Goal: Task Accomplishment & Management: Manage account settings

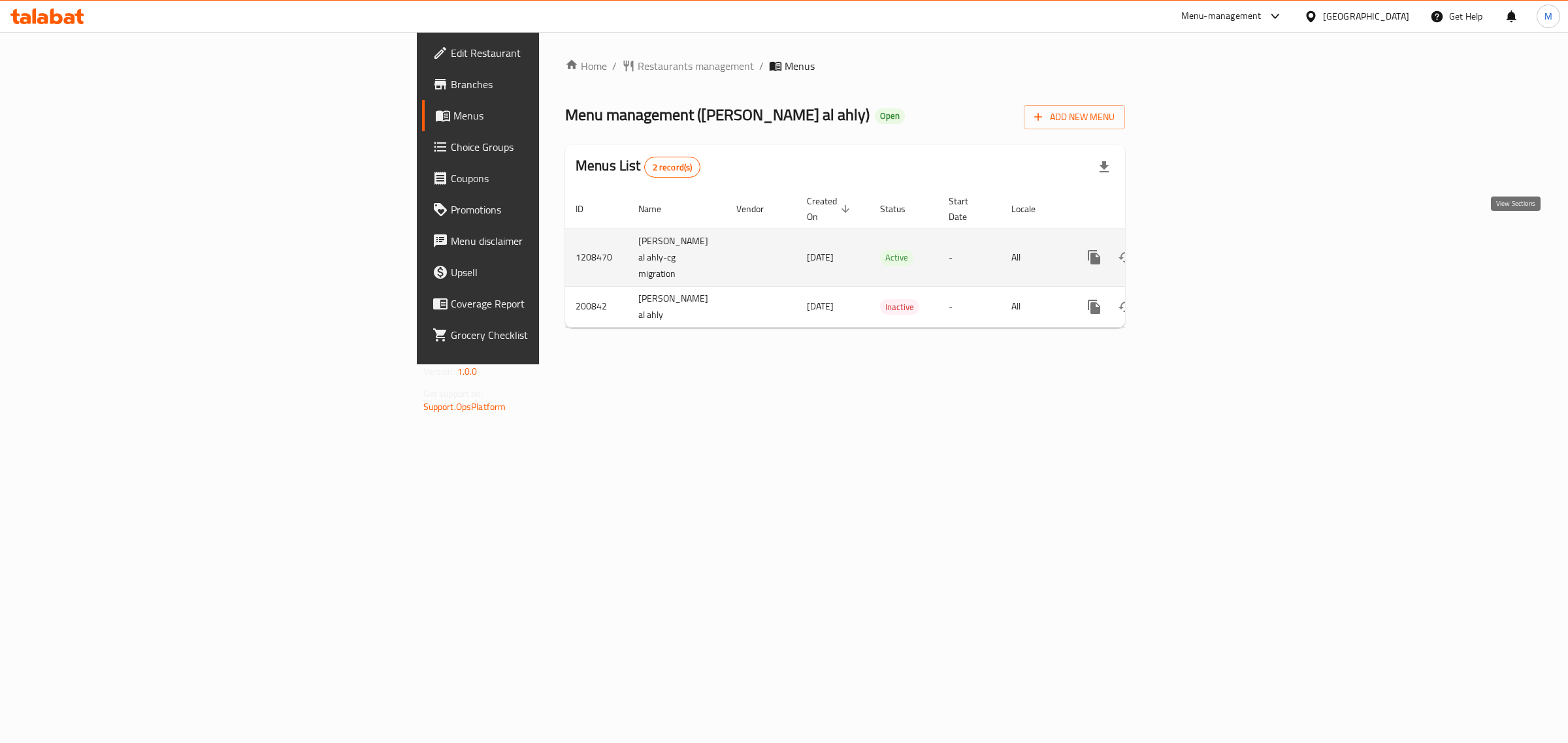
click at [1196, 250] on icon "enhanced table" at bounding box center [1188, 257] width 16 height 16
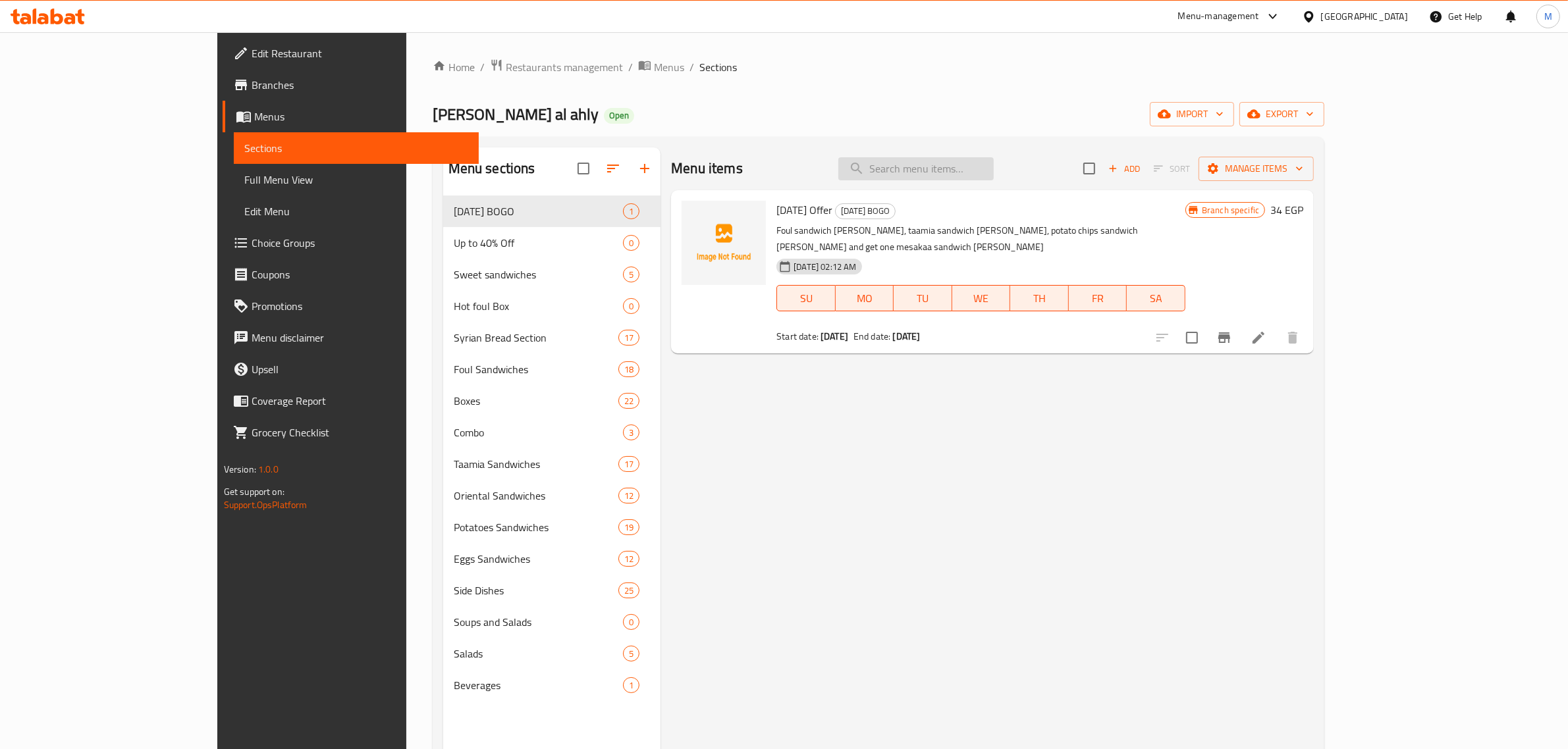
click at [989, 172] on input "search" at bounding box center [916, 168] width 155 height 23
paste input "Lemon and saffron beans"
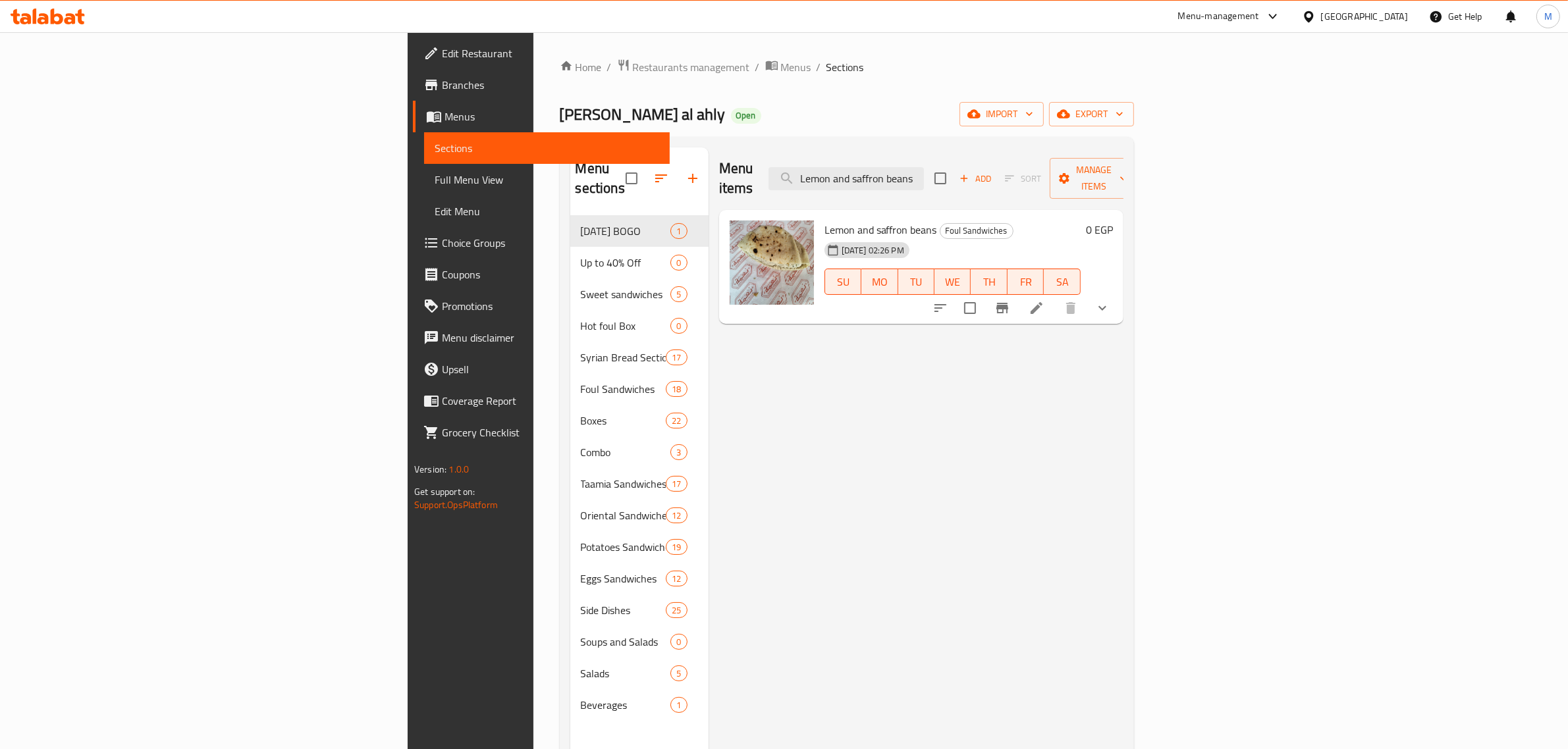
type input "Lemon and saffron beans"
click at [1044, 300] on icon at bounding box center [1036, 307] width 16 height 16
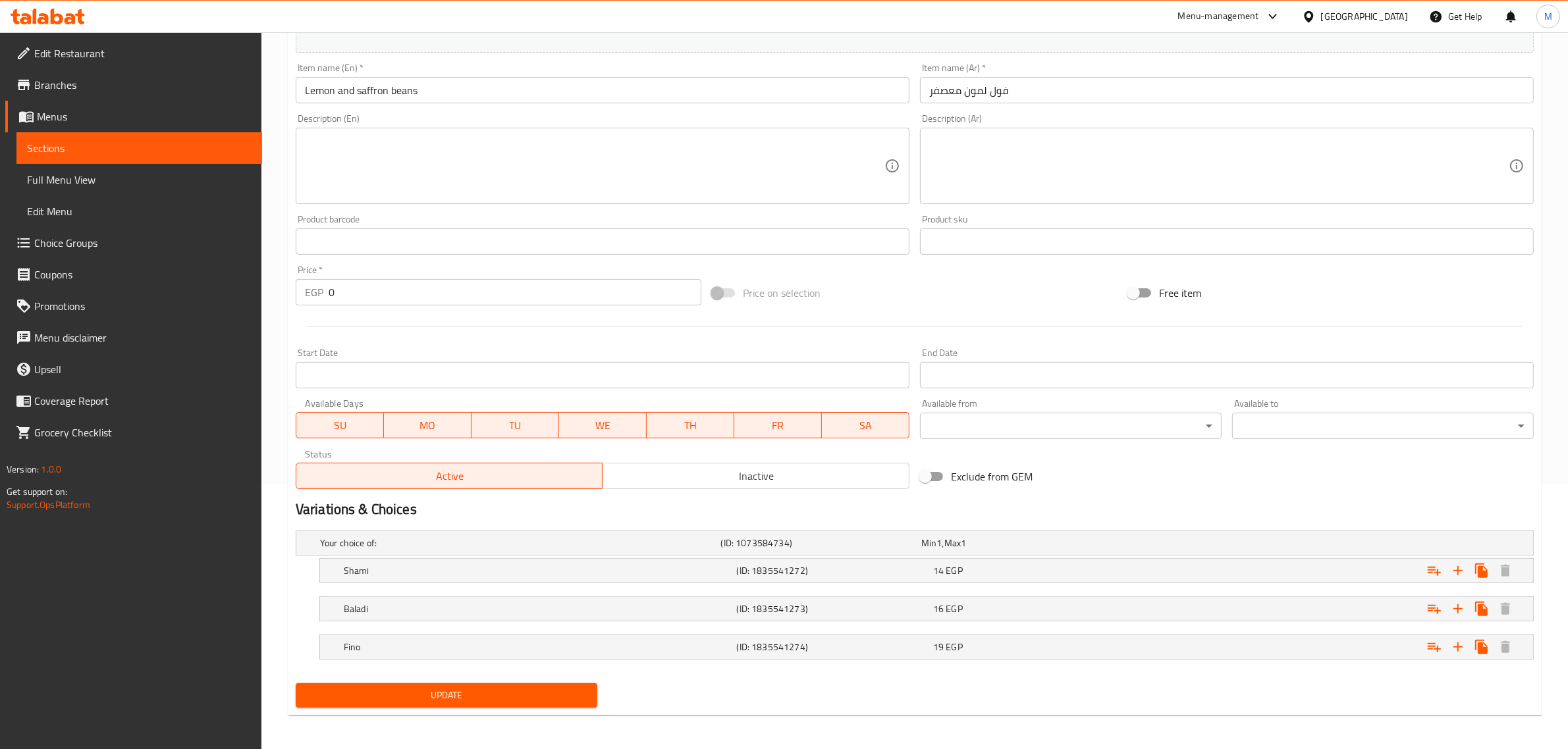
scroll to position [268, 0]
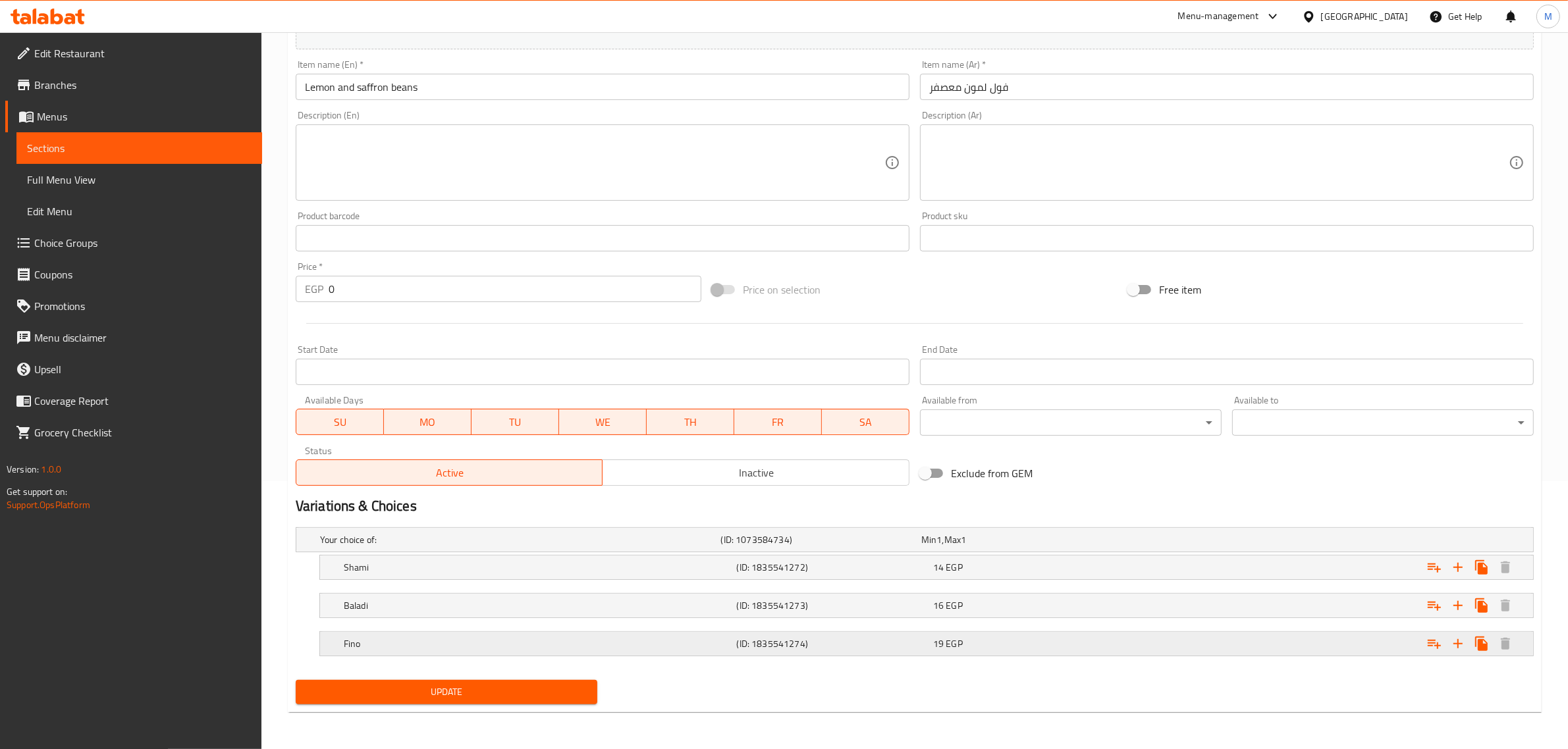
click at [808, 646] on h5 "(ID: 1835541274)" at bounding box center [832, 643] width 191 height 14
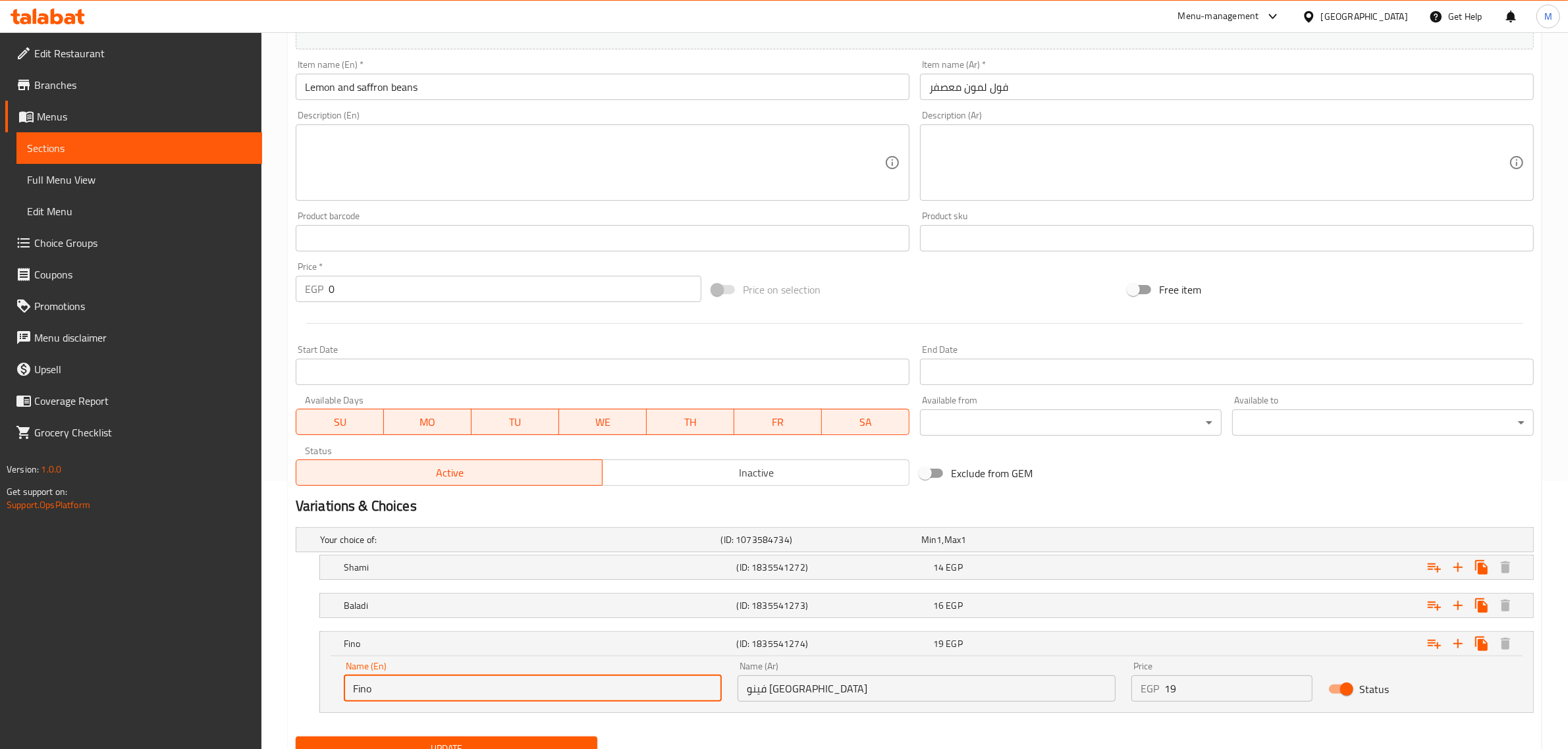
click at [351, 689] on input "Fino" at bounding box center [532, 688] width 378 height 26
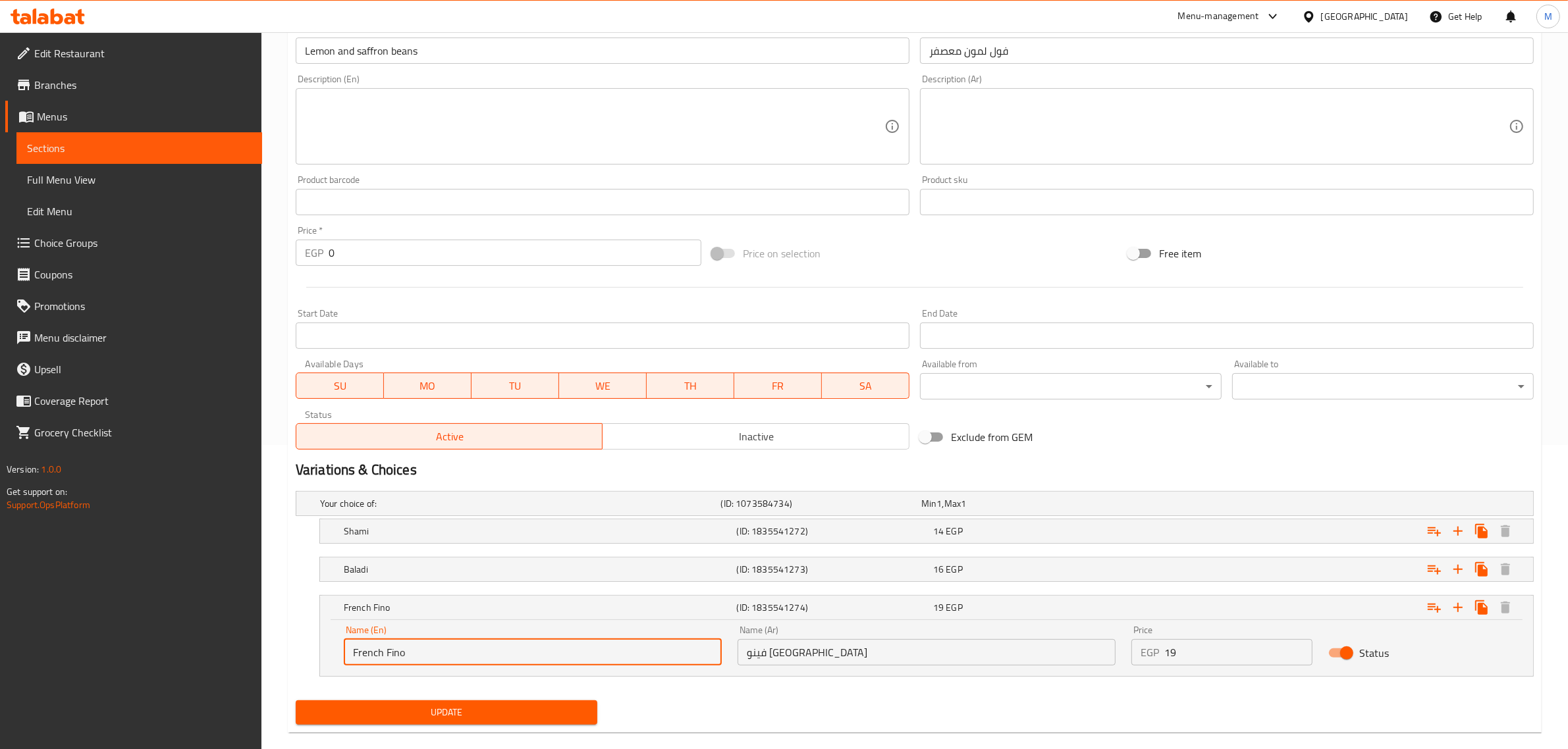
scroll to position [324, 0]
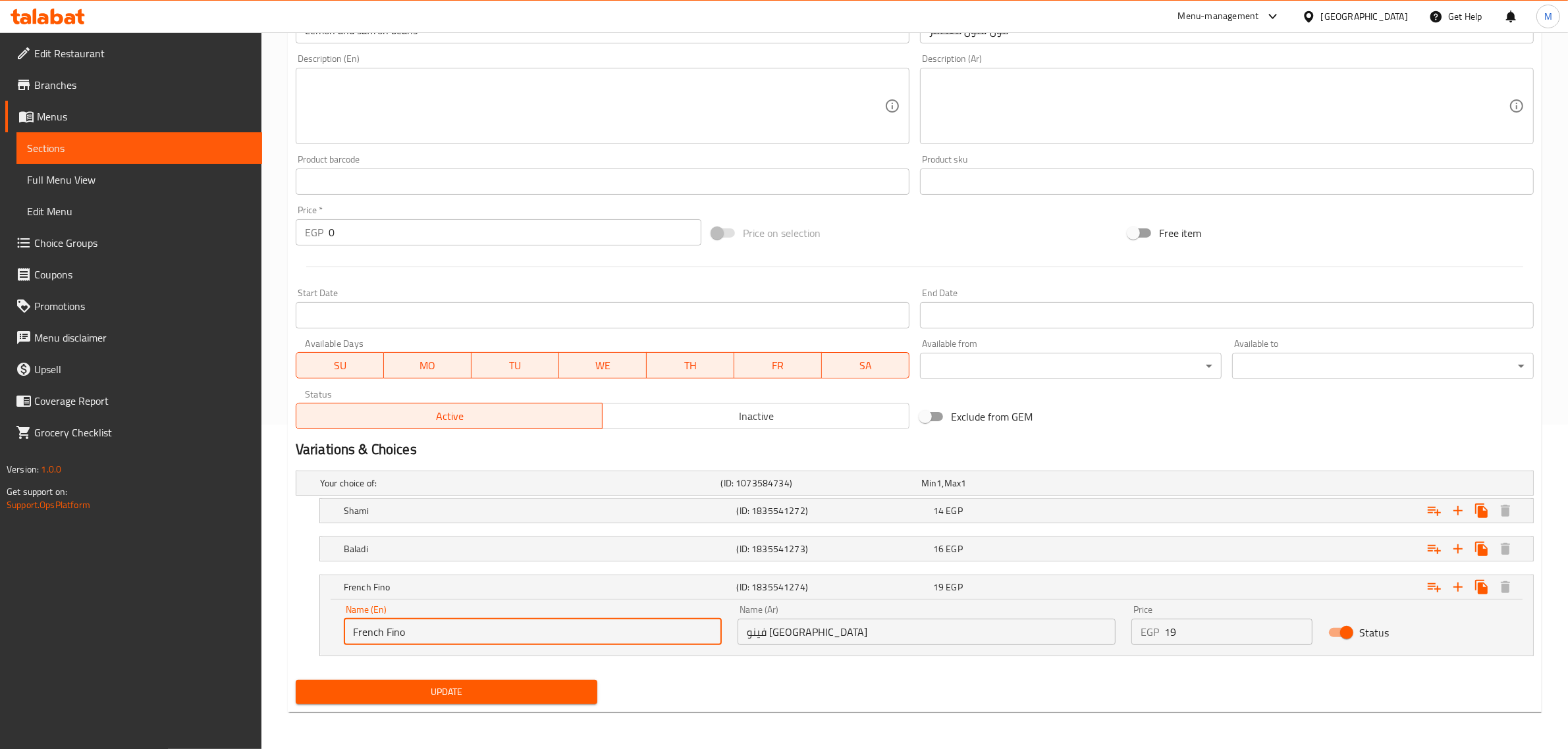
type input "French Fino"
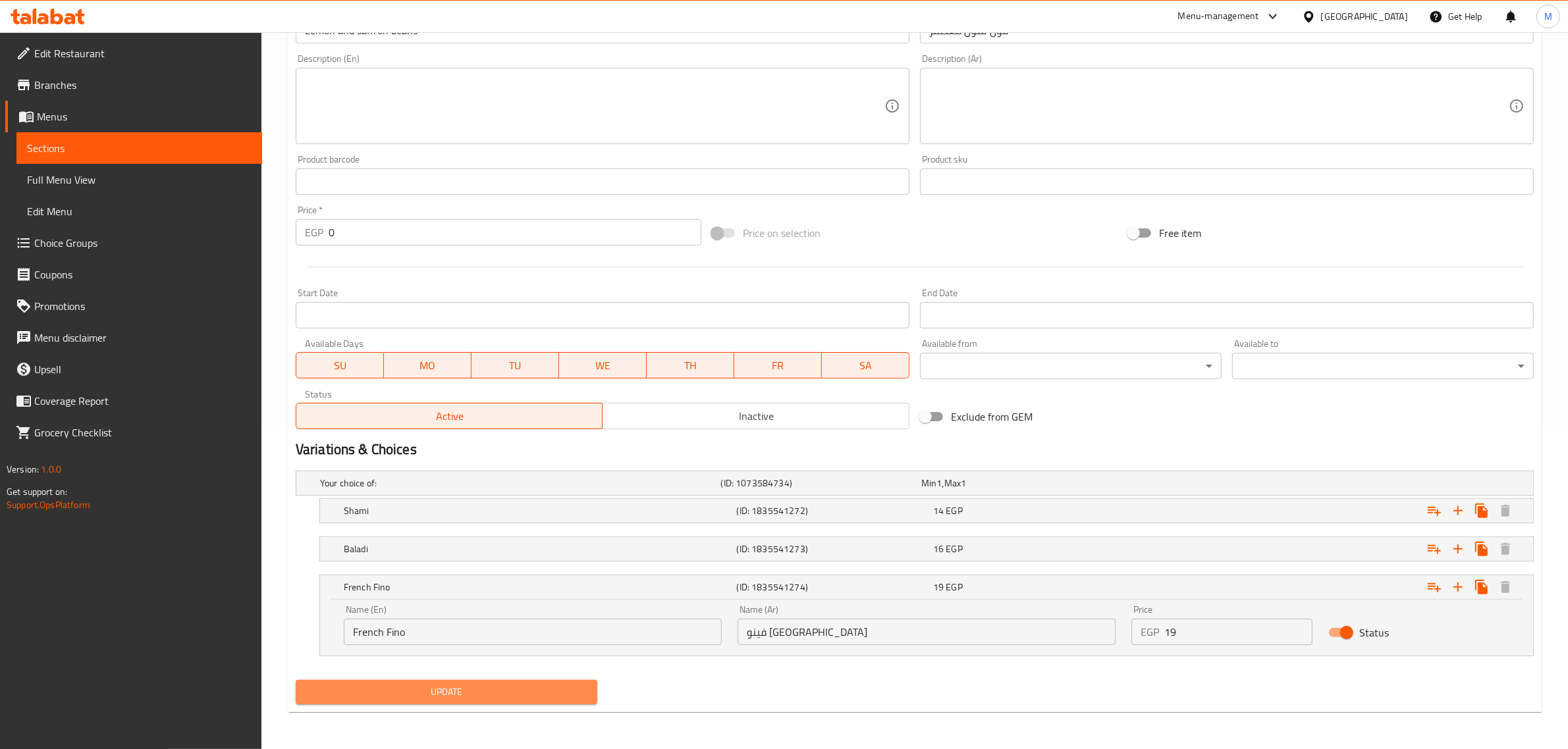
click at [459, 690] on span "Update" at bounding box center [446, 692] width 280 height 16
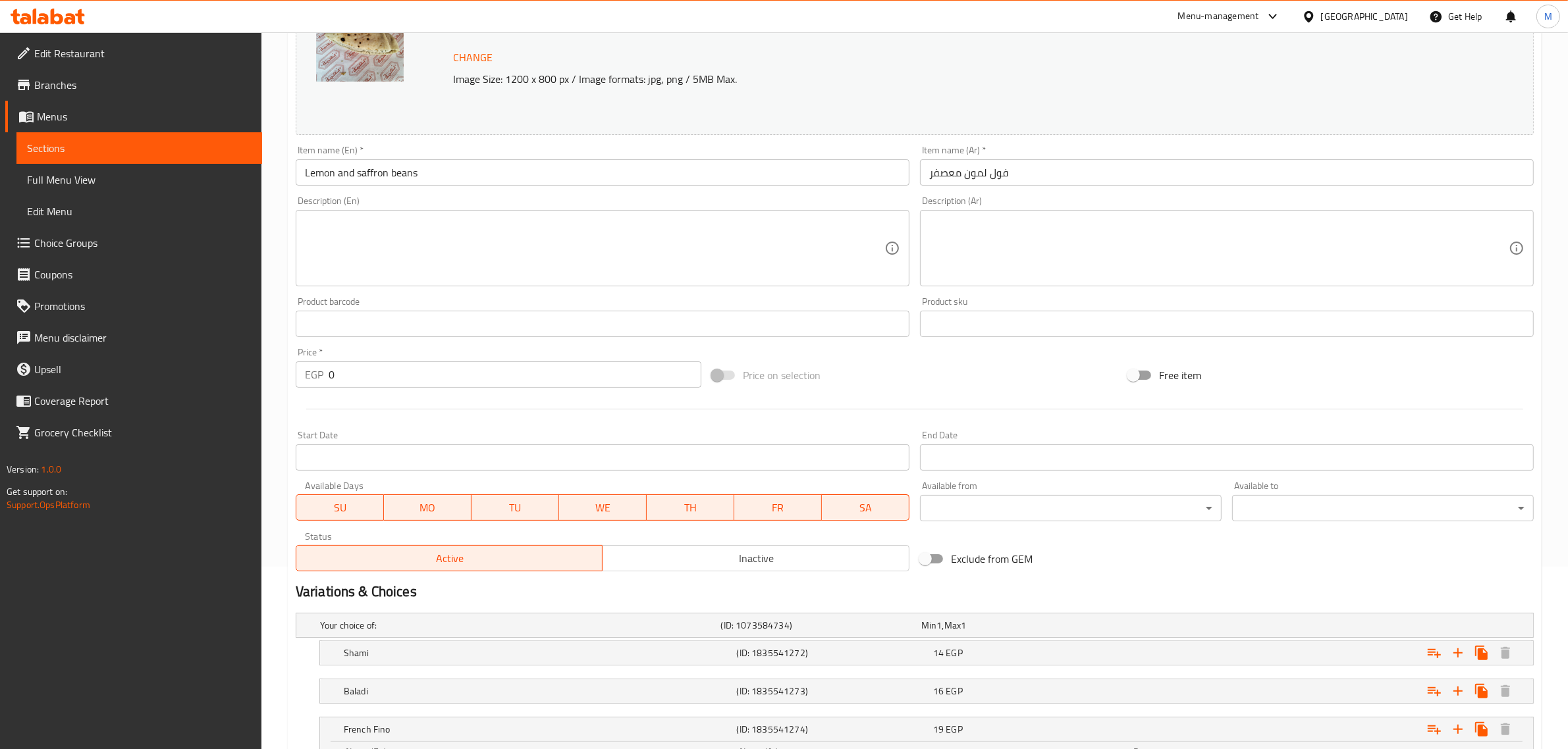
scroll to position [0, 0]
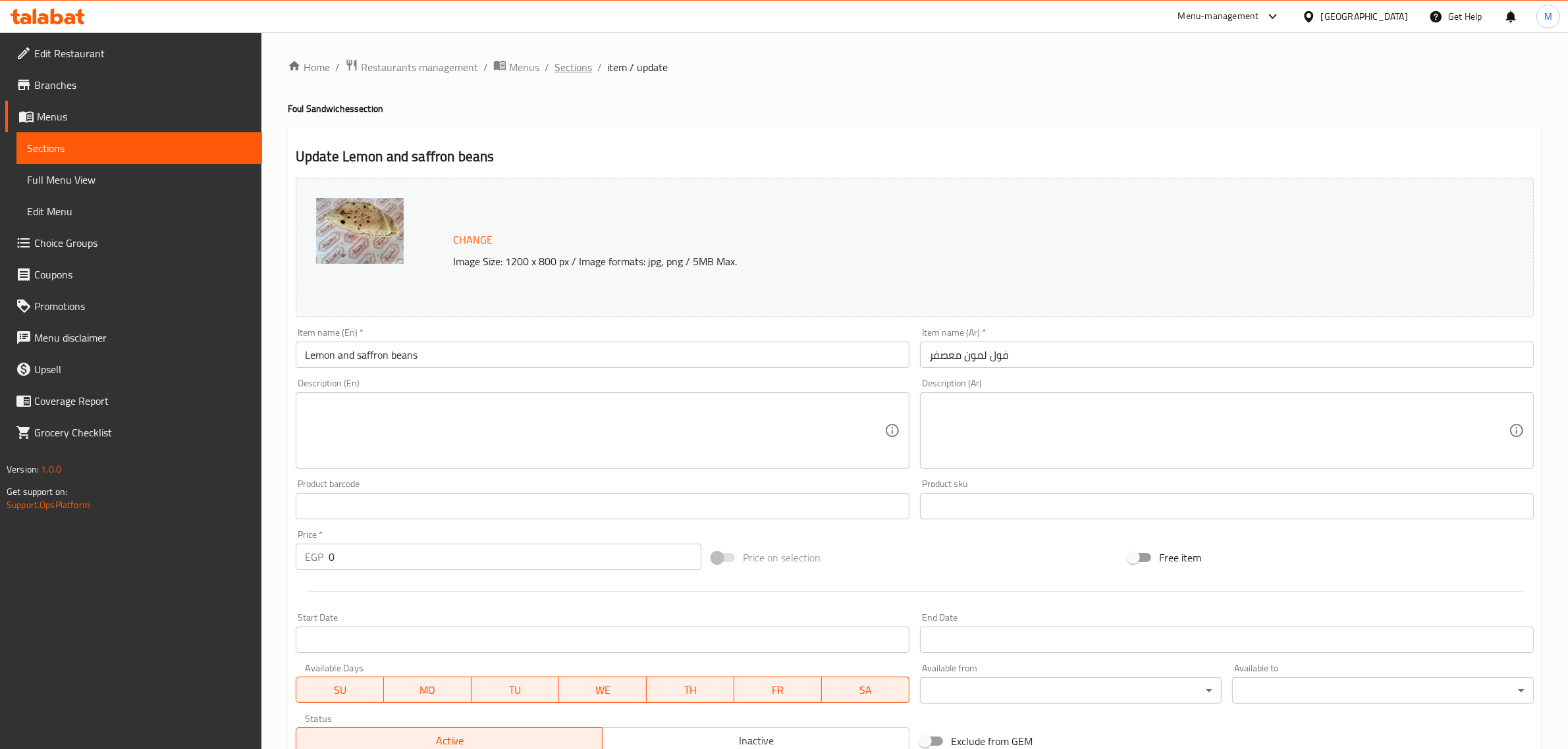
click at [557, 63] on span "Sections" at bounding box center [573, 67] width 37 height 16
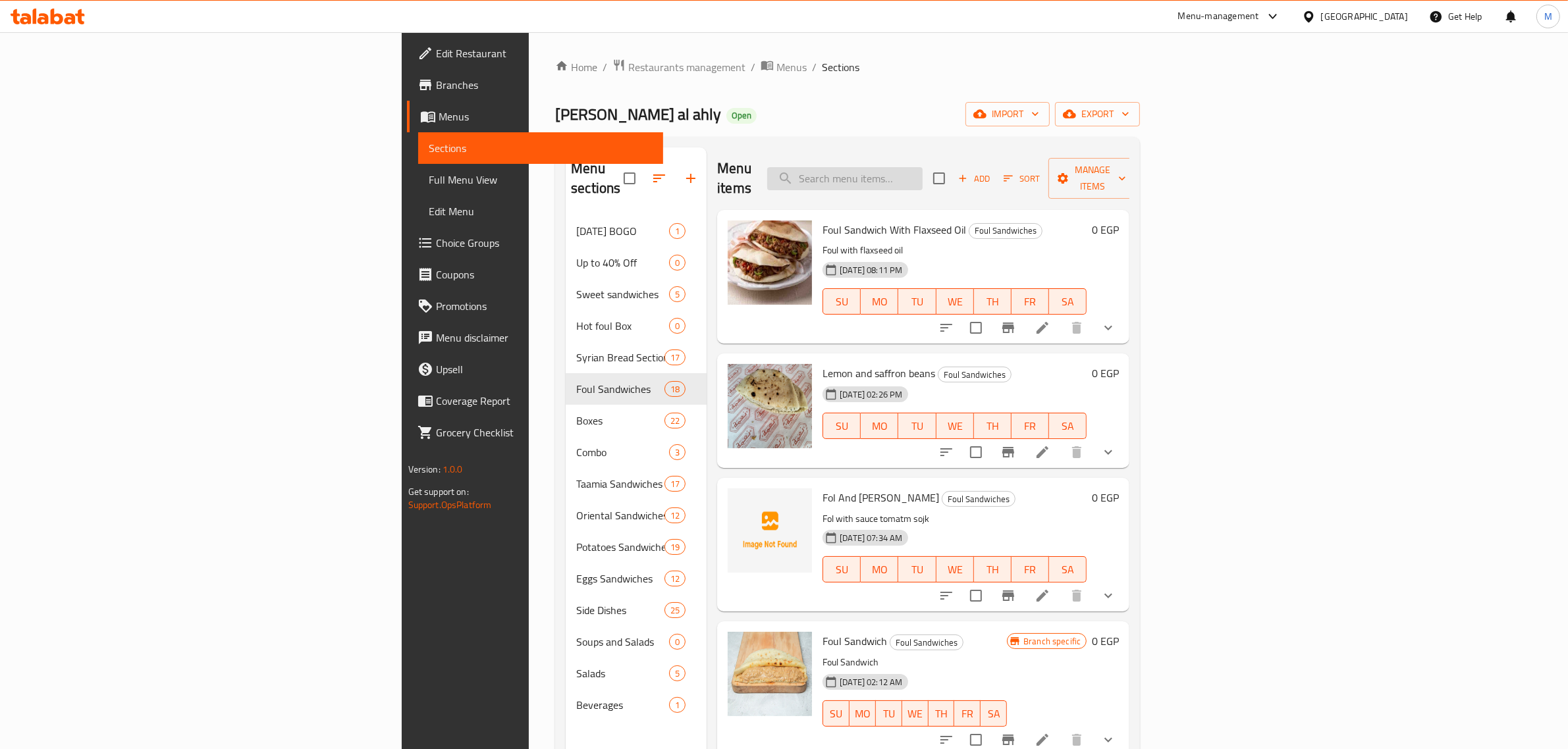
click at [923, 179] on input "search" at bounding box center [845, 178] width 155 height 23
paste input "Foul Sandwich"
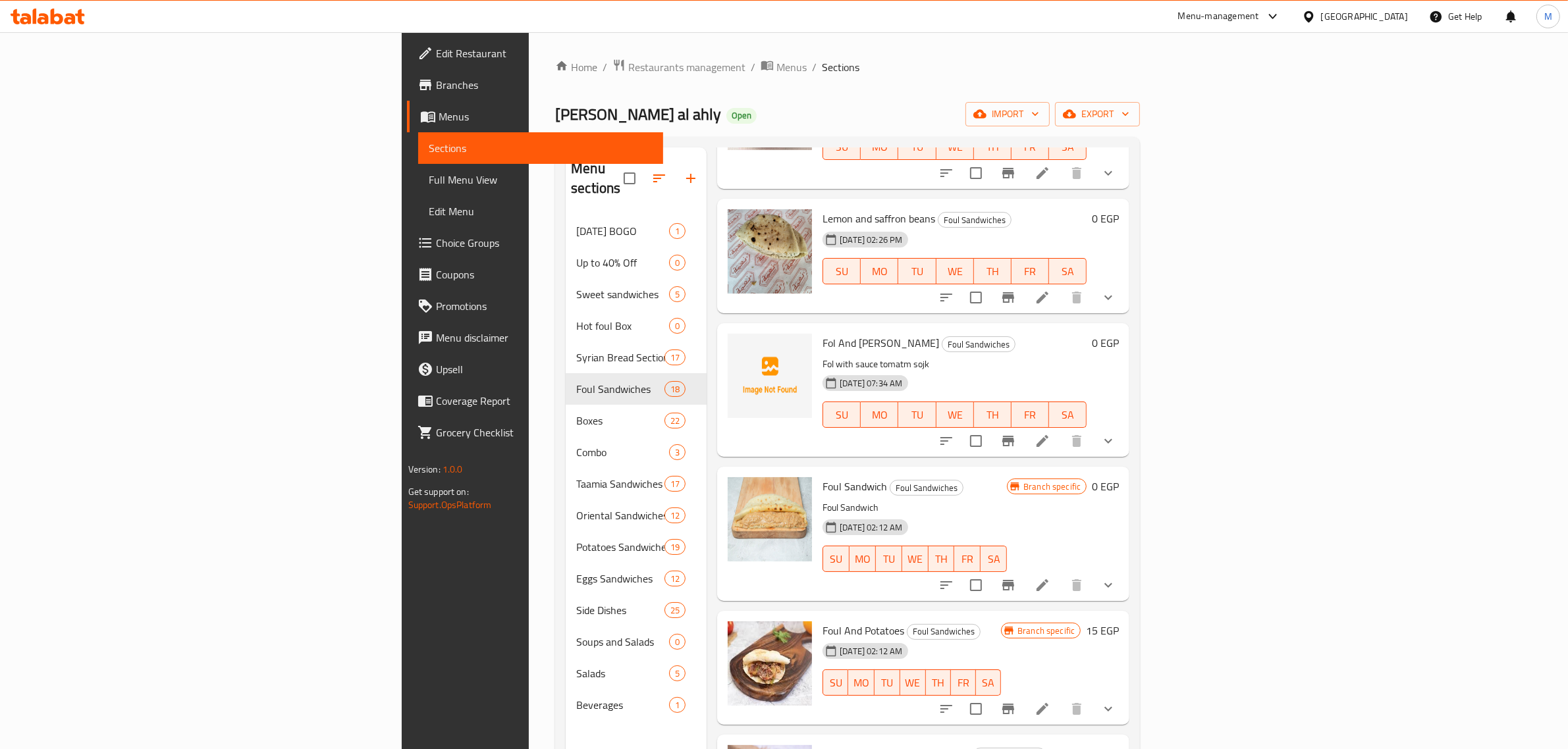
scroll to position [165, 0]
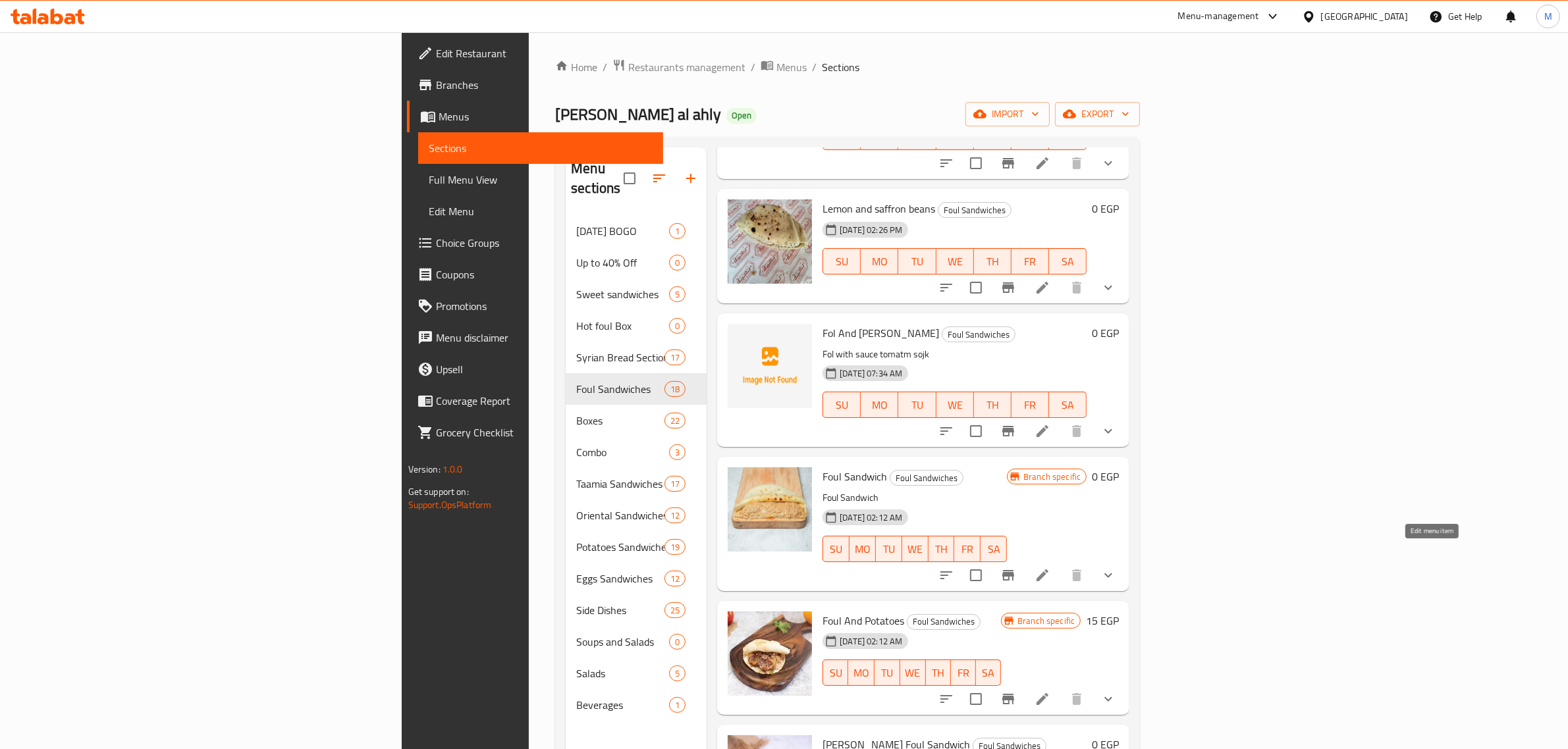
type input "Foul Sandwich"
click at [1050, 567] on icon at bounding box center [1042, 575] width 16 height 16
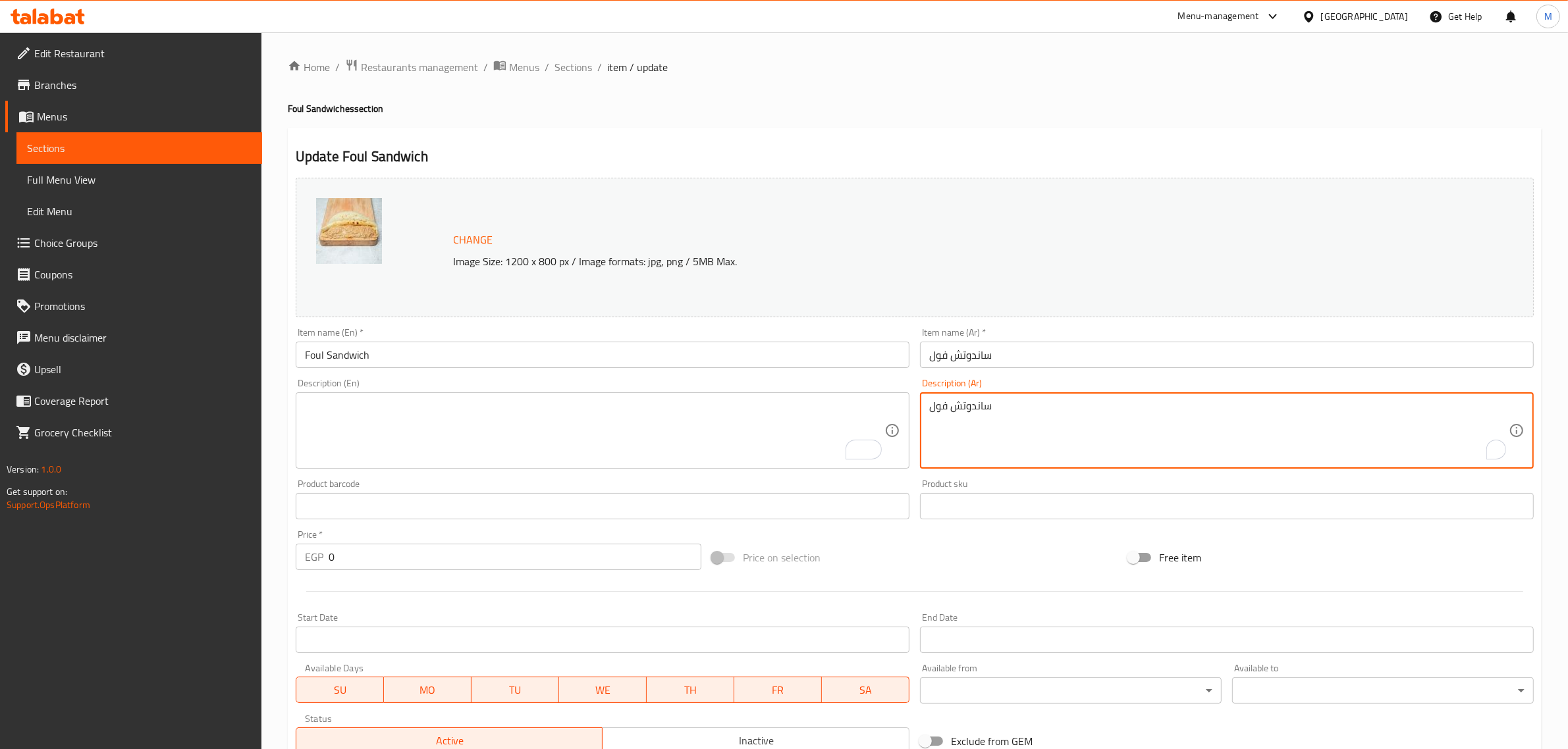
click at [939, 404] on textarea "ساندوتش فول" at bounding box center [1219, 431] width 580 height 62
type textarea "ساندوتش"
click at [937, 404] on textarea "ساندوتش" at bounding box center [1219, 431] width 580 height 62
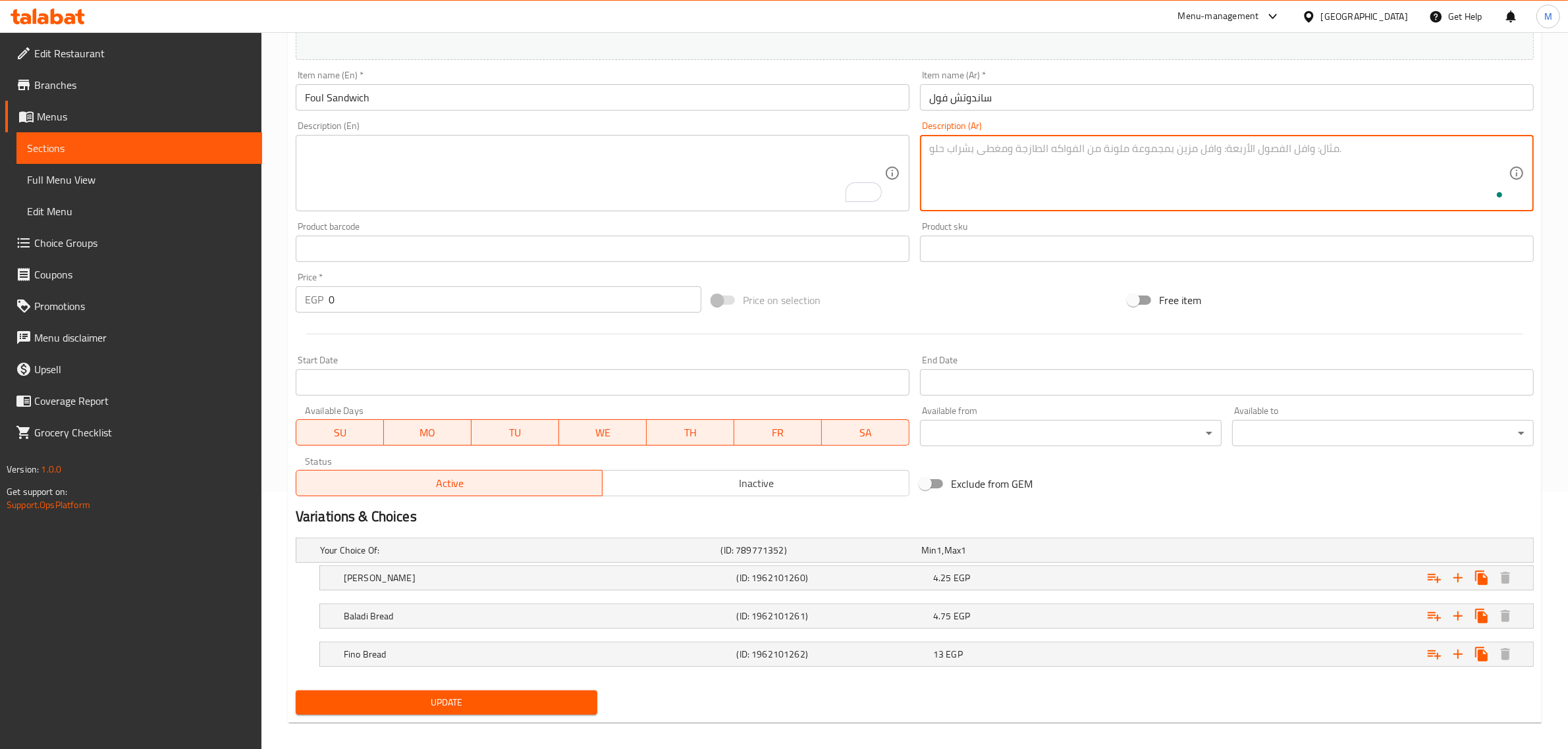
scroll to position [268, 0]
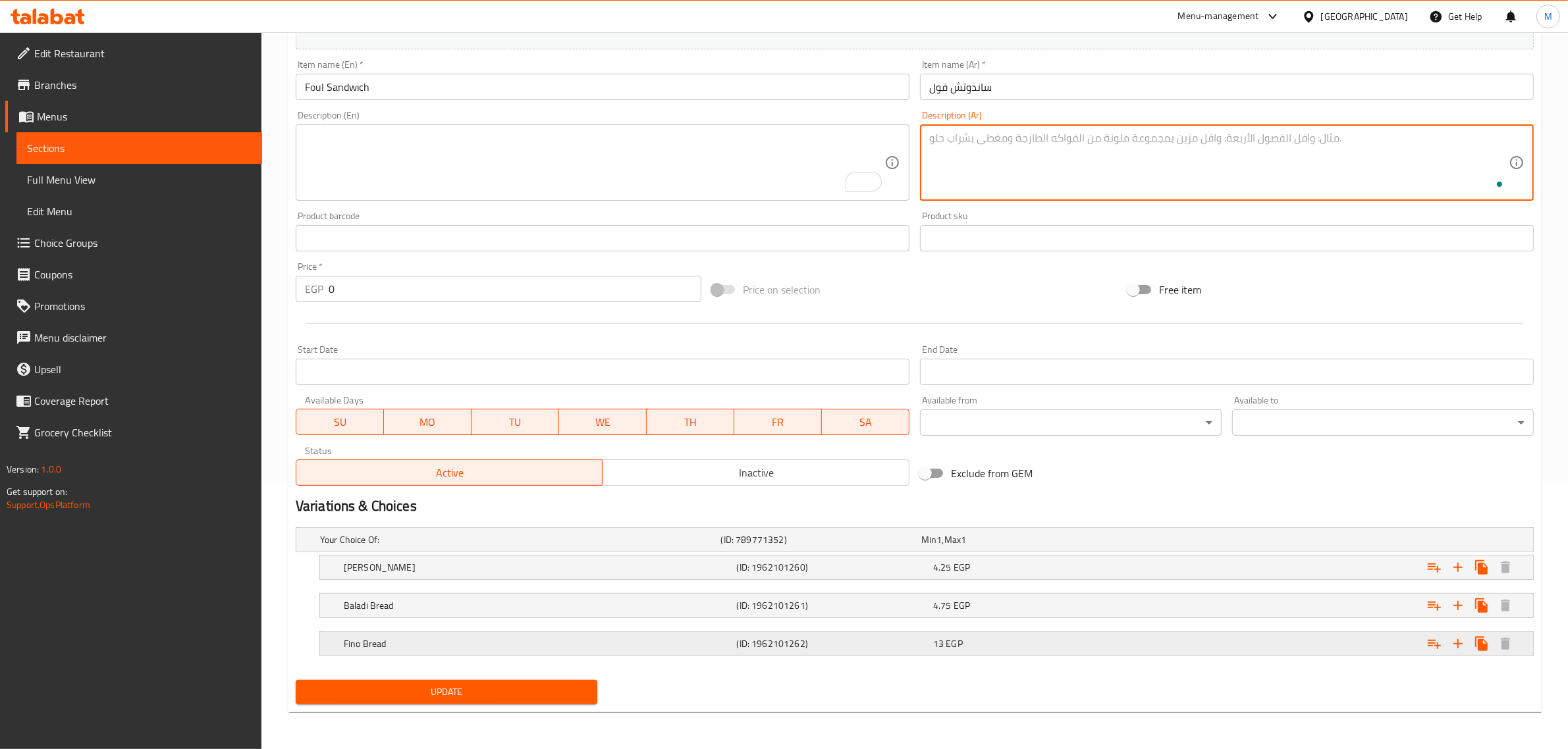
click at [665, 634] on div "Fino Bread (ID: 1962101262) 13 EGP" at bounding box center [930, 643] width 1179 height 29
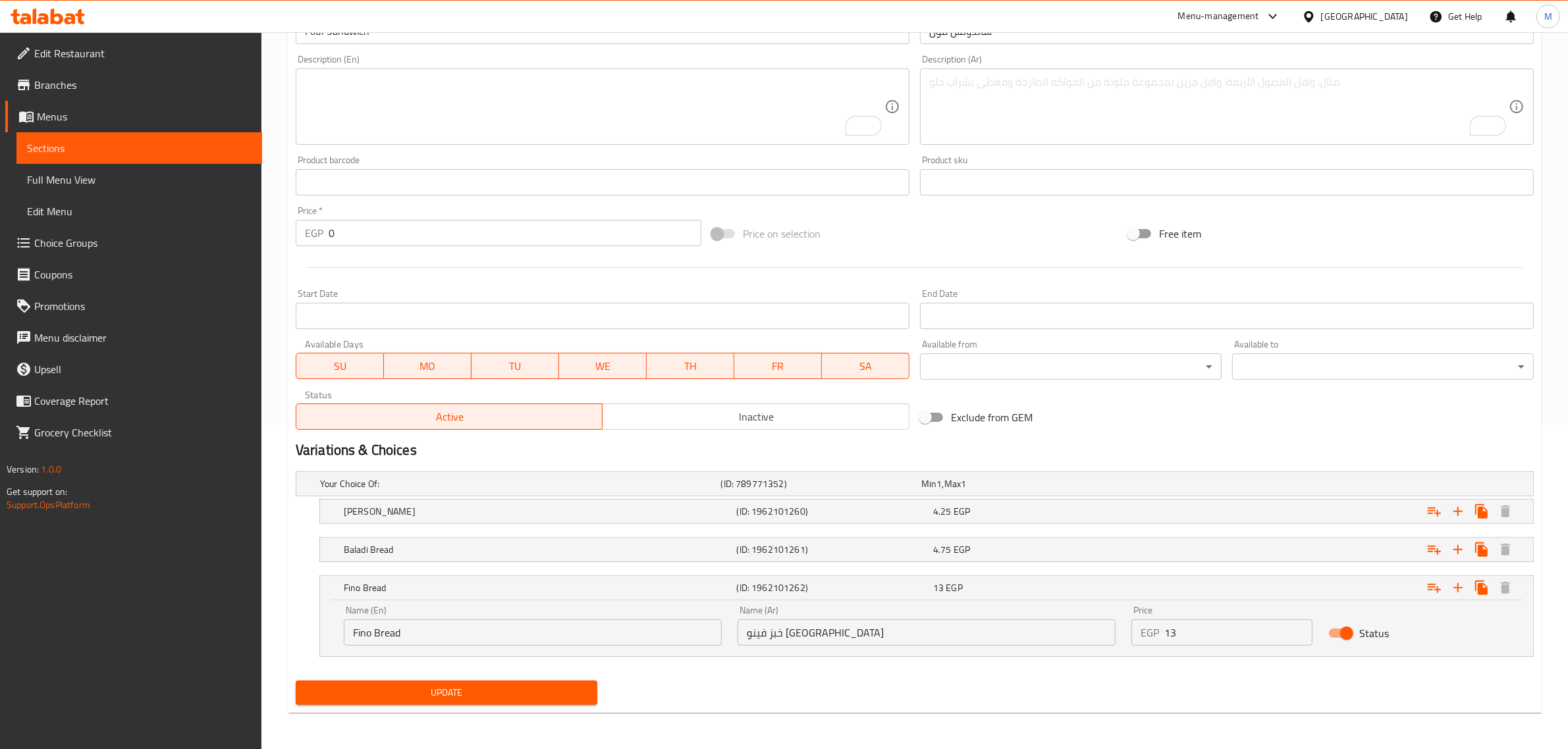
scroll to position [324, 0]
click at [349, 621] on input "Fino Bread" at bounding box center [532, 632] width 378 height 26
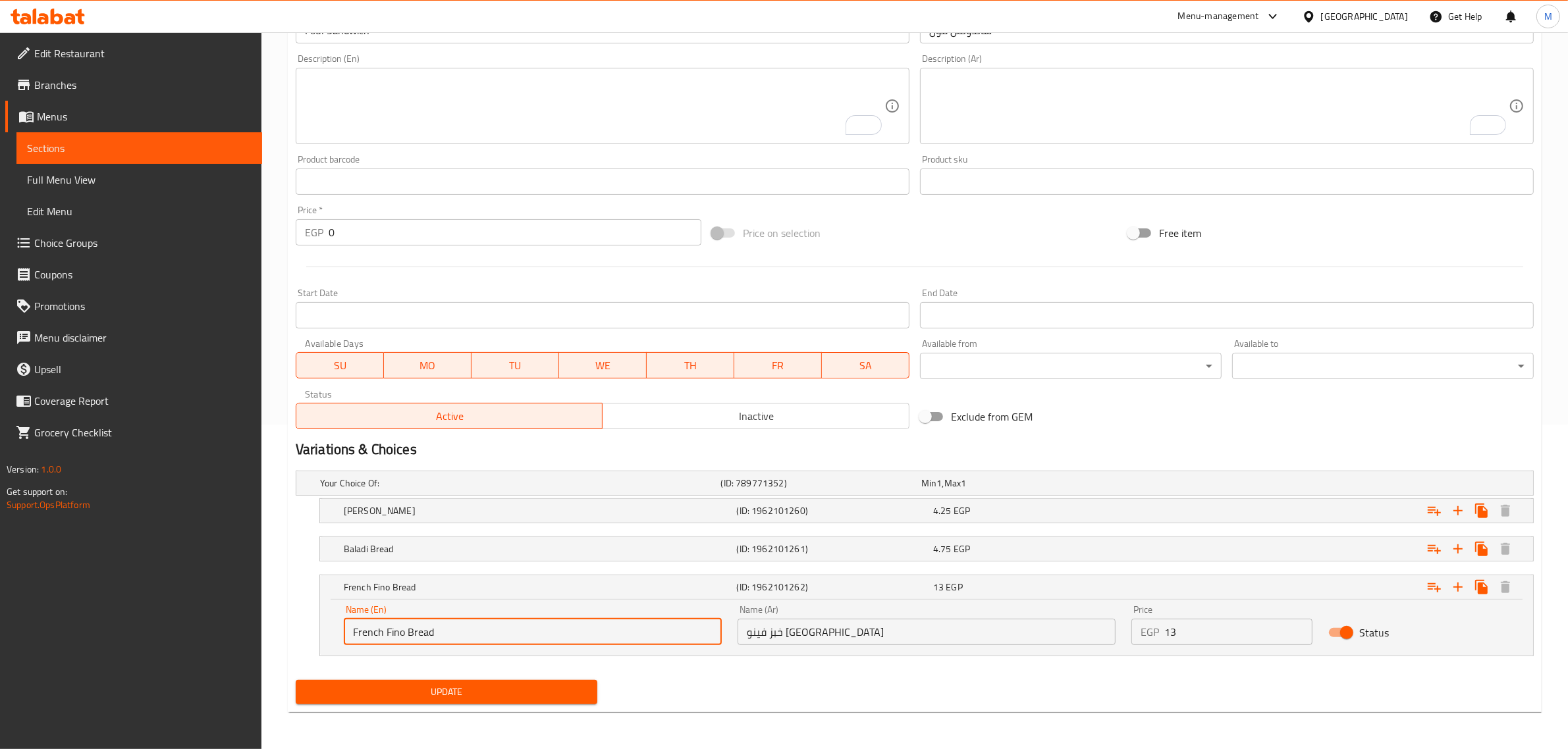
type input "French Fino Bread"
click at [476, 688] on span "Update" at bounding box center [446, 692] width 280 height 16
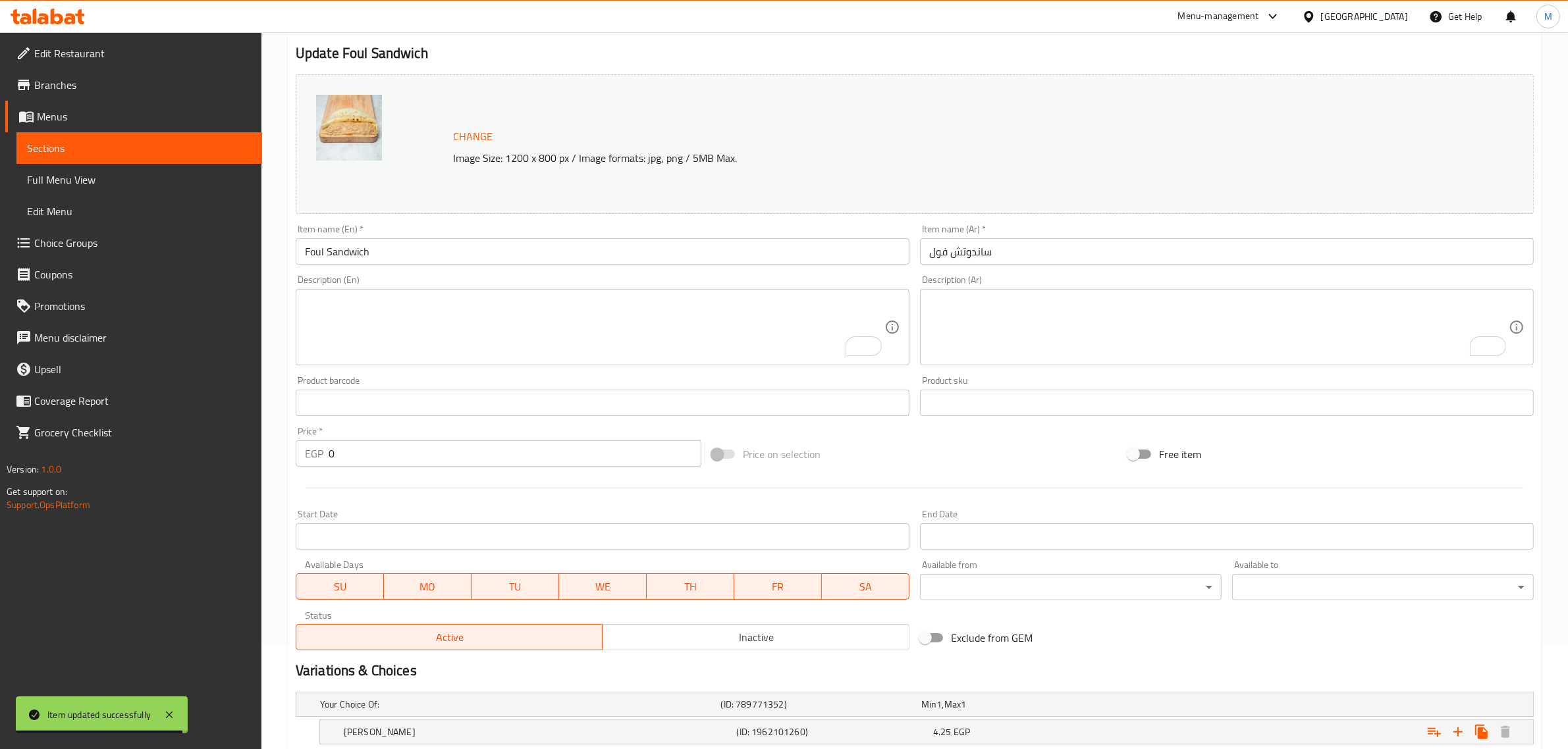
scroll to position [0, 0]
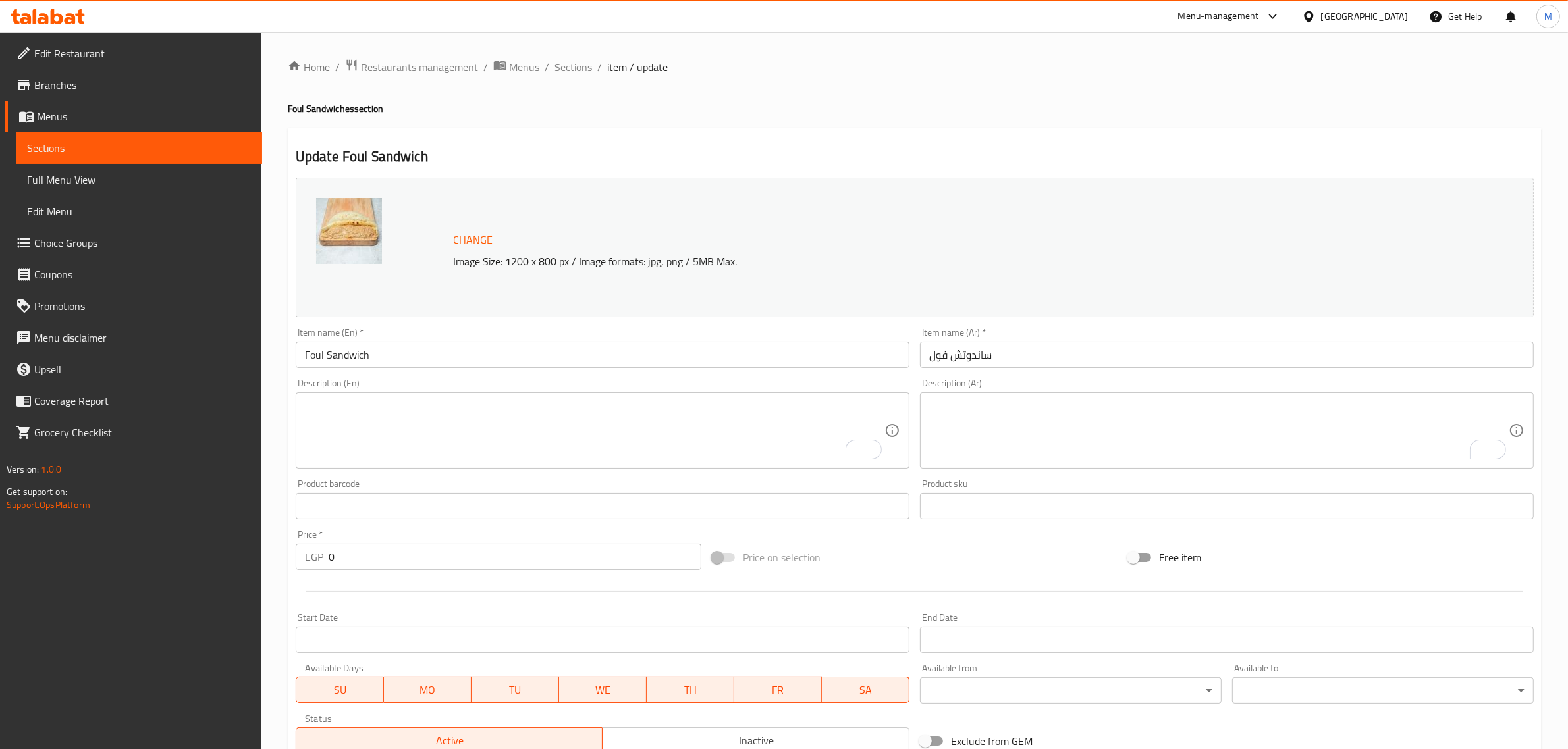
click at [563, 59] on span "Sections" at bounding box center [573, 67] width 37 height 16
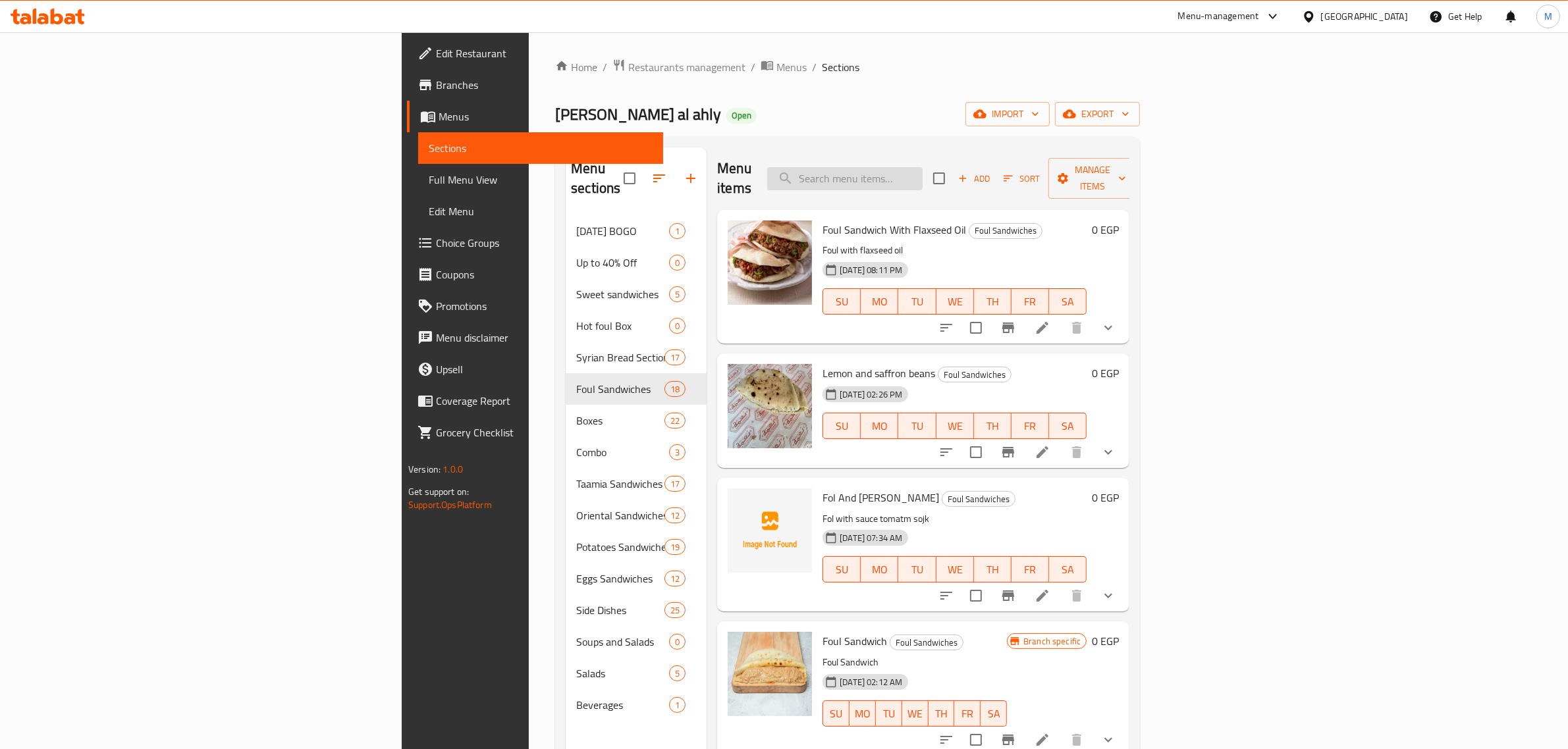
click at [923, 169] on input "search" at bounding box center [845, 178] width 155 height 23
paste input "Foul And Potatoes"
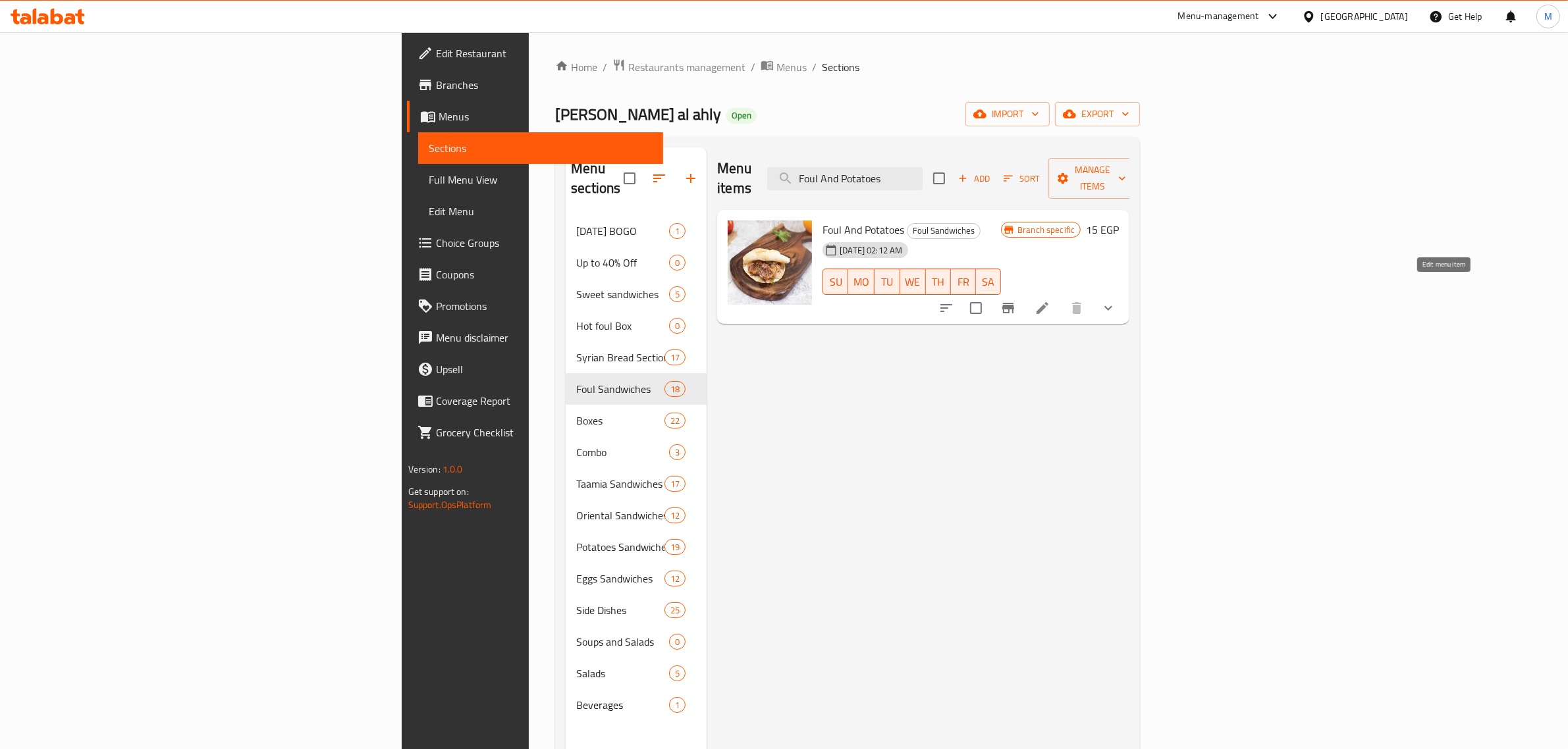
type input "Foul And Potatoes"
click at [1050, 300] on icon at bounding box center [1042, 307] width 16 height 16
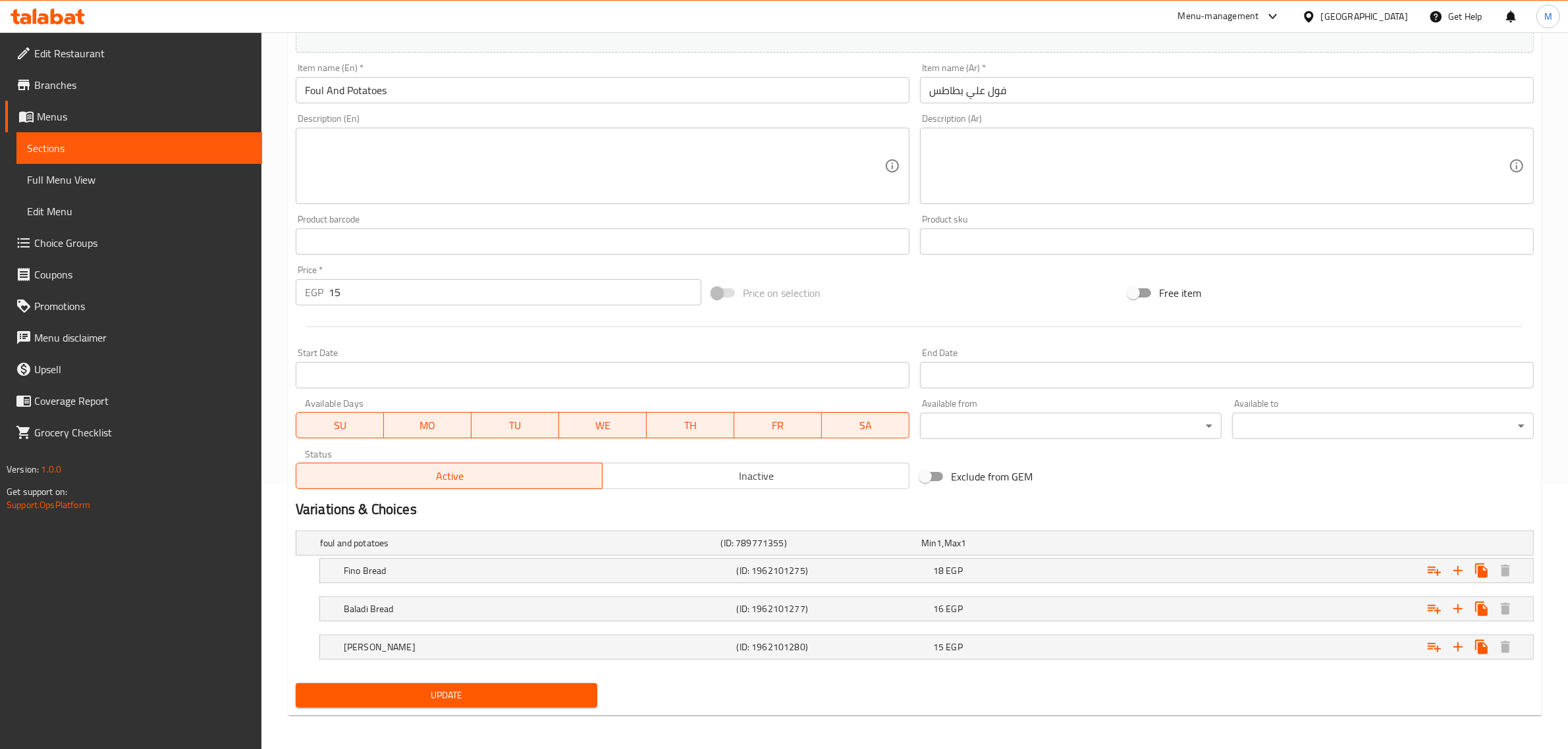
scroll to position [268, 0]
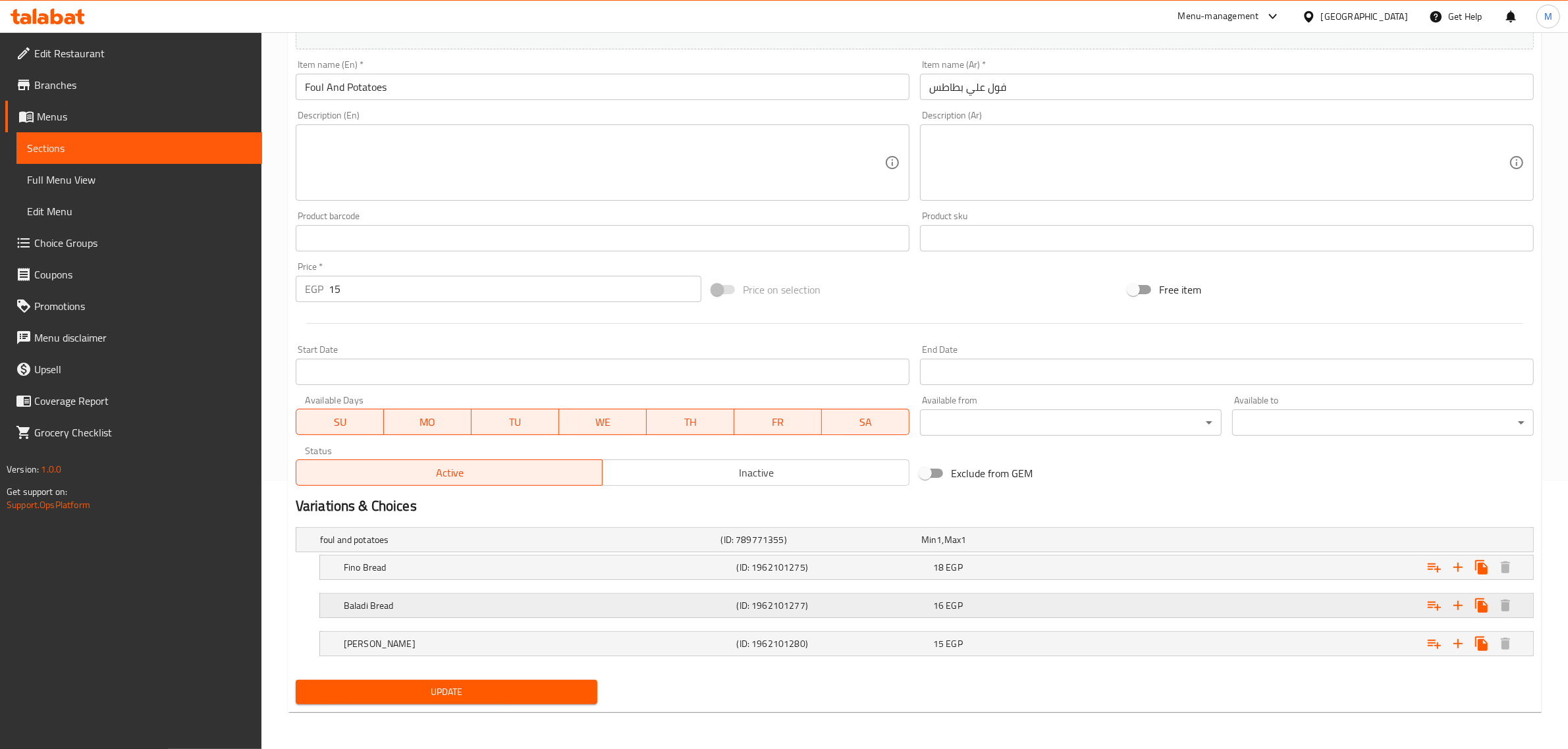
click at [737, 643] on h5 "(ID: 1962101280)" at bounding box center [832, 643] width 191 height 14
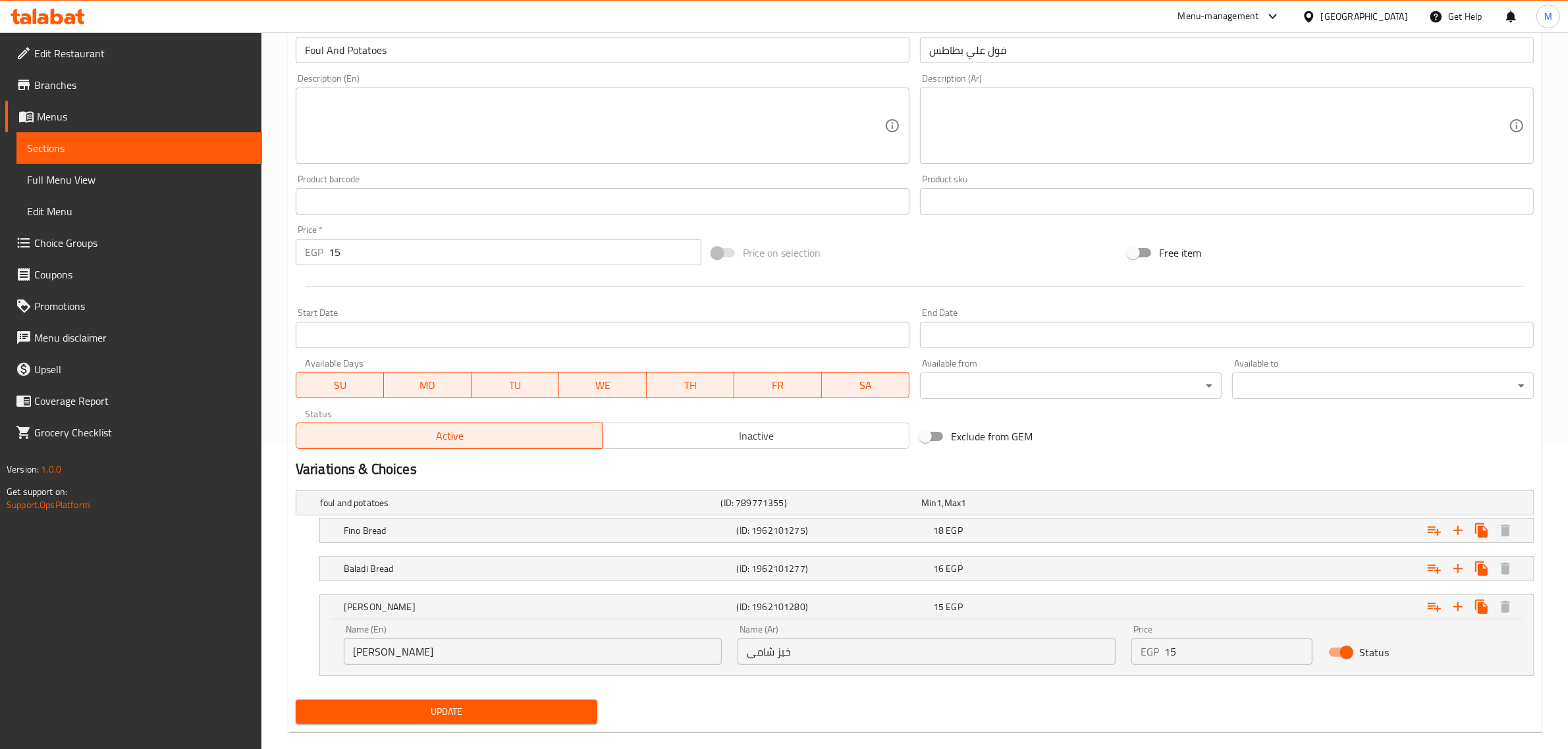
scroll to position [324, 0]
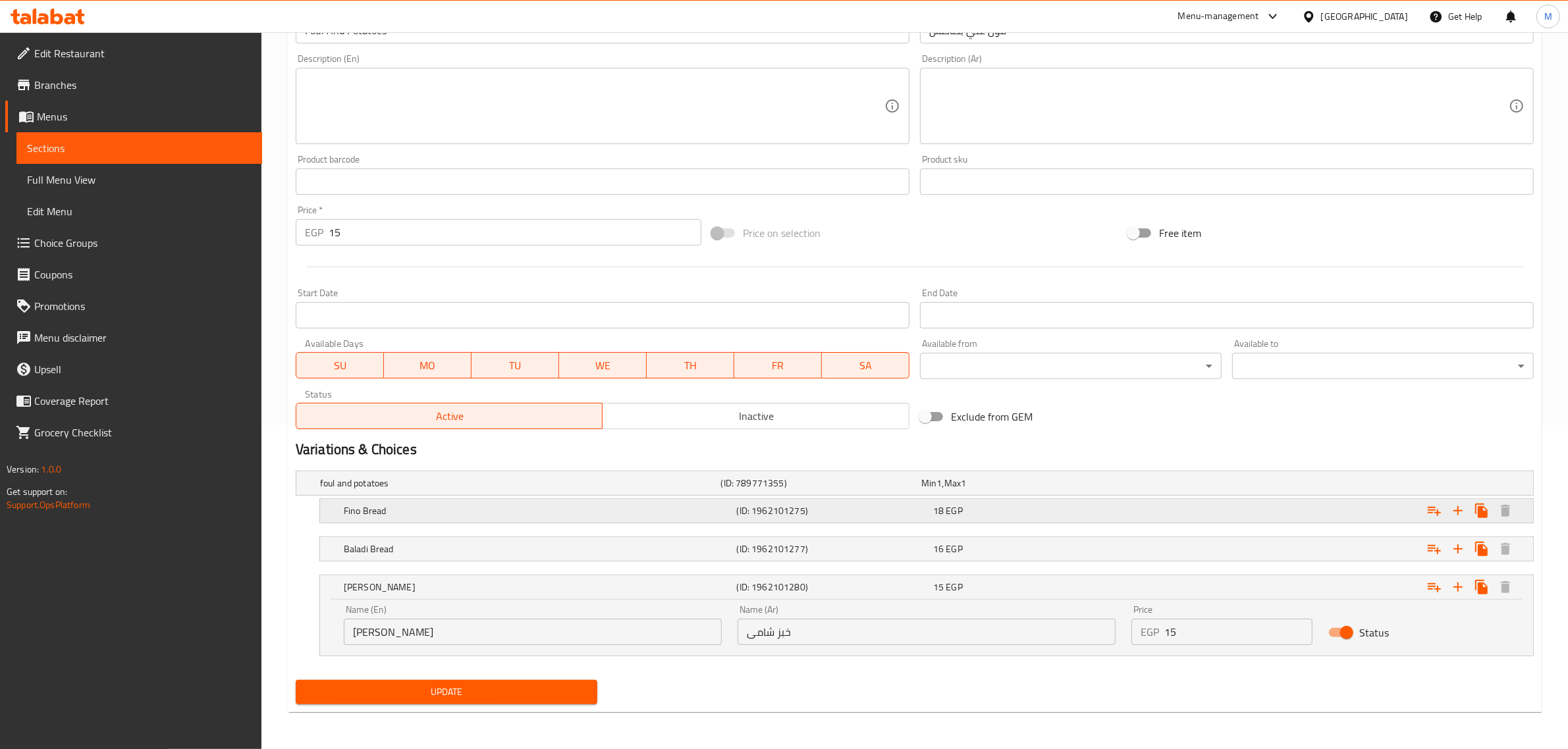
click at [631, 506] on h5 "Fino Bread" at bounding box center [537, 511] width 388 height 14
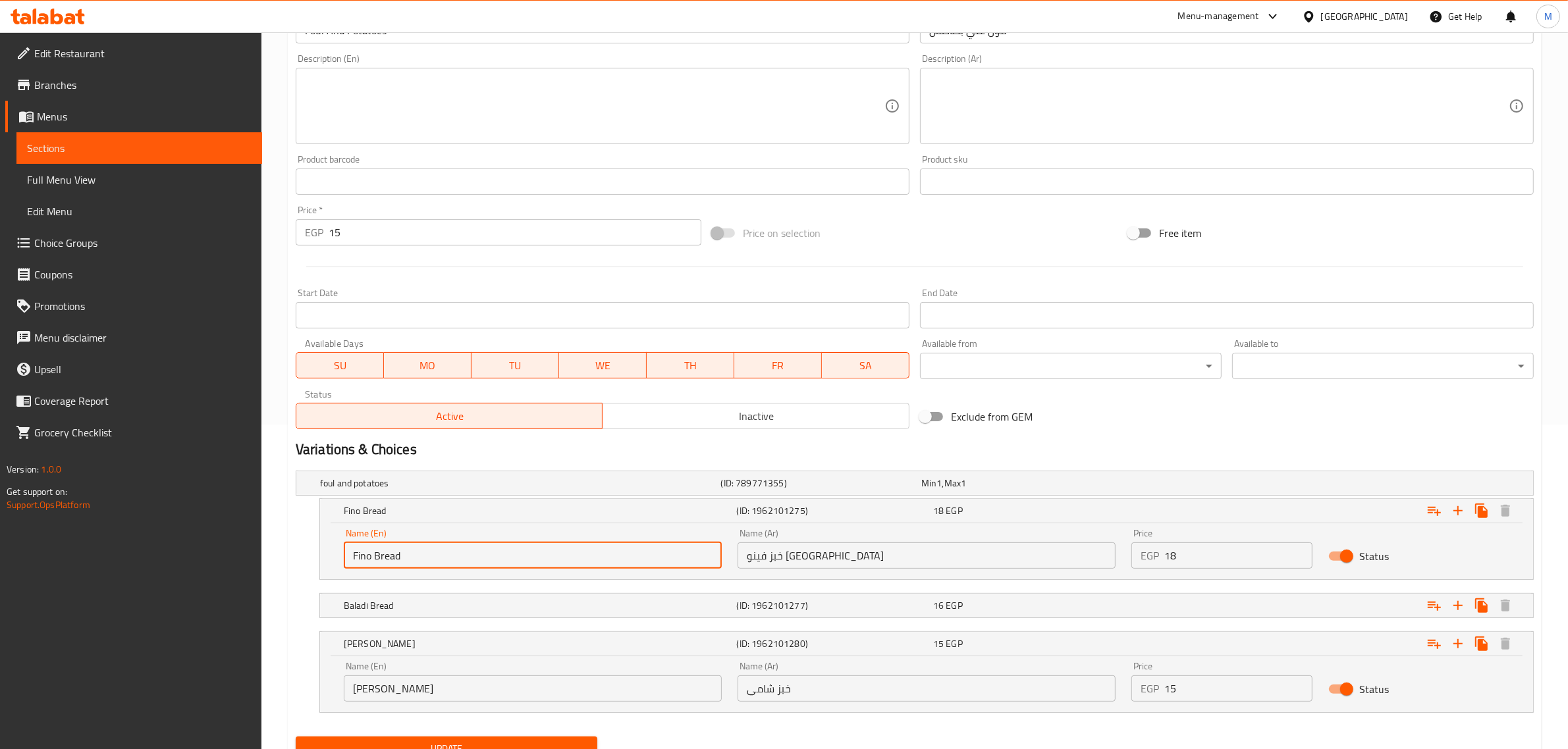
click at [353, 560] on input "Fino Bread" at bounding box center [532, 555] width 378 height 26
type input "French Fino Bread"
click at [510, 646] on h5 "[PERSON_NAME]" at bounding box center [537, 643] width 388 height 14
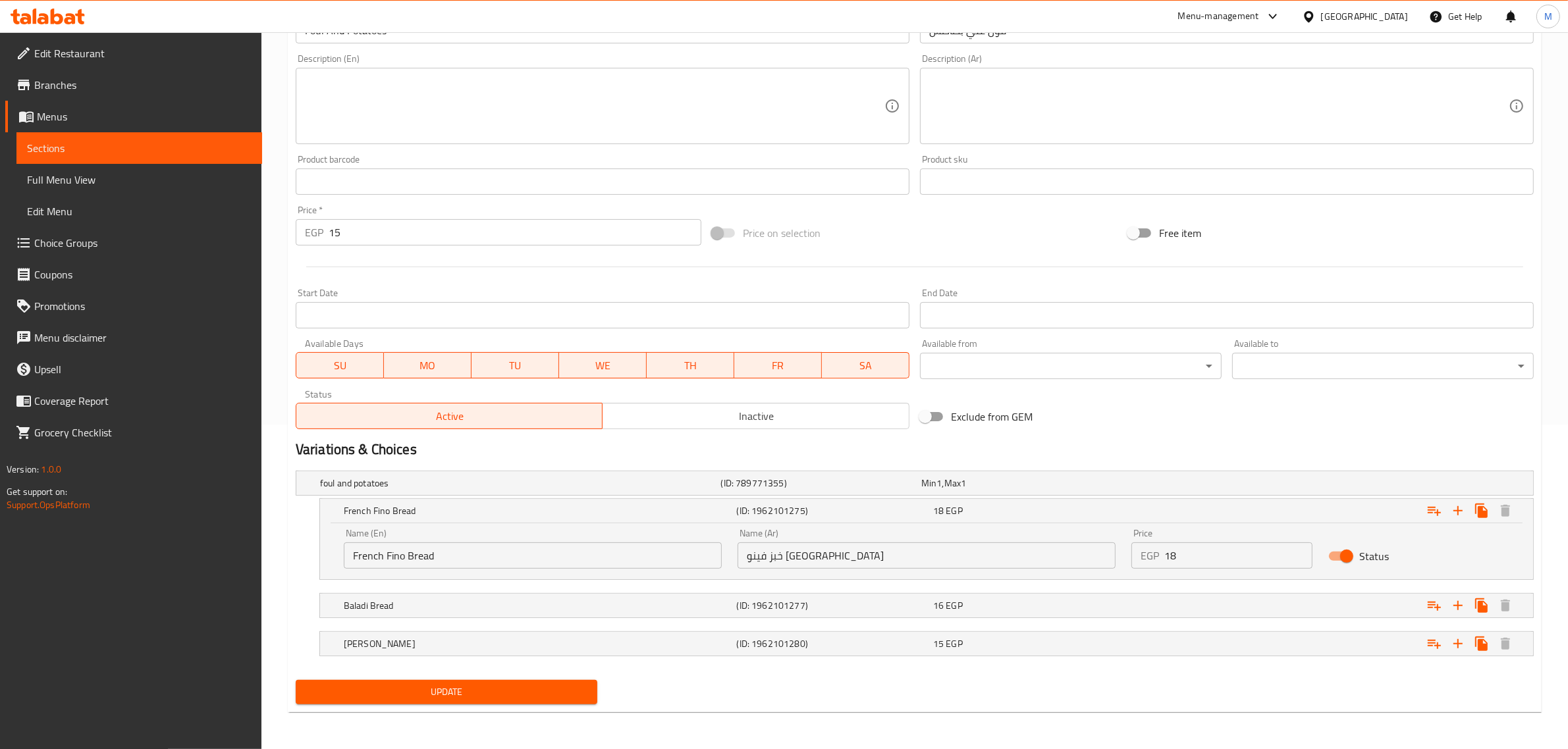
click at [517, 690] on span "Update" at bounding box center [446, 692] width 280 height 16
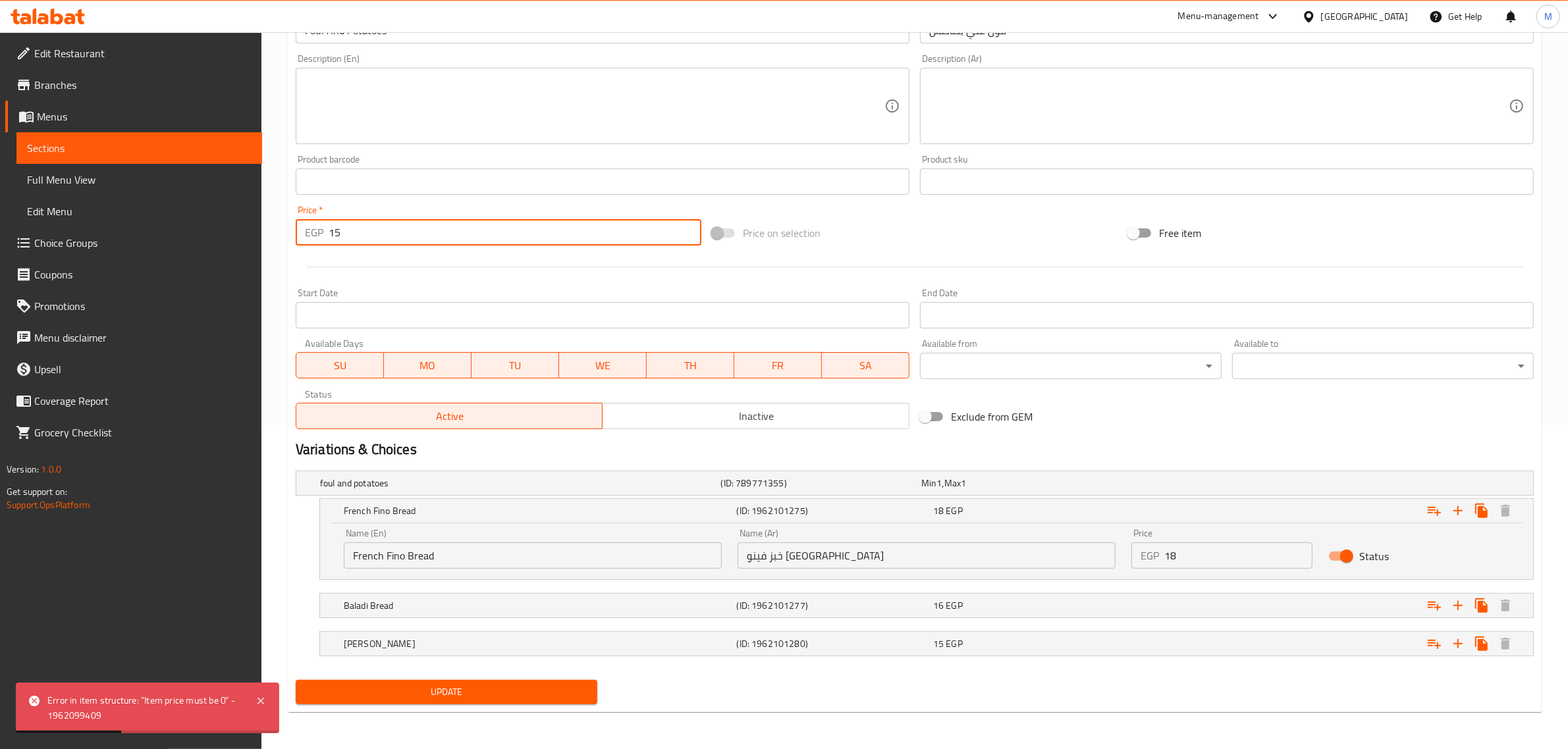
drag, startPoint x: 420, startPoint y: 228, endPoint x: 280, endPoint y: 212, distance: 140.9
click at [280, 212] on div "Home / Restaurants management / Menus / Sections / item / update Foul Sandwiche…" at bounding box center [914, 228] width 1306 height 1041
type input "0"
click at [504, 688] on span "Update" at bounding box center [446, 692] width 280 height 16
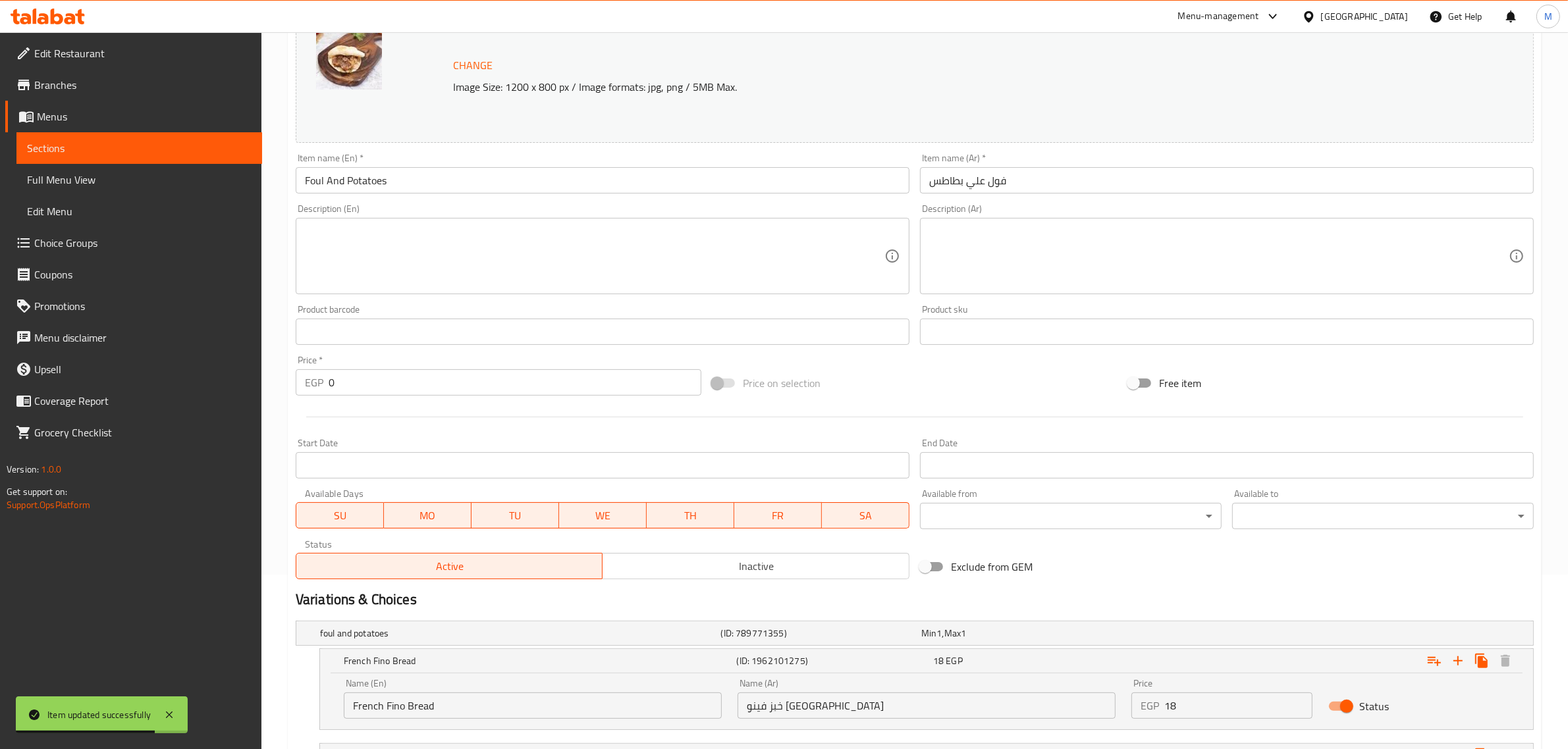
scroll to position [0, 0]
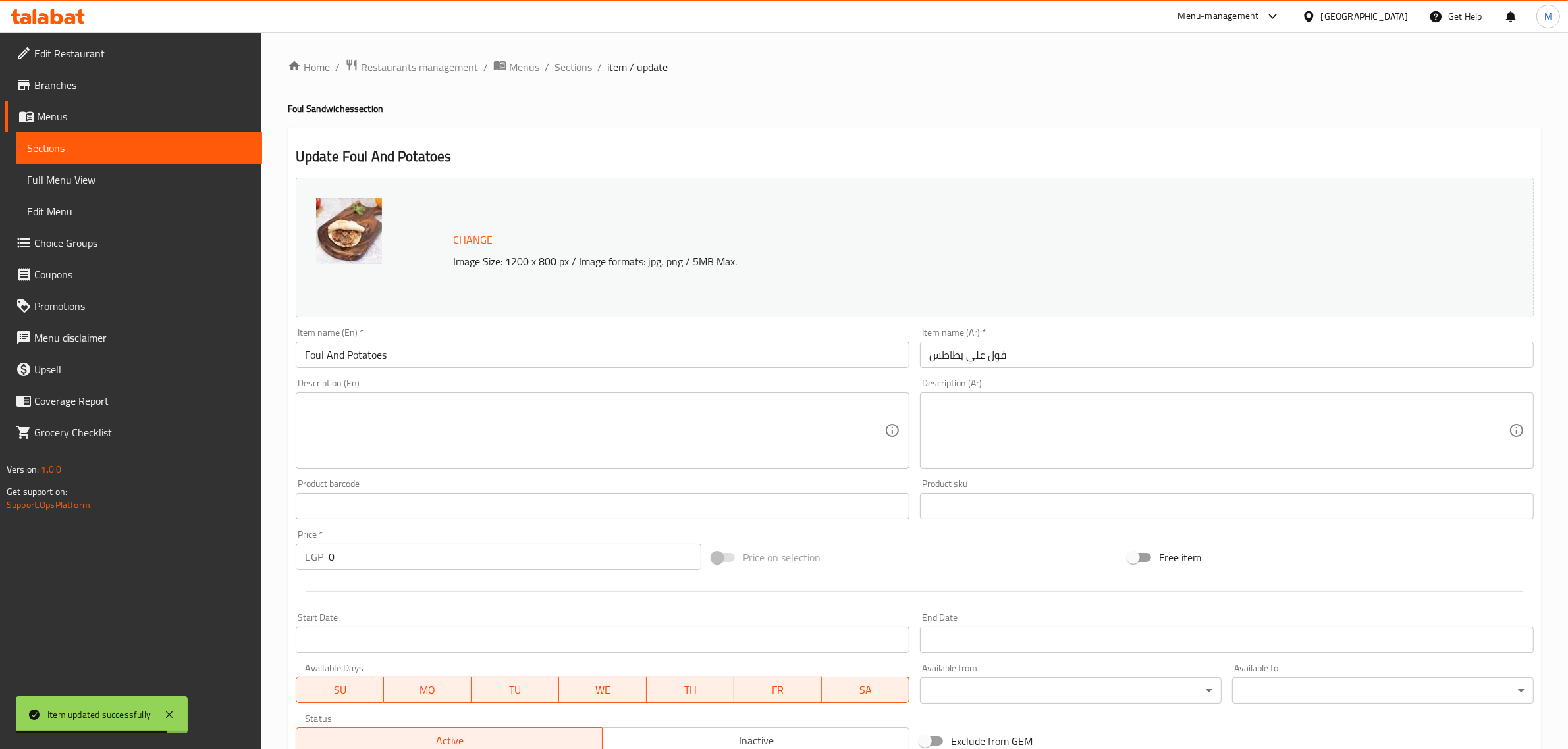
click at [573, 59] on span "Sections" at bounding box center [573, 67] width 37 height 16
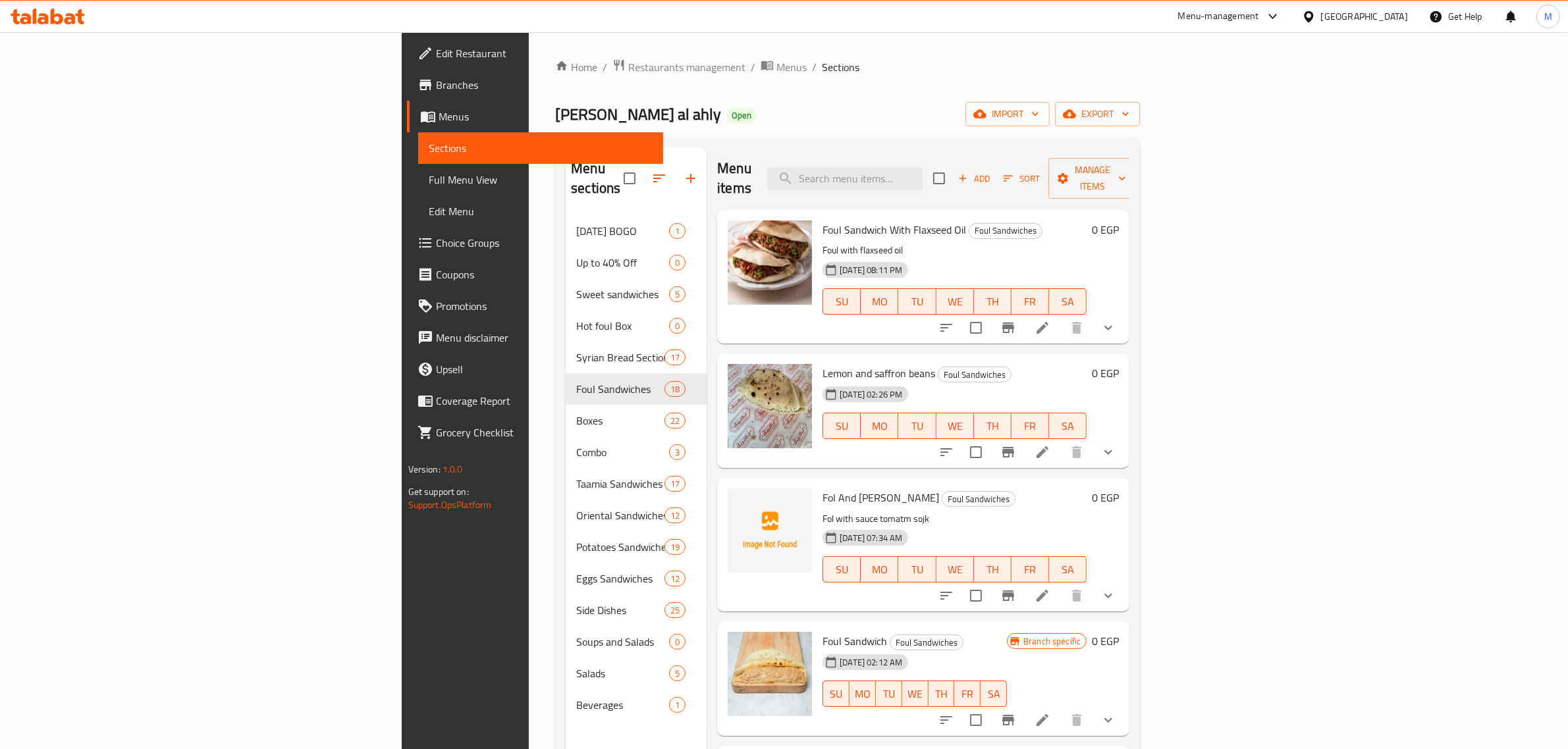
click at [985, 156] on div "Menu items Add Sort Manage items" at bounding box center [923, 179] width 412 height 62
click at [923, 167] on input "search" at bounding box center [845, 178] width 155 height 23
paste input "Special Foul Sandwich"
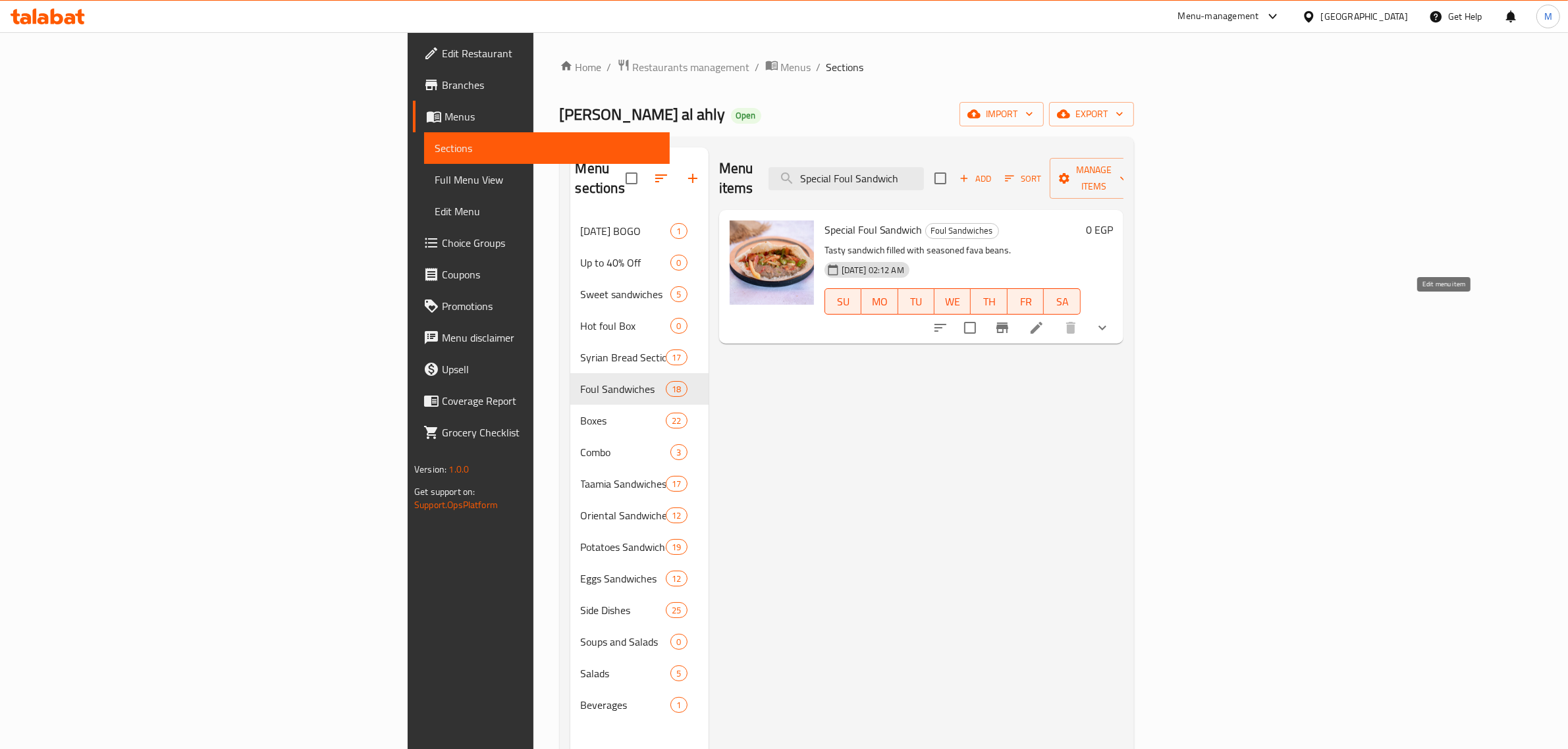
type input "Special Foul Sandwich"
click at [1044, 320] on icon at bounding box center [1036, 328] width 16 height 16
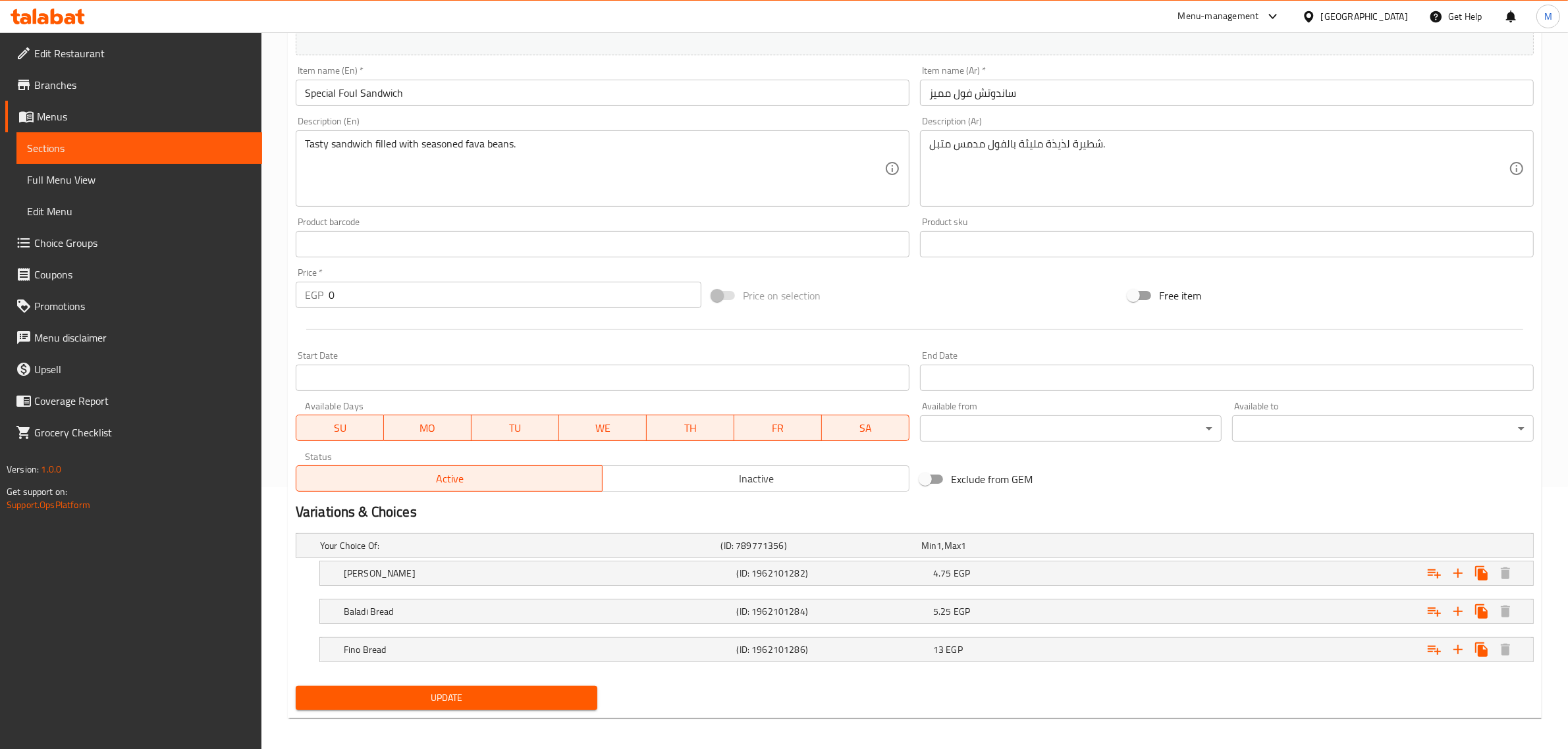
scroll to position [268, 0]
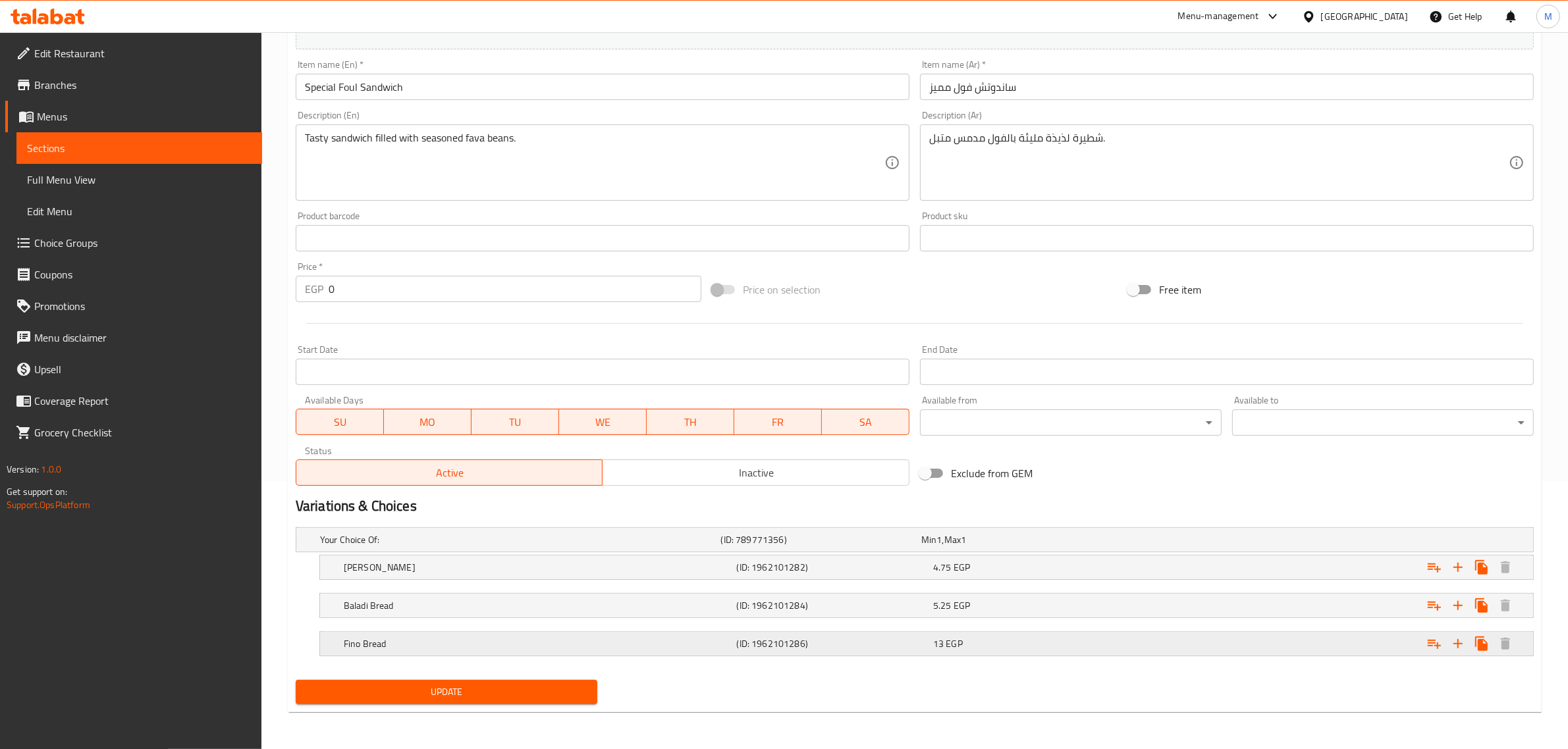
click at [606, 645] on h5 "Fino Bread" at bounding box center [537, 643] width 388 height 14
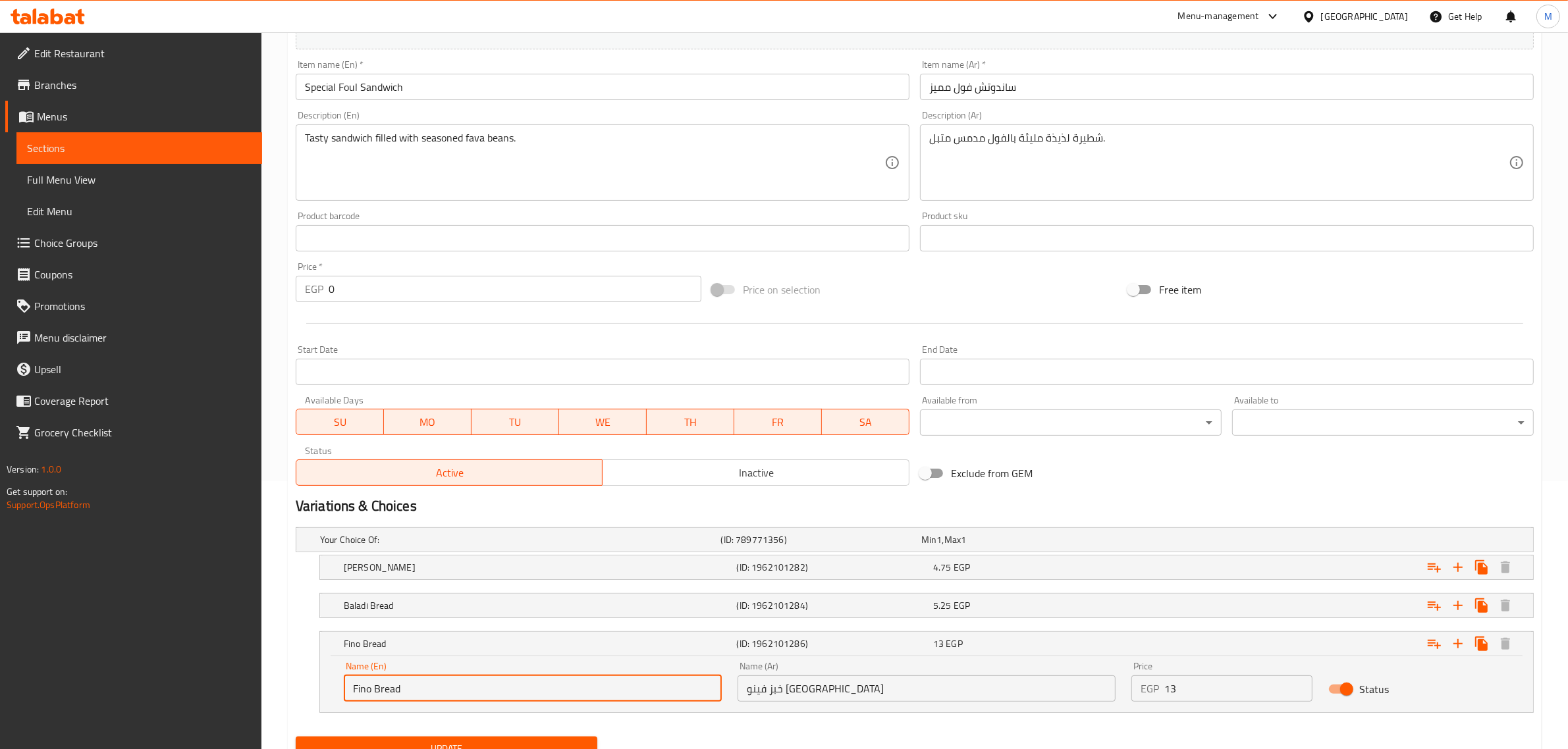
click at [353, 690] on input "Fino Bread" at bounding box center [532, 688] width 378 height 26
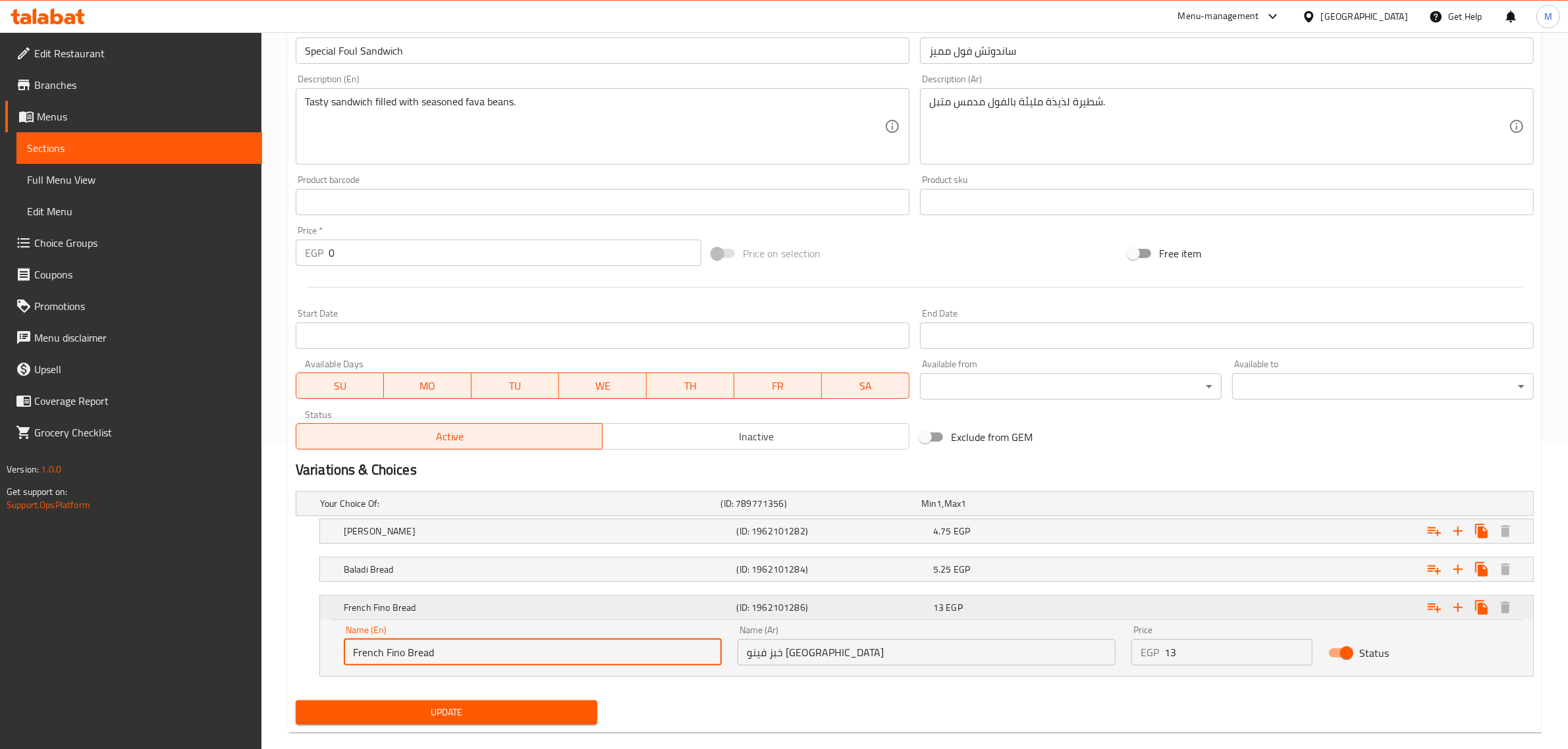
scroll to position [324, 0]
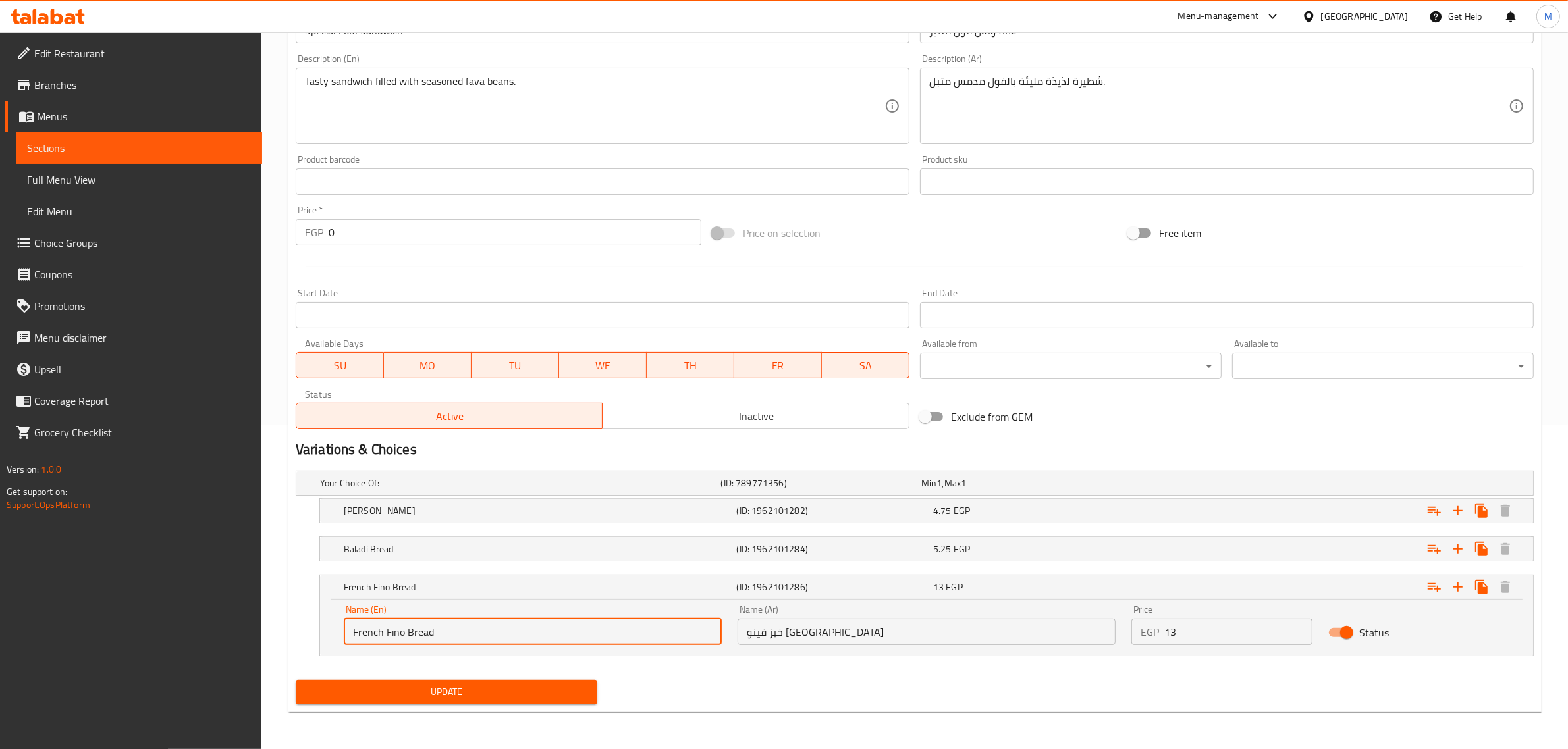
type input "French Fino Bread"
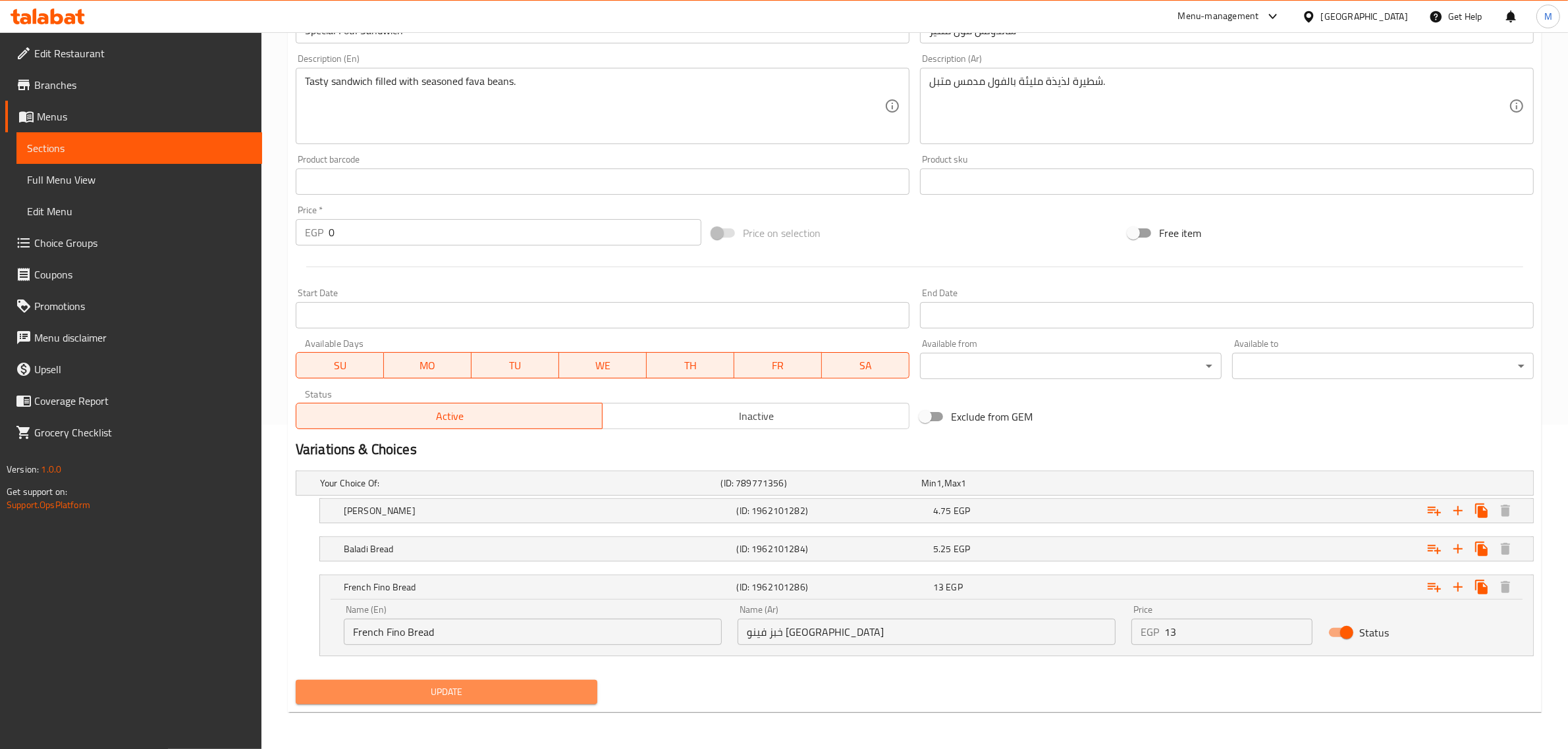
click at [478, 691] on span "Update" at bounding box center [446, 692] width 280 height 16
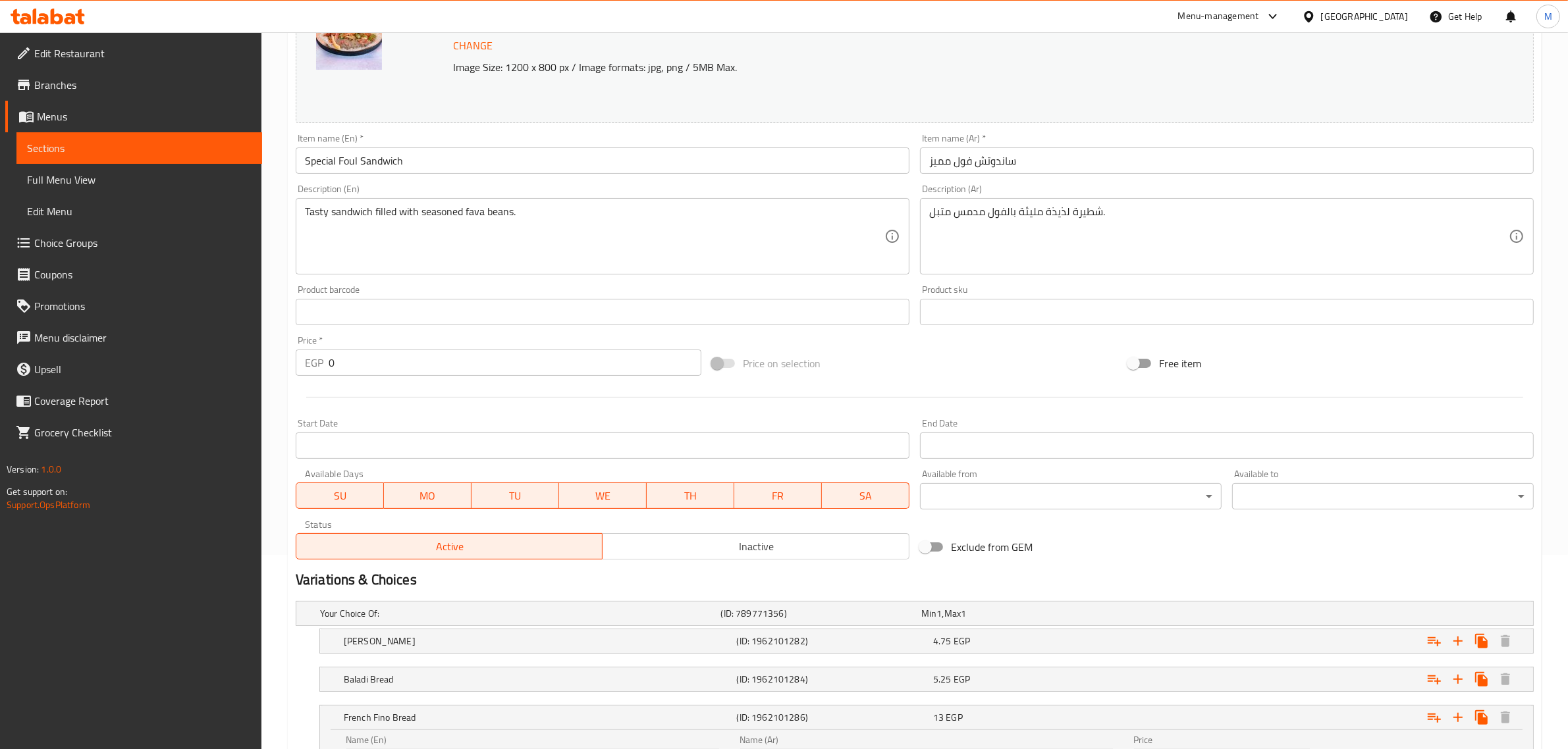
scroll to position [0, 0]
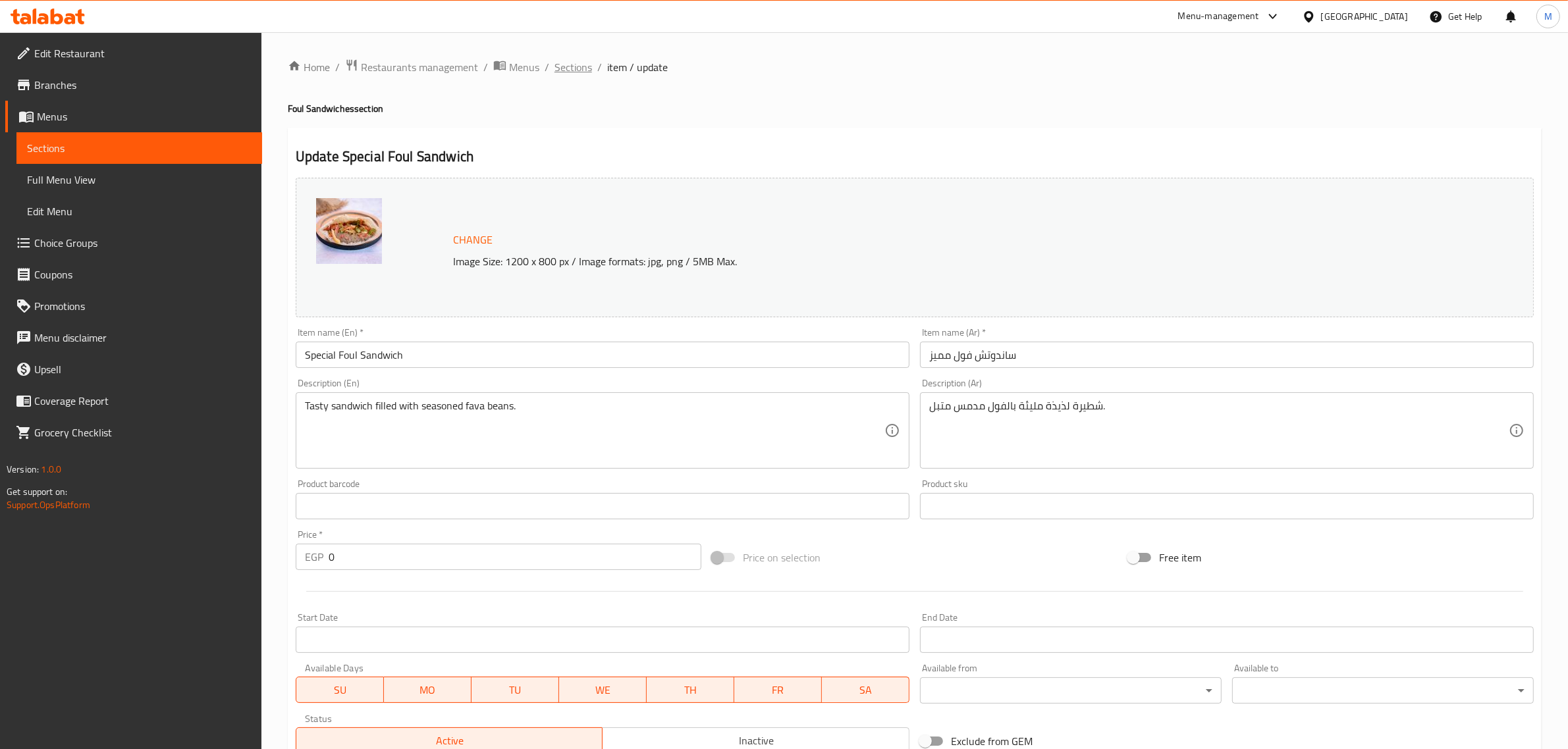
click at [578, 69] on span "Sections" at bounding box center [573, 67] width 37 height 16
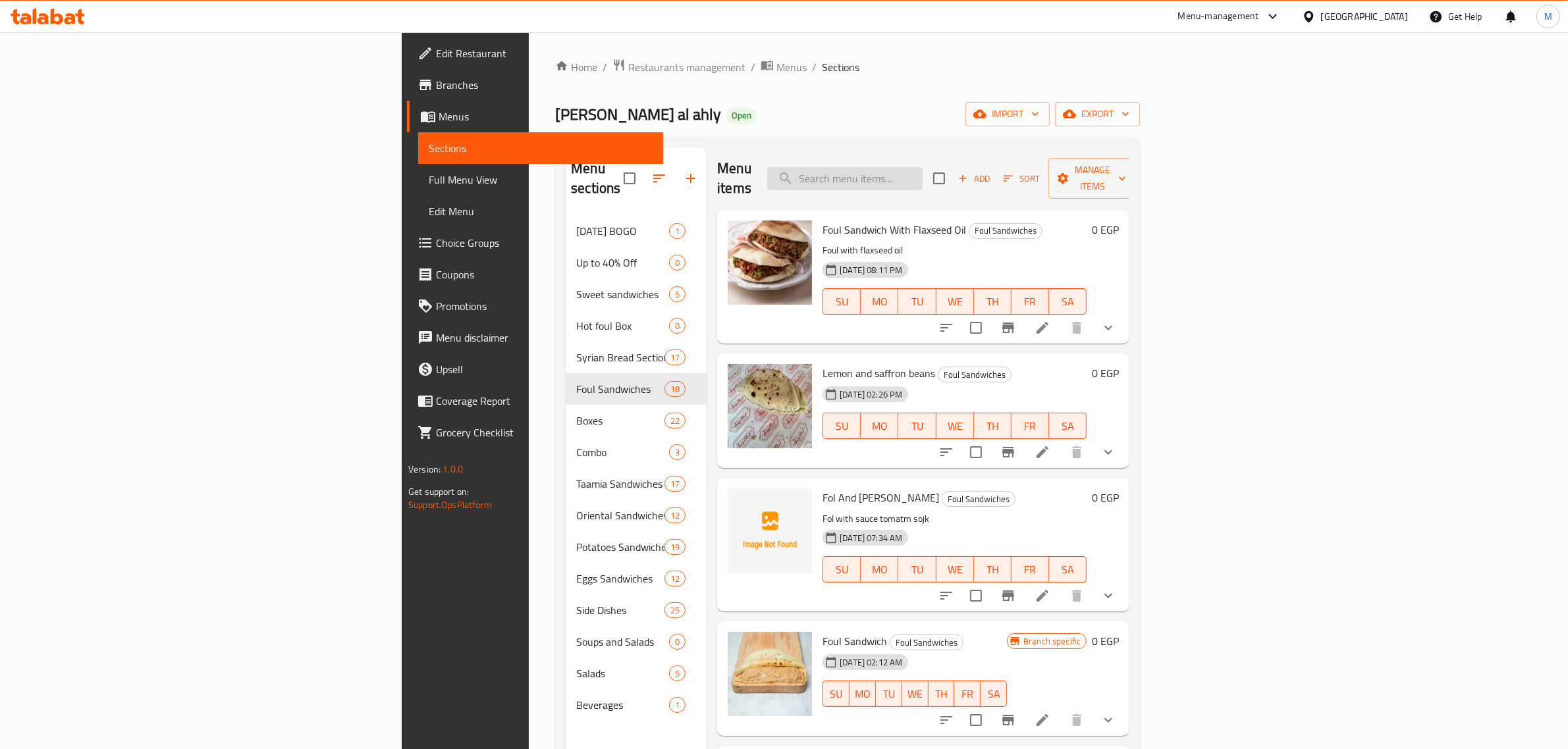
click at [923, 167] on input "search" at bounding box center [845, 178] width 155 height 23
paste input "Foul Pepper"
click at [923, 171] on input "Foul Pepper" at bounding box center [845, 178] width 155 height 23
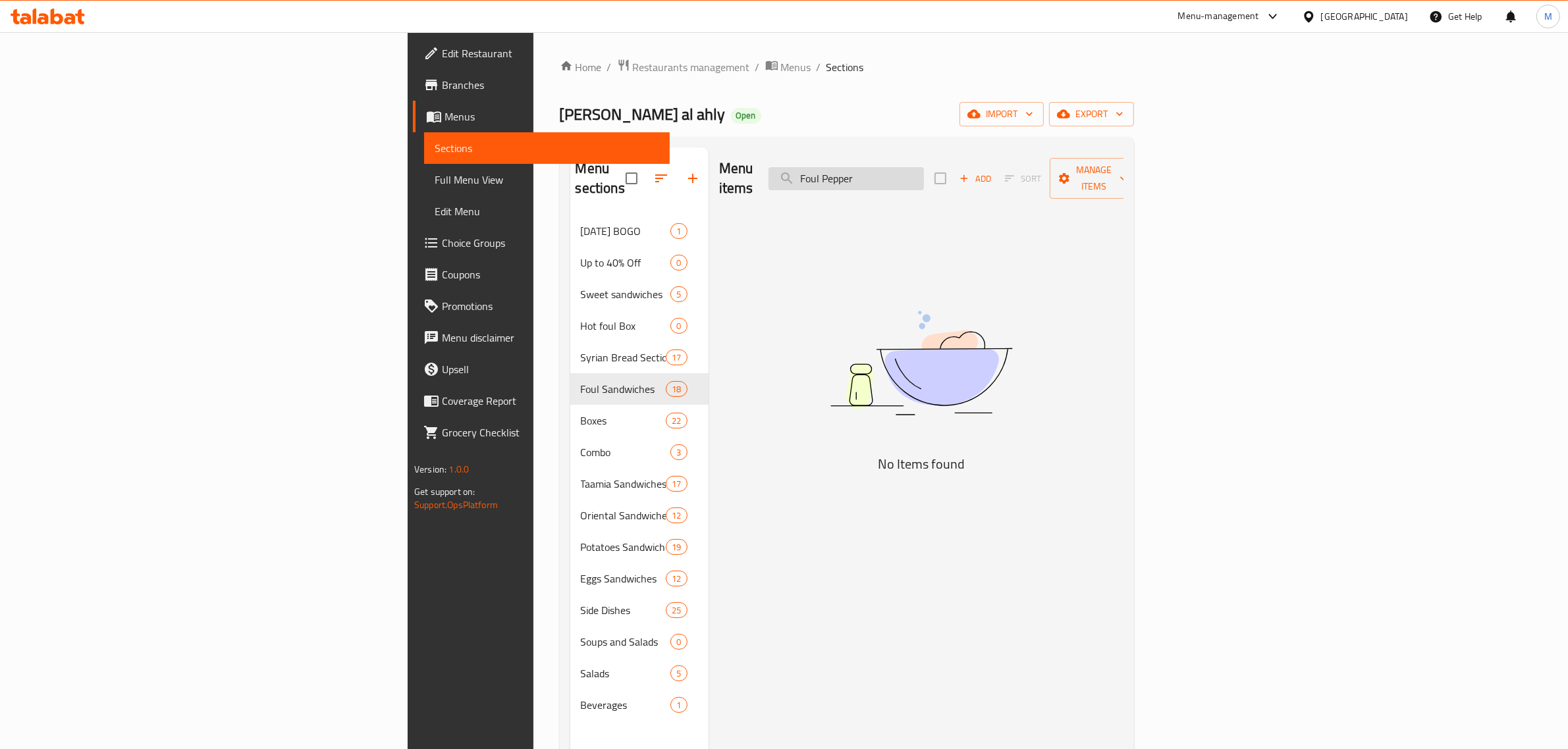
type input "Foul Pepper"
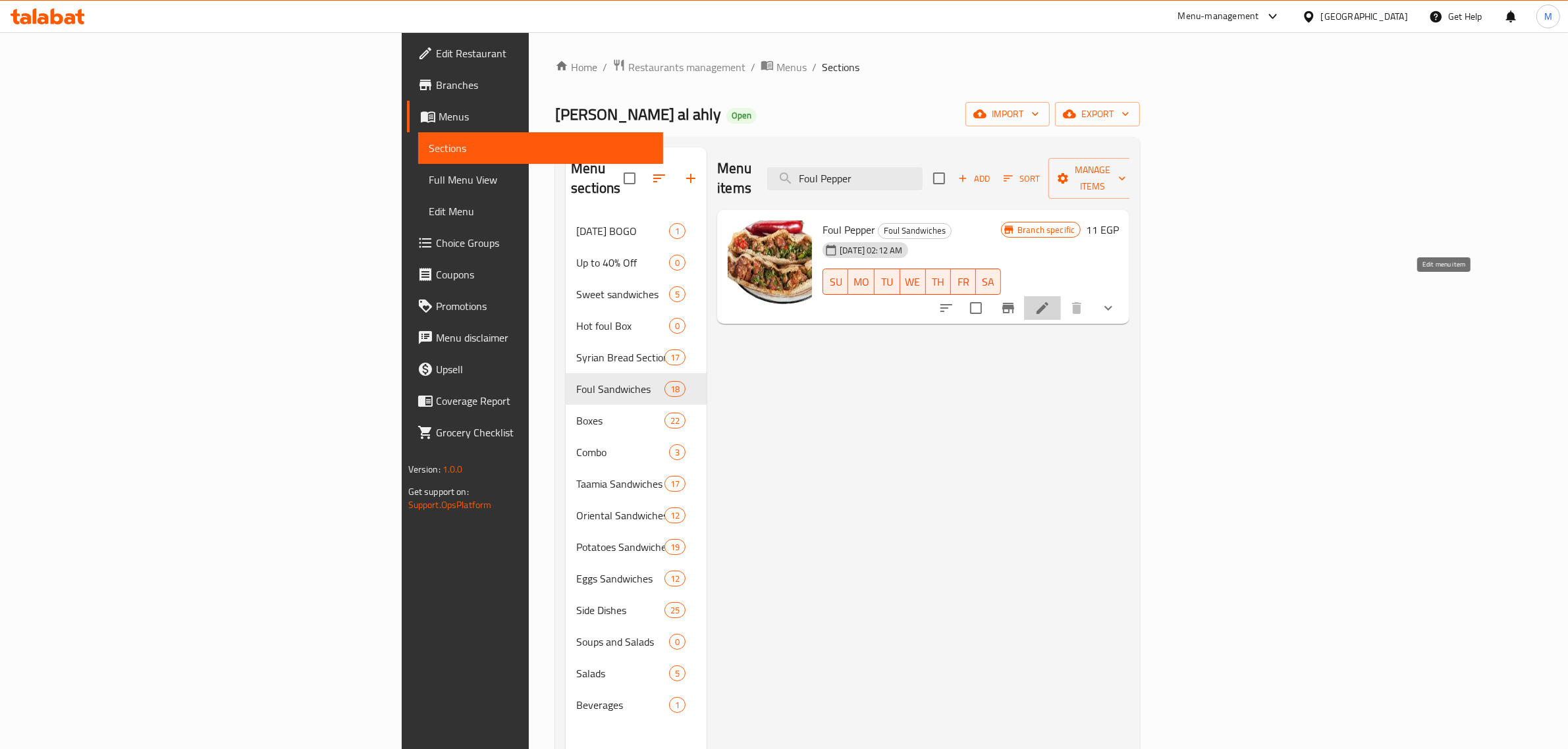
click at [1050, 300] on icon at bounding box center [1042, 307] width 16 height 16
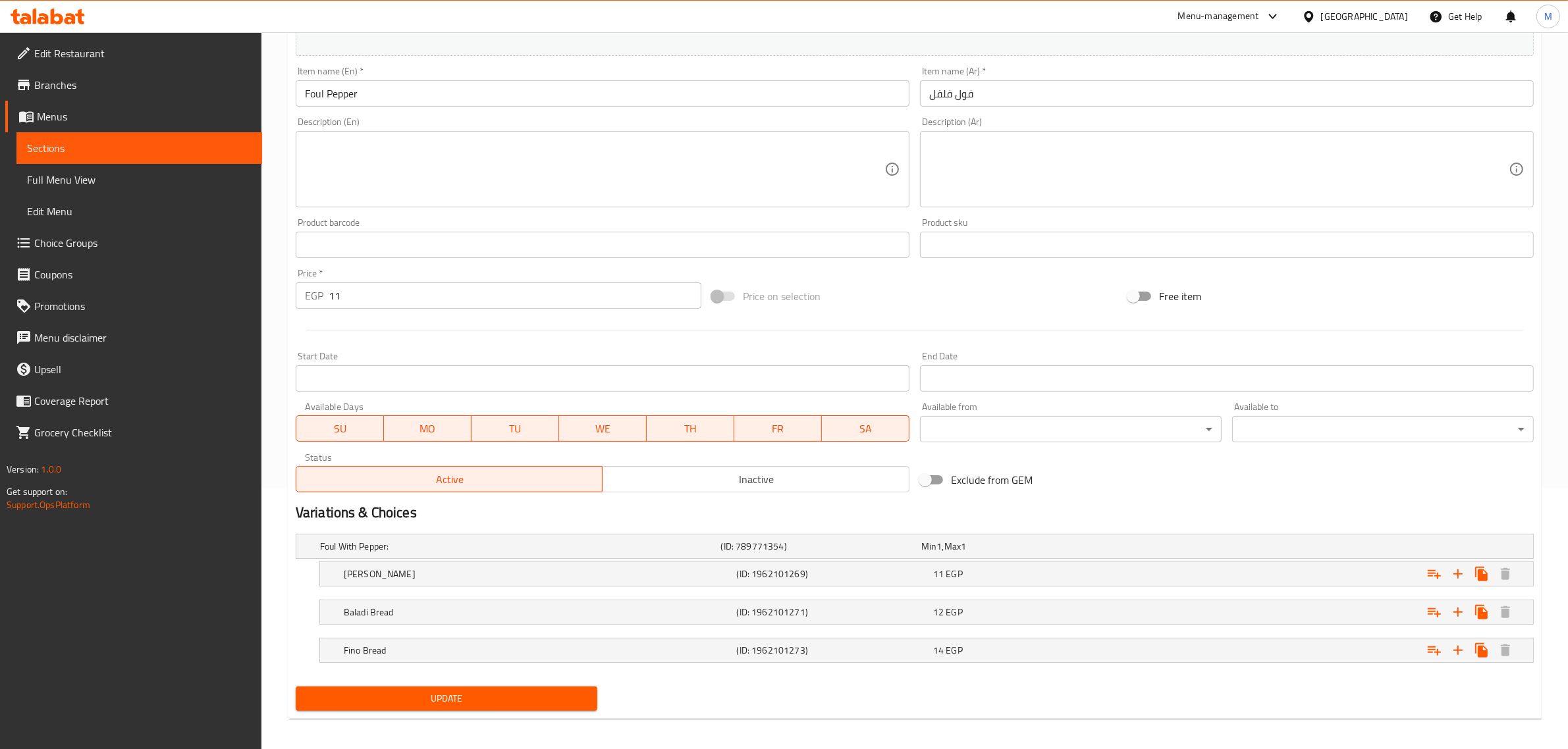
scroll to position [268, 0]
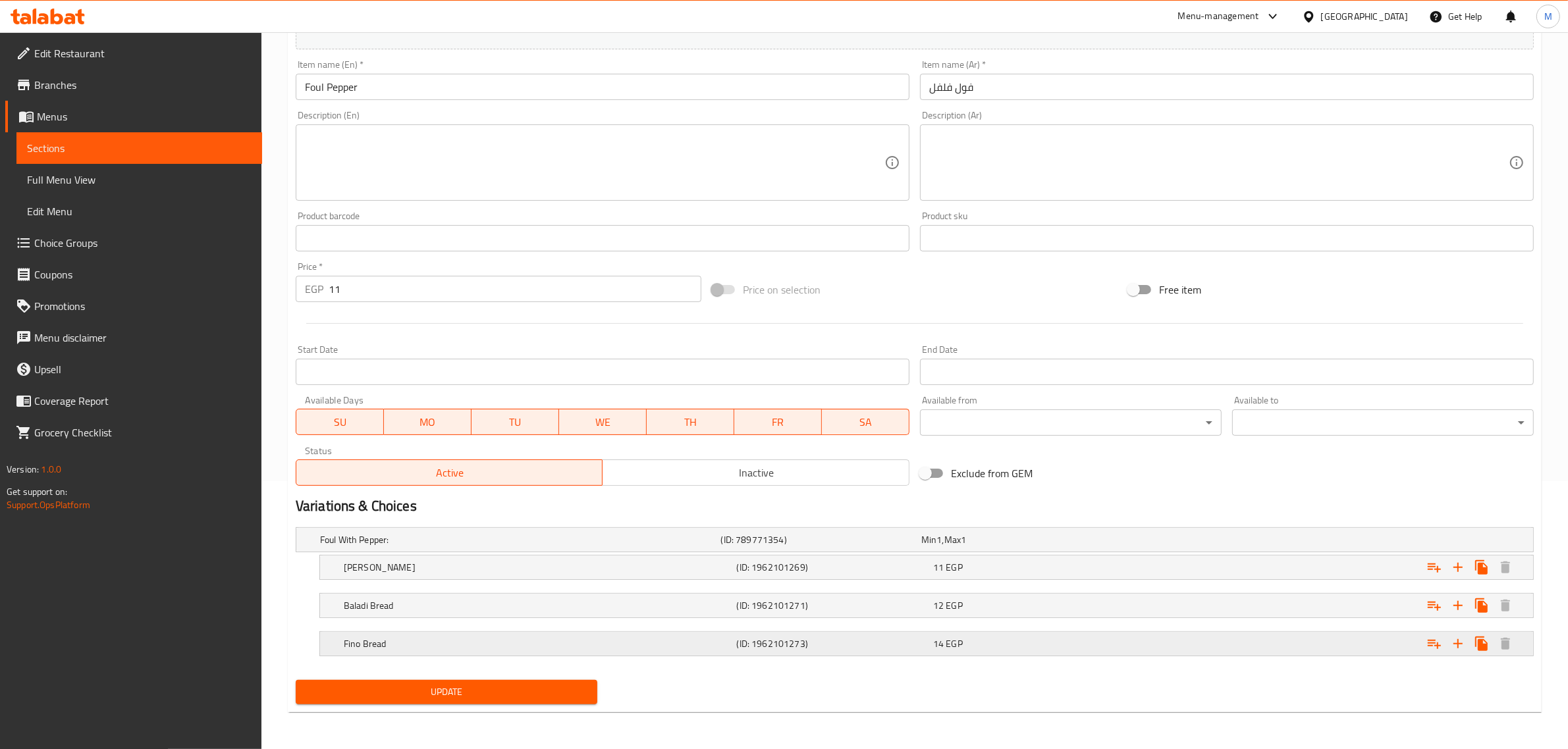
click at [656, 636] on div "Fino Bread" at bounding box center [537, 643] width 393 height 19
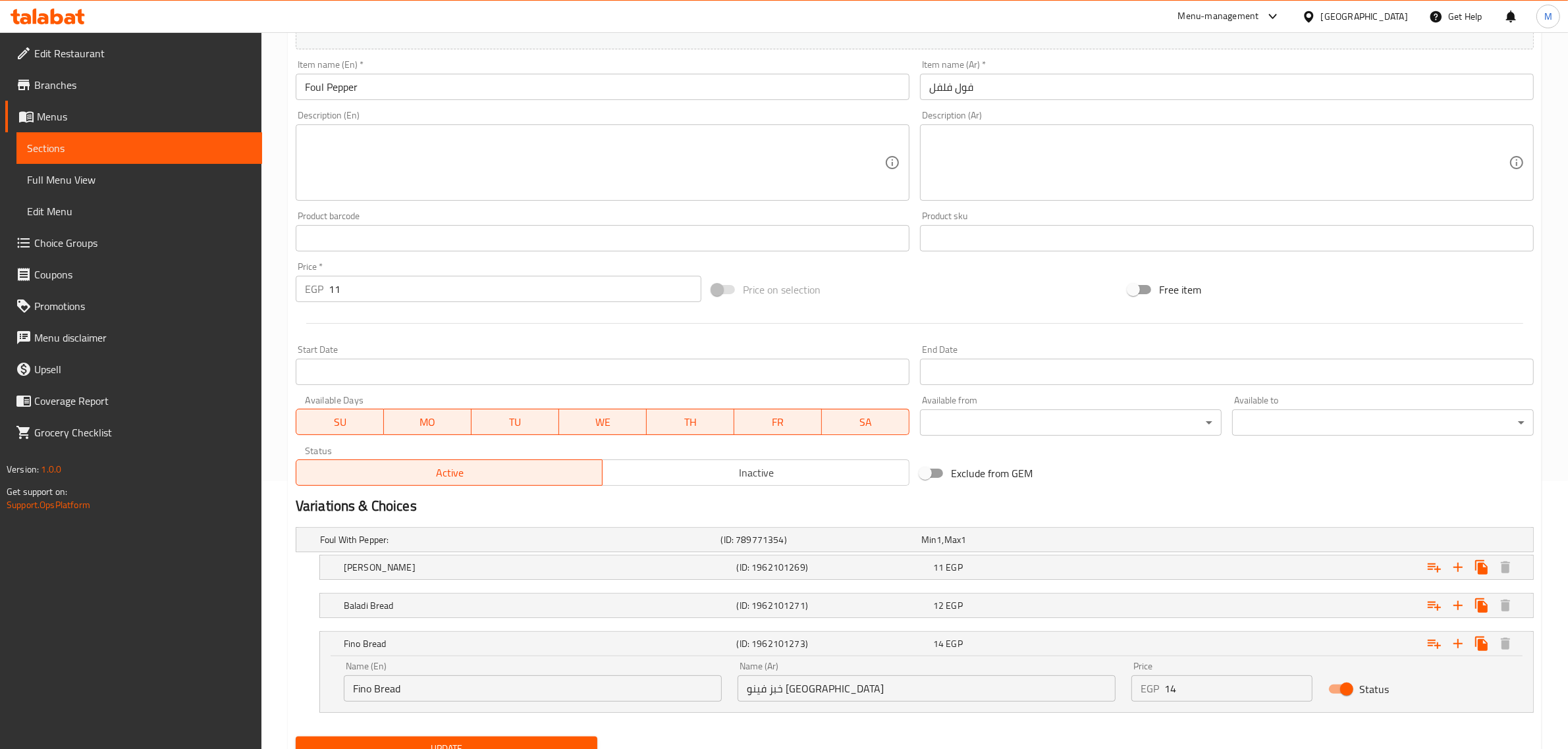
drag, startPoint x: 351, startPoint y: 690, endPoint x: 361, endPoint y: 718, distance: 29.7
click at [348, 691] on input "Fino Bread" at bounding box center [532, 688] width 378 height 26
type input "French Fino Bread"
click at [542, 744] on span "Update" at bounding box center [446, 748] width 280 height 16
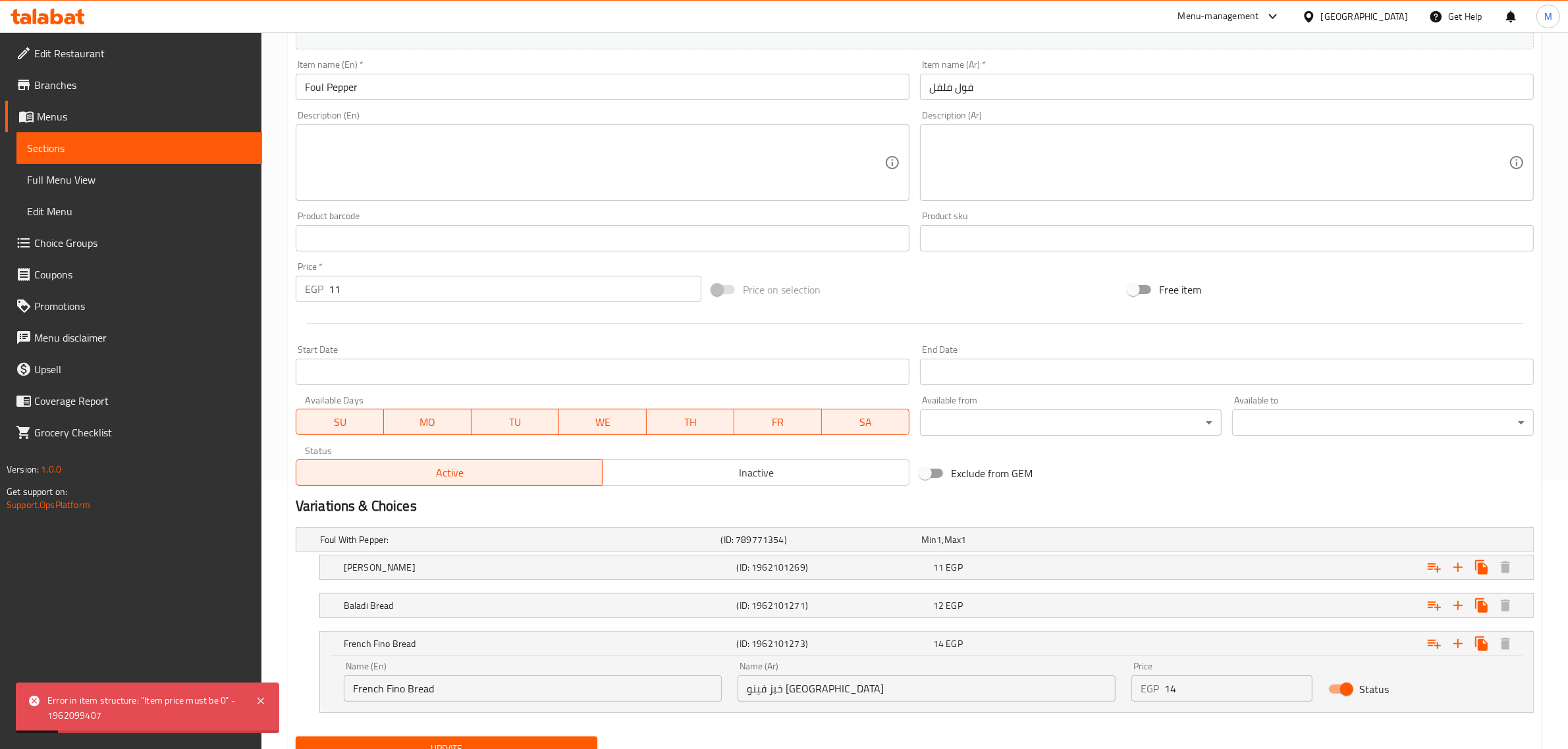
click at [400, 284] on input "11" at bounding box center [514, 289] width 373 height 26
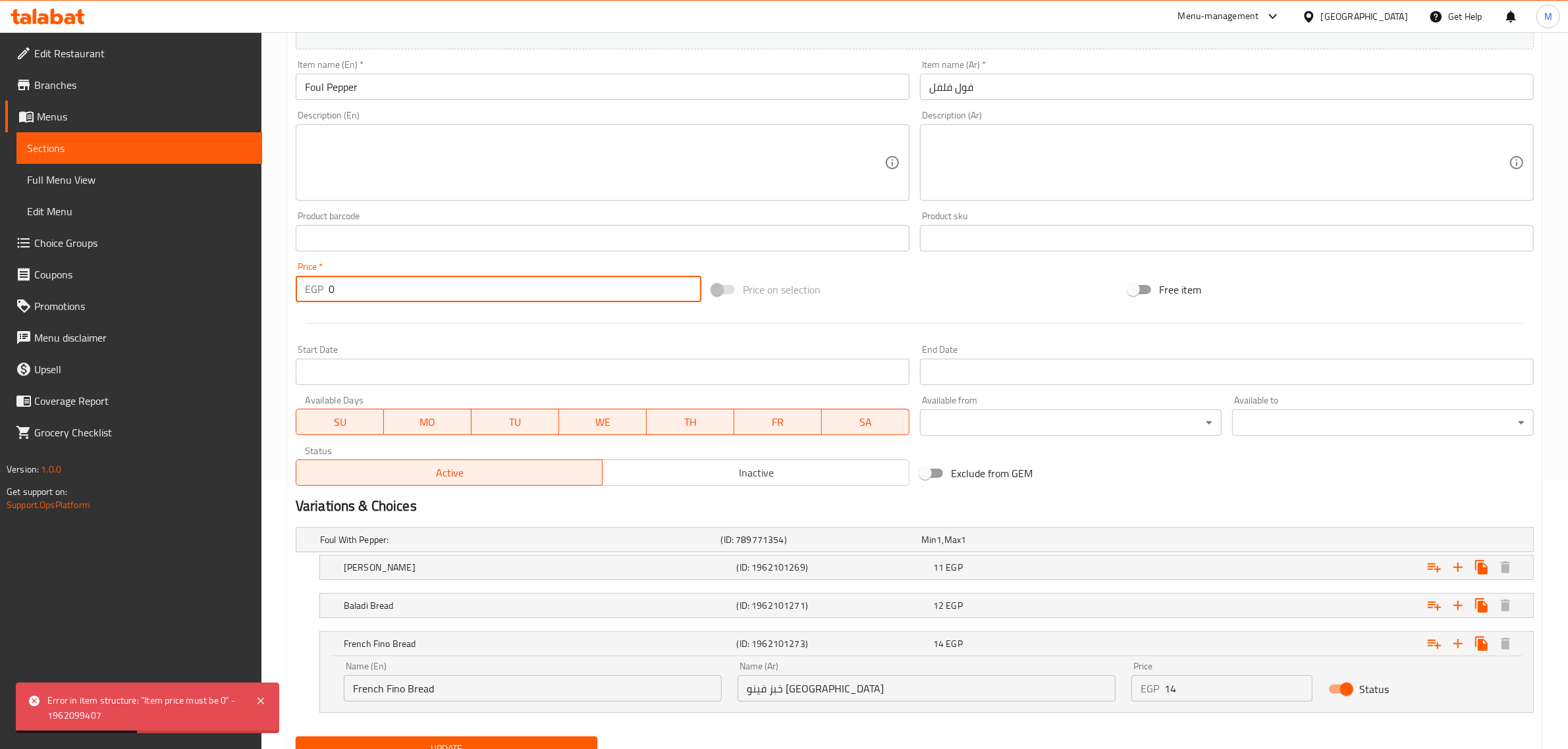
type input "0"
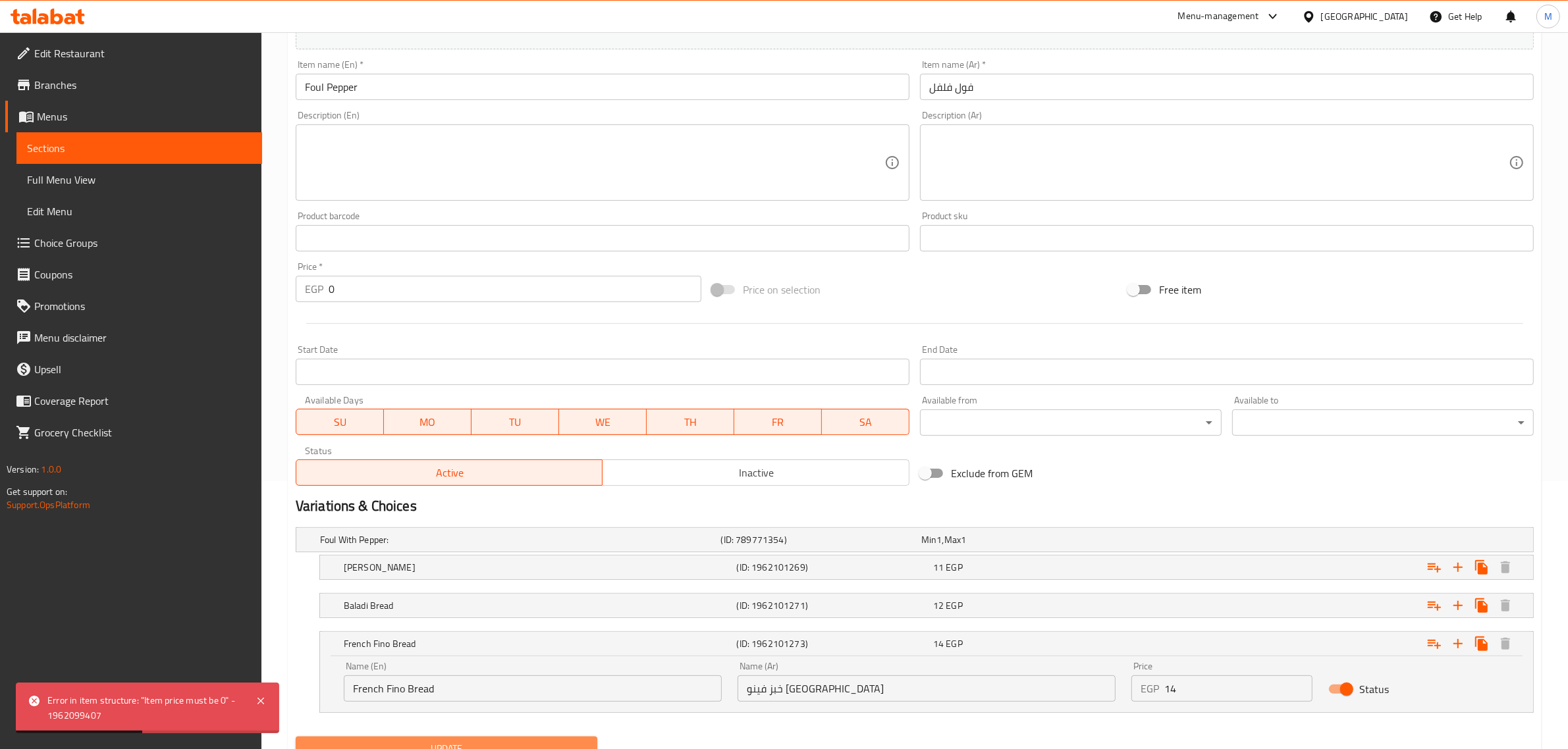
click at [528, 739] on button "Update" at bounding box center [446, 748] width 302 height 24
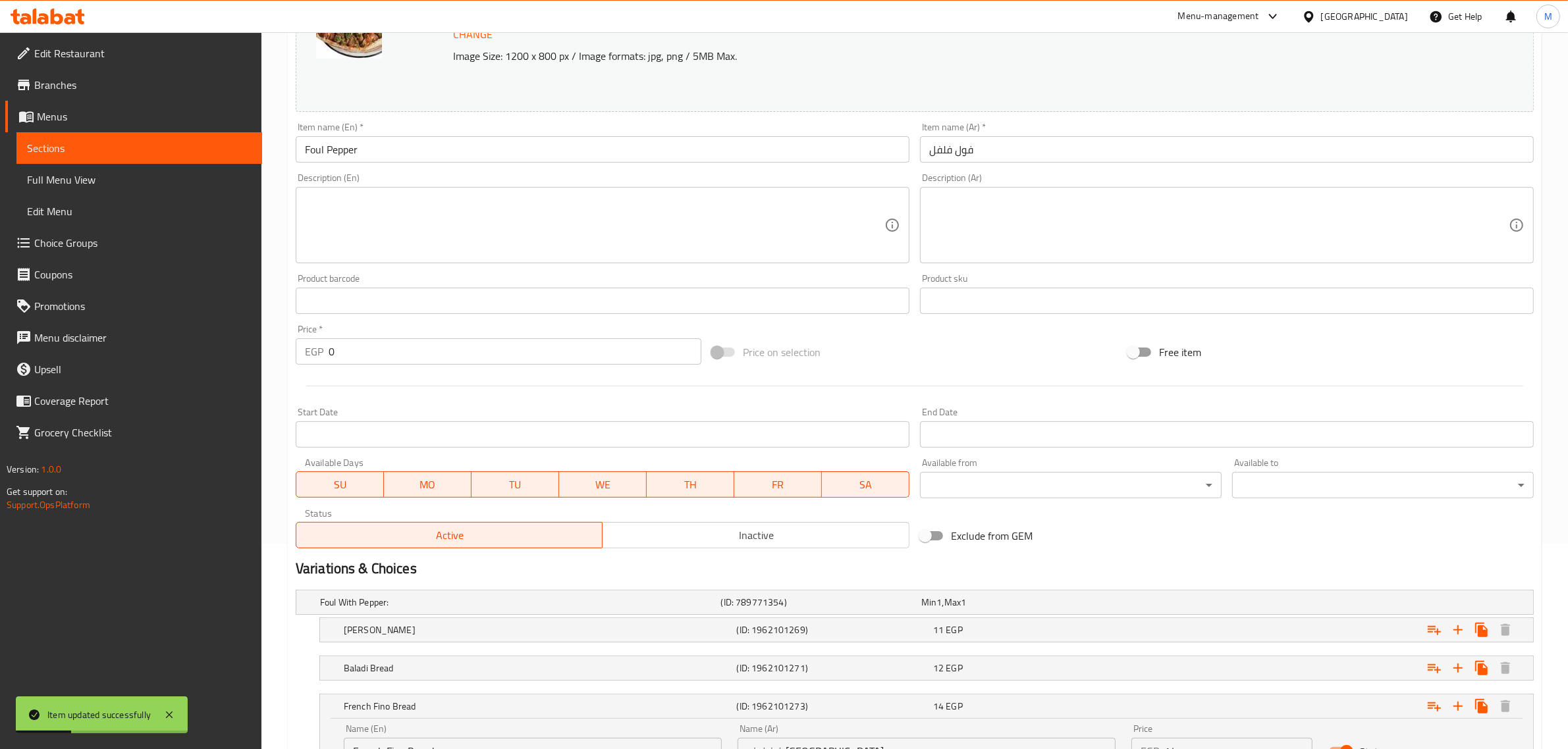
scroll to position [0, 0]
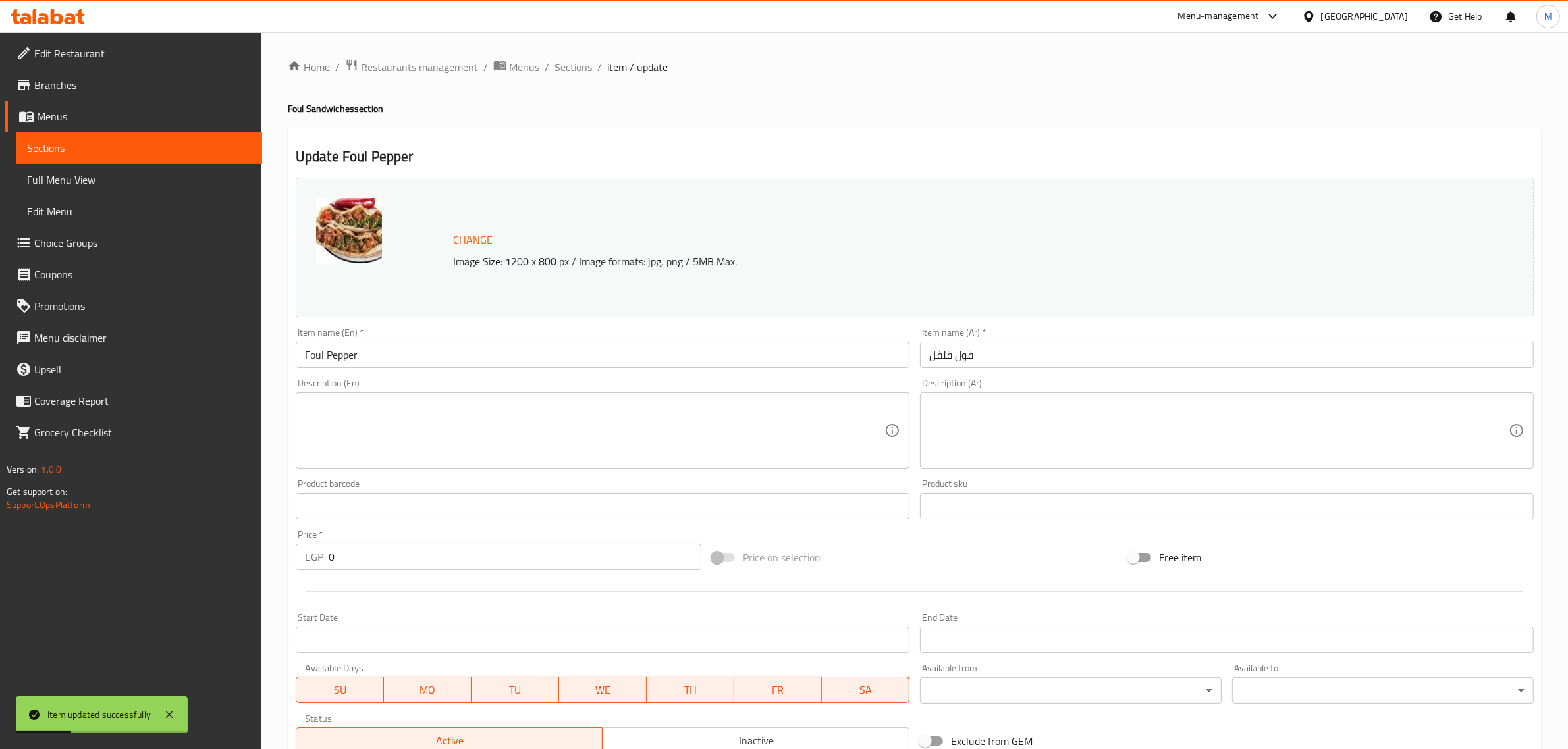
click at [567, 69] on span "Sections" at bounding box center [573, 67] width 37 height 16
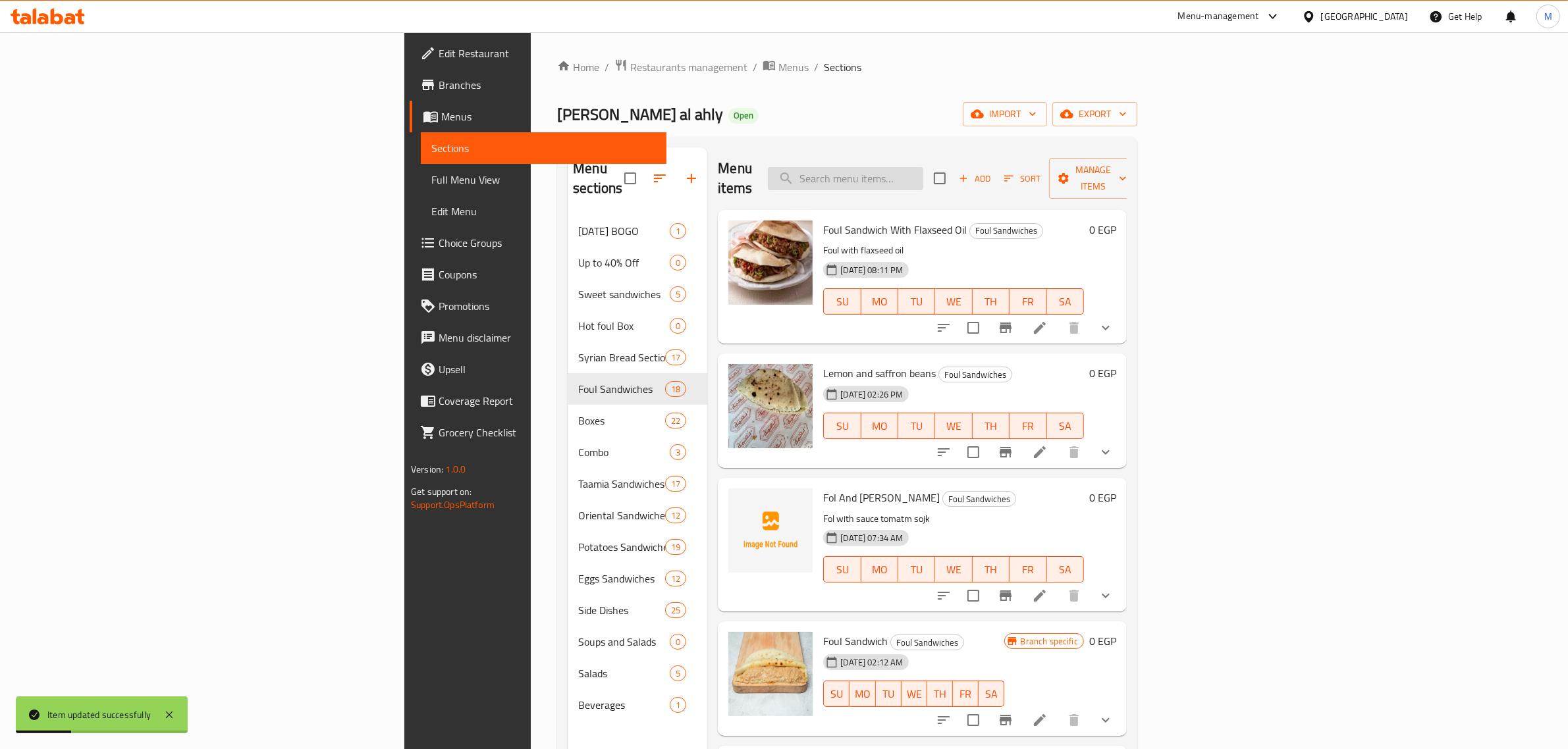
click at [923, 170] on input "search" at bounding box center [846, 178] width 155 height 23
paste input "Foul With Pastrami Sandwich"
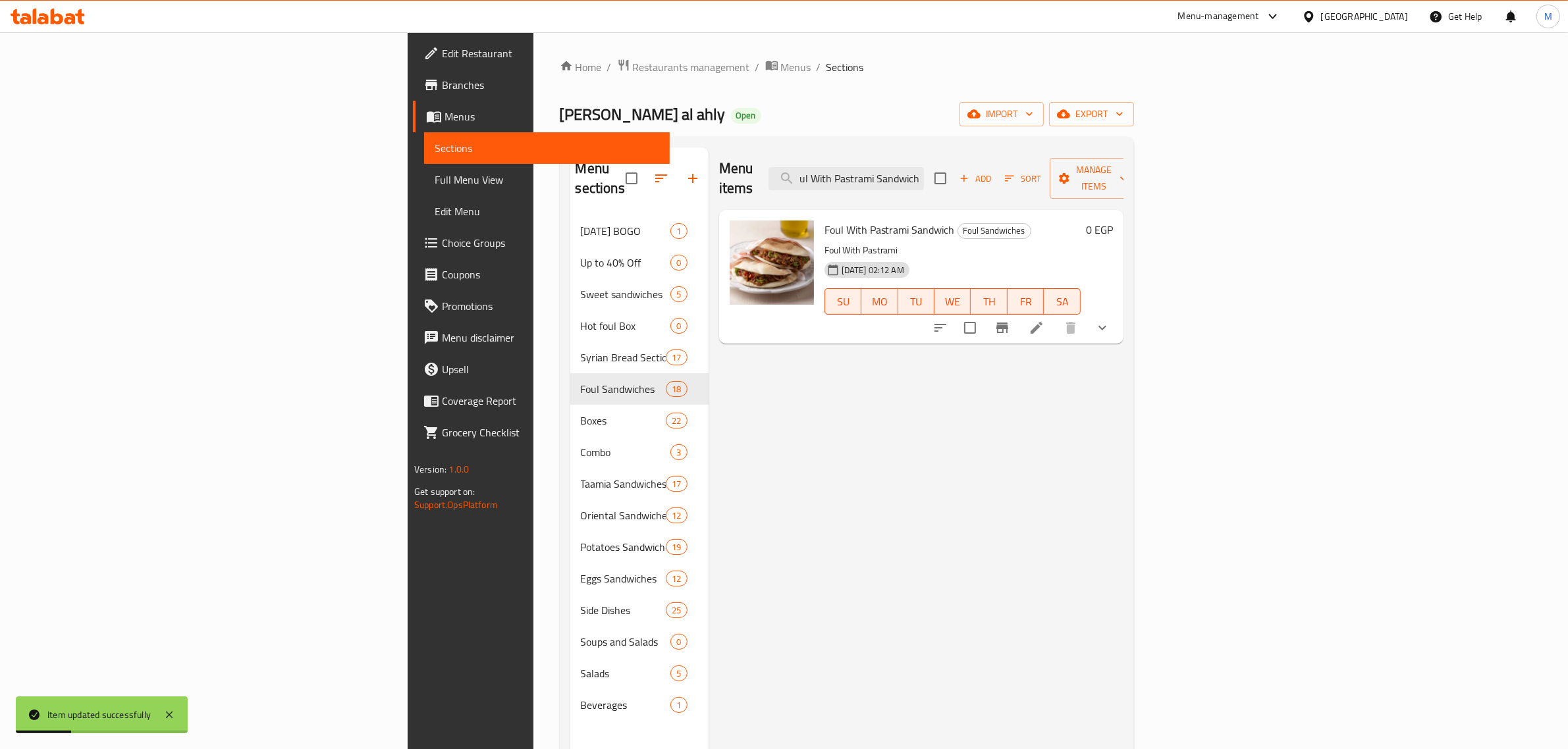
type input "Foul With Pastrami Sandwich"
click at [1044, 320] on icon at bounding box center [1036, 328] width 16 height 16
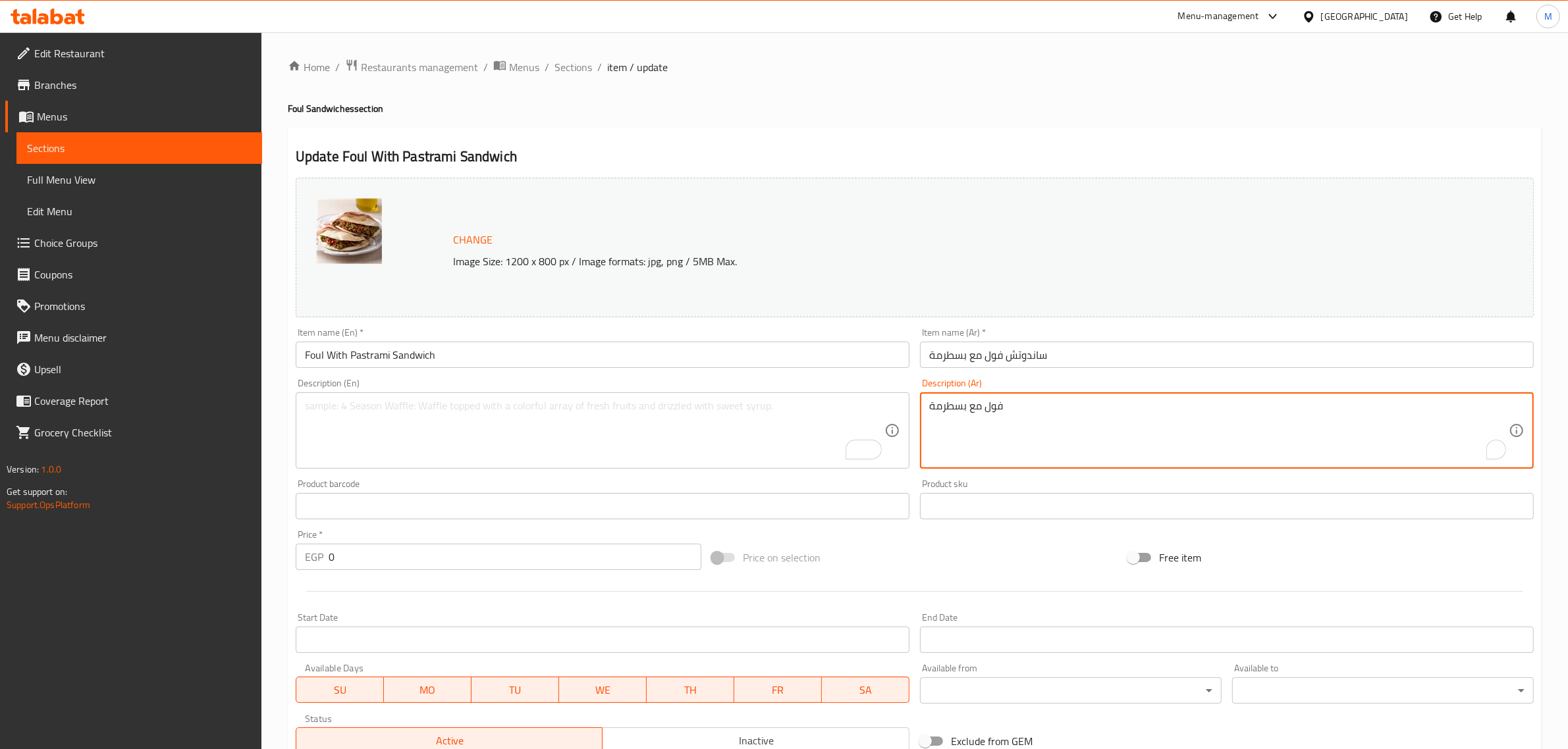
drag, startPoint x: 1022, startPoint y: 410, endPoint x: 893, endPoint y: 399, distance: 129.5
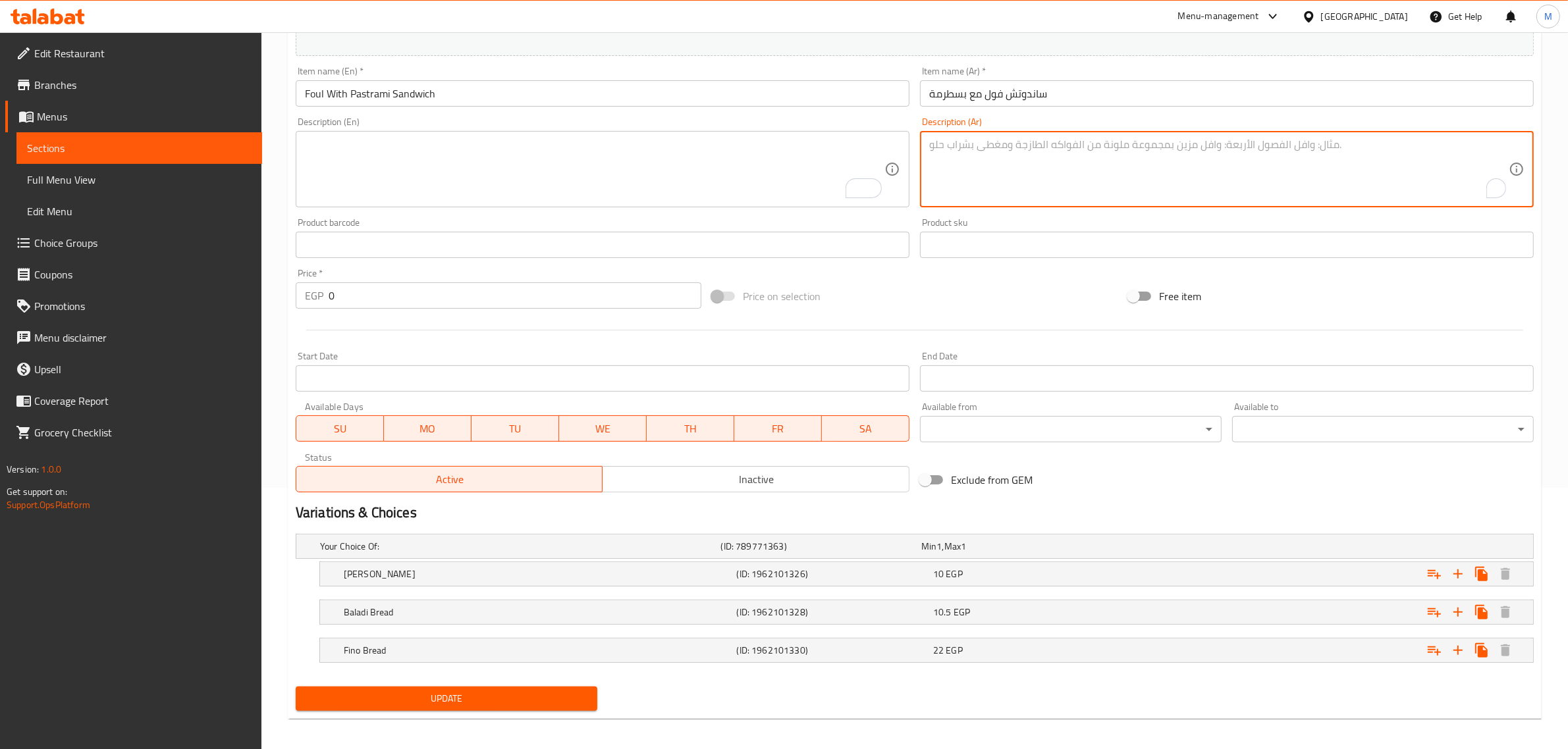
scroll to position [268, 0]
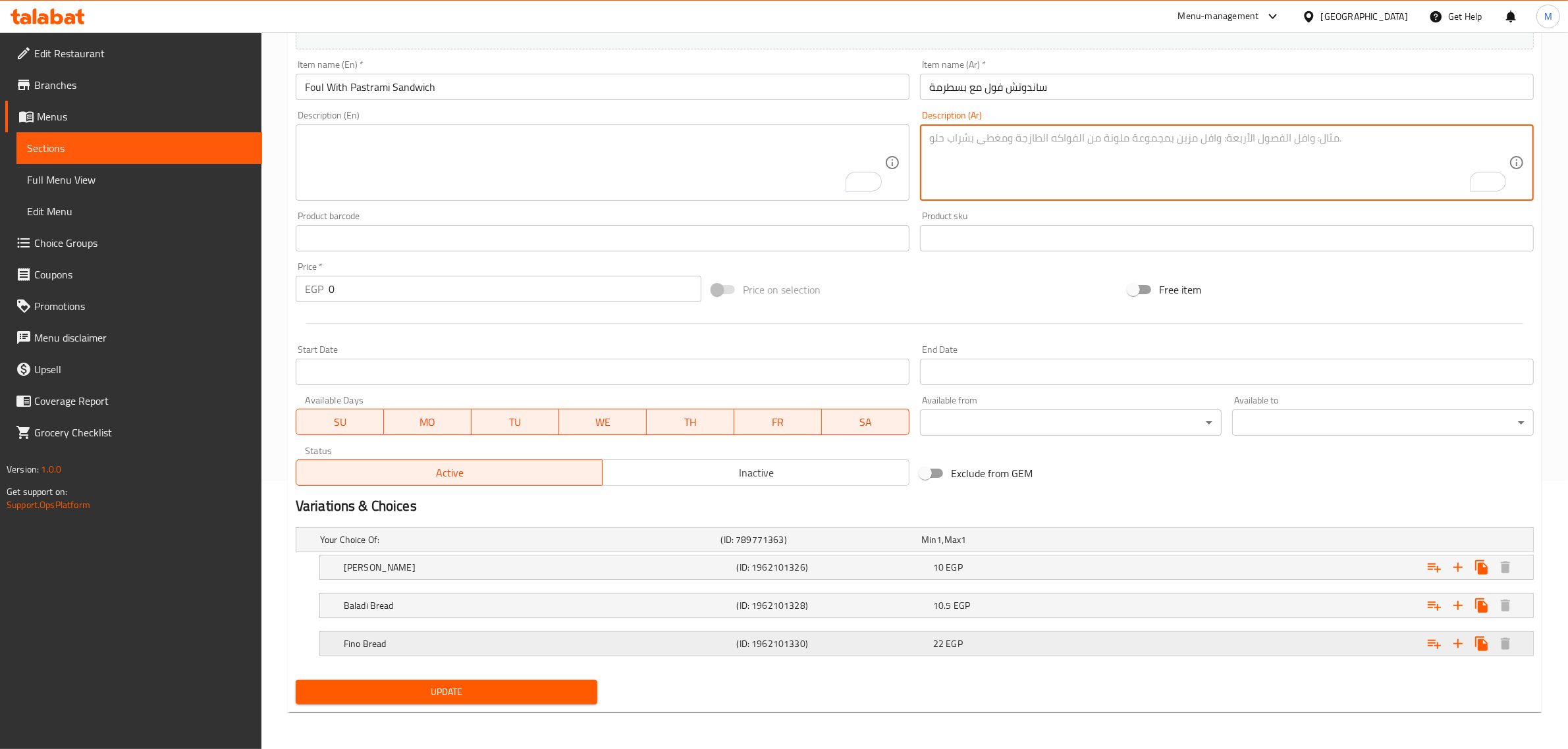
click at [535, 636] on div "Fino Bread" at bounding box center [537, 643] width 393 height 19
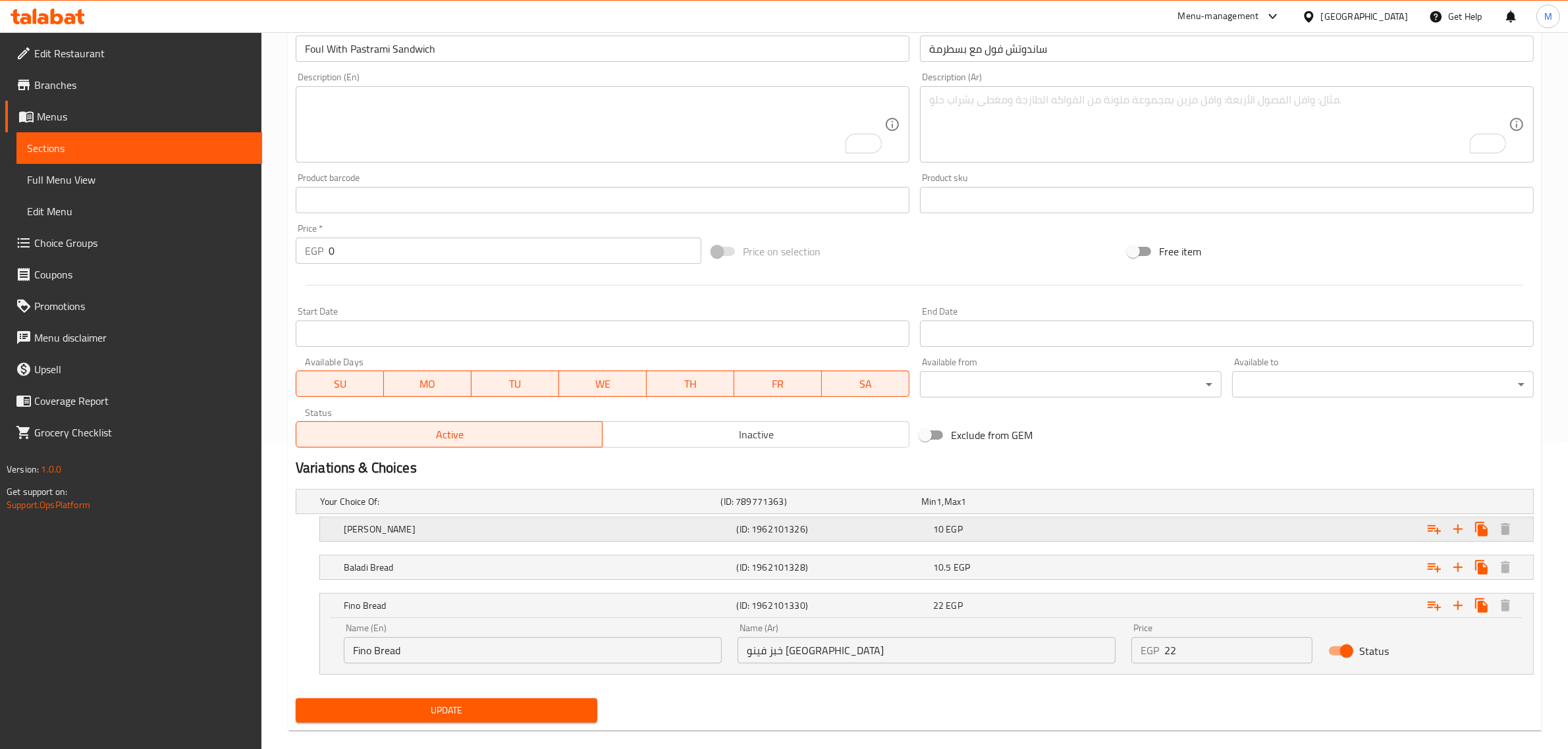
scroll to position [324, 0]
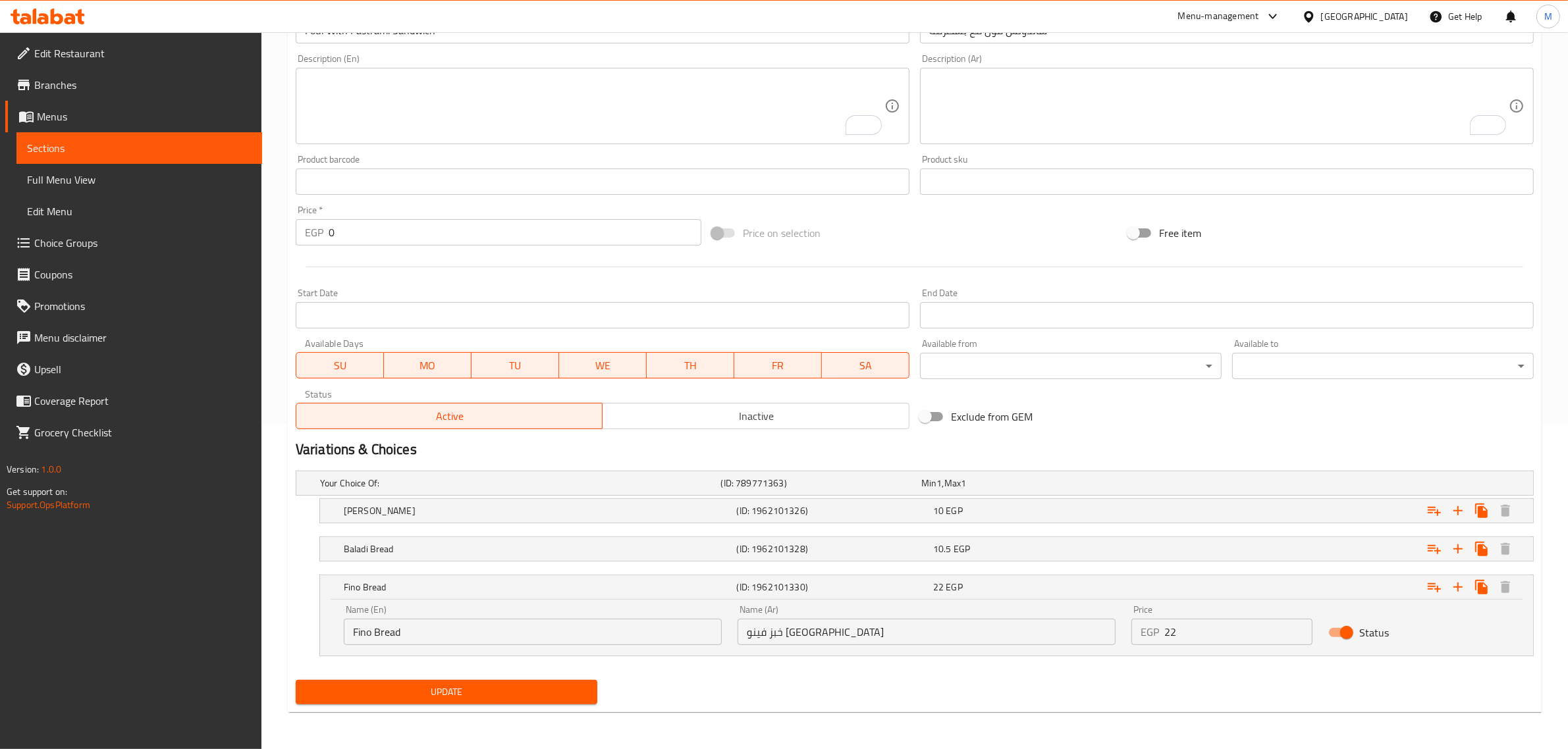
click at [354, 626] on input "Fino Bread" at bounding box center [532, 632] width 378 height 26
type input "French Fino Bread"
click at [482, 686] on span "Update" at bounding box center [446, 692] width 280 height 16
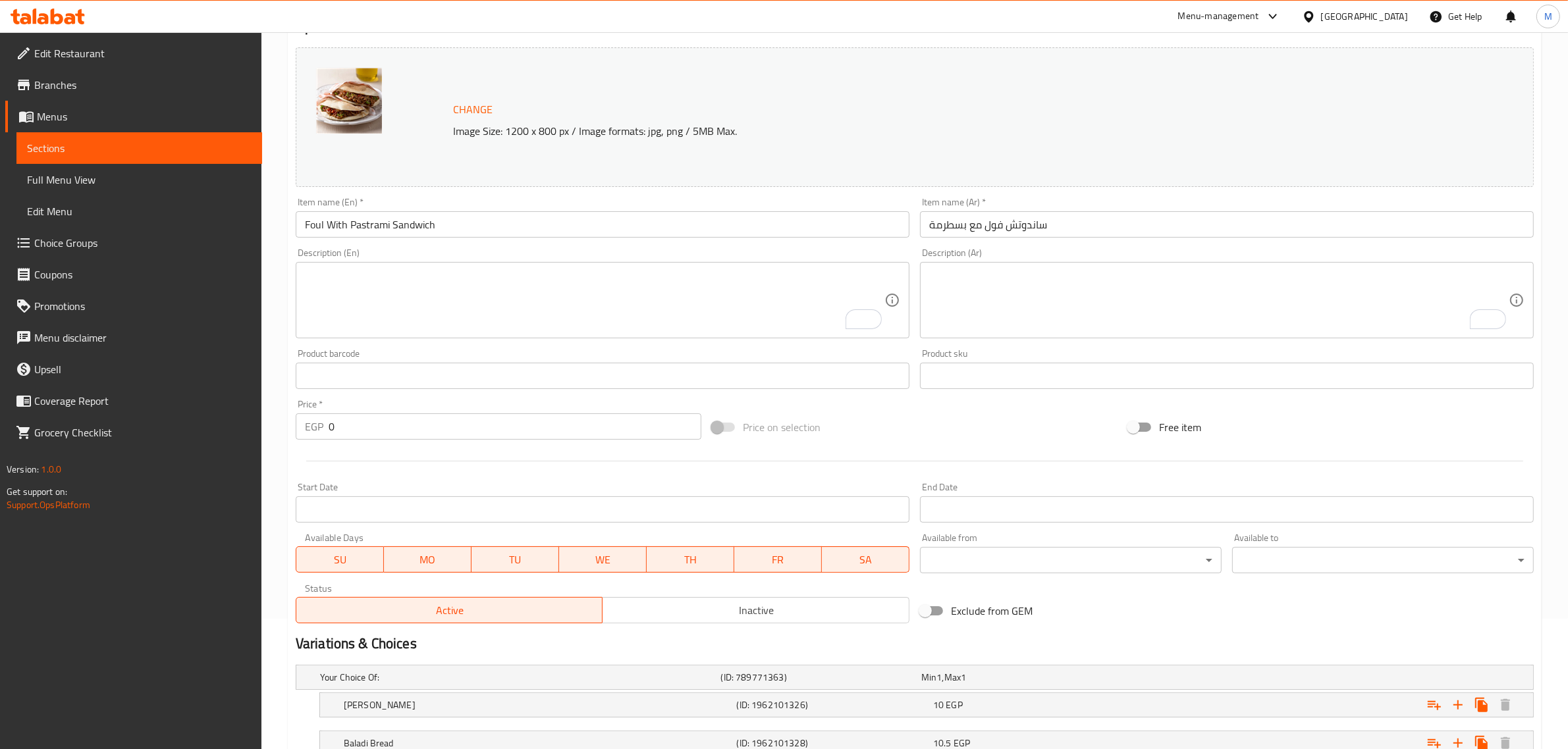
scroll to position [0, 0]
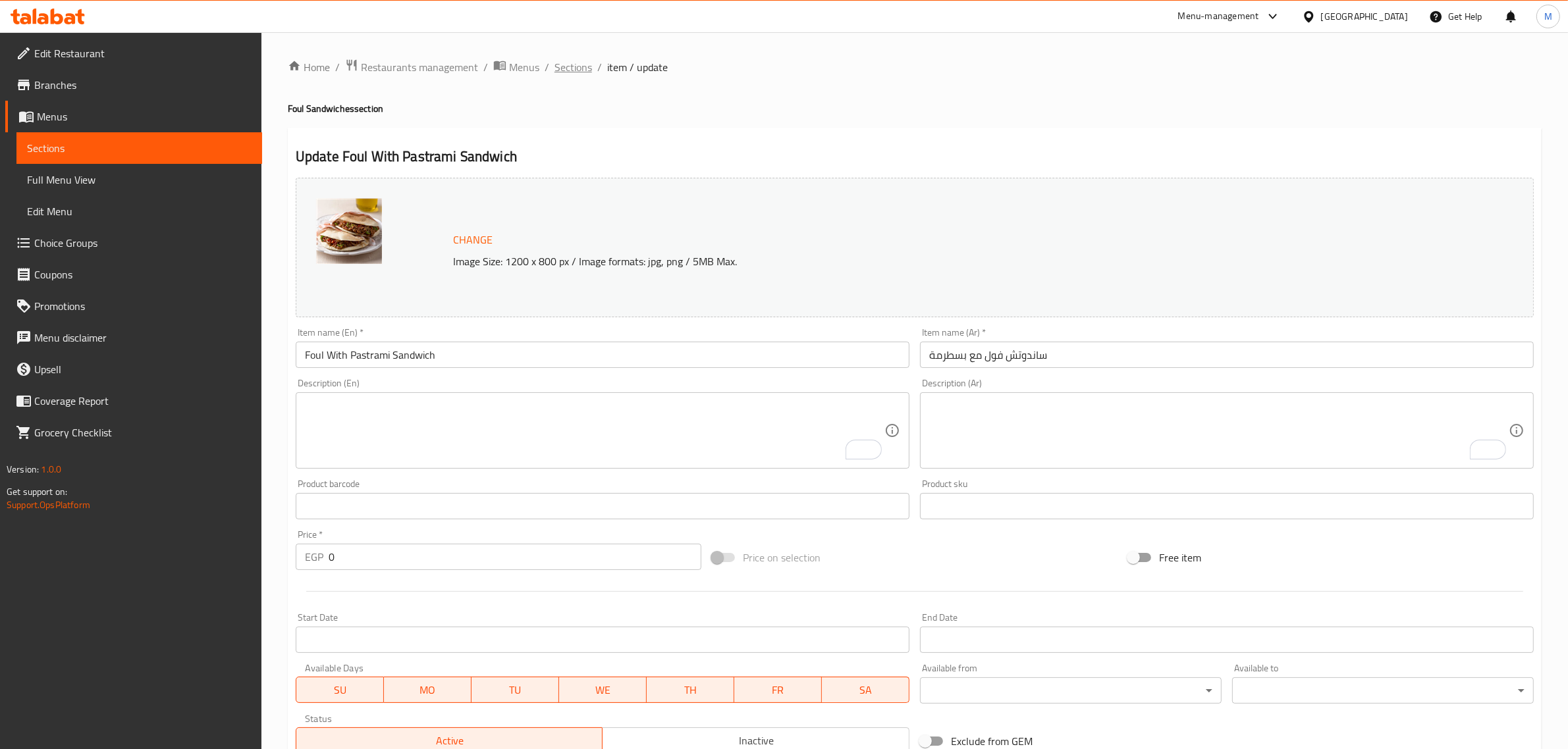
click at [580, 73] on span "Sections" at bounding box center [573, 67] width 37 height 16
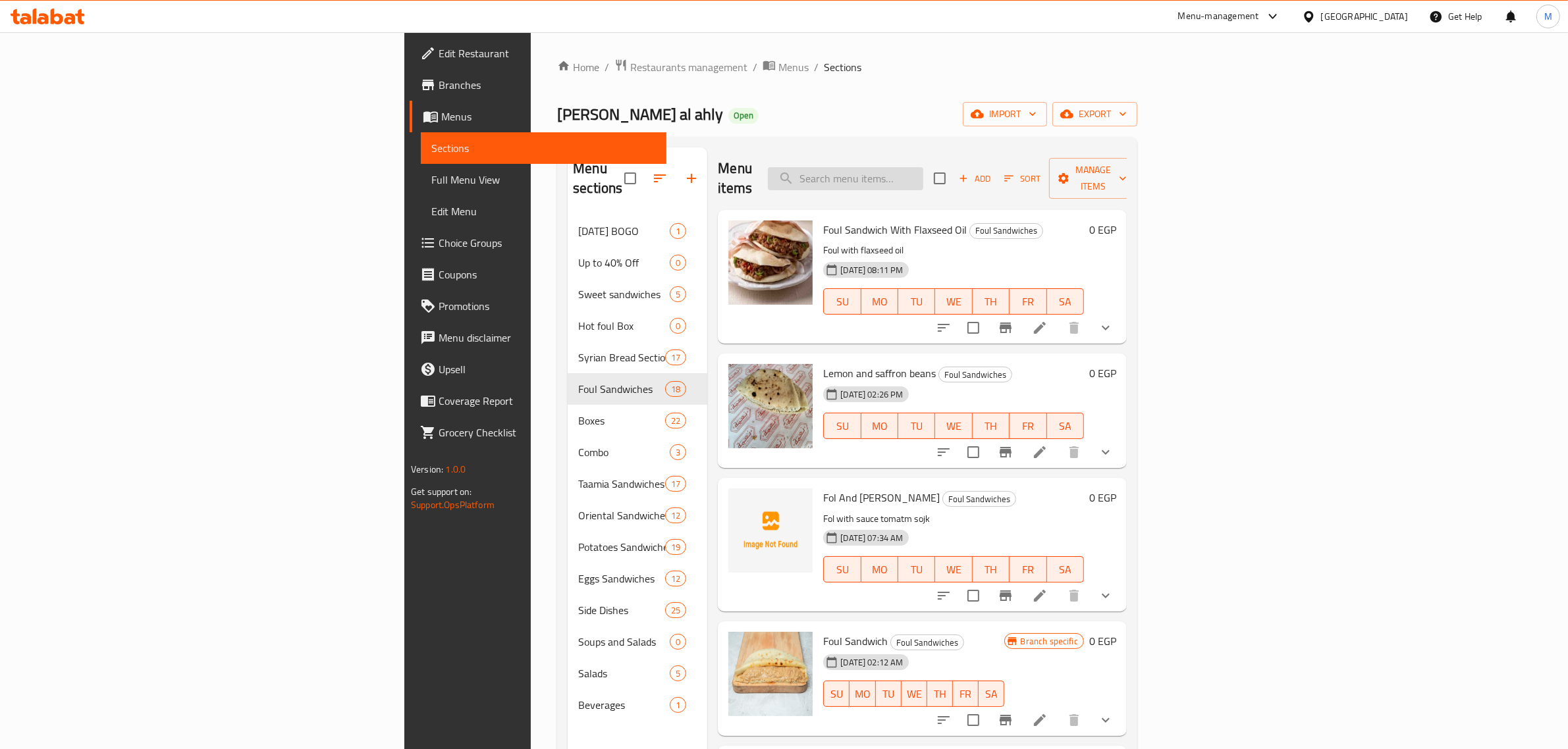
click at [923, 167] on input "search" at bounding box center [846, 178] width 155 height 23
paste input "Foul With Omelette Sandwich"
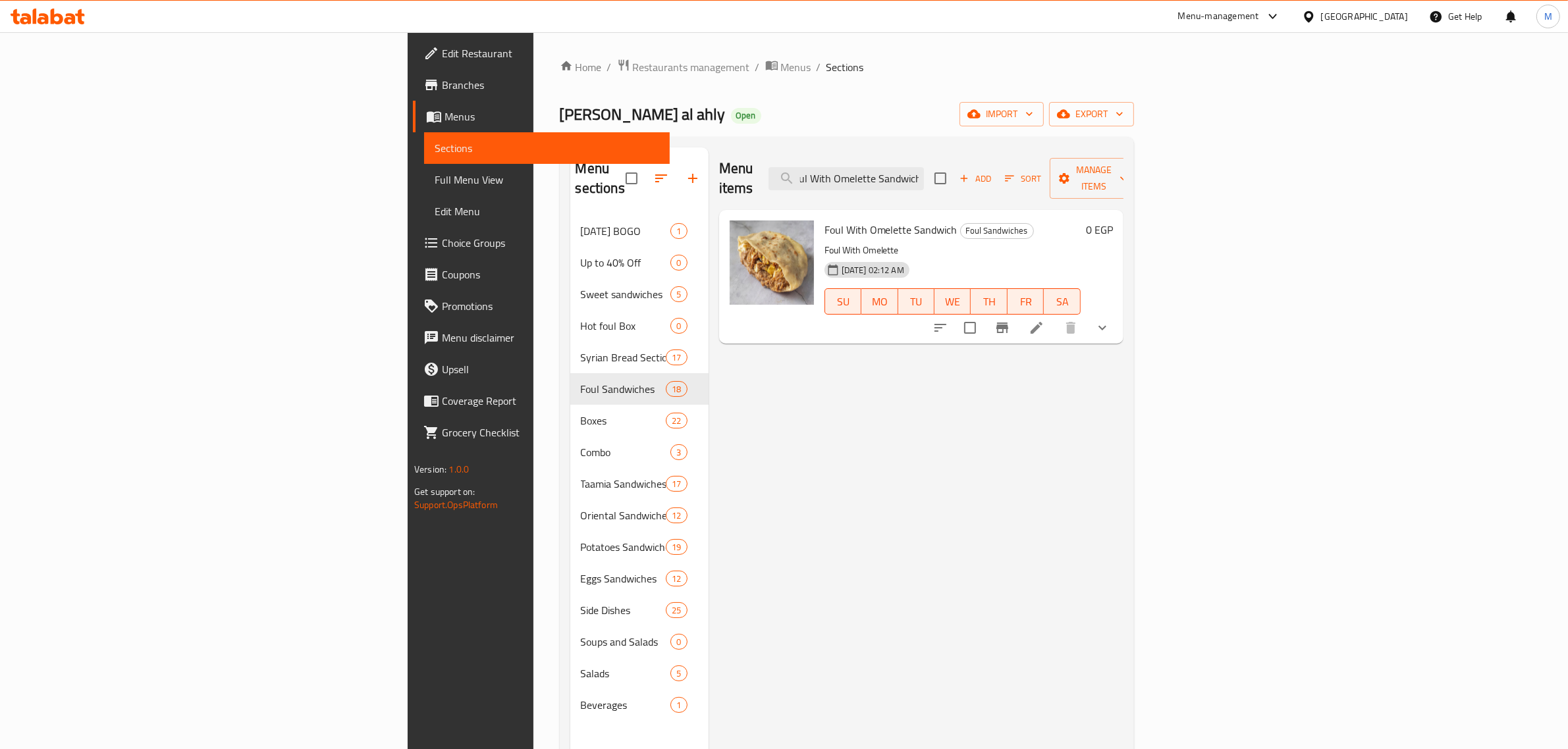
type input "Foul With Omelette Sandwich"
click at [1044, 320] on icon at bounding box center [1036, 328] width 16 height 16
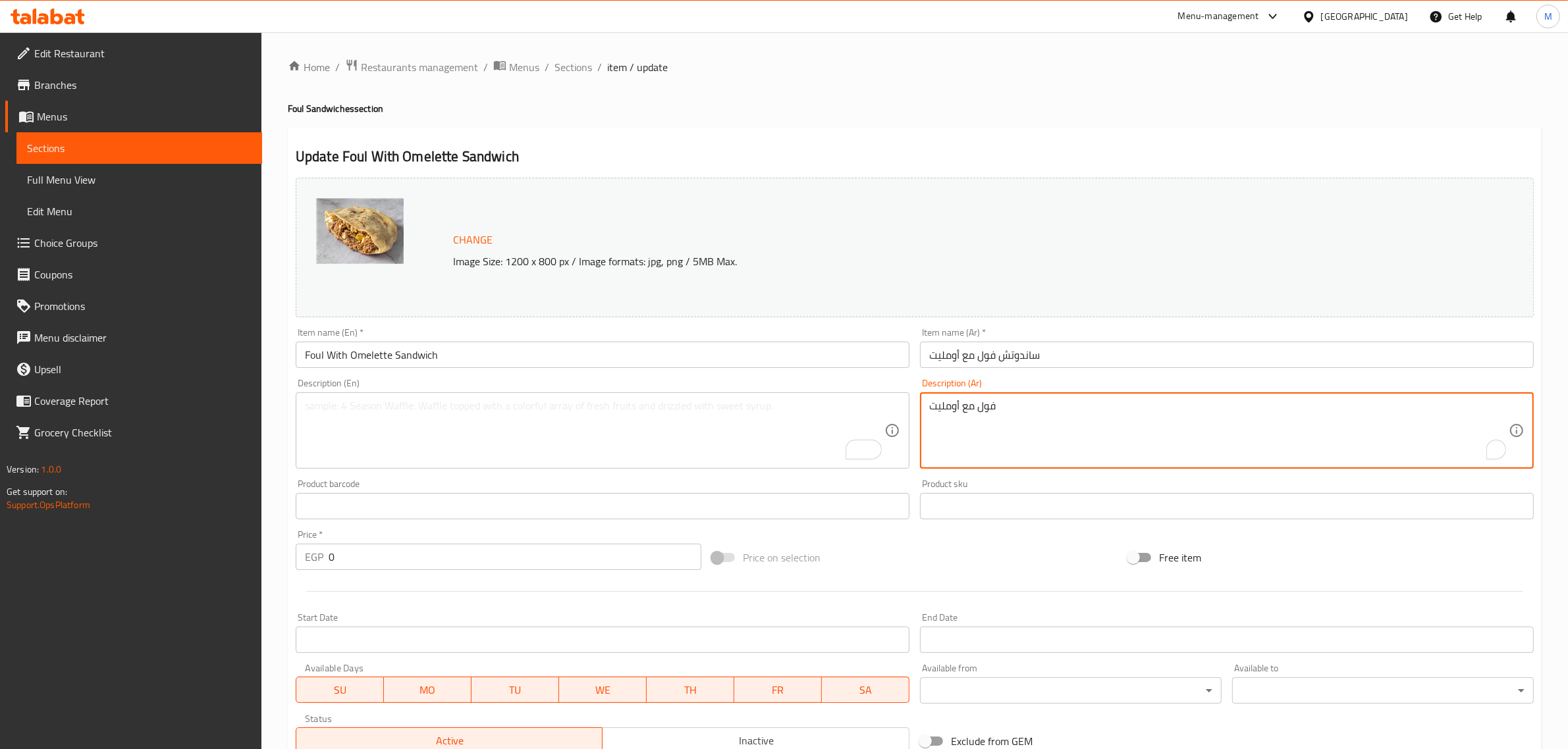
drag, startPoint x: 1014, startPoint y: 408, endPoint x: 900, endPoint y: 400, distance: 114.3
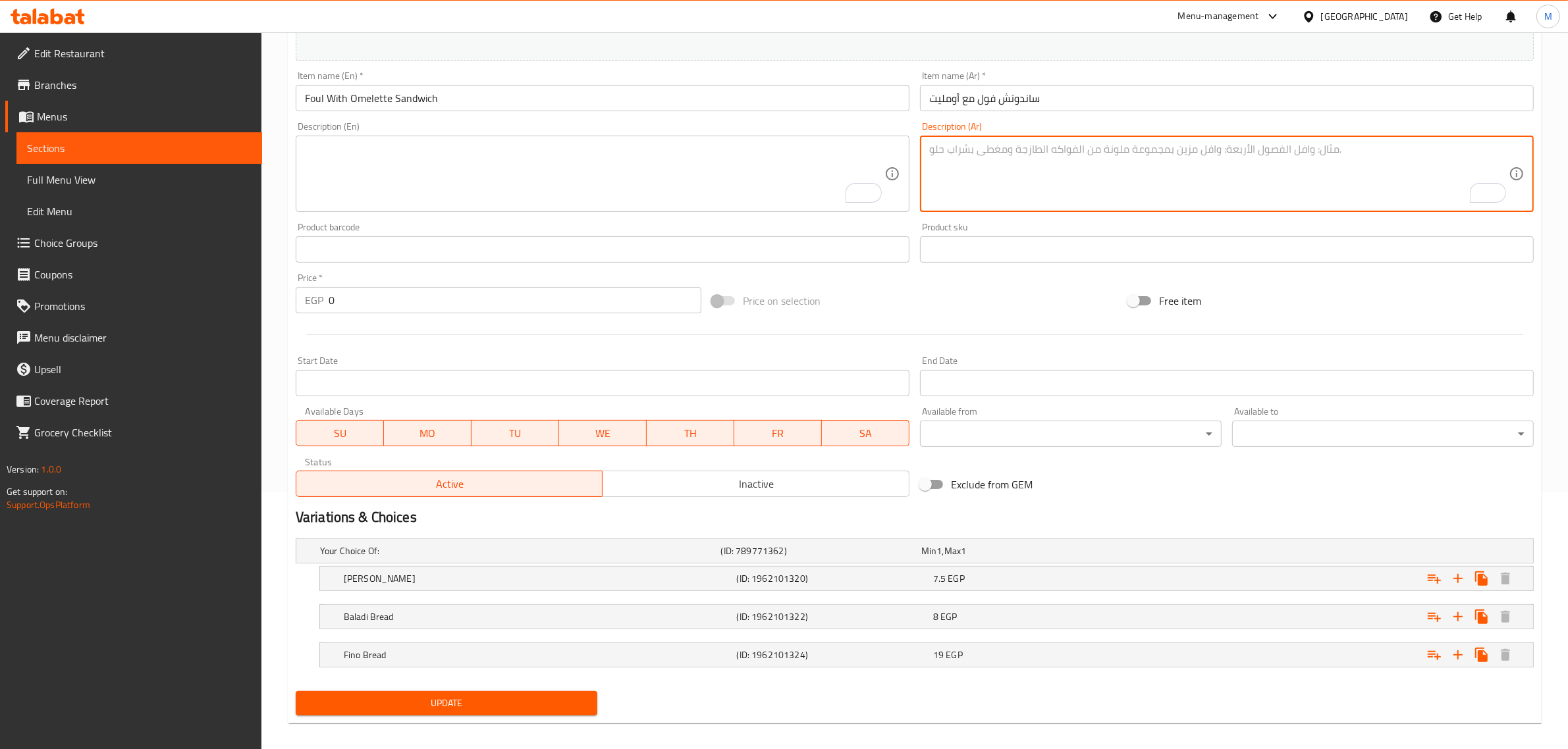
scroll to position [268, 0]
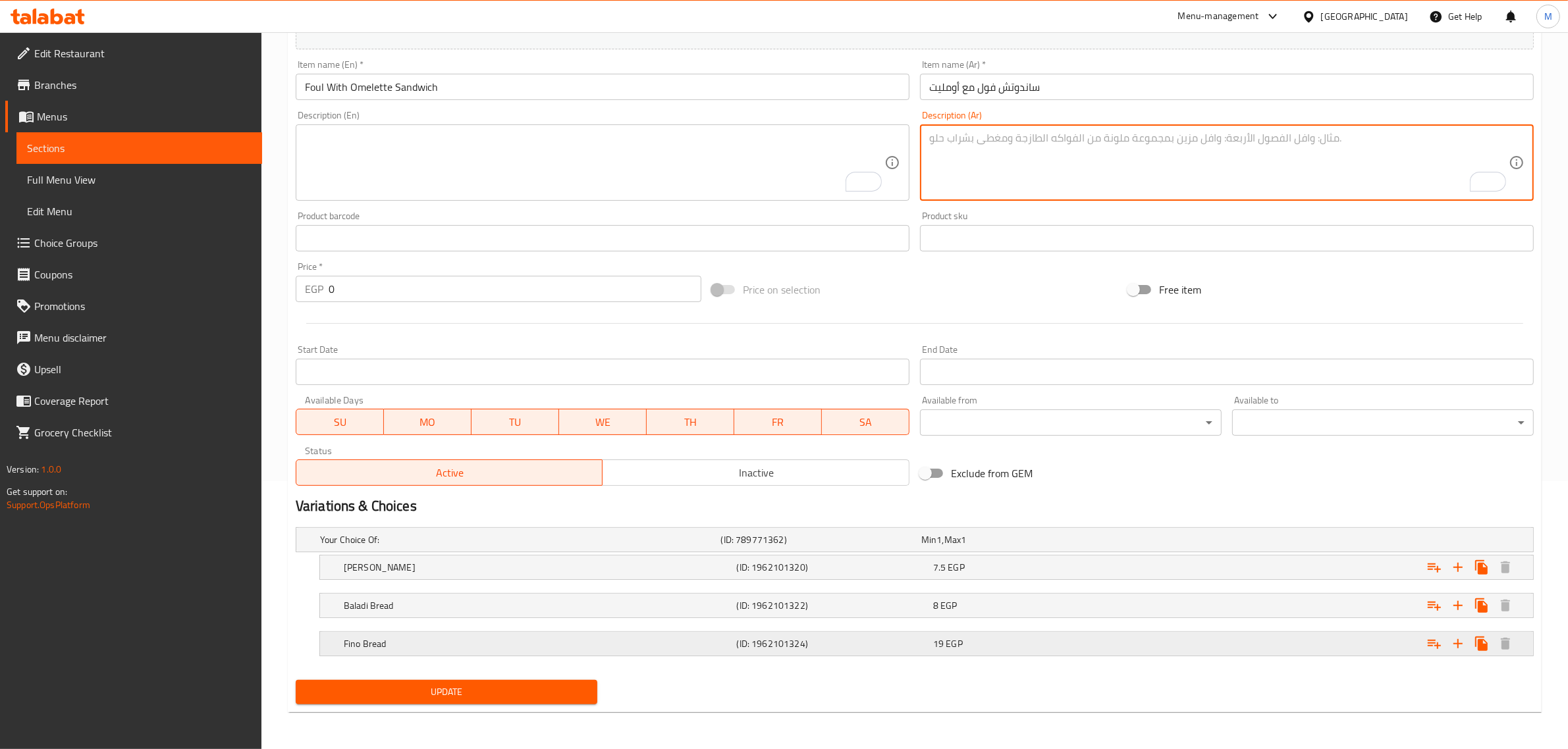
click at [474, 643] on h5 "Fino Bread" at bounding box center [537, 643] width 388 height 14
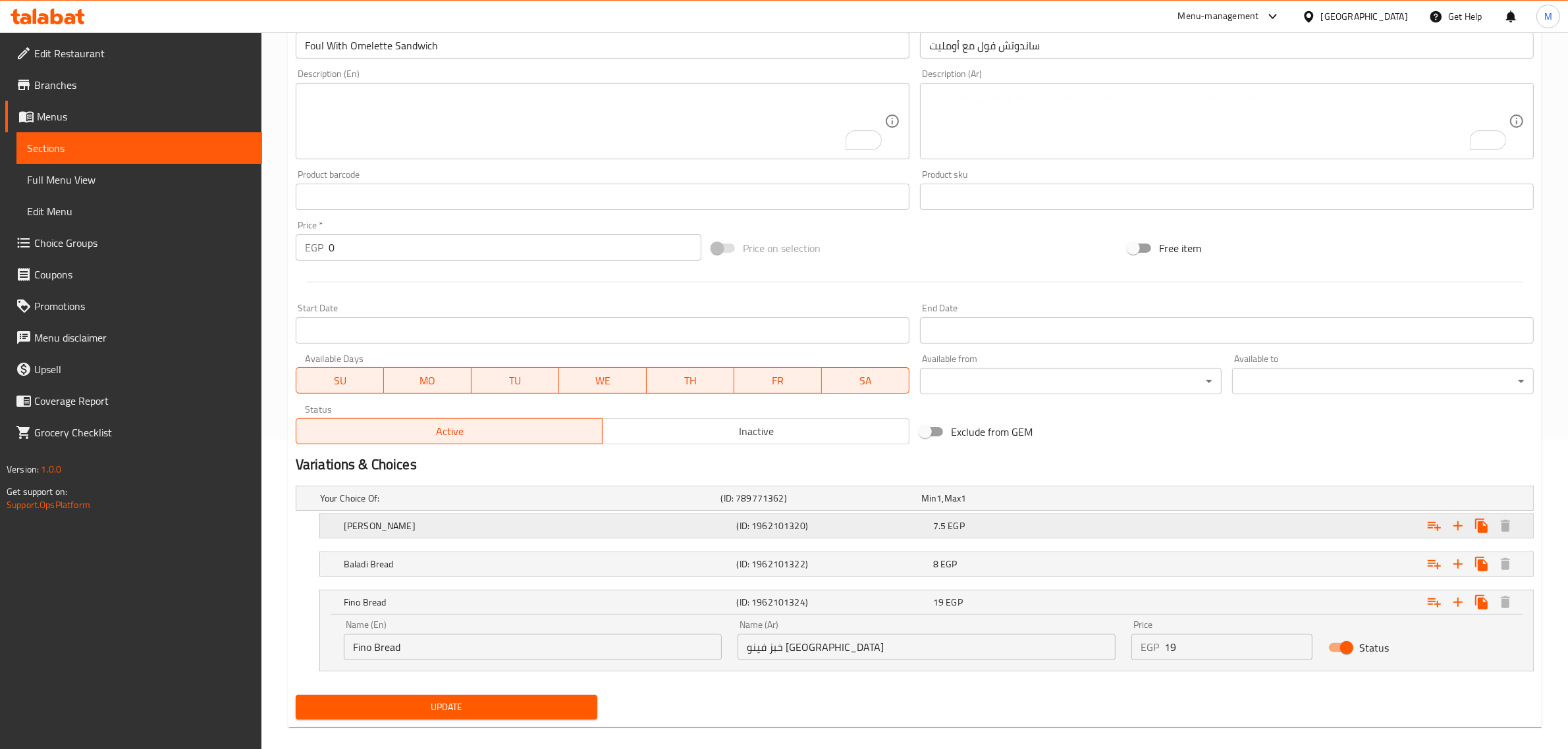
scroll to position [324, 0]
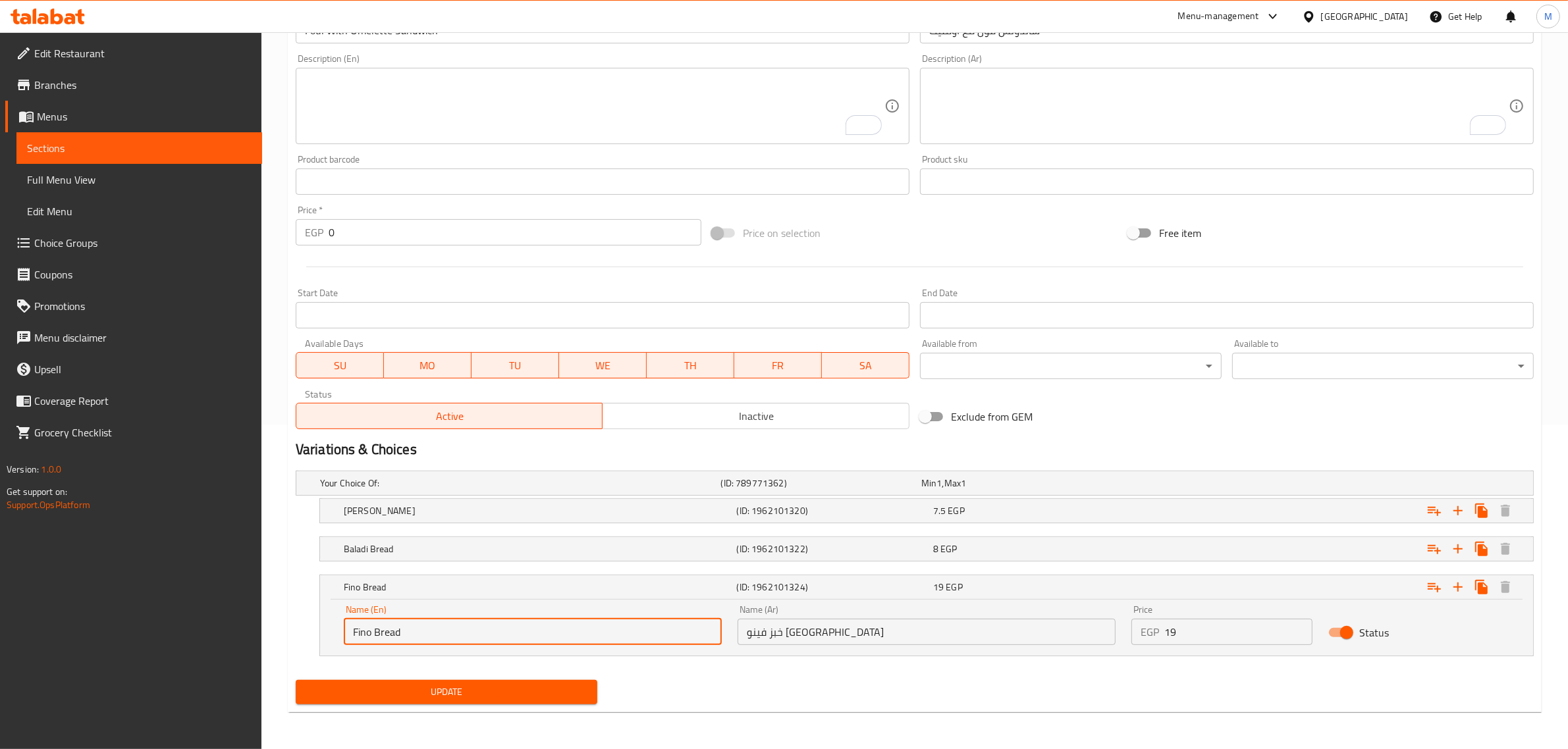
click at [353, 630] on input "Fino Bread" at bounding box center [532, 632] width 378 height 26
type input "French Fino Bread"
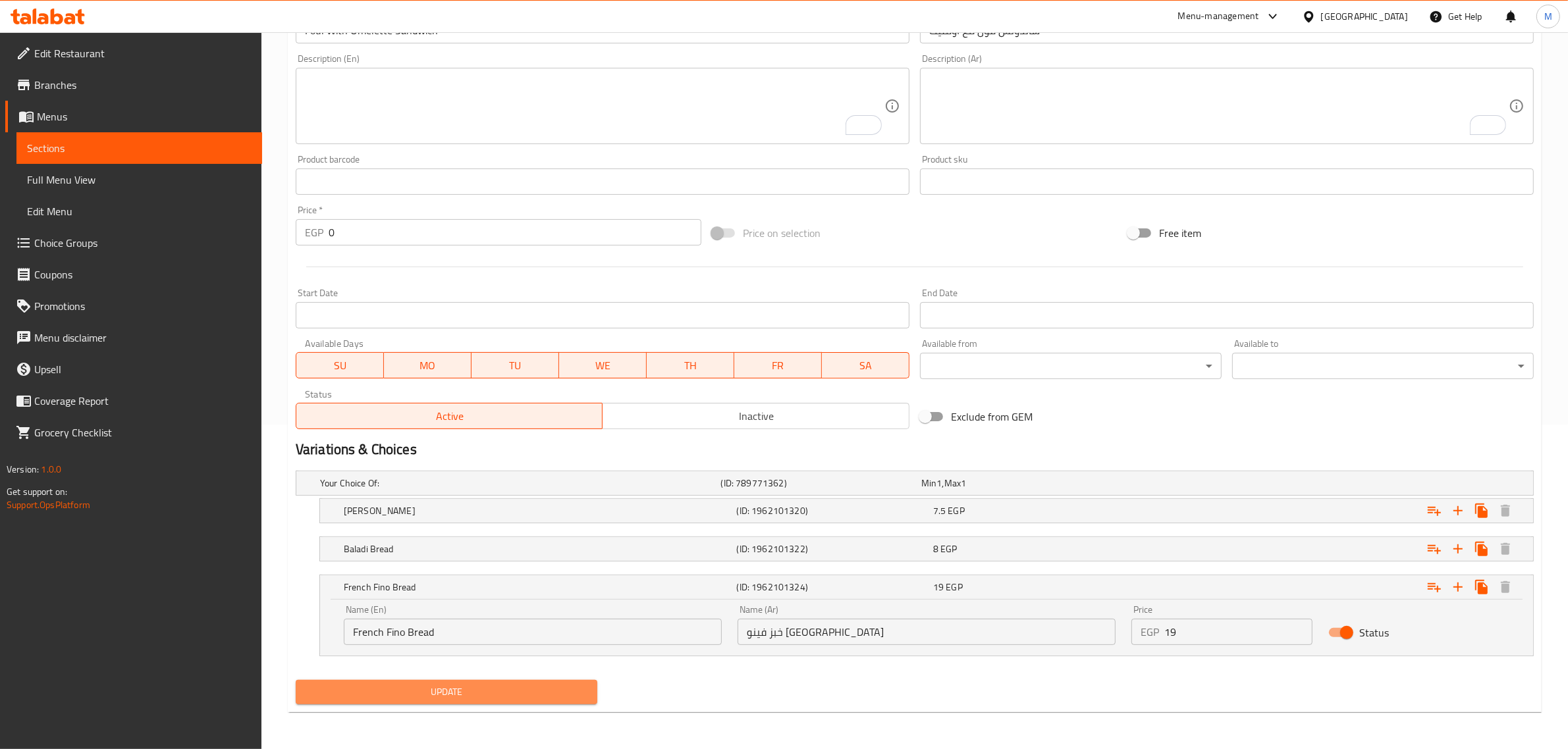
click at [451, 693] on span "Update" at bounding box center [446, 692] width 280 height 16
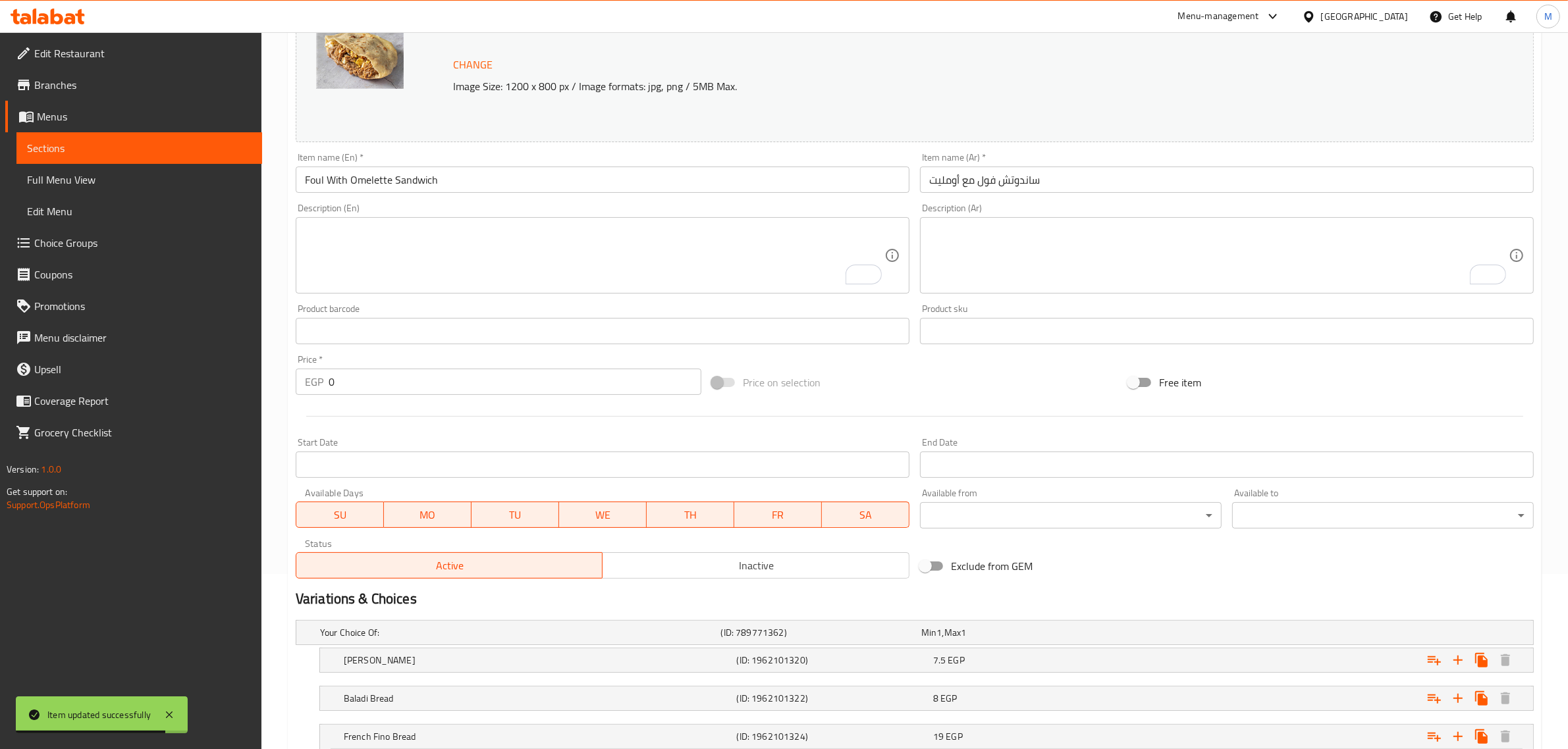
scroll to position [0, 0]
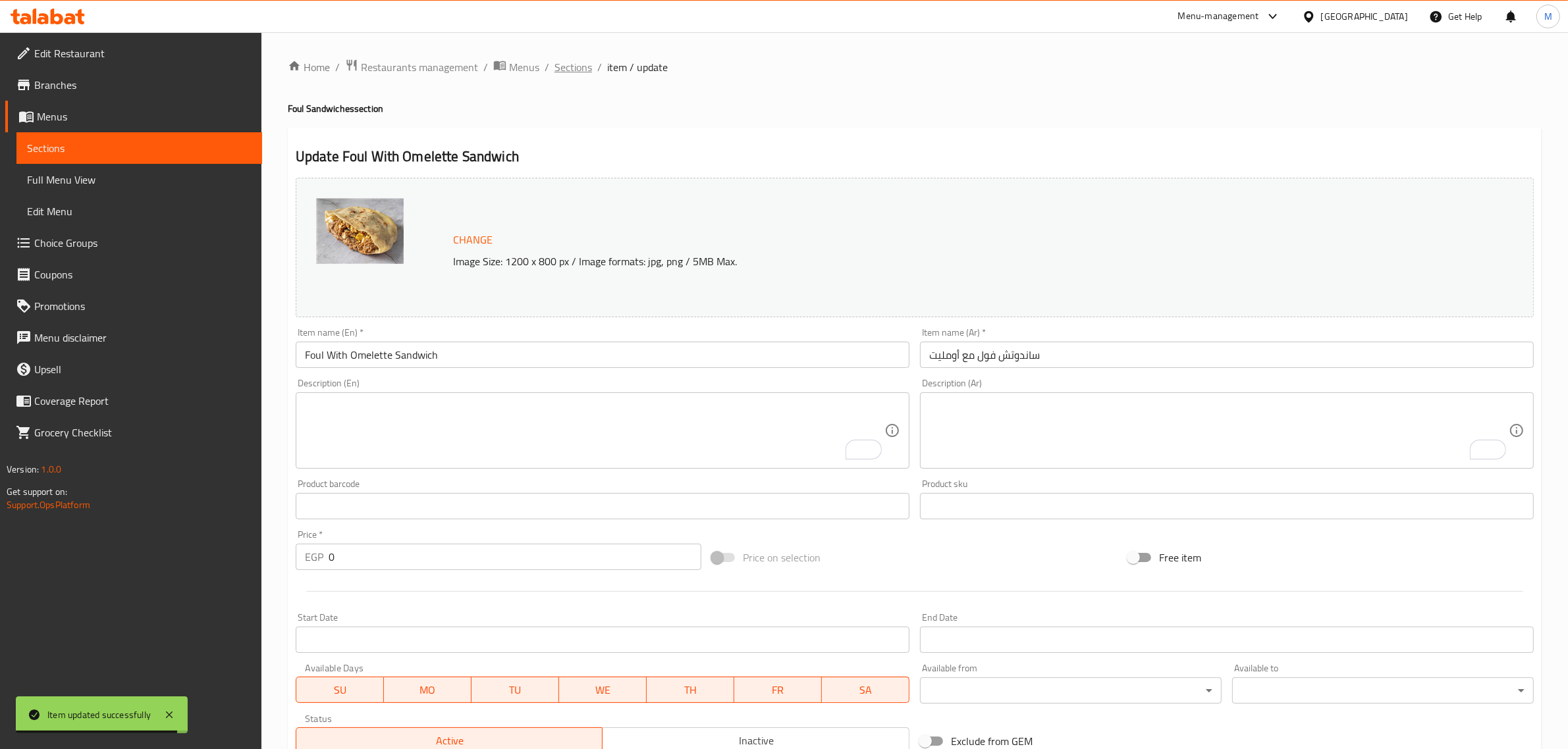
click at [567, 68] on span "Sections" at bounding box center [573, 67] width 37 height 16
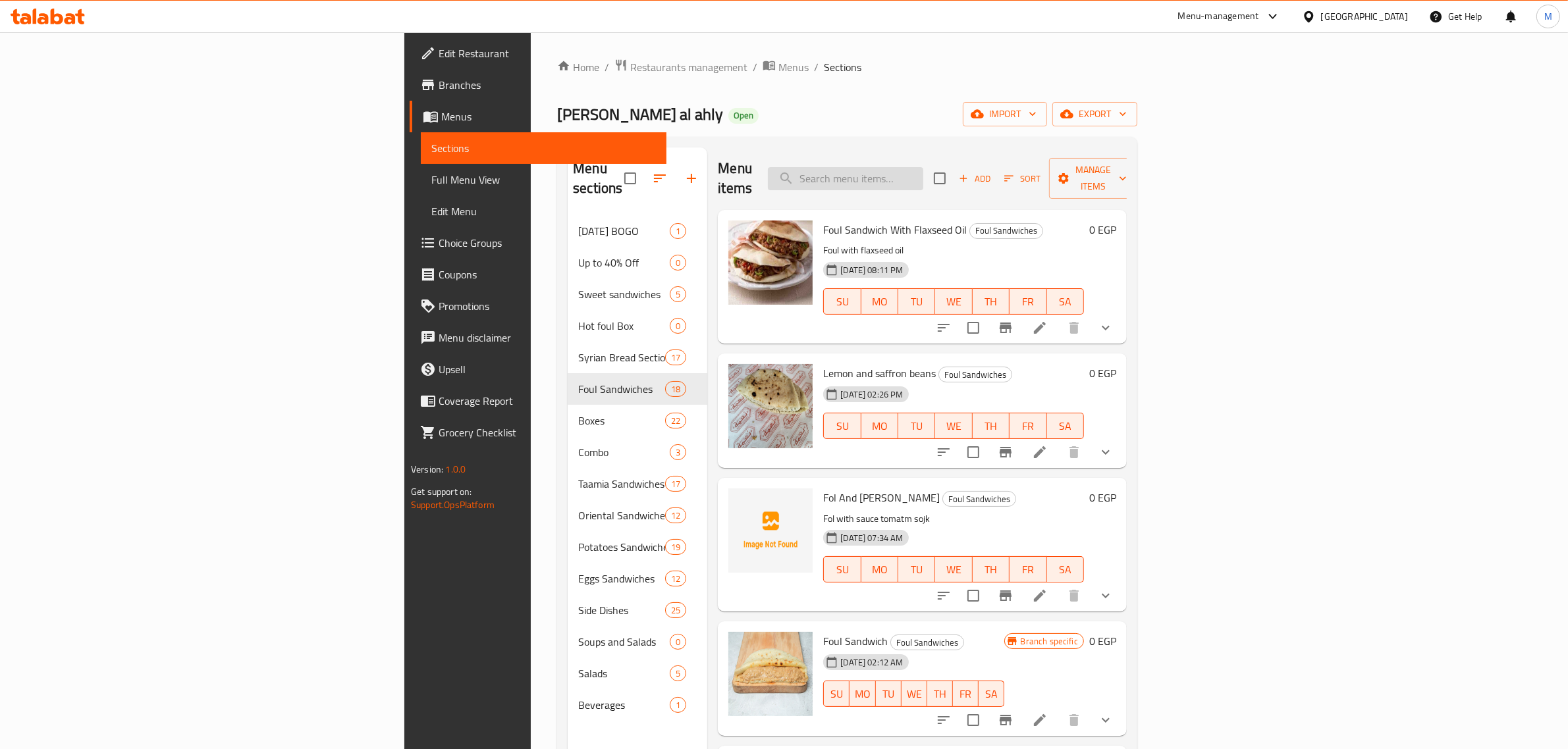
click at [923, 177] on input "search" at bounding box center [846, 178] width 155 height 23
paste input "Foul With Sausage Sandwich"
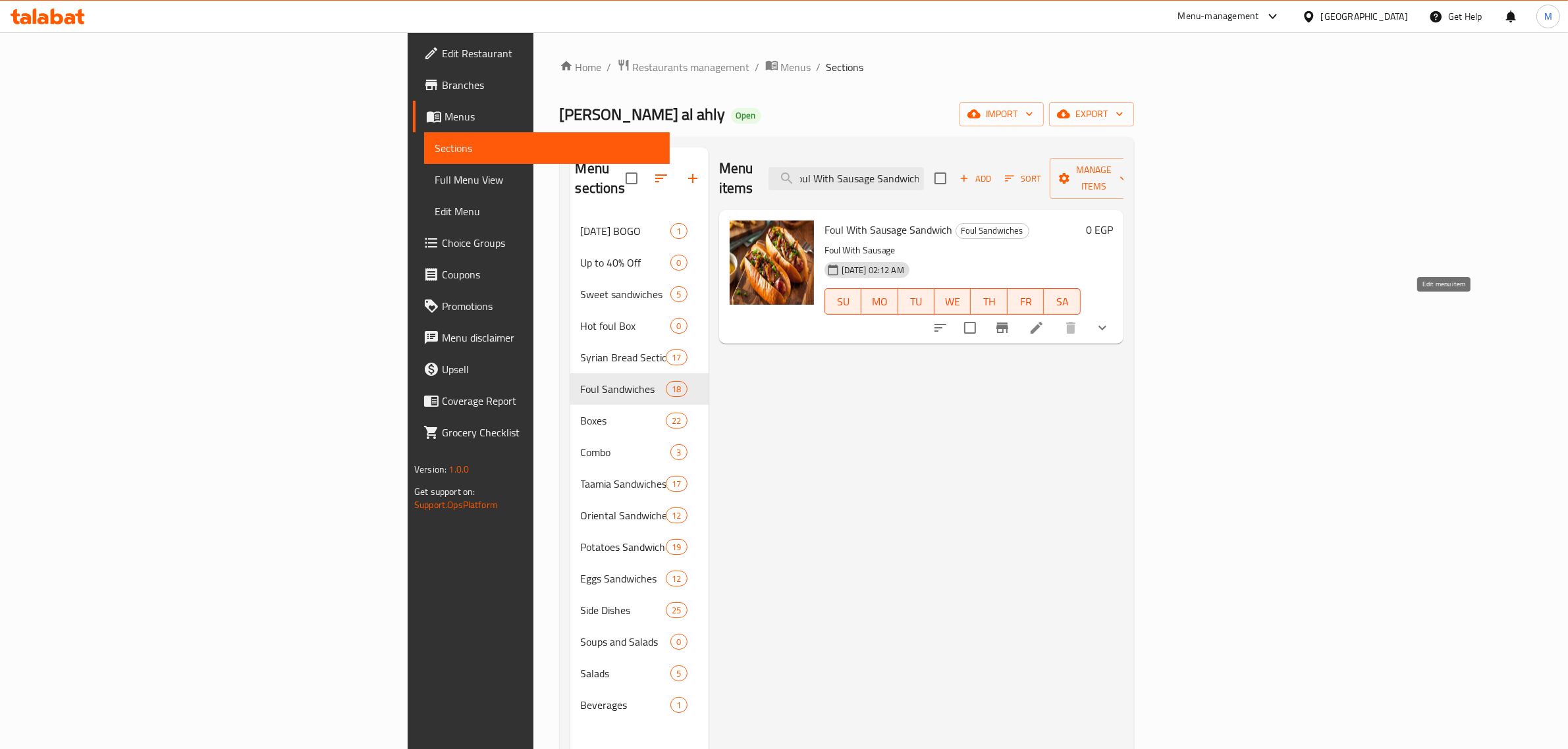
type input "Foul With Sausage Sandwich"
click at [1044, 320] on icon at bounding box center [1036, 328] width 16 height 16
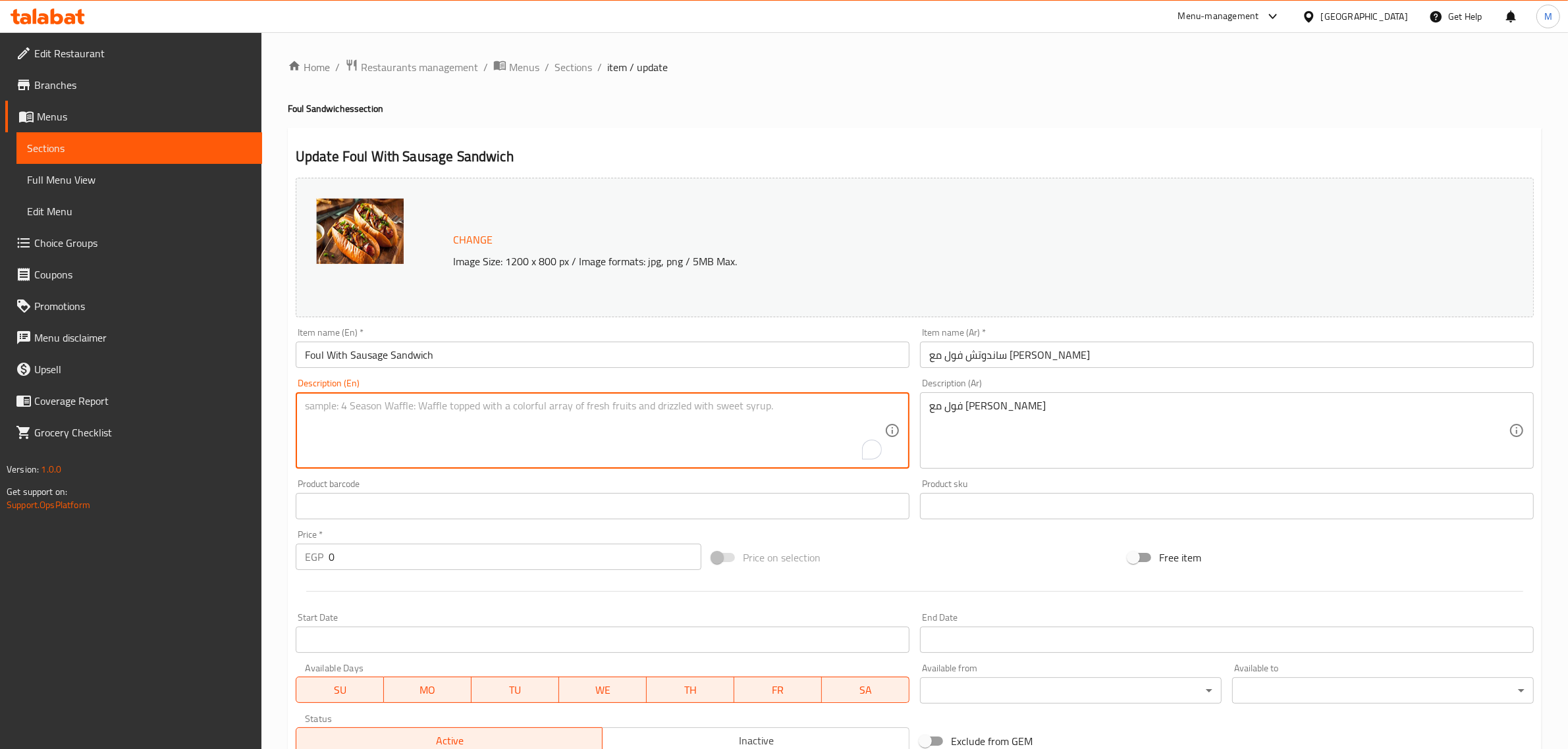
click at [960, 396] on div "فول مع سوسيس Description (Ar)" at bounding box center [1227, 431] width 613 height 76
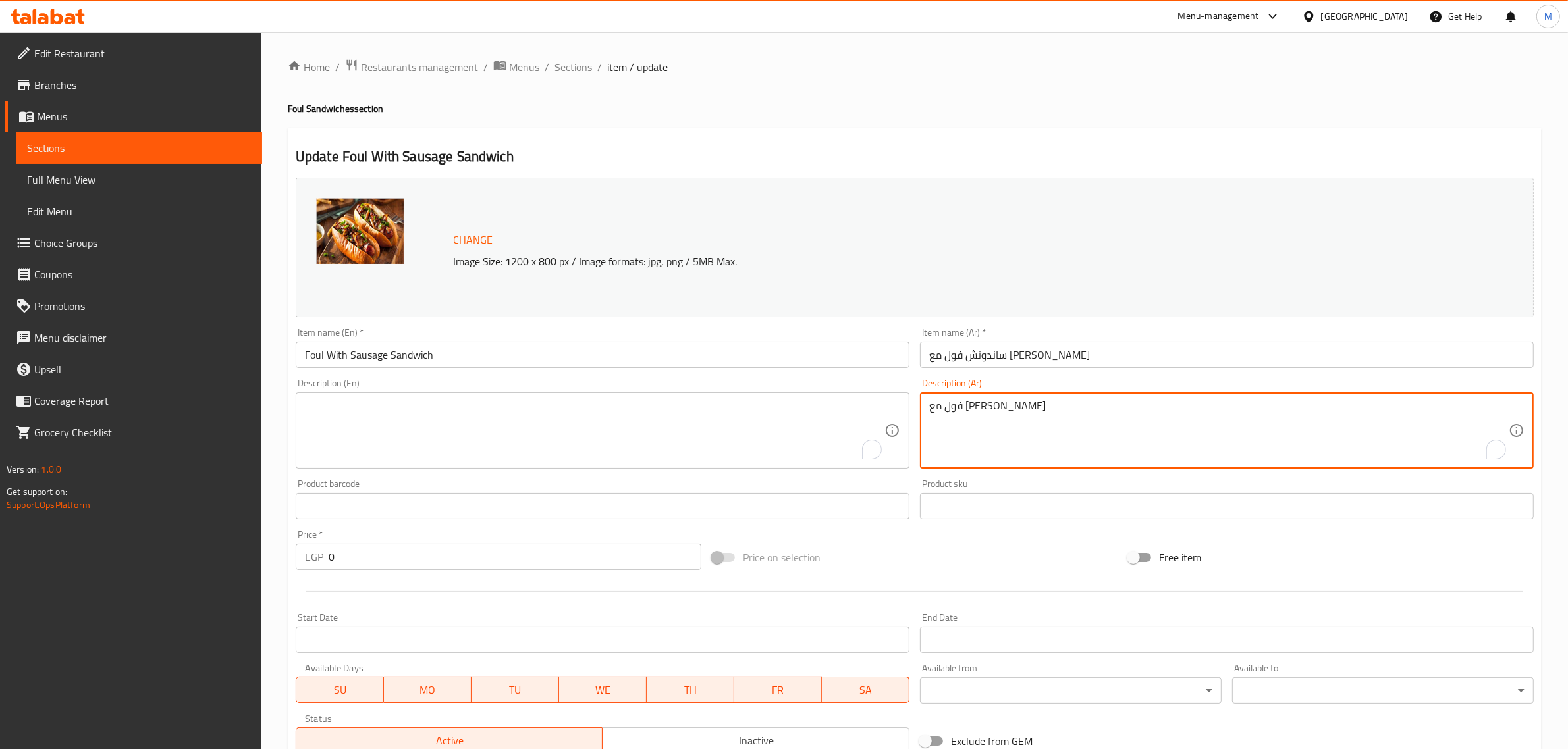
click at [960, 396] on div "فول مع سوسيس Description (Ar)" at bounding box center [1227, 431] width 613 height 76
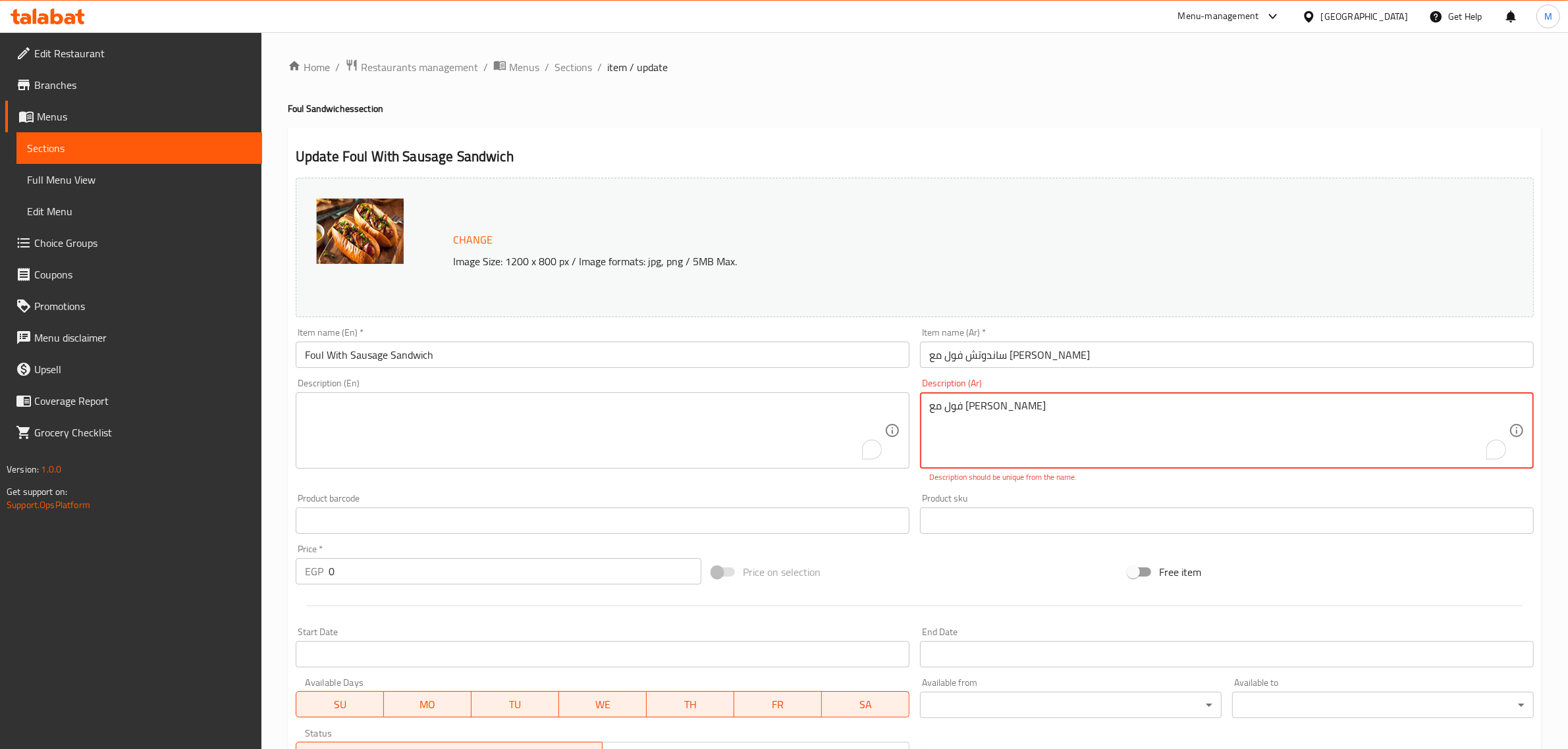
click at [960, 396] on div "فول مع سوسيس Description (Ar)" at bounding box center [1227, 431] width 613 height 76
click at [953, 415] on textarea "فول مع سوسيس" at bounding box center [1219, 431] width 580 height 62
click at [952, 415] on textarea "فول مع سوسيس" at bounding box center [1219, 431] width 580 height 62
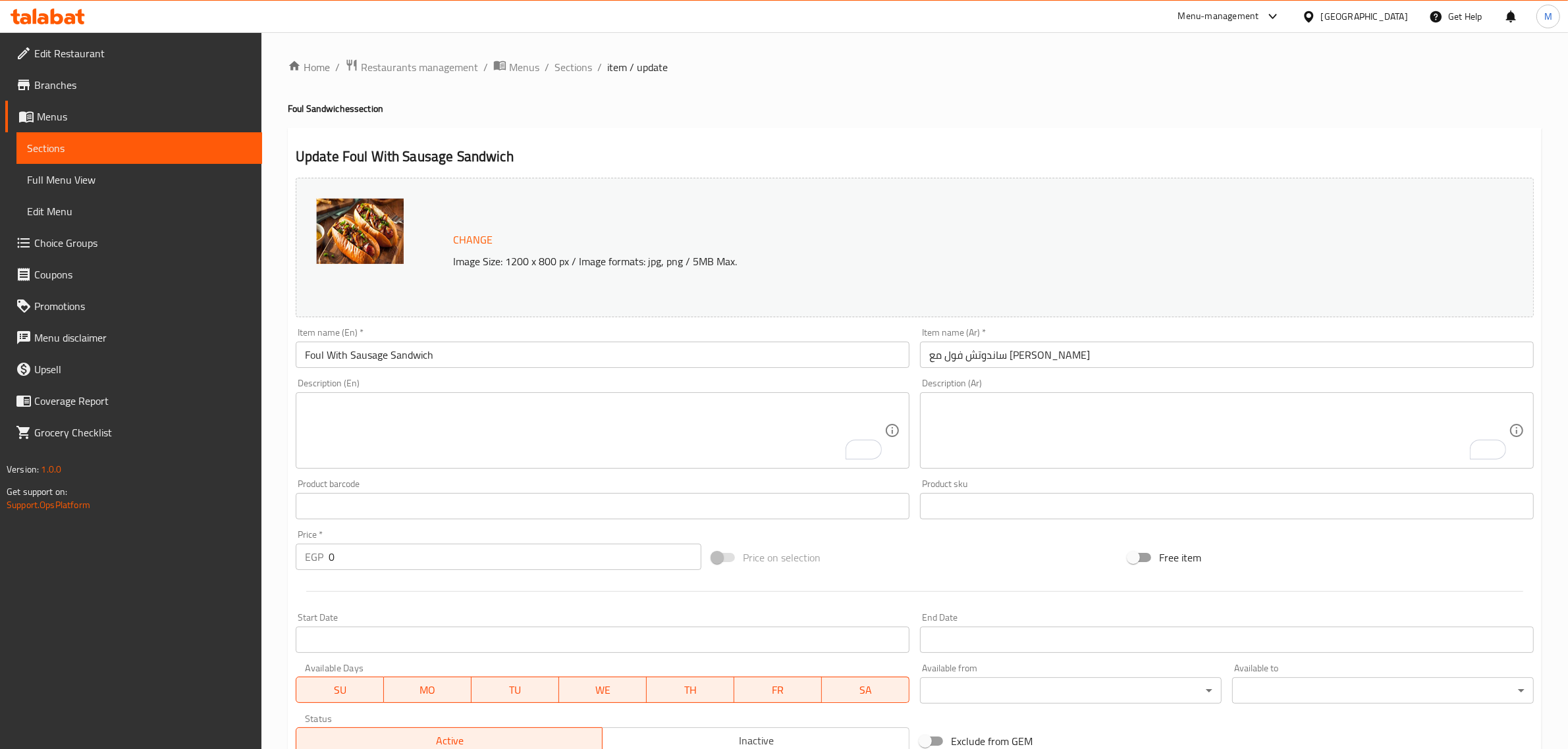
click at [812, 475] on div "Change Image Size: 1200 x 800 px / Image formats: jpg, png / 5MB Max. Item name…" at bounding box center [915, 465] width 1249 height 586
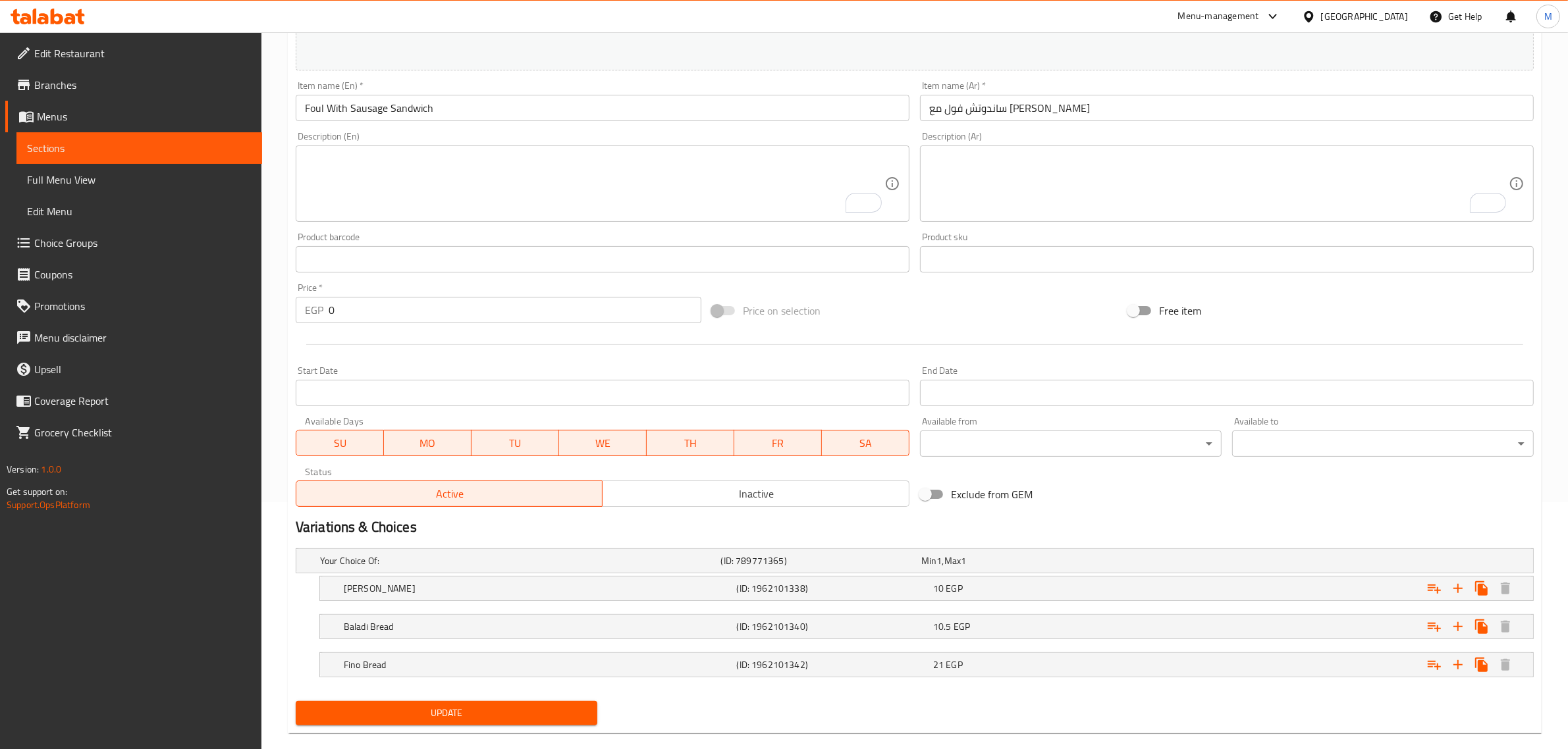
scroll to position [268, 0]
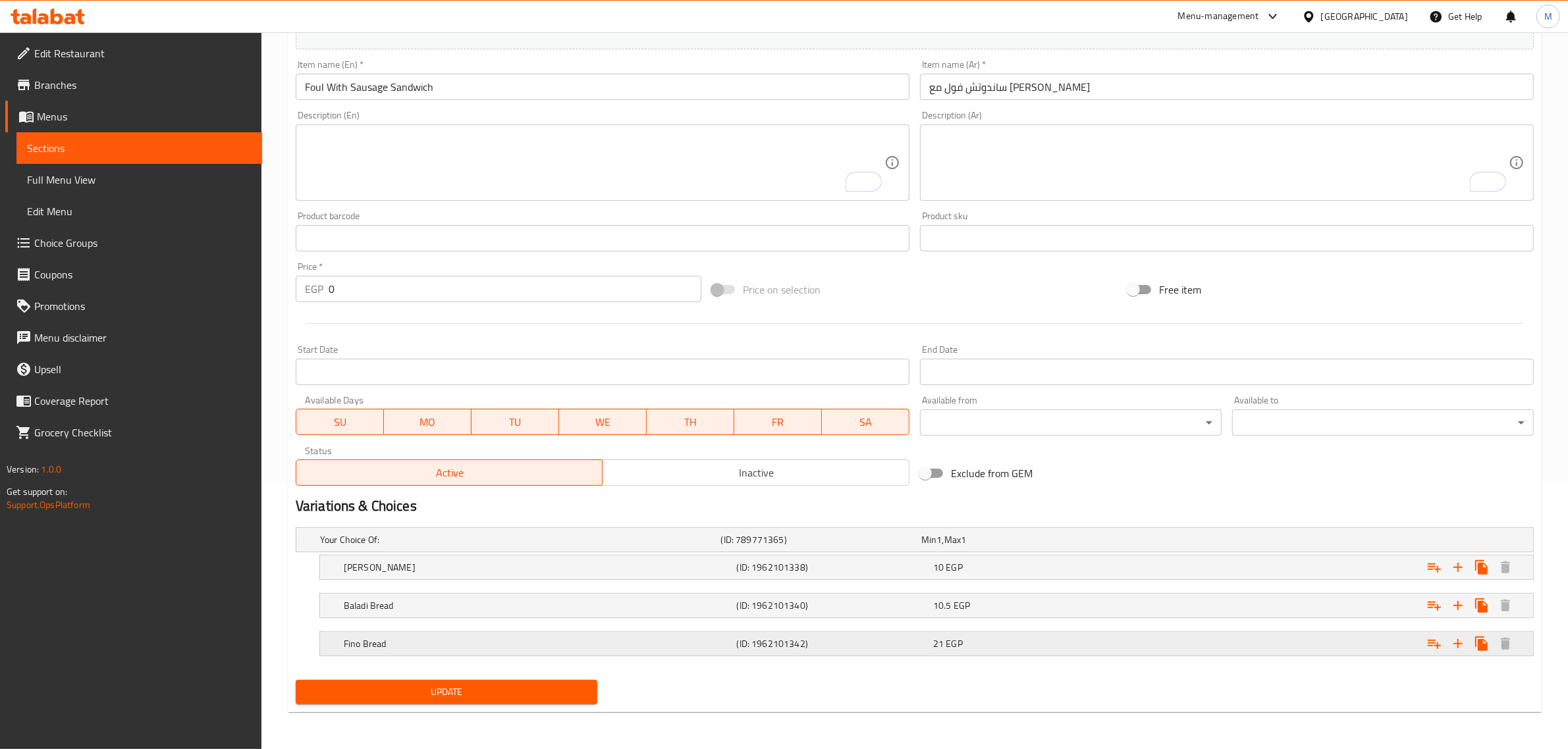
click at [610, 630] on div "Fino Bread (ID: 1962101342) 21 EGP" at bounding box center [930, 643] width 1179 height 29
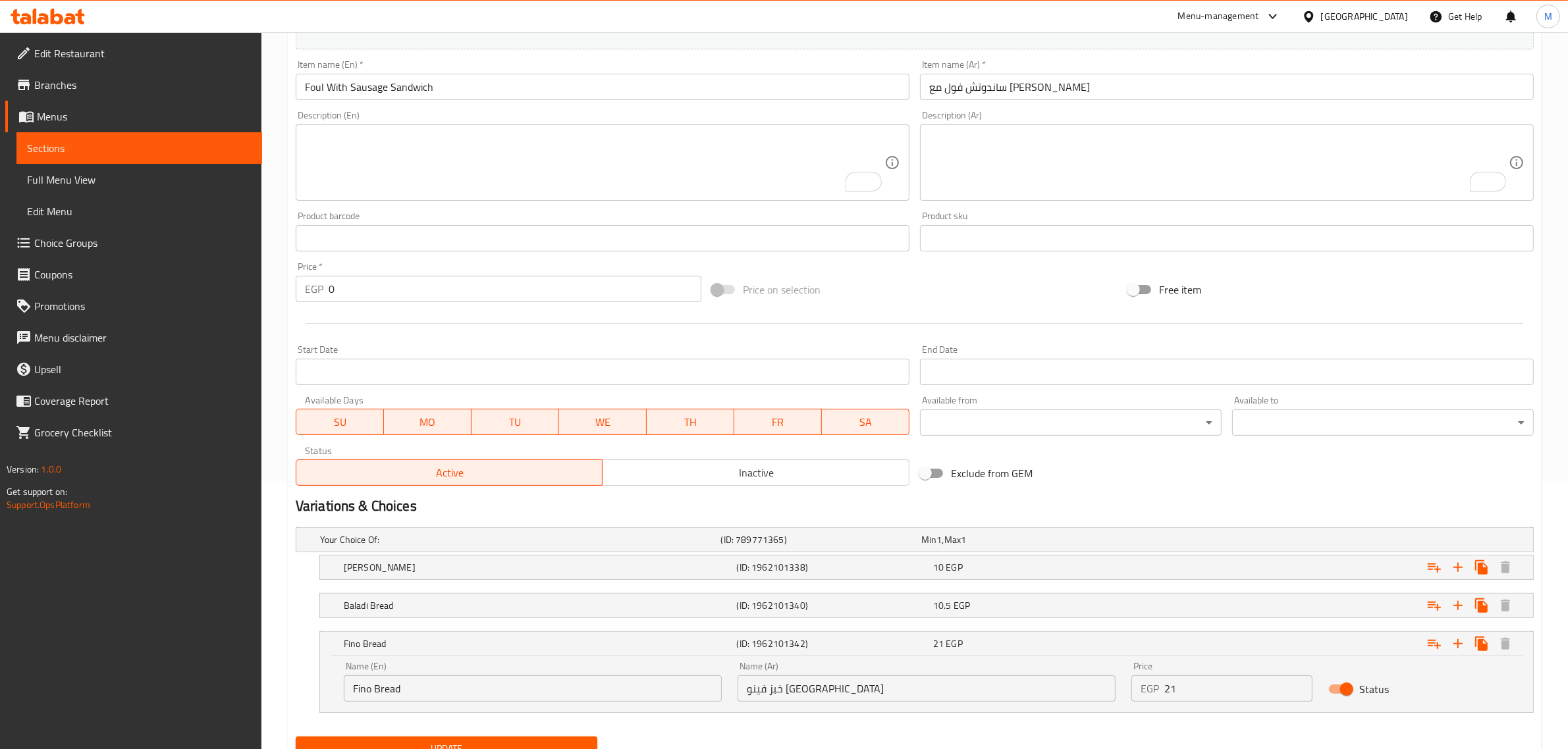
click at [353, 690] on input "Fino Bread" at bounding box center [532, 688] width 378 height 26
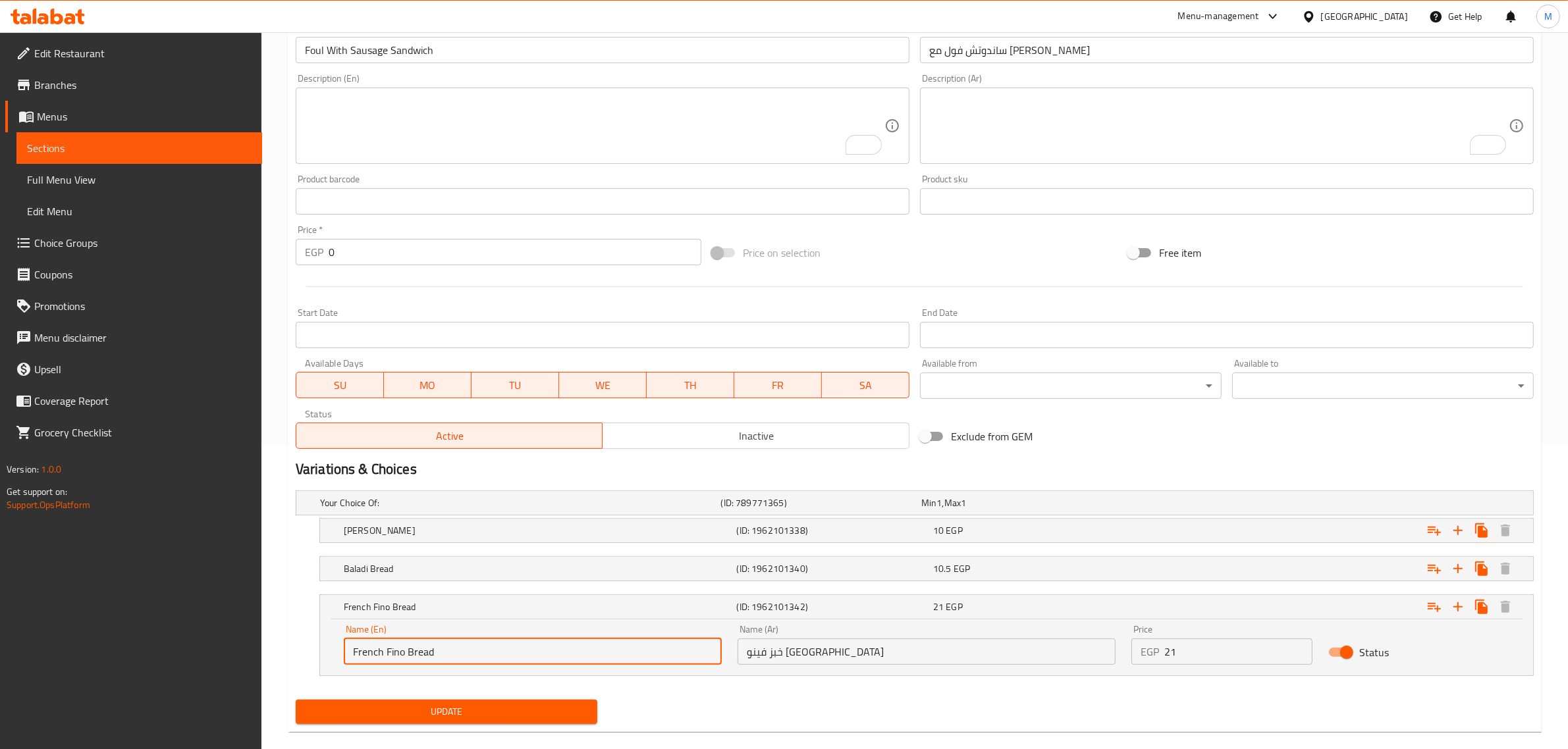
scroll to position [324, 0]
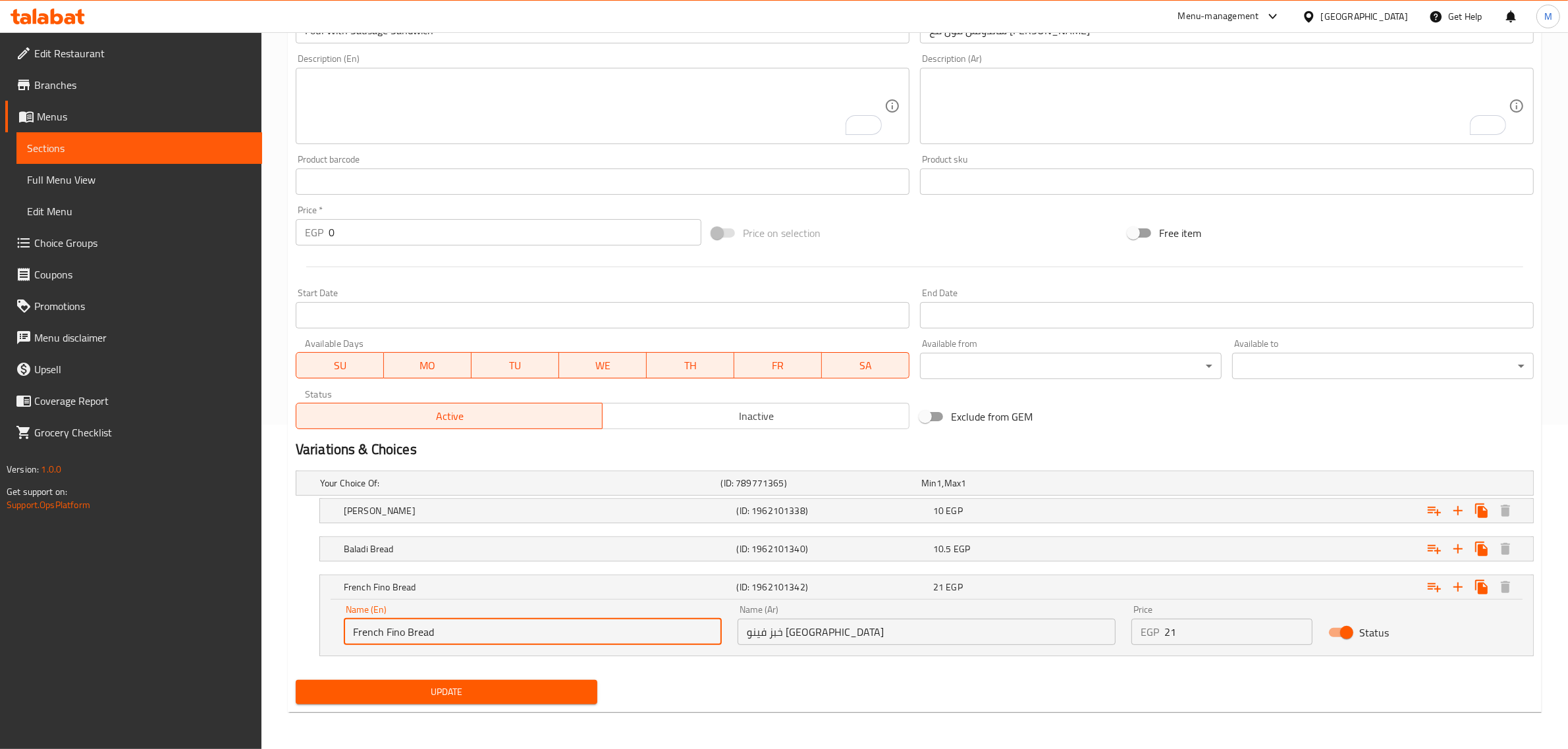
type input "French Fino Bread"
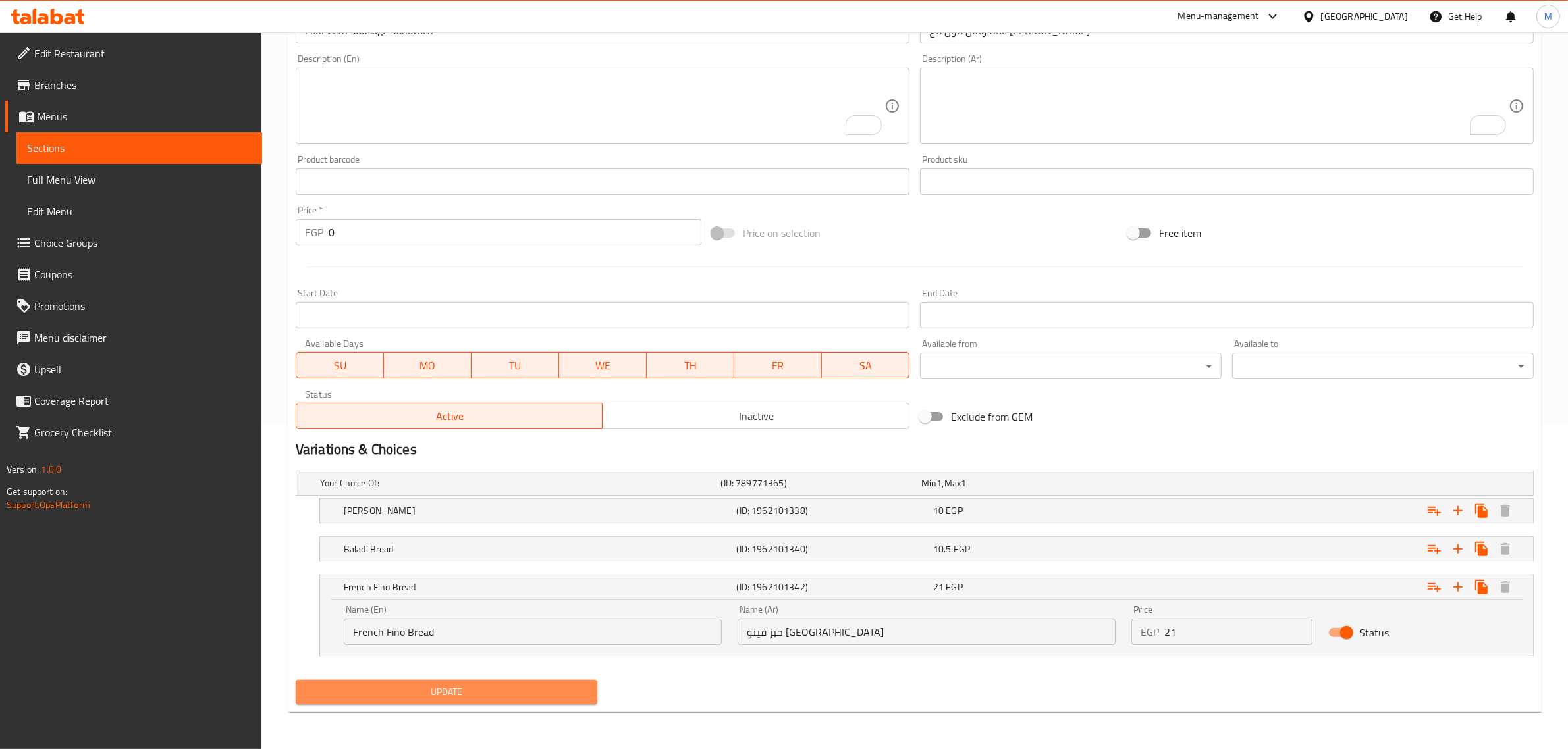
click at [451, 684] on span "Update" at bounding box center [446, 692] width 280 height 16
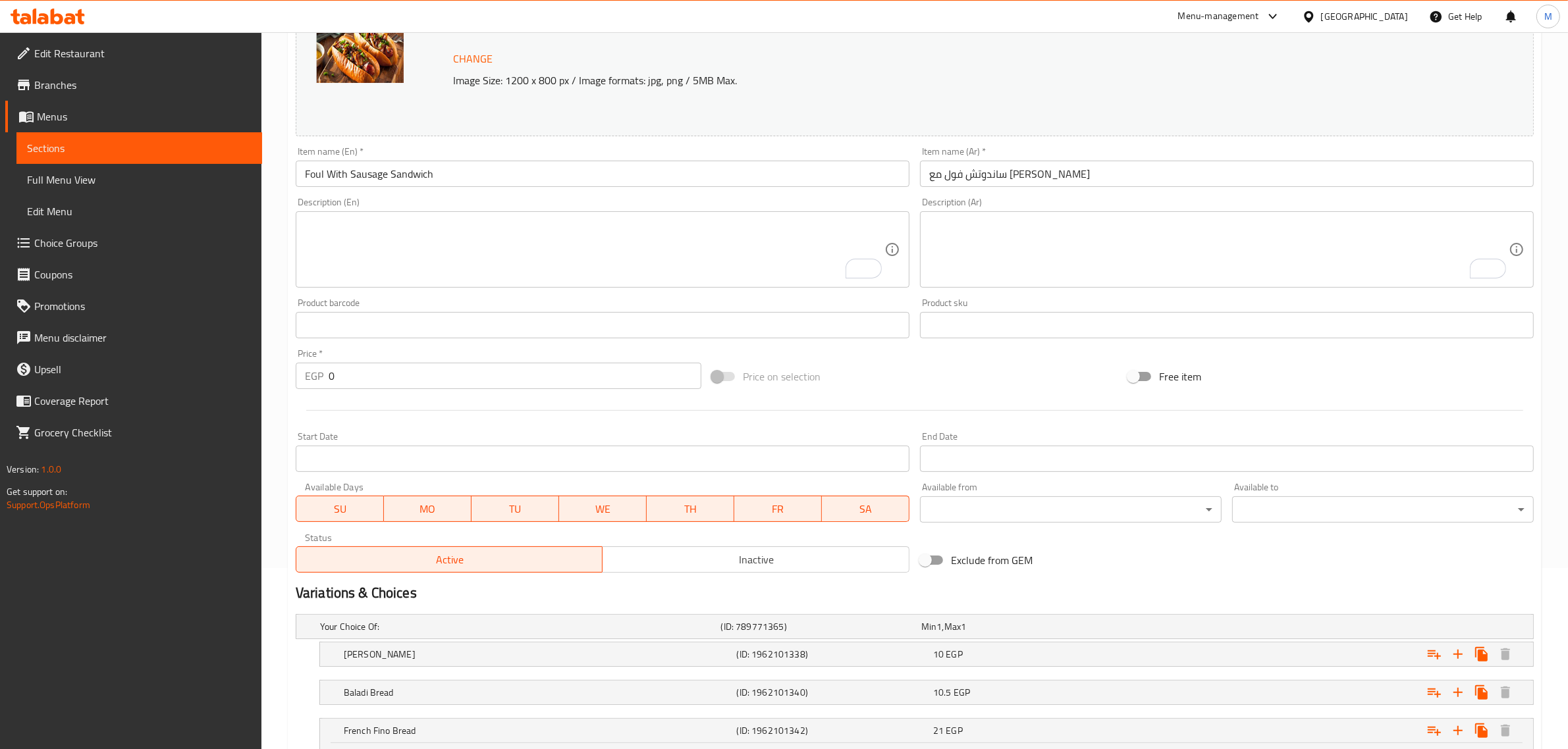
scroll to position [0, 0]
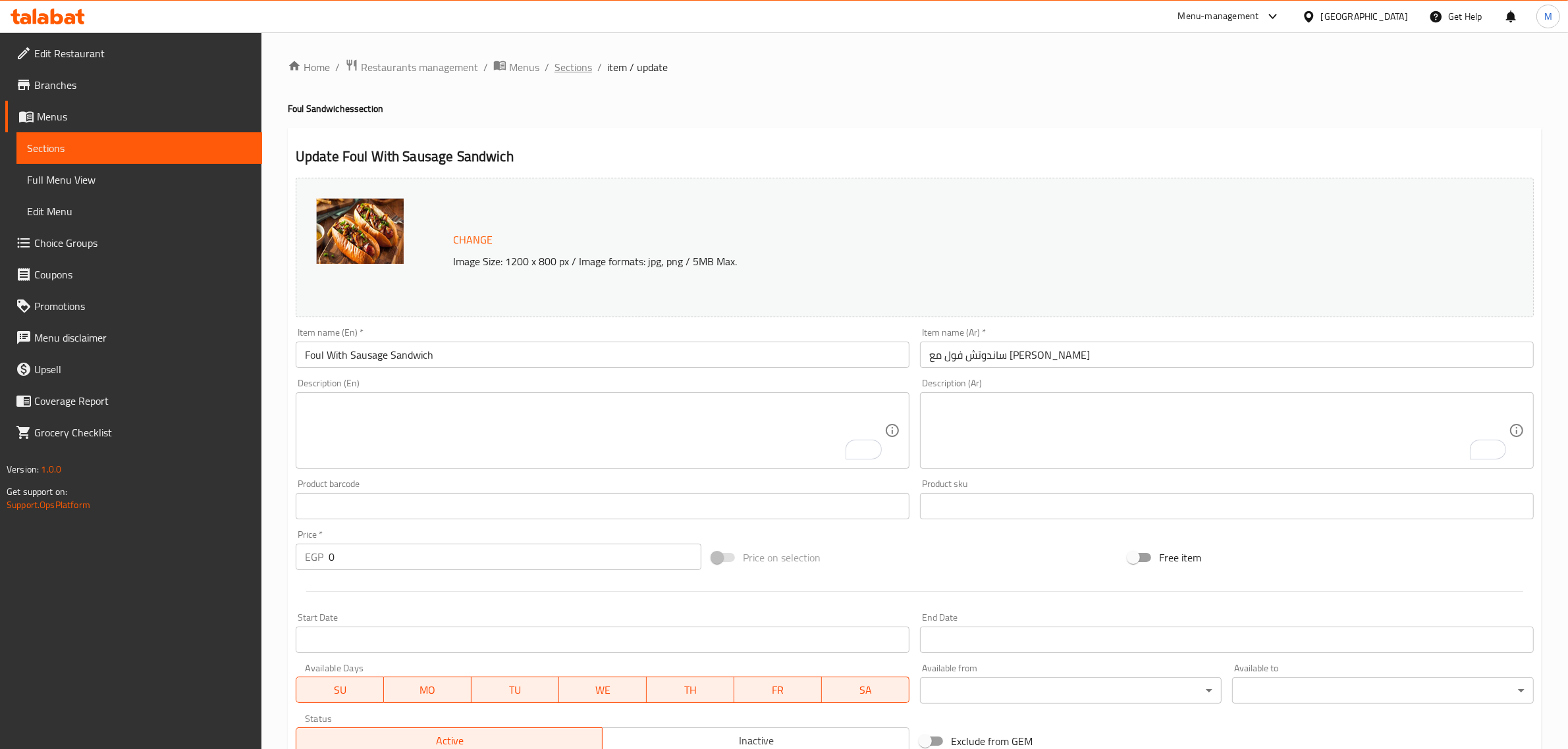
click at [566, 66] on span "Sections" at bounding box center [573, 67] width 37 height 16
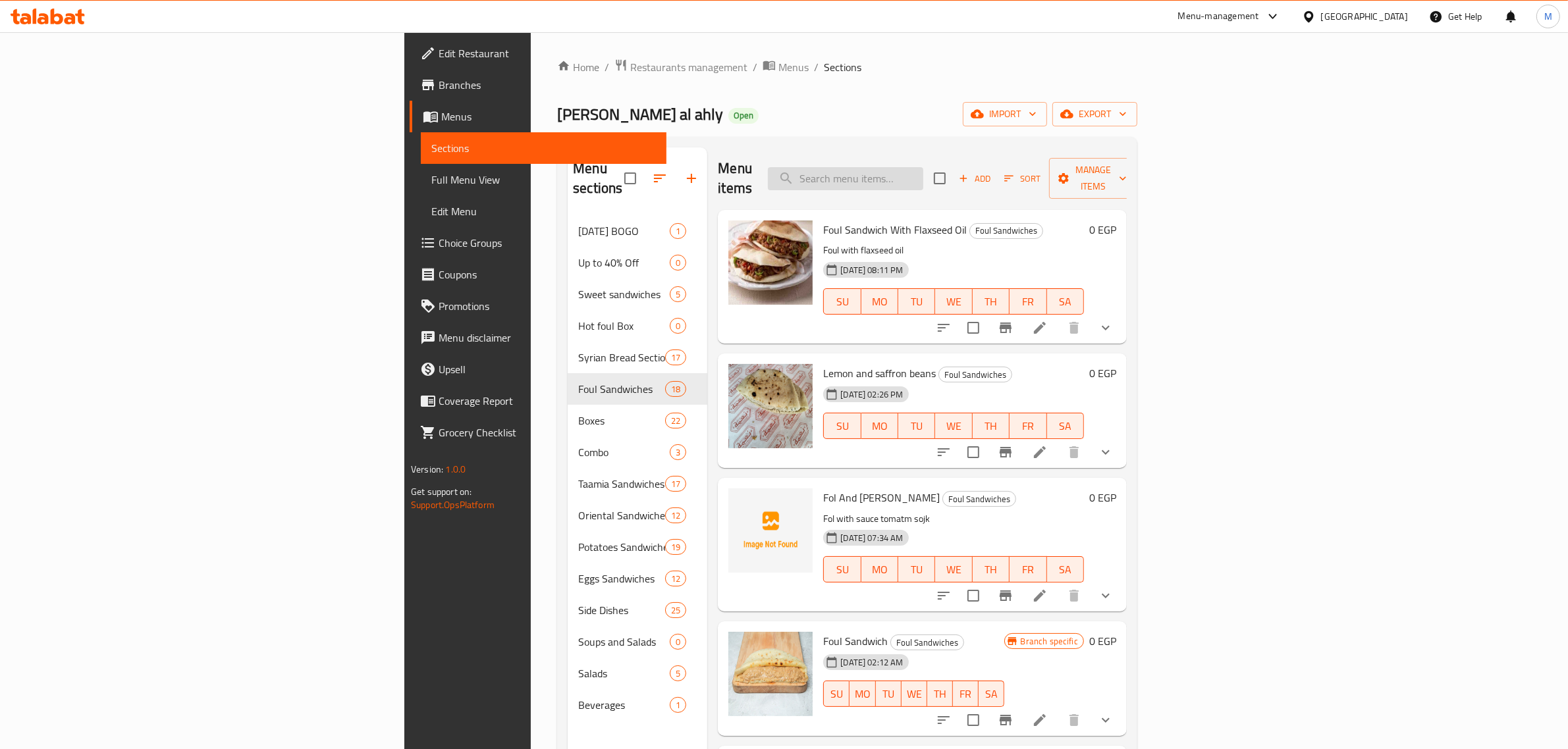
click at [923, 169] on input "search" at bounding box center [846, 178] width 155 height 23
paste input "Foul With Eggs Sandwich"
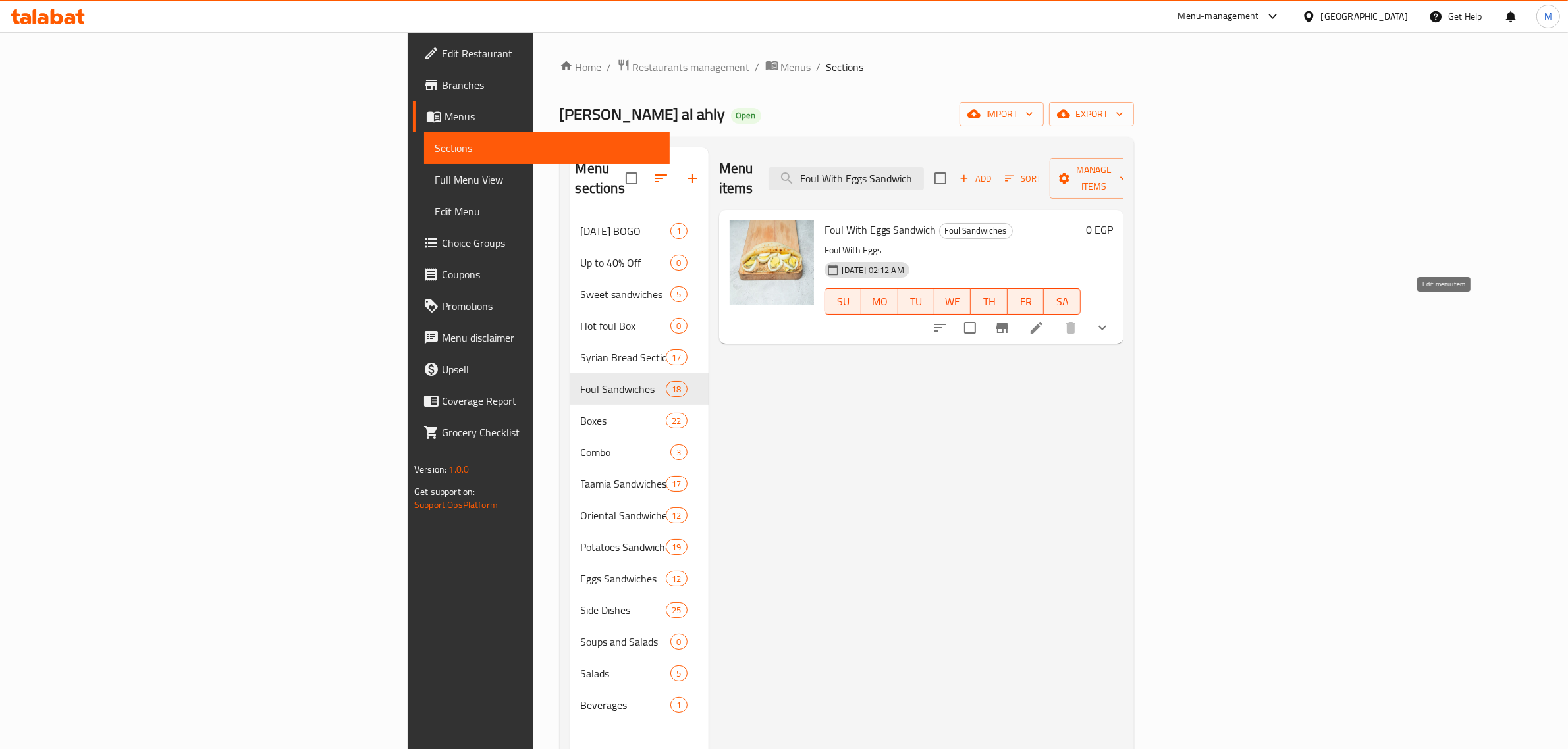
type input "Foul With Eggs Sandwich"
click at [1044, 320] on icon at bounding box center [1036, 328] width 16 height 16
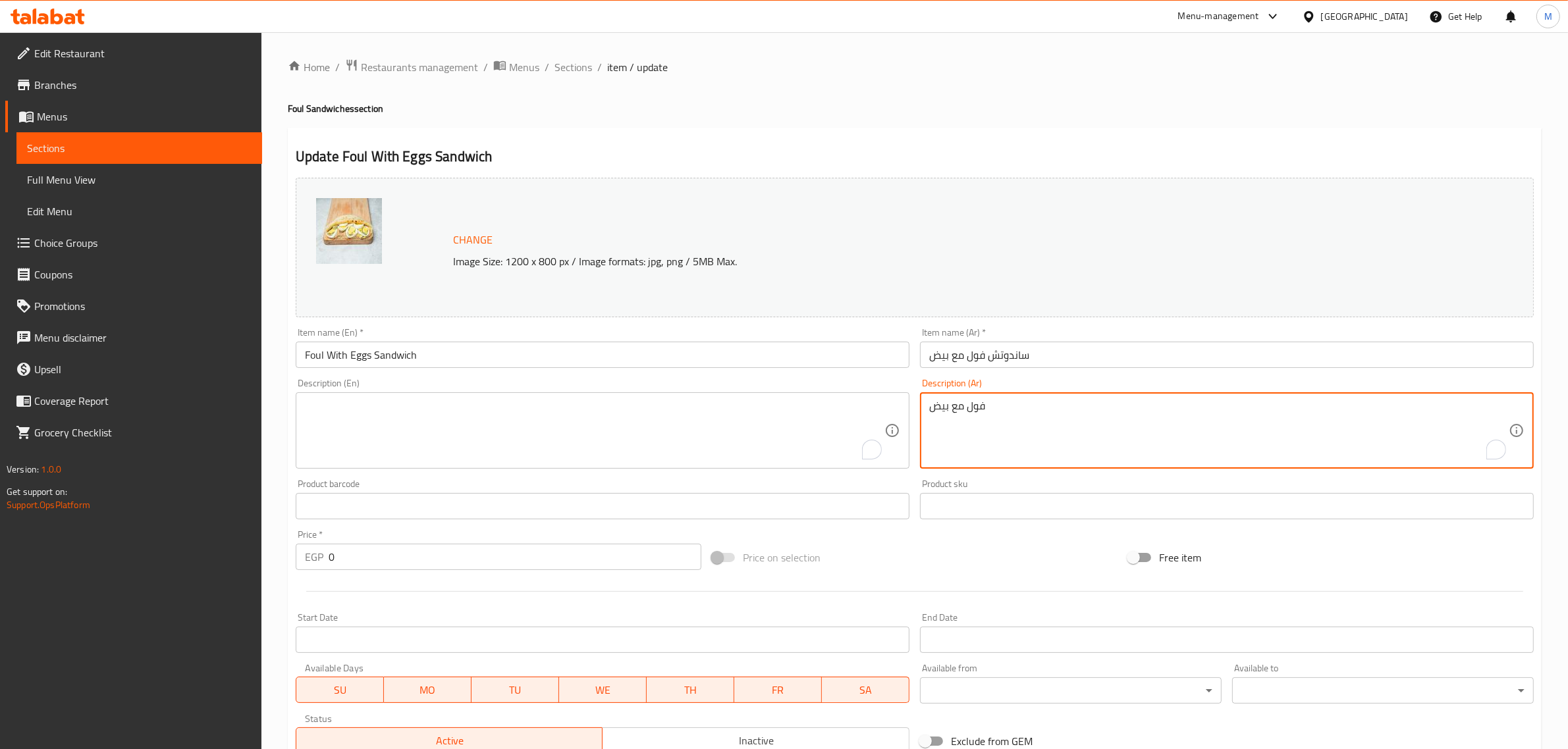
click at [1021, 410] on textarea "فول مع بيض" at bounding box center [1219, 431] width 580 height 62
click at [850, 547] on div "Price on selection" at bounding box center [914, 557] width 416 height 35
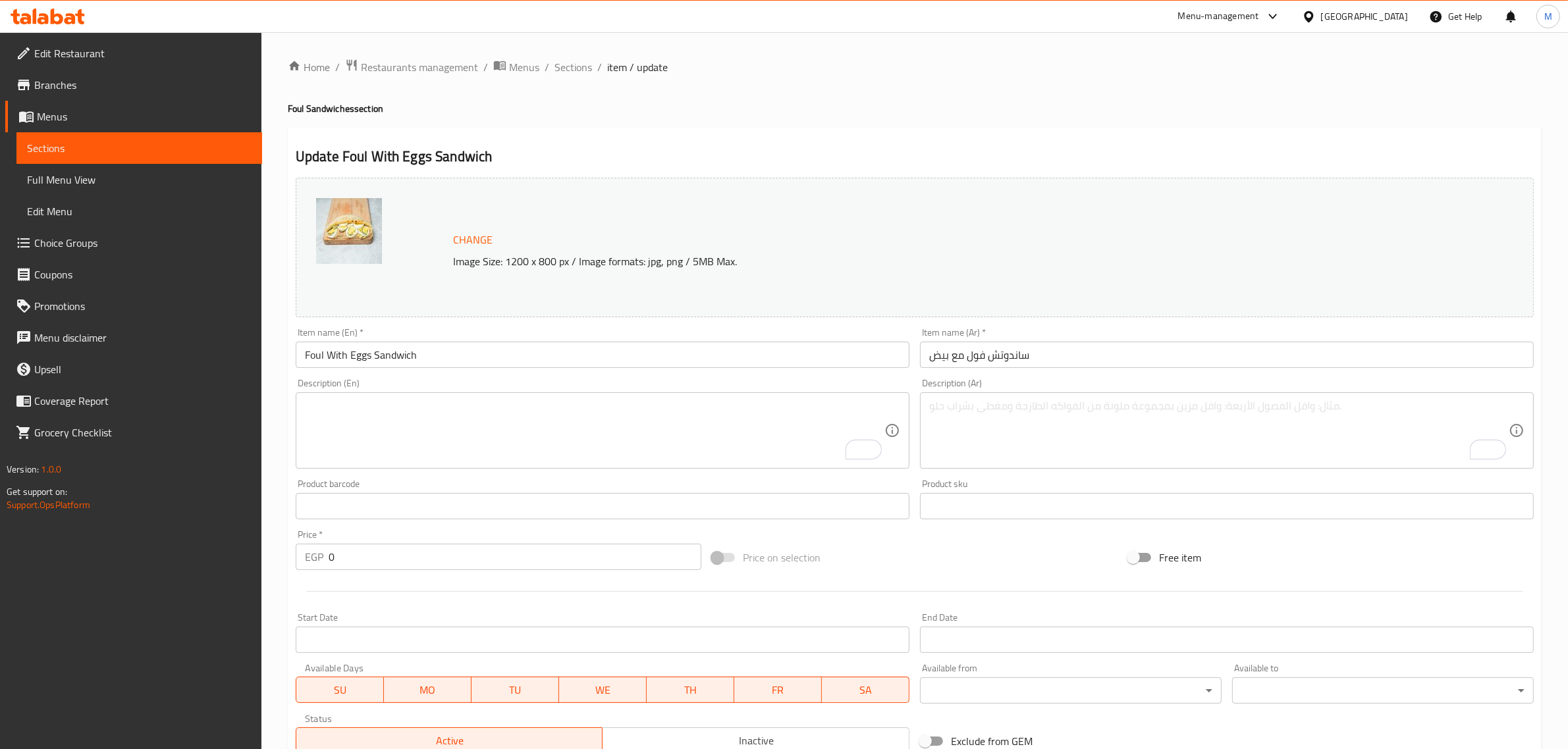
scroll to position [268, 0]
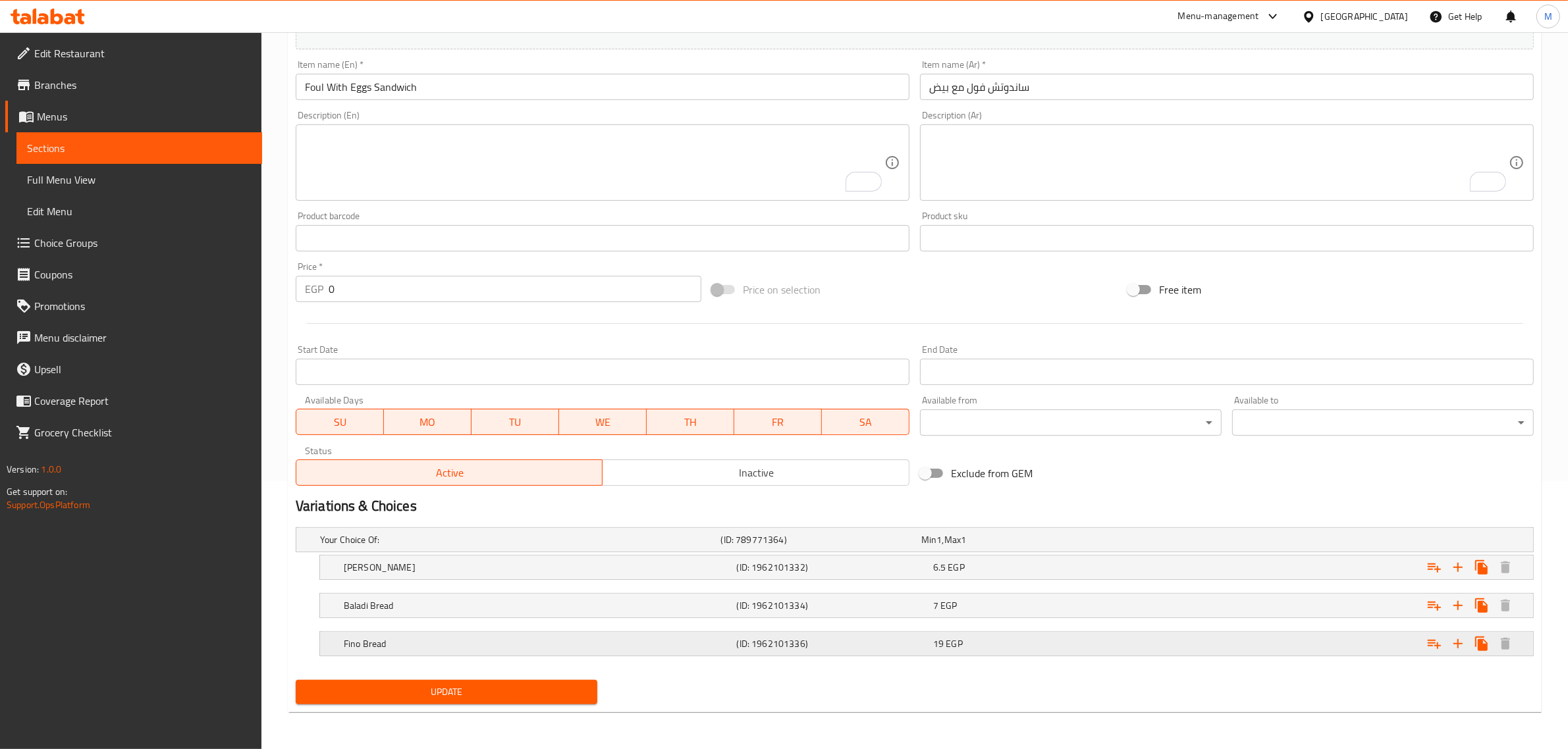
click at [510, 640] on h5 "Fino Bread" at bounding box center [537, 643] width 388 height 14
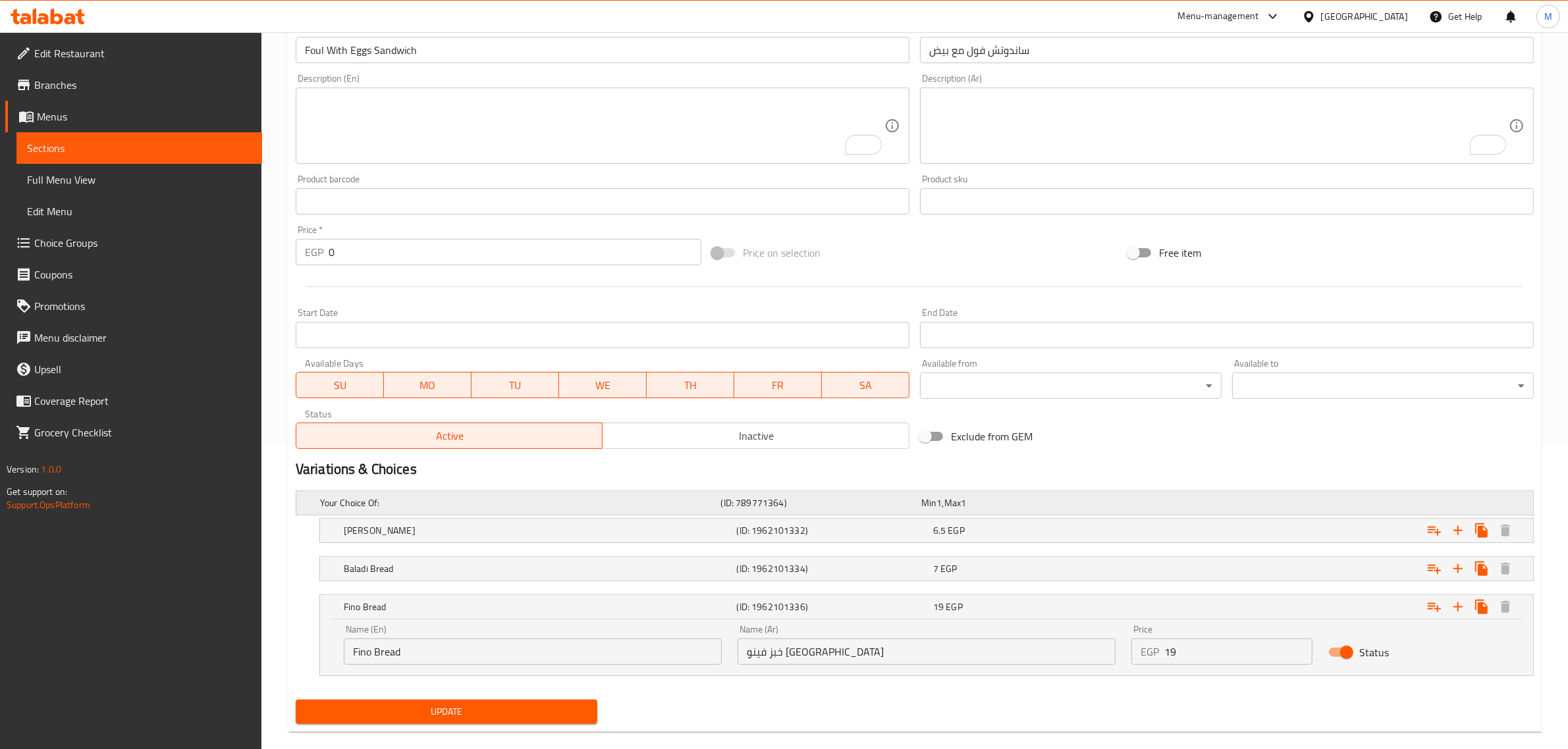
scroll to position [324, 0]
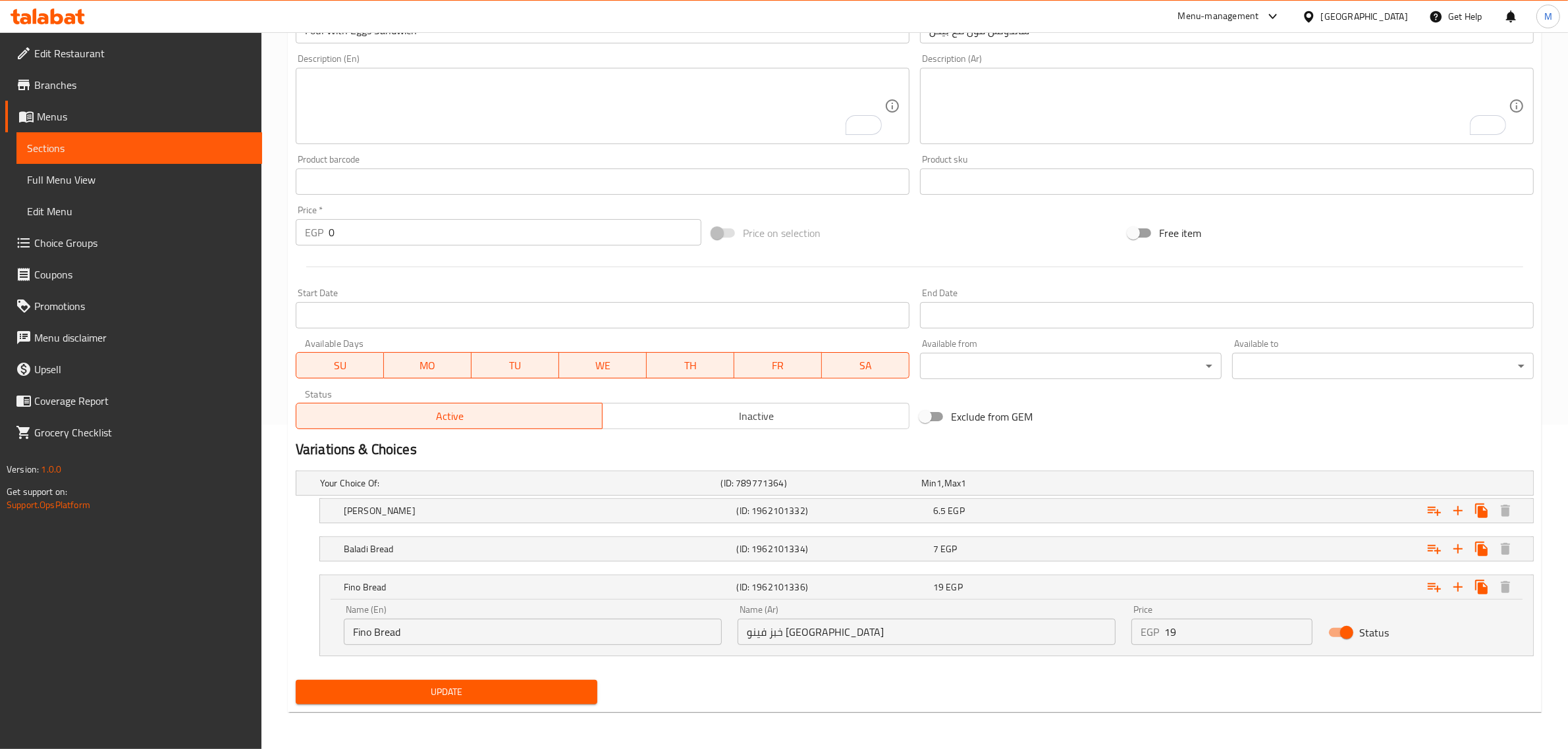
click at [354, 628] on input "Fino Bread" at bounding box center [532, 632] width 378 height 26
type input "French Fino Bread"
click at [493, 691] on span "Update" at bounding box center [446, 692] width 280 height 16
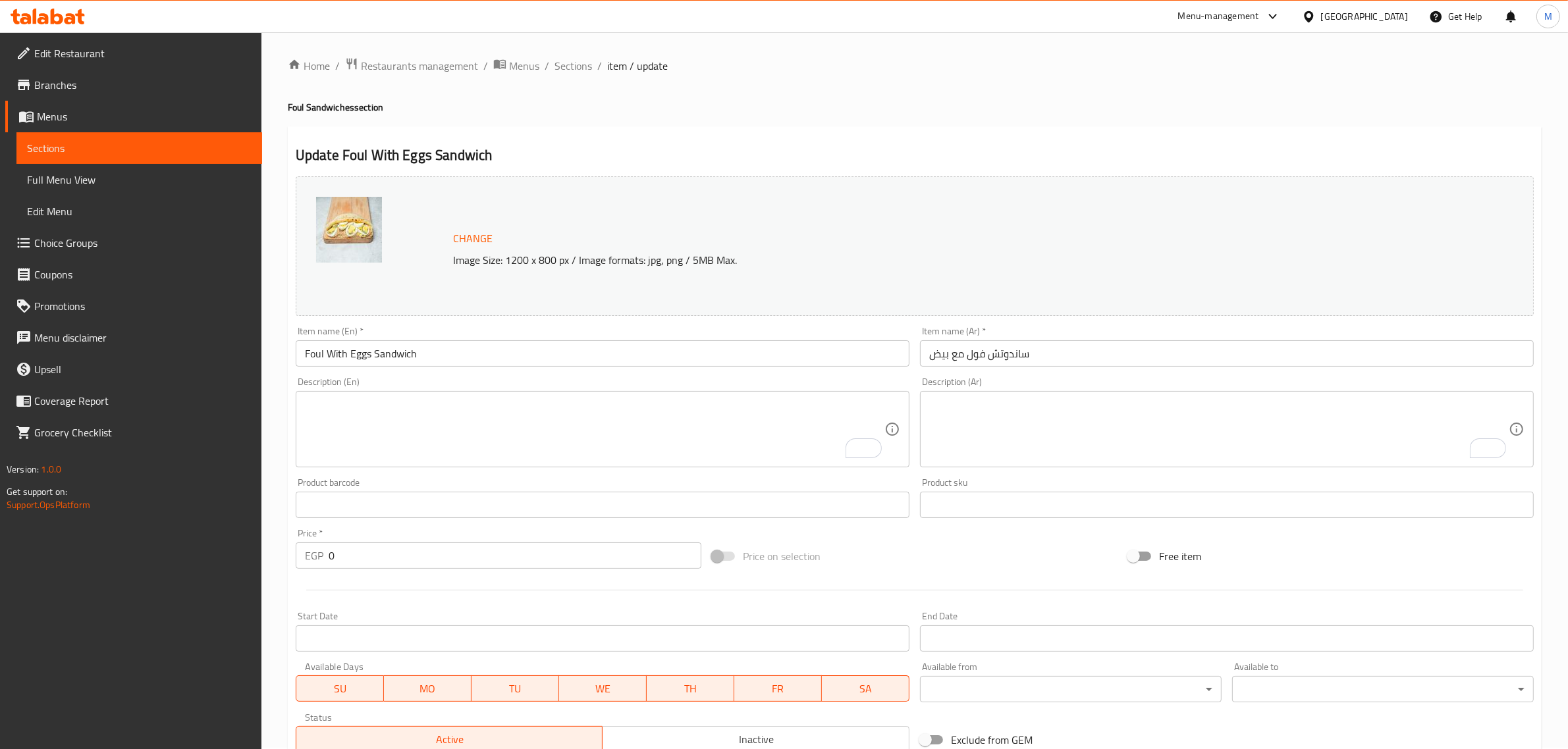
scroll to position [0, 0]
click at [547, 61] on ol "Home / Restaurants management / Menus / Sections / item / update" at bounding box center [915, 67] width 1254 height 17
click at [557, 64] on span "Sections" at bounding box center [573, 67] width 37 height 16
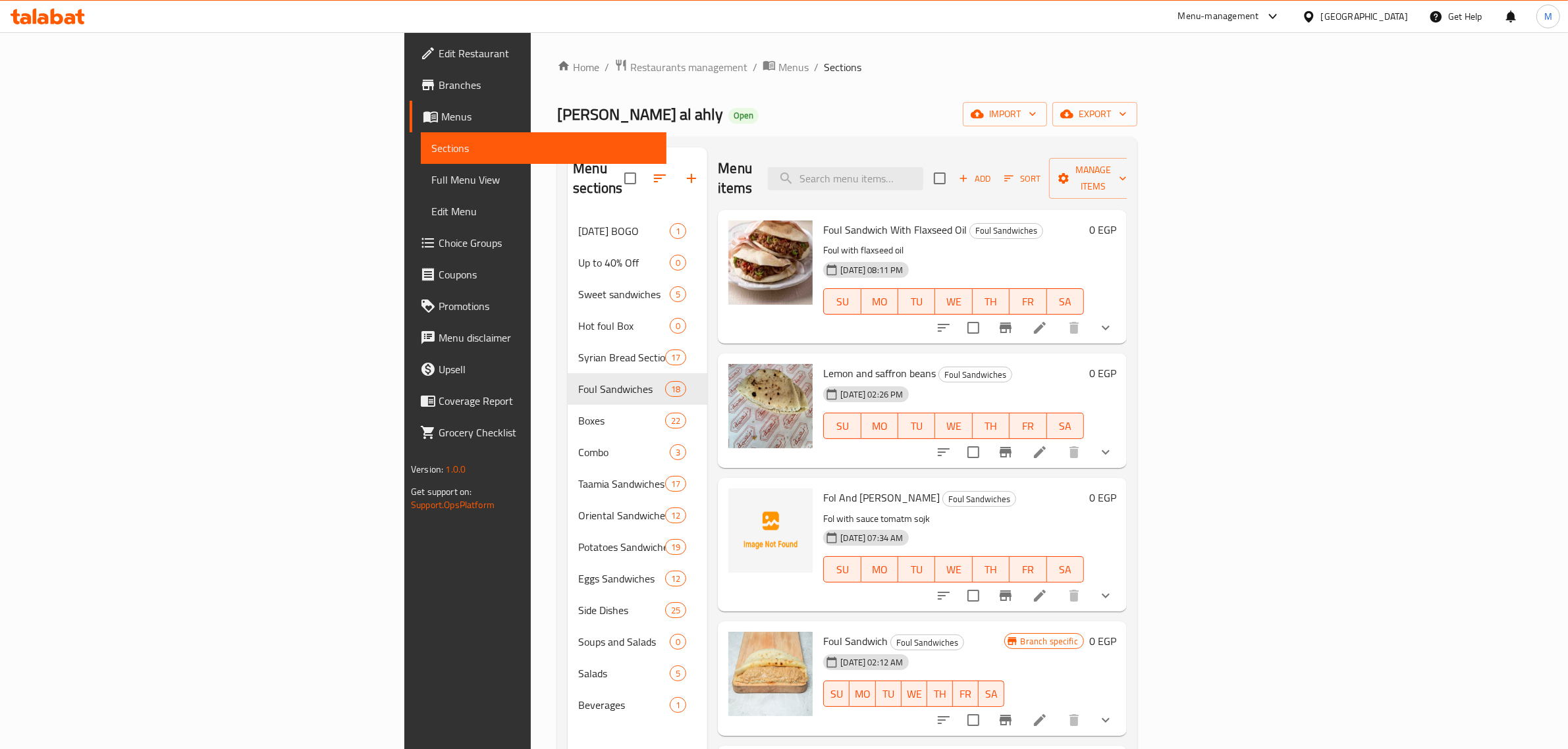
click at [975, 155] on div "Menu items Add Sort Manage items" at bounding box center [923, 179] width 409 height 62
click at [923, 167] on input "search" at bounding box center [846, 178] width 155 height 23
paste input "Foul With [PERSON_NAME]"
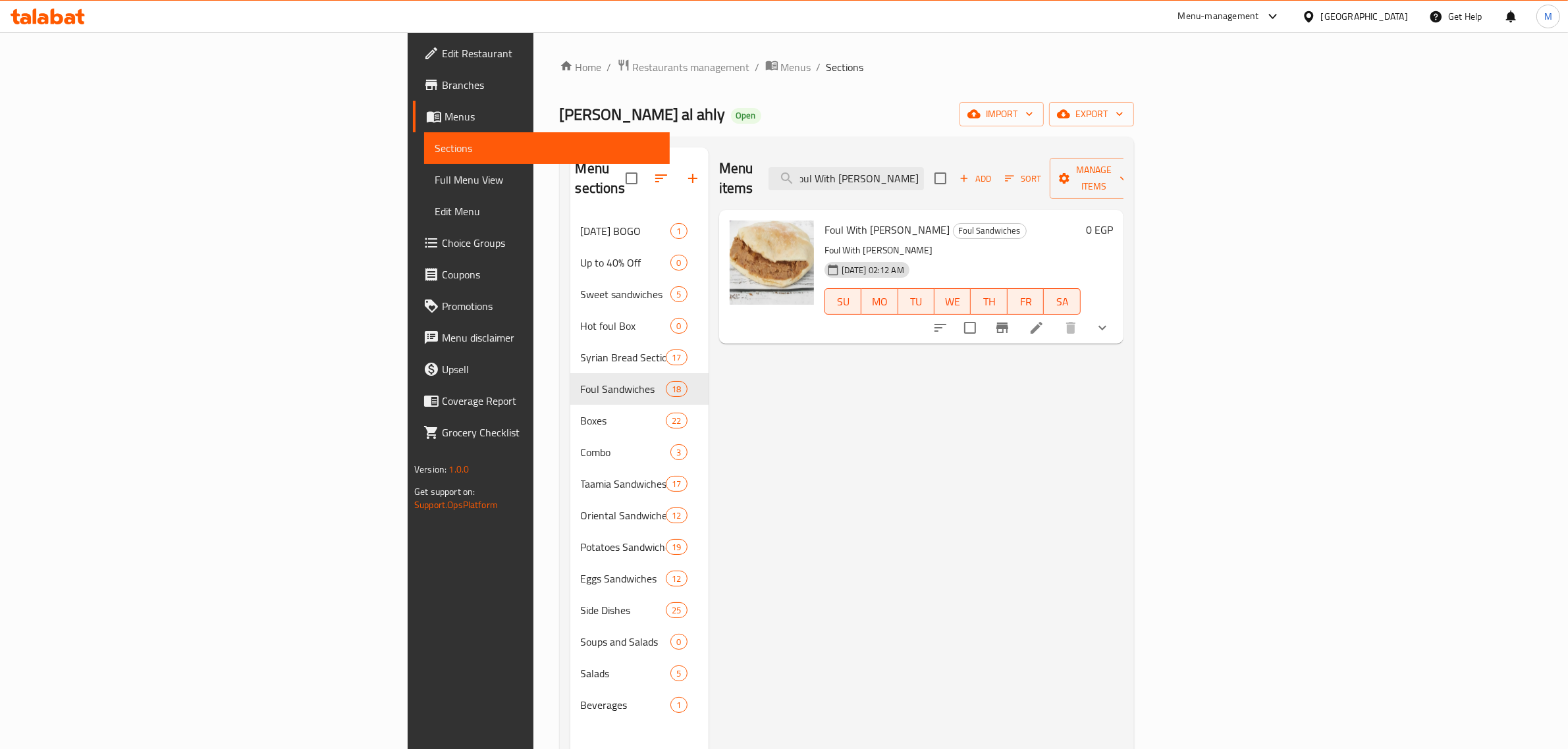
type input "Foul With [PERSON_NAME]"
click at [1044, 320] on icon at bounding box center [1036, 328] width 16 height 16
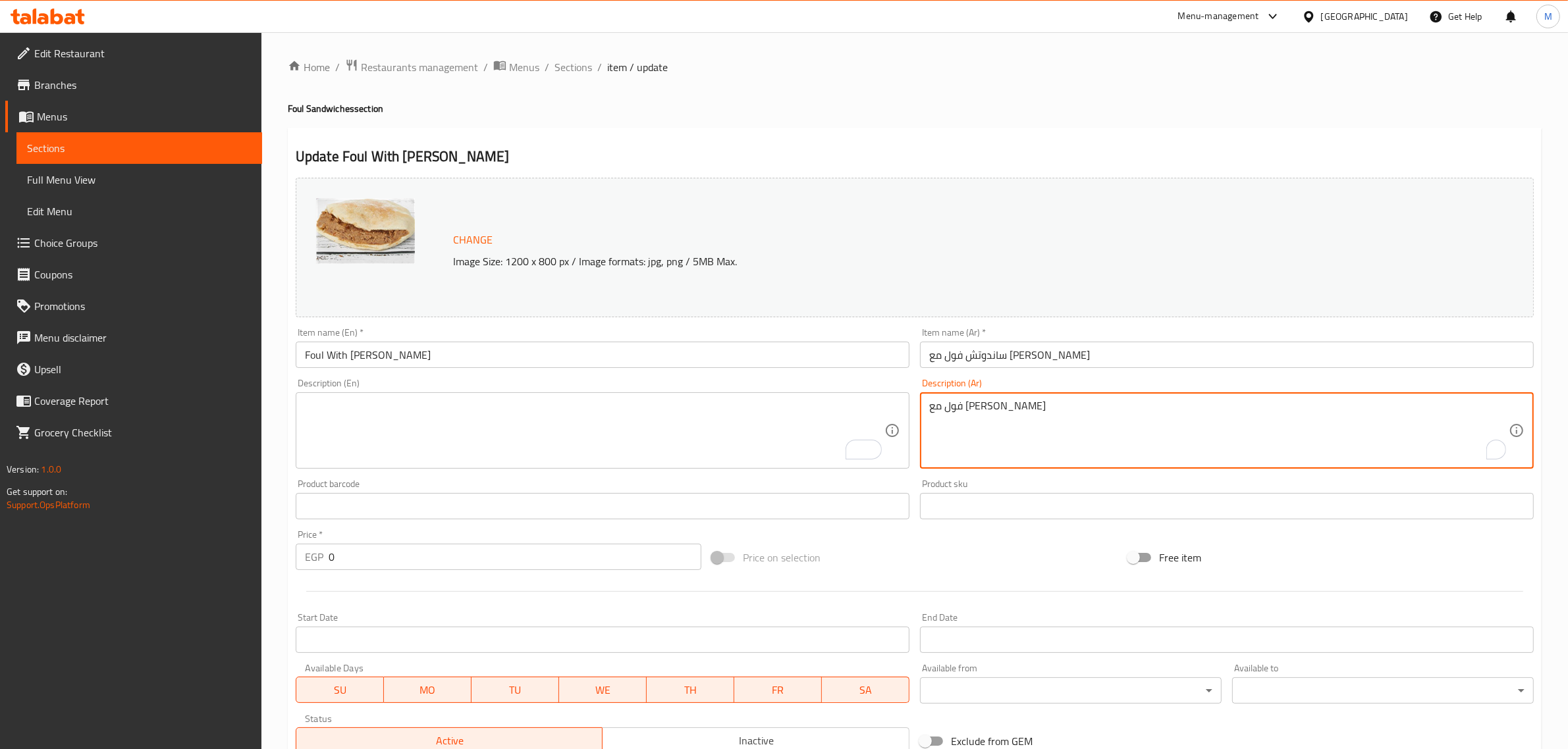
click at [988, 410] on textarea "فول مع [PERSON_NAME]" at bounding box center [1219, 431] width 580 height 62
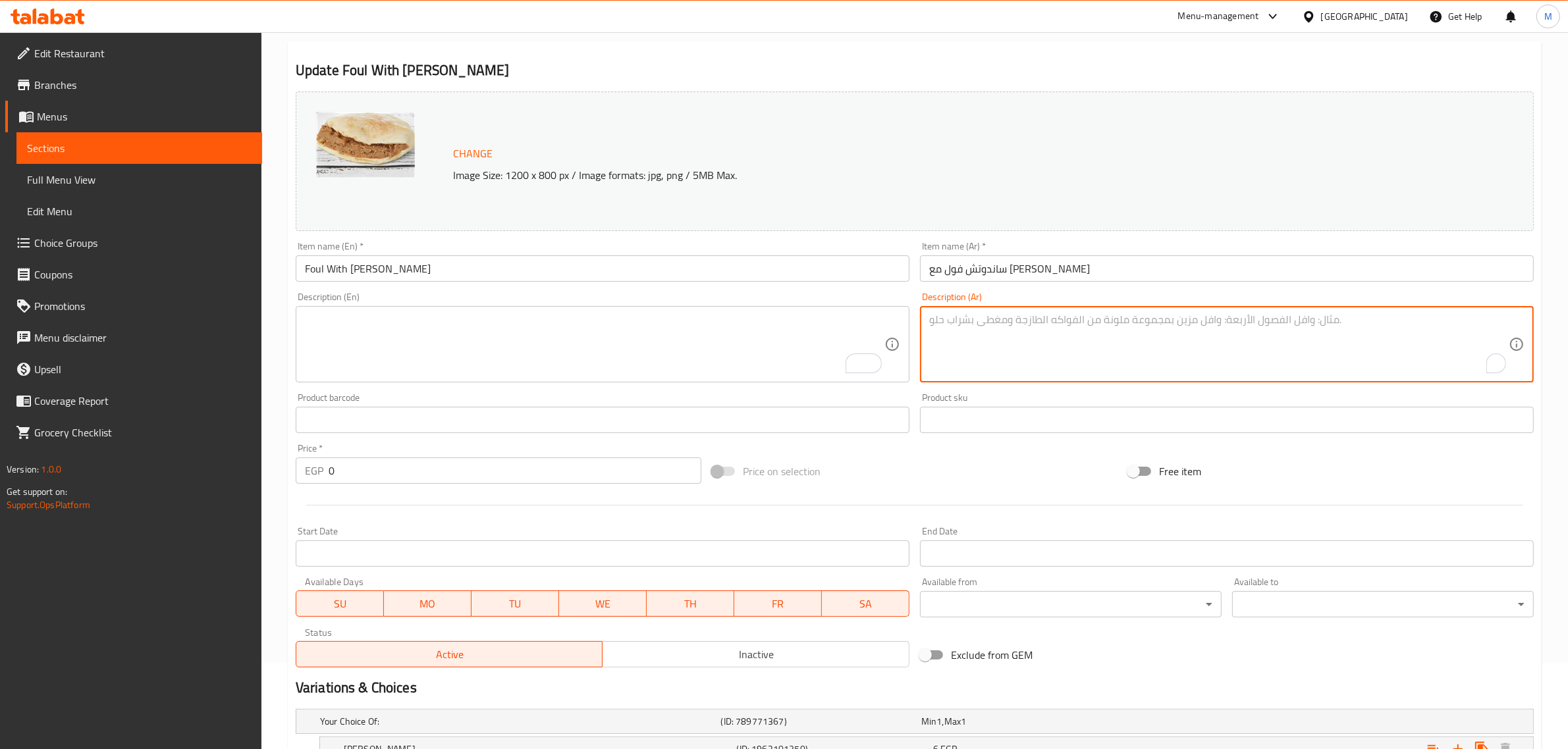
scroll to position [268, 0]
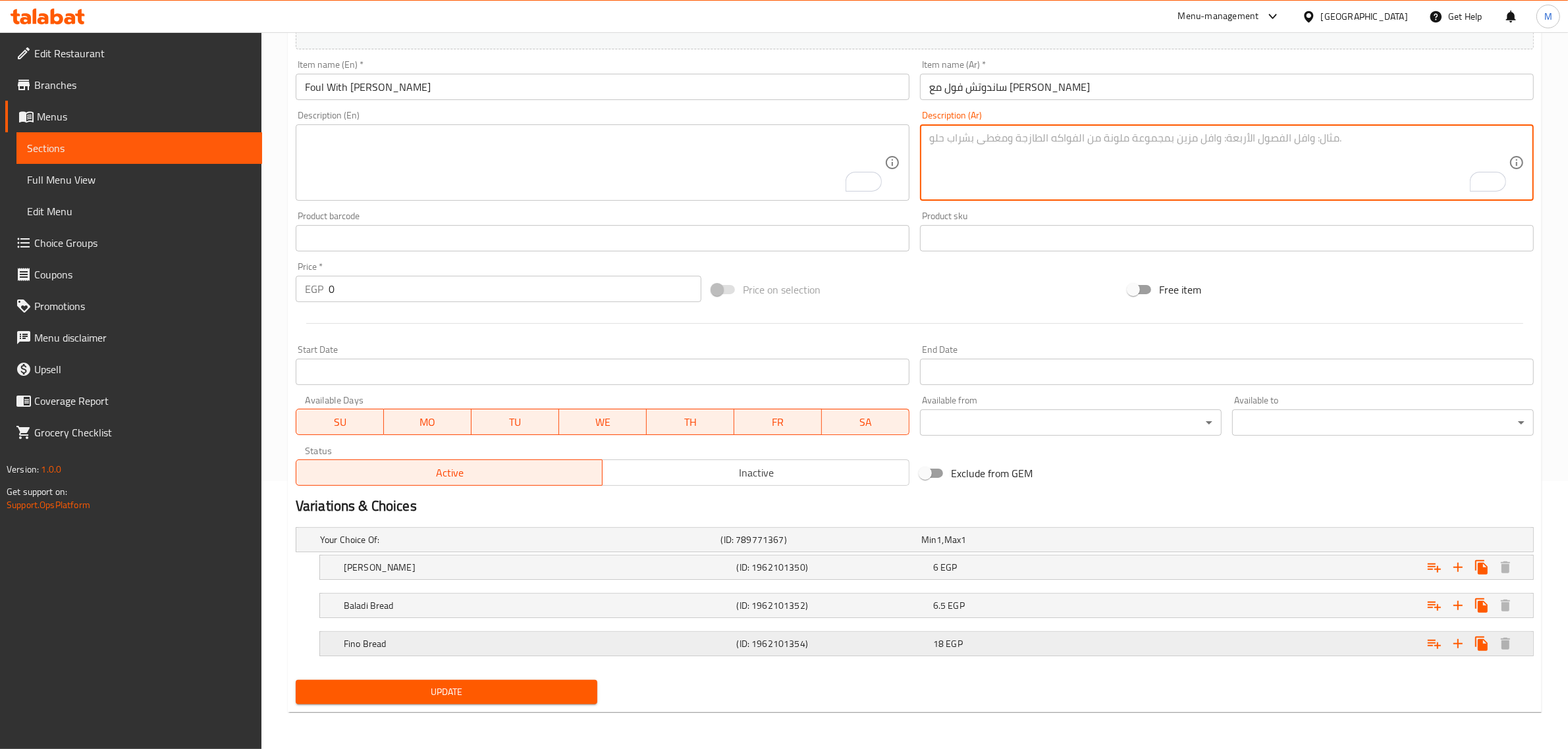
click at [656, 637] on div "Fino Bread" at bounding box center [537, 643] width 393 height 19
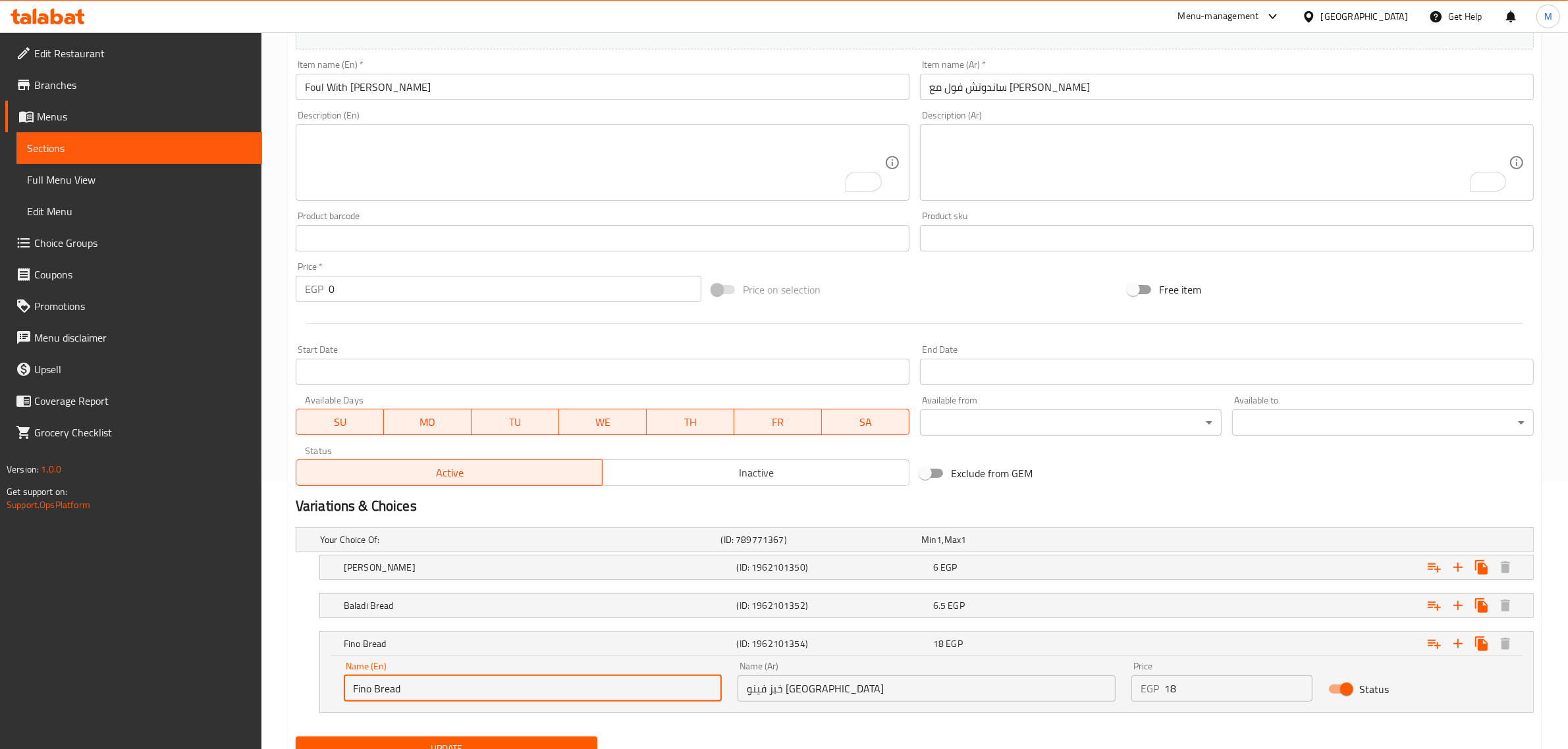
click at [348, 687] on input "Fino Bread" at bounding box center [532, 688] width 378 height 26
type input "French Fino Bread"
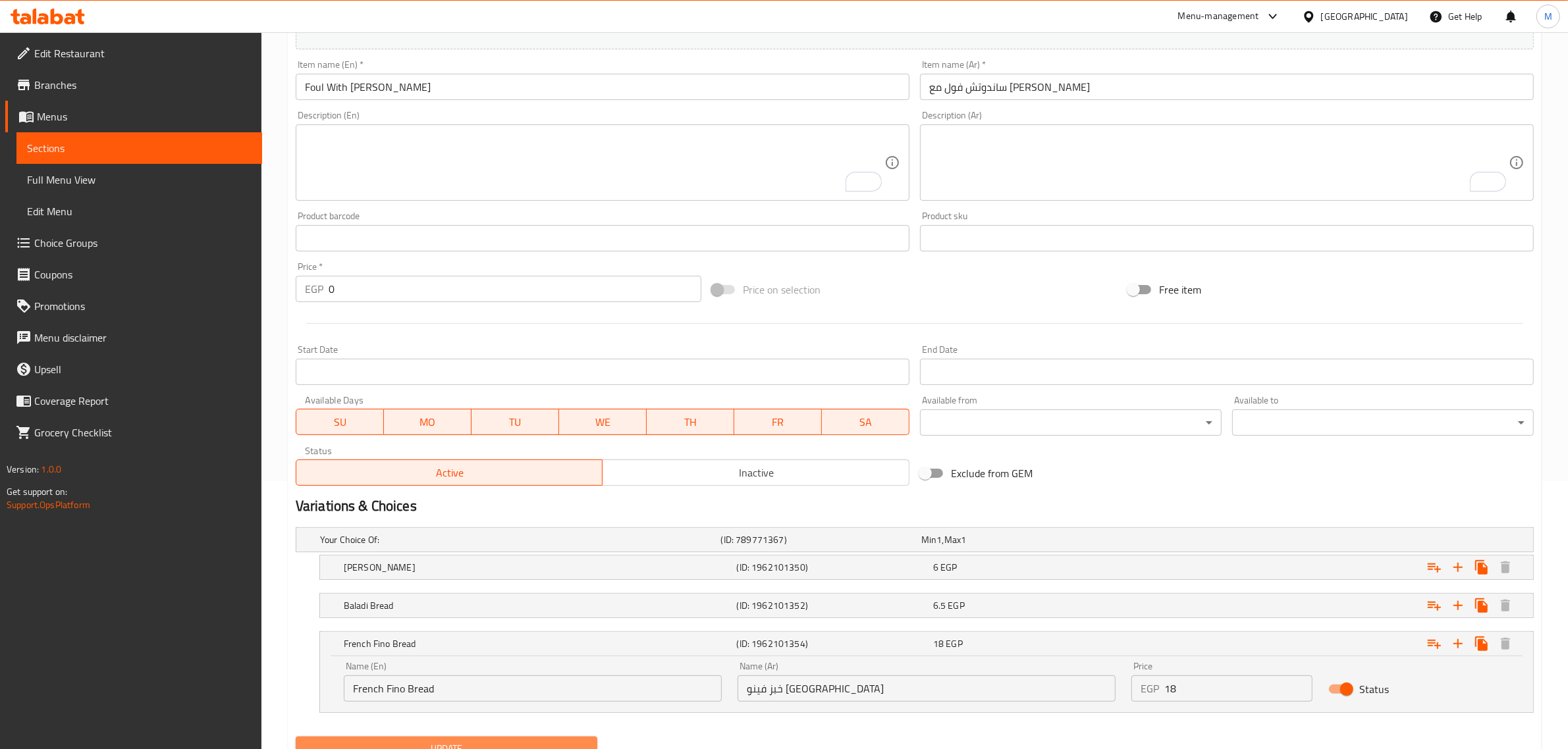
click at [508, 738] on button "Update" at bounding box center [446, 748] width 302 height 24
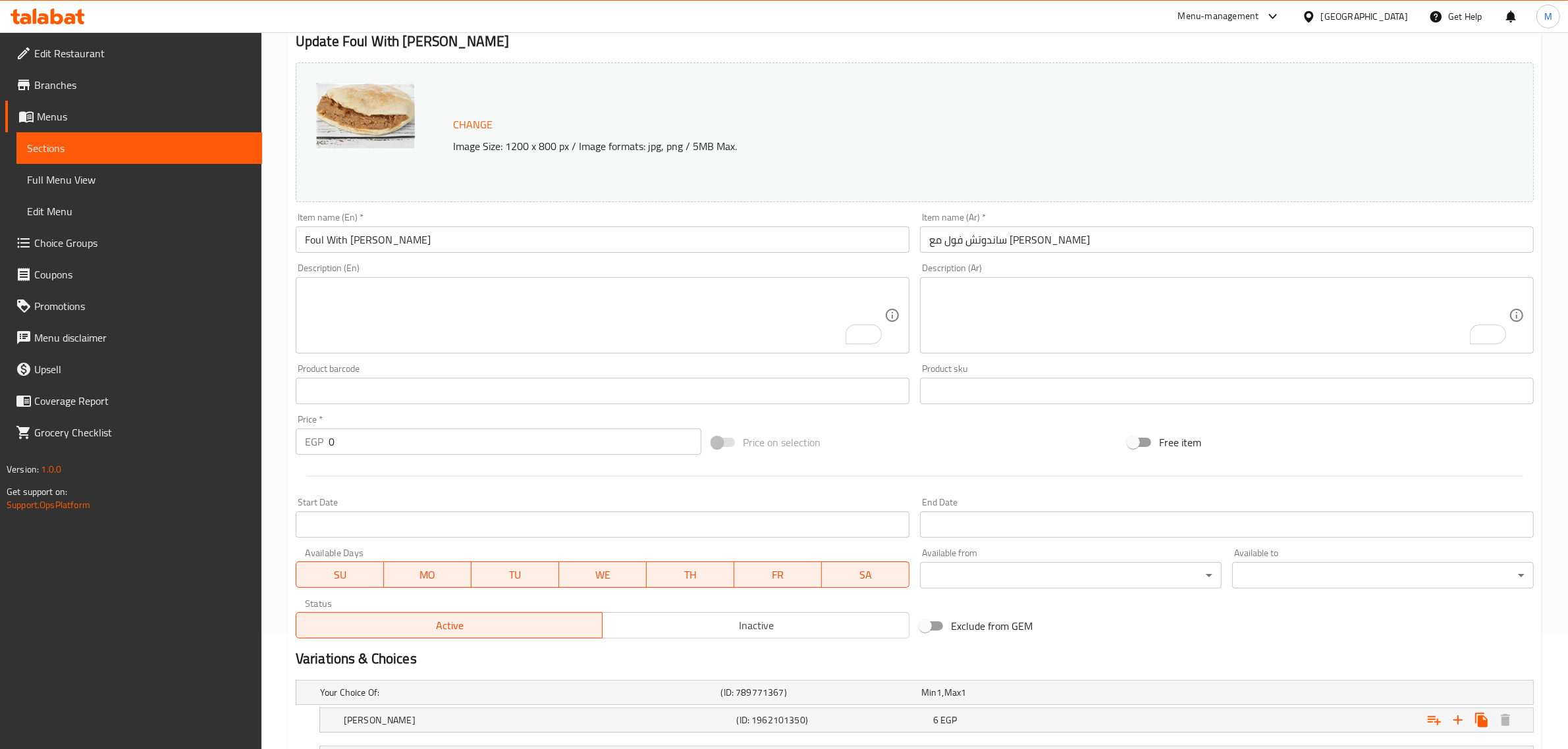
scroll to position [0, 0]
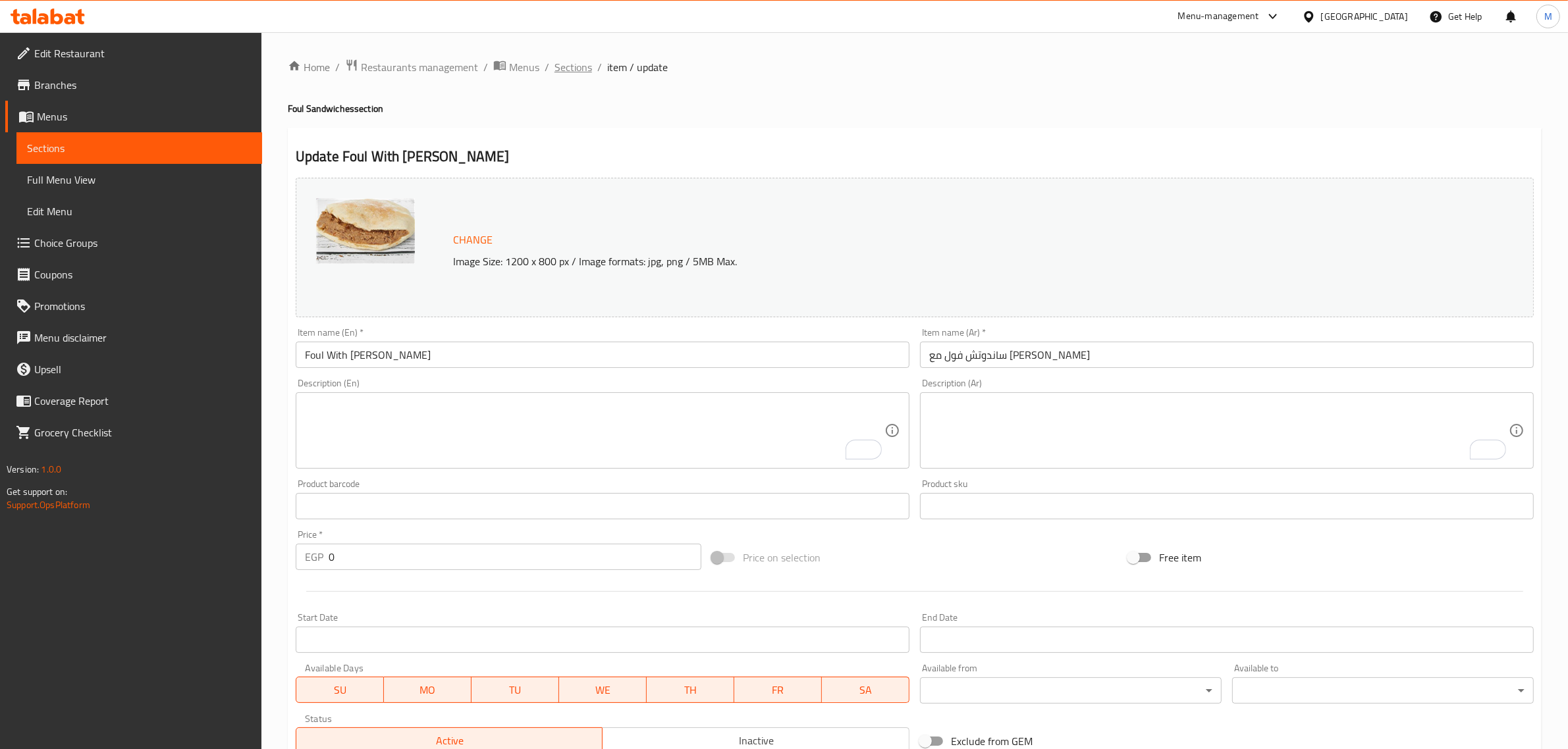
click at [570, 61] on span "Sections" at bounding box center [573, 67] width 37 height 16
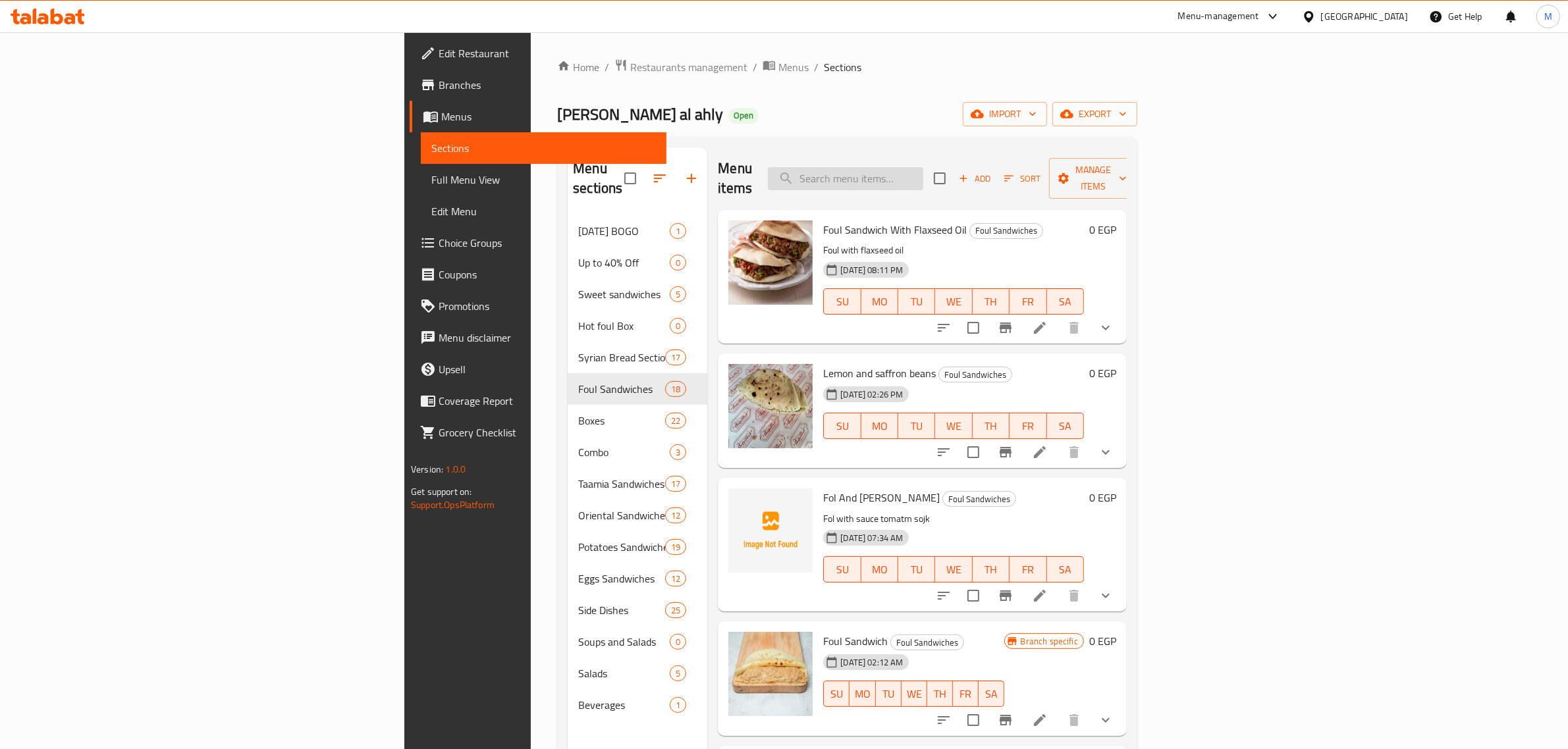
click at [923, 167] on input "search" at bounding box center [846, 178] width 155 height 23
paste input "Foul With Eggplant Sandwich"
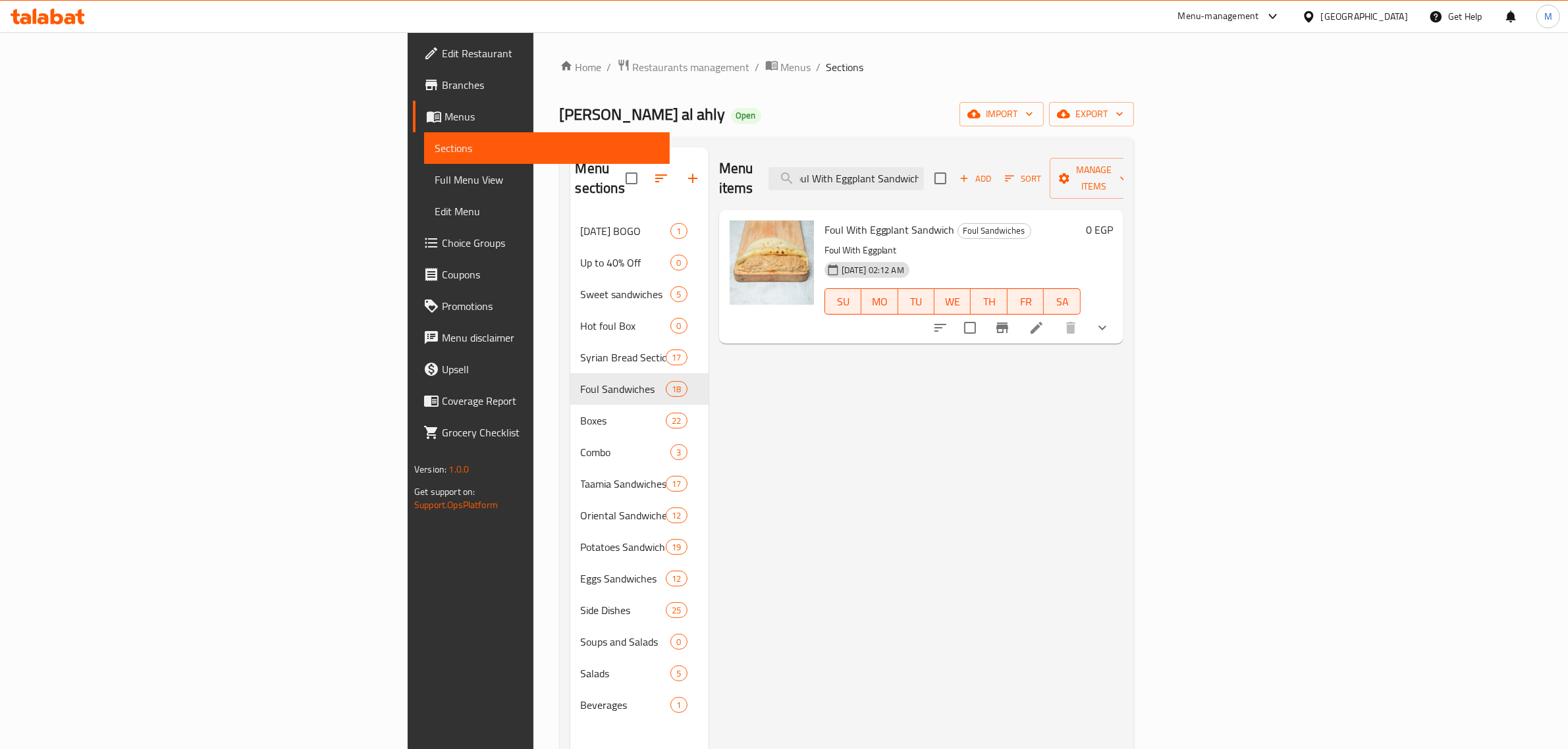
type input "Foul With Eggplant Sandwich"
click at [1055, 316] on li at bounding box center [1037, 328] width 37 height 24
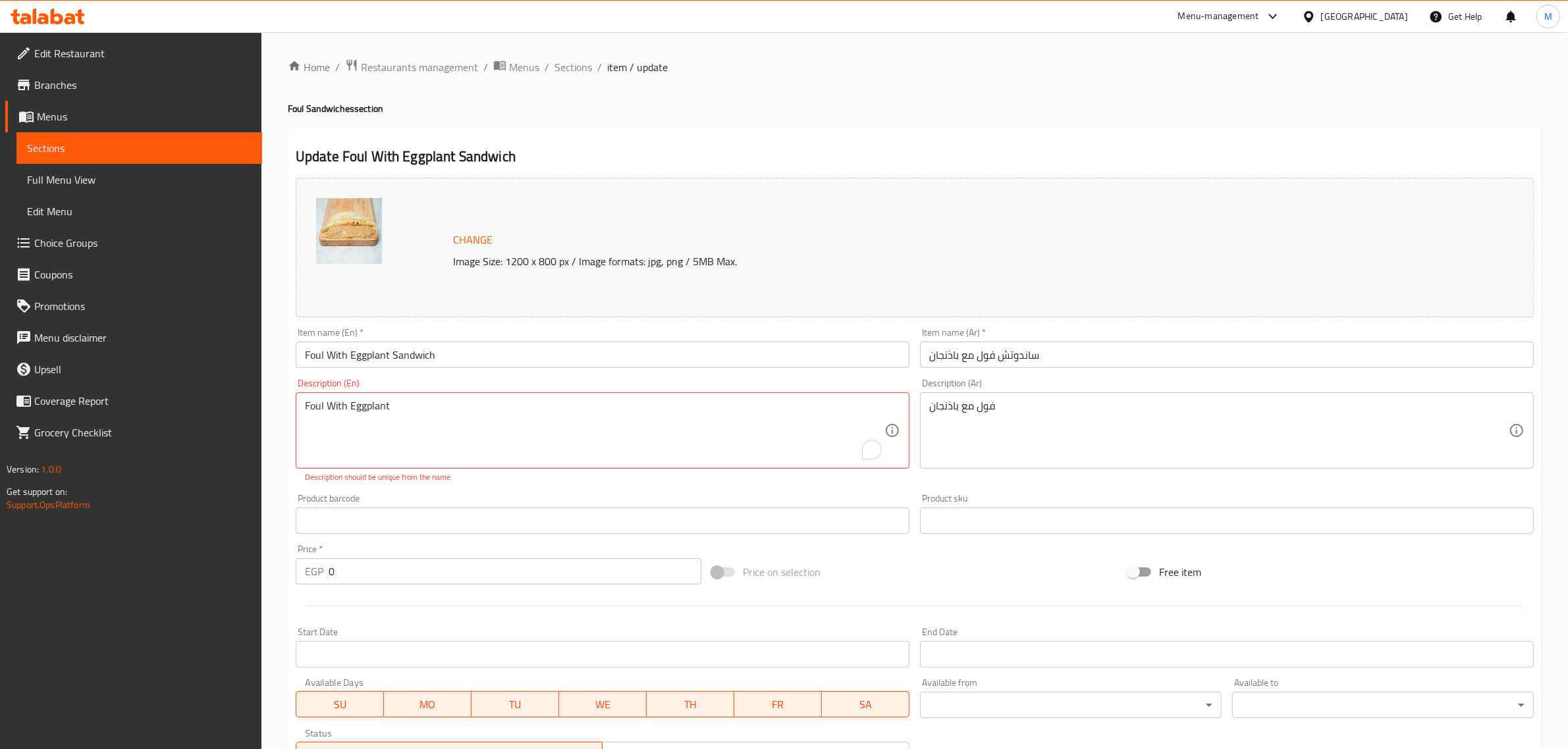
click at [527, 388] on div "Description (En) Foul With Eggplant Description (En) Description should be uniq…" at bounding box center [602, 431] width 613 height 105
click at [525, 388] on div "Description (En) Foul With Eggplant Description (En) Description should be uniq…" at bounding box center [602, 431] width 613 height 105
drag, startPoint x: 471, startPoint y: 399, endPoint x: 287, endPoint y: 402, distance: 184.0
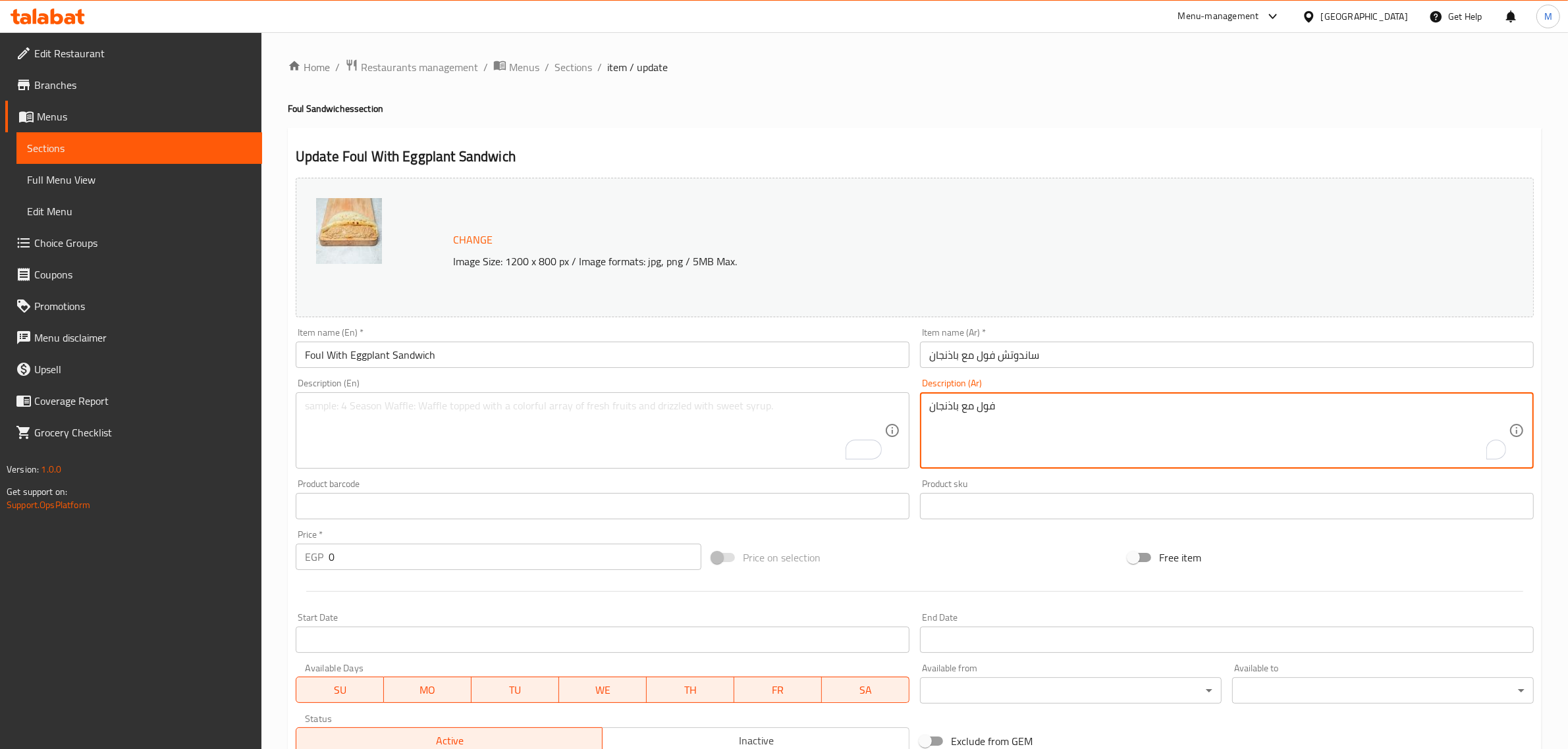
drag, startPoint x: 1026, startPoint y: 407, endPoint x: 882, endPoint y: 407, distance: 144.0
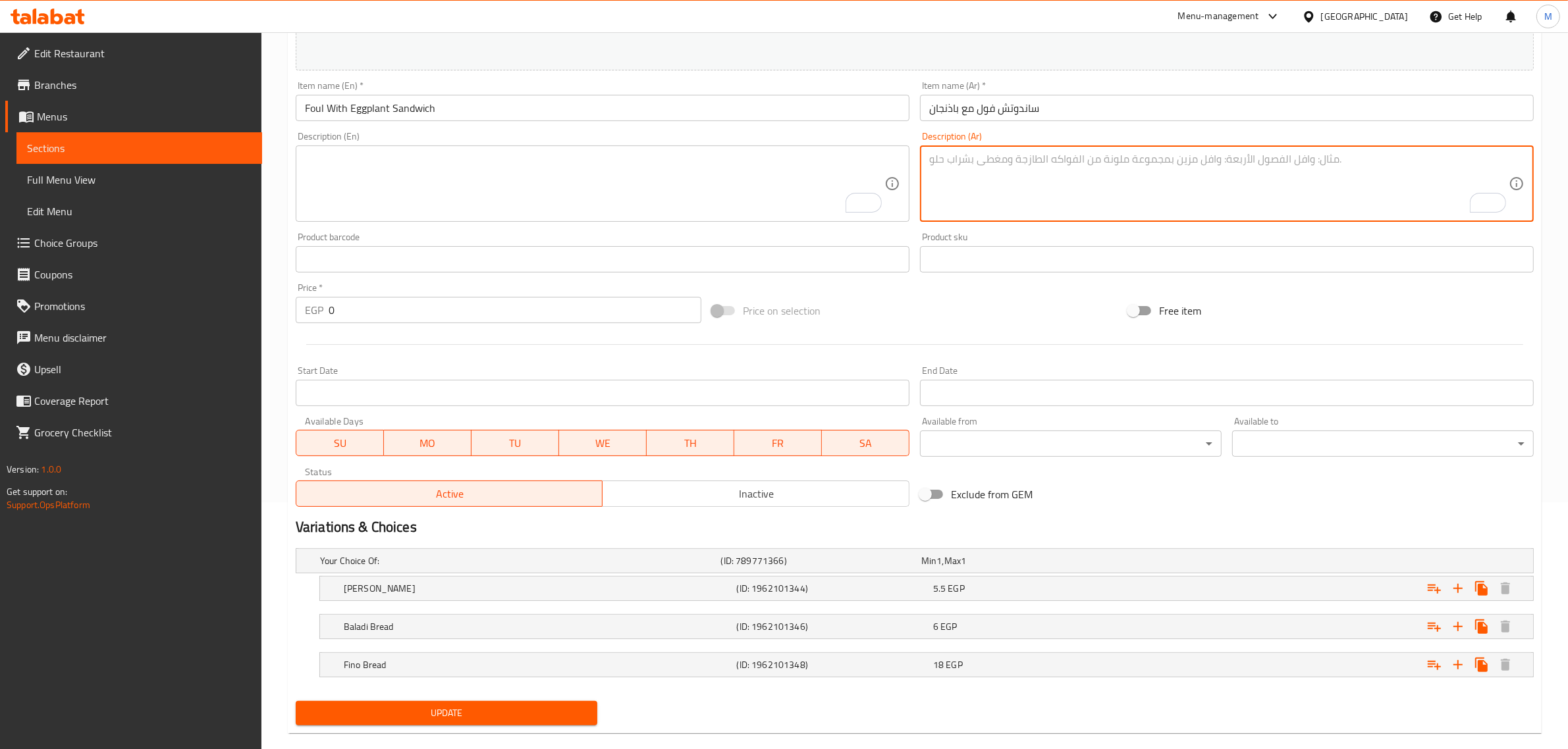
scroll to position [268, 0]
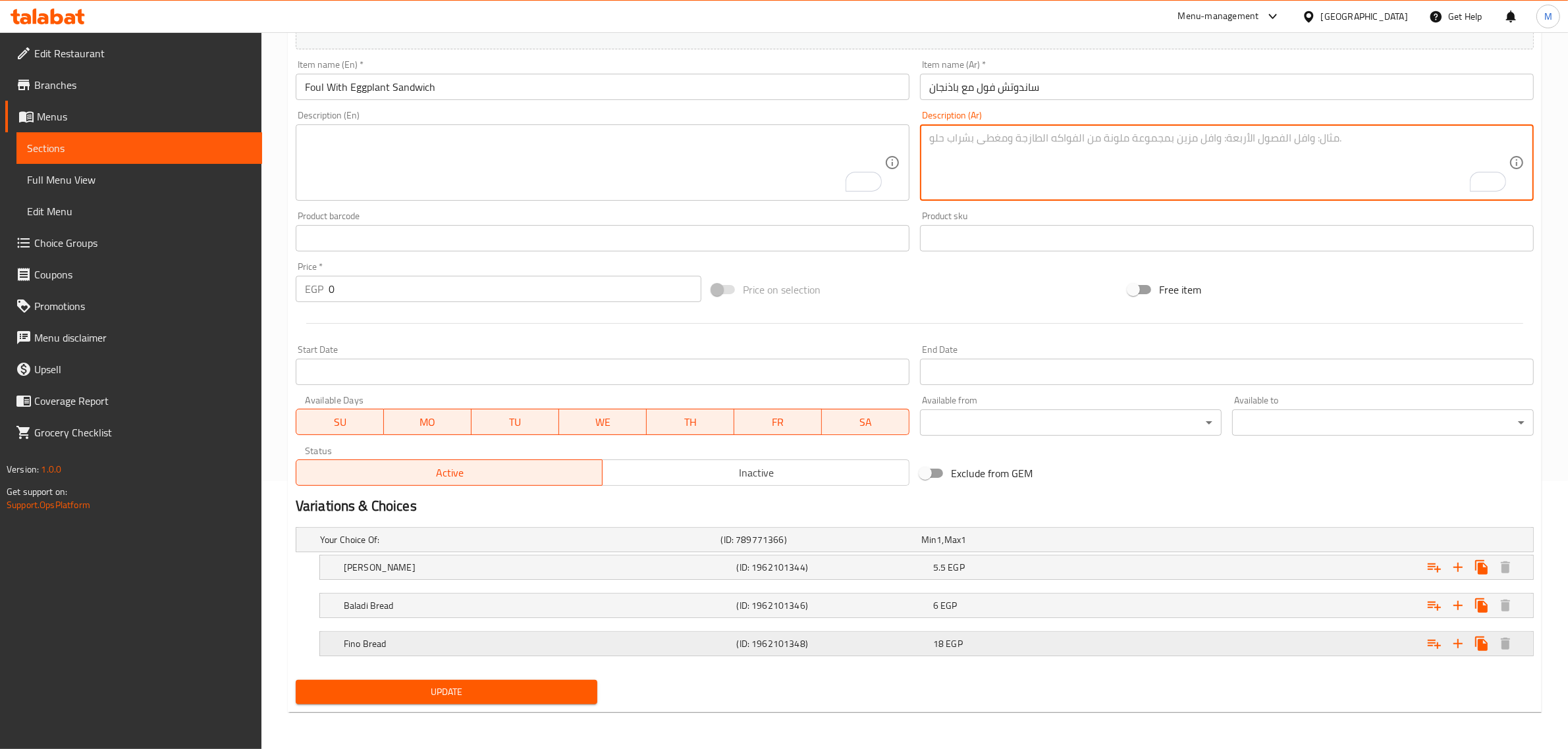
click at [593, 643] on h5 "Fino Bread" at bounding box center [537, 643] width 388 height 14
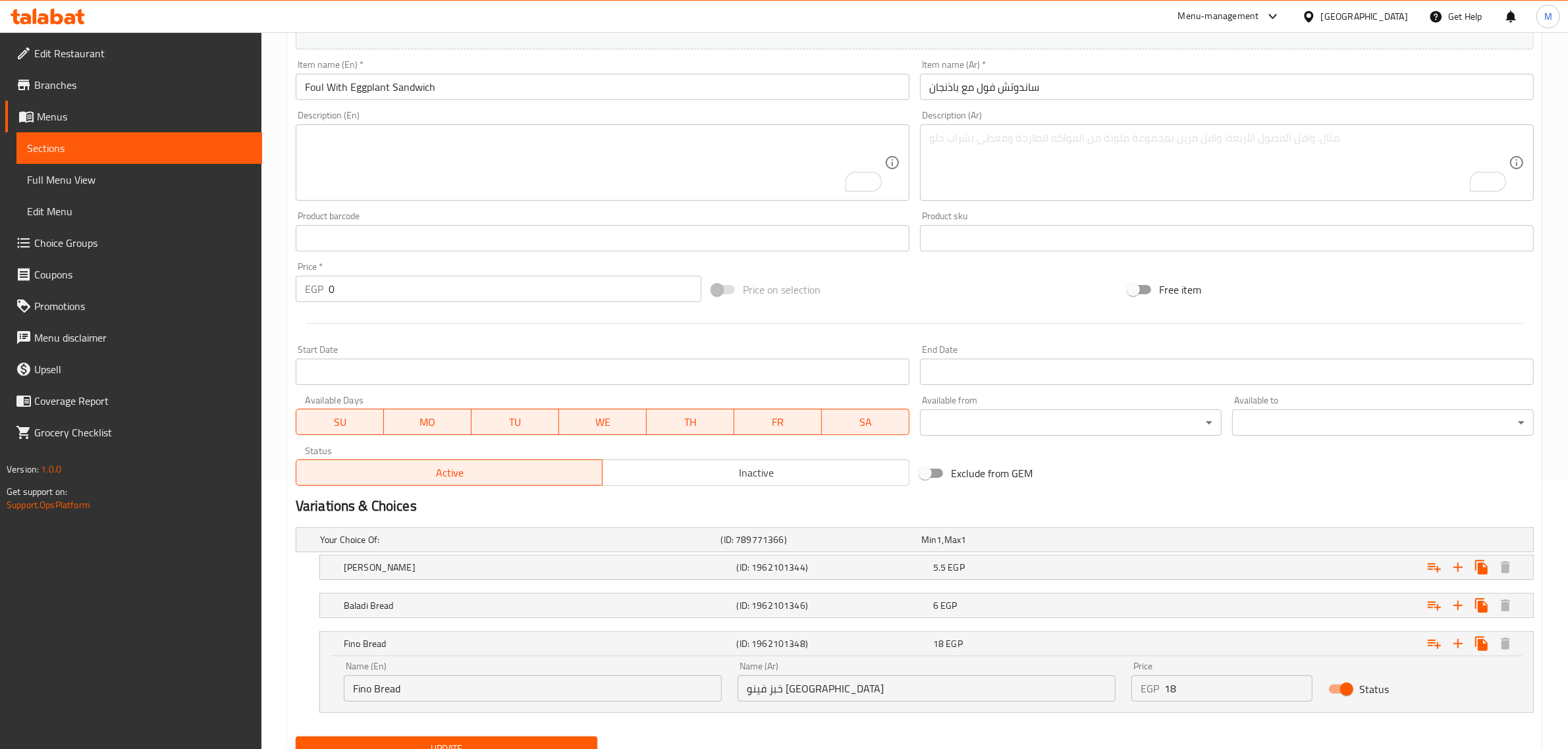
scroll to position [324, 0]
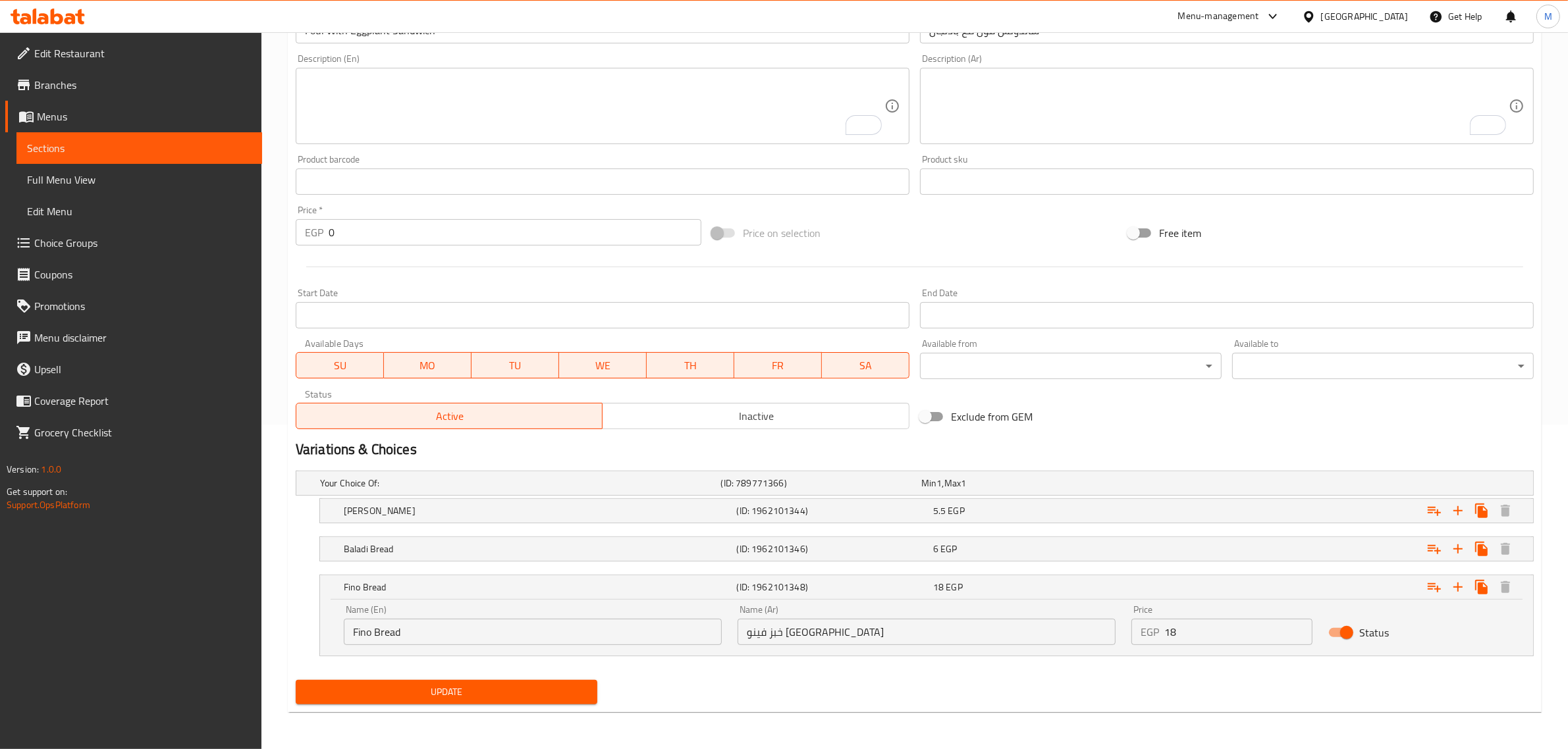
click at [349, 628] on input "Fino Bread" at bounding box center [532, 632] width 378 height 26
type input "French Fino Bread"
click at [451, 689] on span "Update" at bounding box center [446, 692] width 280 height 16
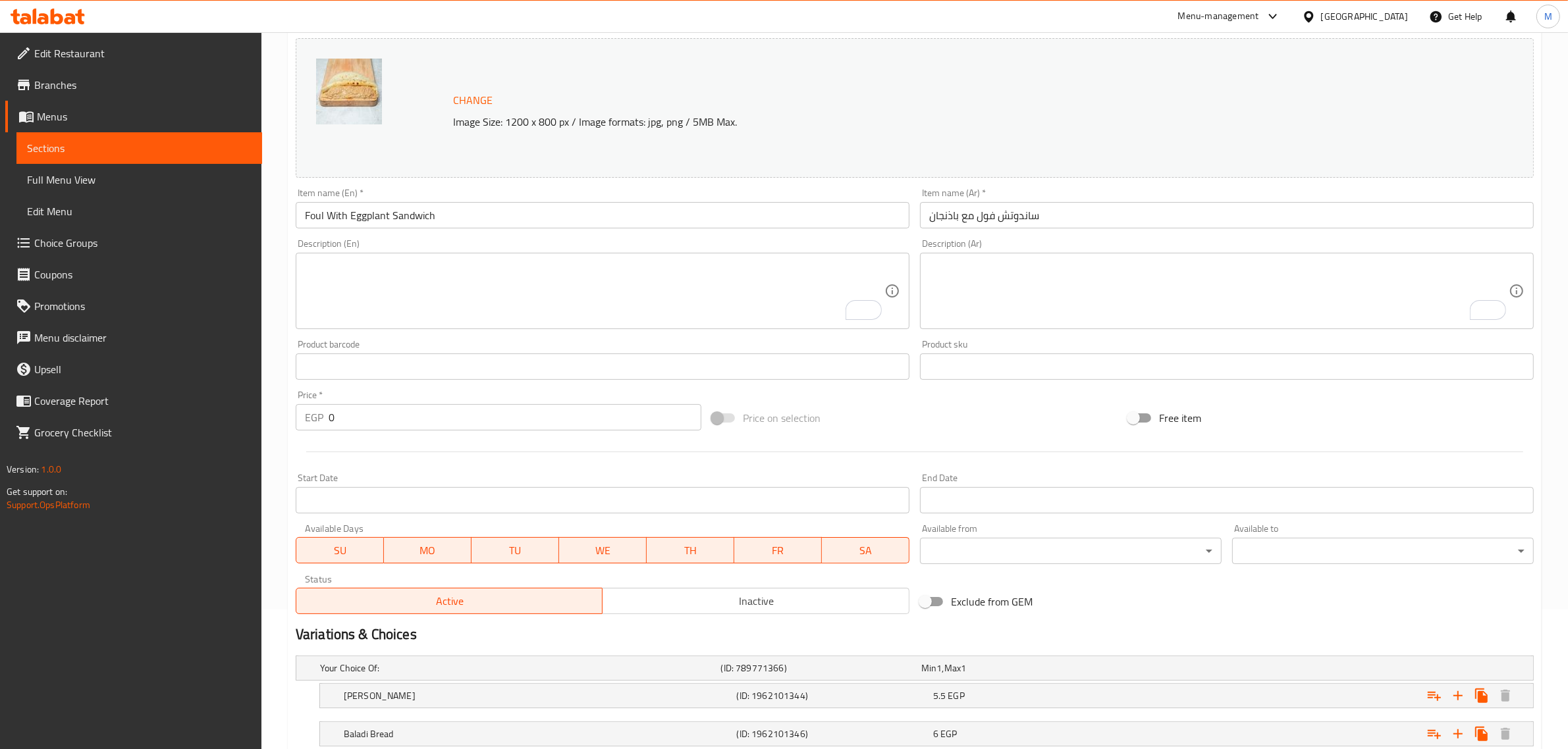
scroll to position [0, 0]
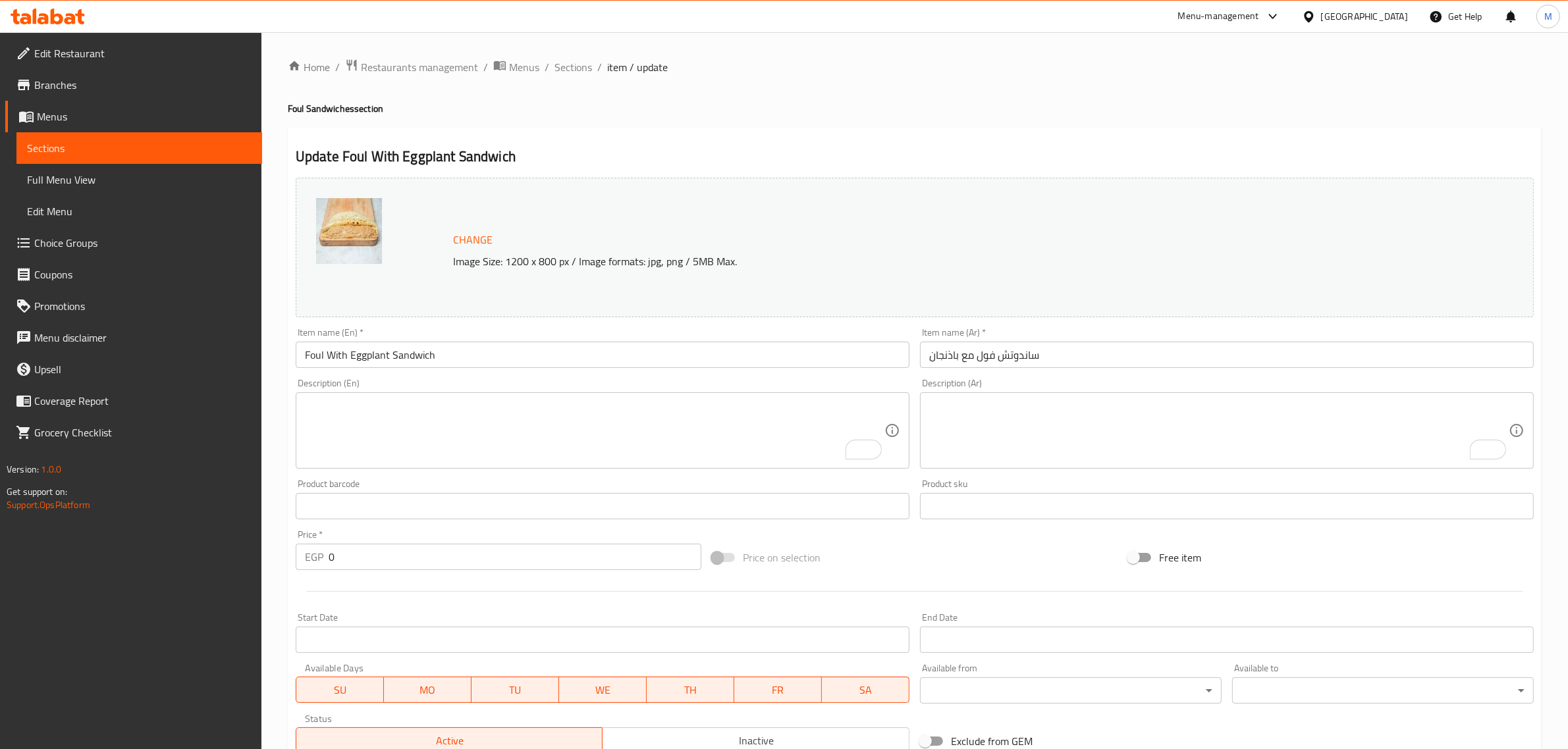
click at [977, 71] on ol "Home / Restaurants management / Menus / Sections / item / update" at bounding box center [915, 67] width 1254 height 17
click at [1391, 14] on div "Egypt" at bounding box center [1364, 16] width 87 height 14
click at [1271, 343] on div "[GEOGRAPHIC_DATA]" at bounding box center [1265, 345] width 87 height 14
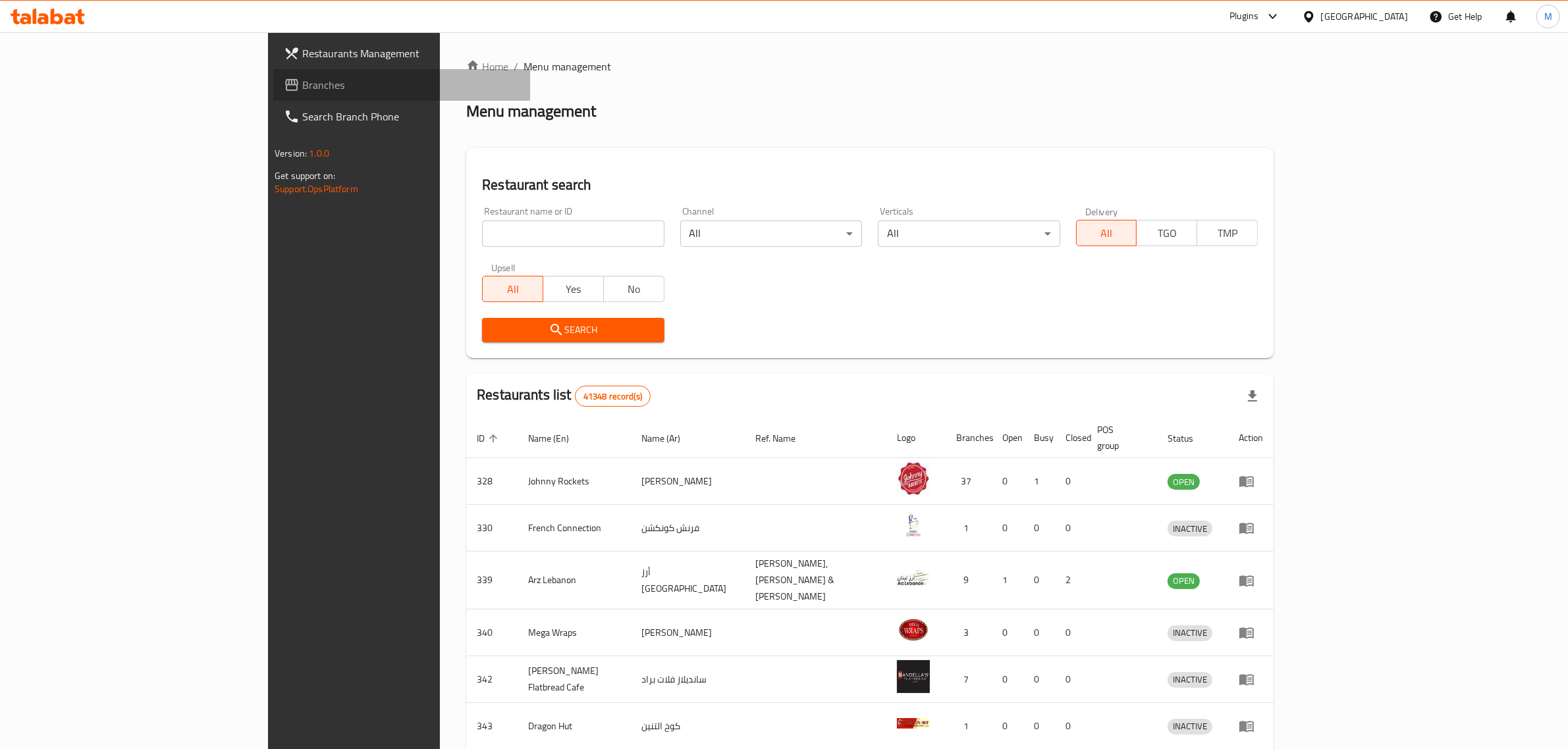
click at [302, 80] on span "Branches" at bounding box center [411, 84] width 217 height 16
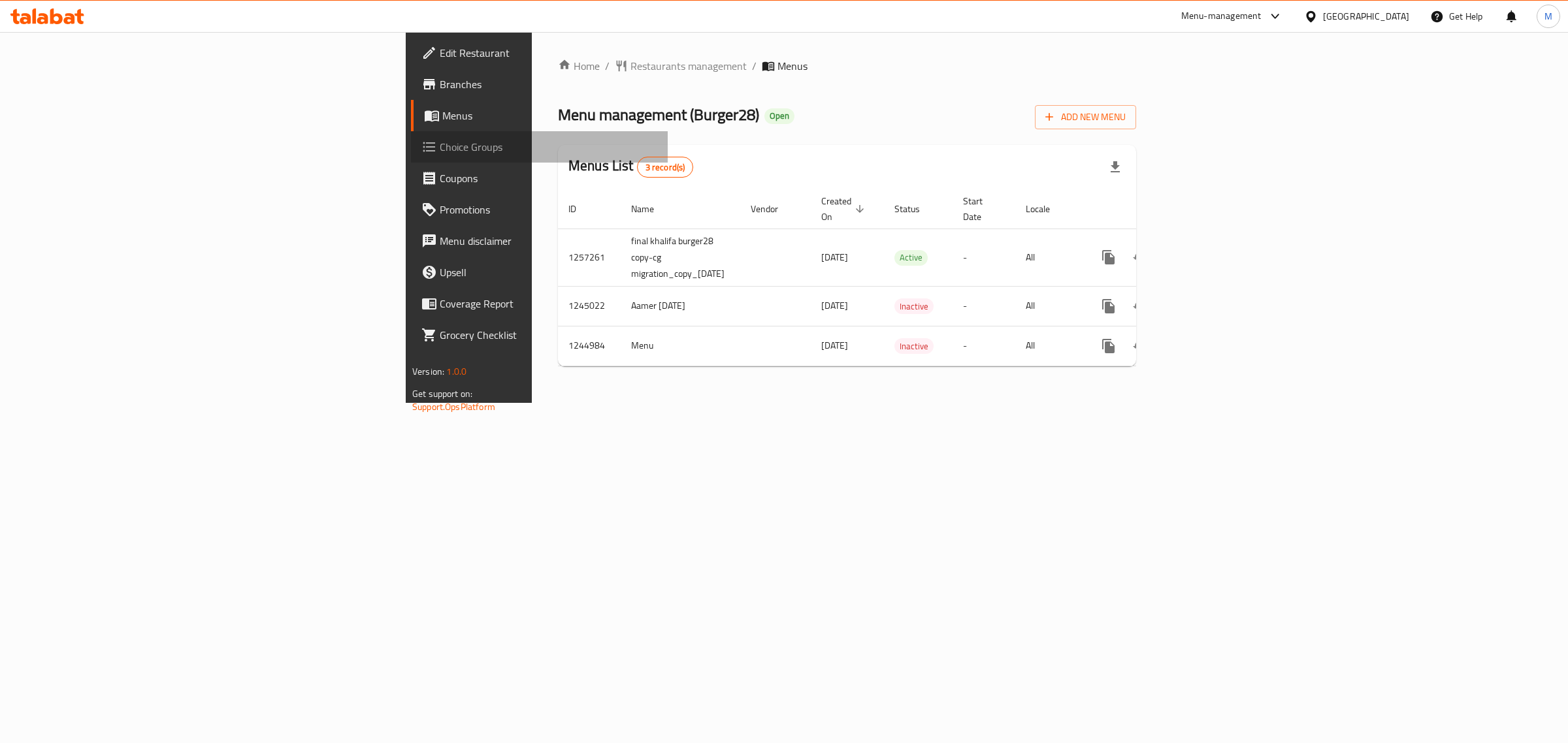
click at [440, 152] on span "Choice Groups" at bounding box center [549, 147] width 218 height 16
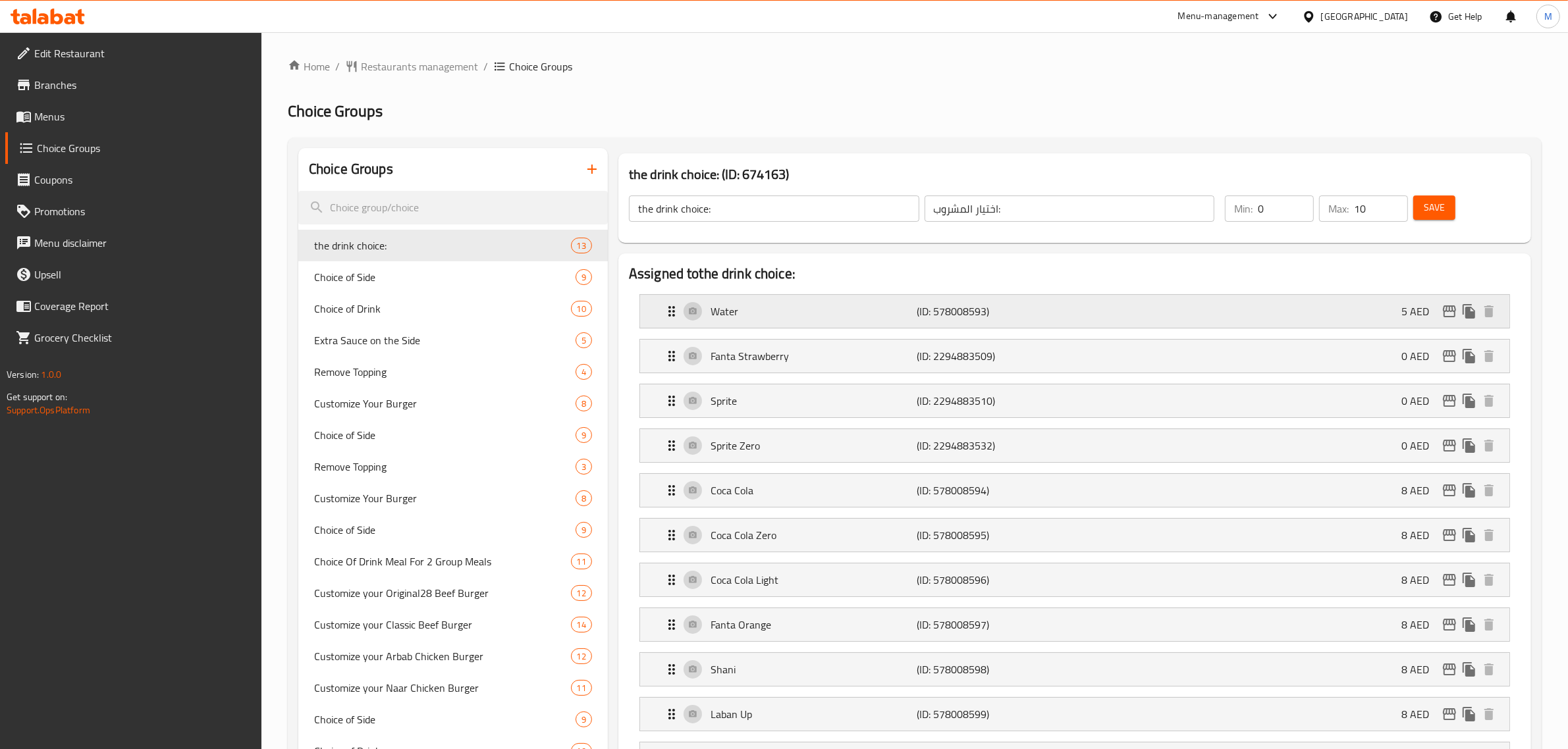
click at [823, 314] on p "Water" at bounding box center [814, 311] width 207 height 16
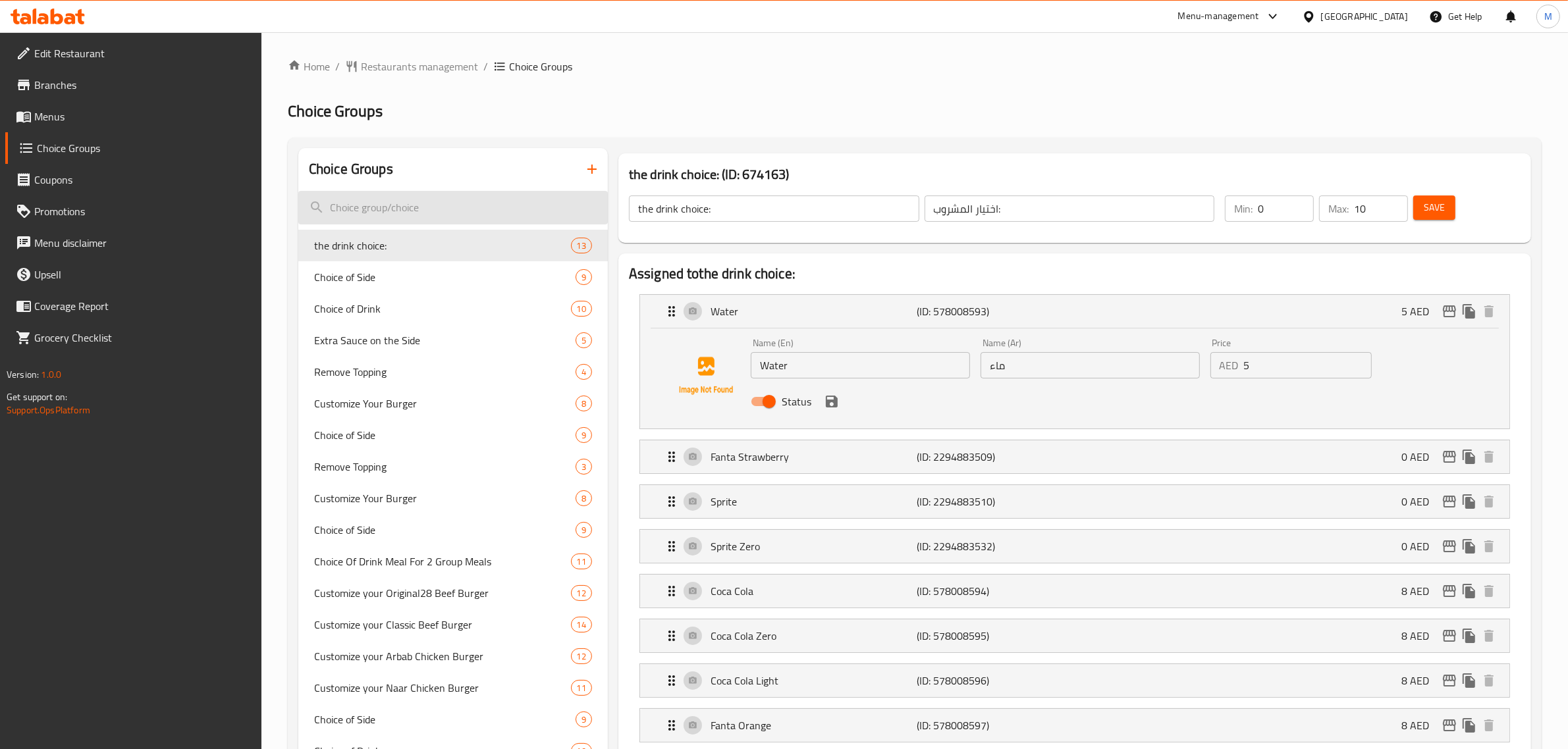
click at [432, 209] on input "search" at bounding box center [453, 208] width 309 height 34
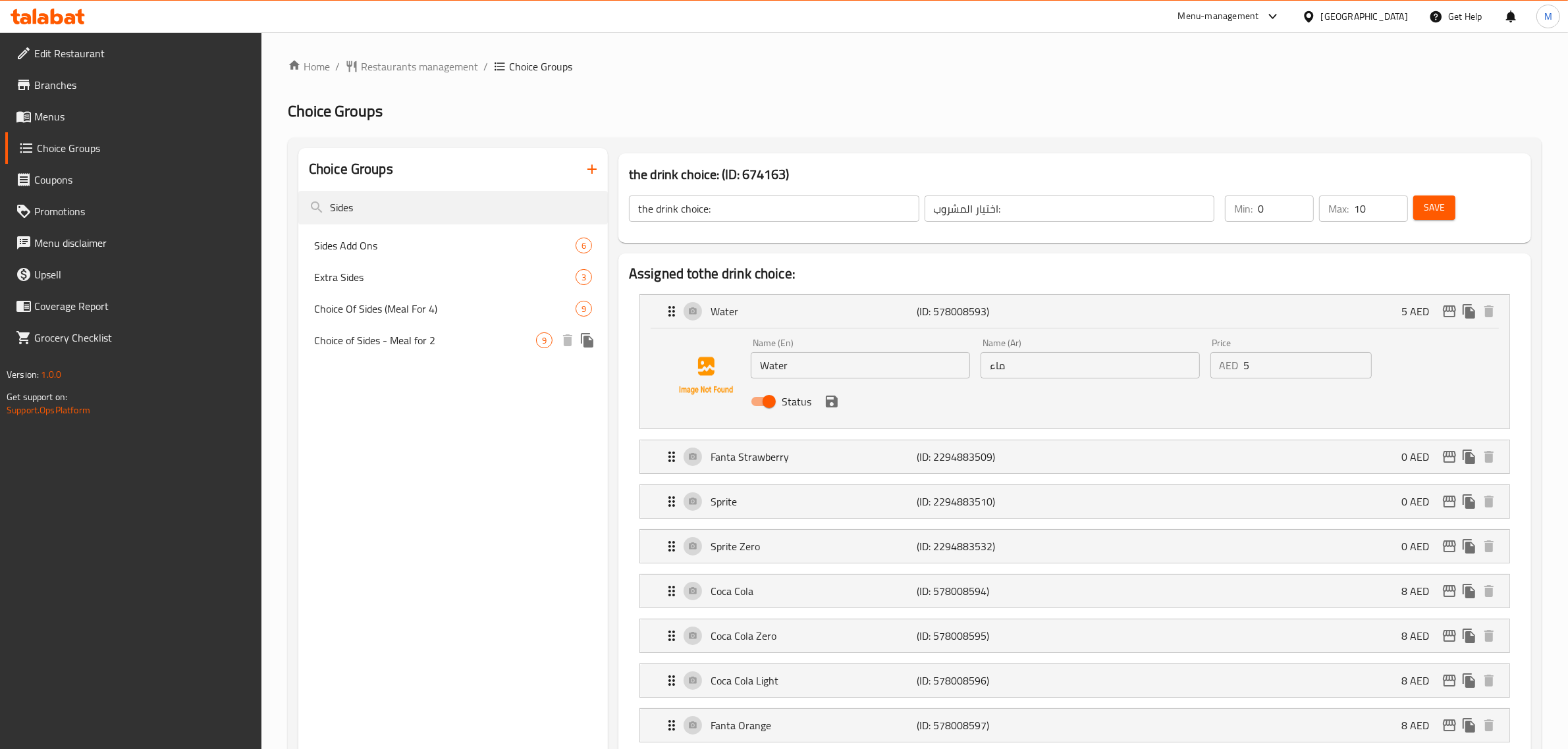
type input "Sides"
click at [455, 329] on div "Choice of Sides - Meal for 2 9" at bounding box center [453, 339] width 309 height 31
type input "Choice of Sides - Meal for 2"
type input "اختيار الأطباق الجانبية - وجبة لشخصين"
type input "1"
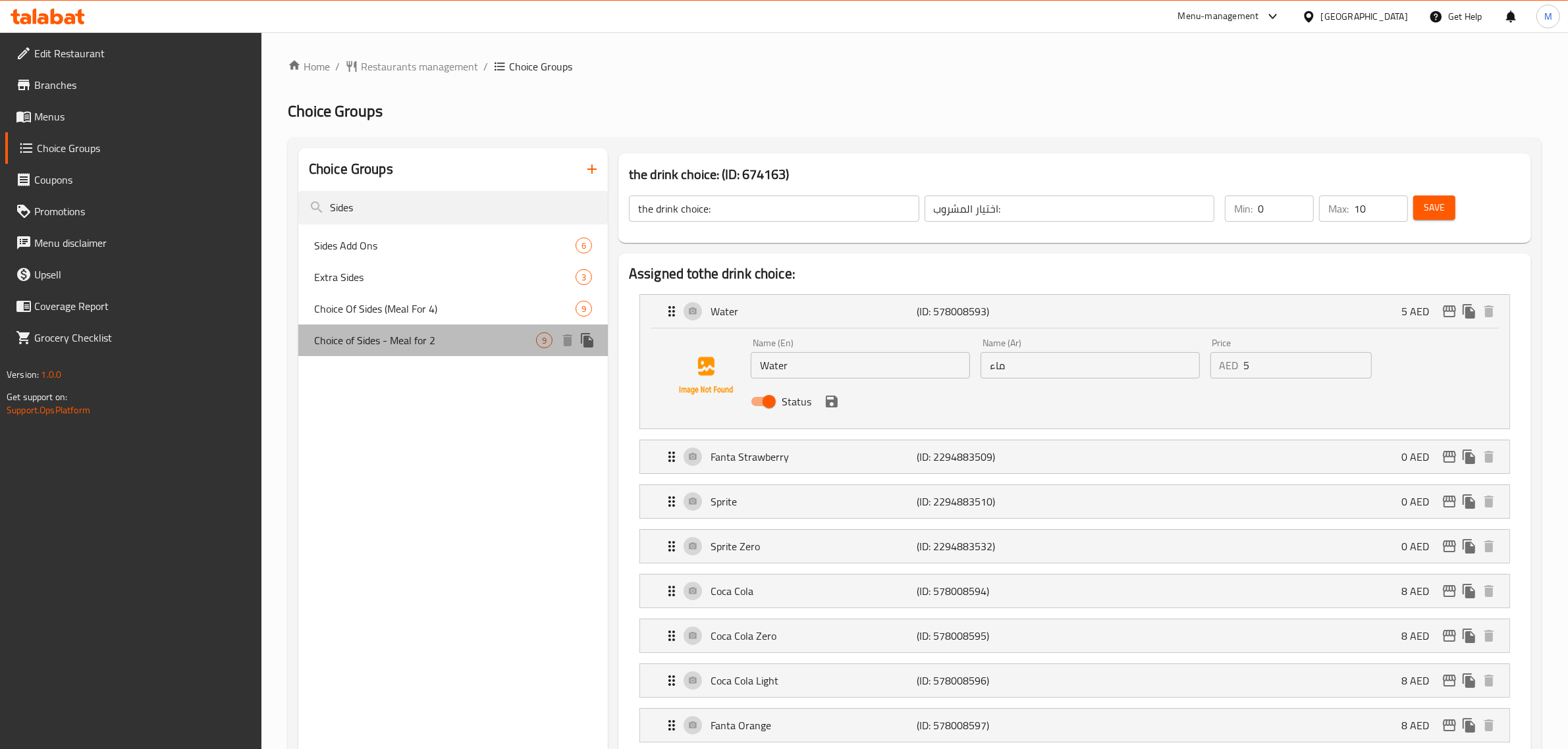
type input "2"
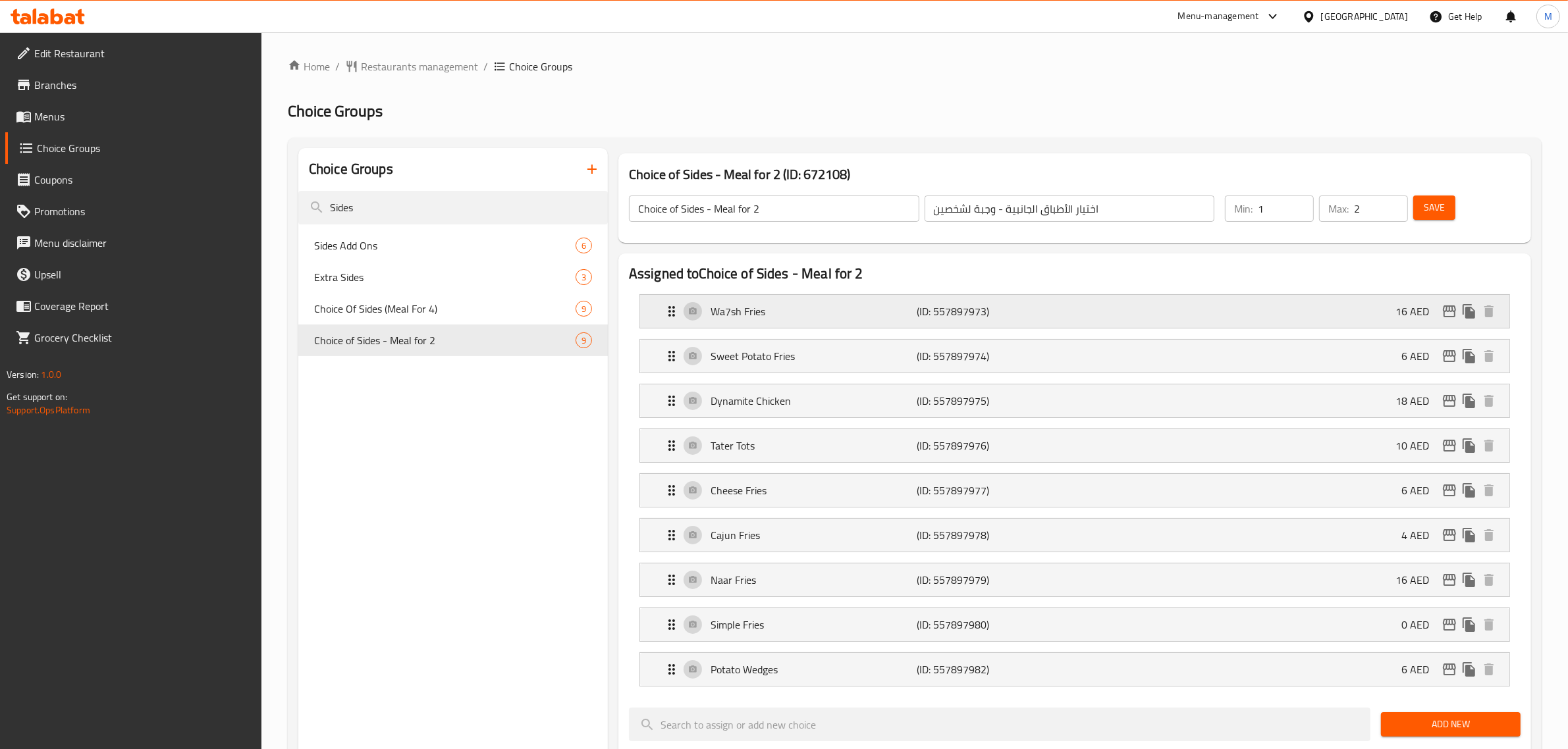
click at [1043, 316] on p "(ID: 557897973)" at bounding box center [986, 311] width 138 height 16
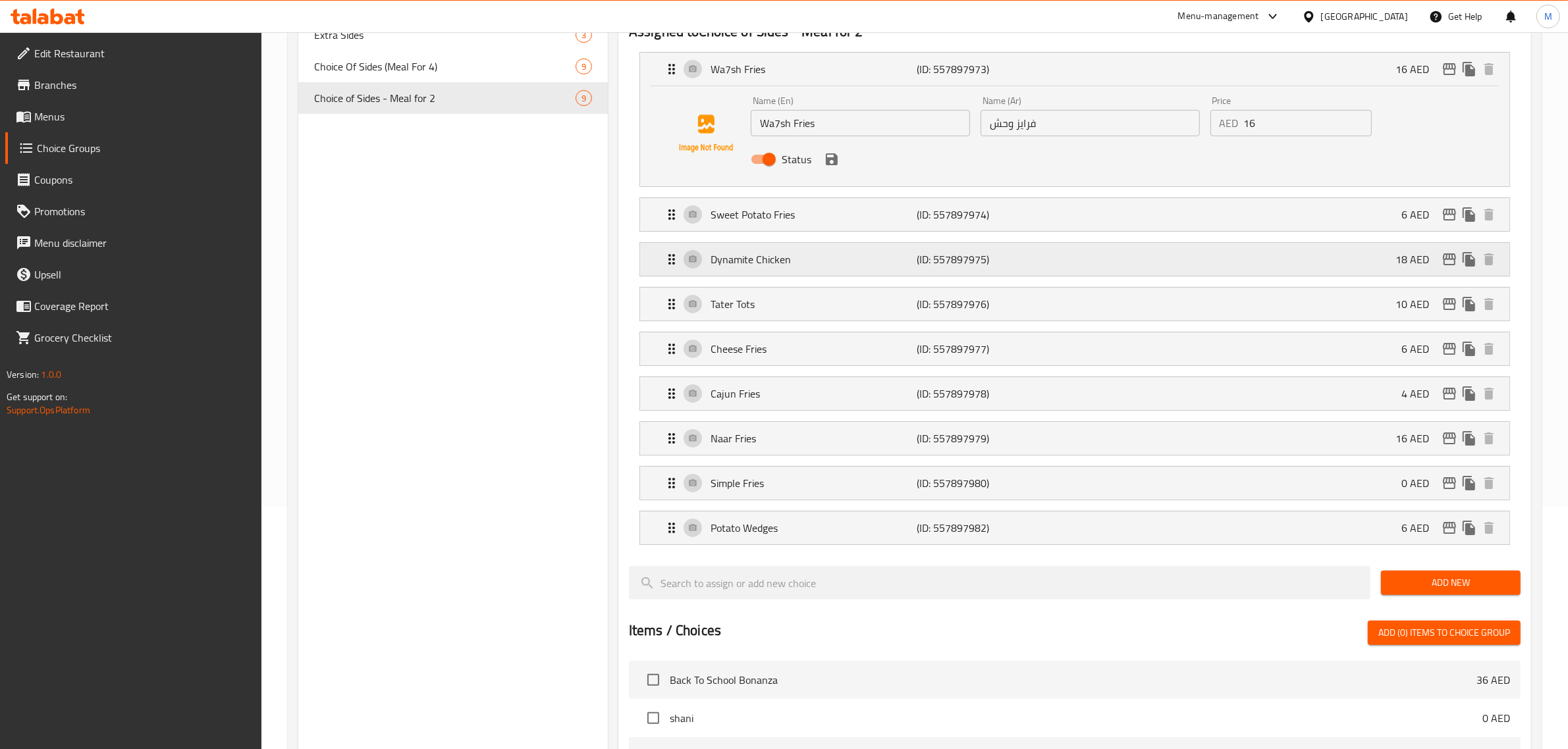
scroll to position [247, 0]
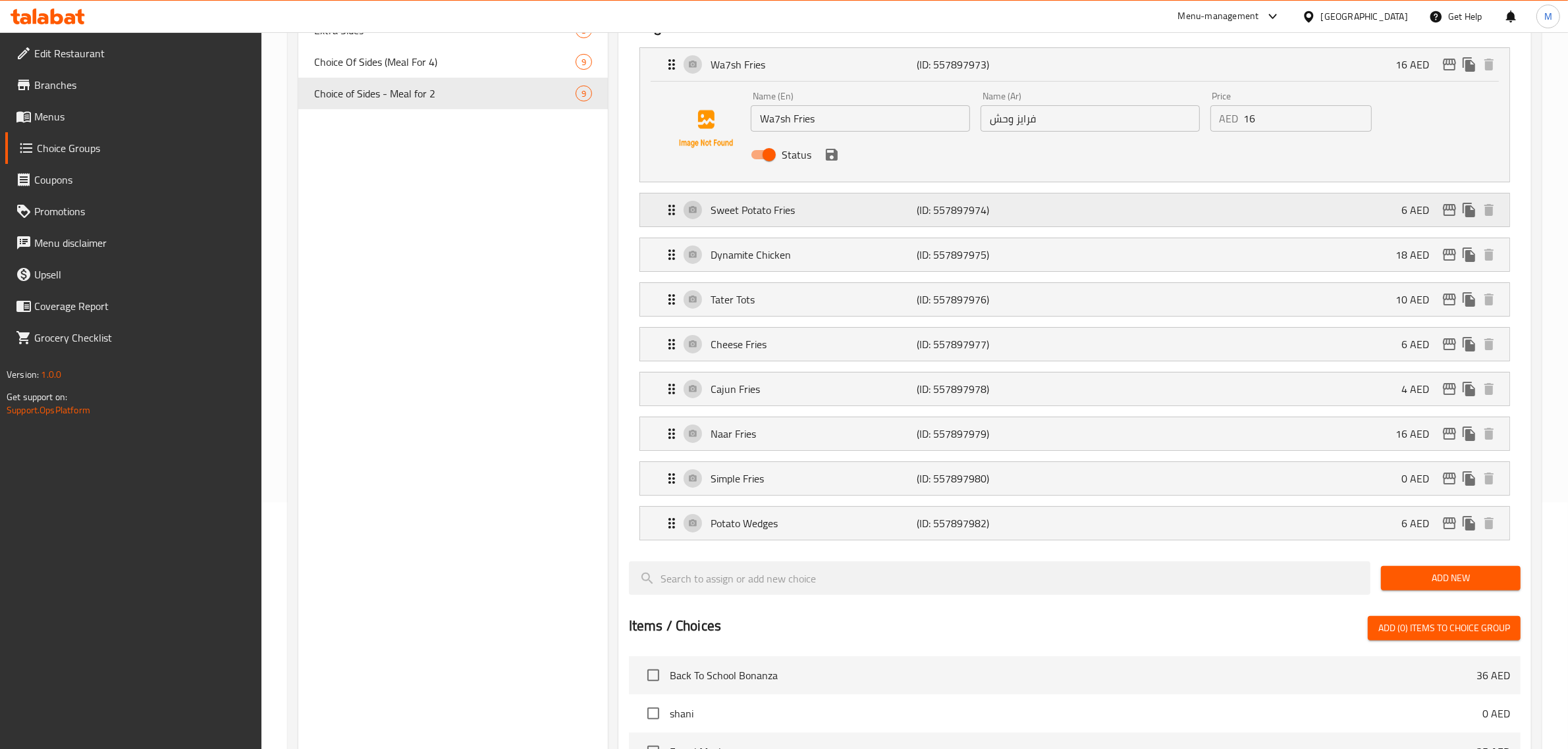
click at [1043, 212] on p "(ID: 557897974)" at bounding box center [986, 209] width 138 height 16
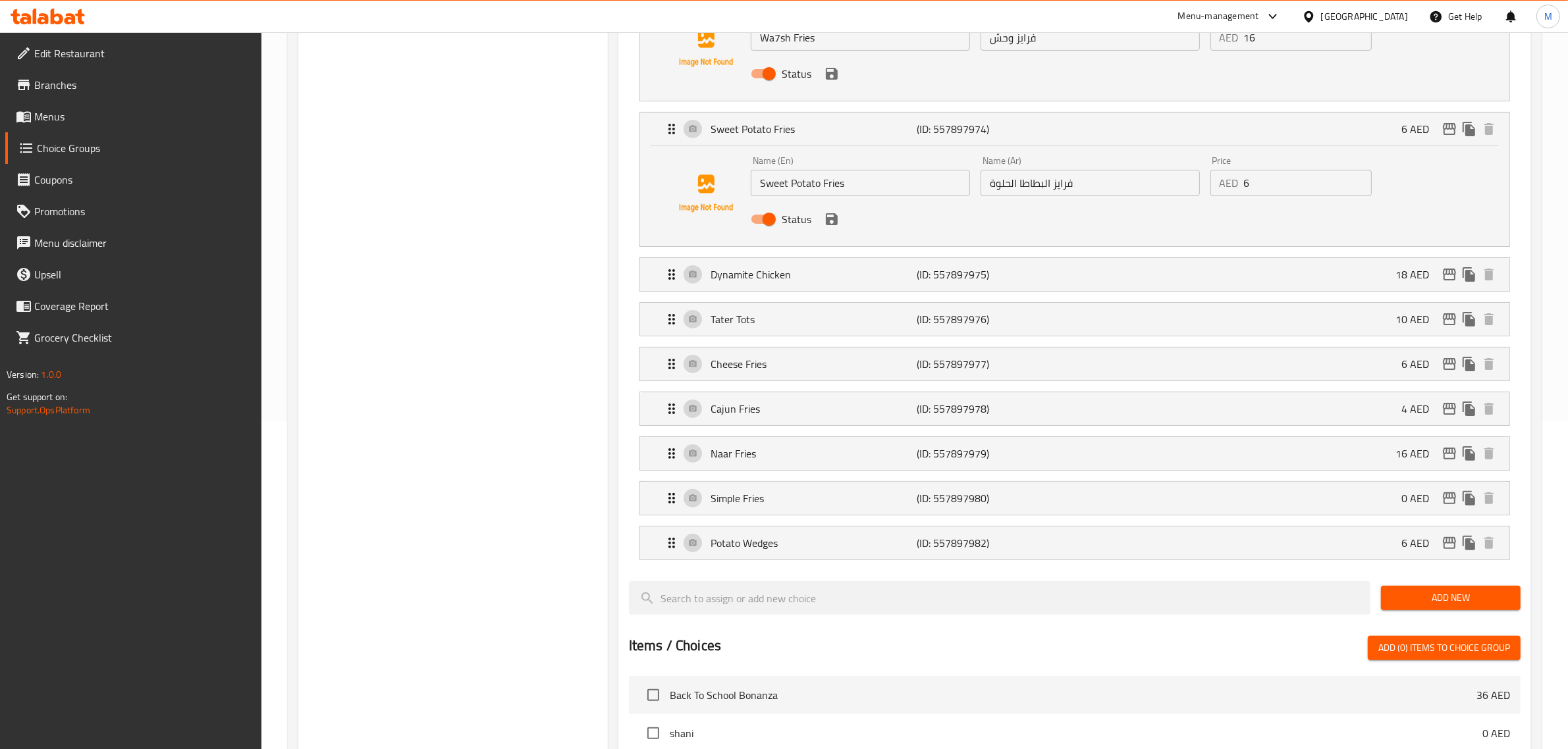
scroll to position [329, 0]
click at [1073, 274] on div "Dynamite Chicken (ID: 557897975) 18 AED" at bounding box center [1079, 273] width 830 height 33
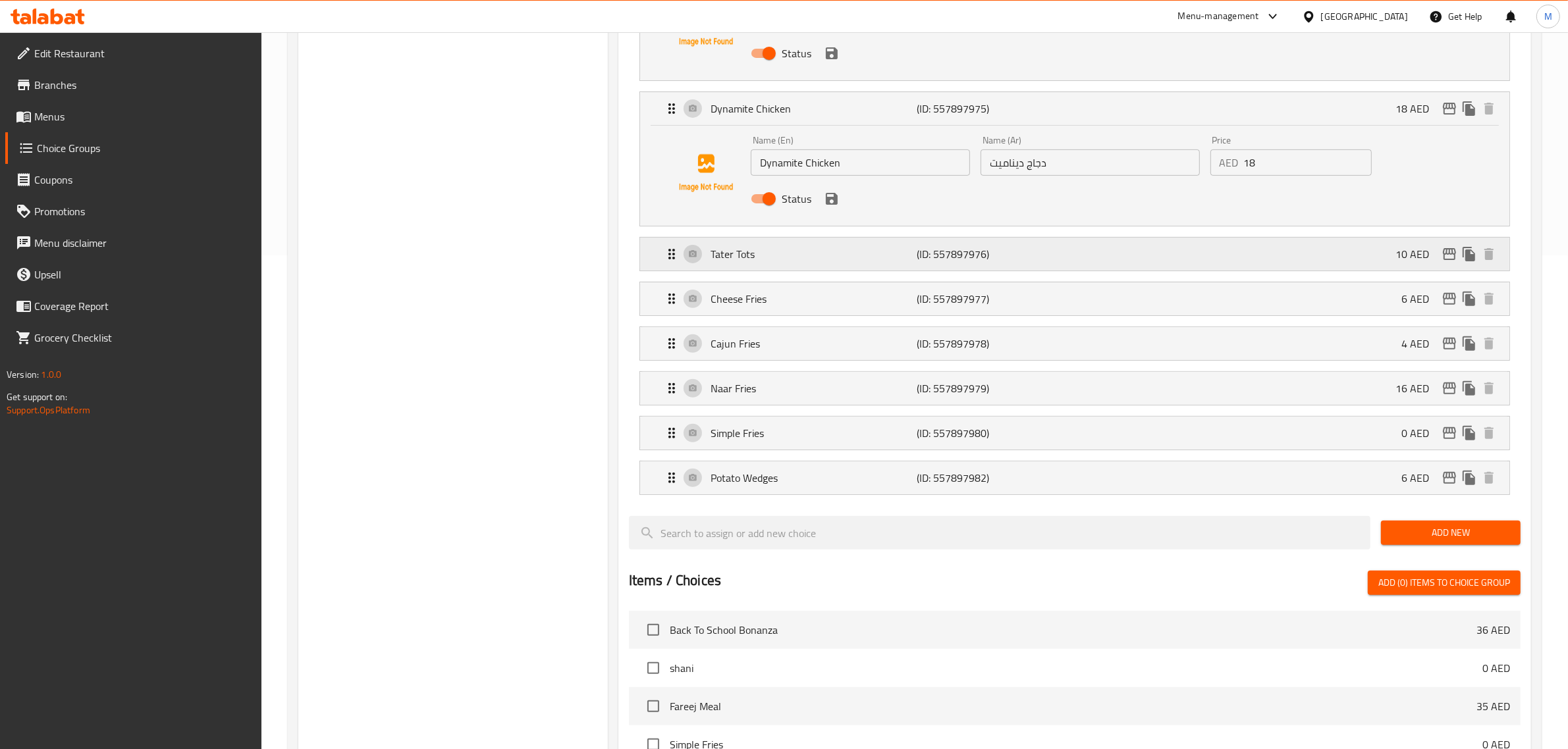
click at [1081, 255] on div "Tater Tots (ID: 557897976) 10 AED" at bounding box center [1079, 253] width 830 height 33
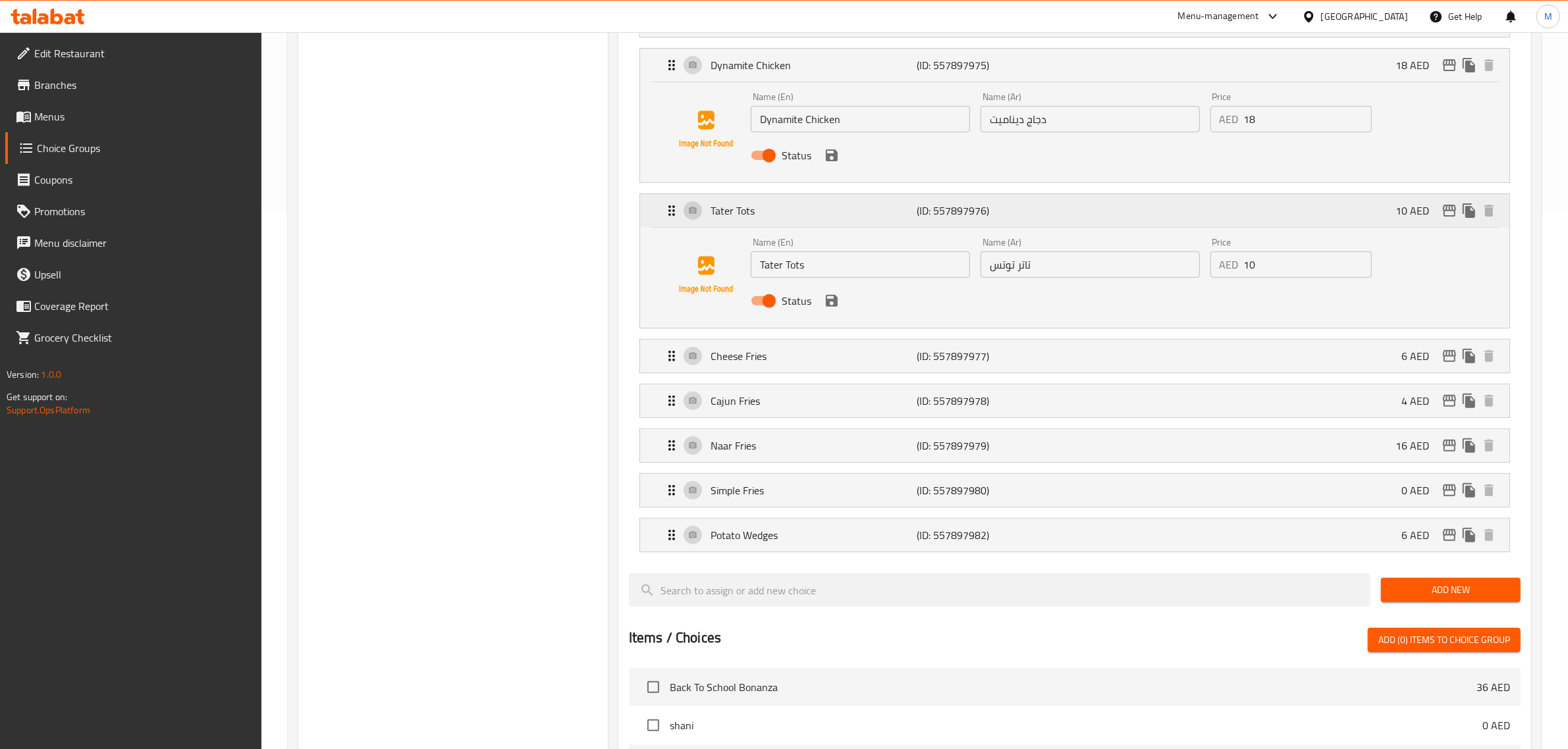
scroll to position [576, 0]
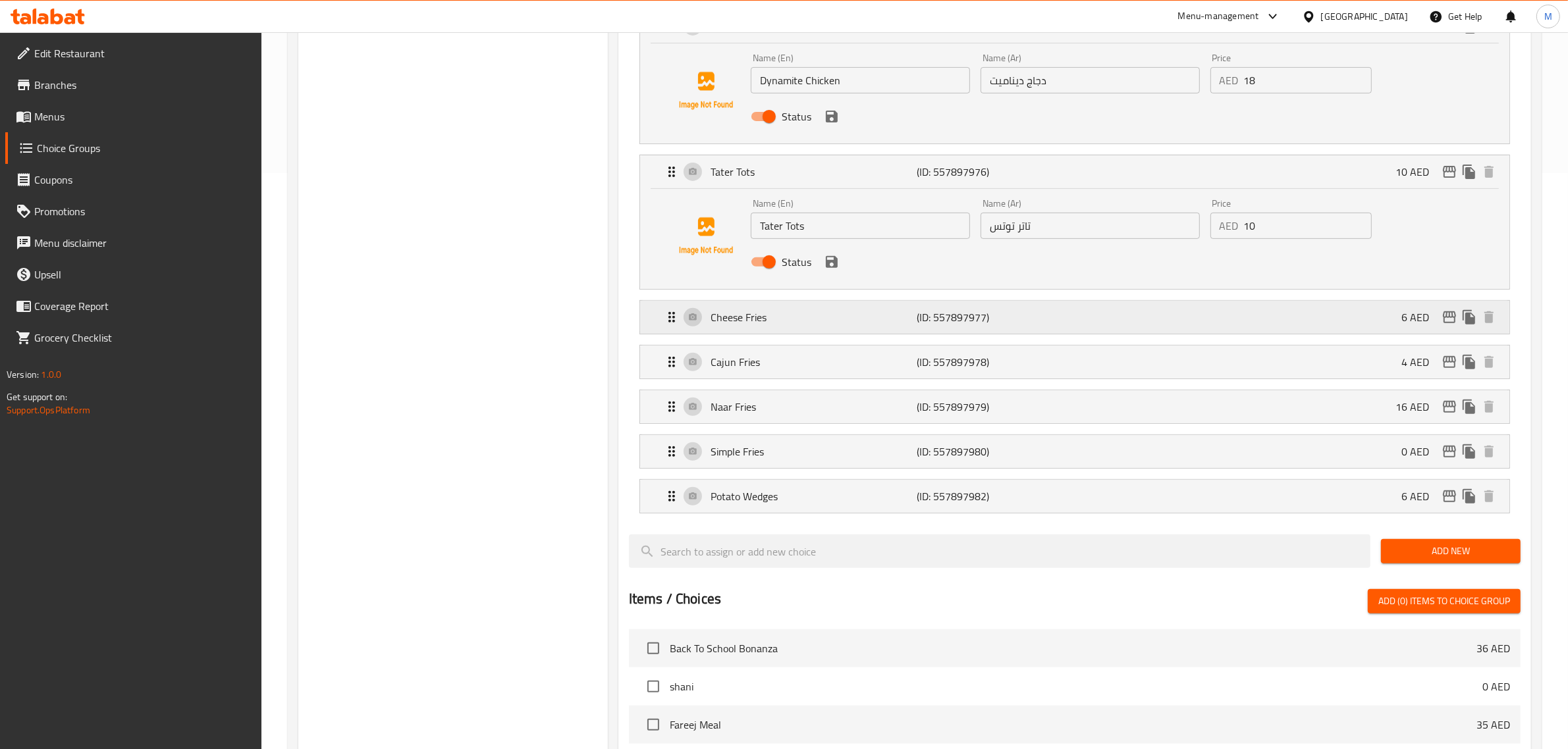
click at [1065, 316] on div "Cheese Fries (ID: 557897977) 6 AED" at bounding box center [1079, 317] width 830 height 33
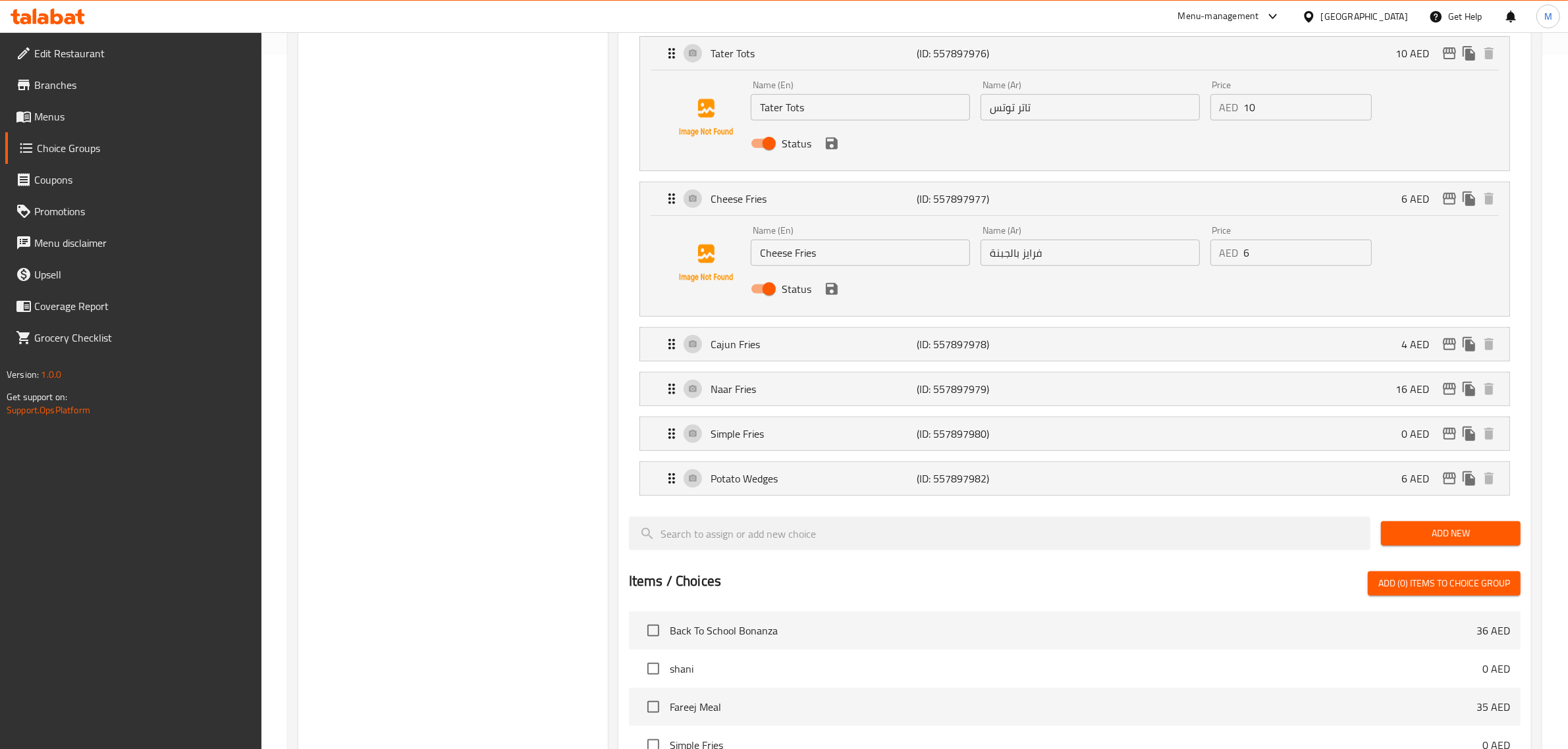
scroll to position [741, 0]
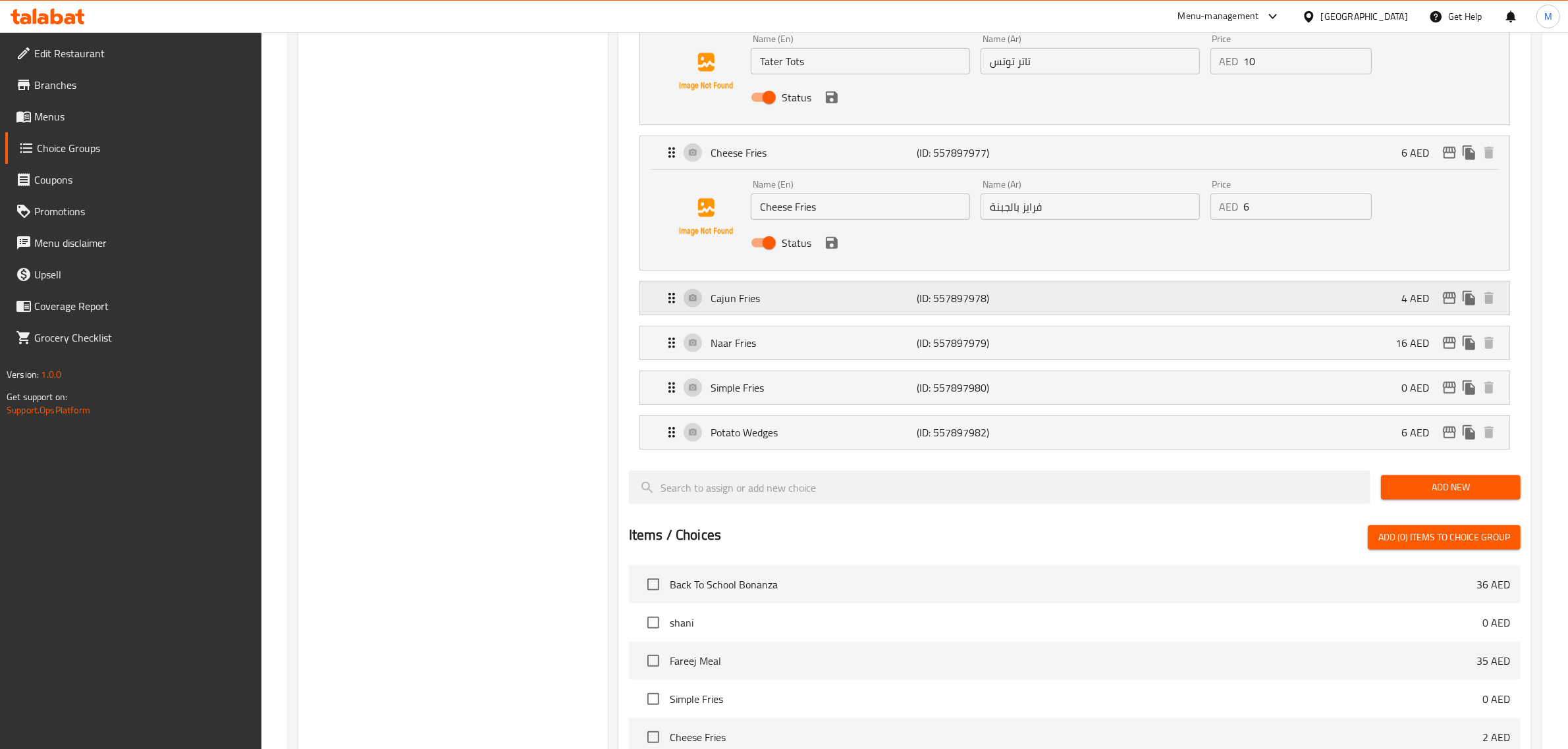
click at [1067, 298] on div "Cajun Fries (ID: 557897978) 4 AED" at bounding box center [1079, 298] width 830 height 33
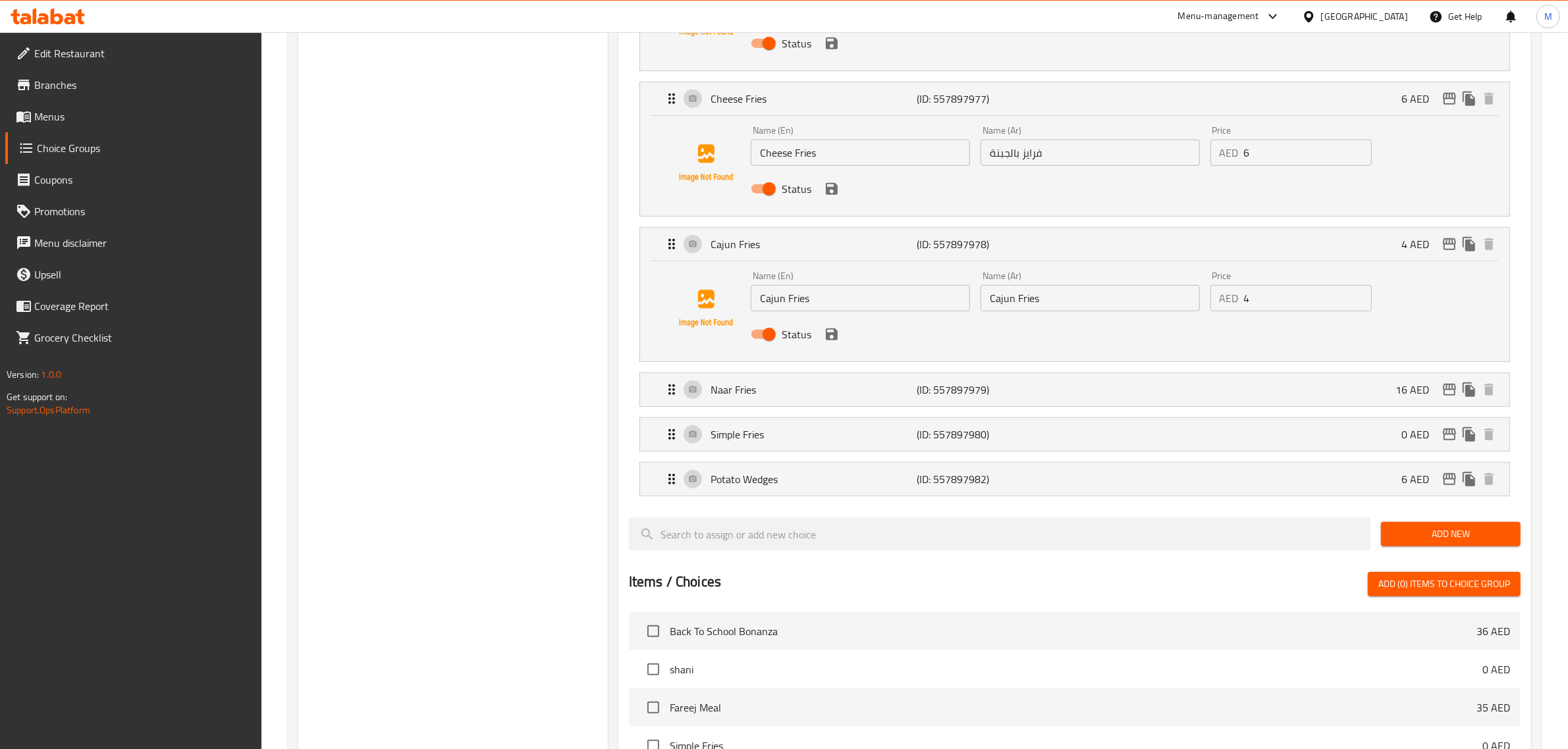
scroll to position [822, 0]
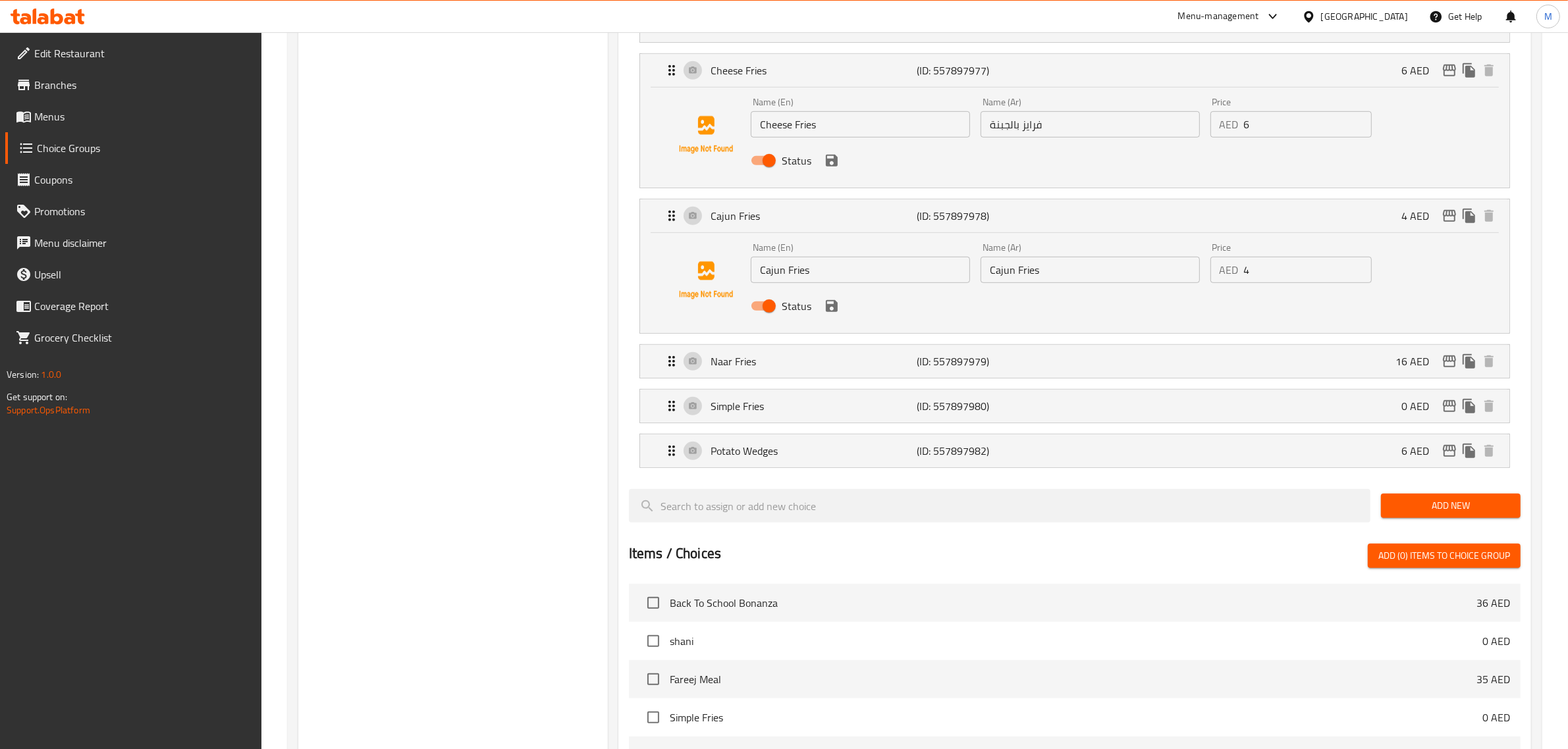
click at [1076, 276] on input "Cajun Fries" at bounding box center [1091, 269] width 220 height 26
click at [1048, 360] on p "(ID: 557897979)" at bounding box center [986, 361] width 138 height 16
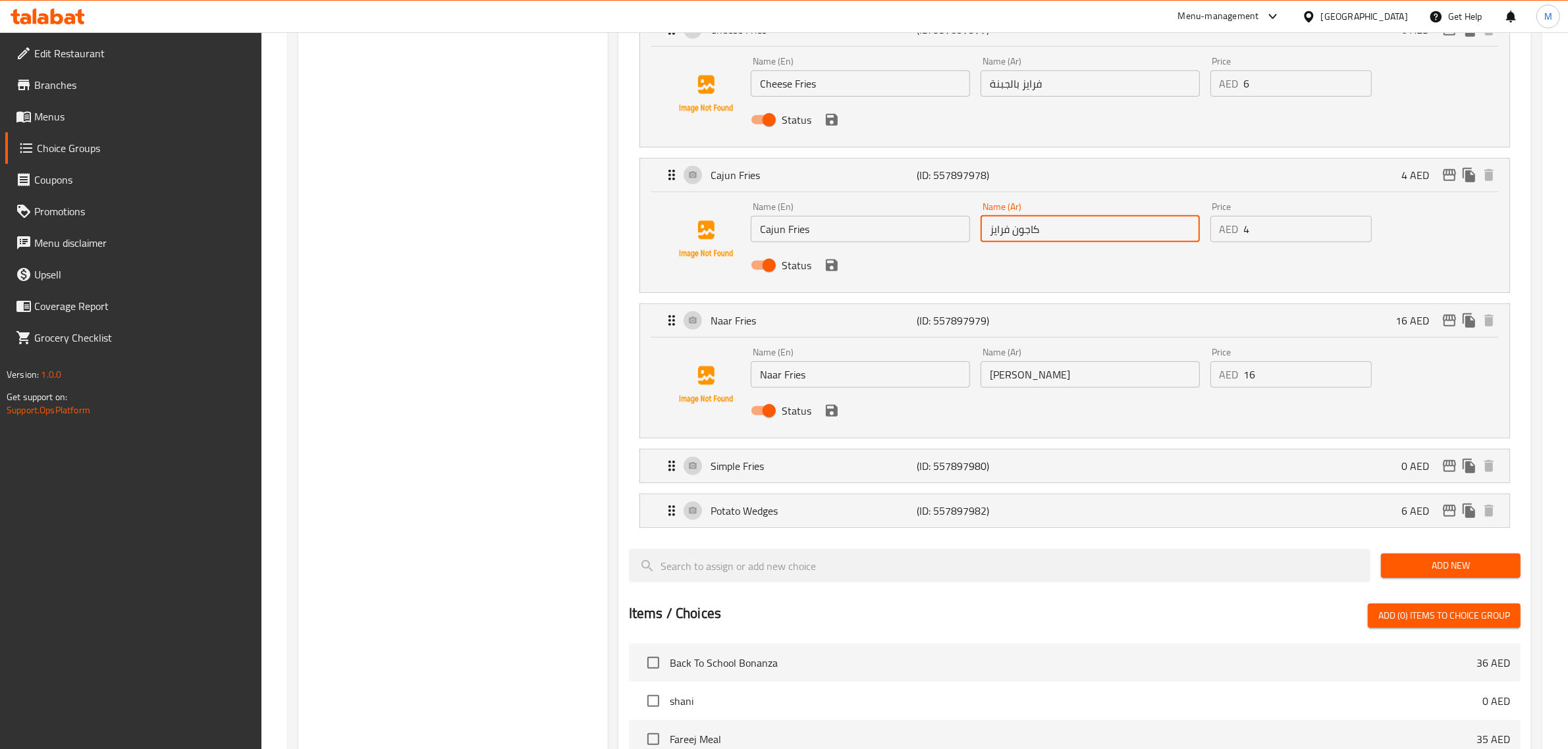
scroll to position [905, 0]
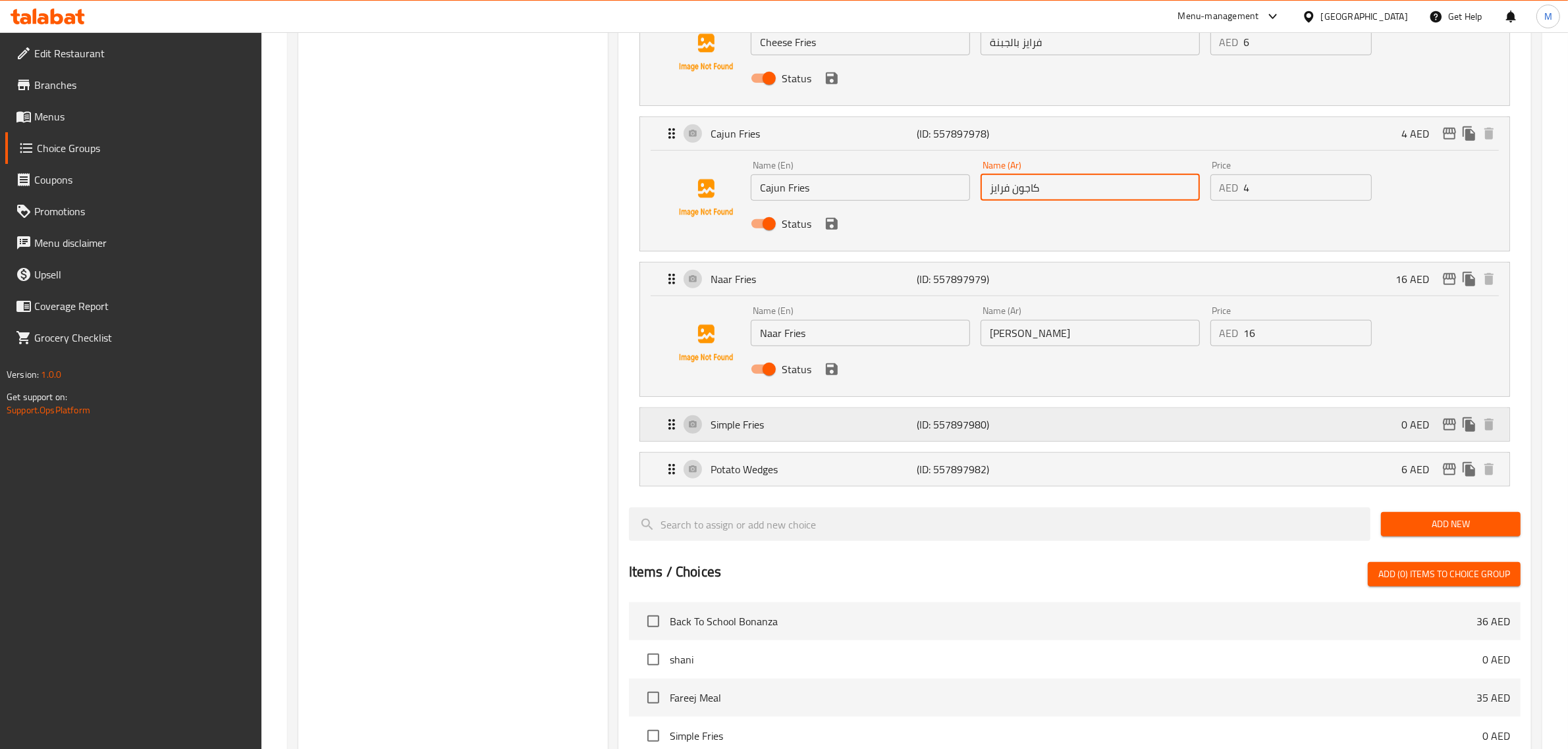
click at [1036, 416] on div "Simple Fries (ID: 557897980) 0 AED" at bounding box center [1079, 424] width 830 height 33
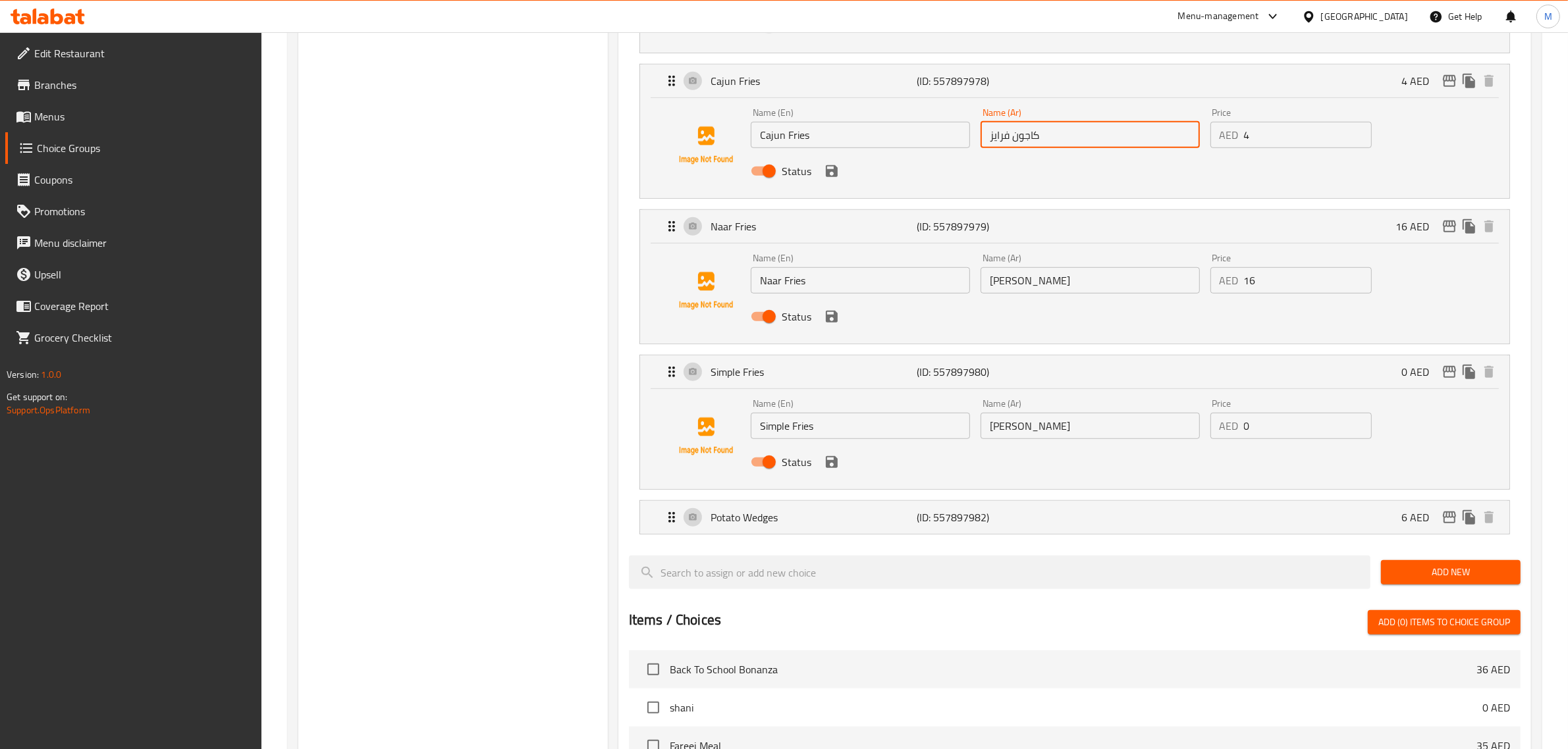
scroll to position [987, 0]
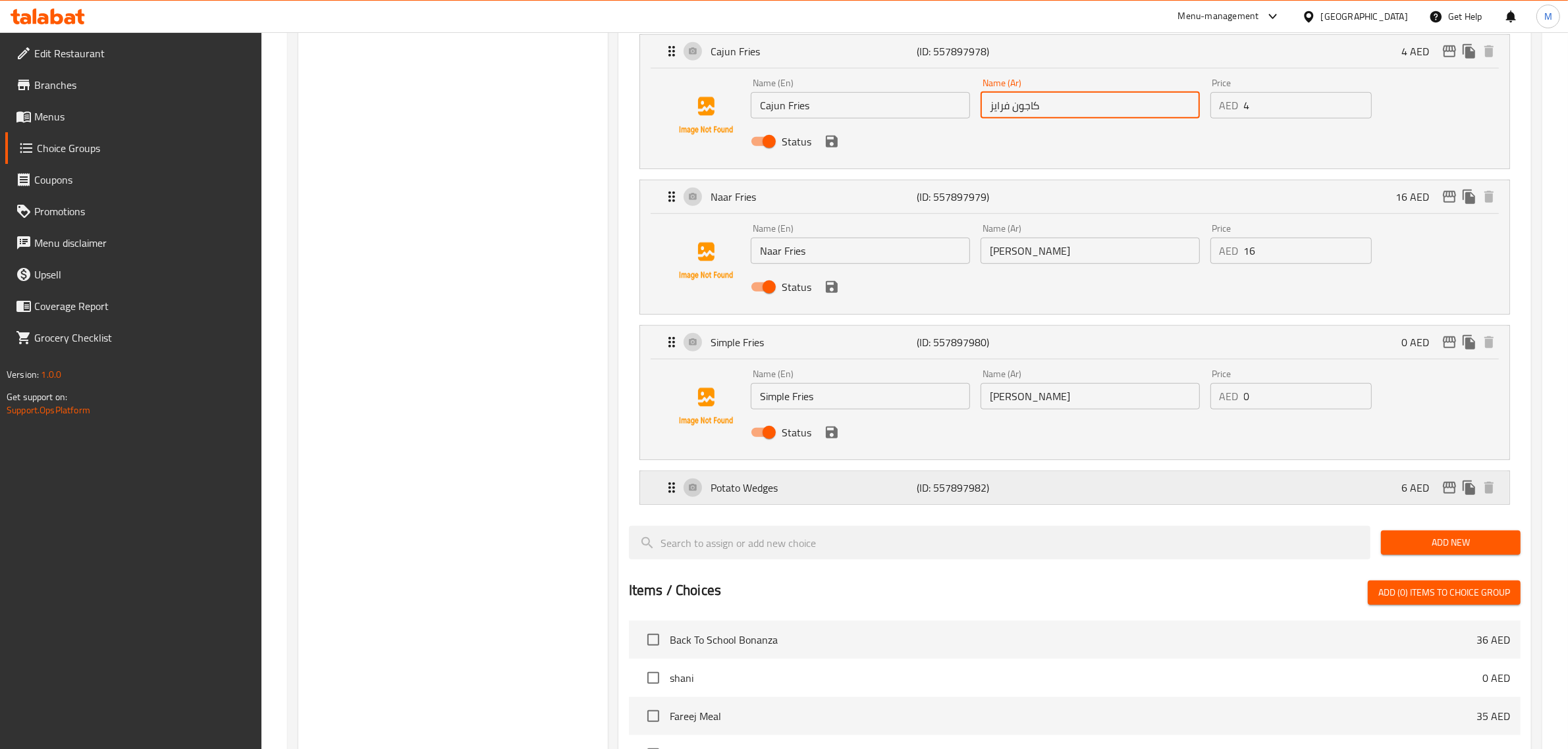
click at [1057, 485] on div "Potato Wedges (ID: 557897982) 6 AED" at bounding box center [1079, 487] width 830 height 33
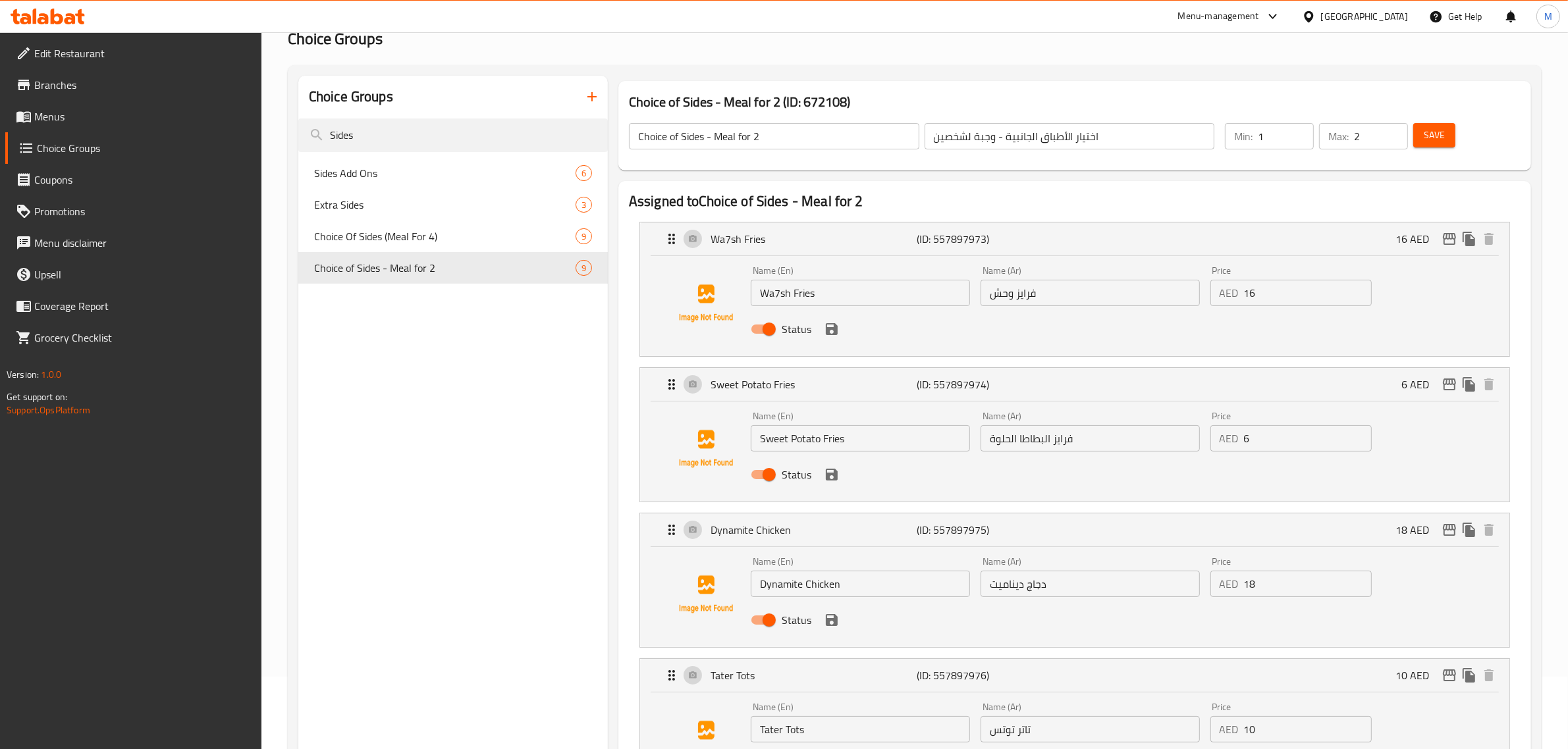
scroll to position [0, 0]
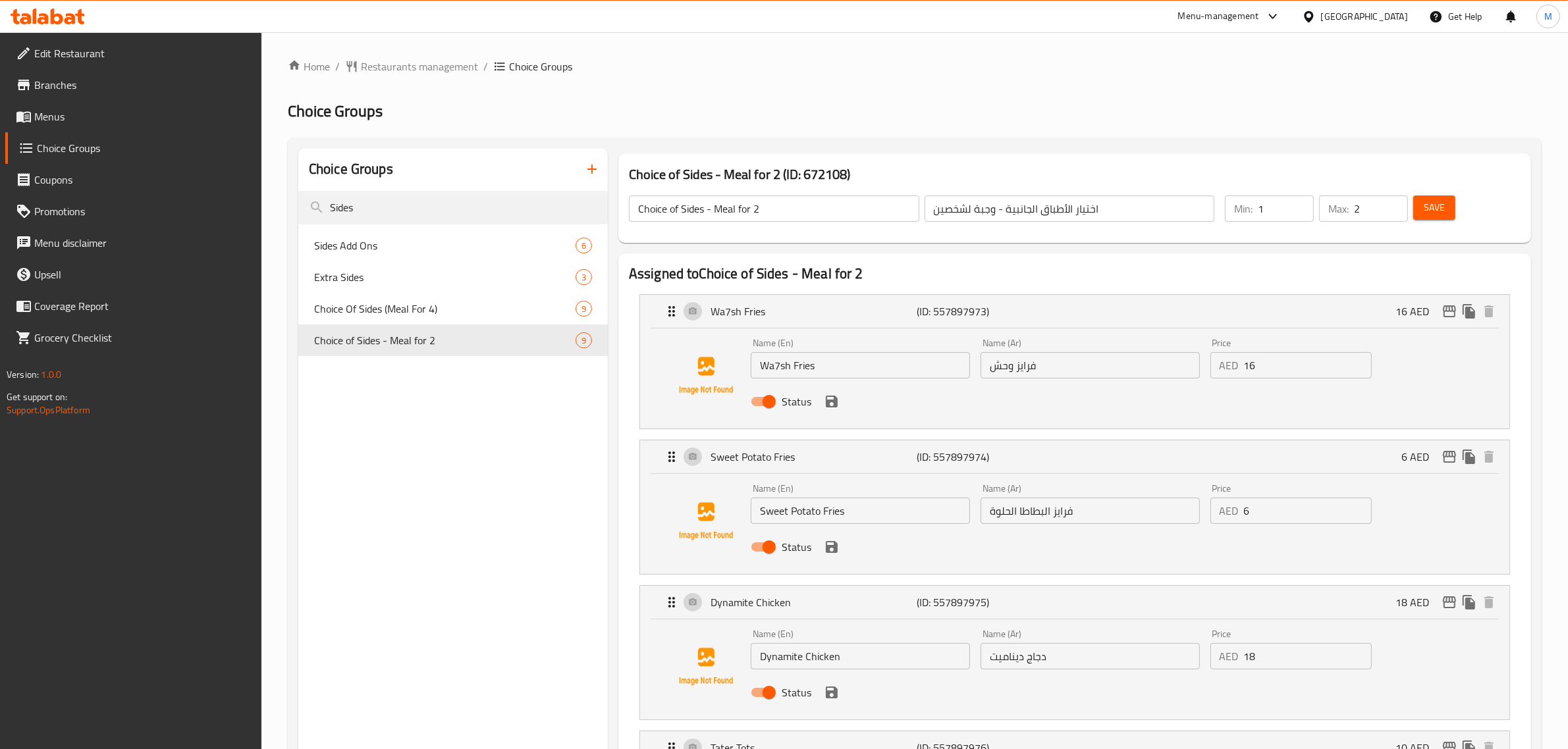
type input "كاجون فرايز"
click at [1393, 212] on input "1" at bounding box center [1381, 208] width 54 height 26
type input "2"
click at [1396, 204] on input "2" at bounding box center [1381, 208] width 54 height 26
click at [1437, 205] on span "Save" at bounding box center [1434, 207] width 21 height 16
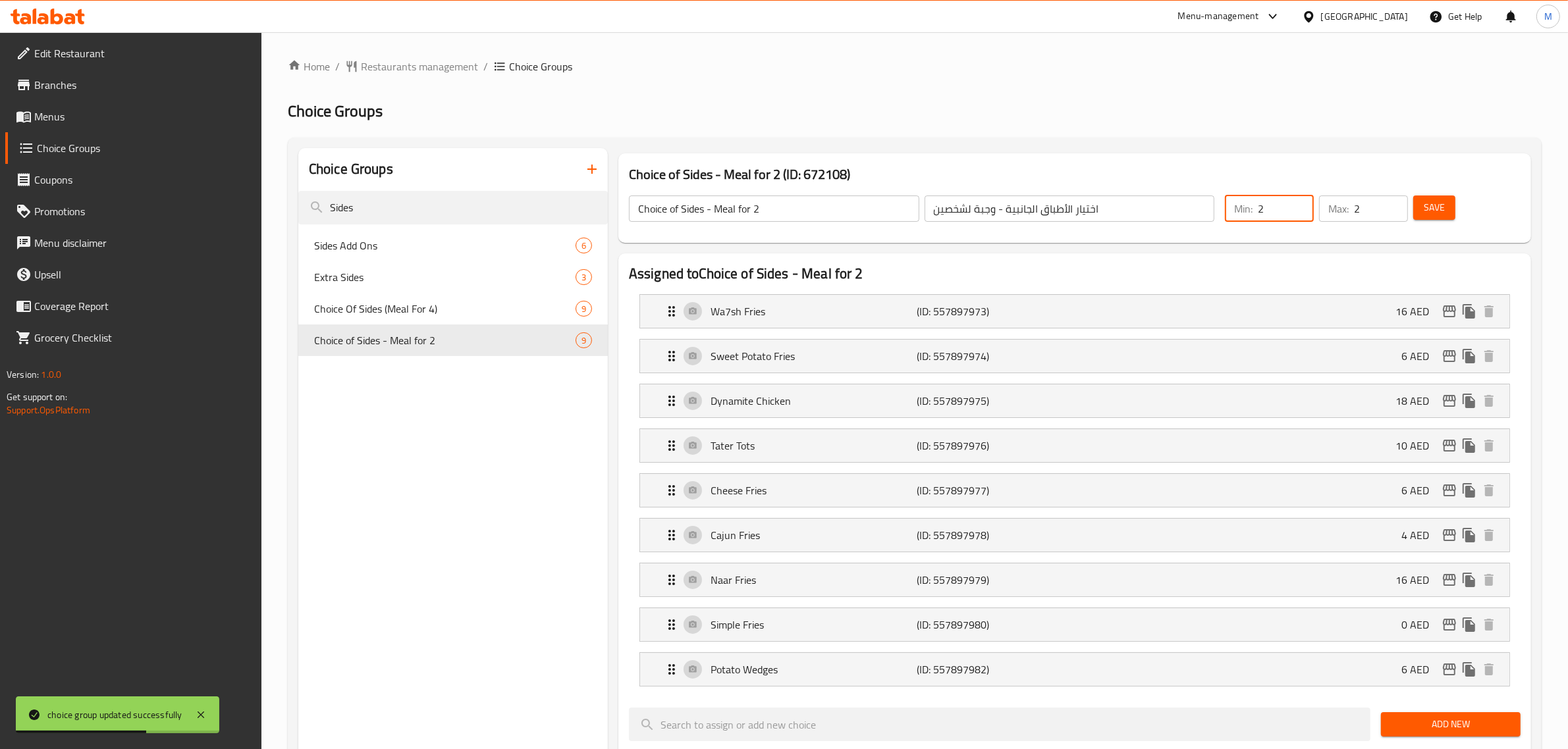
type input "2"
click at [1297, 204] on input "2" at bounding box center [1286, 208] width 56 height 26
click at [1425, 210] on span "Save" at bounding box center [1434, 207] width 21 height 16
click at [412, 206] on input "Sides" at bounding box center [453, 208] width 309 height 34
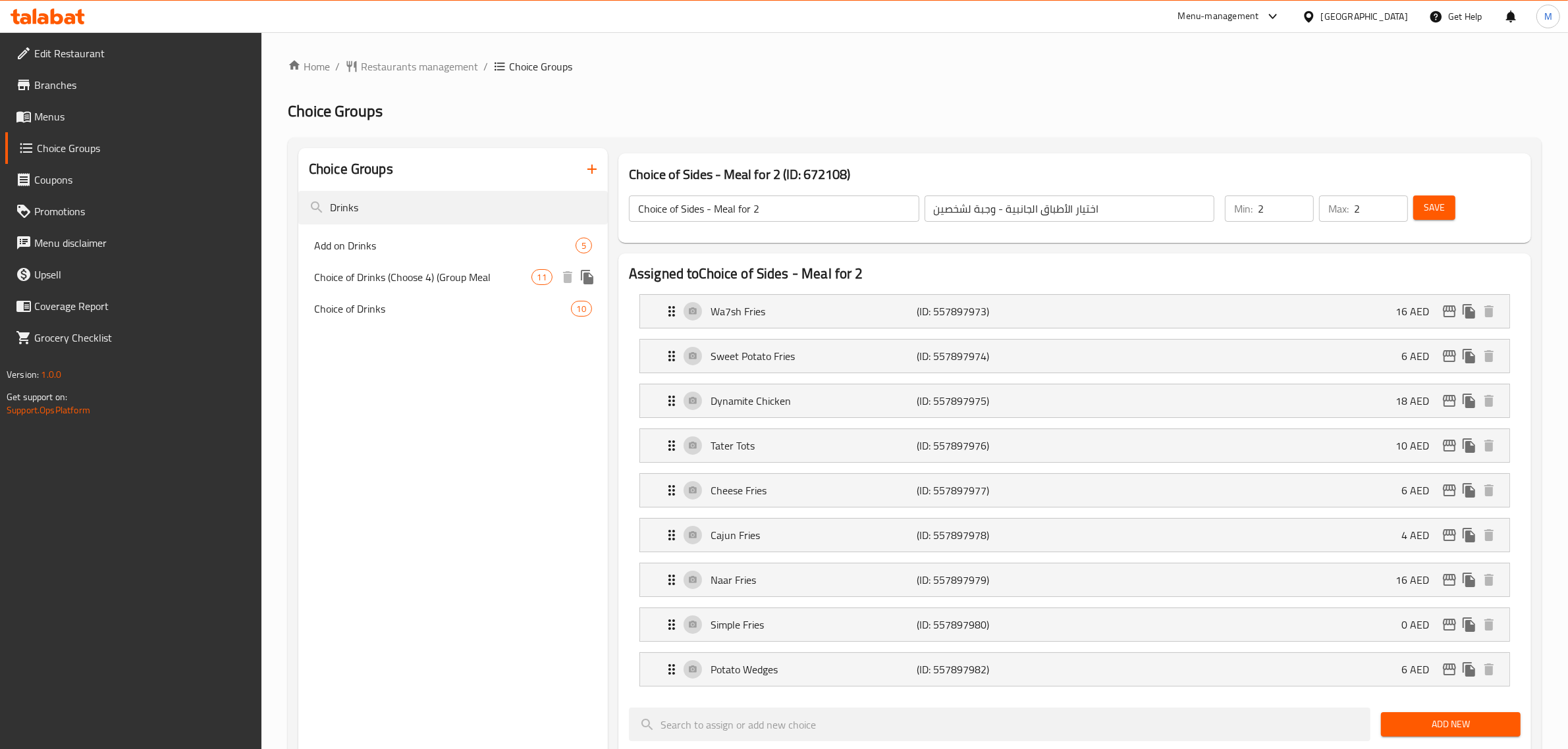
type input "Drinks"
click at [472, 286] on div "Choice of Drinks (Choose 4) (Group Meal 11" at bounding box center [453, 276] width 309 height 31
type input "Choice of Drinks (Choose 4) (Group Meal"
type input "4"
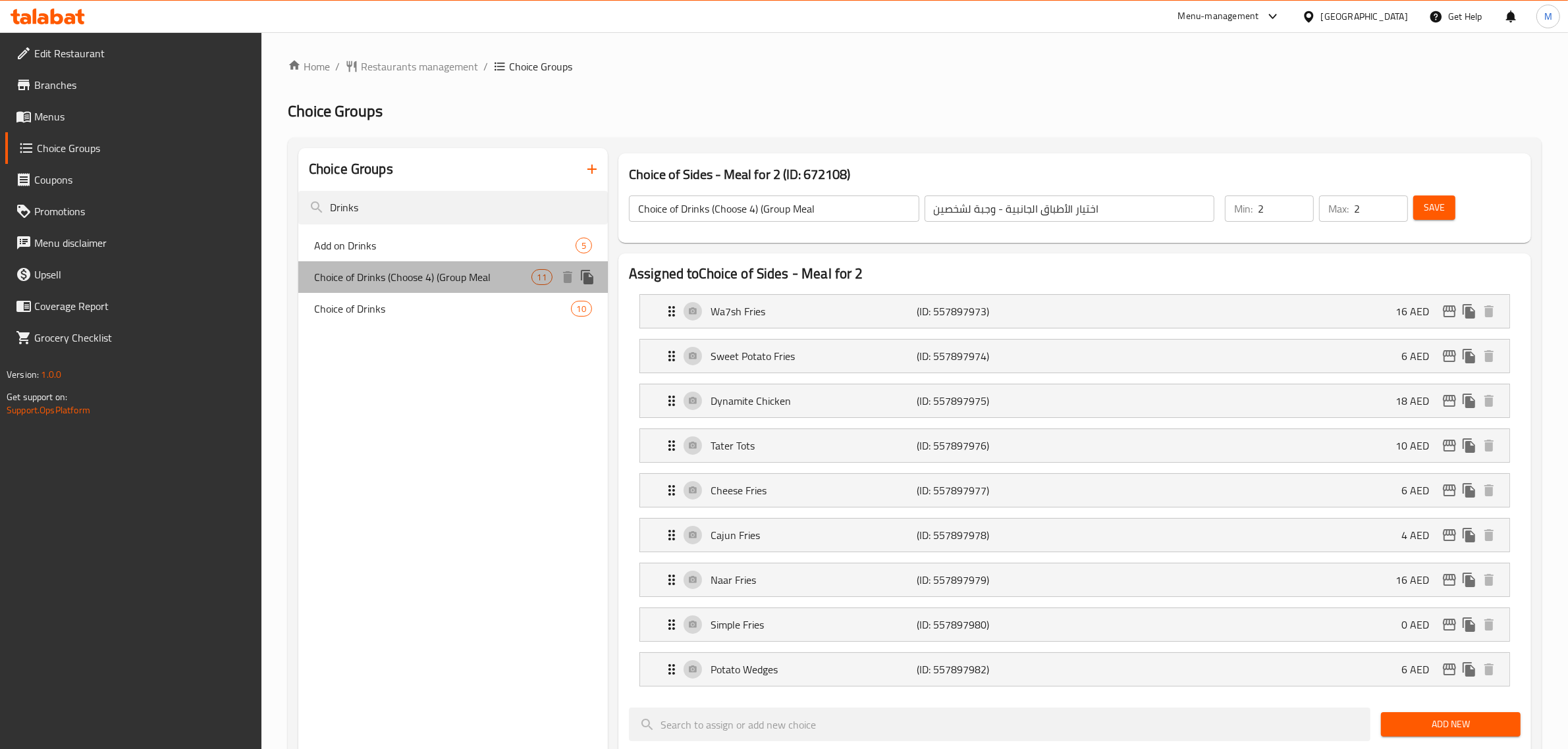
type input "4"
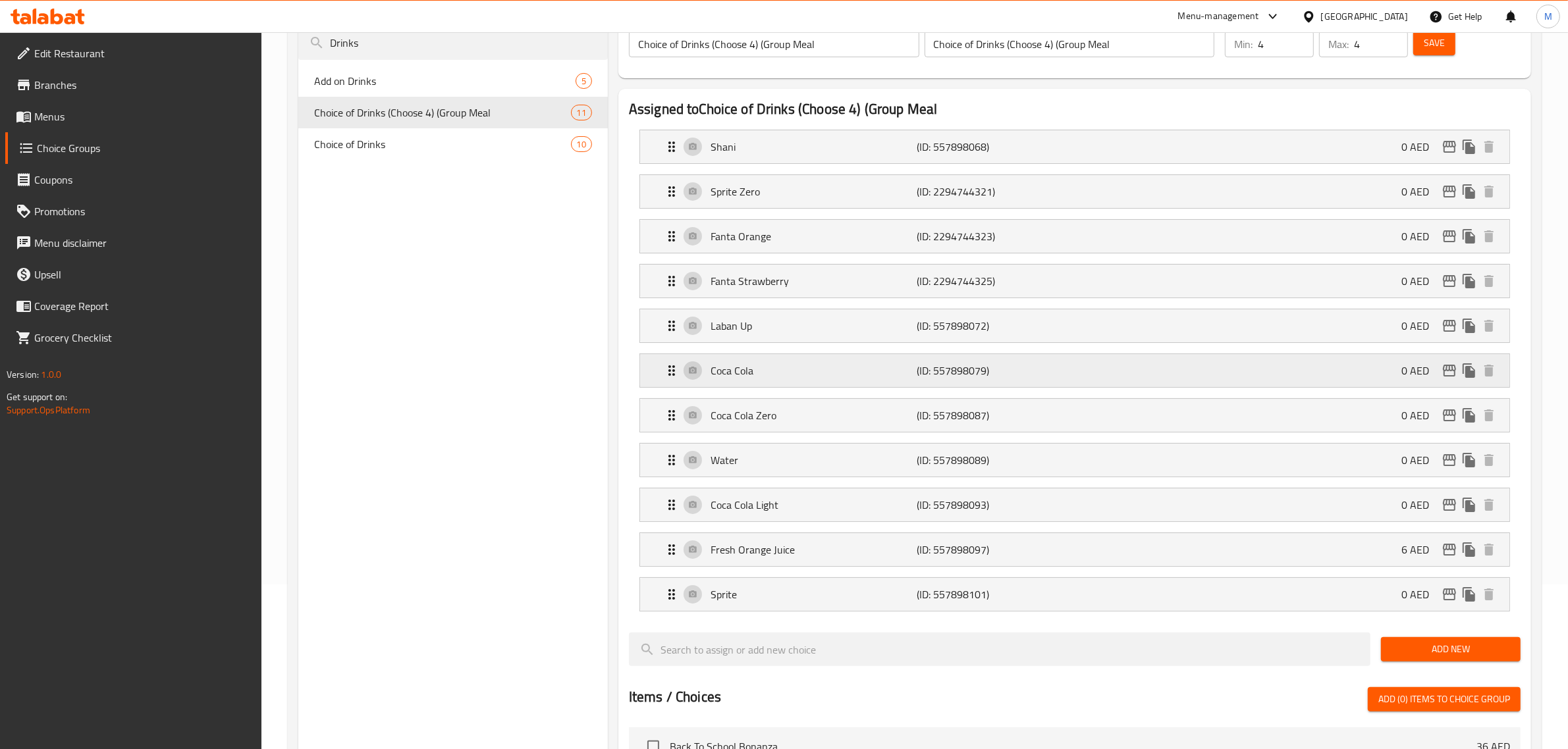
scroll to position [247, 0]
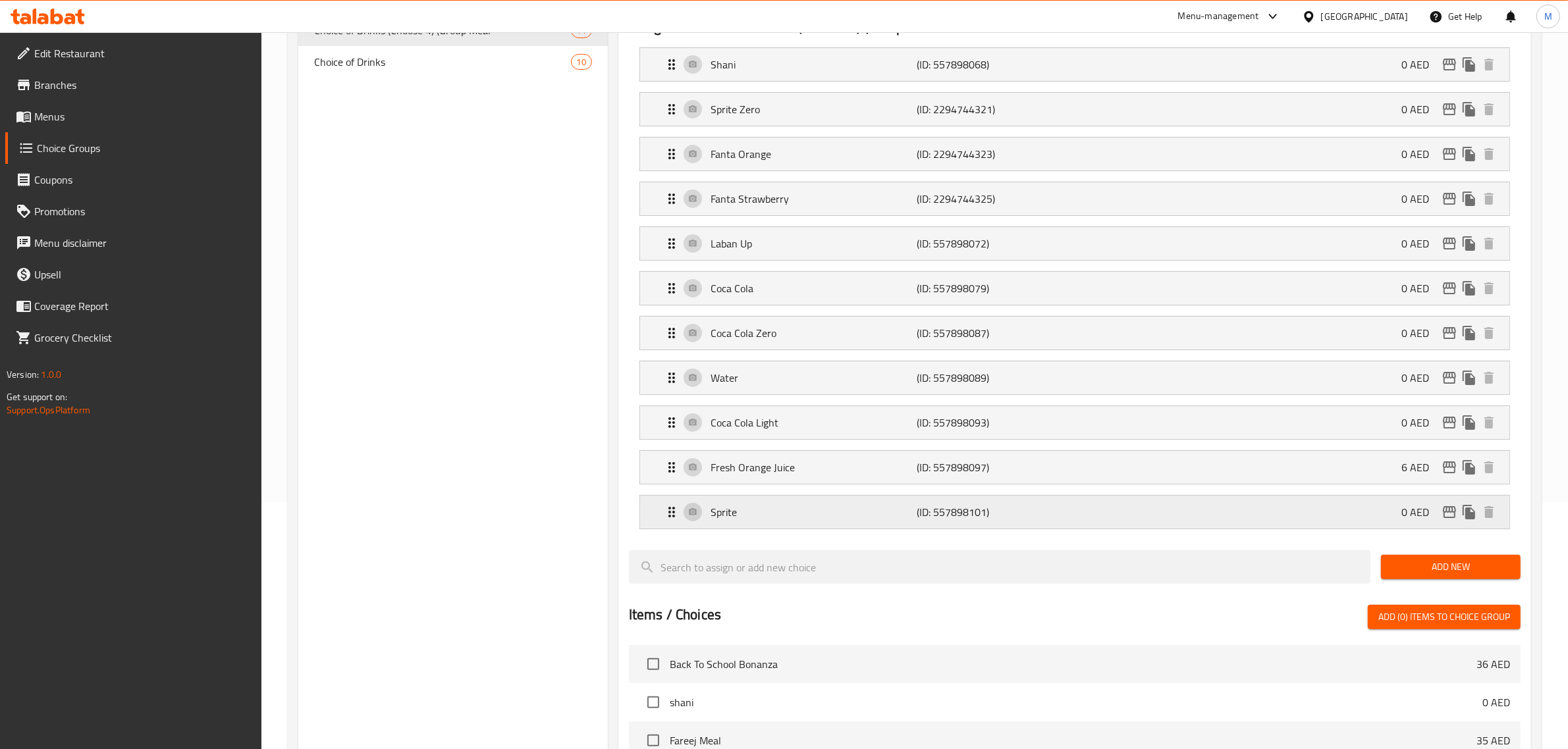
click at [894, 505] on div "Sprite (ID: 557898101) 0 AED" at bounding box center [1079, 512] width 830 height 33
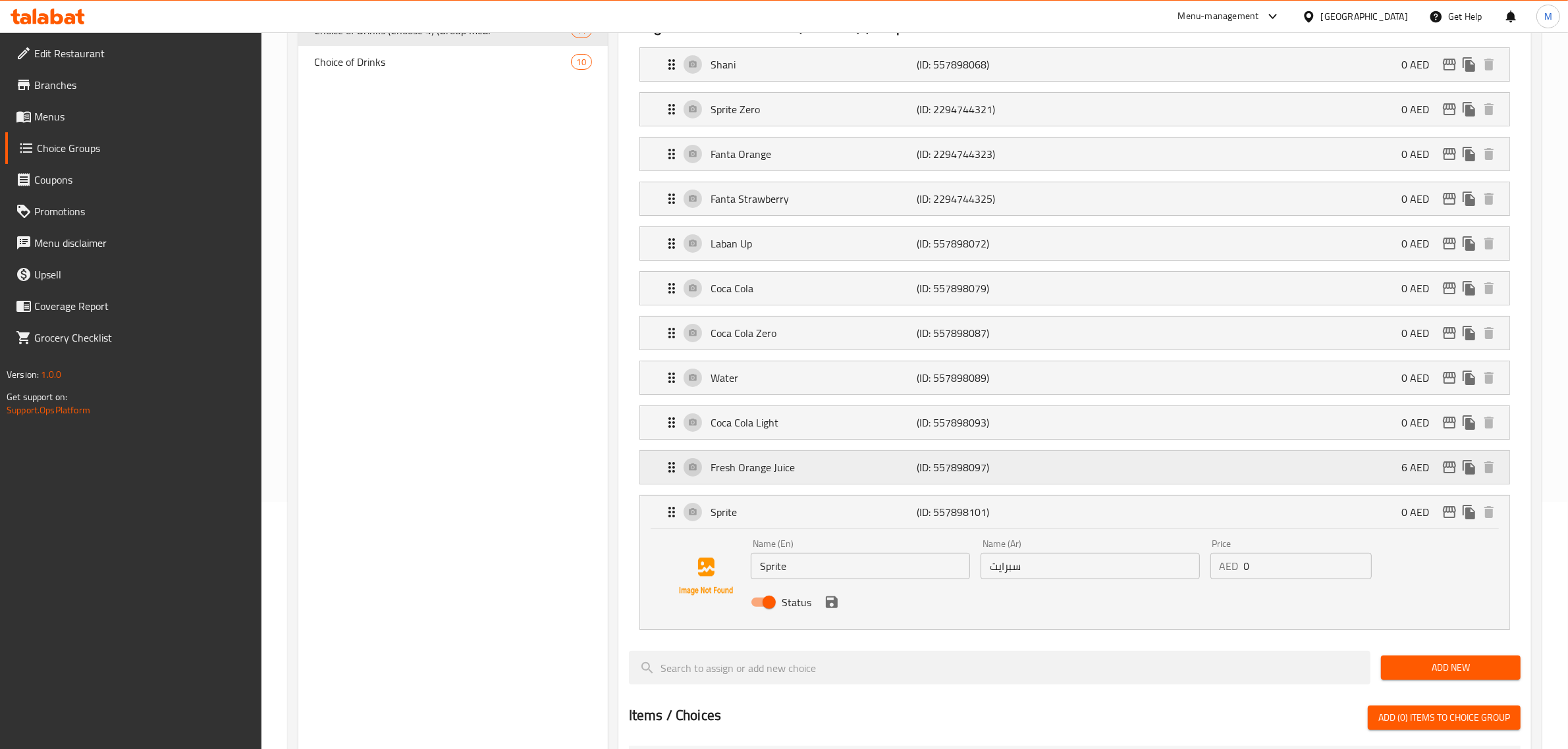
click at [1049, 480] on div "Fresh Orange Juice (ID: 557898097) 6 AED" at bounding box center [1079, 467] width 830 height 33
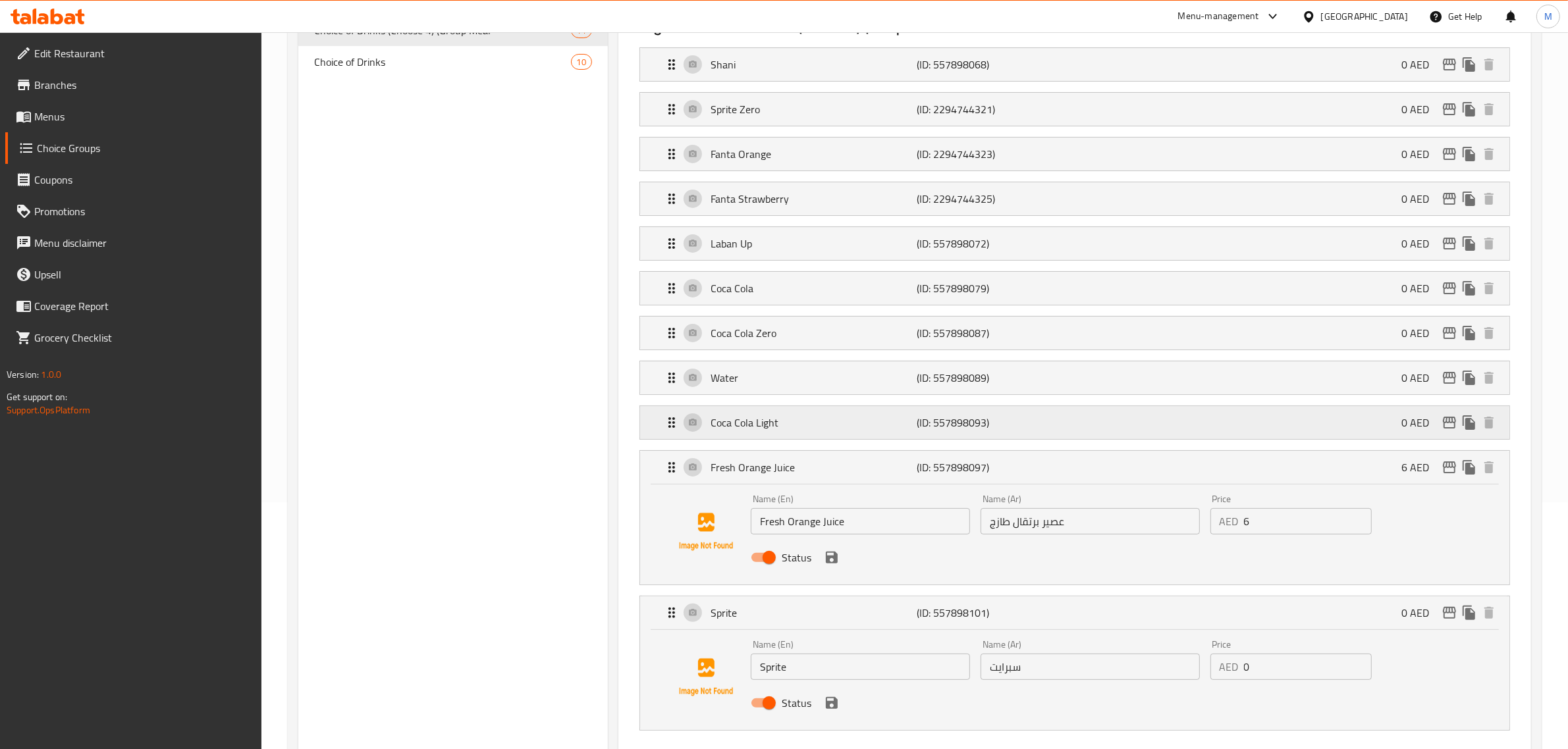
click at [1064, 425] on div "Coca Cola Light (ID: 557898093) 0 AED" at bounding box center [1079, 422] width 830 height 33
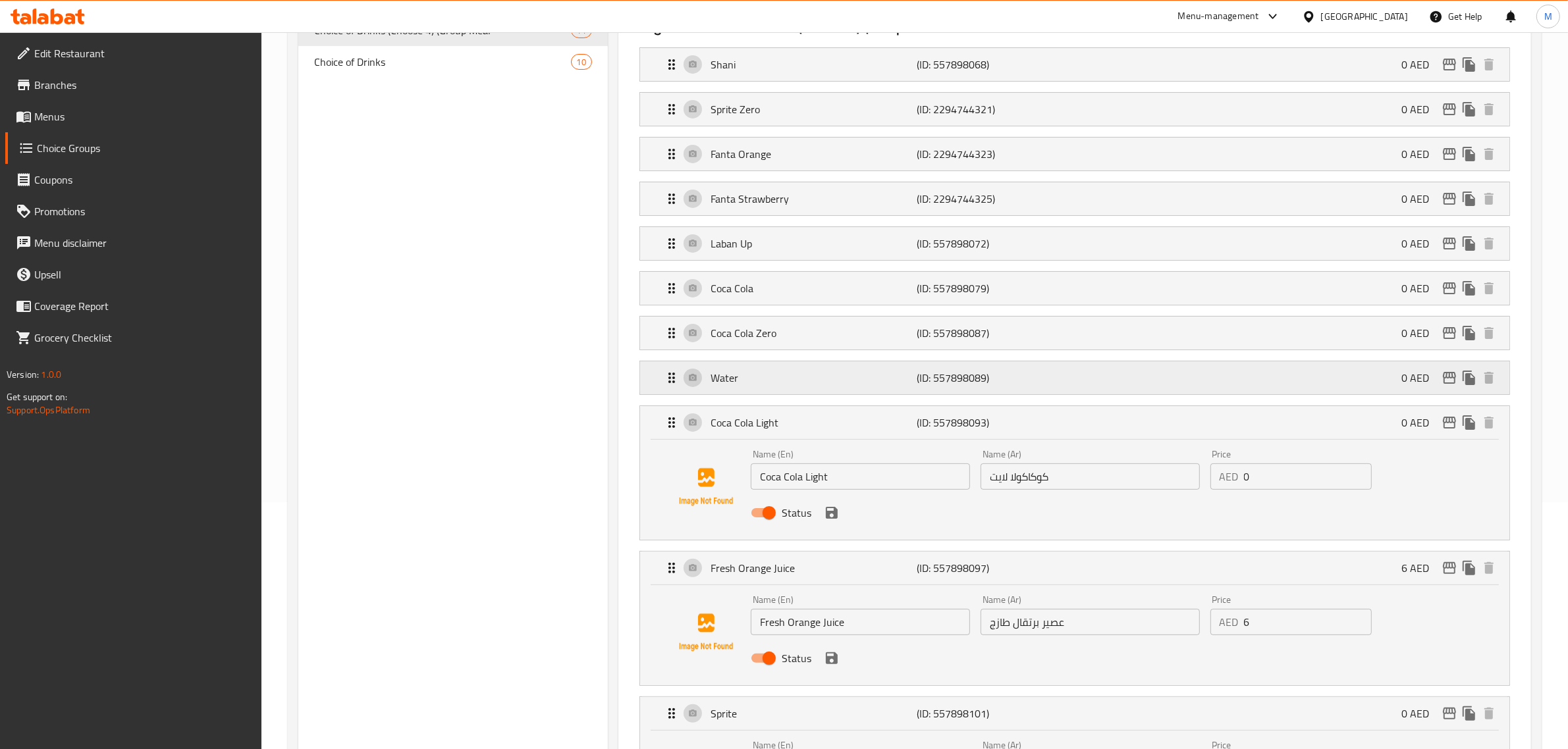
click at [1068, 385] on div "Water (ID: 557898089) 0 AED" at bounding box center [1079, 377] width 830 height 33
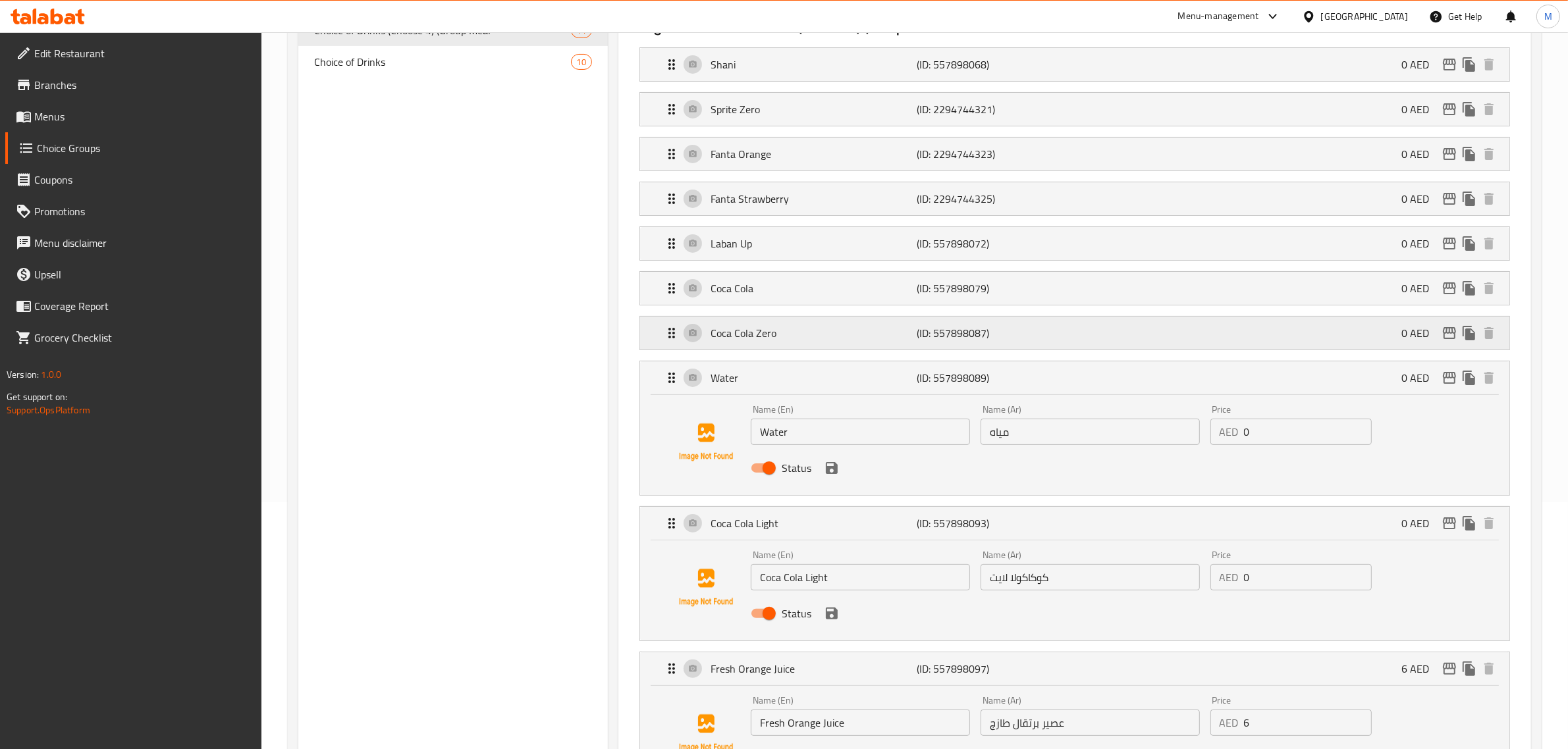
click at [1072, 346] on div "Coca Cola Zero (ID: 557898087) 0 AED" at bounding box center [1079, 333] width 830 height 33
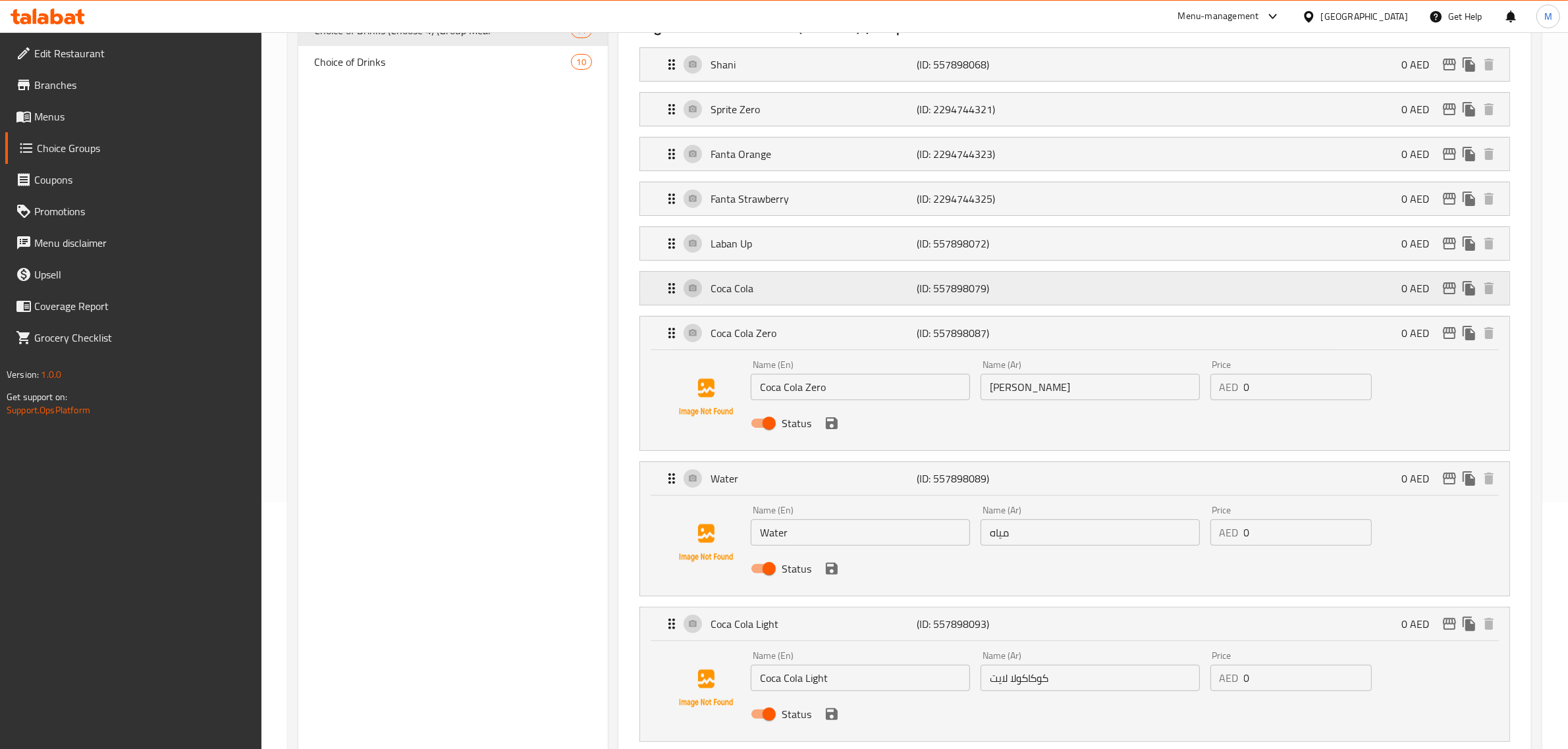
click at [1069, 294] on div "Coca Cola (ID: 557898079) 0 AED" at bounding box center [1079, 288] width 830 height 33
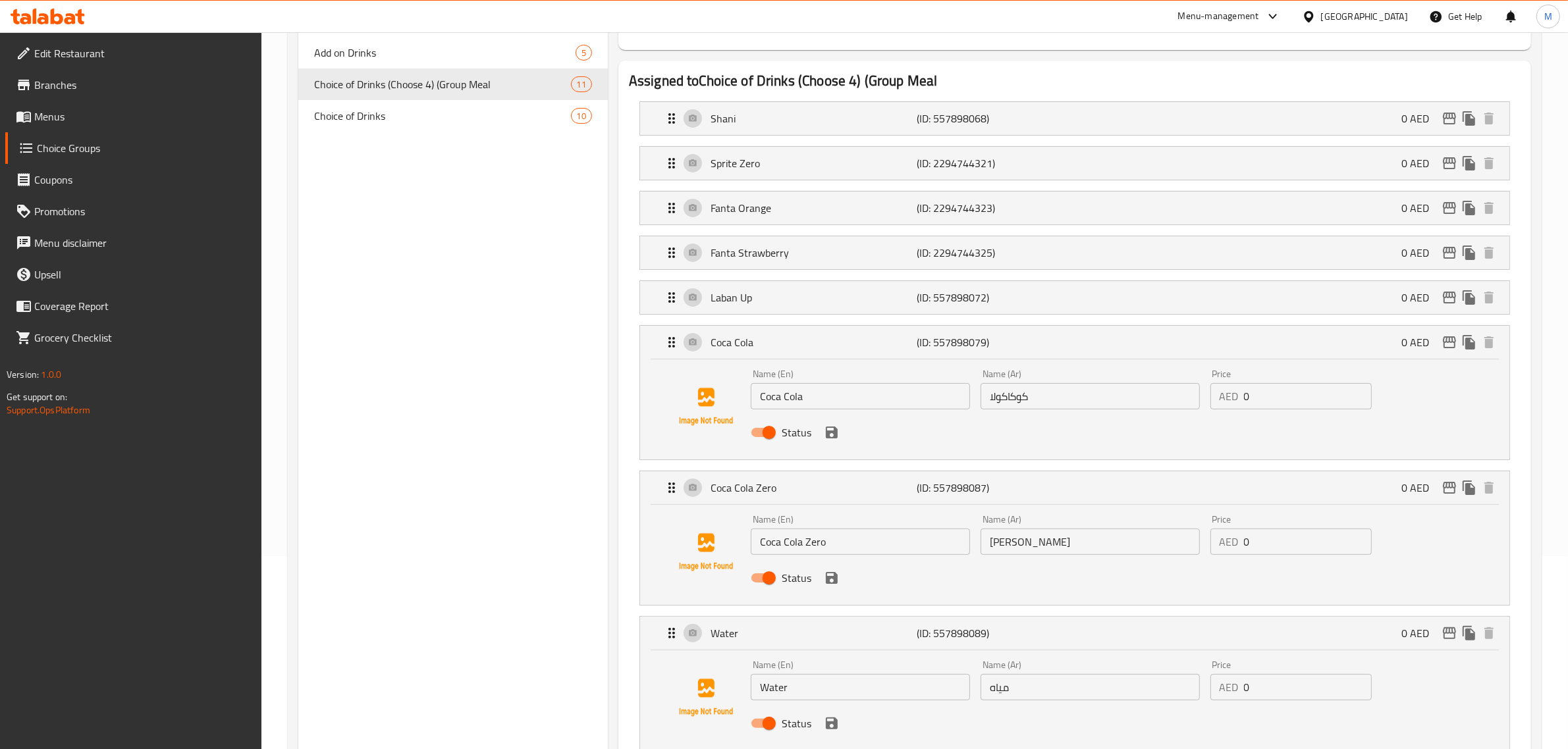
scroll to position [165, 0]
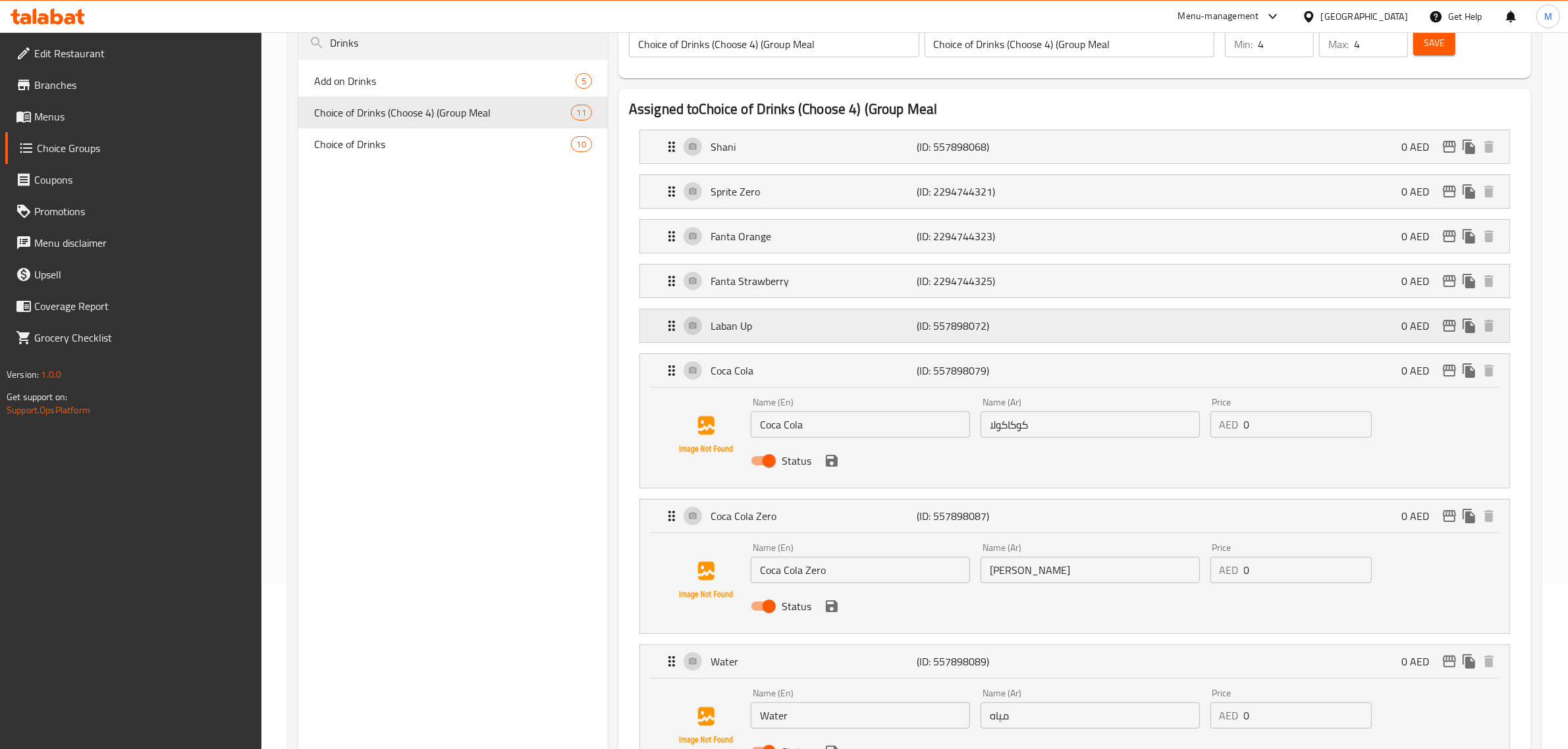
click at [1055, 324] on div "Laban Up (ID: 557898072) 0 AED" at bounding box center [1079, 325] width 830 height 33
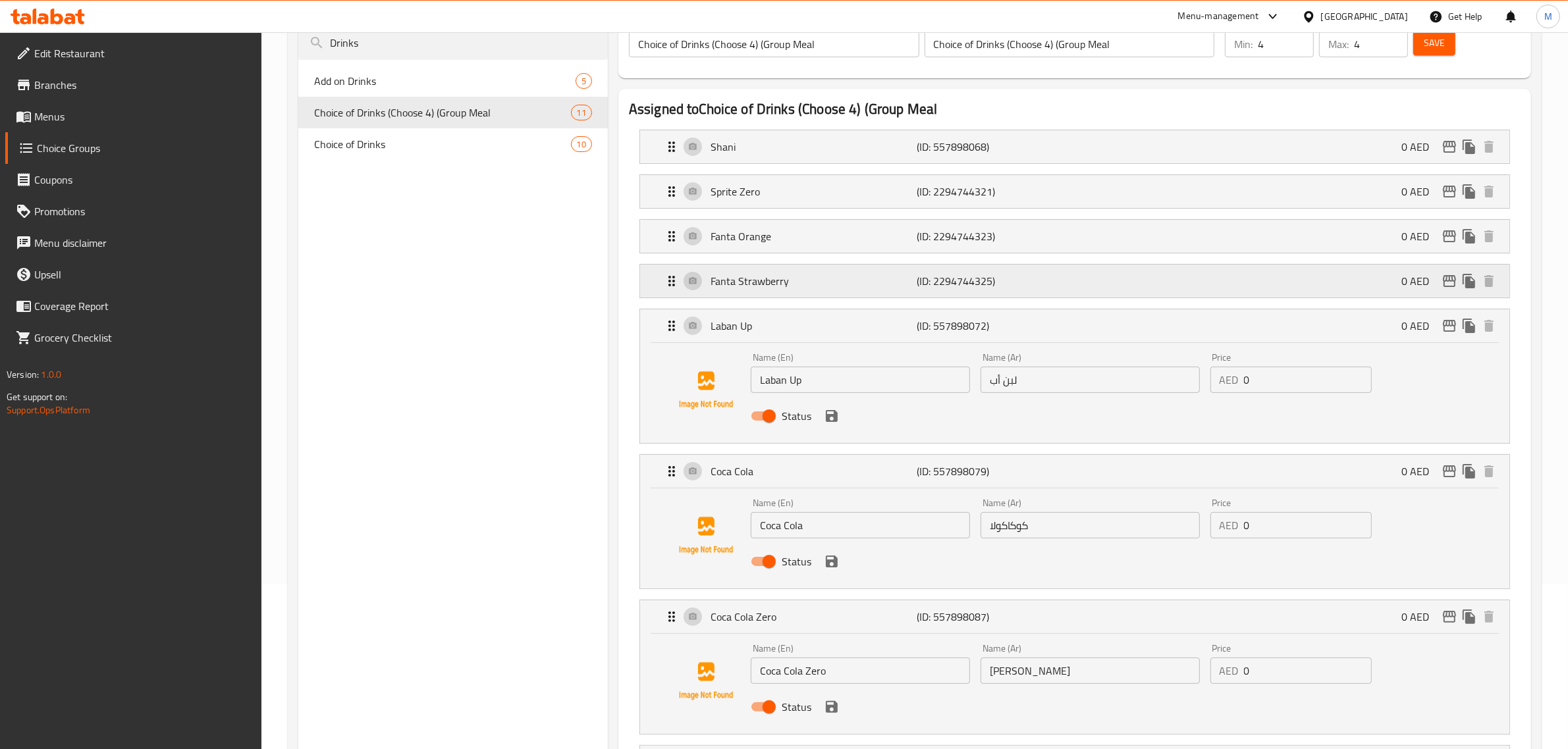
click at [1055, 295] on div "Fanta Strawberry (ID: 2294744325) 0 AED" at bounding box center [1079, 280] width 830 height 33
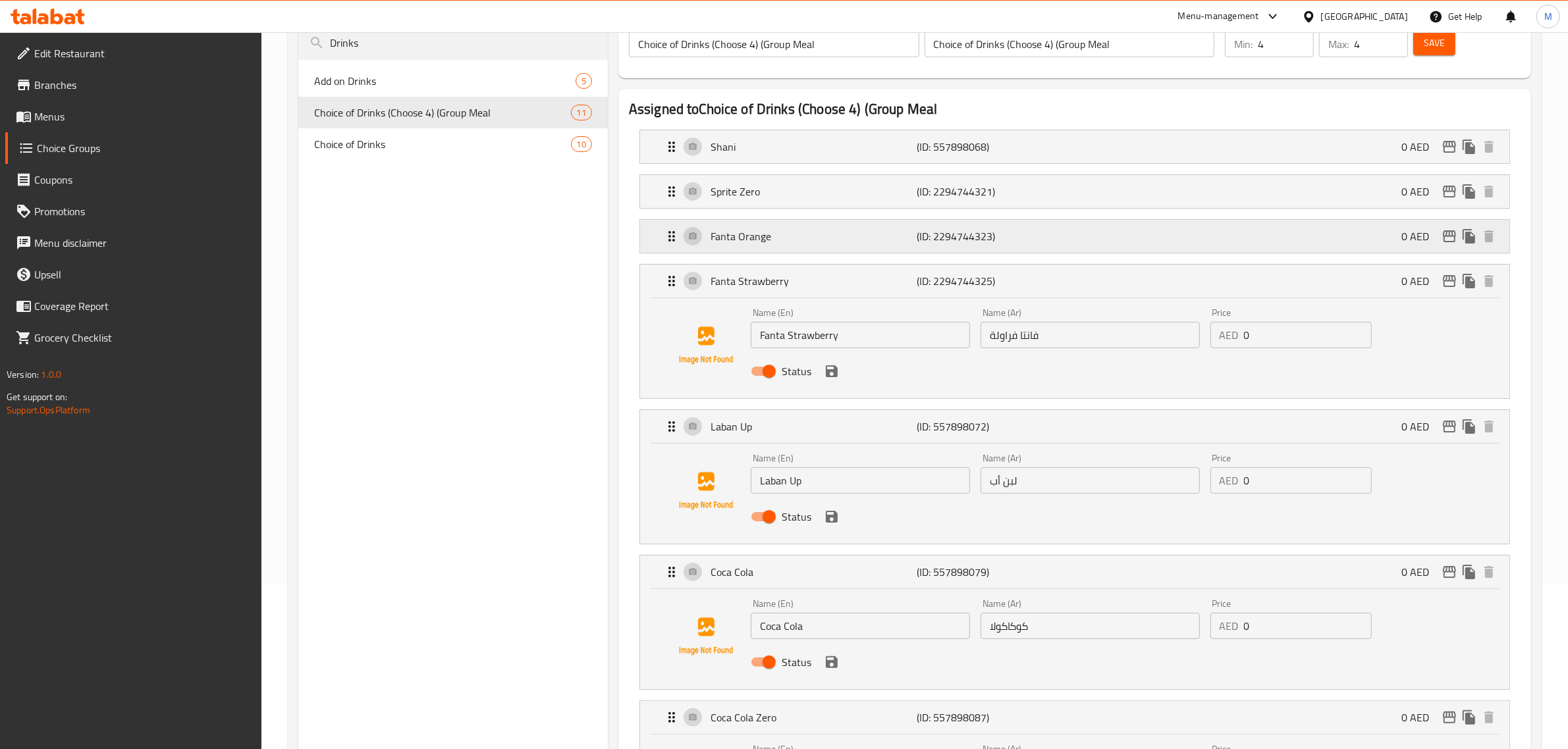
click at [1058, 237] on div "Fanta Orange (ID: 2294744323) 0 AED" at bounding box center [1079, 236] width 830 height 33
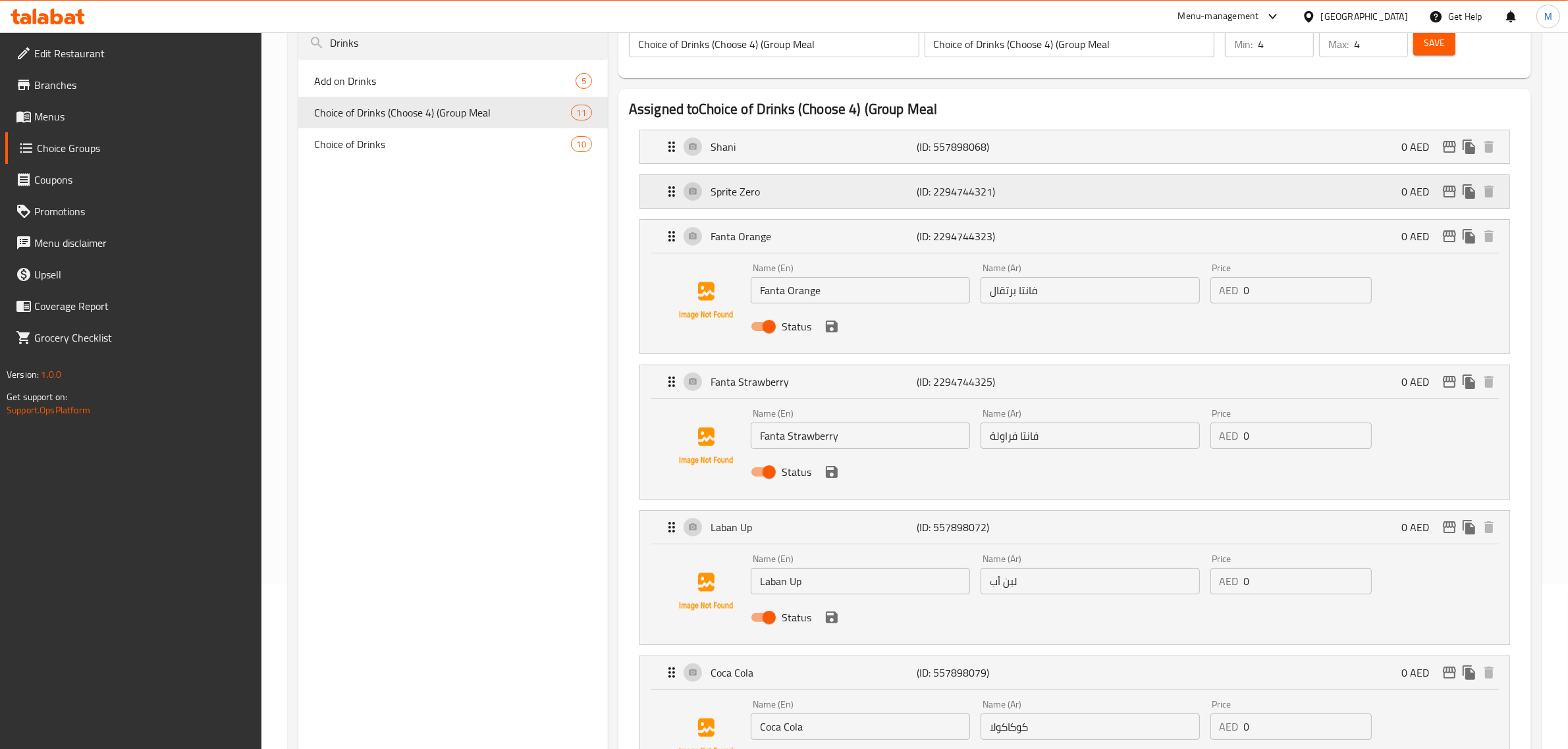
click at [1059, 189] on div "Sprite Zero (ID: 2294744321) 0 AED" at bounding box center [1079, 191] width 830 height 33
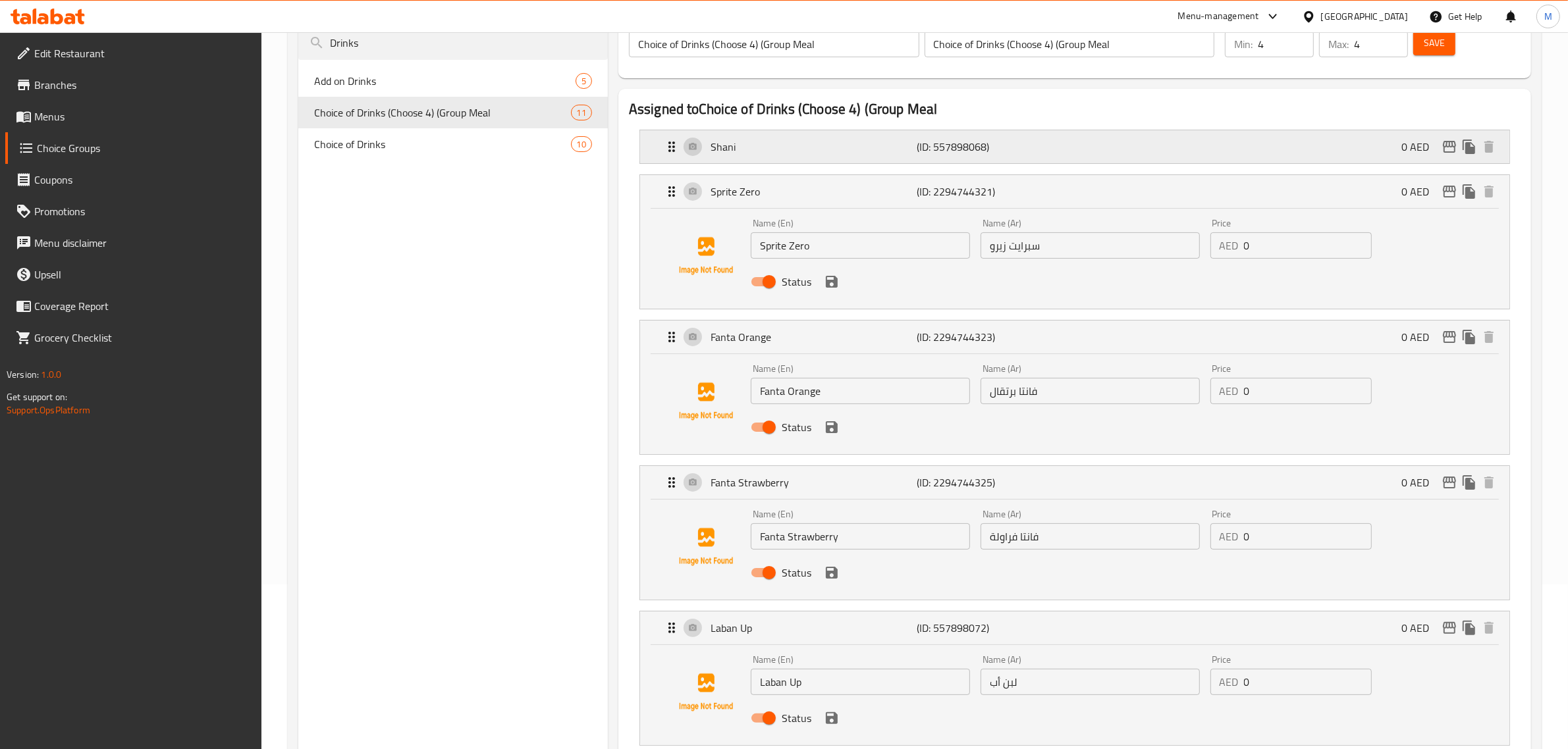
click at [1059, 149] on div "Shani (ID: 557898068) 0 AED" at bounding box center [1079, 146] width 830 height 33
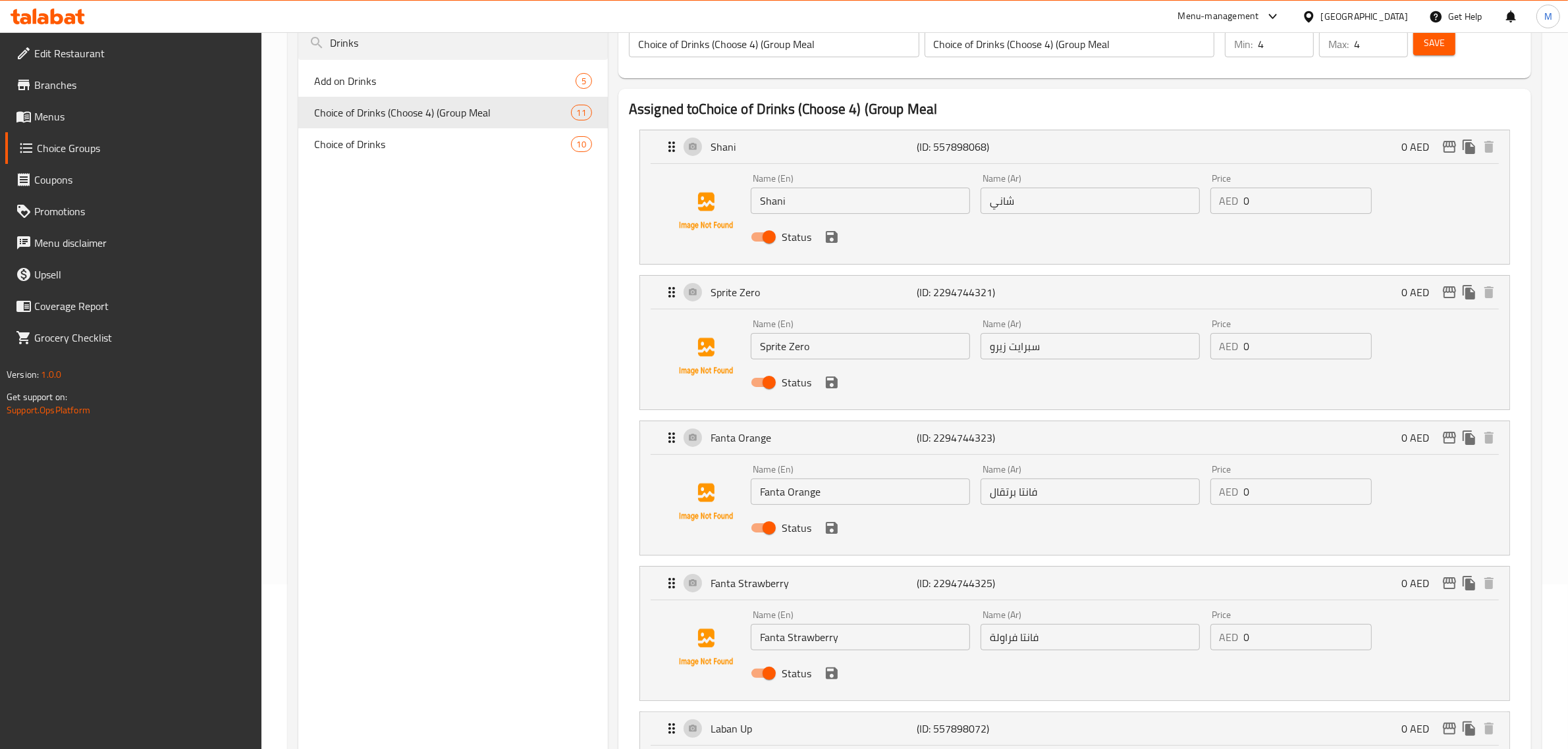
scroll to position [0, 0]
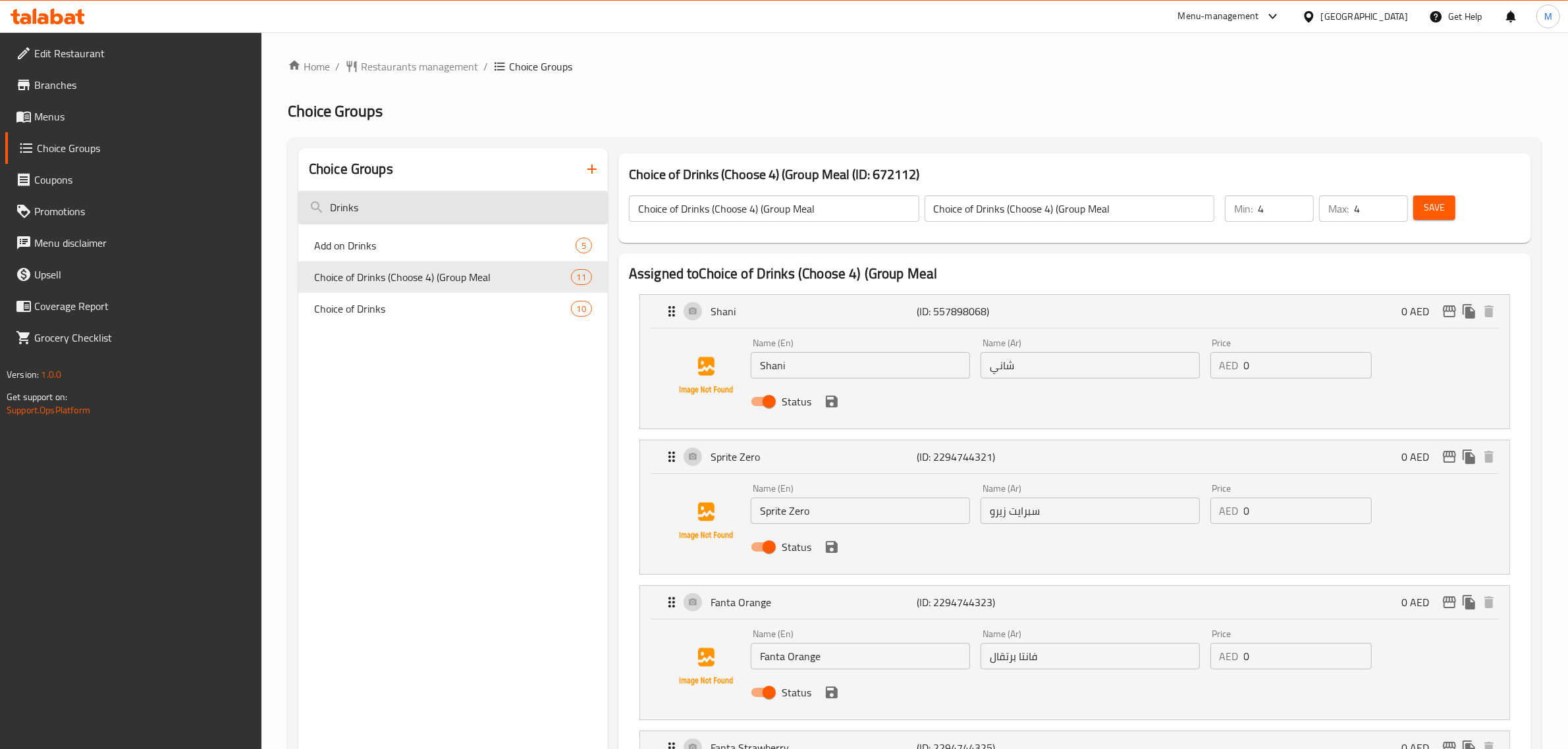
click at [418, 198] on input "Drinks" at bounding box center [453, 208] width 309 height 34
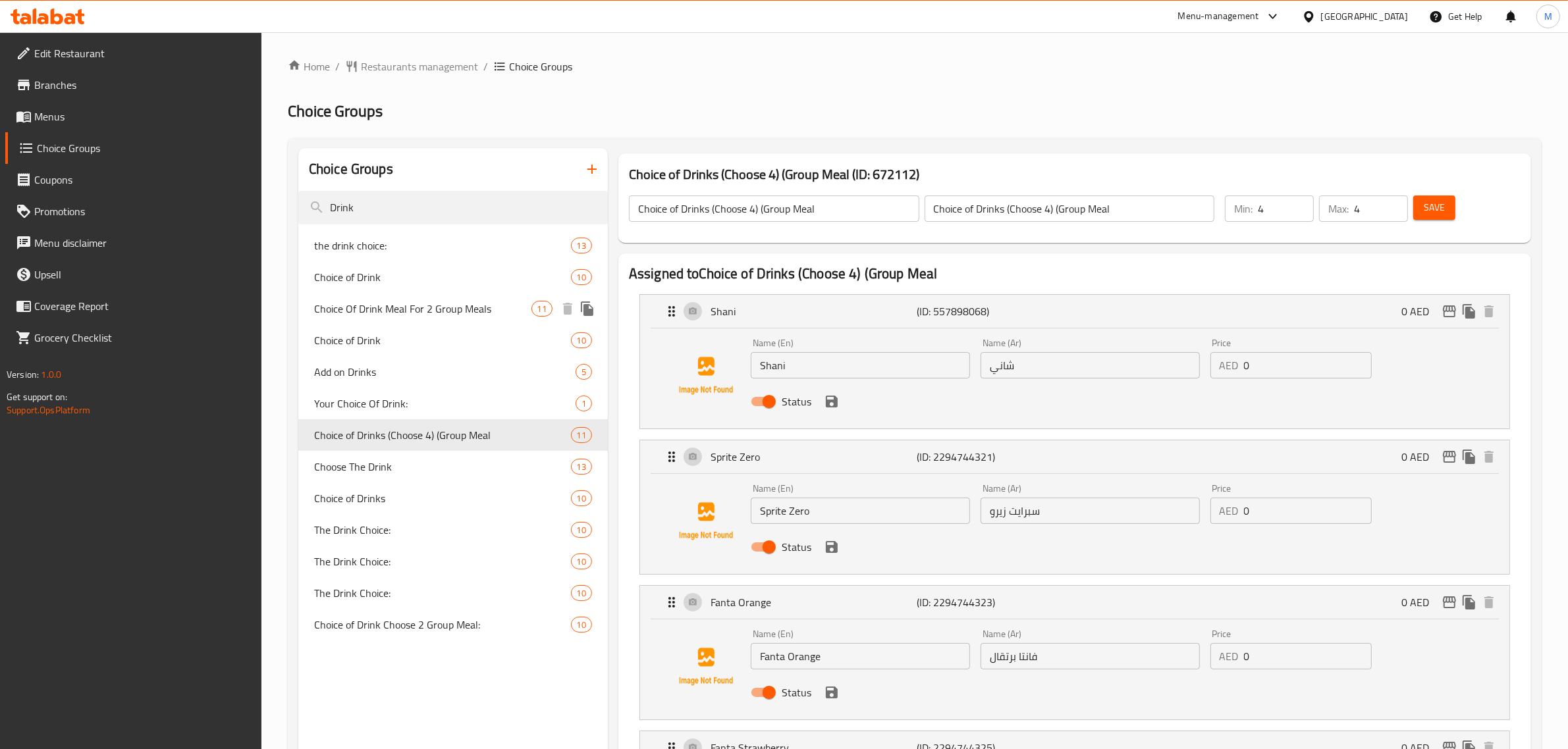
type input "Drink"
click at [472, 306] on span "Choice Of Drink Meal For 2 Group Meals" at bounding box center [422, 308] width 217 height 16
type input "Choice Of Drink Meal For 2 Group Meals"
type input "اختيار مشروب وجبة لشخصين وجبات جماعية"
type input "2"
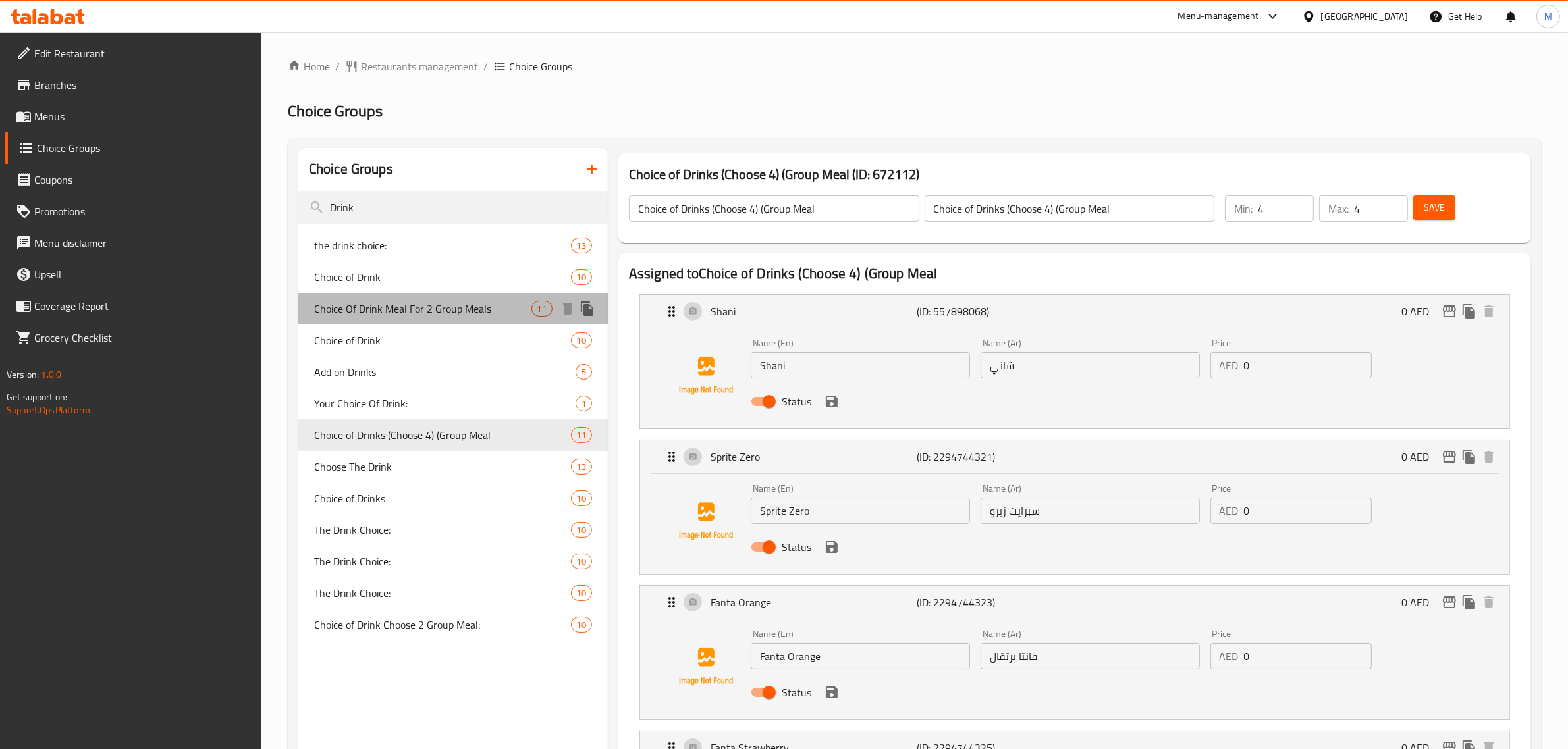
type input "2"
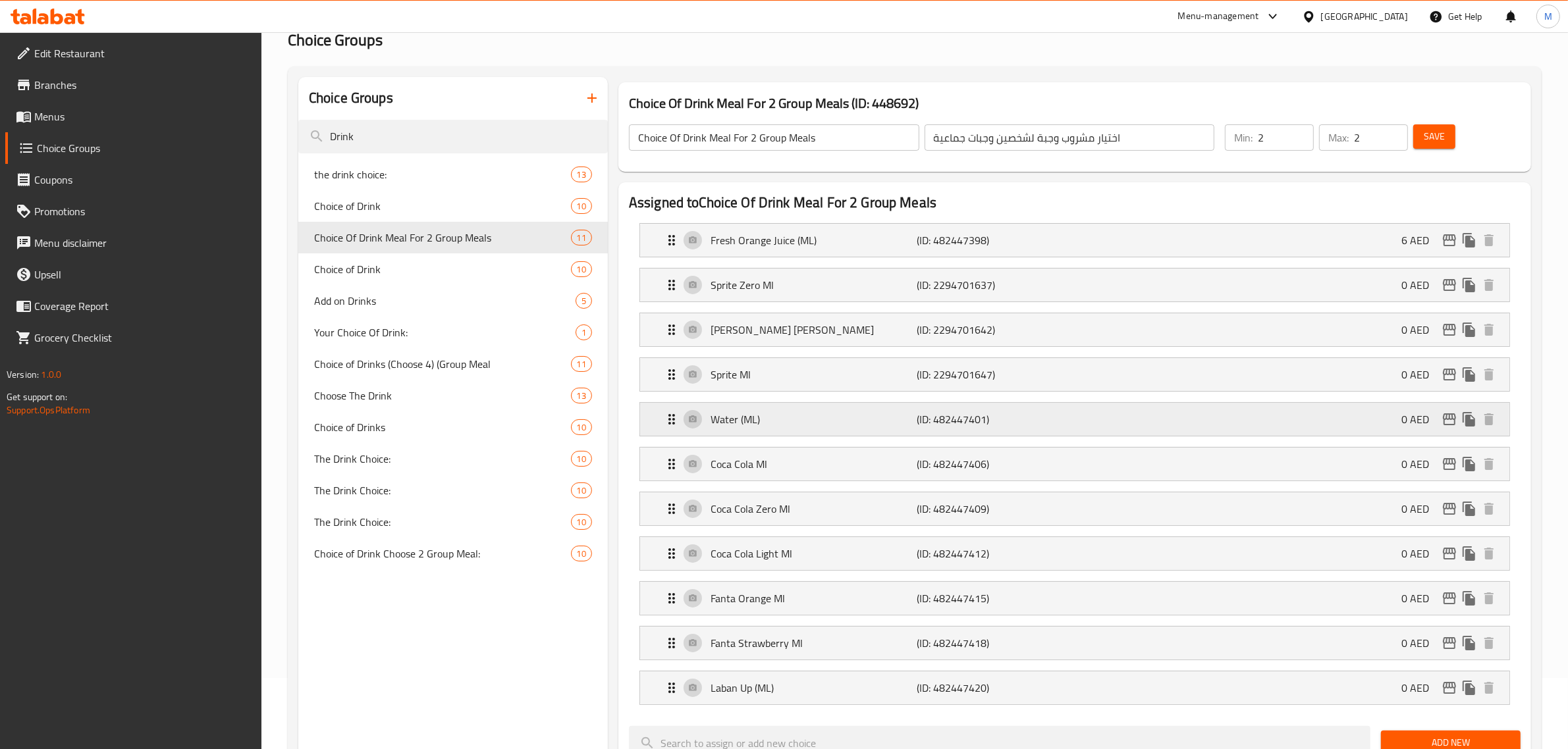
scroll to position [329, 0]
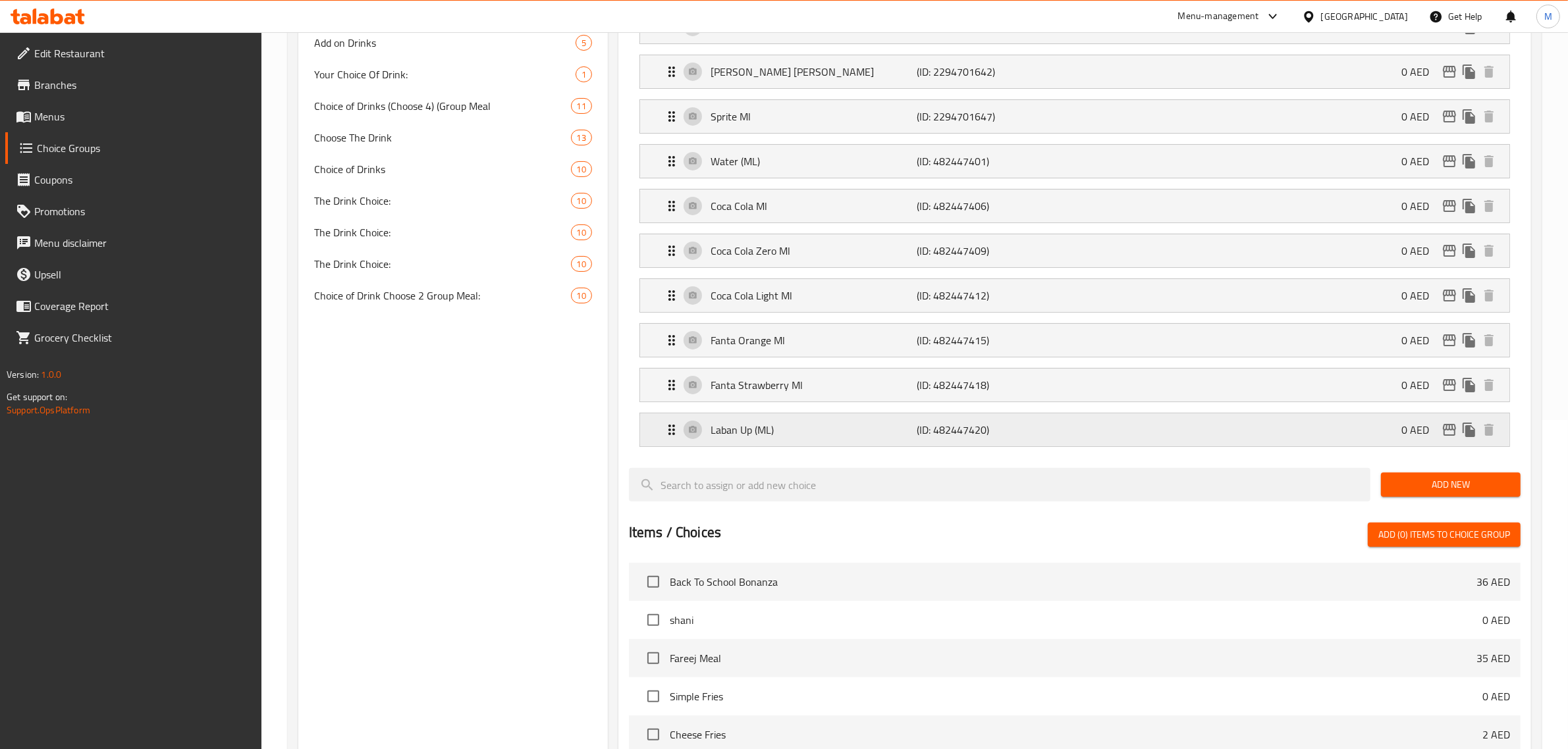
click at [1045, 423] on div "Laban Up (ML) (ID: 482447420) 0 AED" at bounding box center [1079, 429] width 830 height 33
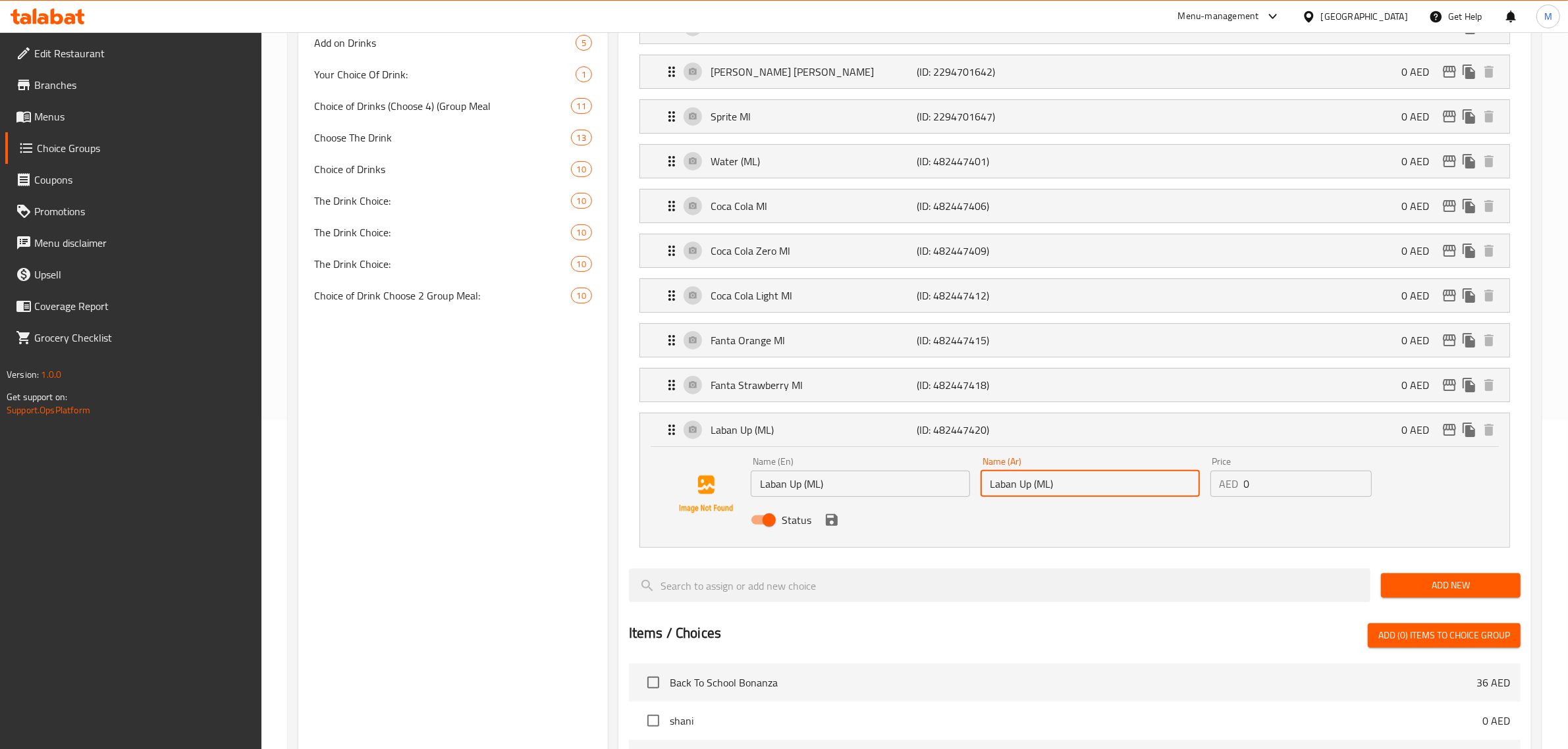
click at [1082, 484] on input "Laban Up (ML)" at bounding box center [1091, 483] width 220 height 26
click at [830, 489] on input "Laban Up (ML)" at bounding box center [861, 483] width 220 height 26
click at [1093, 485] on input "Laban Up (ML)" at bounding box center [1091, 483] width 220 height 26
click at [918, 482] on input "Laban Up (ML)" at bounding box center [861, 483] width 220 height 26
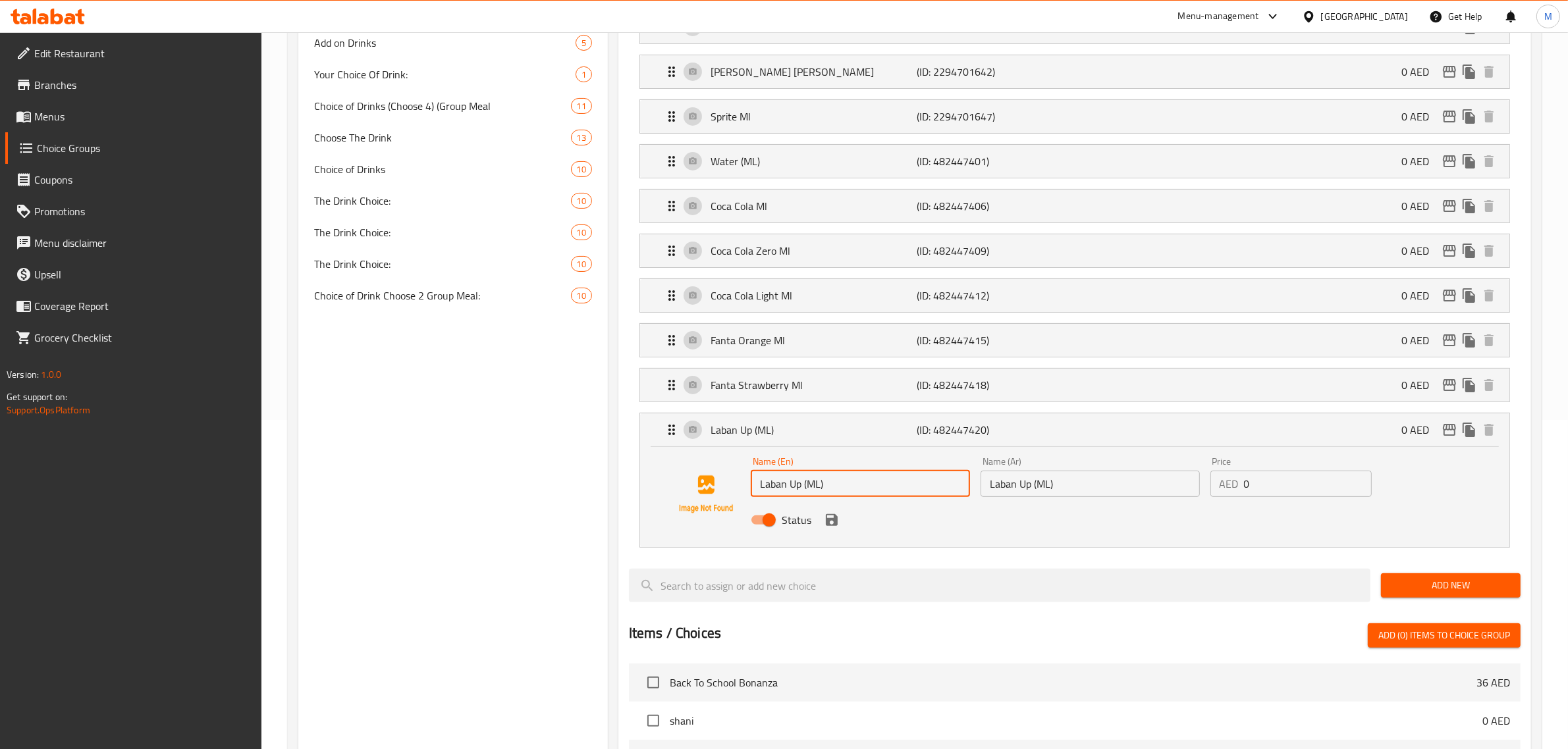
paste input "ML"
type input "Laban Up ML"
click at [1071, 482] on input "Laban Up (ML)" at bounding box center [1091, 483] width 220 height 26
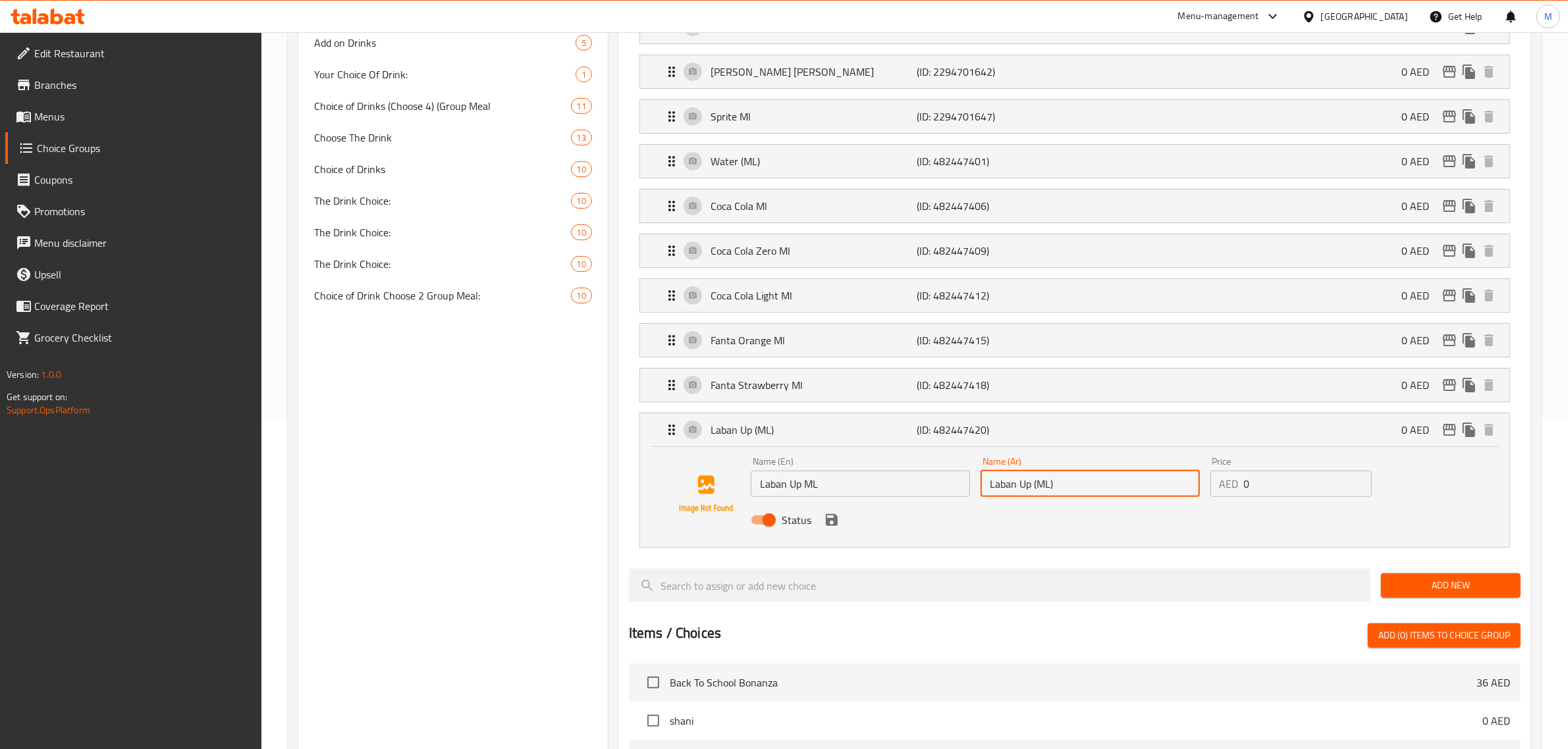
paste input "لابان أب مل"
click at [1045, 390] on p "(ID: 482447418)" at bounding box center [986, 385] width 138 height 16
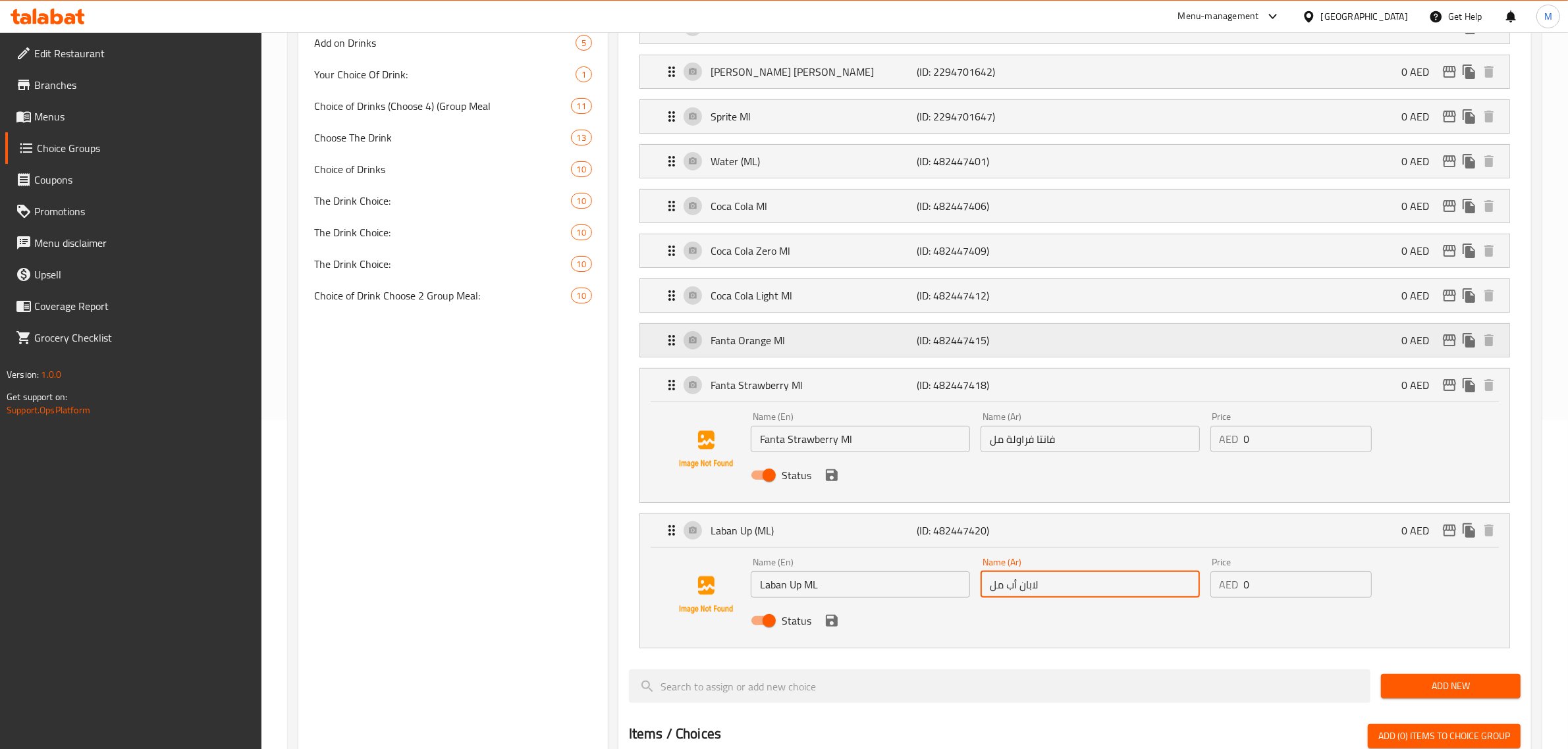
click at [1039, 348] on p "(ID: 482447415)" at bounding box center [986, 340] width 138 height 16
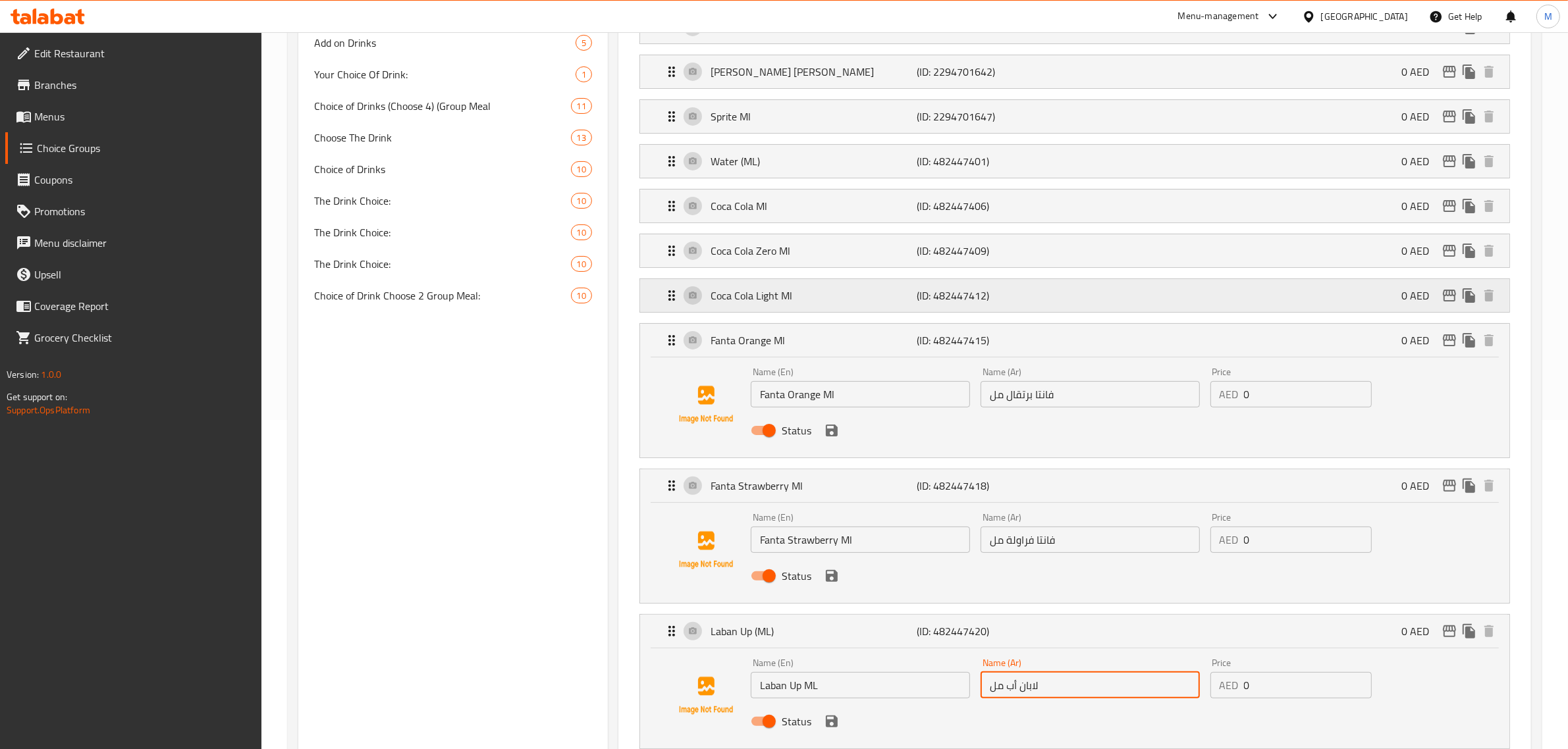
click at [1067, 301] on div "Coca Cola Light Ml (ID: 482447412) 0 AED" at bounding box center [1079, 295] width 830 height 33
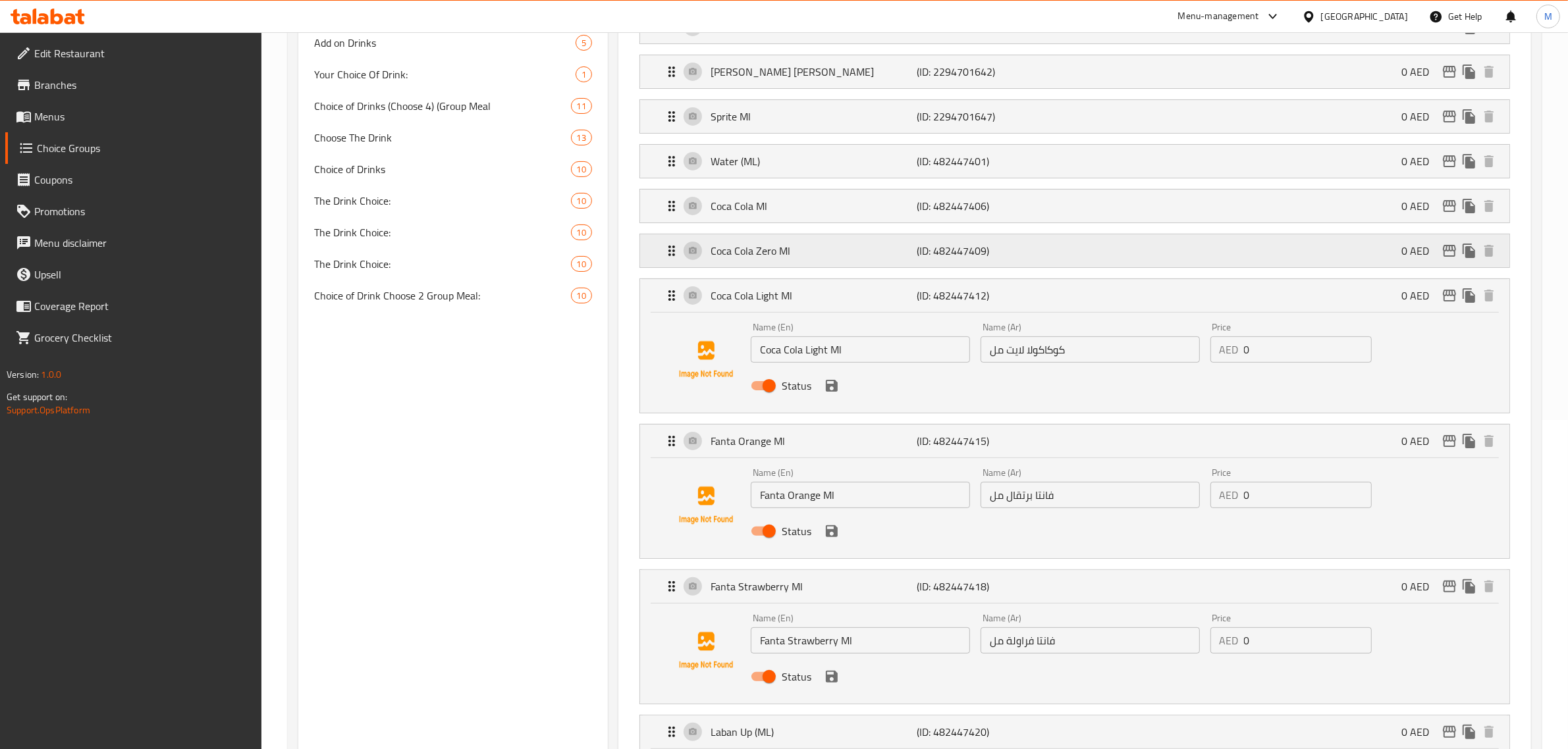
click at [1071, 267] on div "Coca Cola Zero Ml (ID: 482447409) 0 AED" at bounding box center [1079, 250] width 830 height 33
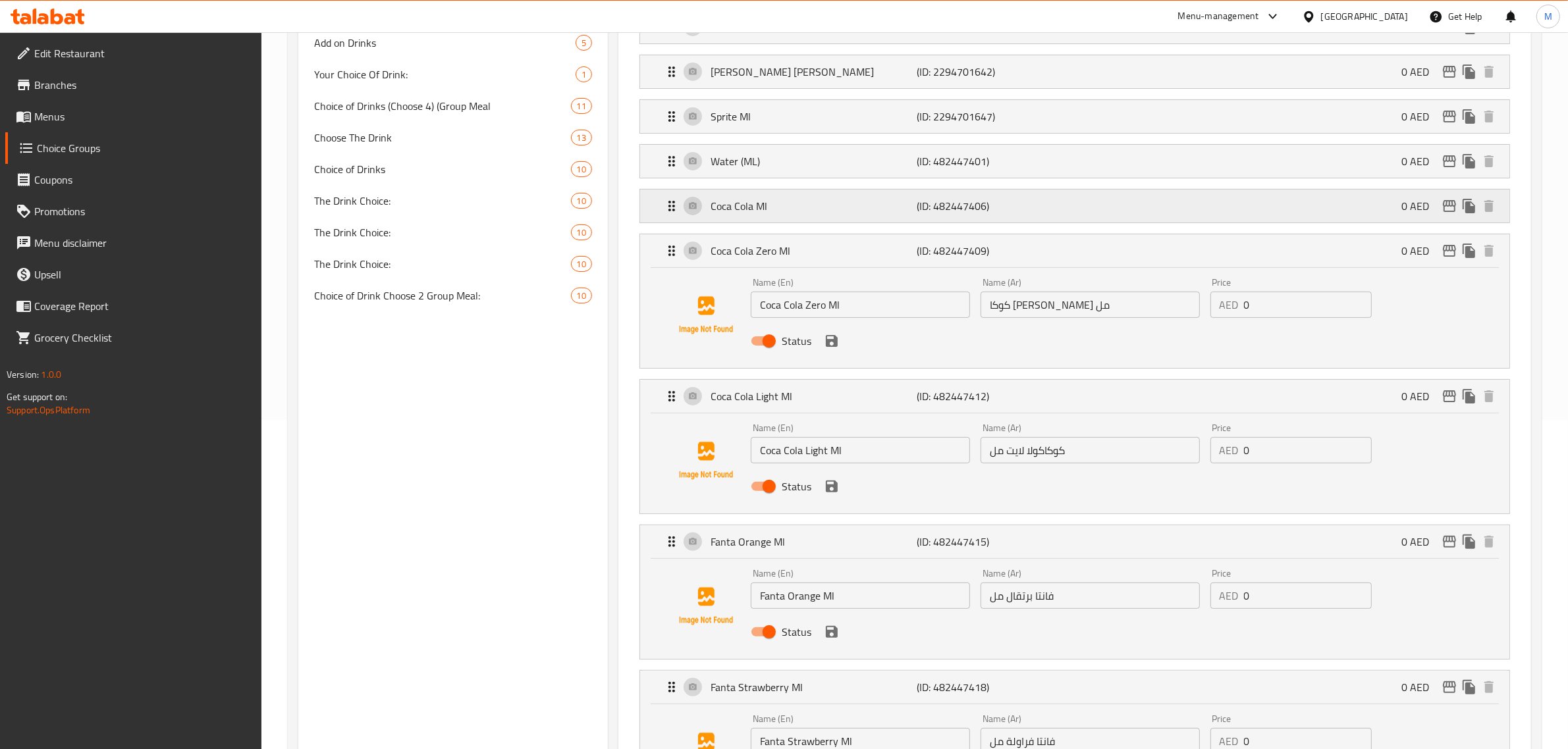
click at [1075, 212] on div "Coca Cola Ml (ID: 482447406) 0 AED" at bounding box center [1079, 205] width 830 height 33
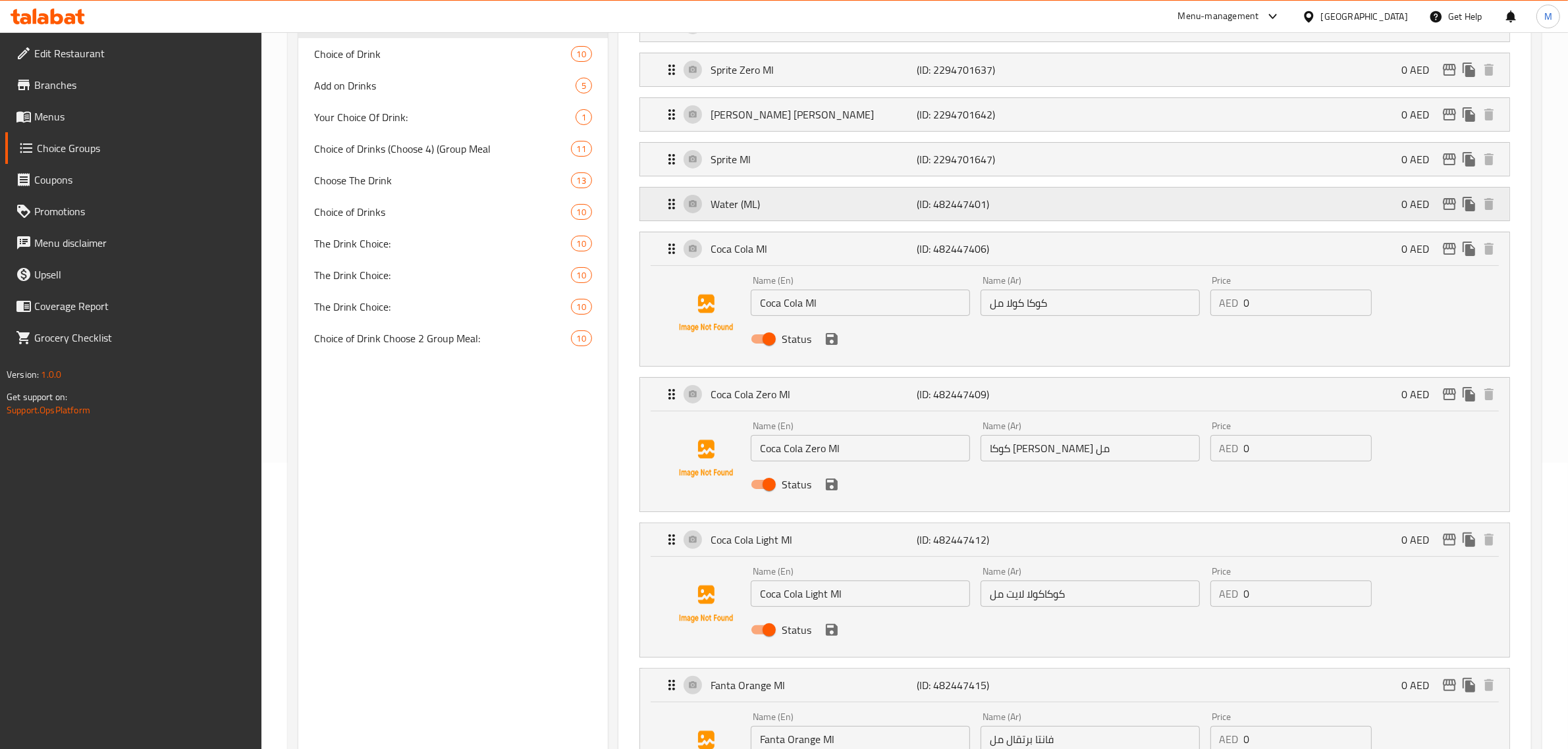
scroll to position [165, 0]
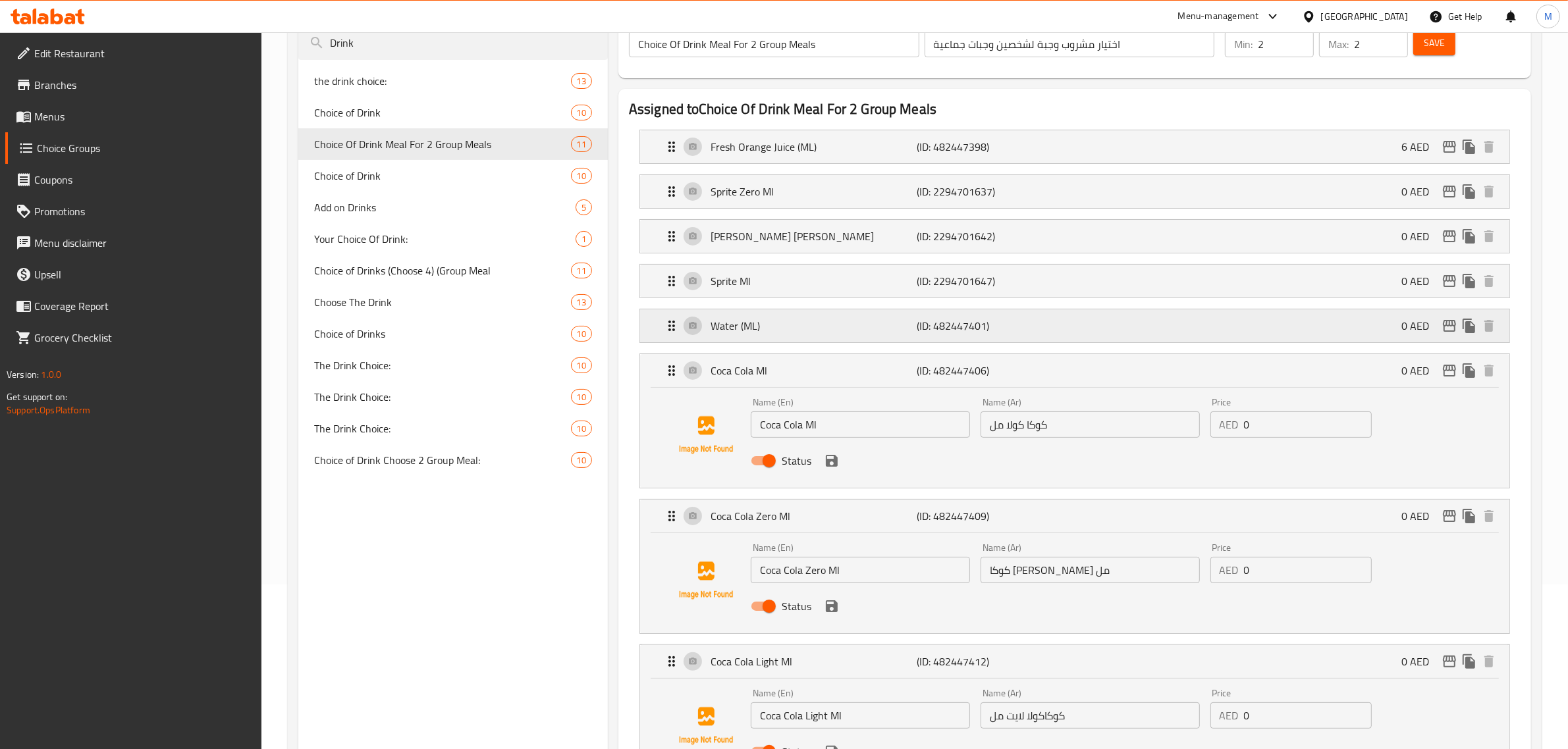
click at [1070, 334] on div "Water (ML) (ID: 482447401) 0 AED" at bounding box center [1079, 325] width 830 height 33
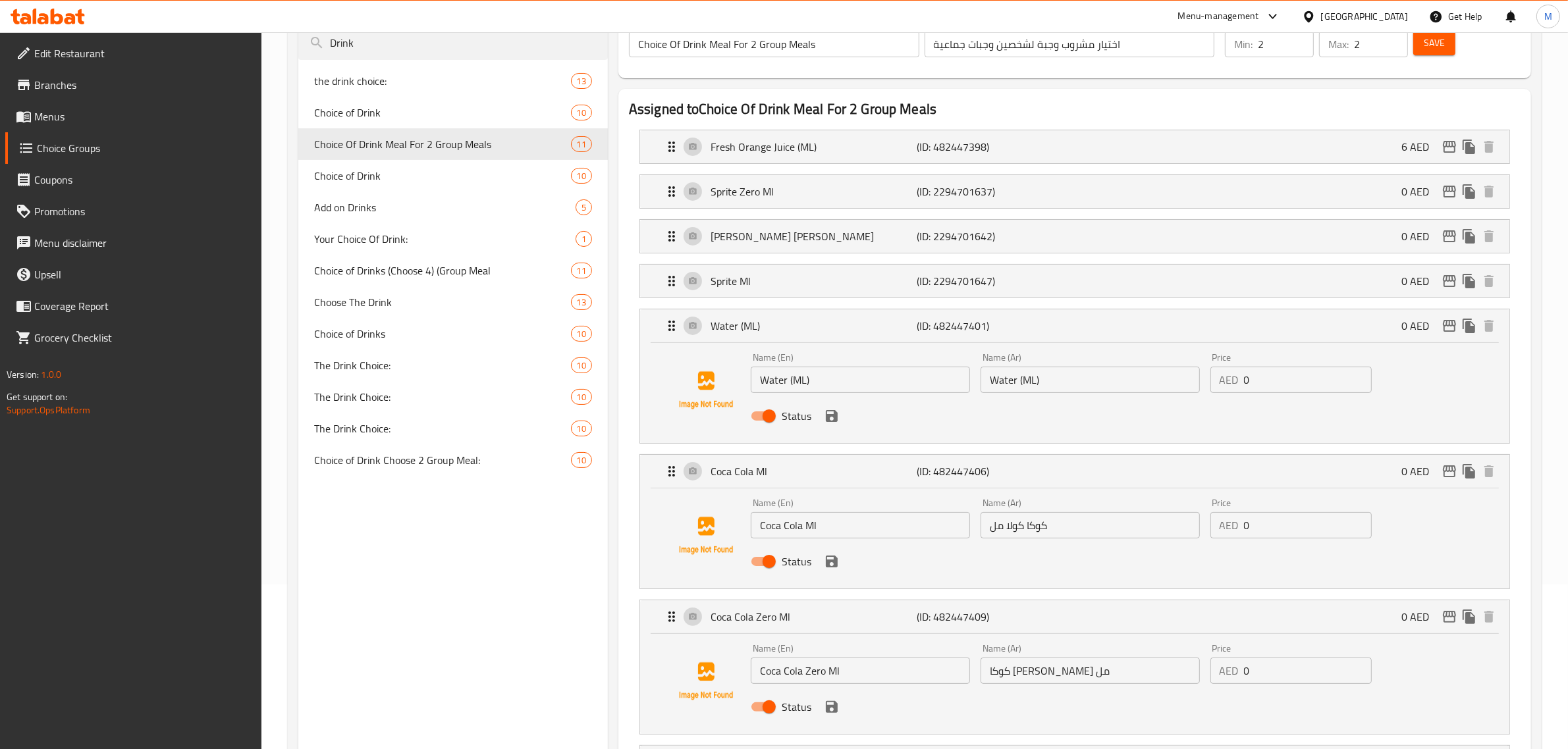
type input "لابان أب مل"
click at [1083, 386] on input "Water (ML)" at bounding box center [1091, 379] width 220 height 26
click at [825, 385] on input "Water (ML)" at bounding box center [861, 379] width 220 height 26
click at [792, 385] on input "Water (ML" at bounding box center [861, 379] width 220 height 26
type input "Water ML"
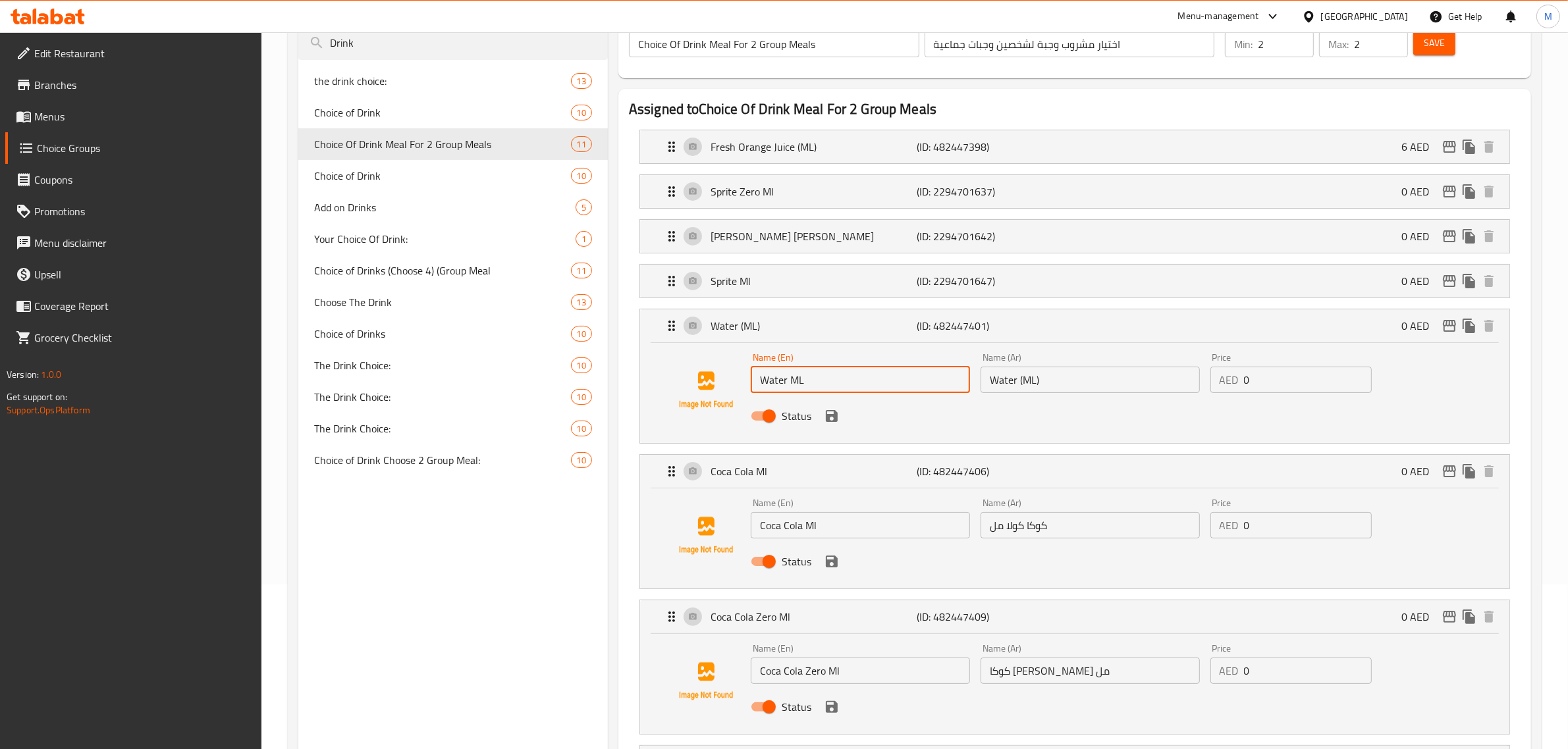
click at [1094, 387] on input "Water (ML)" at bounding box center [1091, 379] width 220 height 26
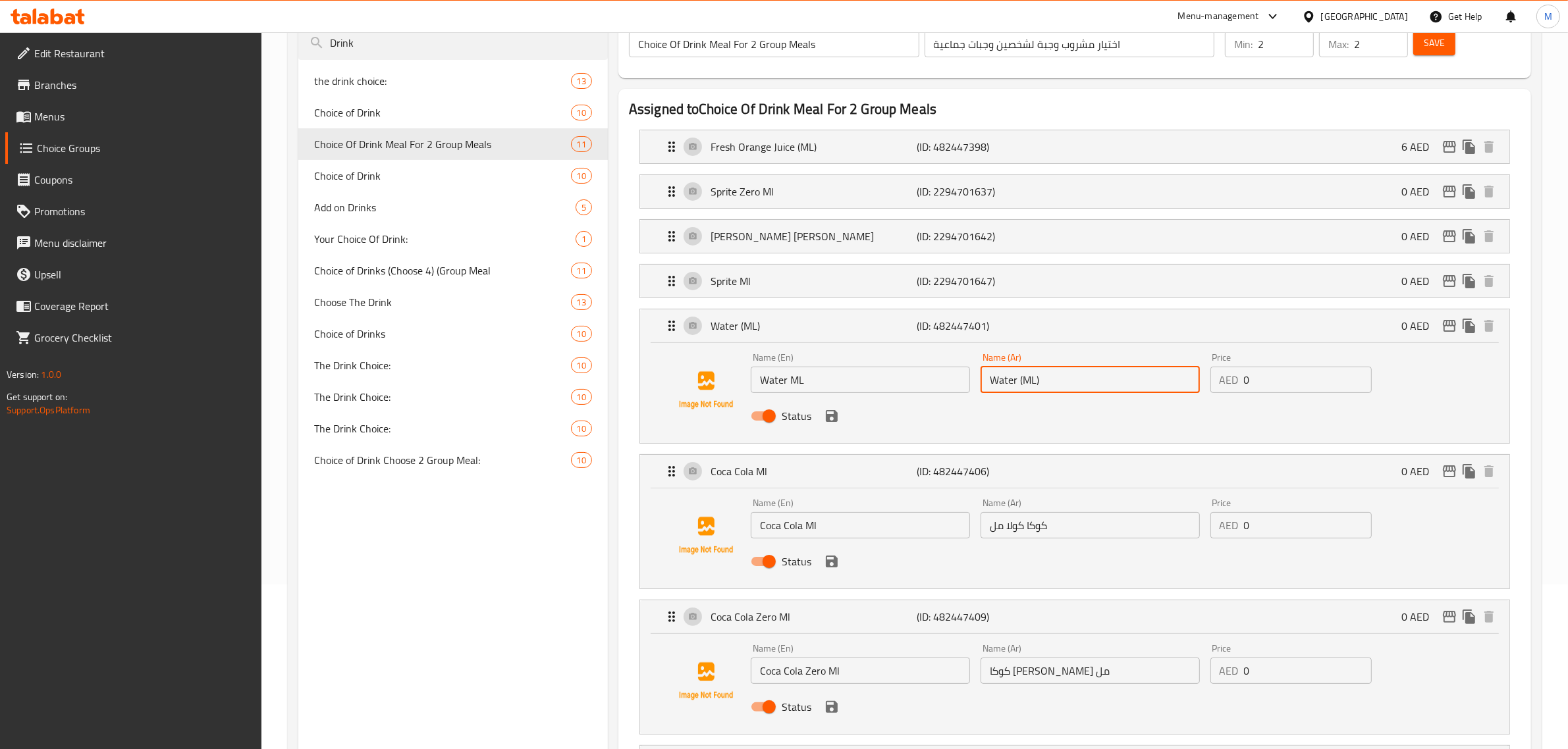
paste input "ماء مل"
click at [1019, 278] on p "(ID: 2294701647)" at bounding box center [986, 280] width 138 height 16
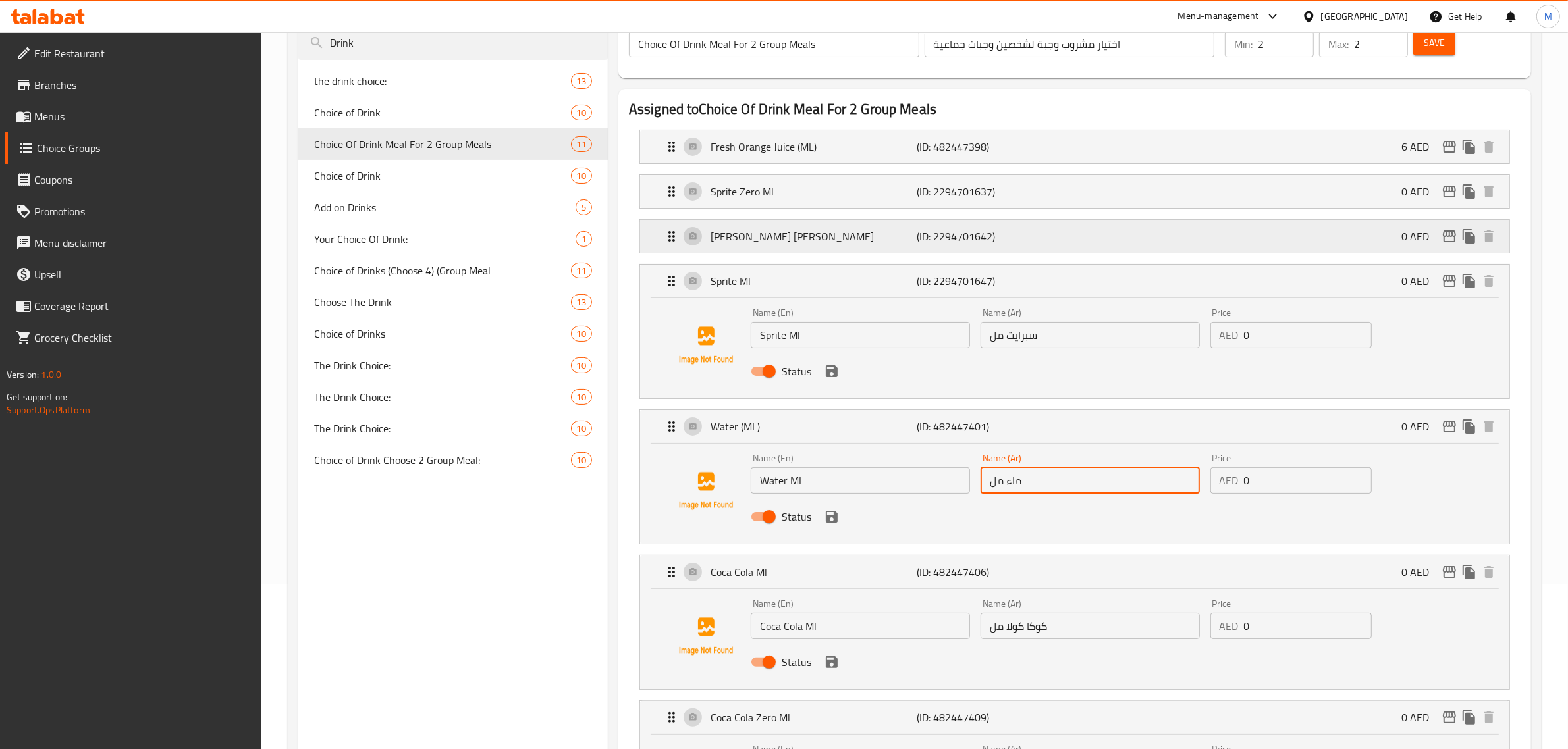
click at [1032, 231] on p "(ID: 2294701642)" at bounding box center [986, 236] width 138 height 16
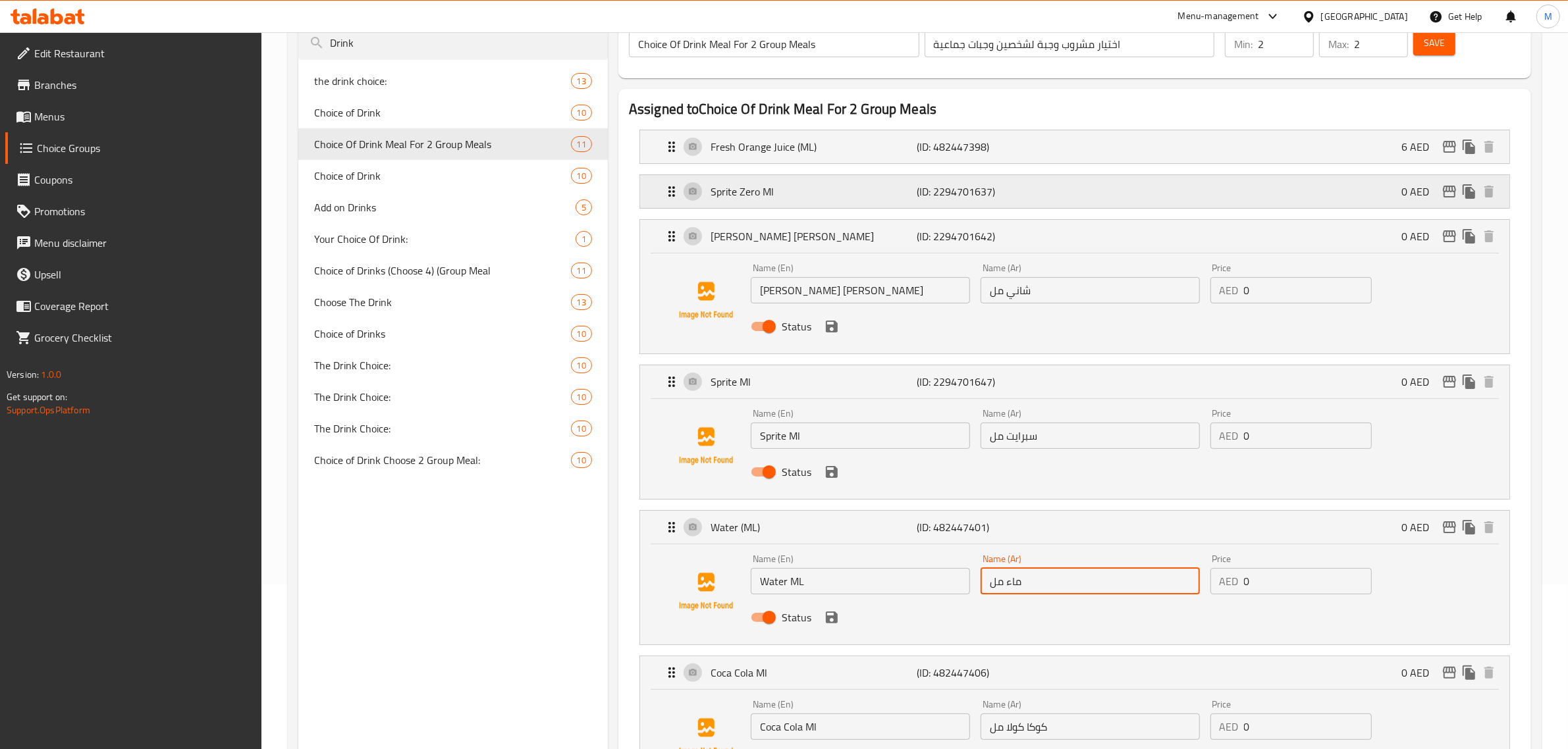
click at [1028, 183] on p "(ID: 2294701637)" at bounding box center [986, 191] width 138 height 16
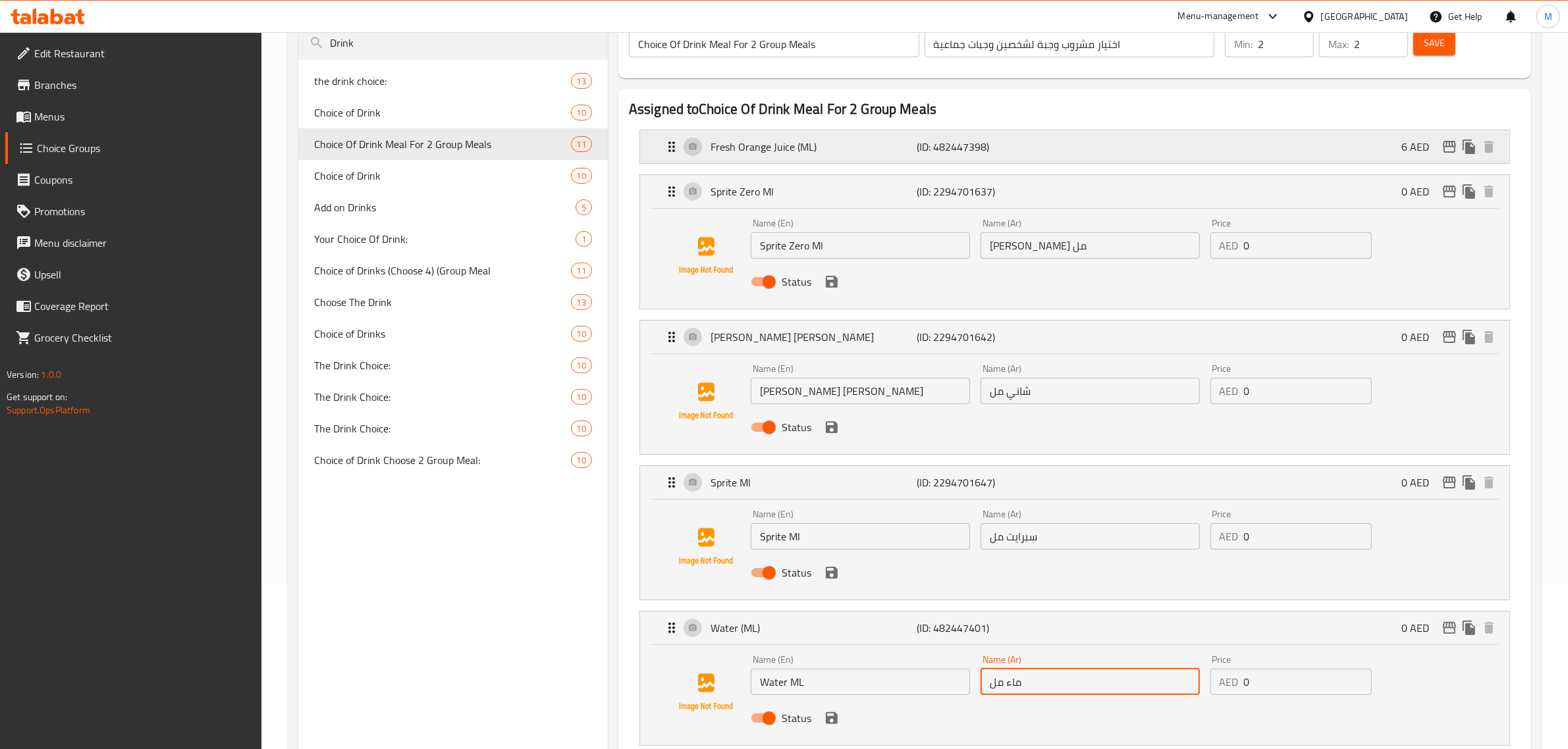
click at [1036, 157] on div "Fresh Orange Juice (ML) (ID: 482447398) 6 AED" at bounding box center [1079, 146] width 830 height 33
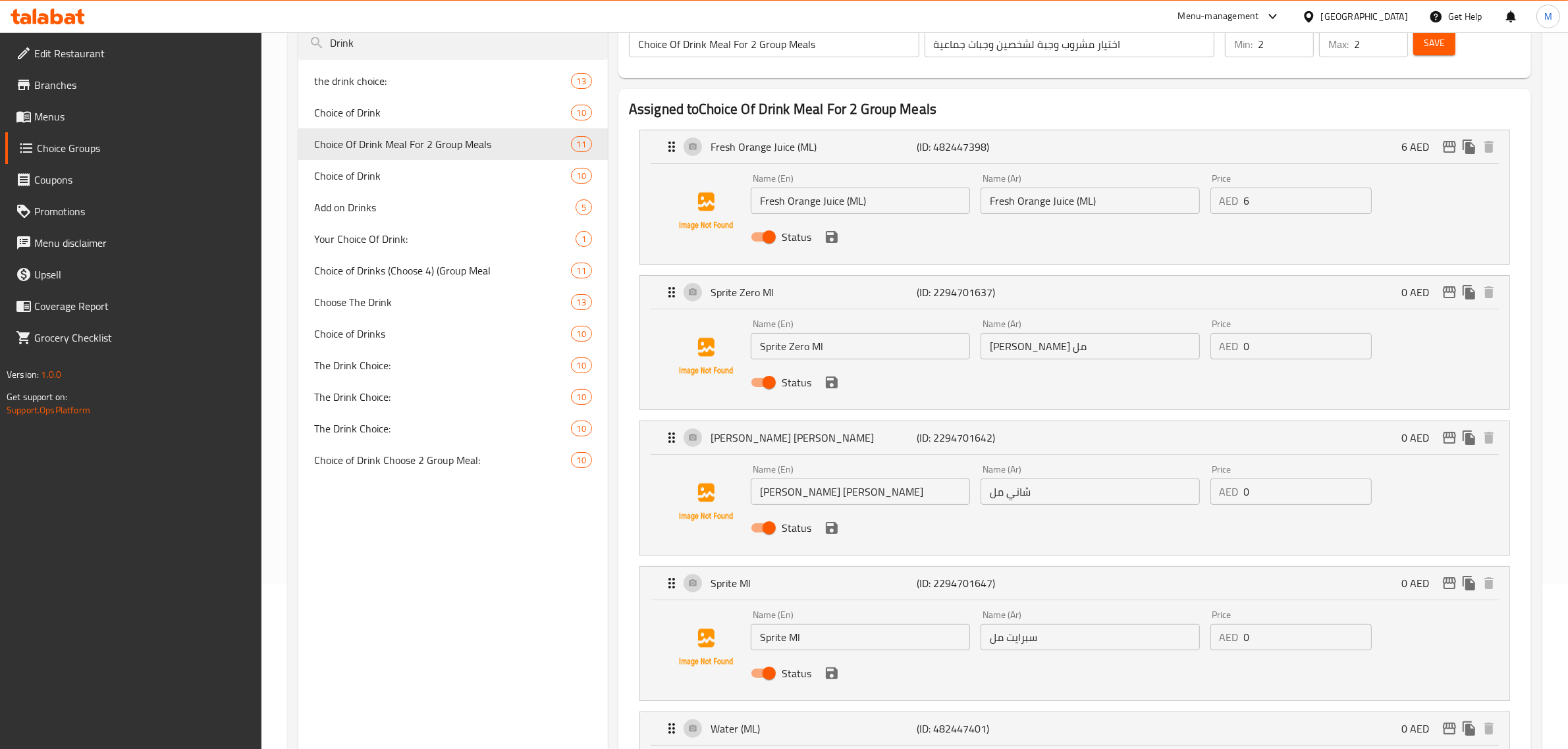
type input "ماء مل"
click at [891, 198] on input "Fresh Orange Juice (ML)" at bounding box center [861, 200] width 220 height 26
click at [847, 206] on input "Fresh Orange Juice (ML" at bounding box center [861, 200] width 220 height 26
type input "Fresh Orange Juice ML"
click at [1109, 205] on input "Fresh Orange Juice (ML)" at bounding box center [1091, 200] width 220 height 26
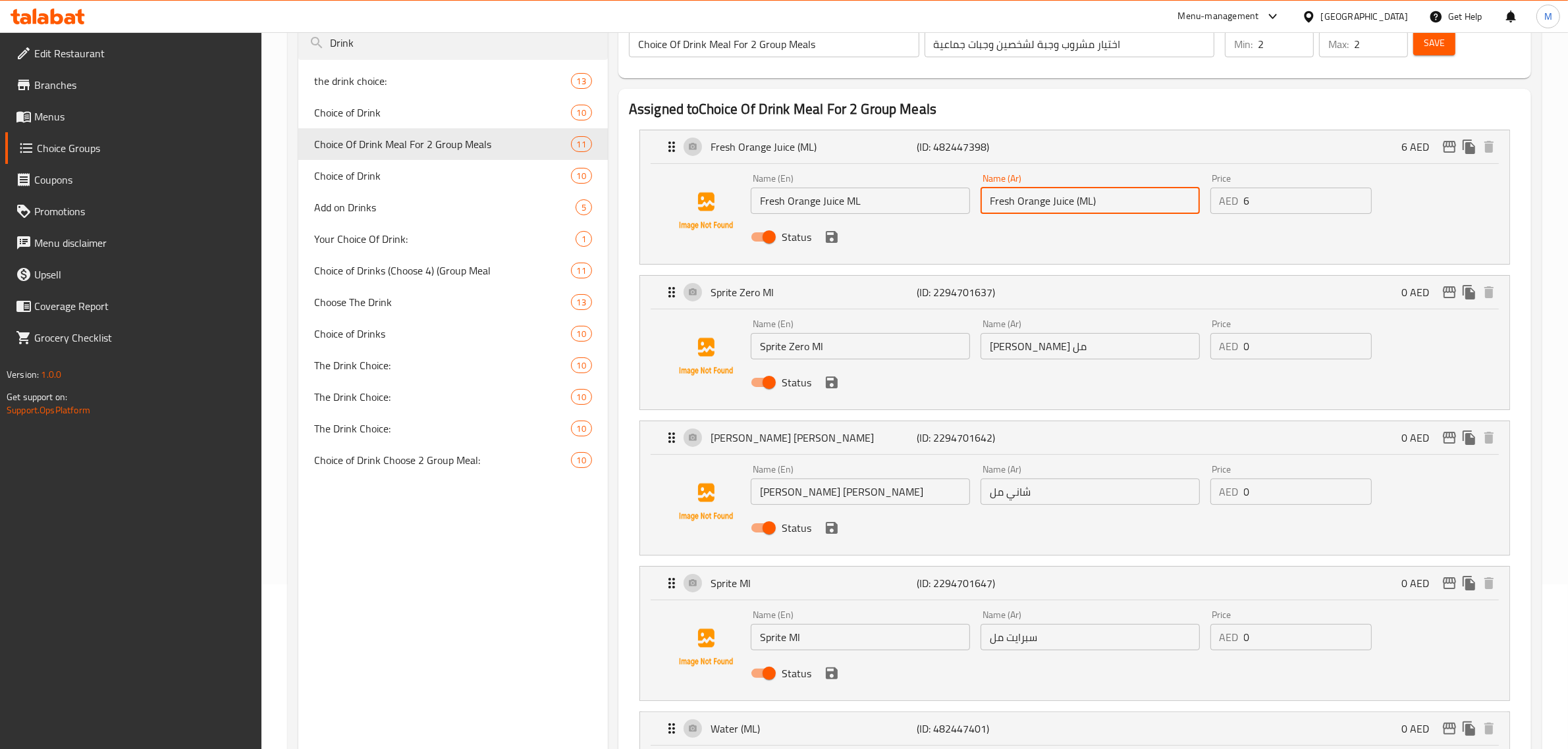
paste input "عصير برتقال طازج مل"
click at [830, 243] on icon "save" at bounding box center [831, 236] width 16 height 16
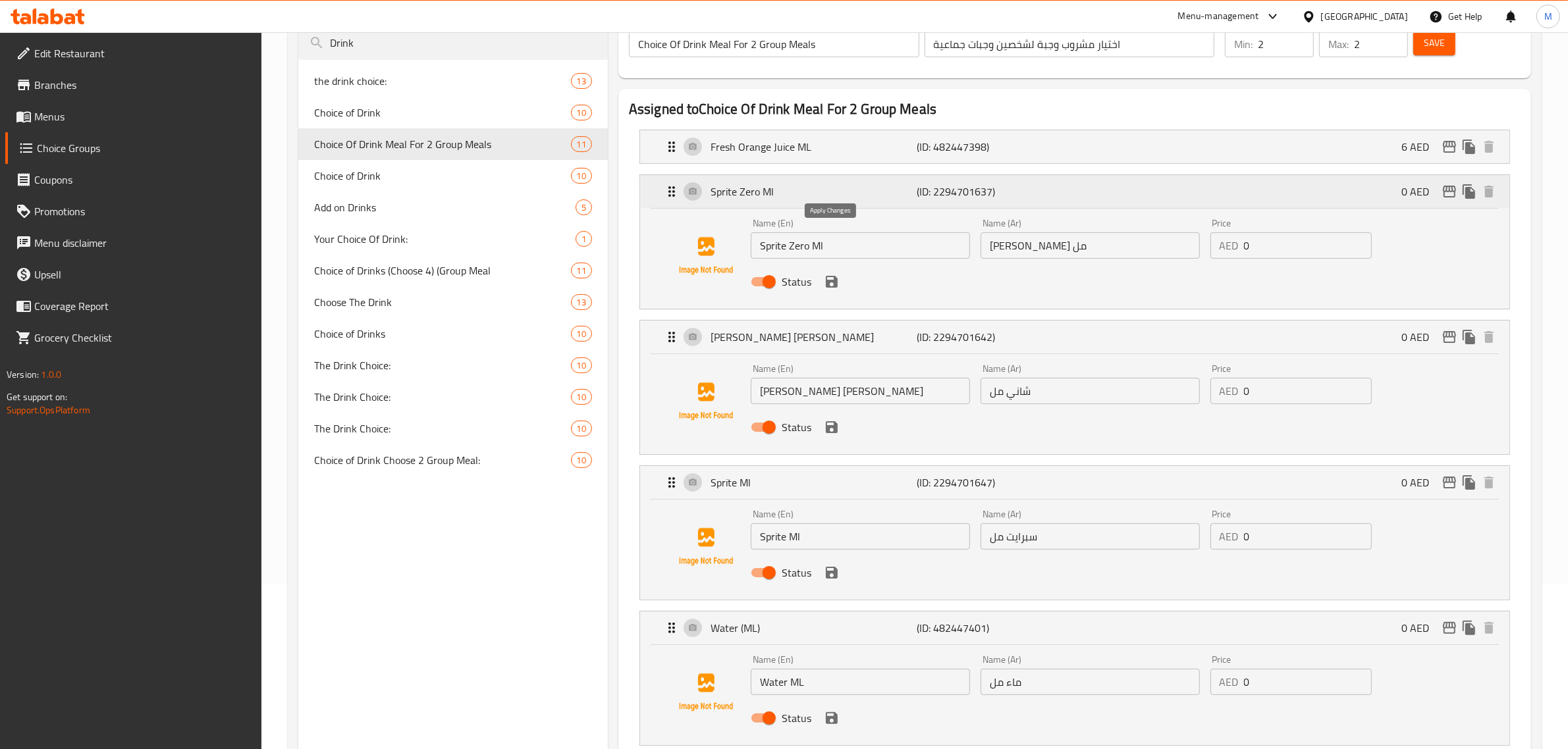
type input "عصير برتقال طازج مل"
click at [831, 284] on icon "save" at bounding box center [831, 281] width 16 height 16
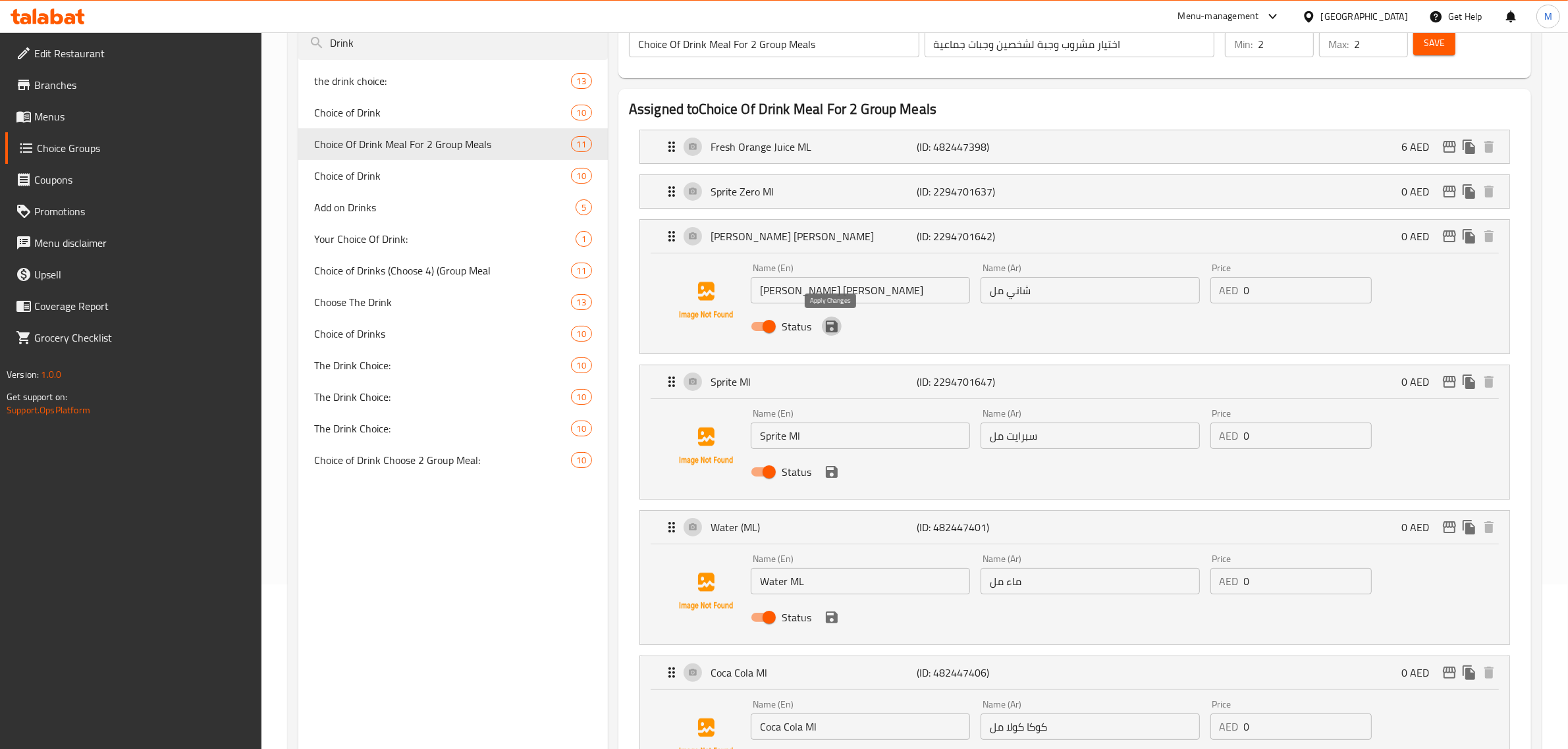
click at [829, 328] on icon "save" at bounding box center [831, 327] width 12 height 12
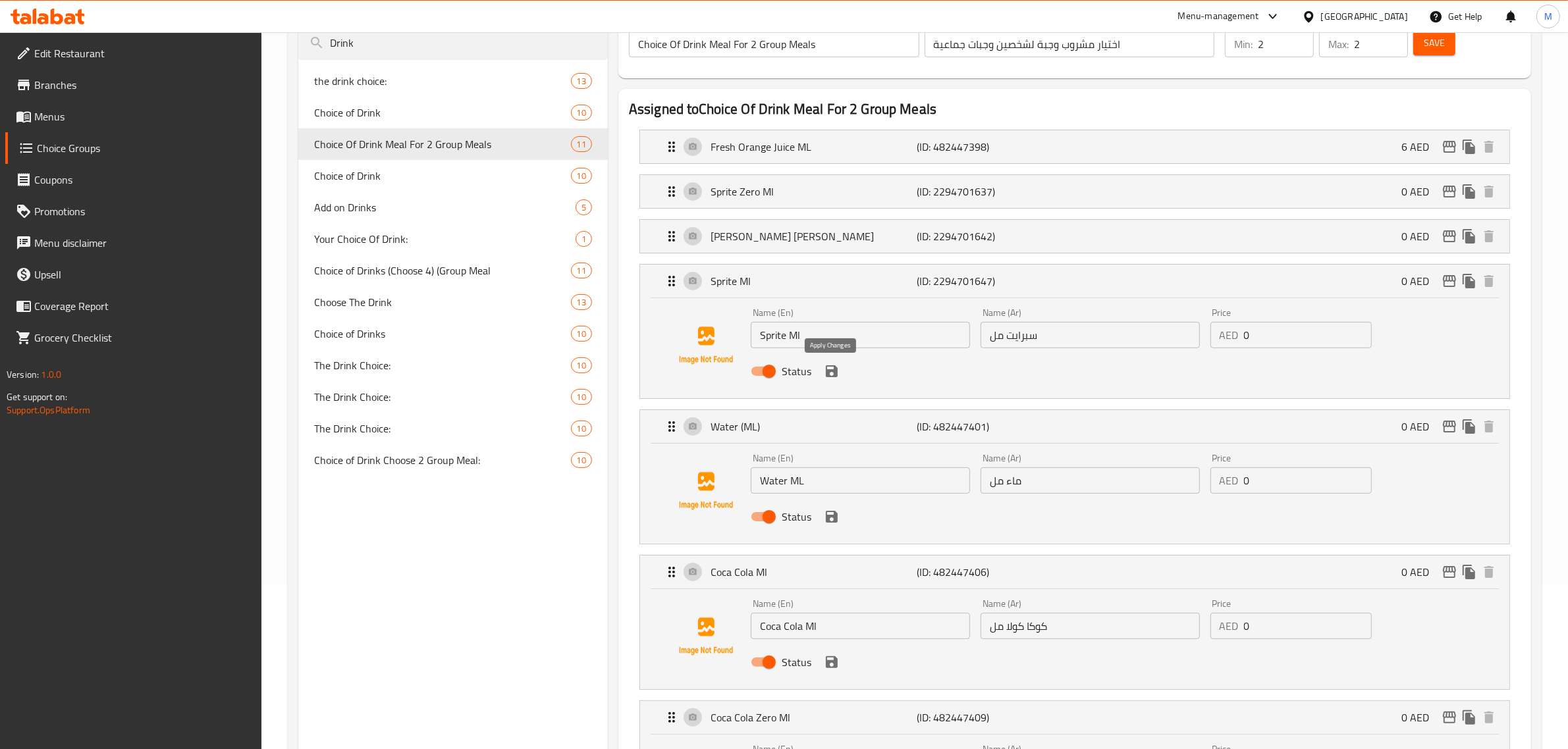
click at [833, 378] on icon "save" at bounding box center [831, 371] width 16 height 16
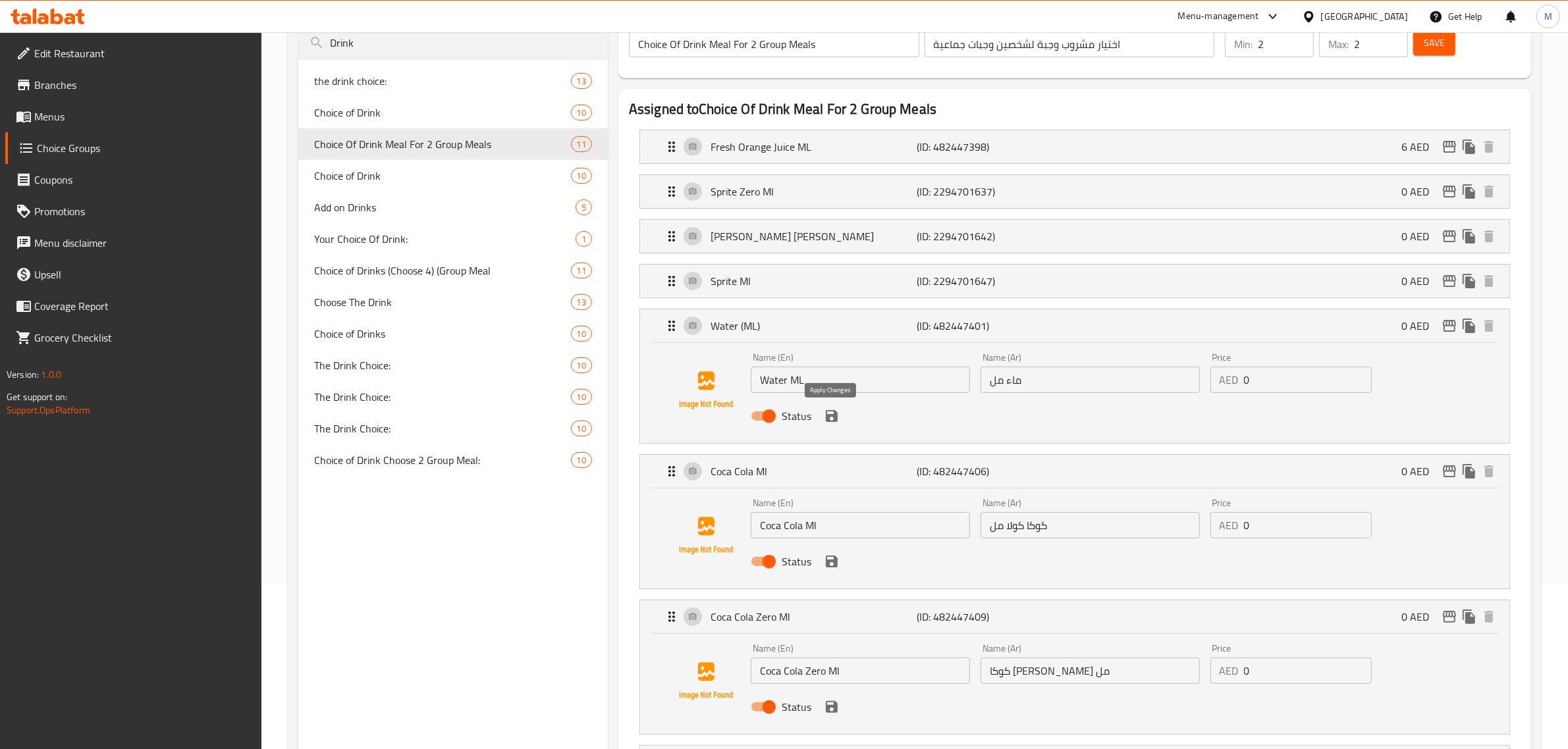
click at [833, 413] on icon "save" at bounding box center [831, 416] width 12 height 12
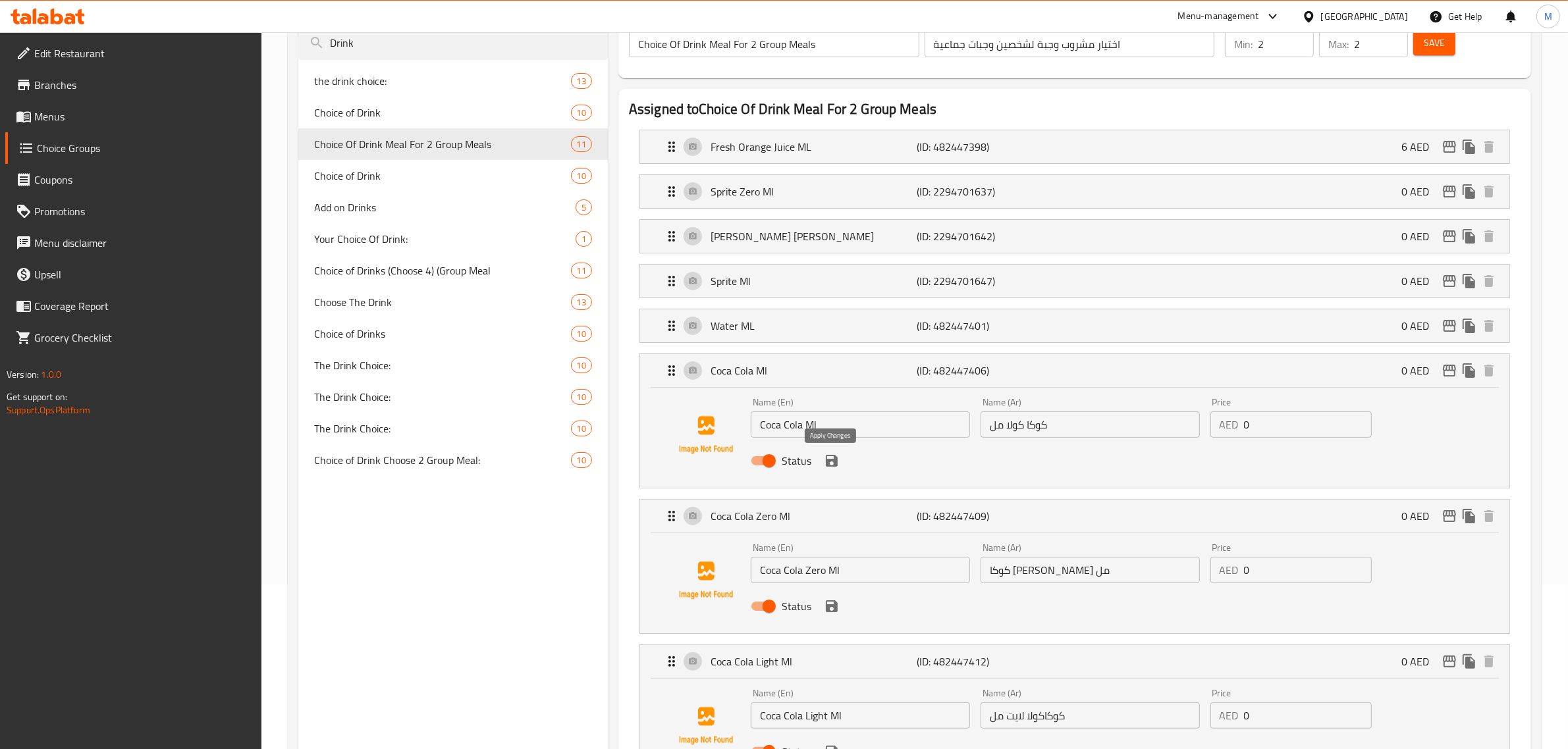
click at [834, 459] on icon "save" at bounding box center [831, 461] width 12 height 12
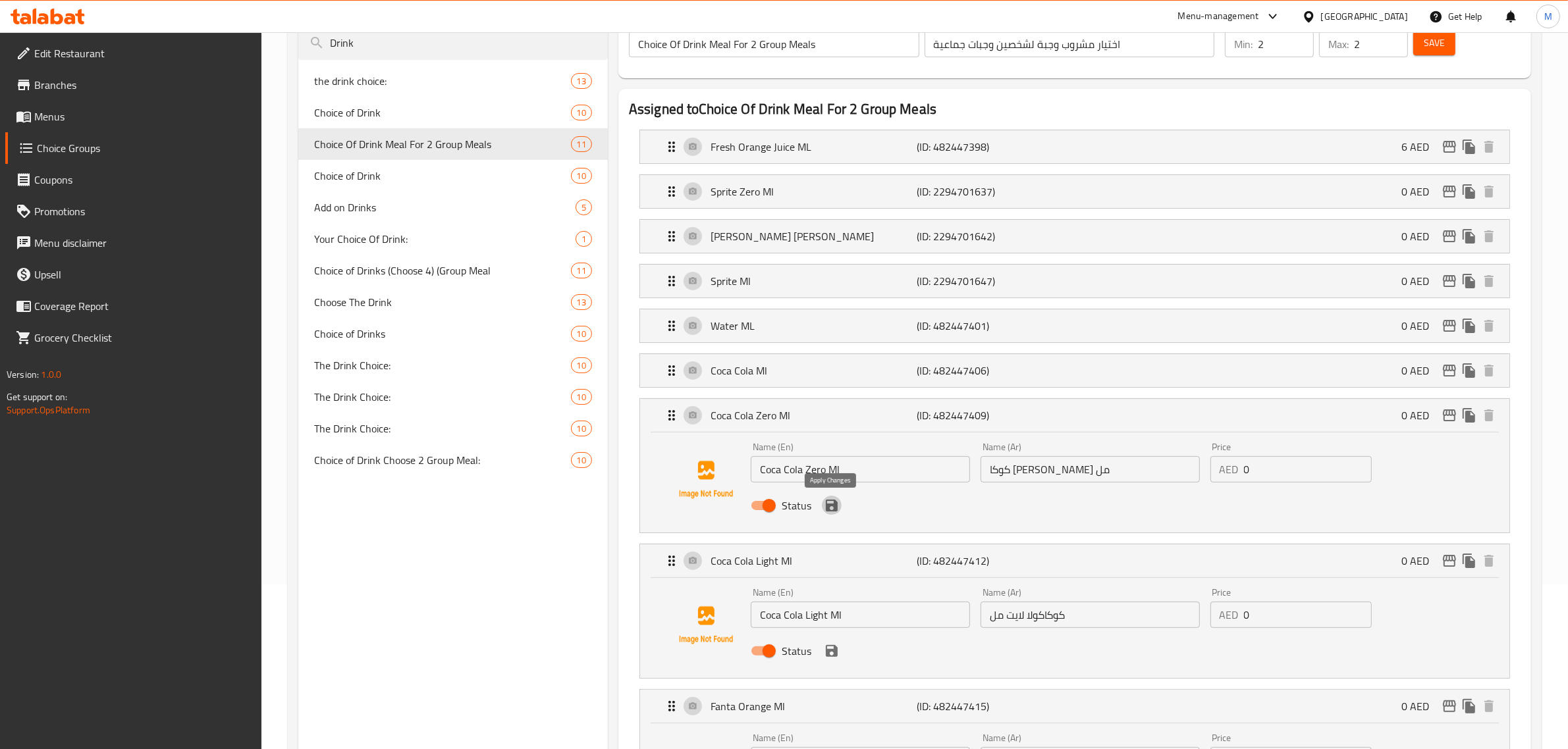
click at [835, 512] on icon "save" at bounding box center [831, 506] width 12 height 12
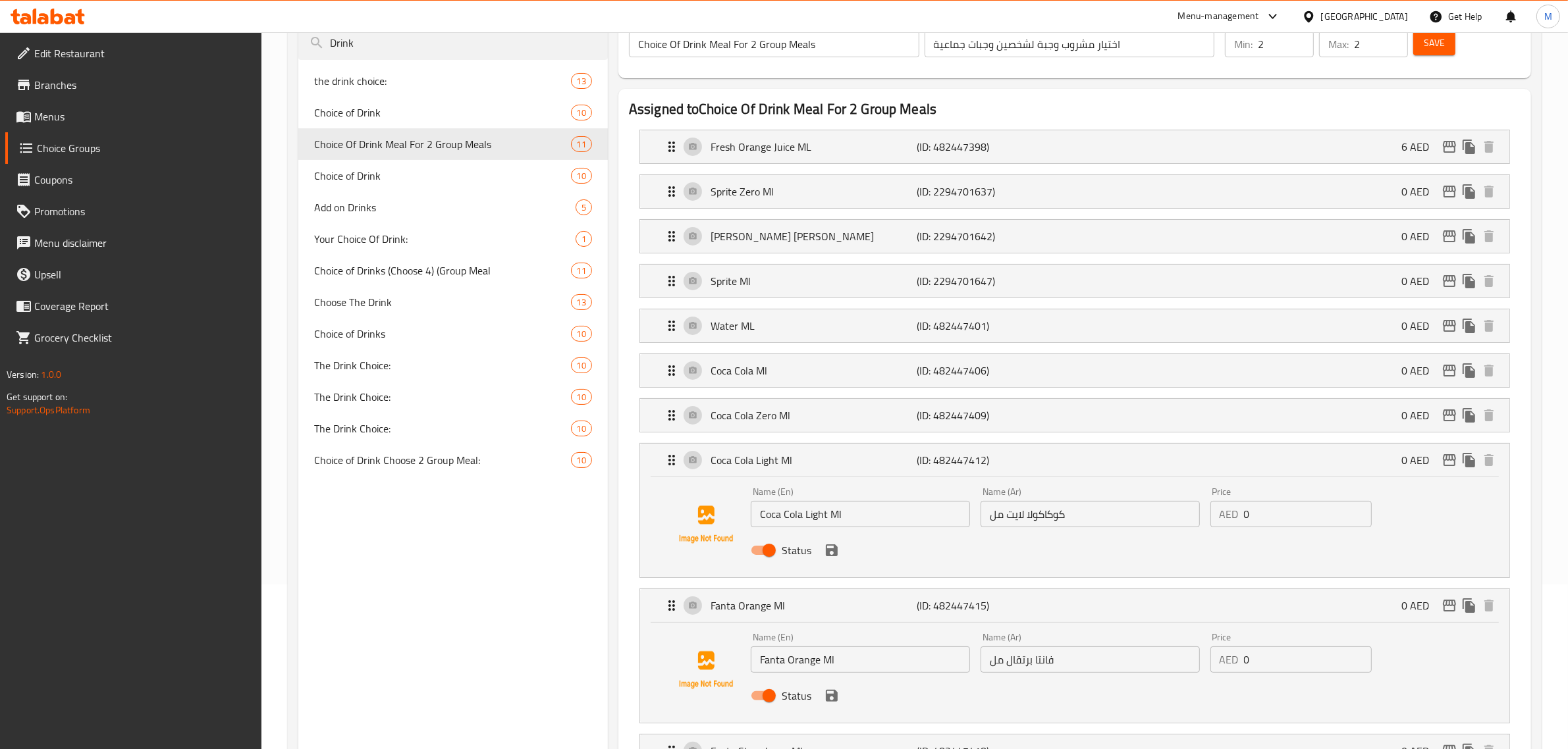
click at [838, 560] on div "Status" at bounding box center [1090, 551] width 689 height 35
click at [834, 555] on icon "save" at bounding box center [831, 551] width 12 height 12
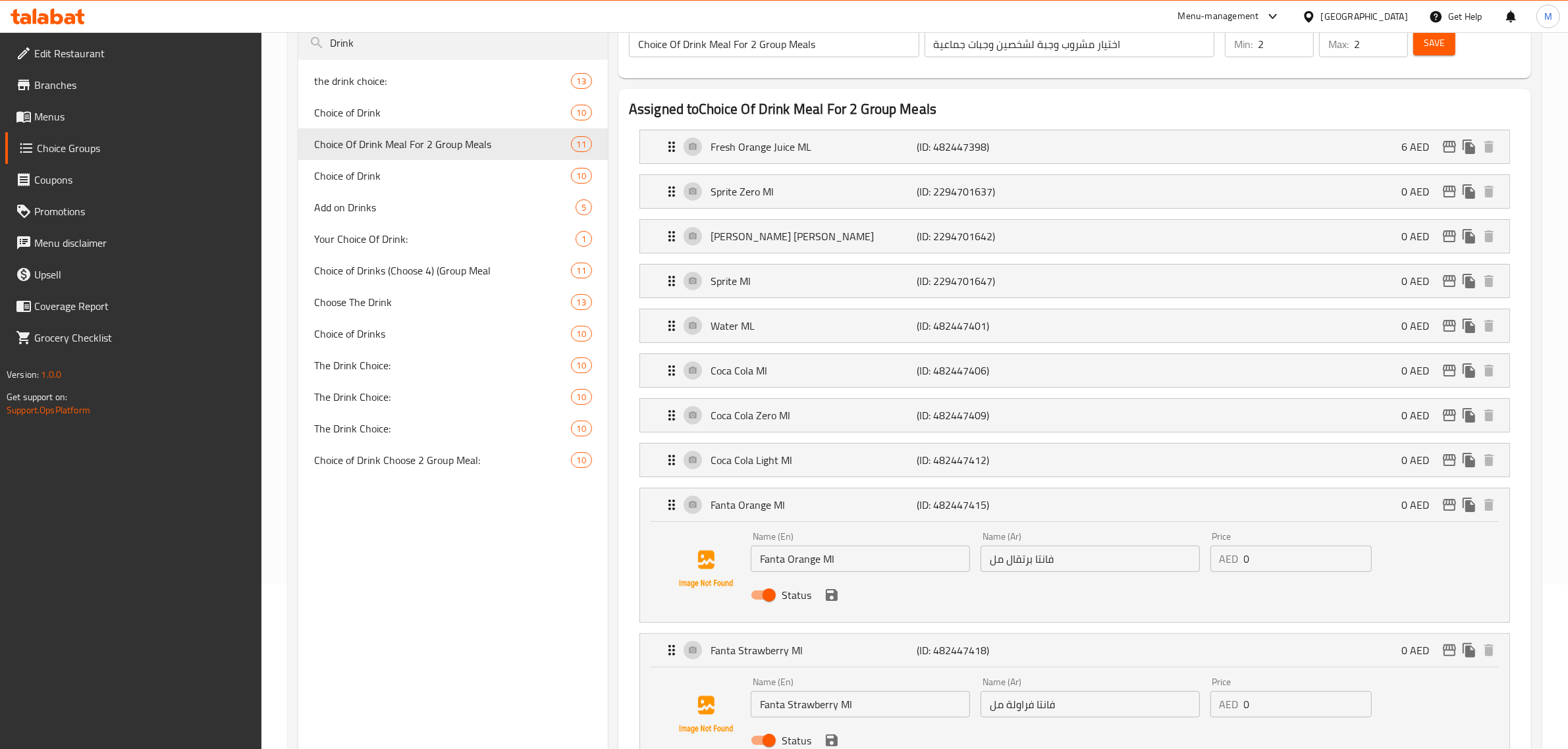
click at [837, 607] on div "Status" at bounding box center [1090, 595] width 689 height 35
click at [830, 601] on icon "save" at bounding box center [831, 595] width 12 height 12
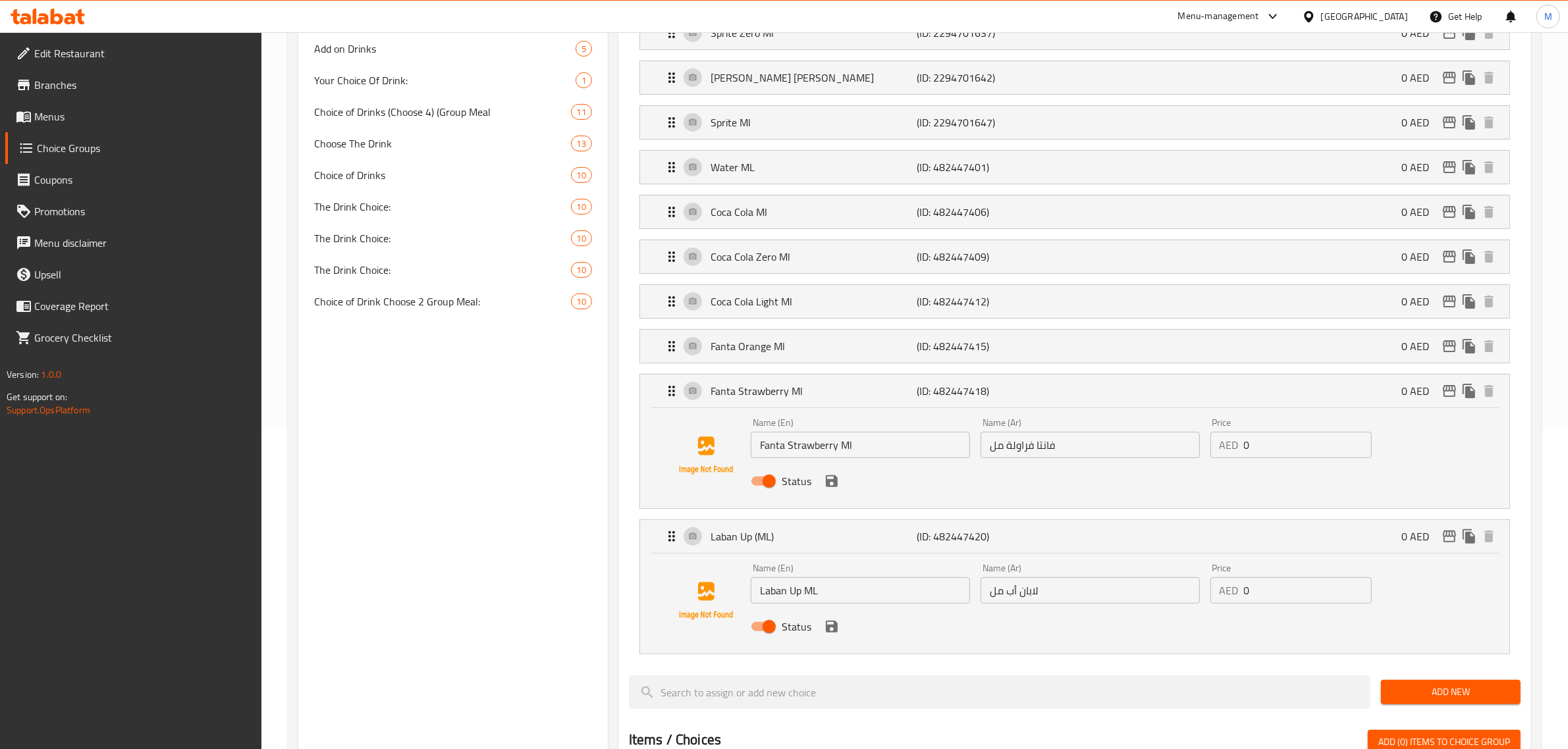
scroll to position [329, 0]
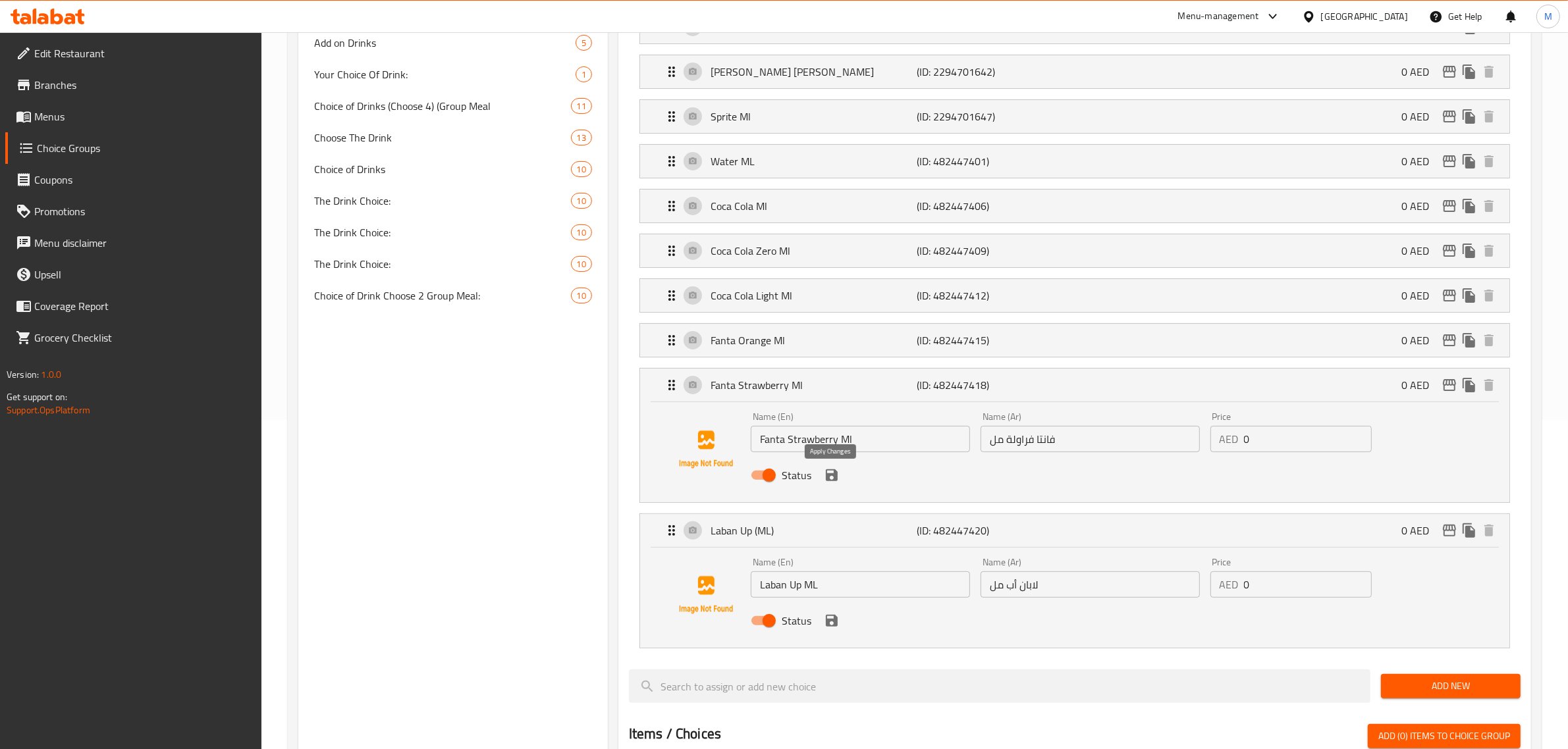
click at [828, 479] on icon "save" at bounding box center [831, 475] width 12 height 12
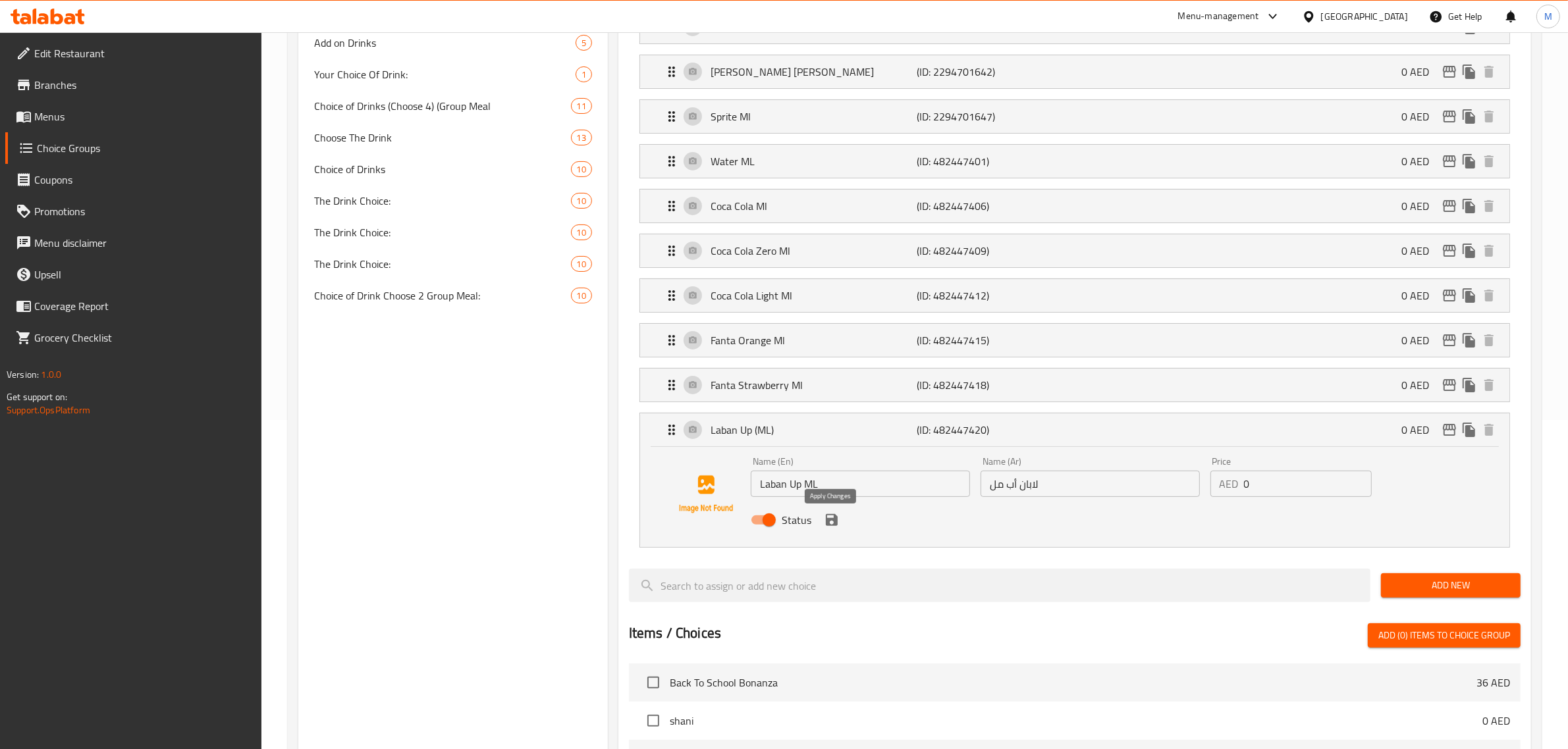
click at [833, 526] on icon "save" at bounding box center [831, 520] width 12 height 12
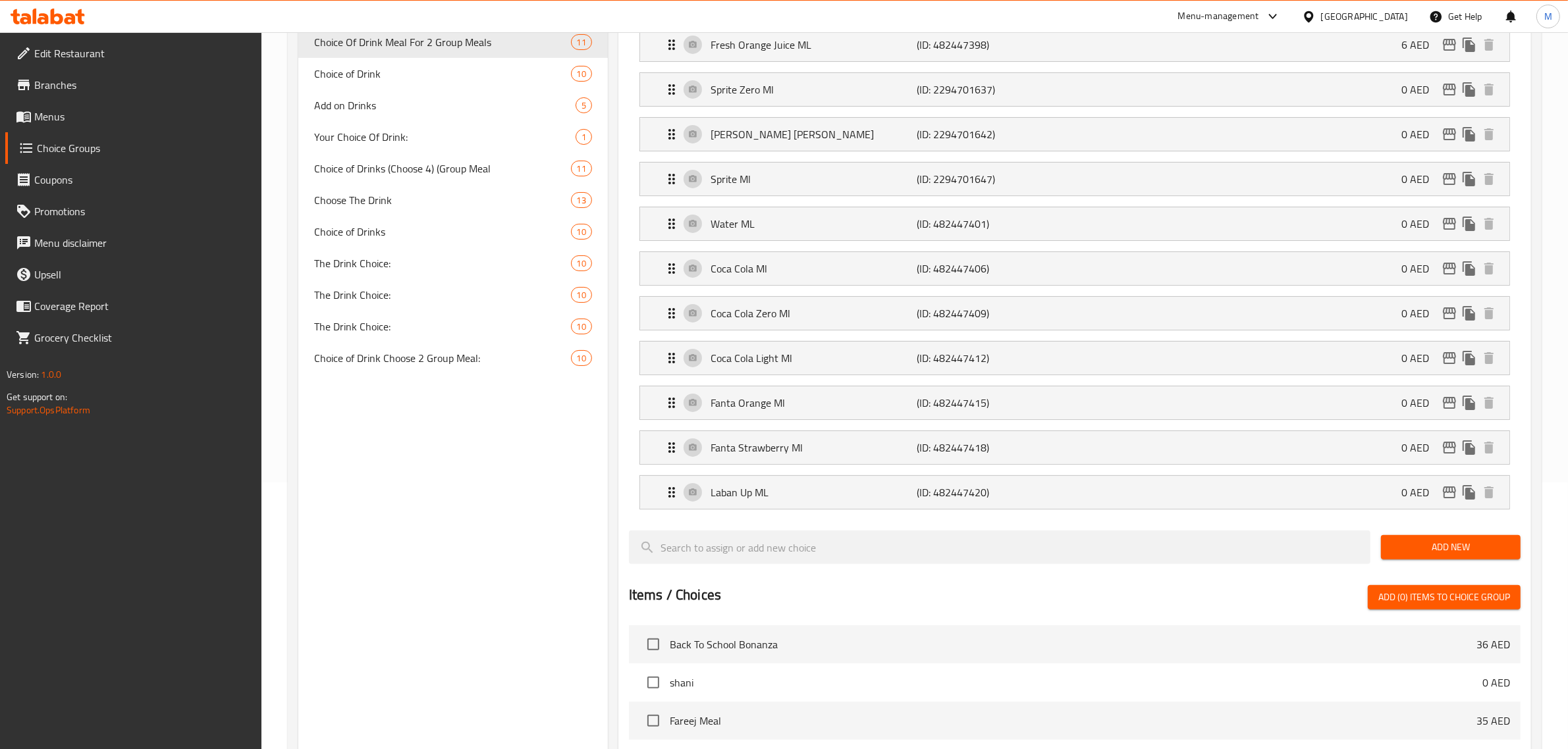
scroll to position [0, 0]
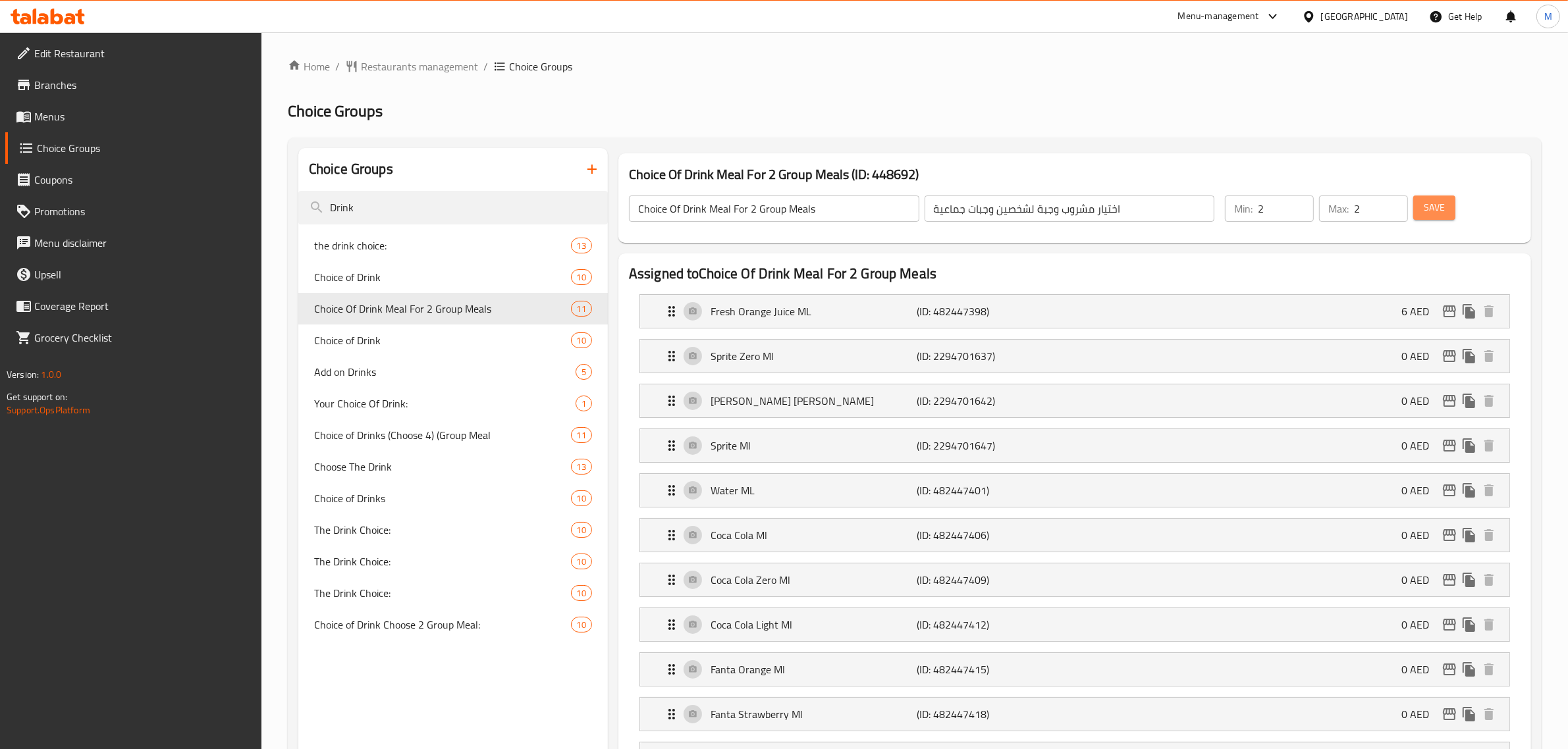
click at [1427, 211] on span "Save" at bounding box center [1434, 207] width 21 height 16
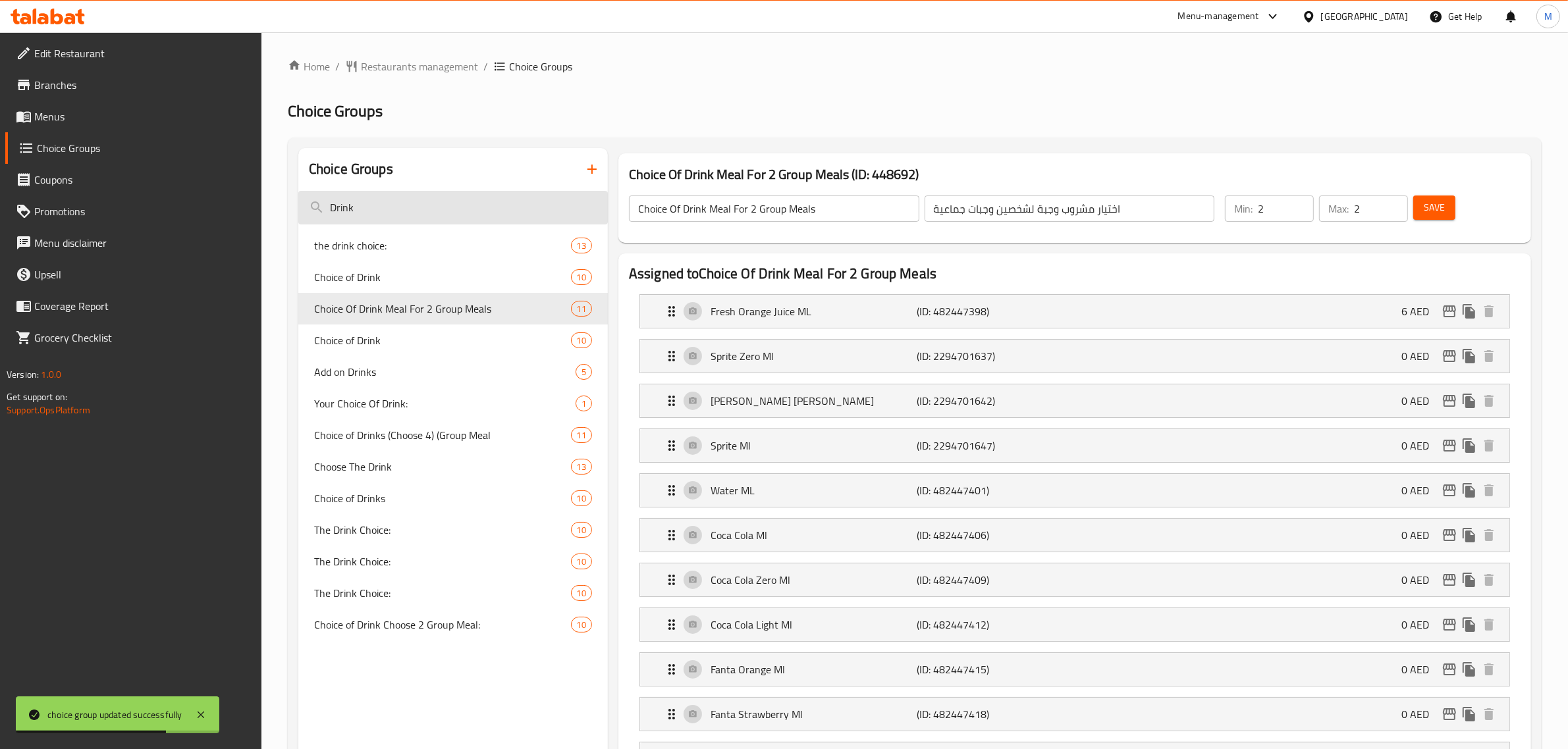
click at [413, 198] on input "Drink" at bounding box center [453, 208] width 309 height 34
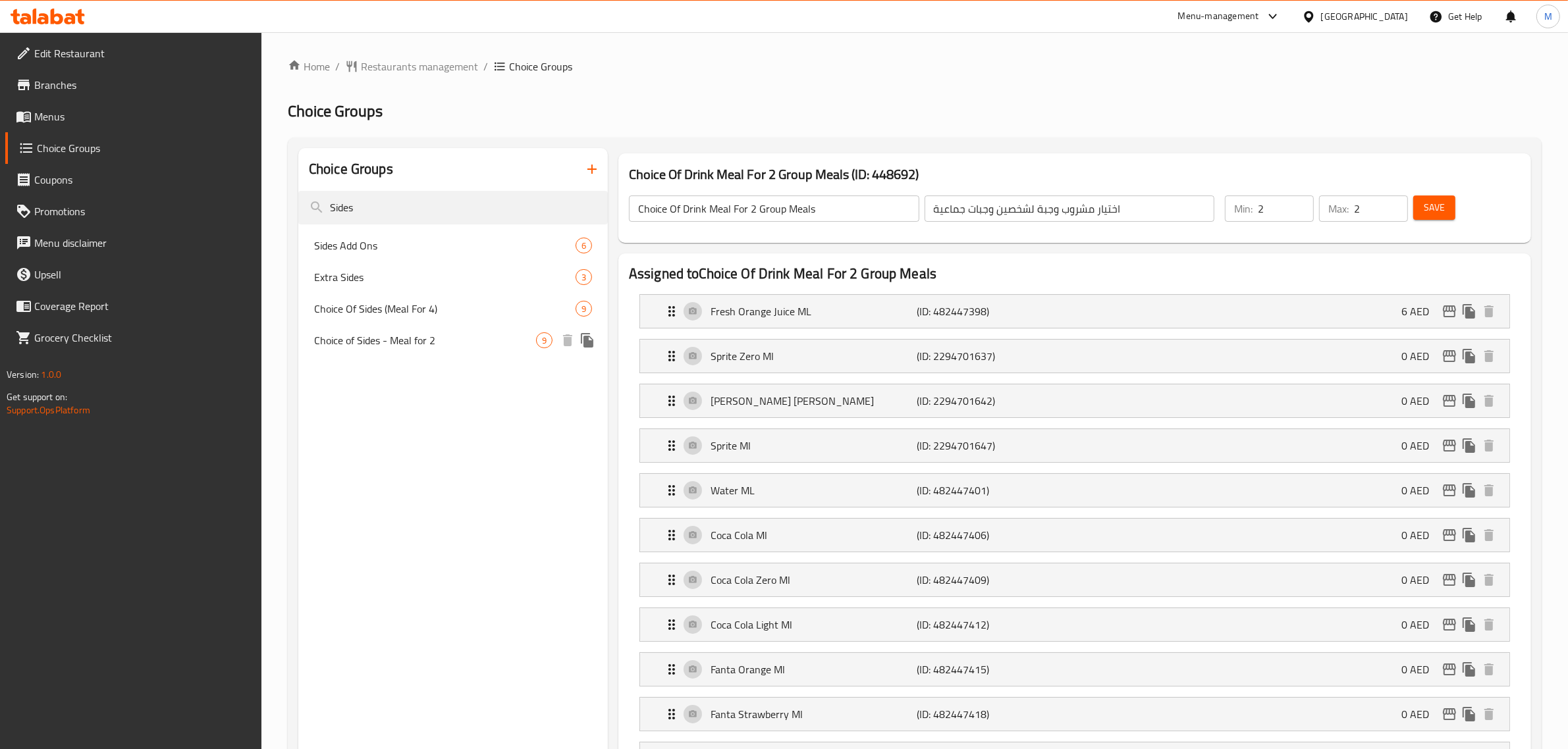
type input "Sides"
click at [458, 344] on span "Choice of Sides - Meal for 2" at bounding box center [425, 340] width 222 height 16
type input "Choice of Sides - Meal for 2"
type input "اختيار الأطباق الجانبية - وجبة لشخصين"
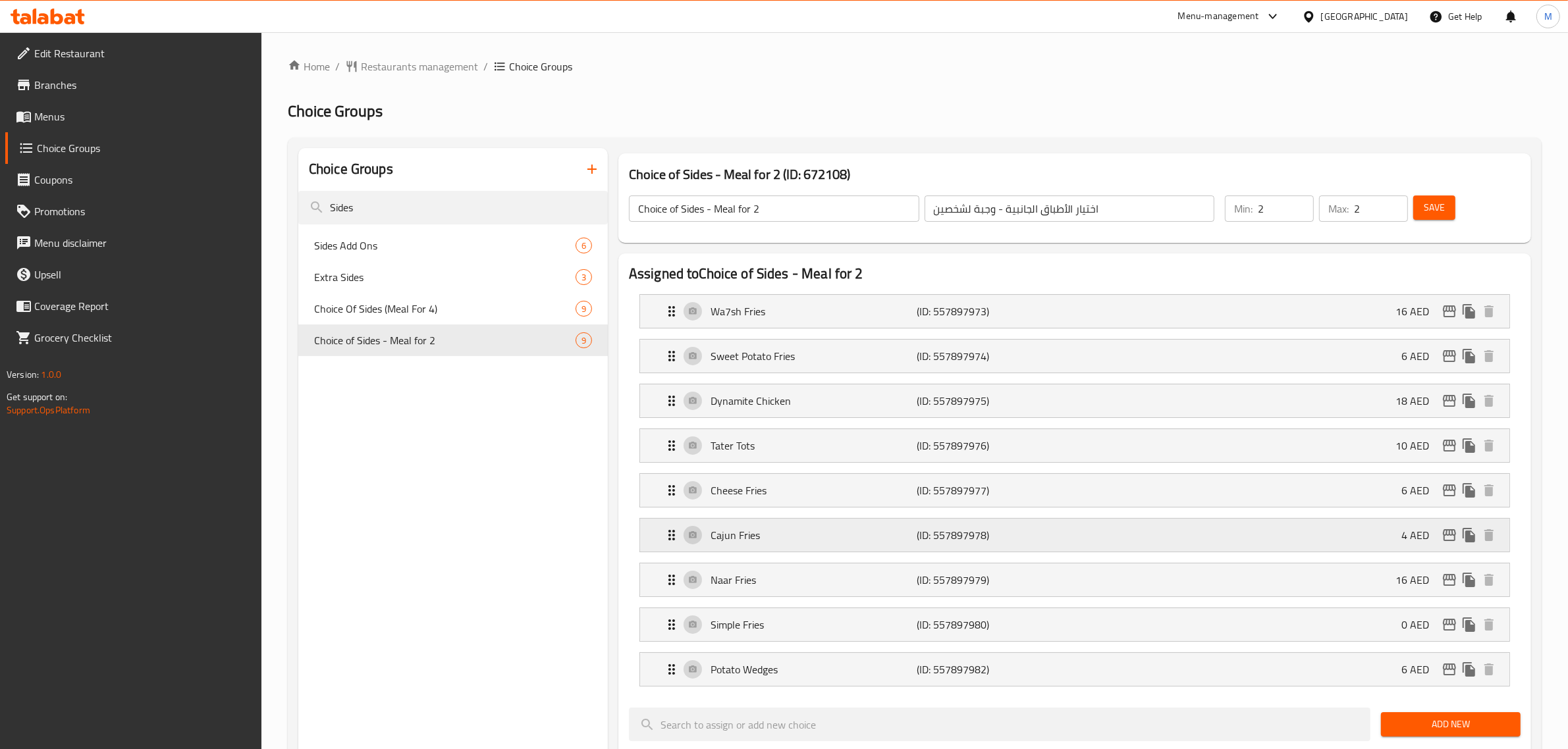
click at [1054, 545] on div "Cajun Fries (ID: 557897978) 4 AED" at bounding box center [1079, 535] width 830 height 33
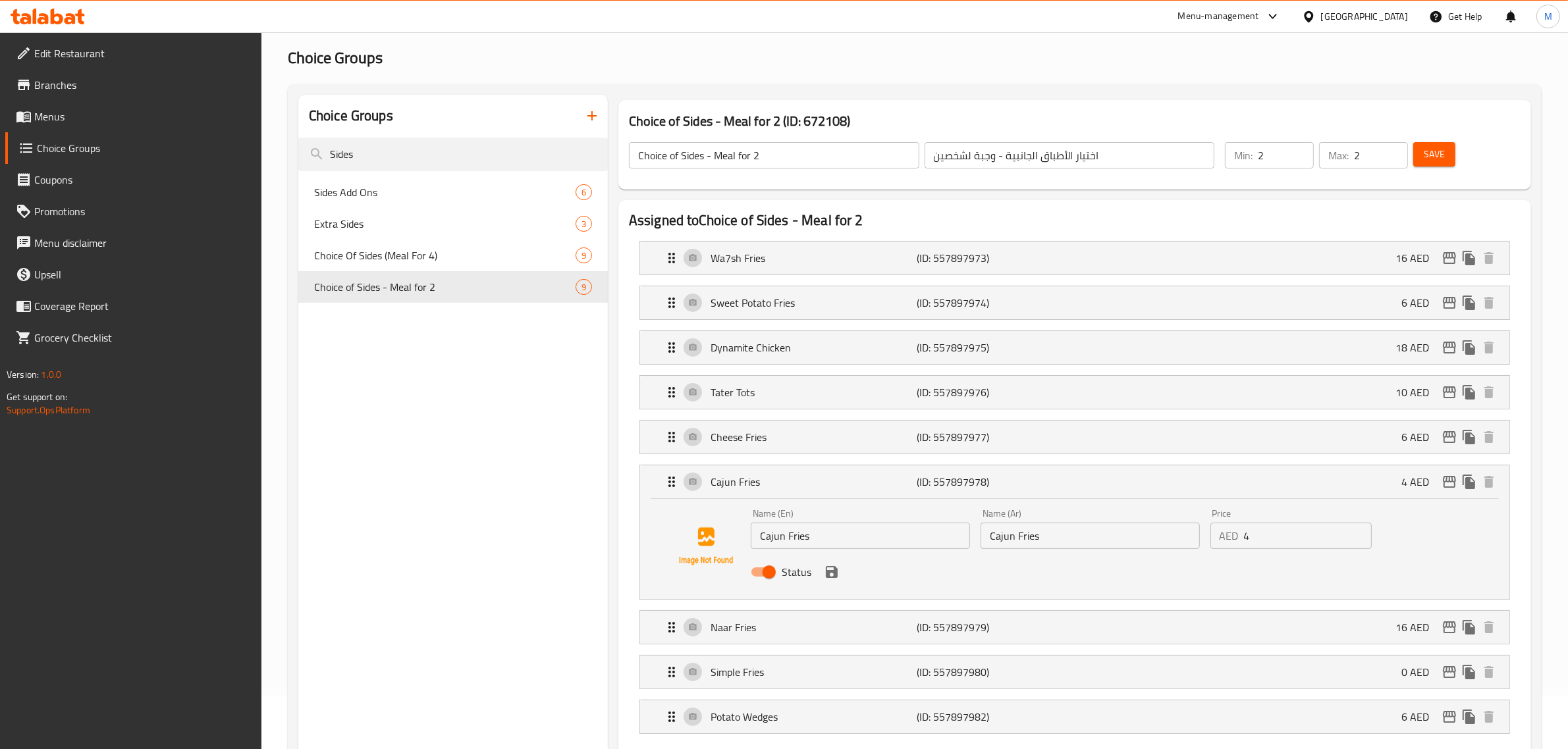
scroll to position [165, 0]
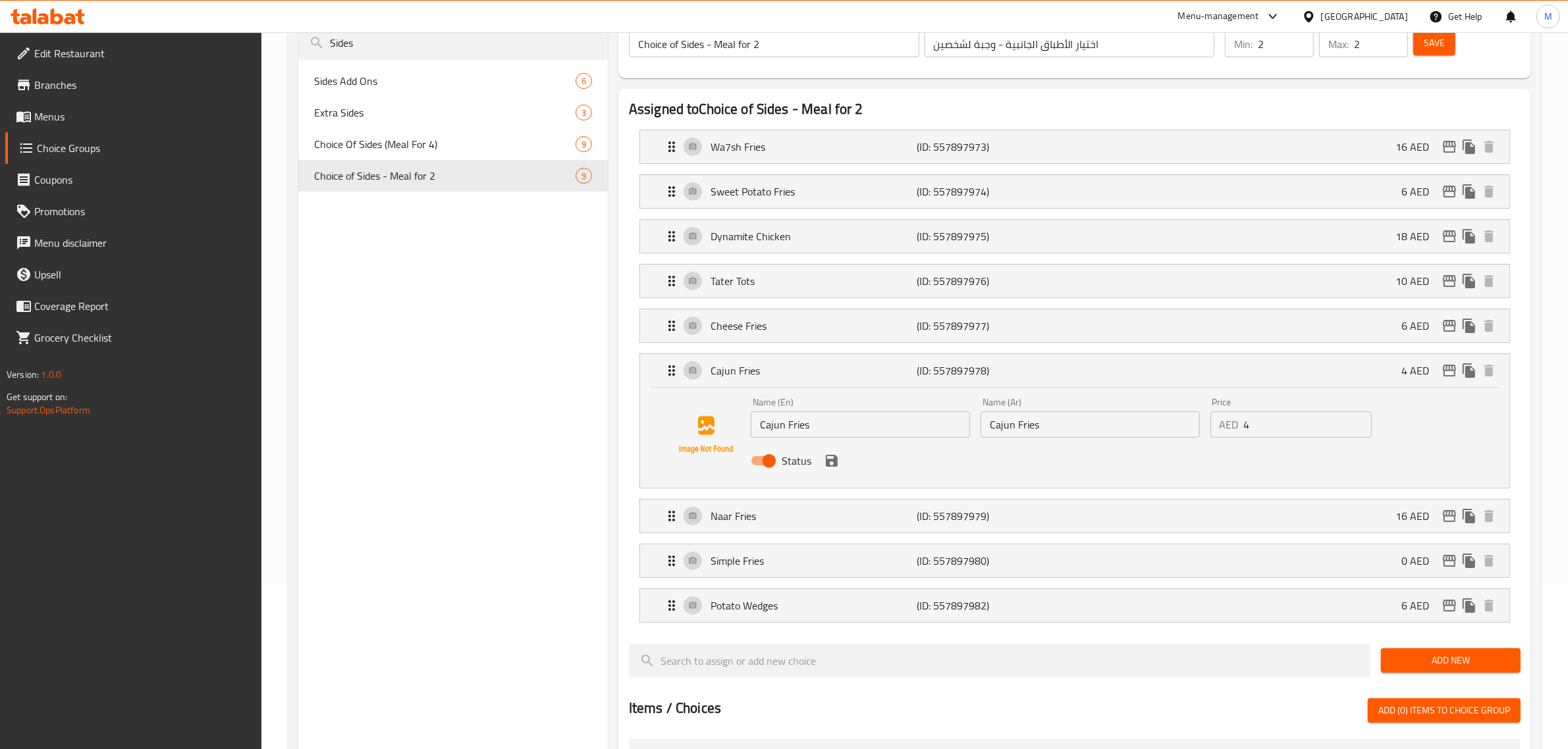
click at [1071, 426] on input "Cajun Fries" at bounding box center [1091, 424] width 220 height 26
click at [836, 464] on icon "save" at bounding box center [831, 461] width 12 height 12
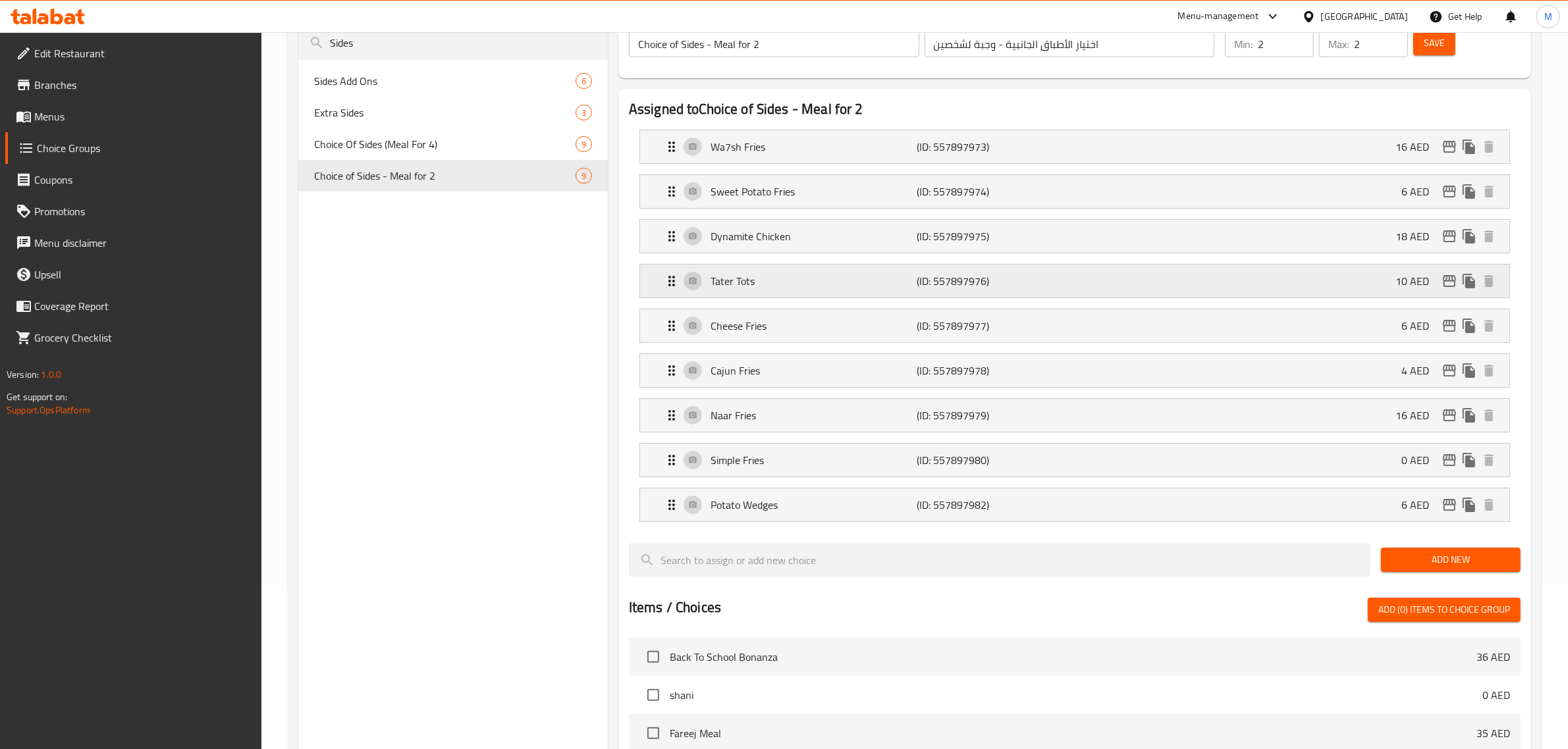
type input "كاجون فرايز"
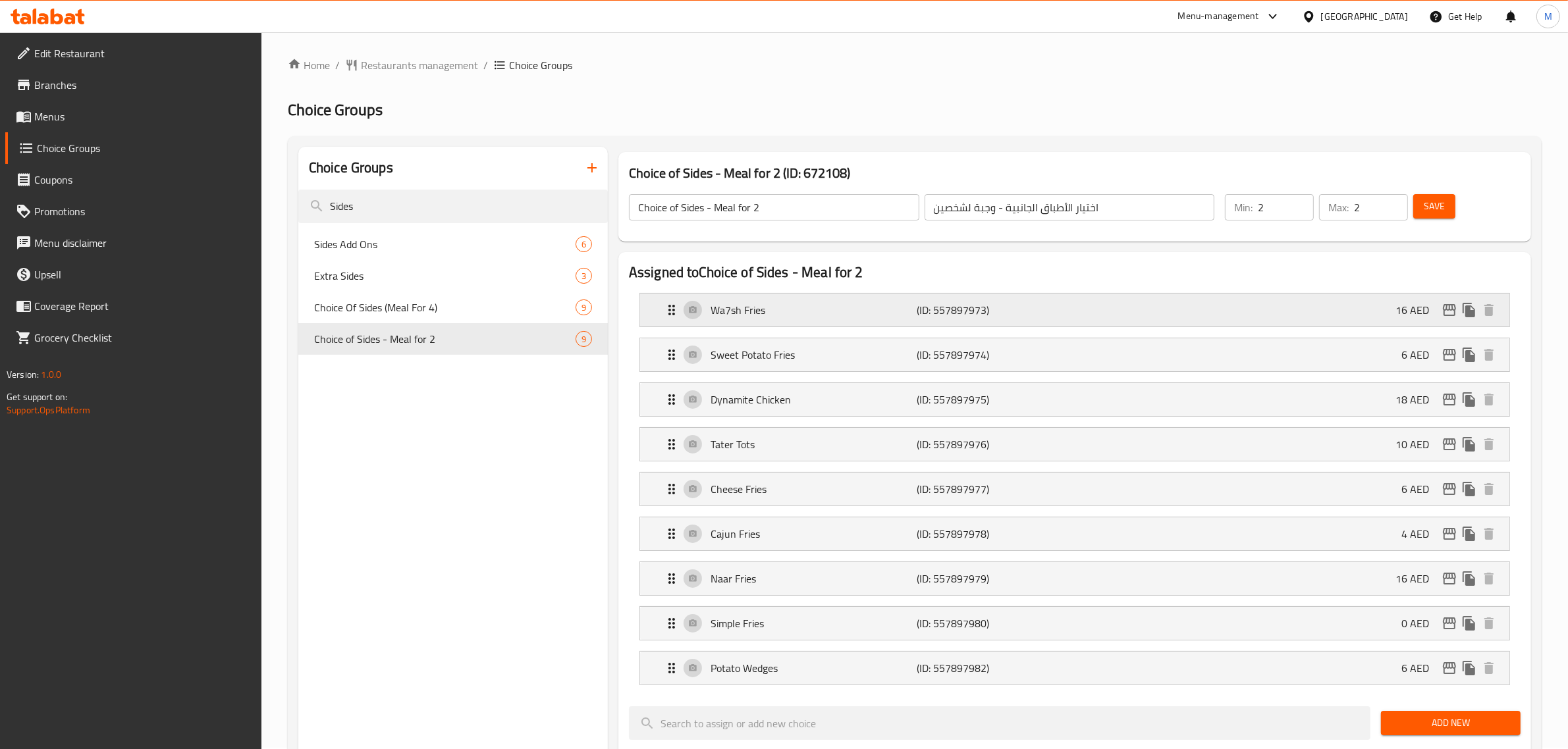
scroll to position [0, 0]
click at [1427, 218] on button "Save" at bounding box center [1435, 207] width 42 height 24
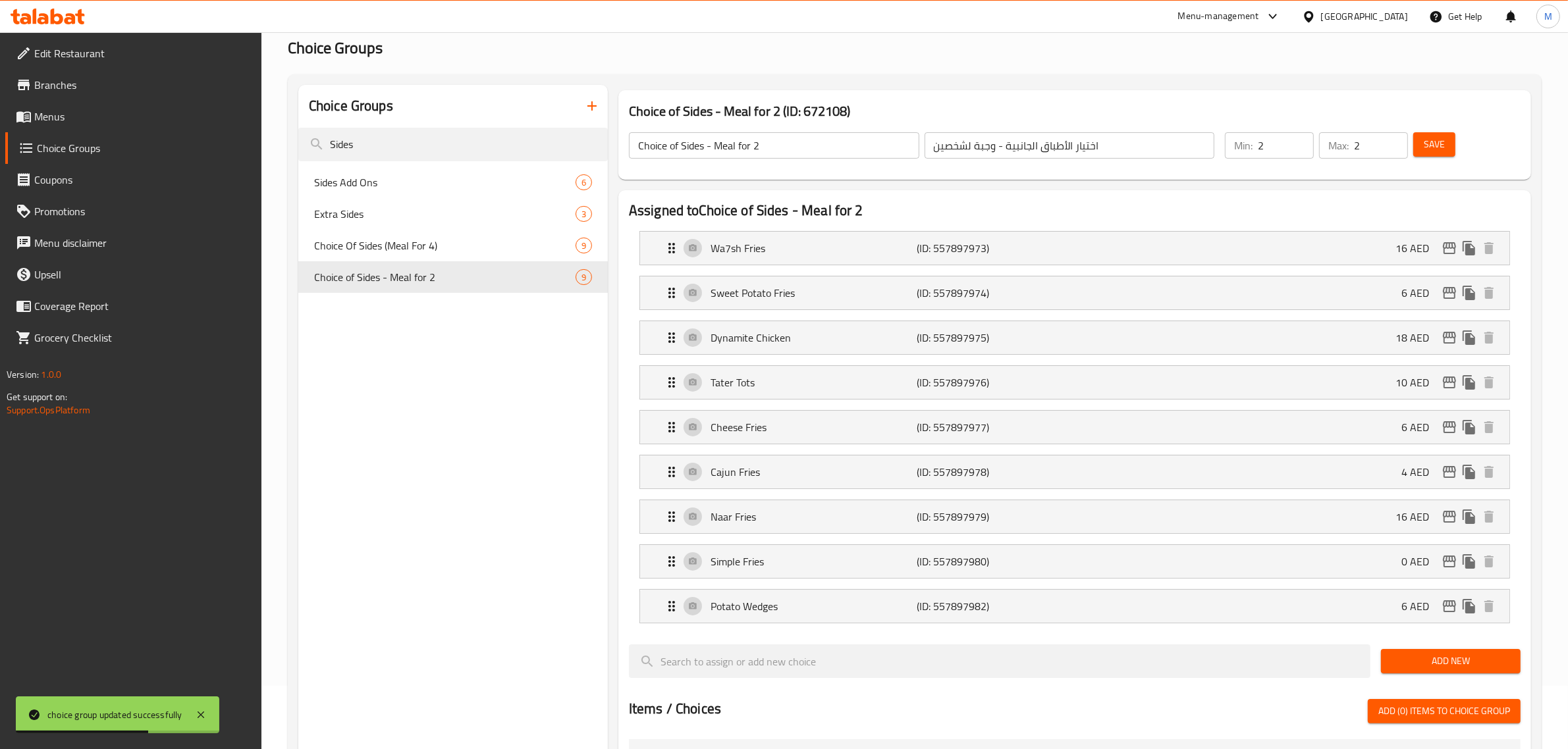
scroll to position [82, 0]
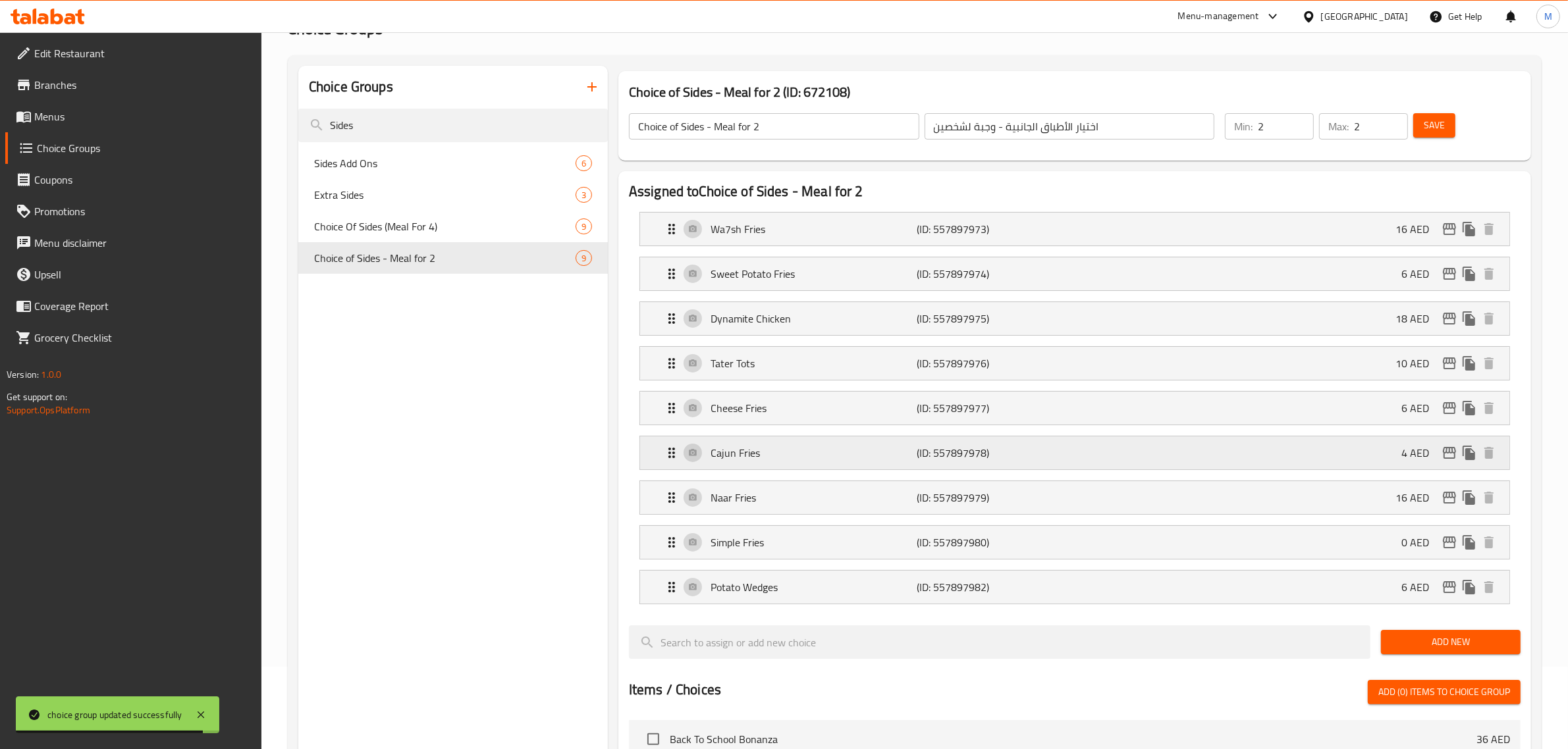
click at [1187, 443] on div "Cajun Fries (ID: 557897978) 4 AED" at bounding box center [1079, 453] width 830 height 33
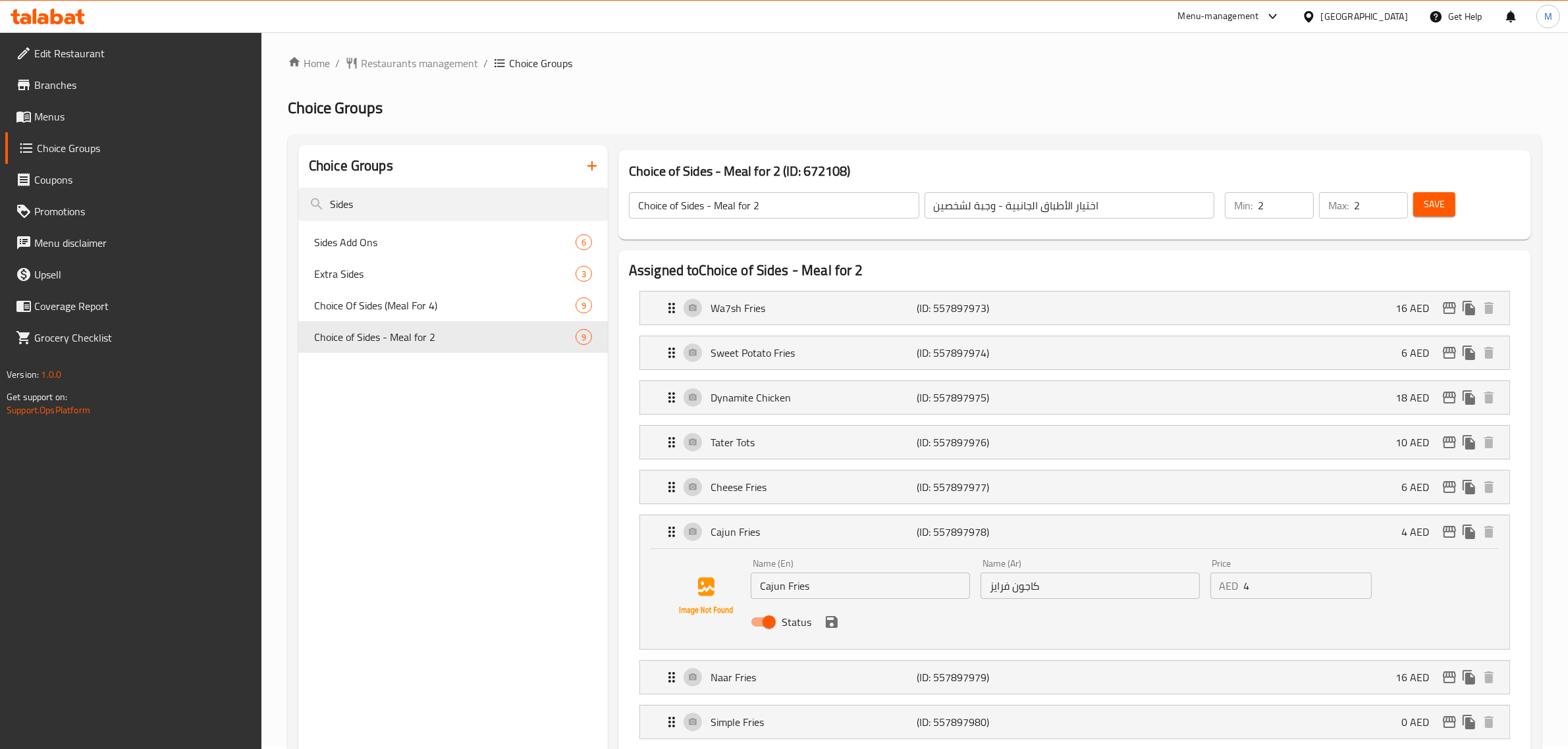
scroll to position [0, 0]
click at [416, 59] on span "Restaurants management" at bounding box center [419, 66] width 117 height 16
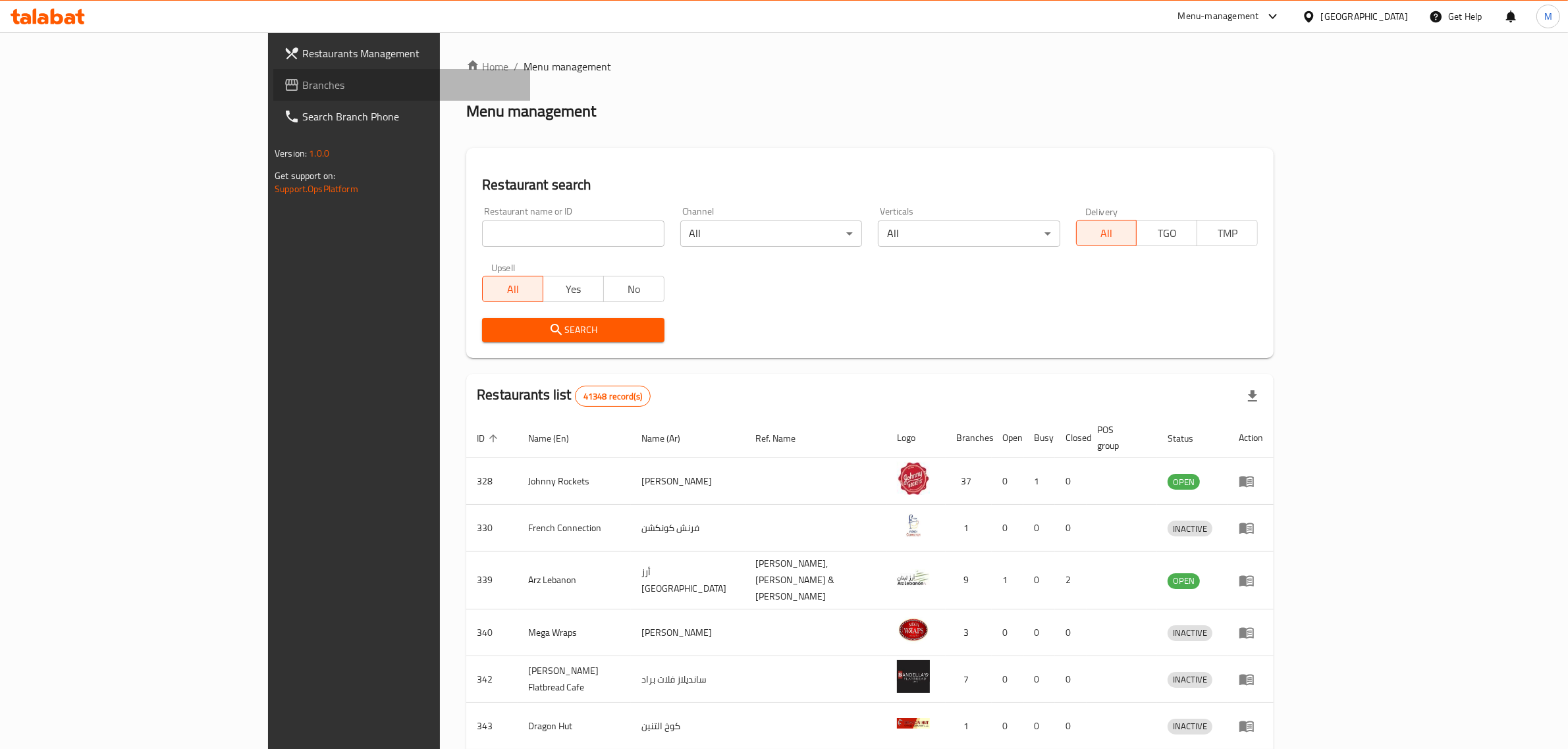
click at [302, 82] on span "Branches" at bounding box center [411, 84] width 217 height 16
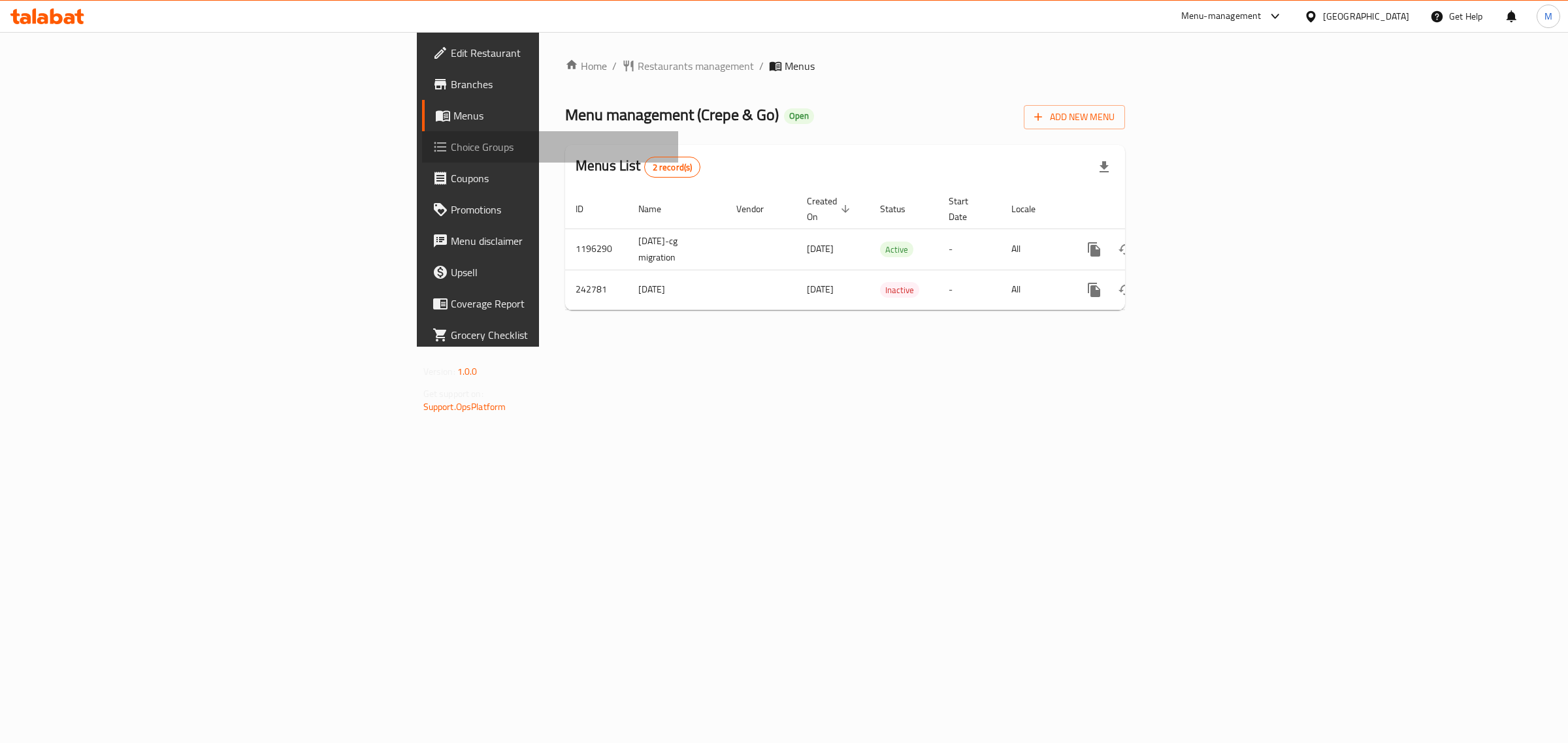
click at [451, 147] on span "Choice Groups" at bounding box center [560, 147] width 218 height 16
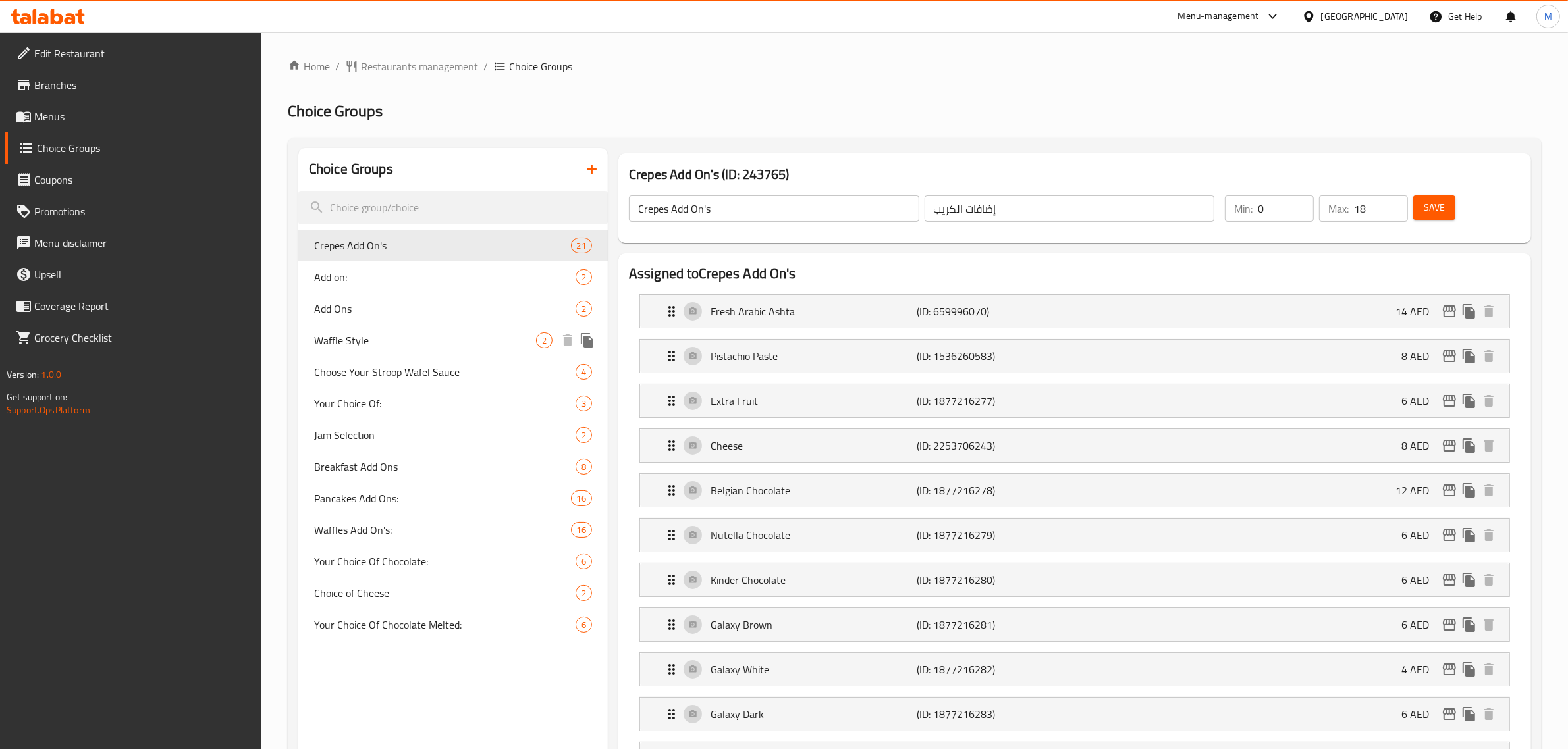
click at [420, 333] on span "Waffle Style" at bounding box center [425, 340] width 222 height 16
type input "Waffle Style"
type input "على طريقة وافل"
type input "1"
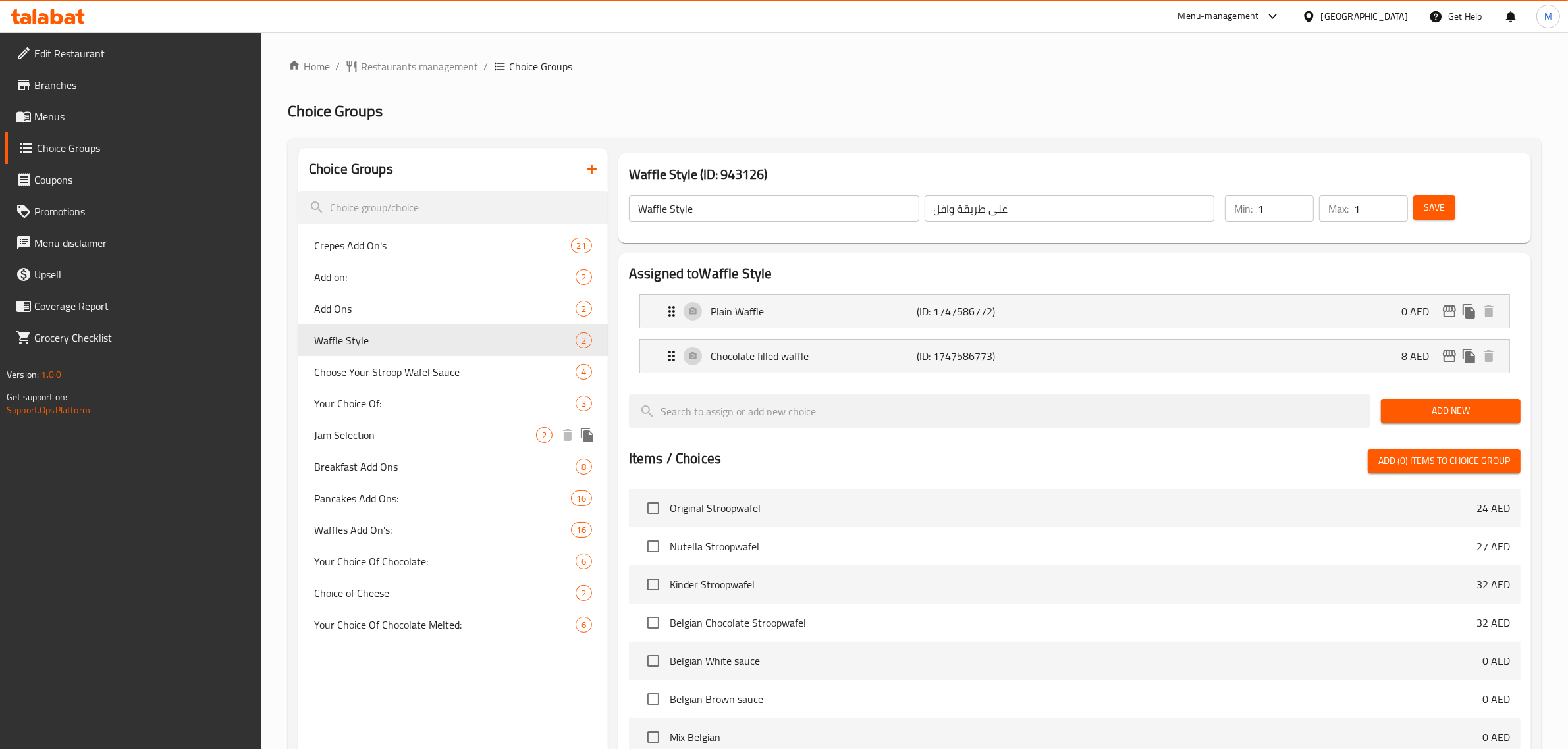
click at [400, 428] on span "Jam Selection" at bounding box center [425, 435] width 222 height 16
type input "Jam Selection"
type input "اختيار مربى"
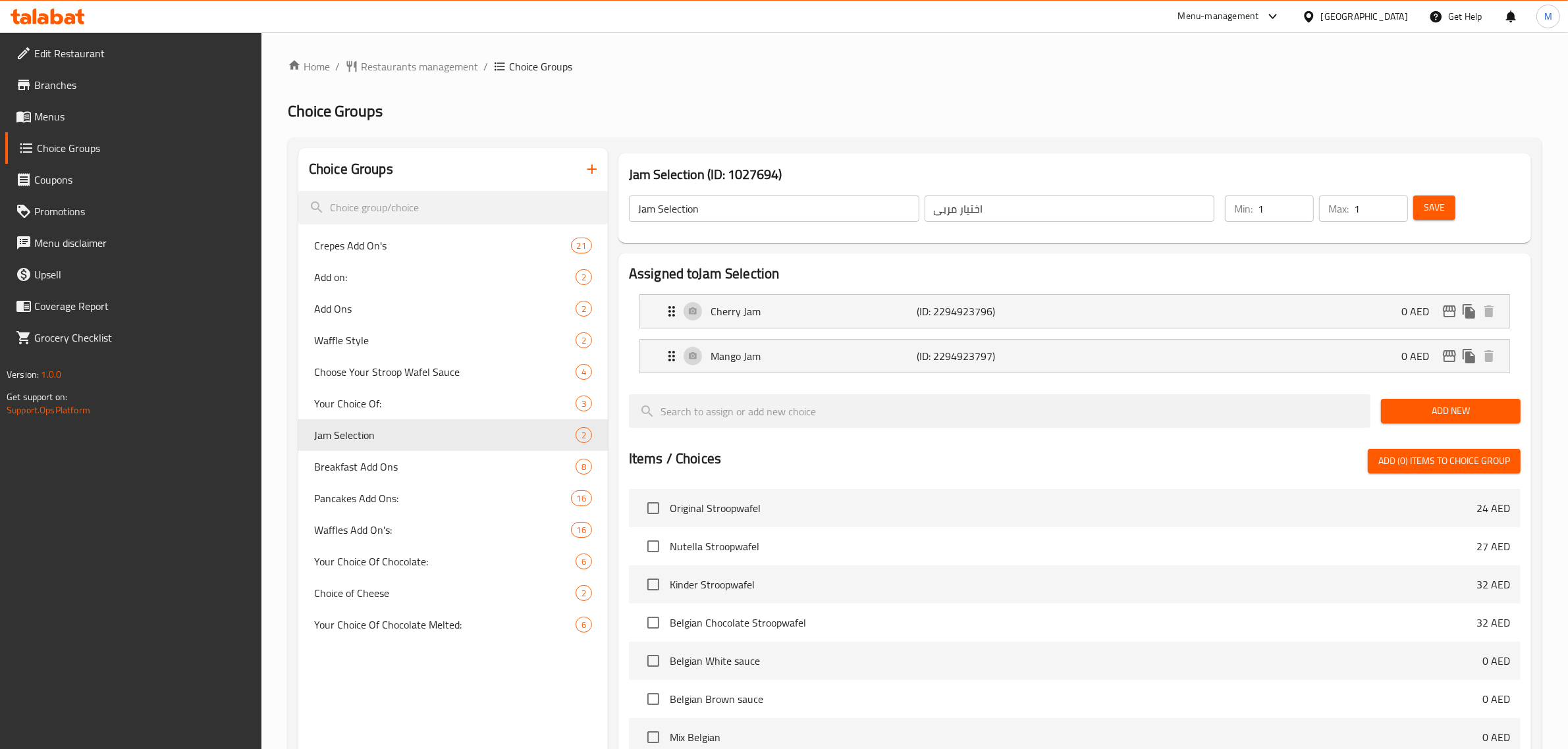
type input "1"
click at [1298, 202] on input "1" at bounding box center [1286, 208] width 56 height 26
click at [1439, 204] on span "Save" at bounding box center [1434, 207] width 21 height 16
click at [419, 63] on span "Restaurants management" at bounding box center [419, 66] width 117 height 16
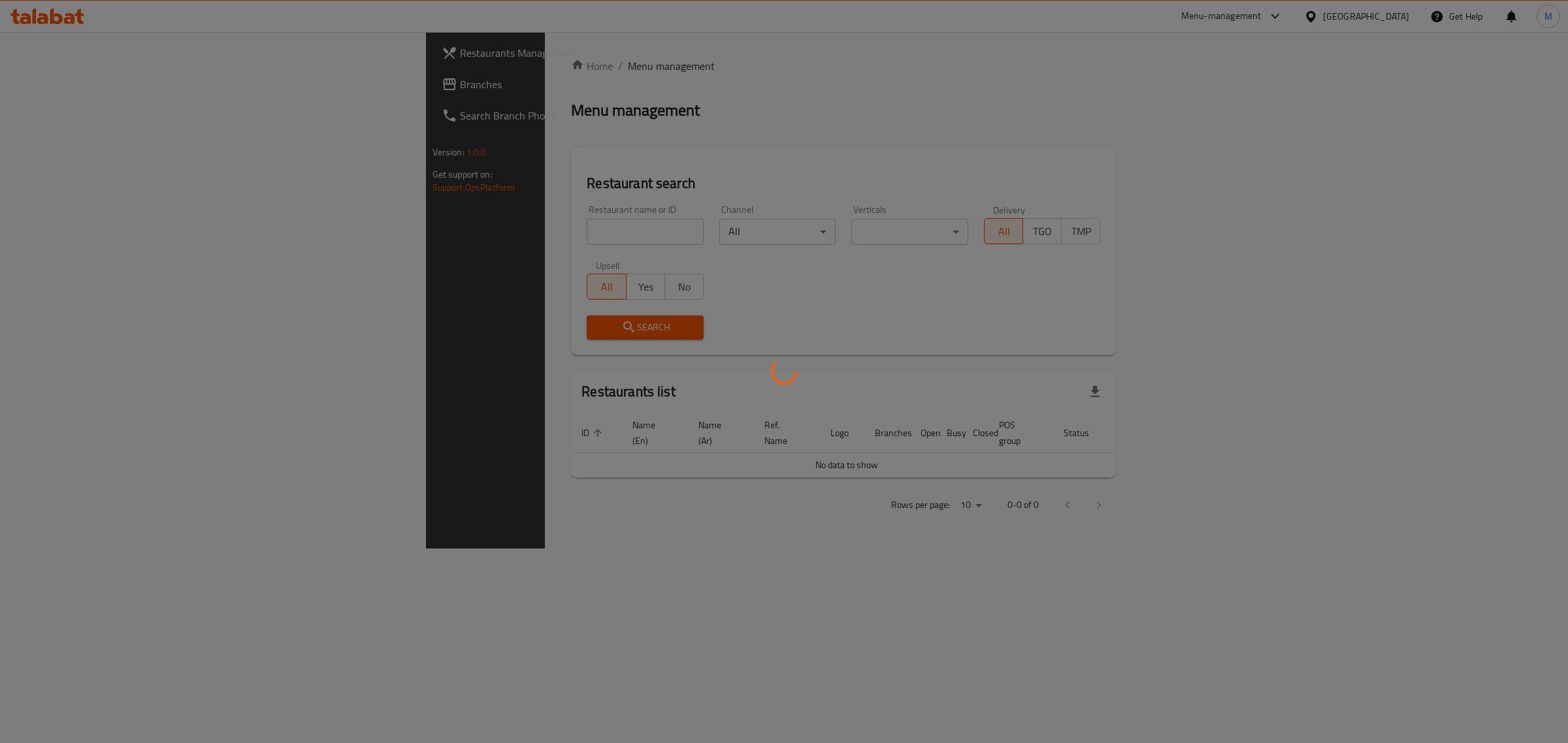
click at [60, 83] on div at bounding box center [784, 371] width 1568 height 743
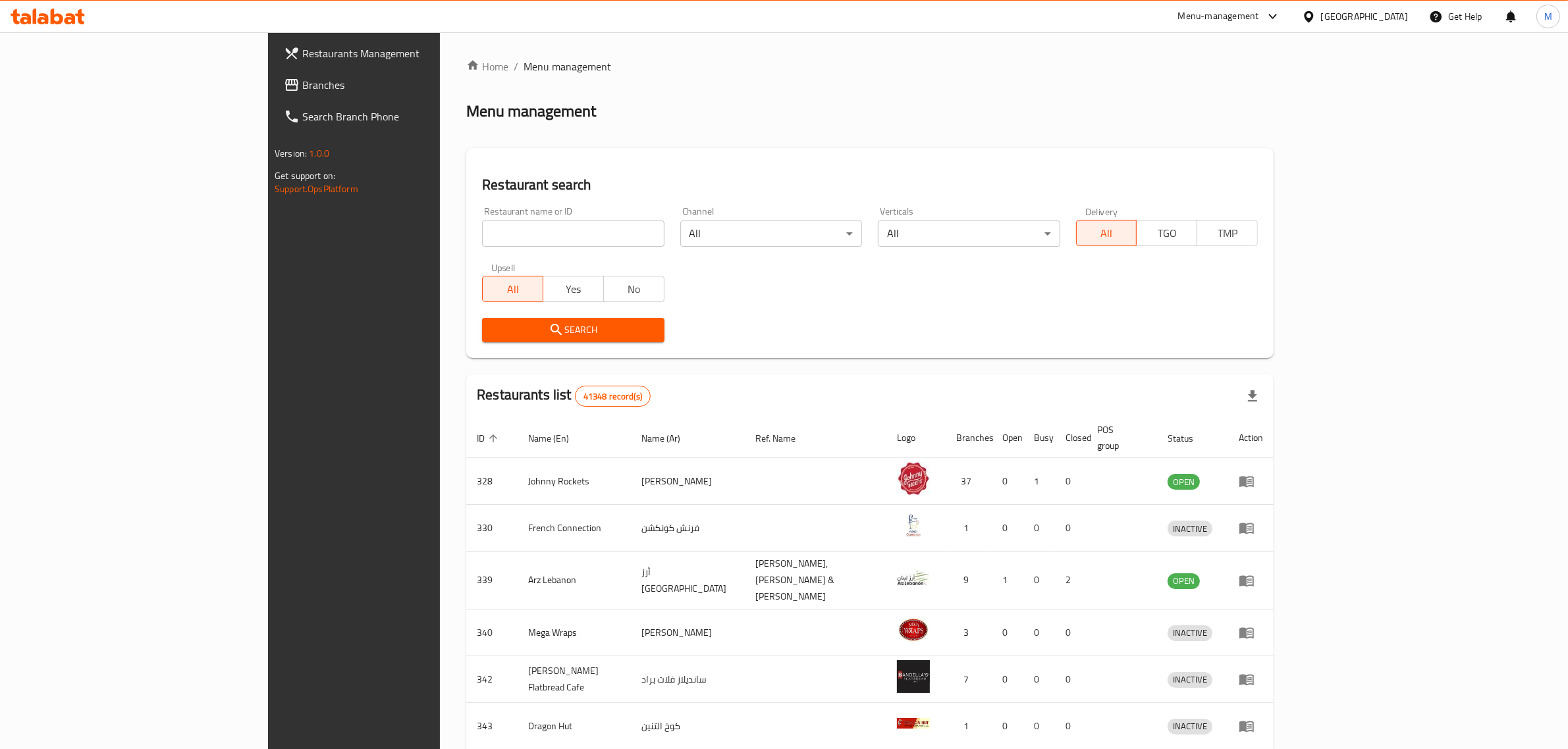
click at [482, 218] on div "Restaurant name or ID Restaurant name or ID" at bounding box center [573, 227] width 182 height 41
click at [482, 231] on input "search" at bounding box center [573, 233] width 182 height 26
click at [302, 92] on span "Branches" at bounding box center [411, 84] width 217 height 16
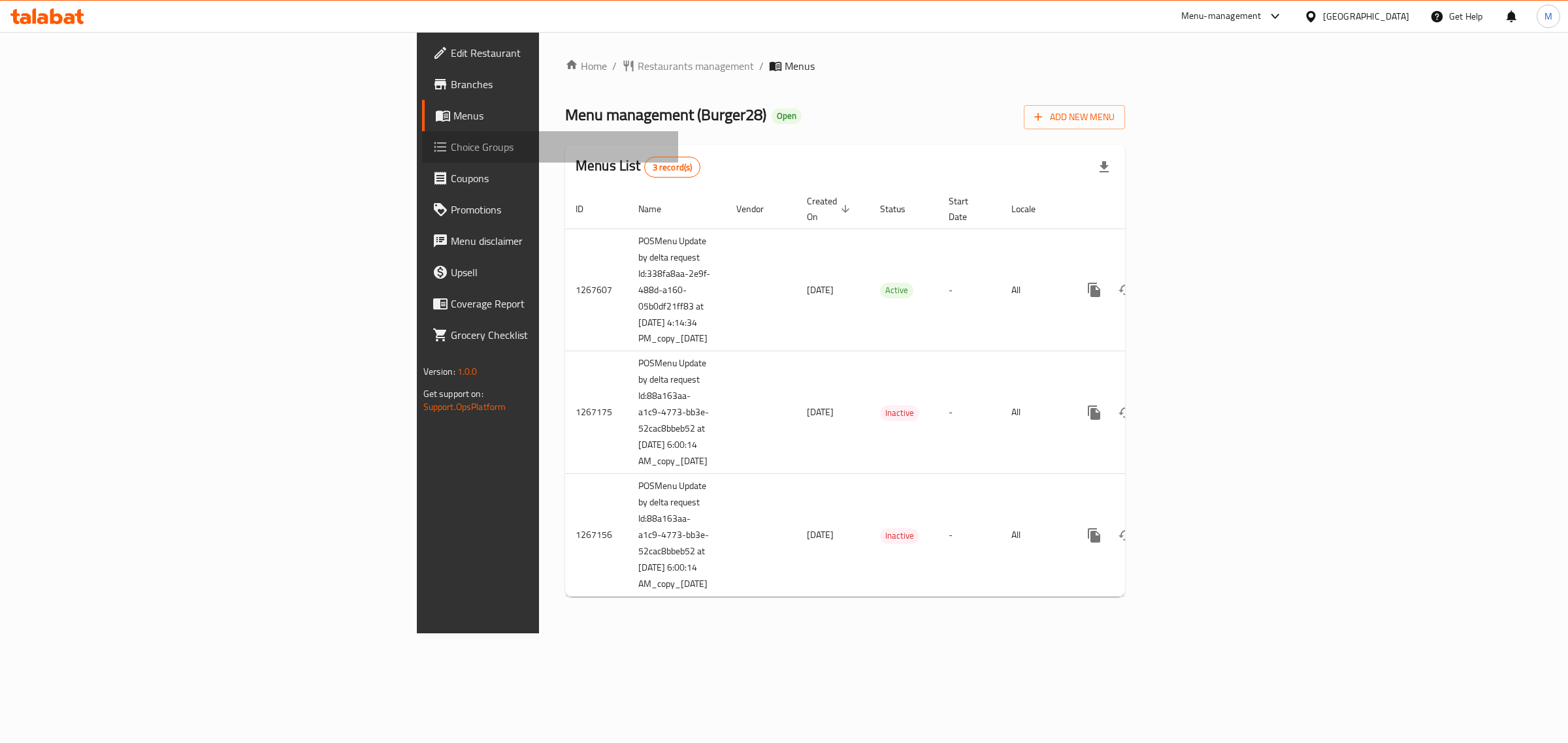
click at [451, 149] on span "Choice Groups" at bounding box center [560, 147] width 218 height 16
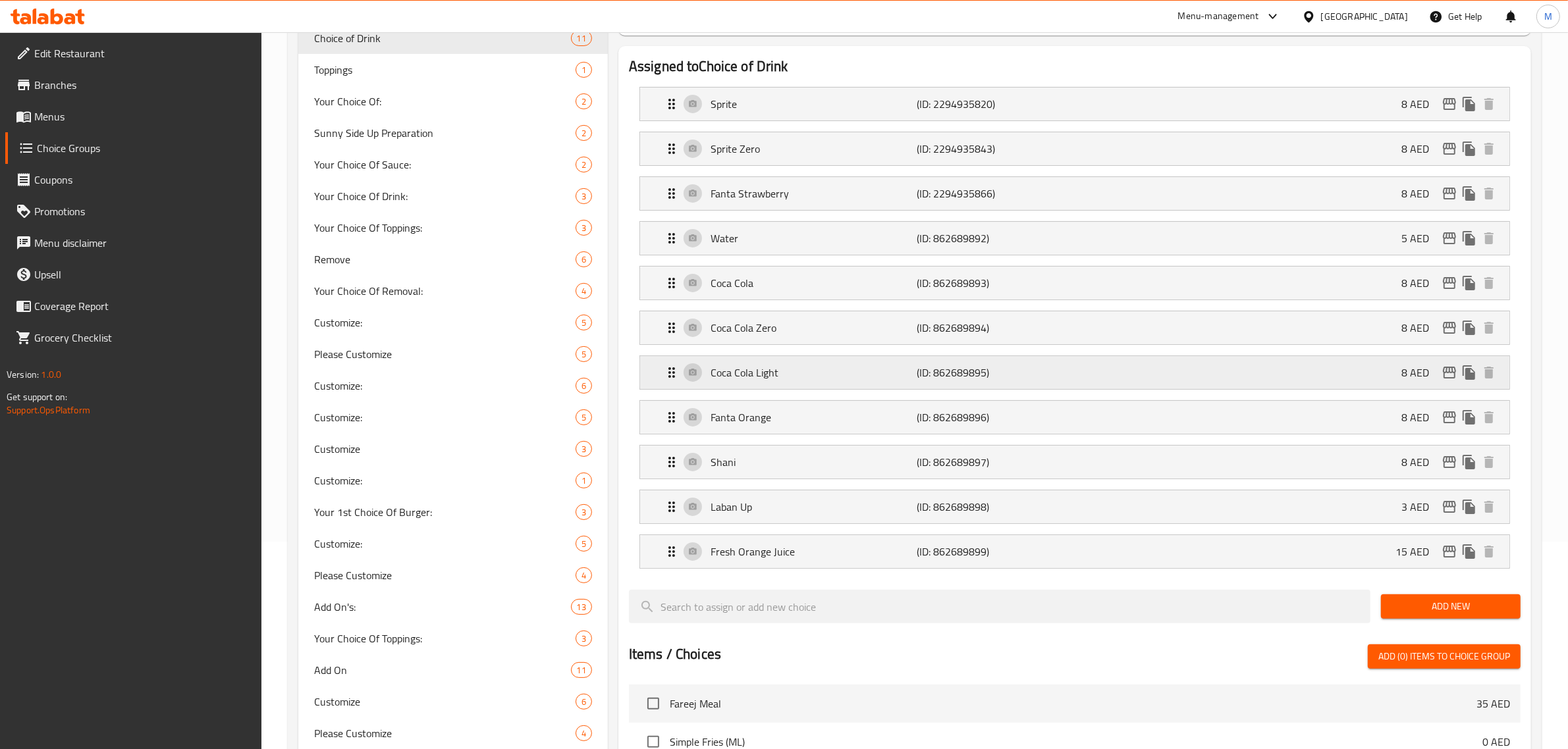
scroll to position [247, 0]
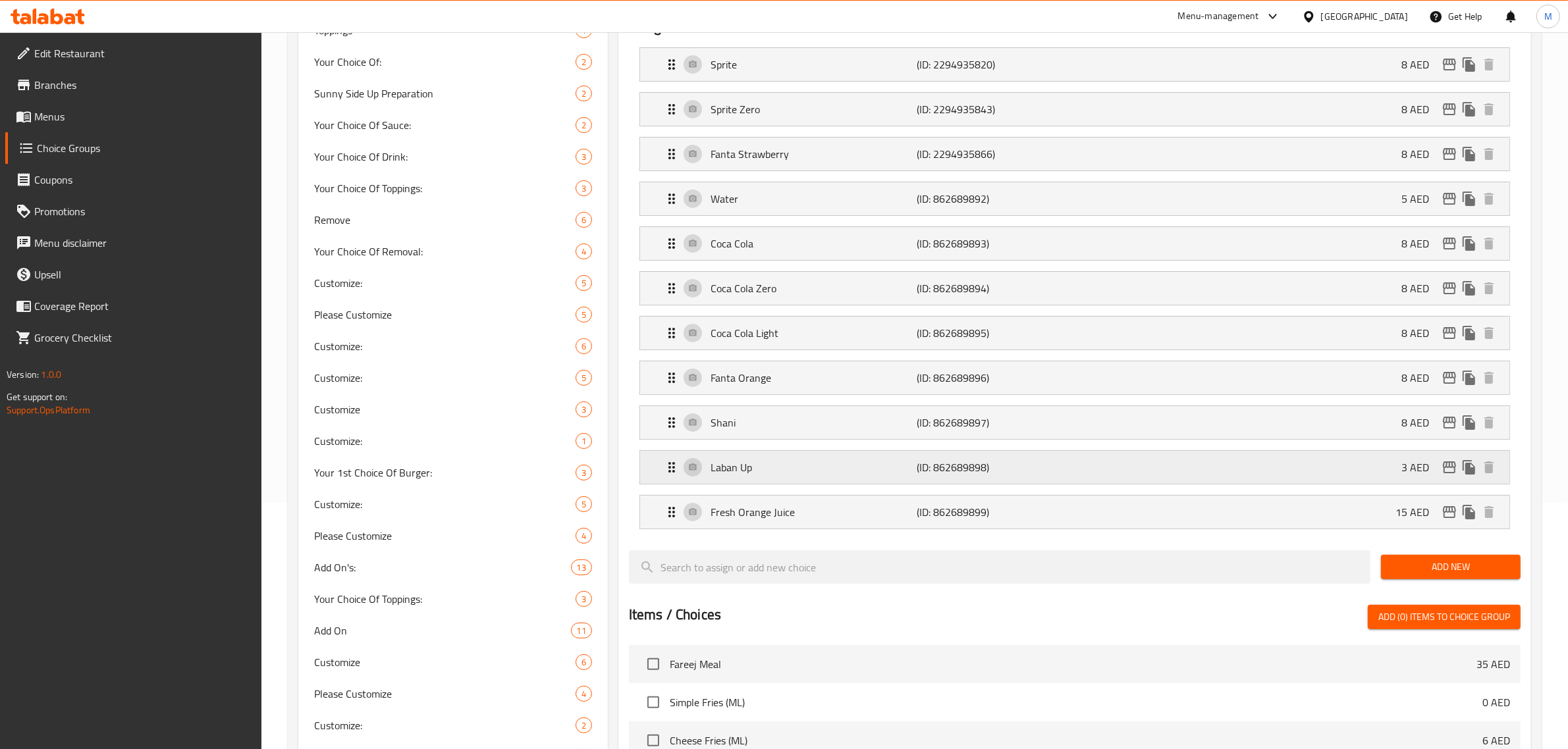
drag, startPoint x: 858, startPoint y: 514, endPoint x: 864, endPoint y: 486, distance: 28.6
click at [858, 514] on p "Fresh Orange Juice" at bounding box center [814, 512] width 207 height 16
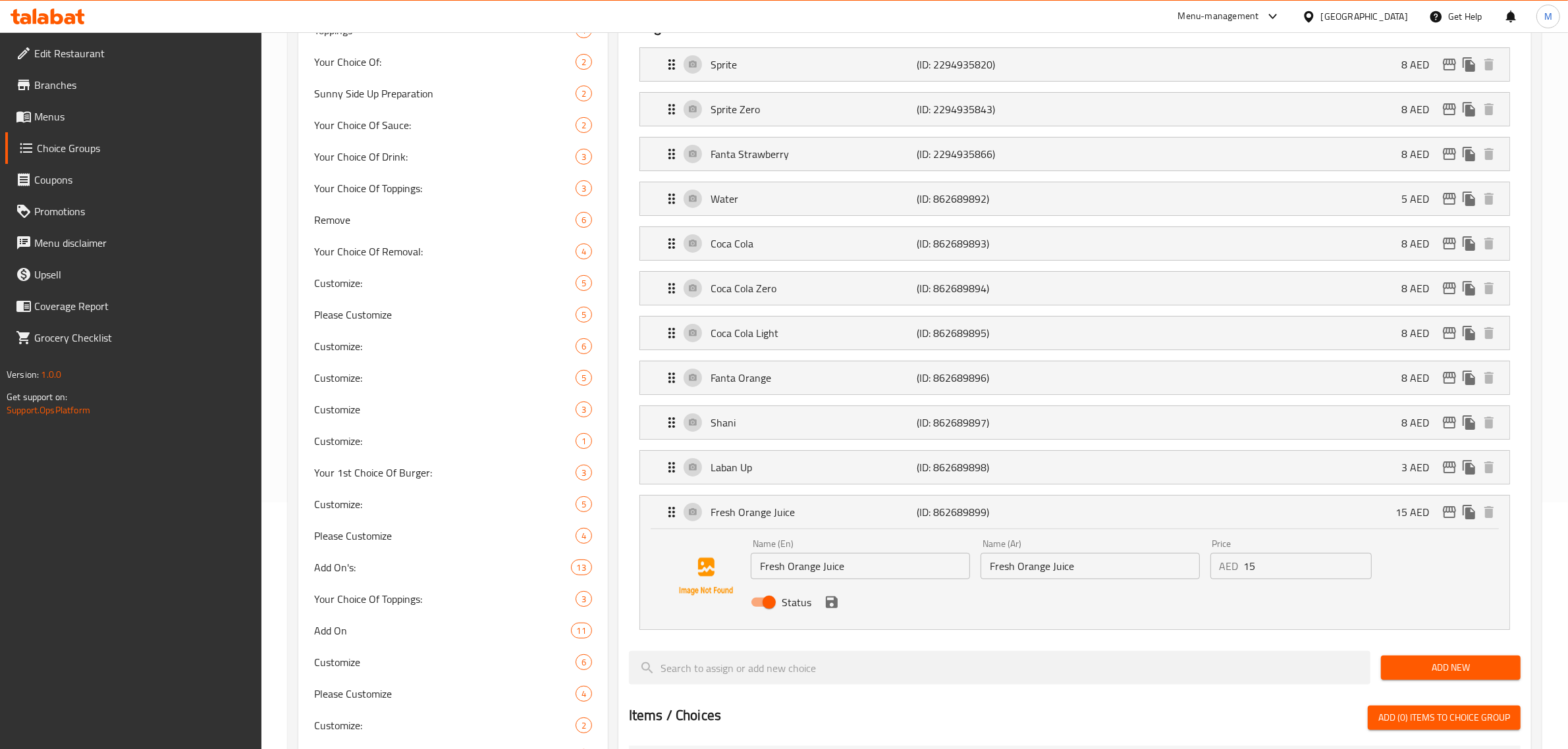
click at [1086, 578] on input "Fresh Orange Juice" at bounding box center [1091, 566] width 220 height 26
paste input "عصير برتقال طازج"
click at [830, 608] on icon "save" at bounding box center [831, 602] width 12 height 12
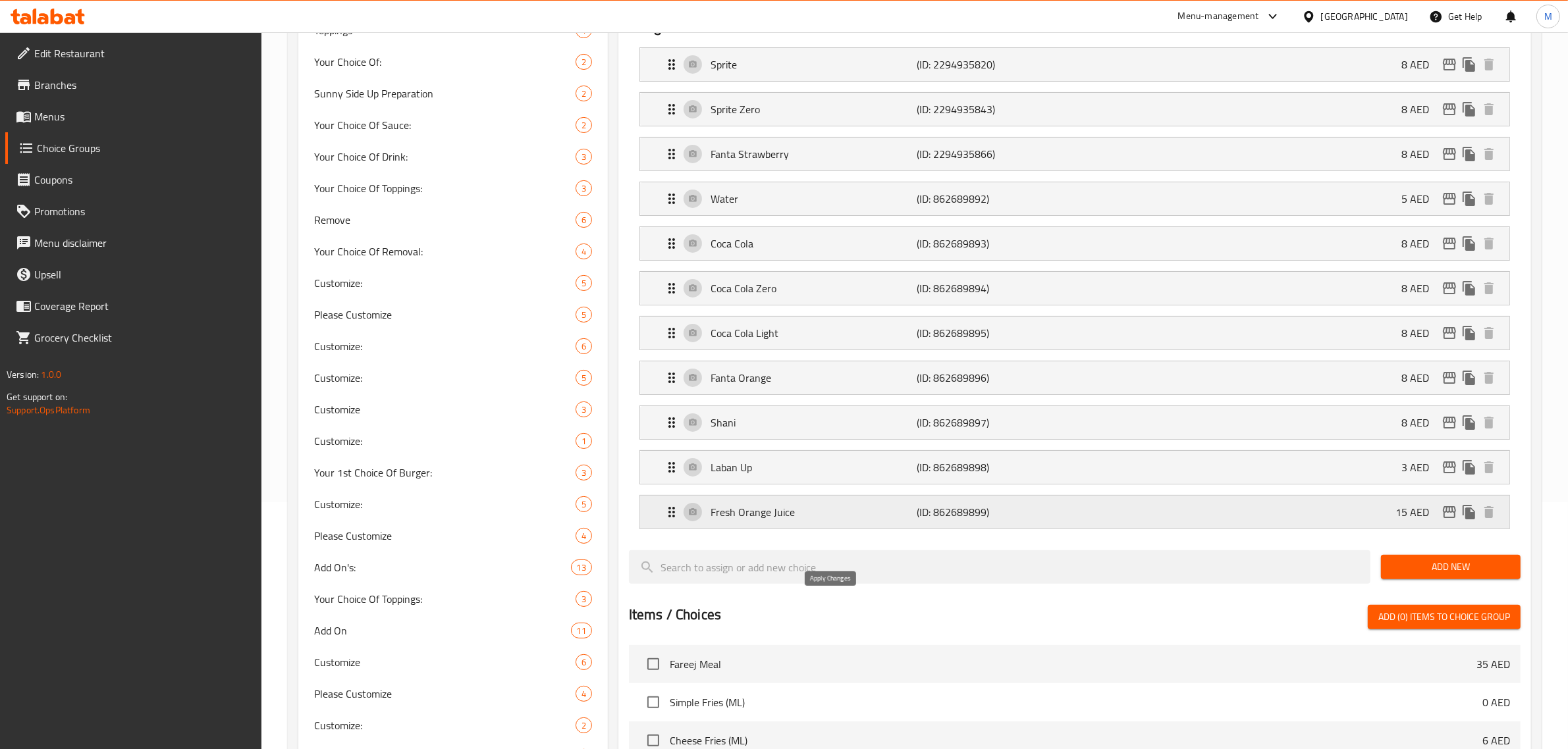
type input "عصير برتقال طازج"
click at [823, 479] on div "Laban Up (ID: 862689898) 3 AED" at bounding box center [1079, 467] width 830 height 33
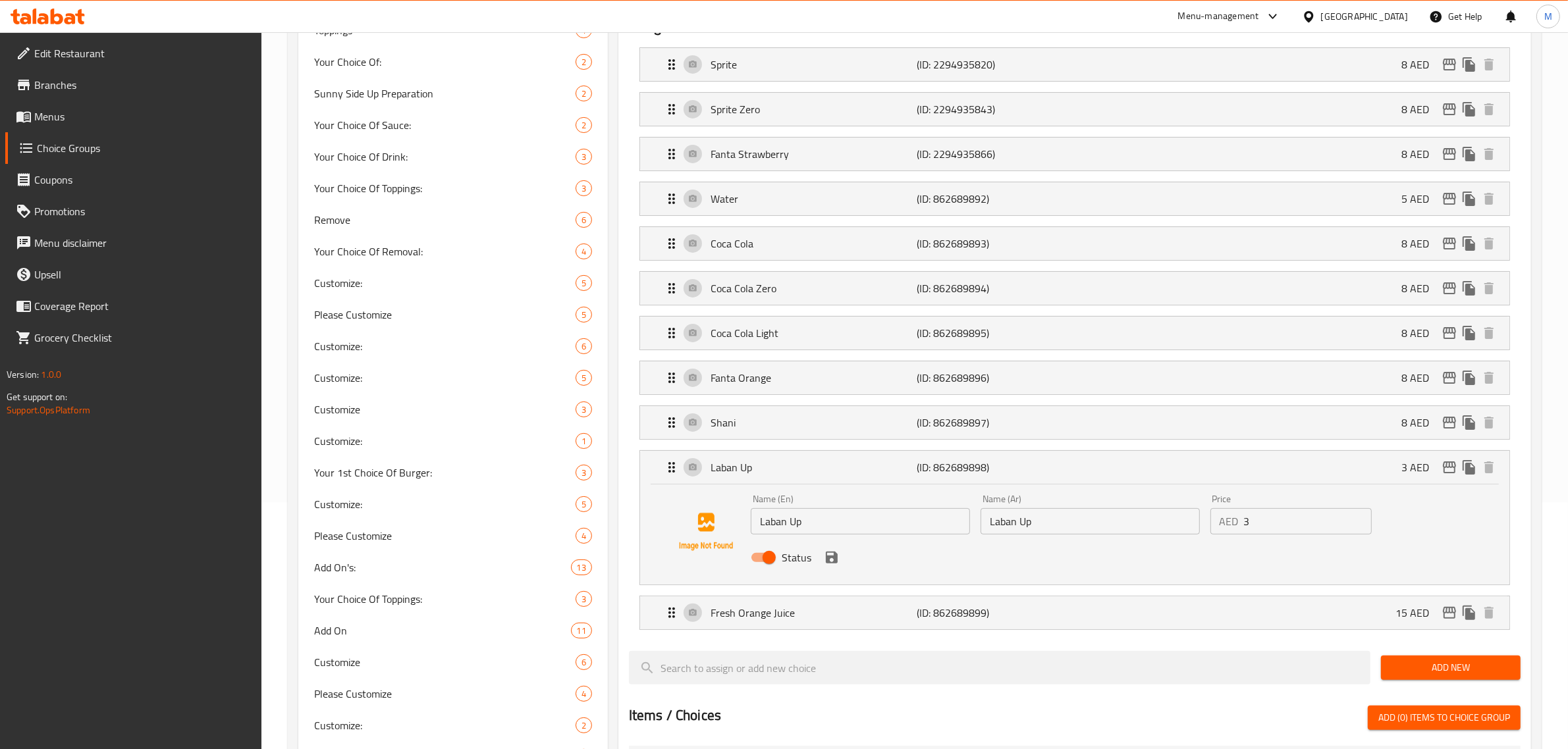
click at [1050, 524] on input "Laban Up" at bounding box center [1091, 521] width 220 height 26
paste input "لابان أب"
click at [831, 566] on icon "save" at bounding box center [831, 557] width 16 height 16
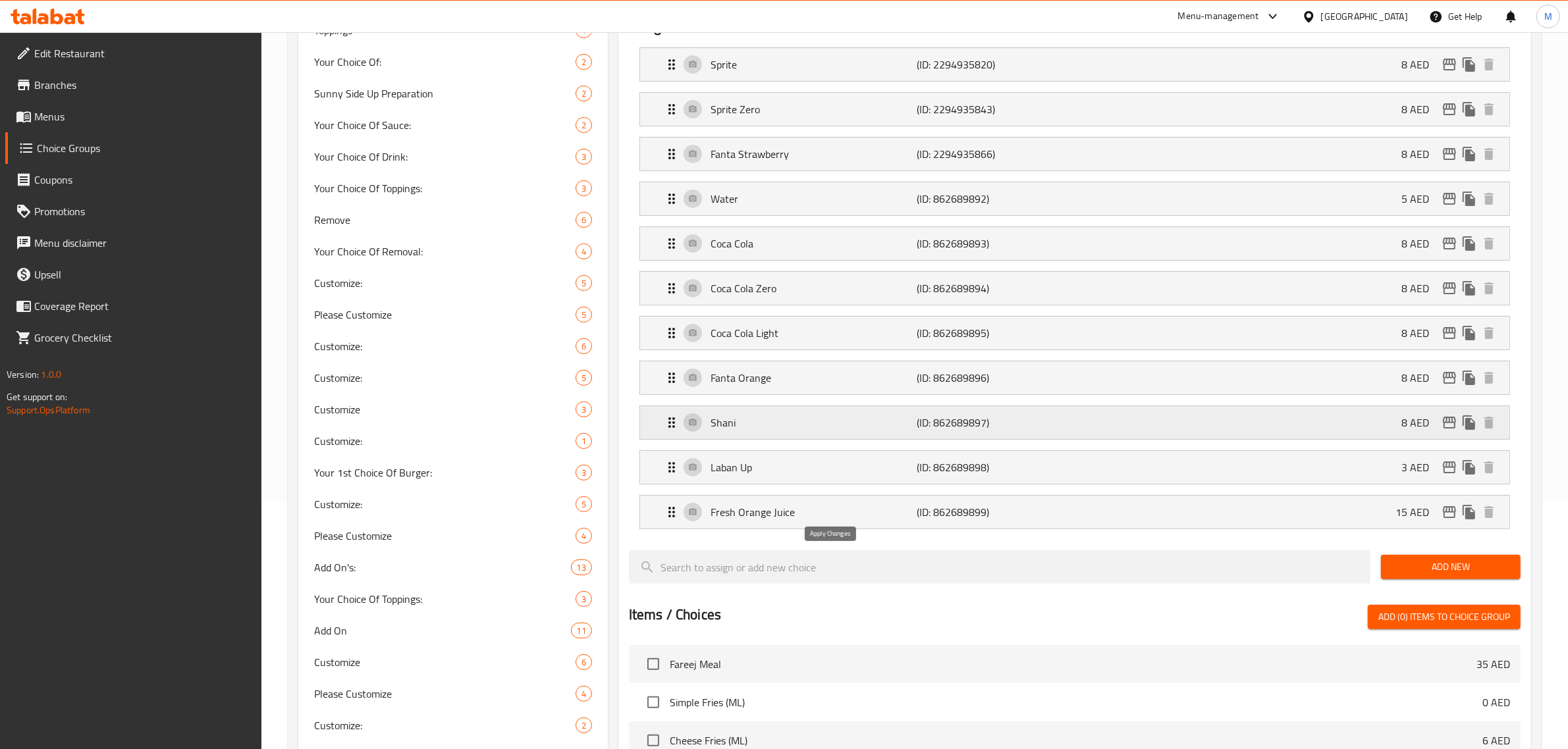
type input "لابان أب"
click at [802, 413] on div "[PERSON_NAME] (ID: 862689897) 8 AED" at bounding box center [1079, 422] width 830 height 33
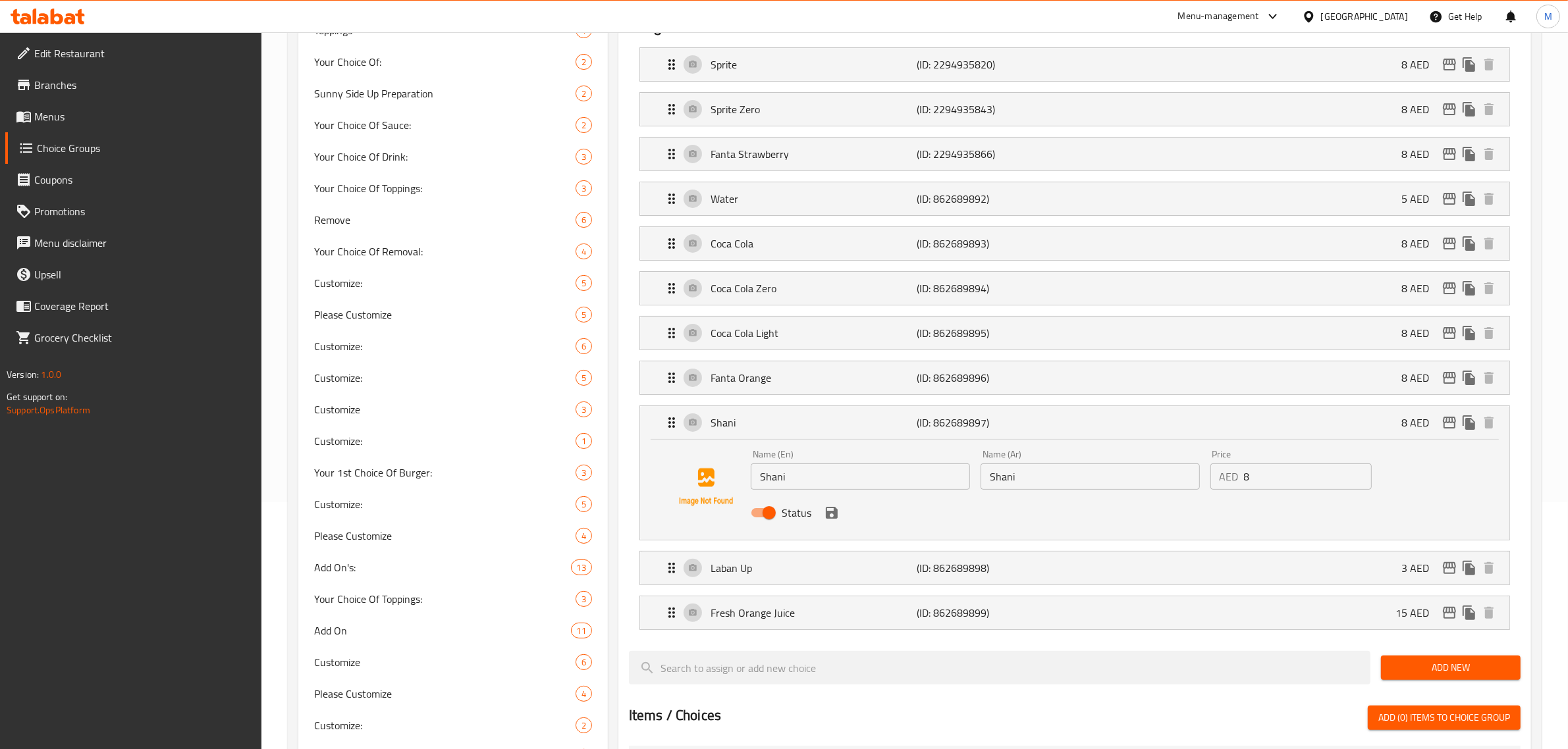
click at [1059, 475] on input "Shani" at bounding box center [1091, 476] width 220 height 26
paste input "شاني"
click at [828, 517] on icon "save" at bounding box center [831, 513] width 12 height 12
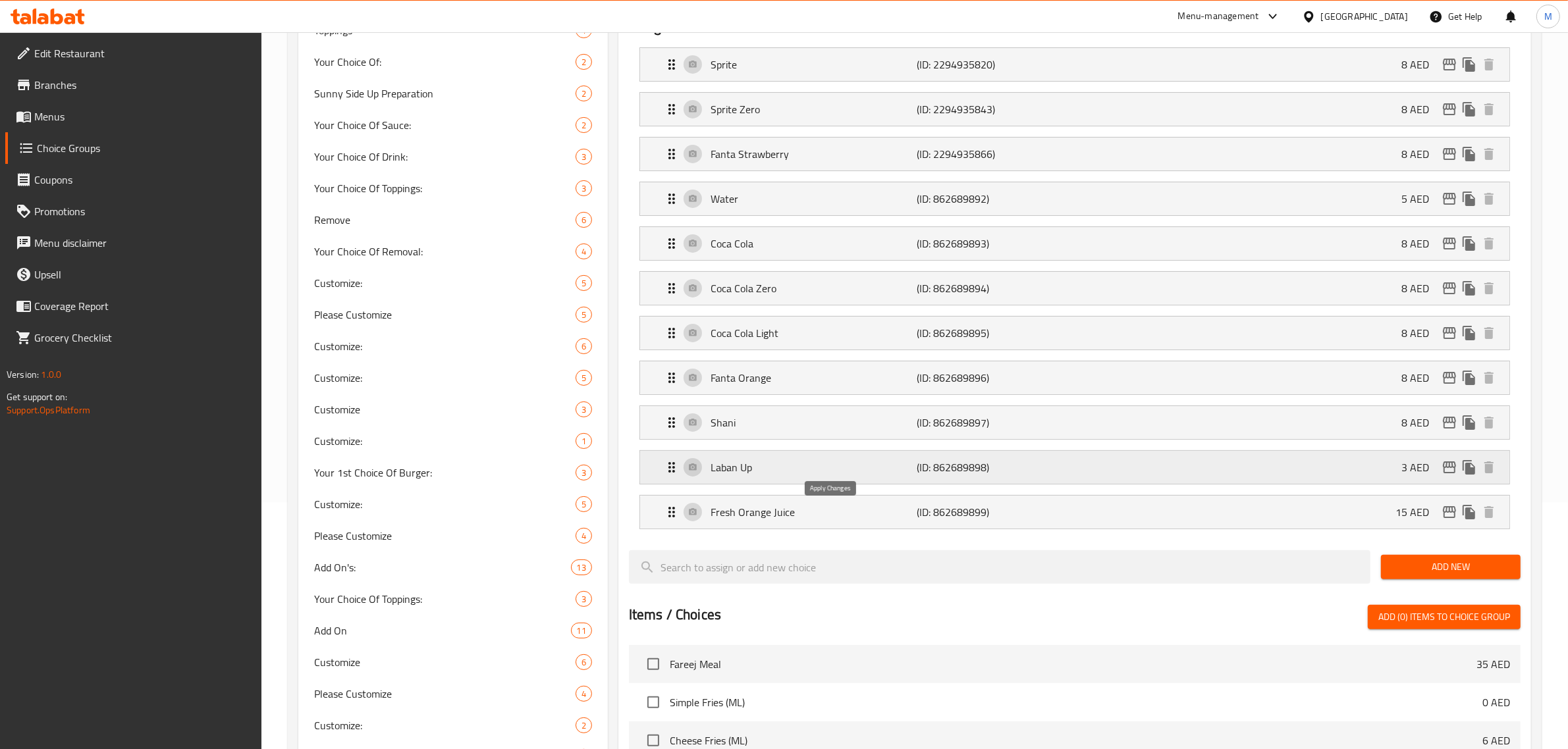
type input "شاني"
click at [1016, 382] on p "(ID: 862689896)" at bounding box center [986, 377] width 138 height 16
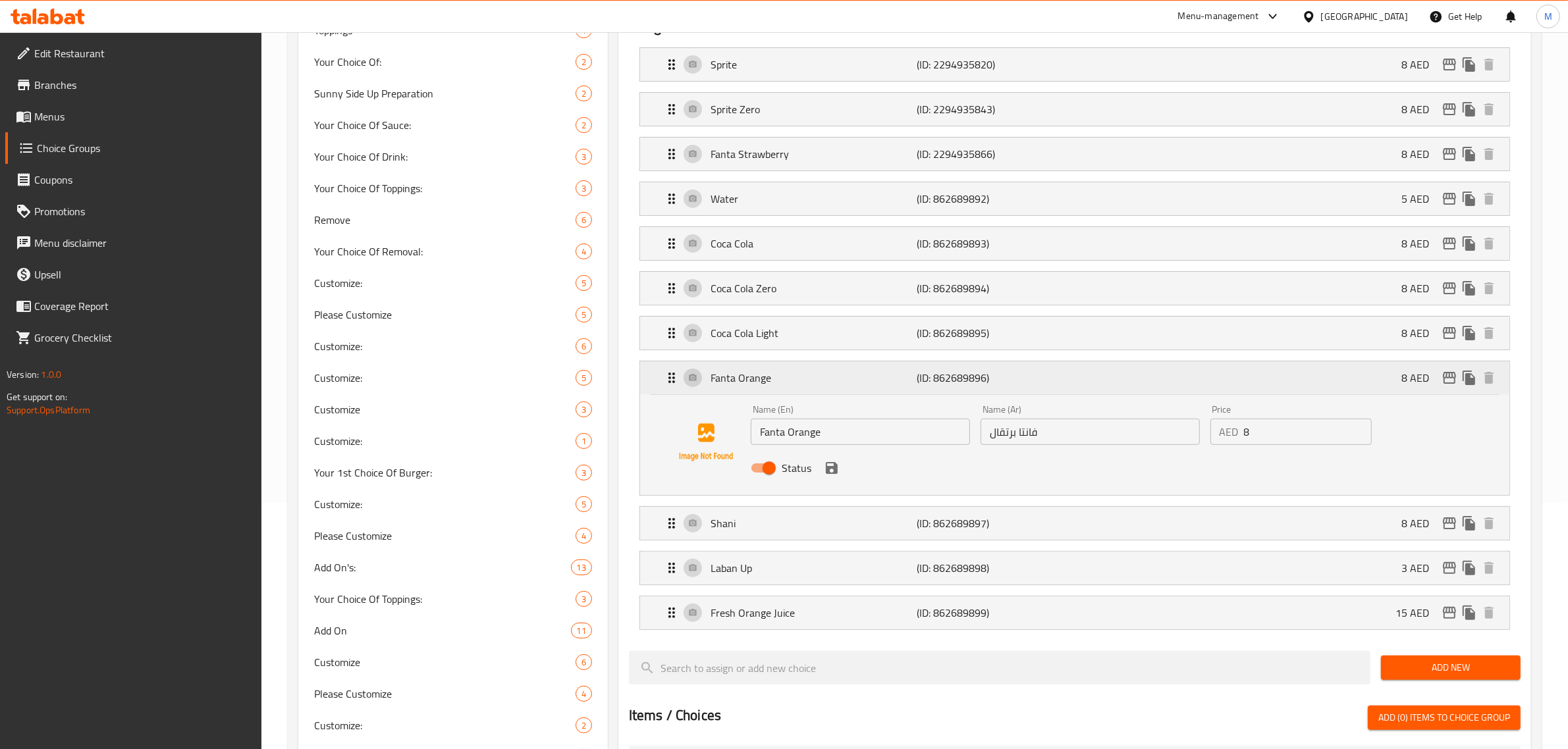
click at [1013, 377] on p "(ID: 862689896)" at bounding box center [986, 377] width 138 height 16
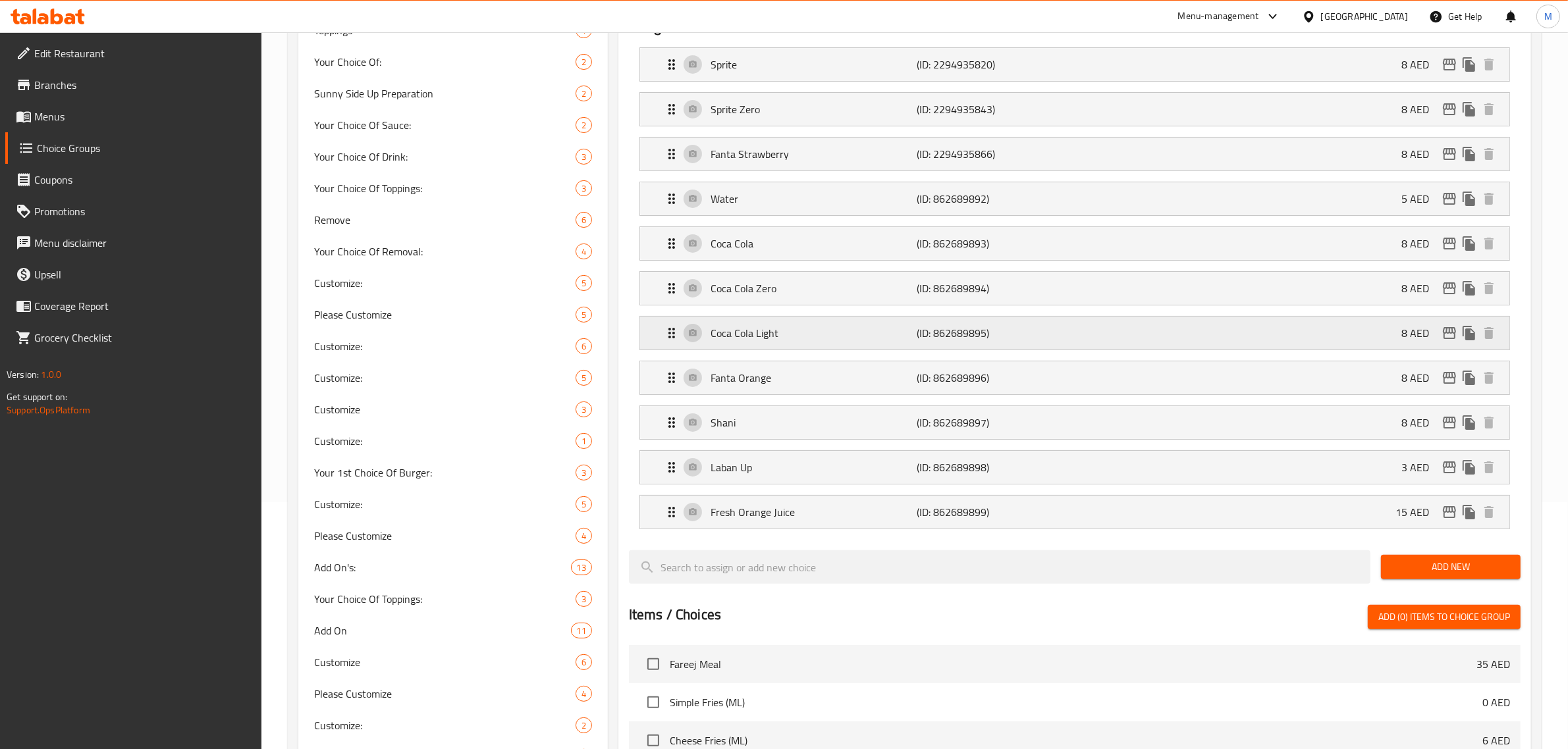
click at [1015, 337] on p "(ID: 862689895)" at bounding box center [986, 333] width 138 height 16
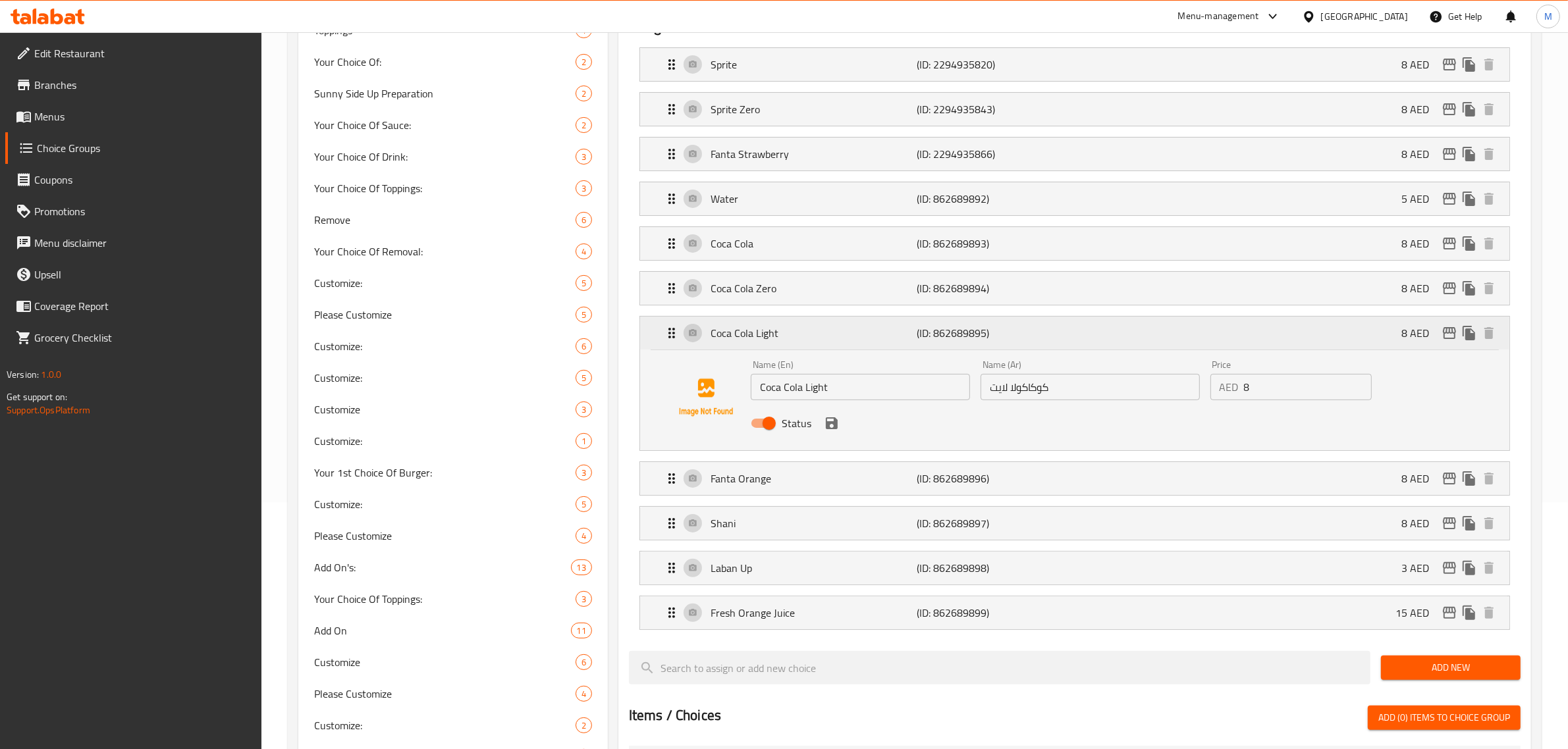
click at [1017, 329] on p "(ID: 862689895)" at bounding box center [986, 333] width 138 height 16
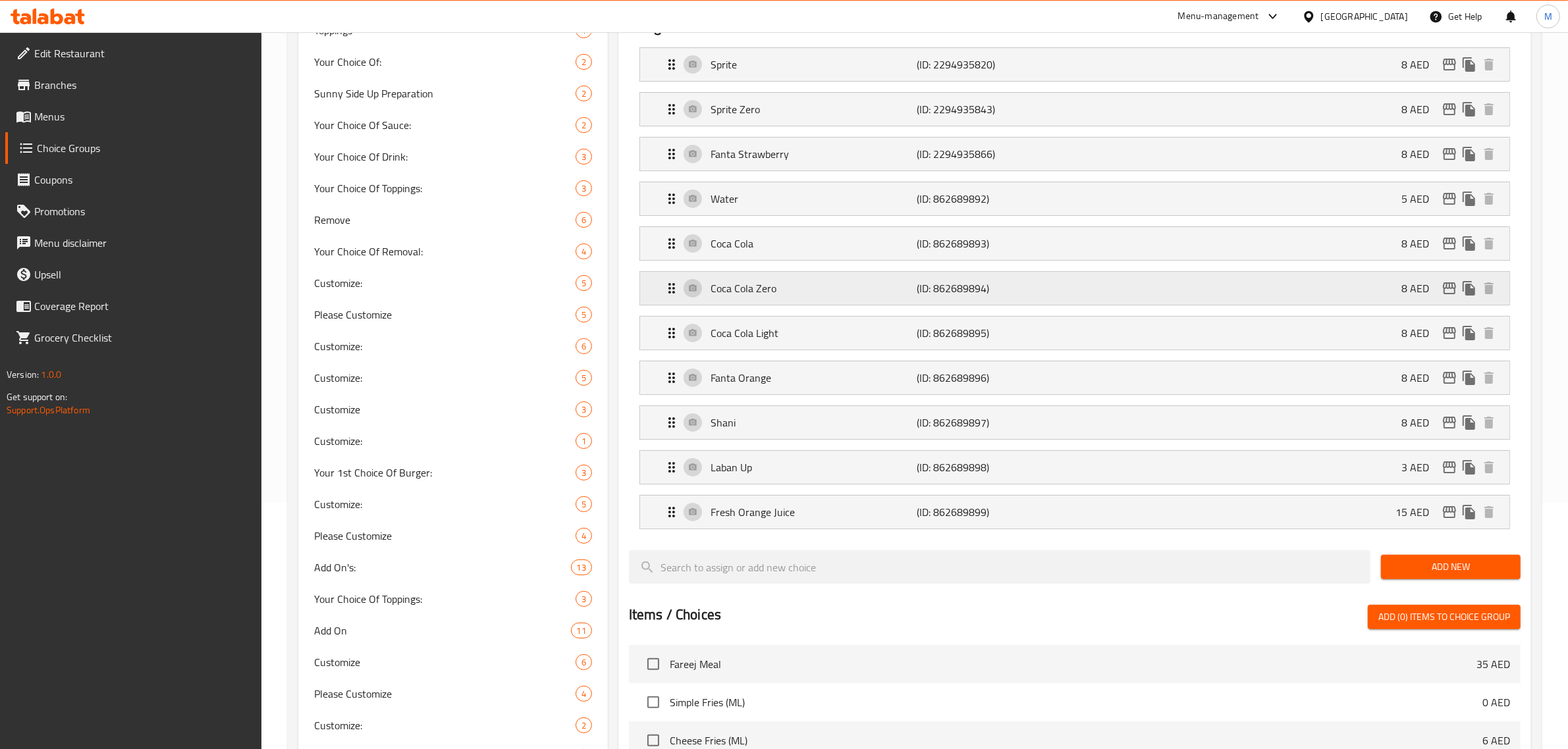
click at [1010, 284] on p "(ID: 862689894)" at bounding box center [986, 288] width 138 height 16
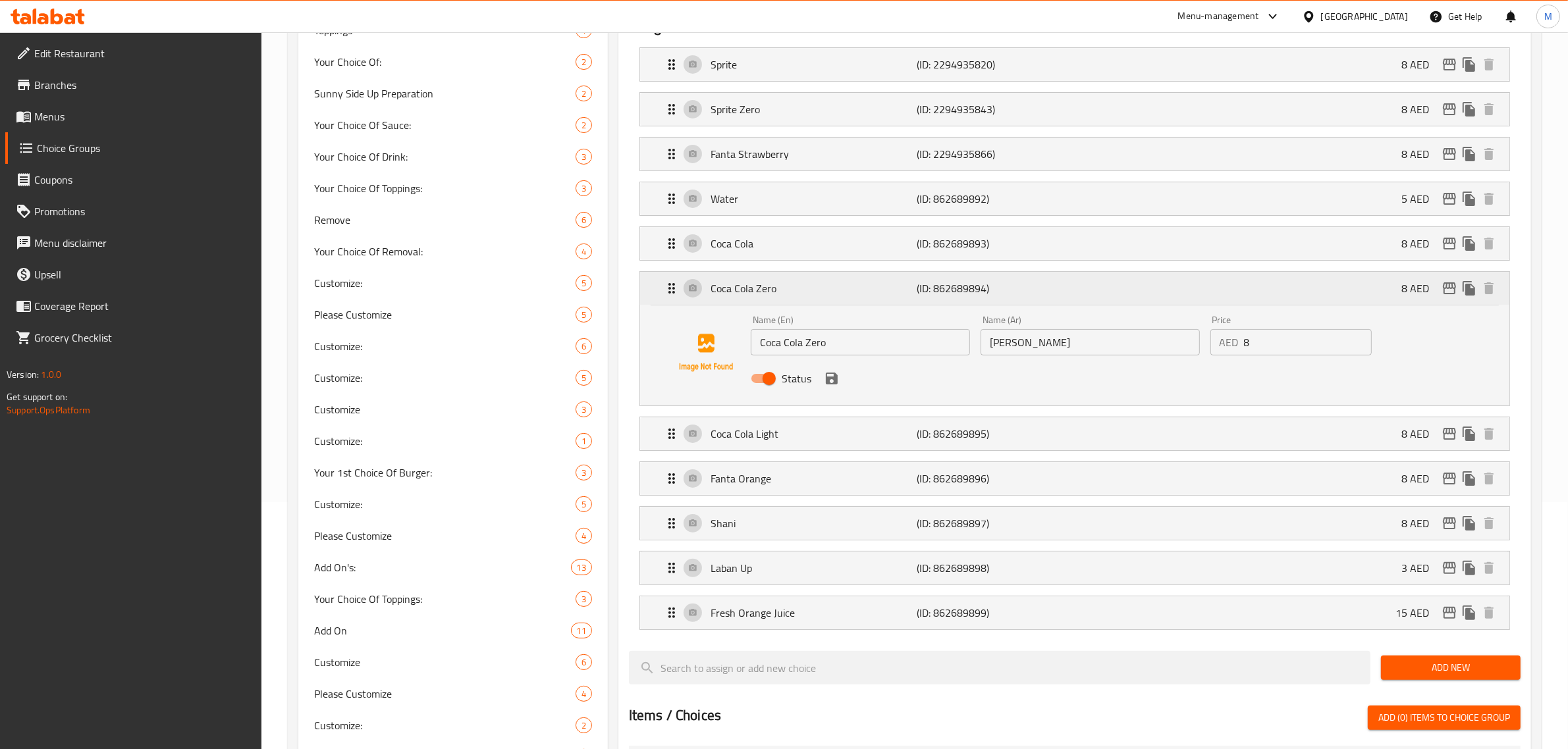
click at [1008, 285] on p "(ID: 862689894)" at bounding box center [986, 288] width 138 height 16
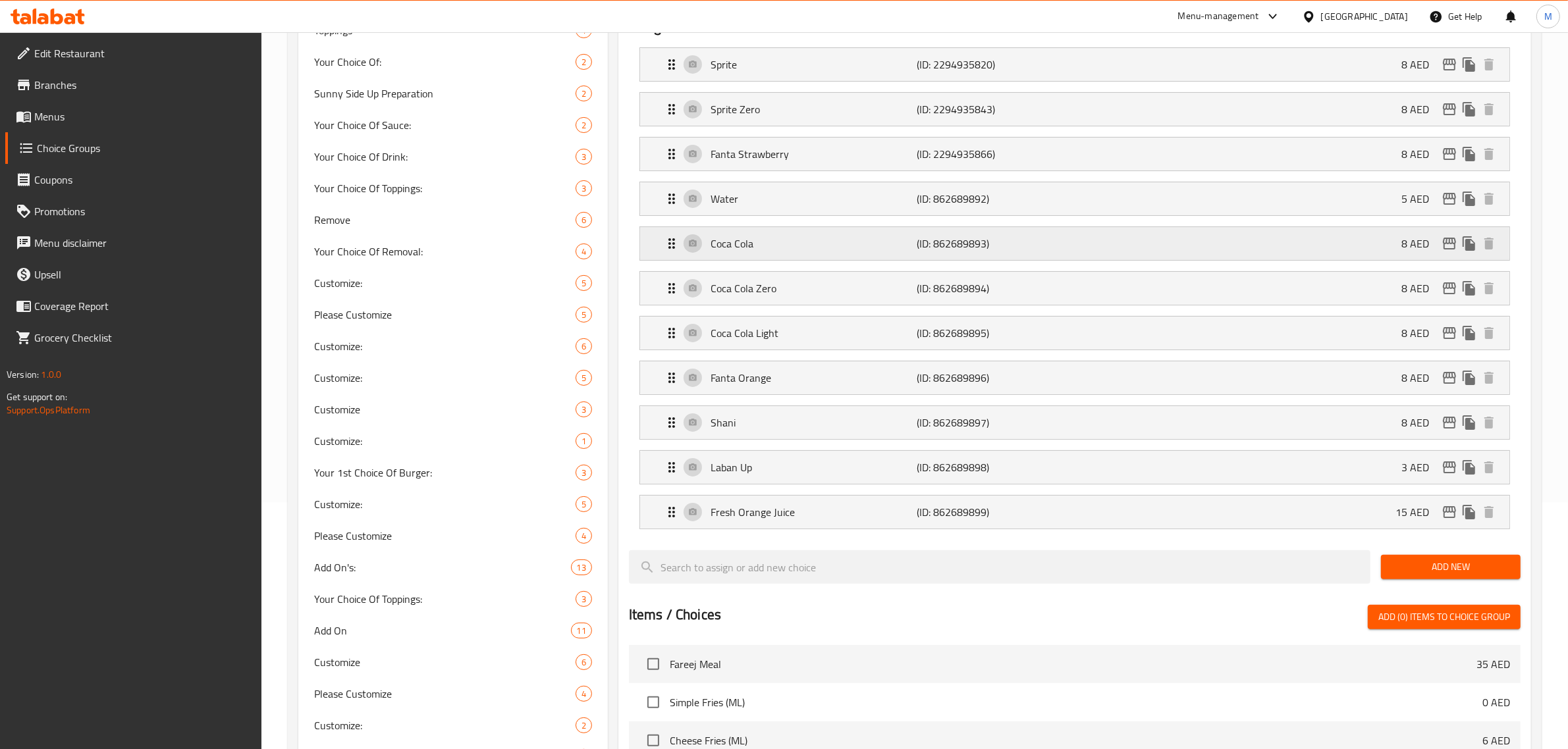
click at [1015, 250] on p "(ID: 862689893)" at bounding box center [986, 243] width 138 height 16
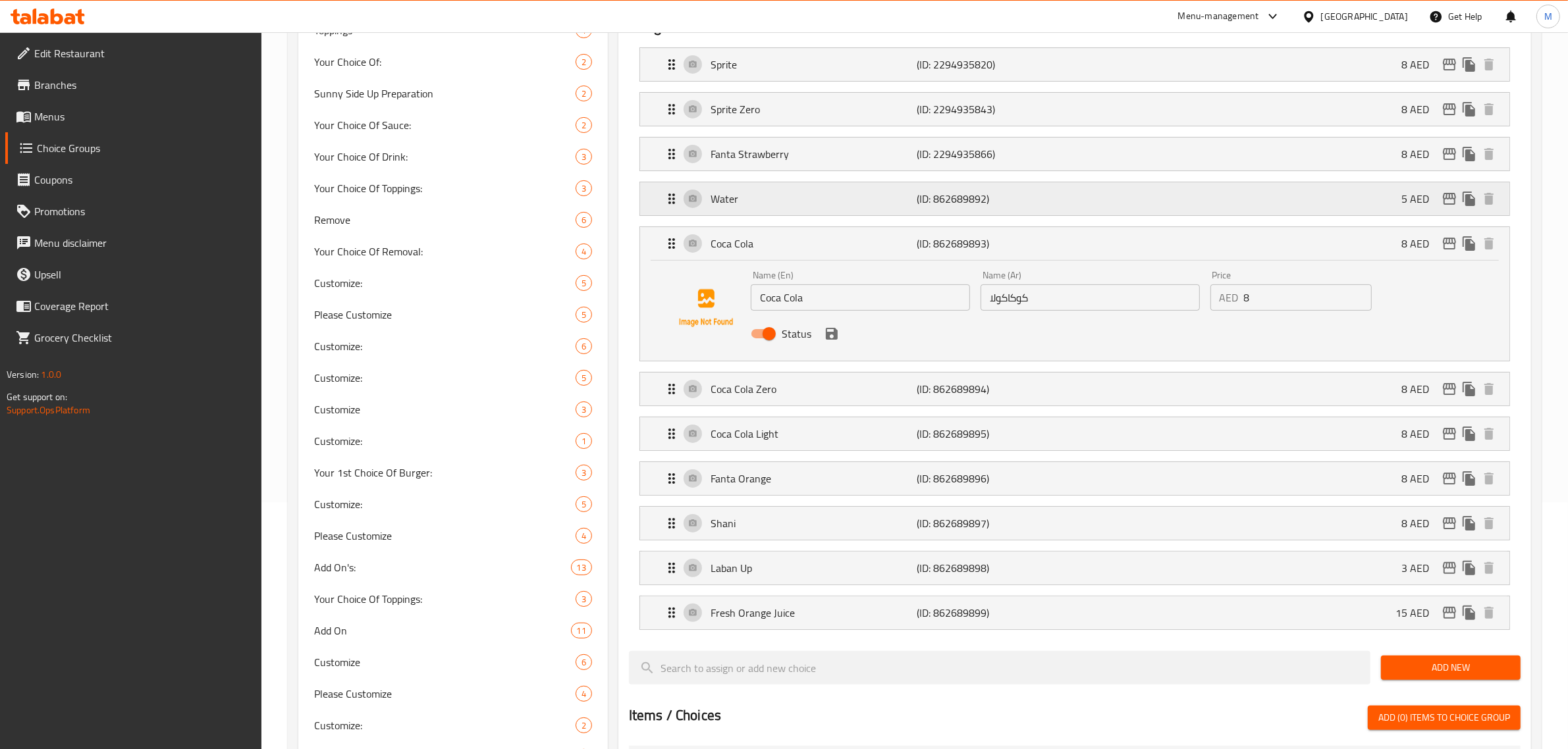
click at [1028, 202] on p "(ID: 862689892)" at bounding box center [986, 198] width 138 height 16
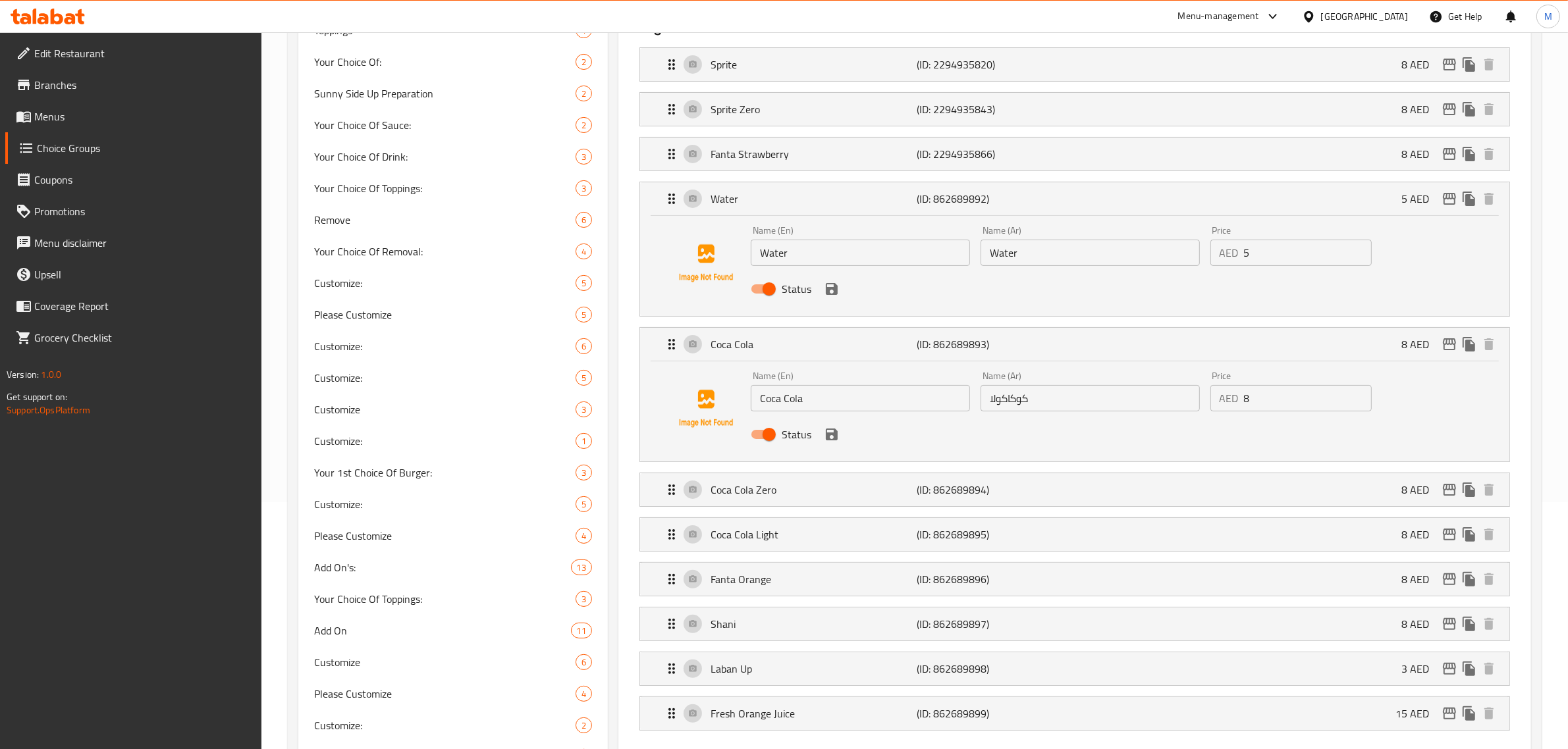
click at [1034, 268] on div "Name (Ar) Water Name (Ar)" at bounding box center [1090, 246] width 230 height 51
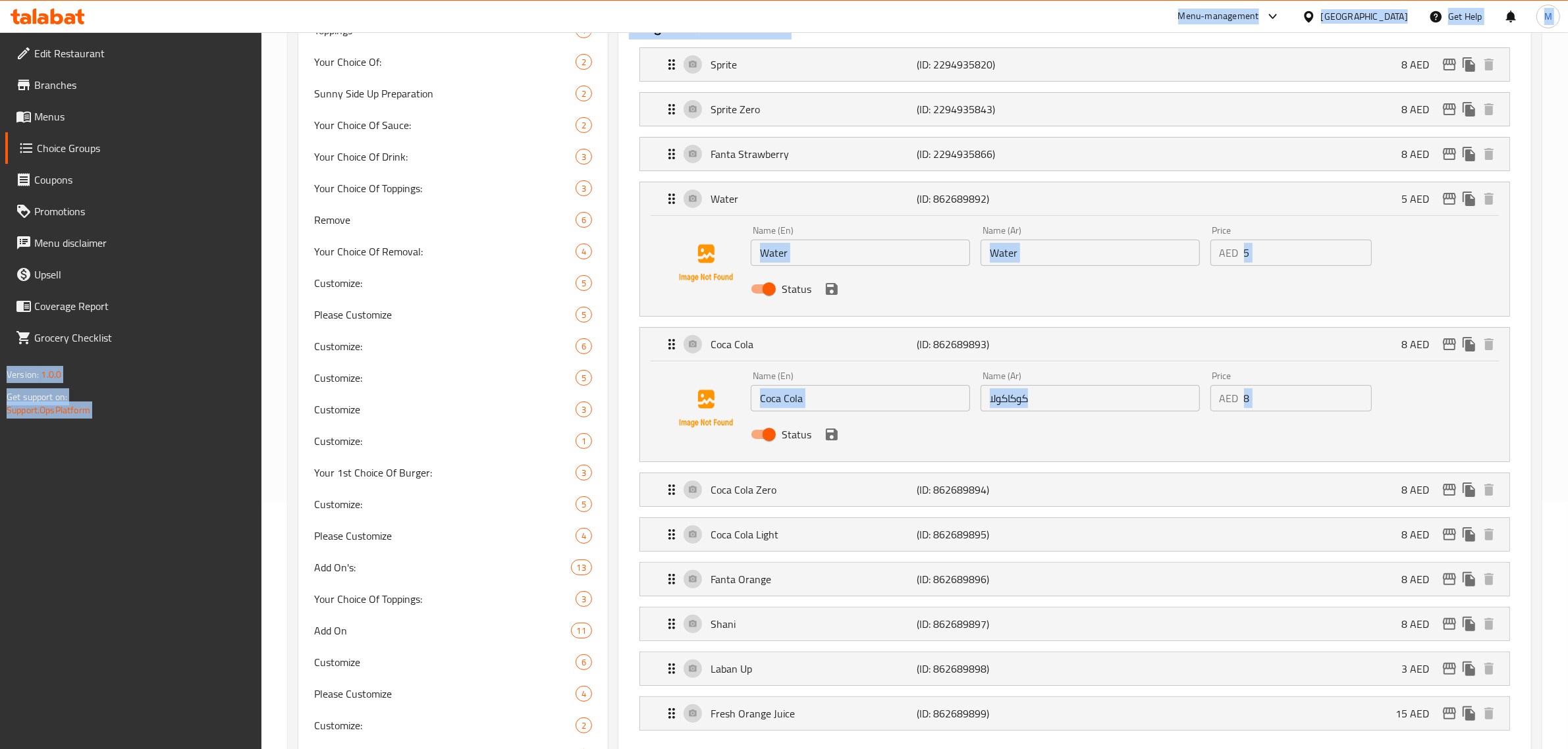
click at [1032, 252] on input "Water" at bounding box center [1091, 252] width 220 height 26
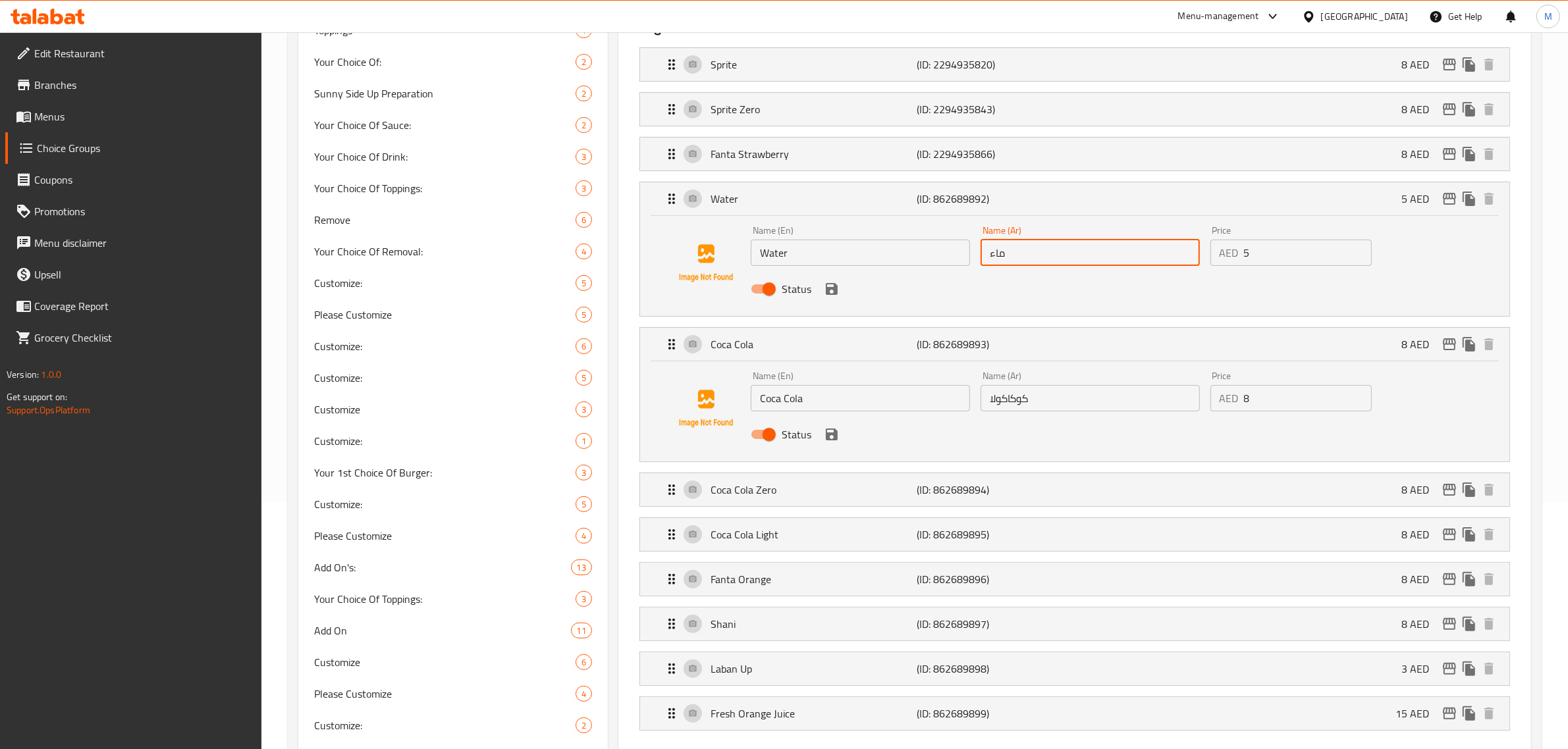
click at [835, 291] on icon "save" at bounding box center [831, 289] width 12 height 12
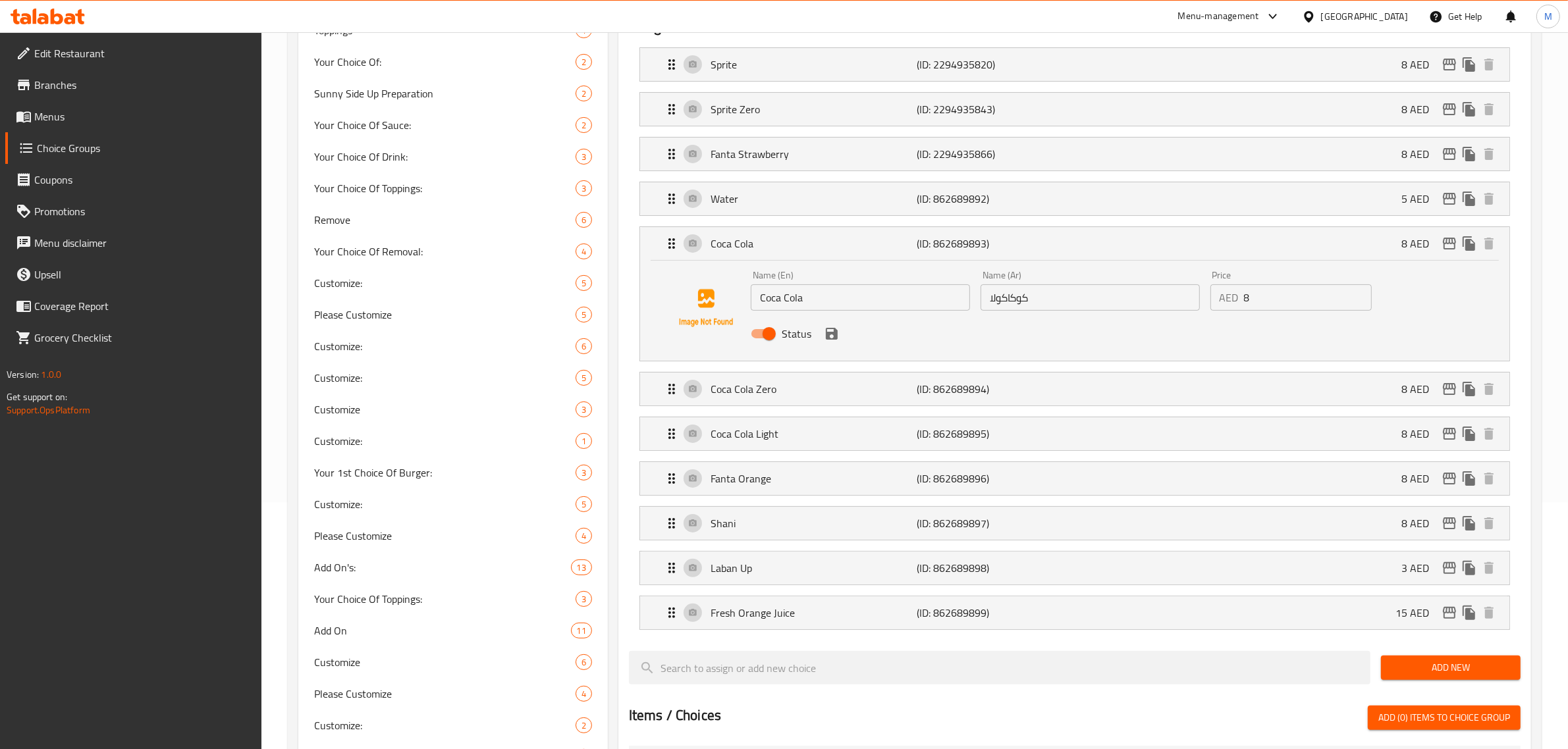
type input "ماء"
click at [830, 337] on icon "save" at bounding box center [831, 334] width 16 height 16
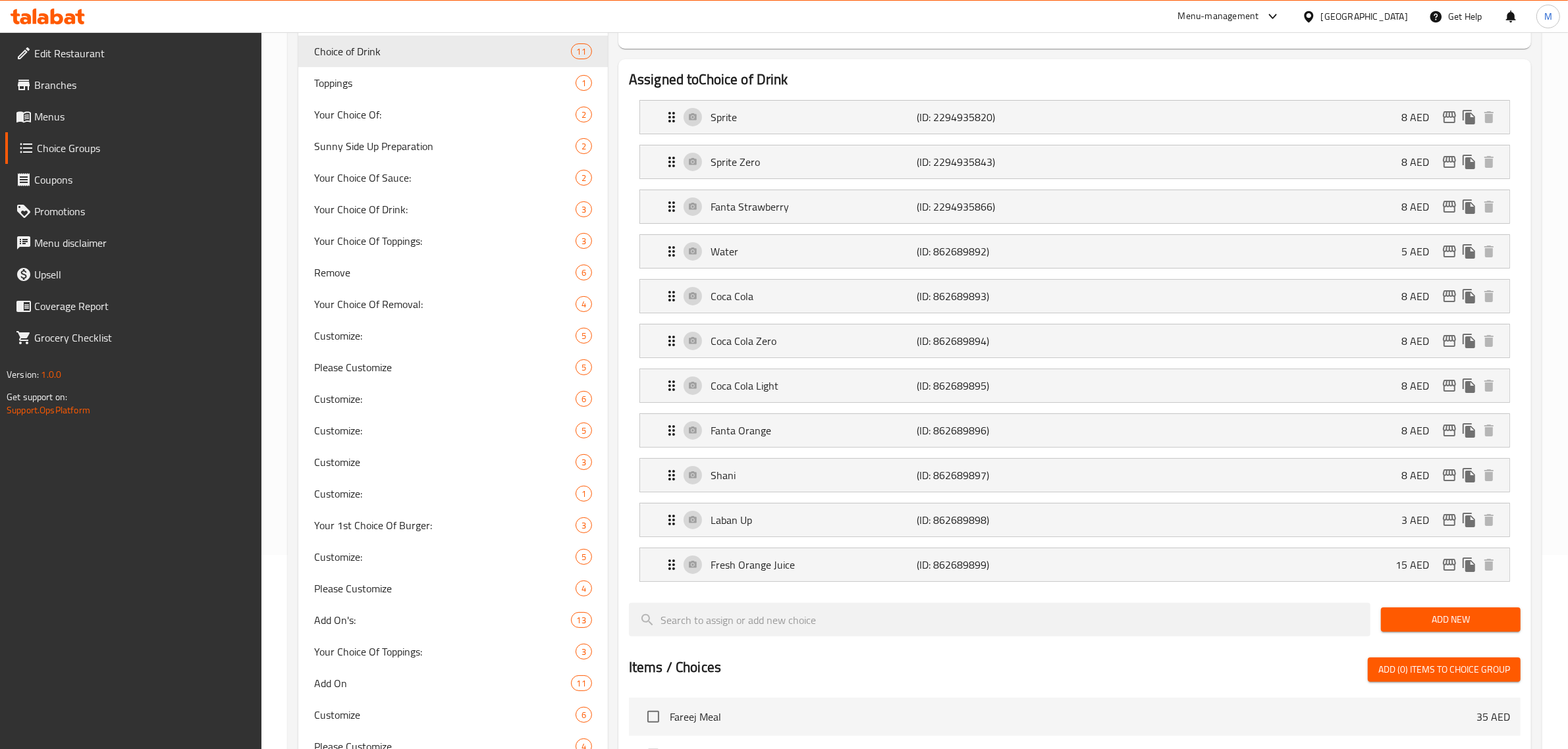
scroll to position [165, 0]
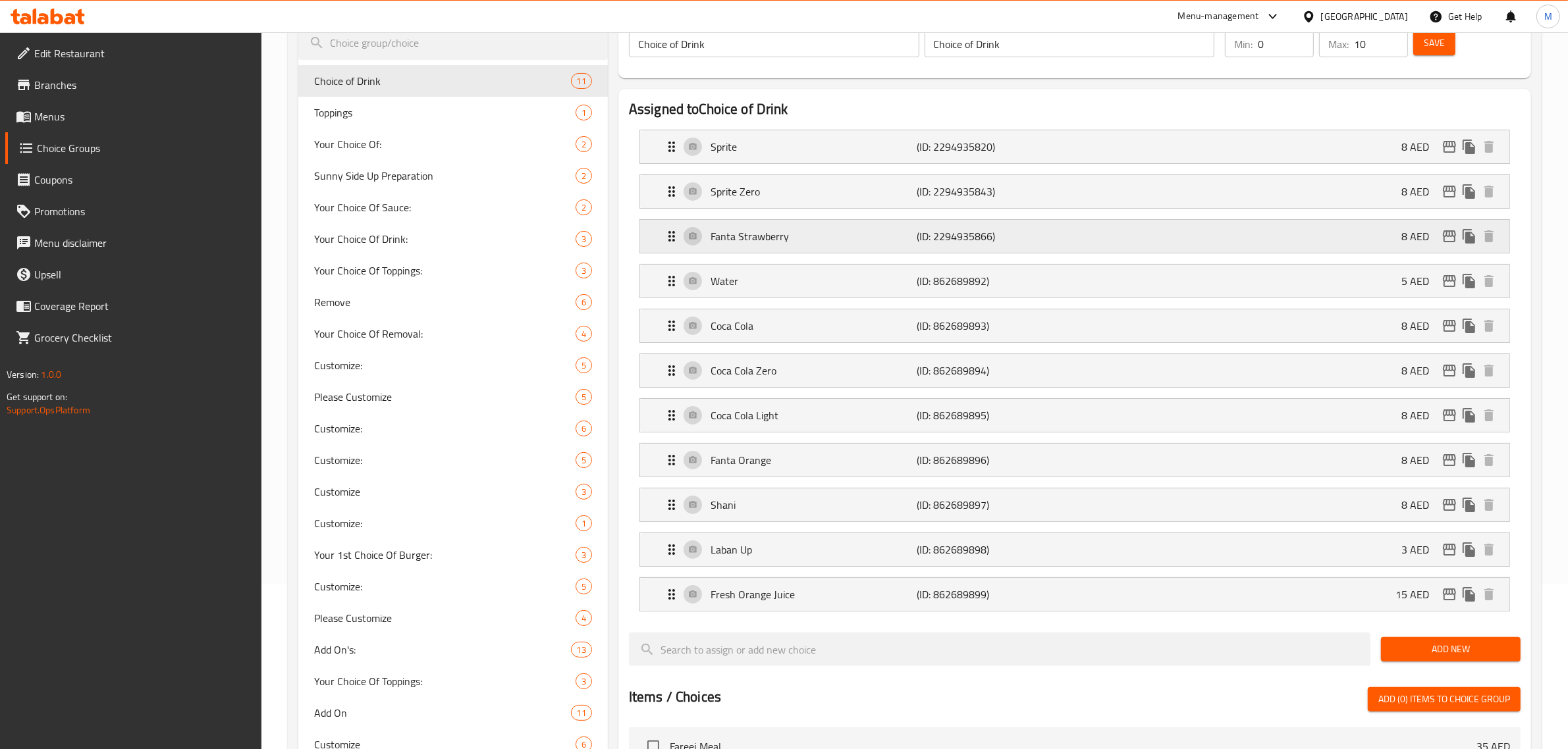
click at [1043, 219] on li "Fanta Strawberry (ID: 2294935866) 8 AED Name (En) Fanta Strawberry Name (En) Na…" at bounding box center [1074, 236] width 891 height 45
click at [1043, 231] on p "(ID: 2294935866)" at bounding box center [986, 236] width 138 height 16
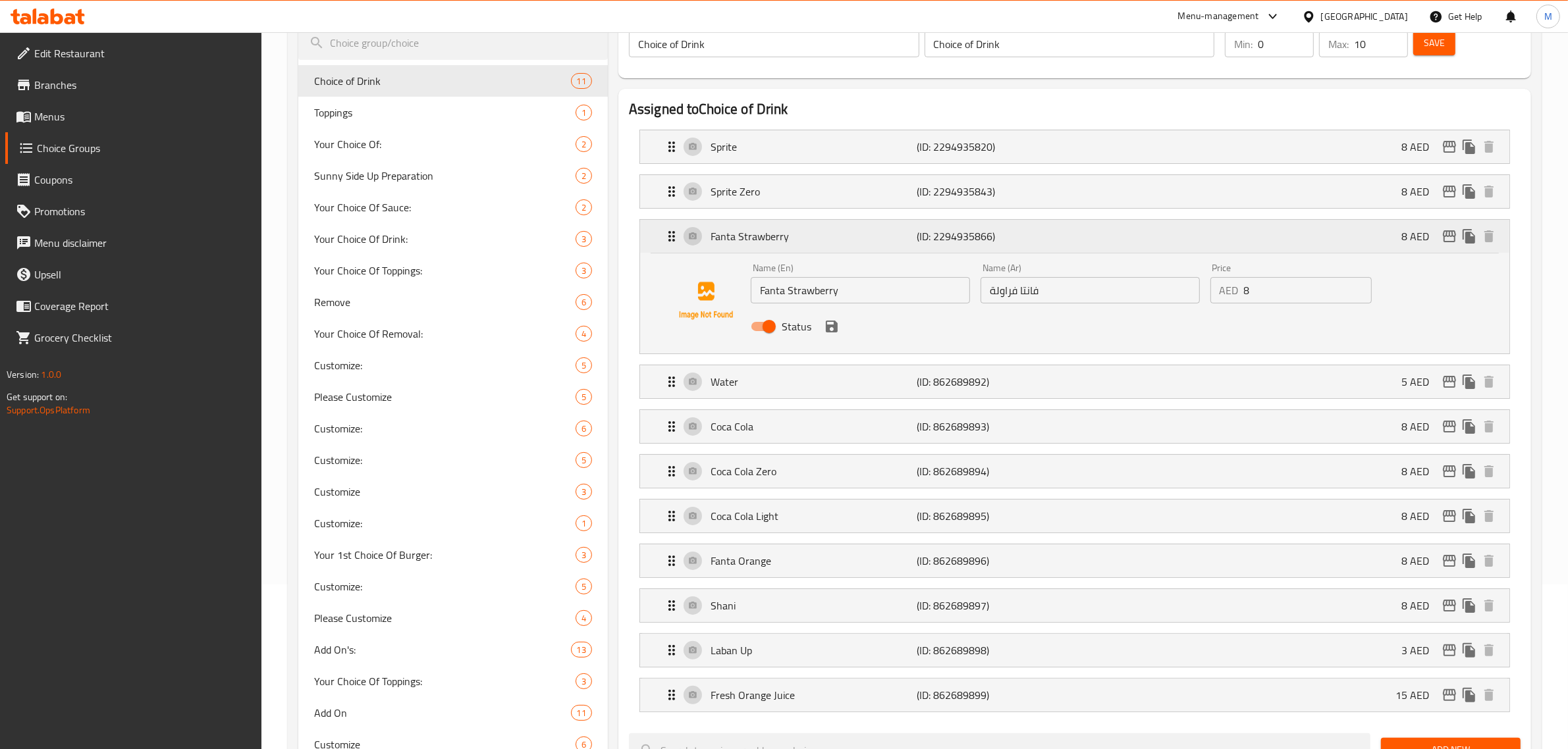
click at [1043, 231] on p "(ID: 2294935866)" at bounding box center [986, 236] width 138 height 16
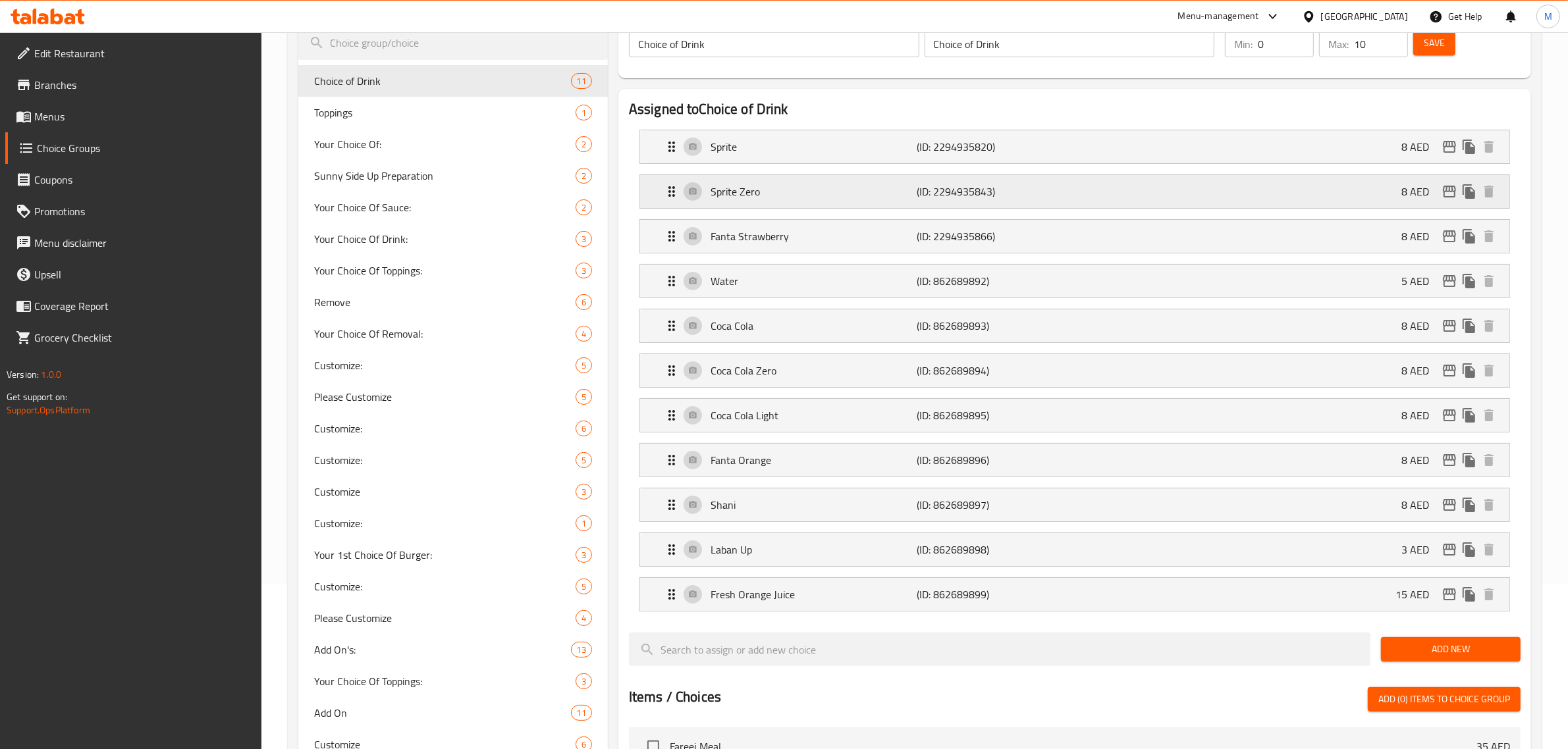
click at [1041, 184] on p "(ID: 2294935843)" at bounding box center [986, 191] width 138 height 16
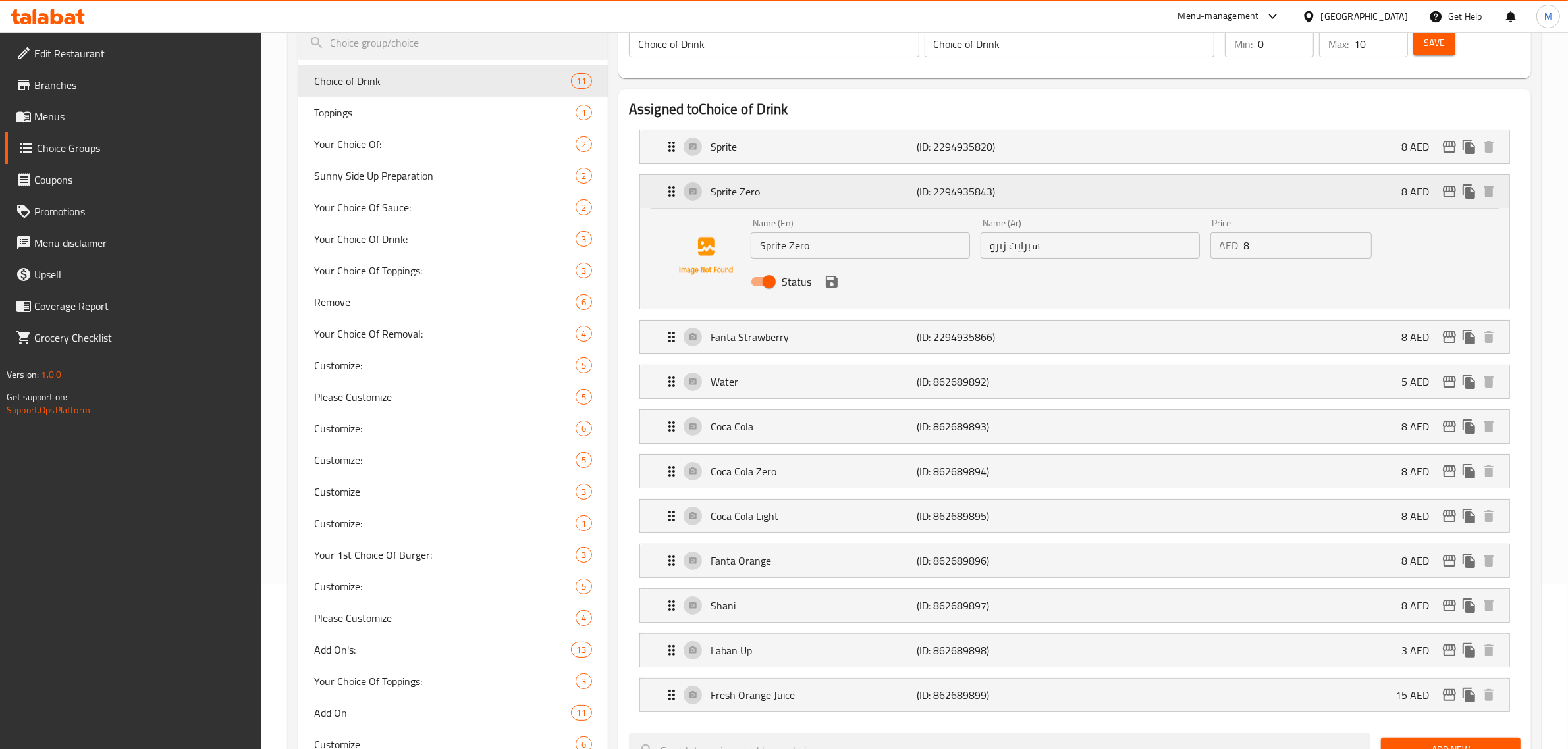
click at [1041, 184] on p "(ID: 2294935843)" at bounding box center [986, 191] width 138 height 16
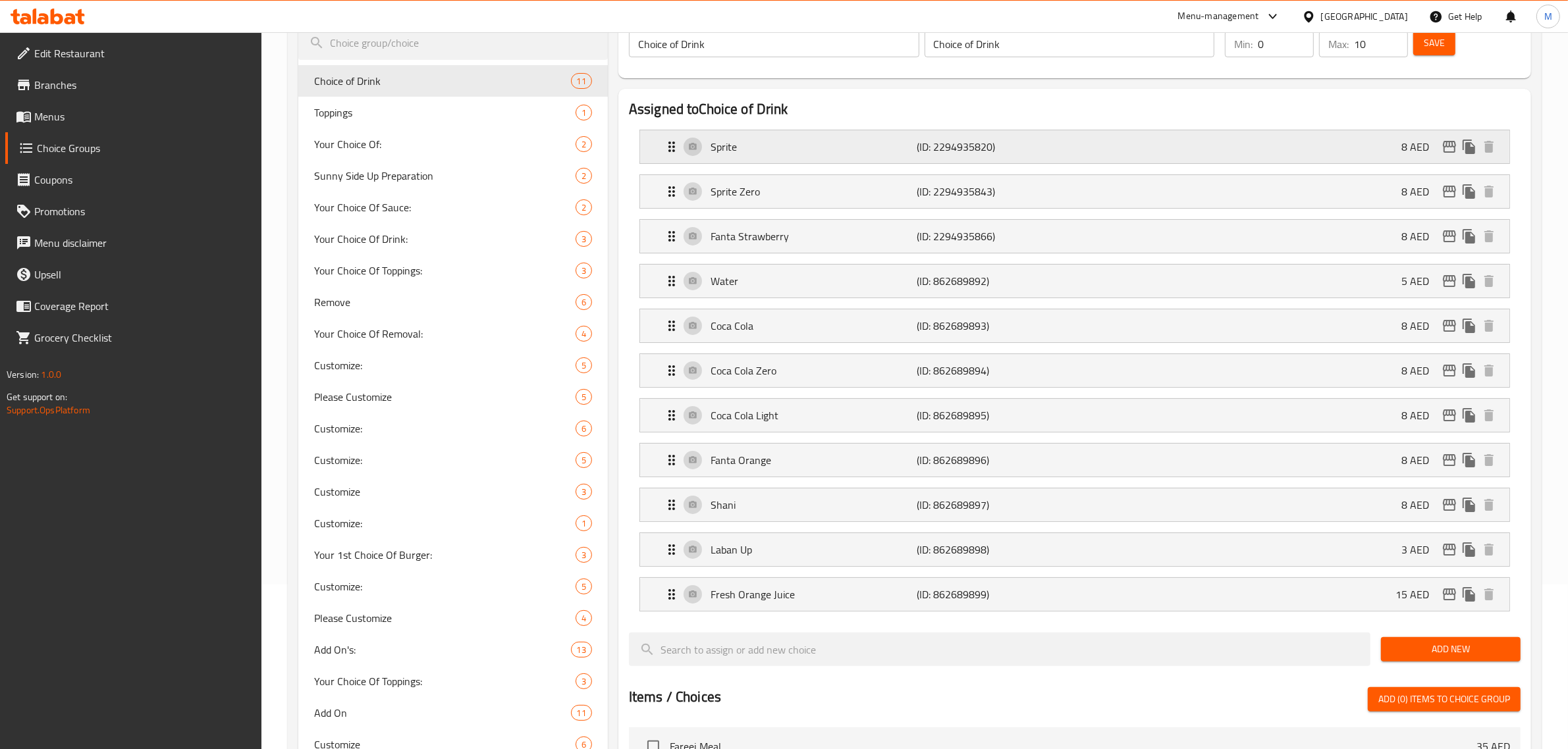
click at [1044, 154] on p "(ID: 2294935820)" at bounding box center [986, 146] width 138 height 16
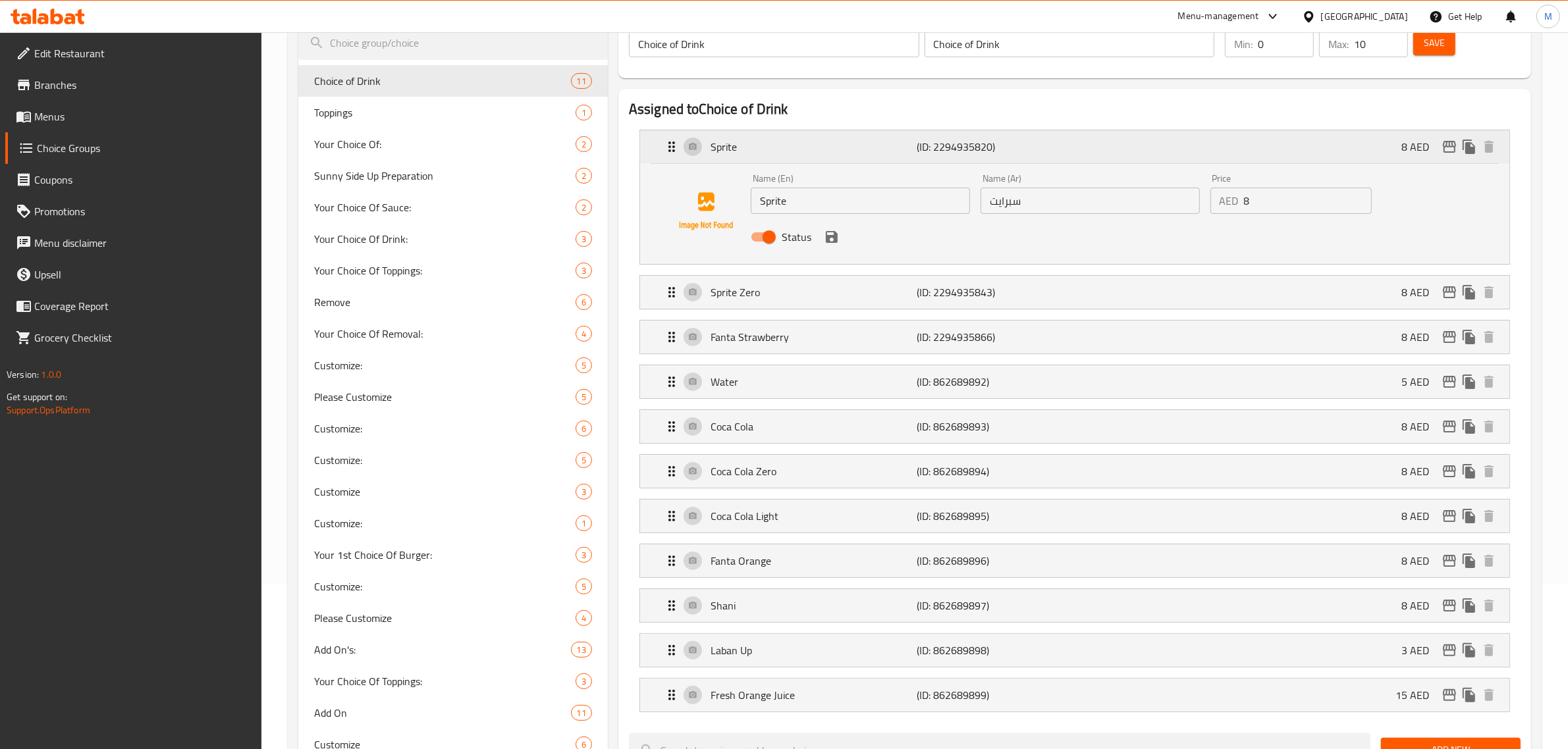
click at [1046, 142] on p "(ID: 2294935820)" at bounding box center [986, 146] width 138 height 16
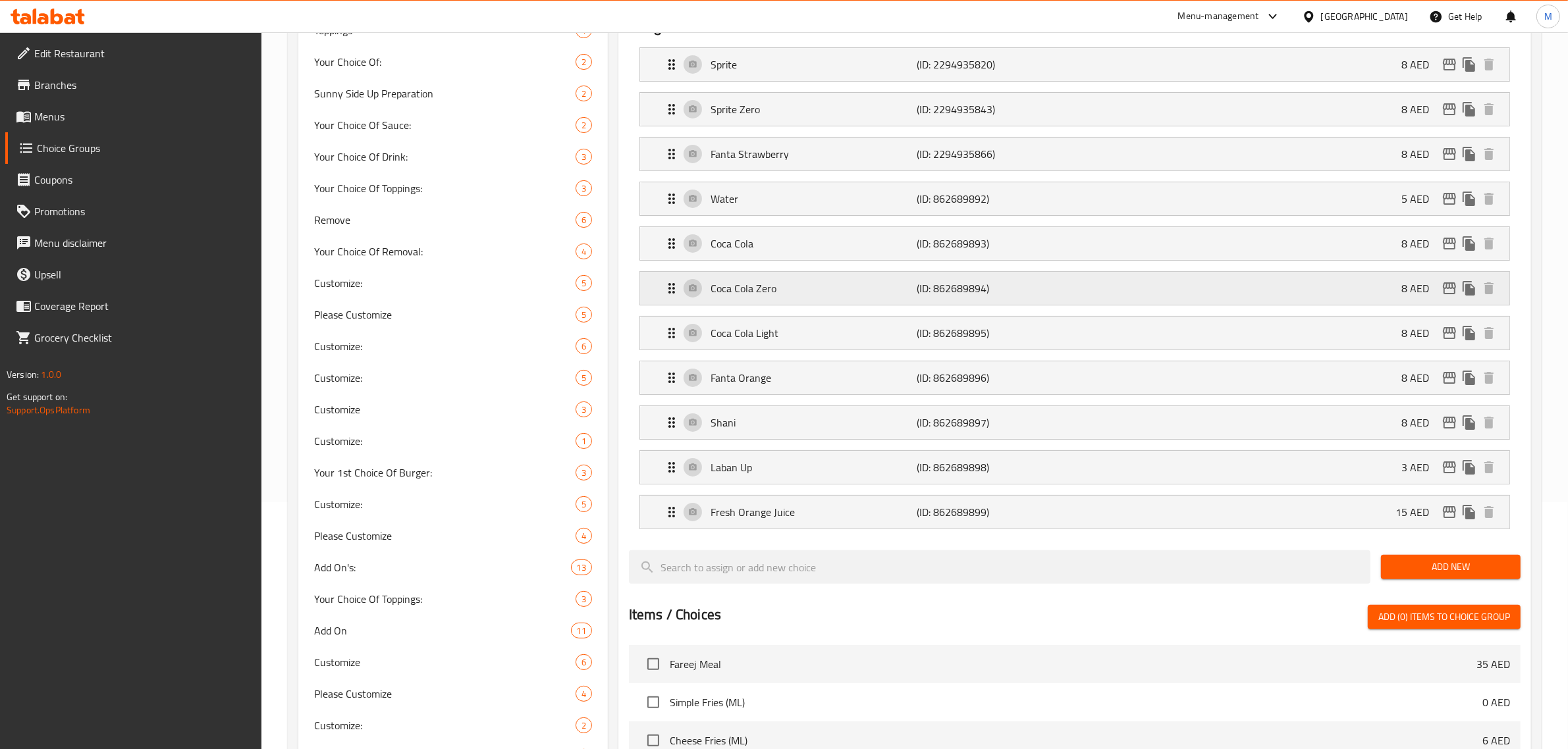
scroll to position [0, 0]
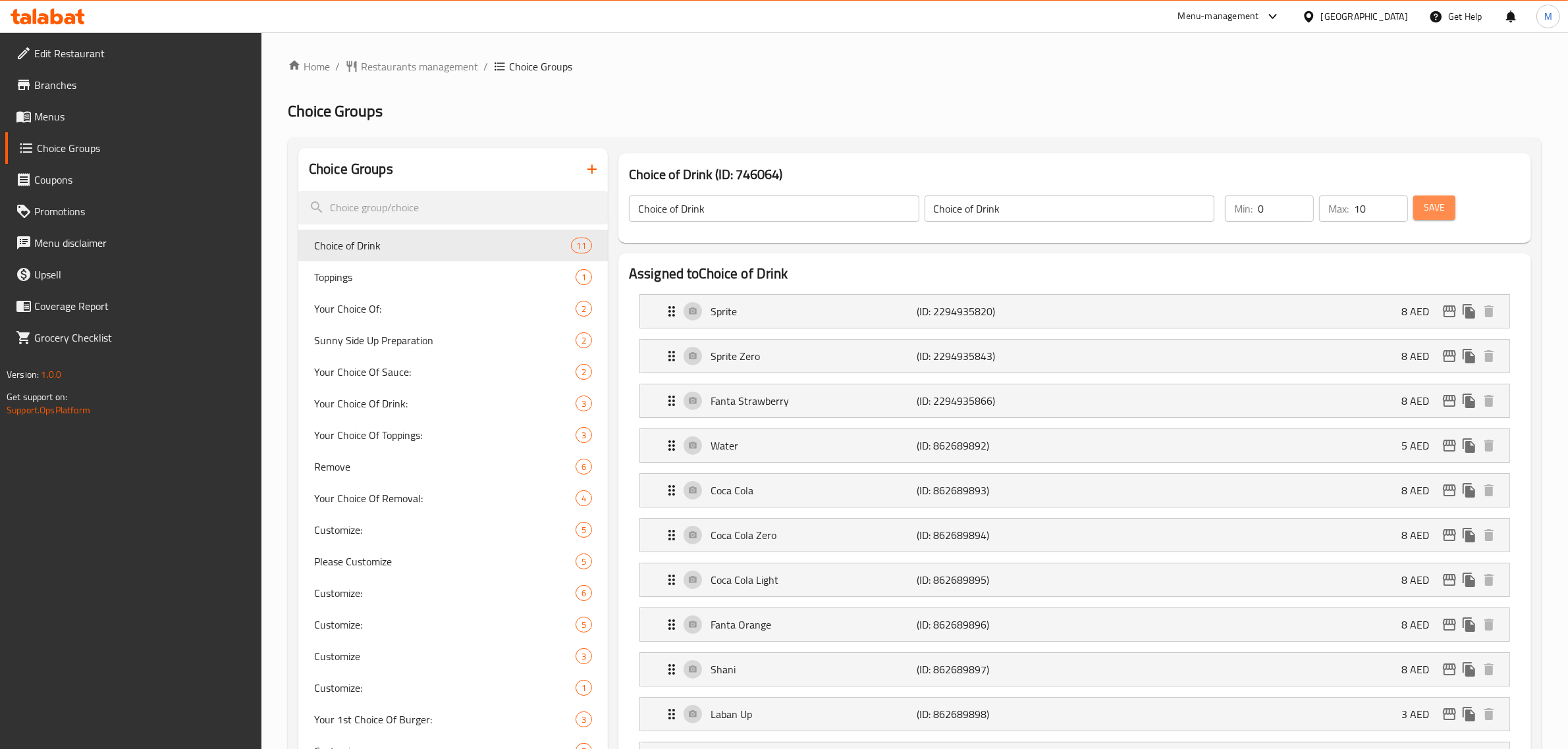
click at [1424, 205] on span "Save" at bounding box center [1434, 207] width 21 height 16
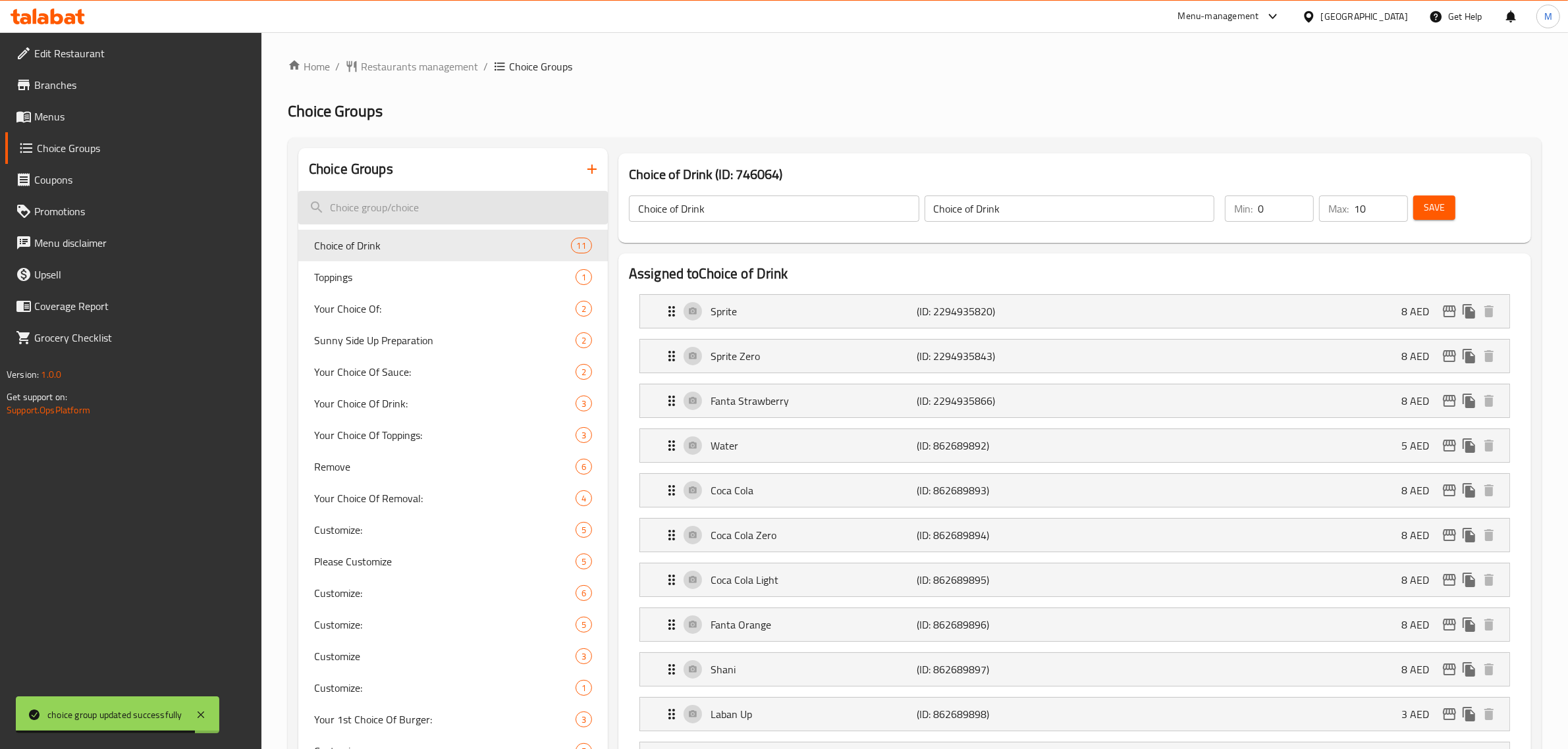
click at [451, 218] on input "search" at bounding box center [453, 208] width 309 height 34
paste input "Customize Your Burger"
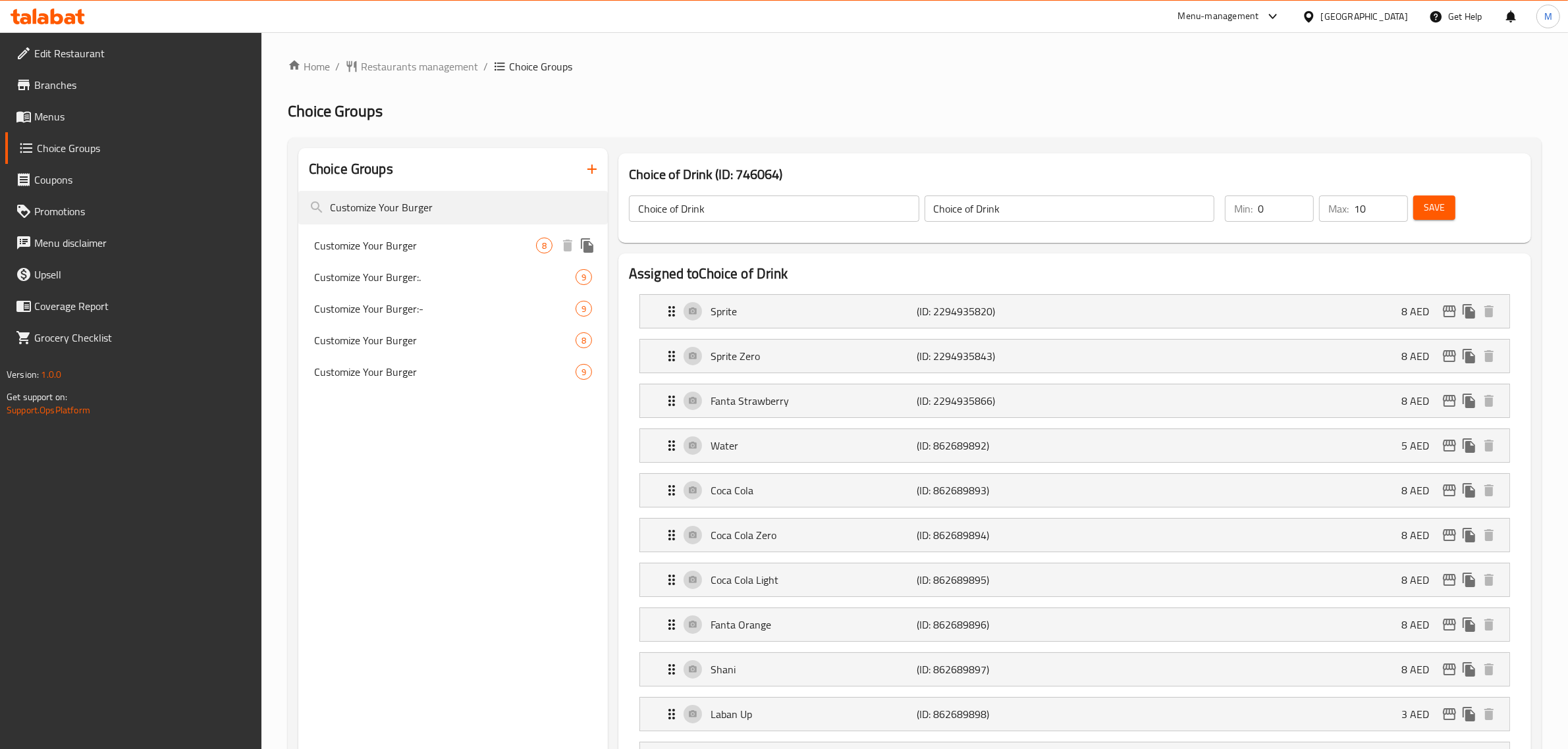
type input "Customize Your Burger"
click at [426, 249] on span "Customize Your Burger" at bounding box center [425, 245] width 222 height 16
type input "Customize Your Burger"
type input "قم بتخصيص البرجر الخاص بك"
type input "1"
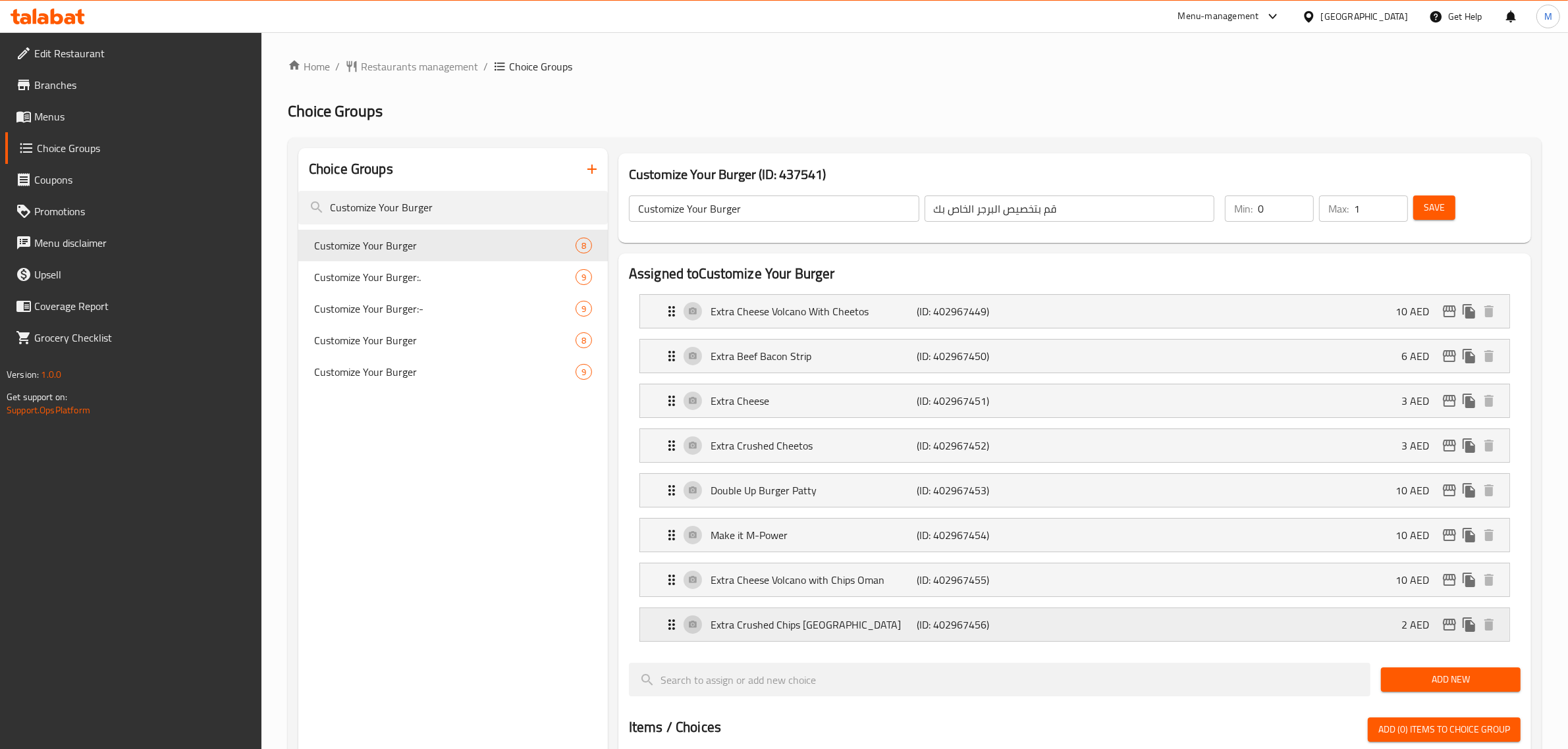
click at [1039, 619] on p "(ID: 402967456)" at bounding box center [986, 624] width 138 height 16
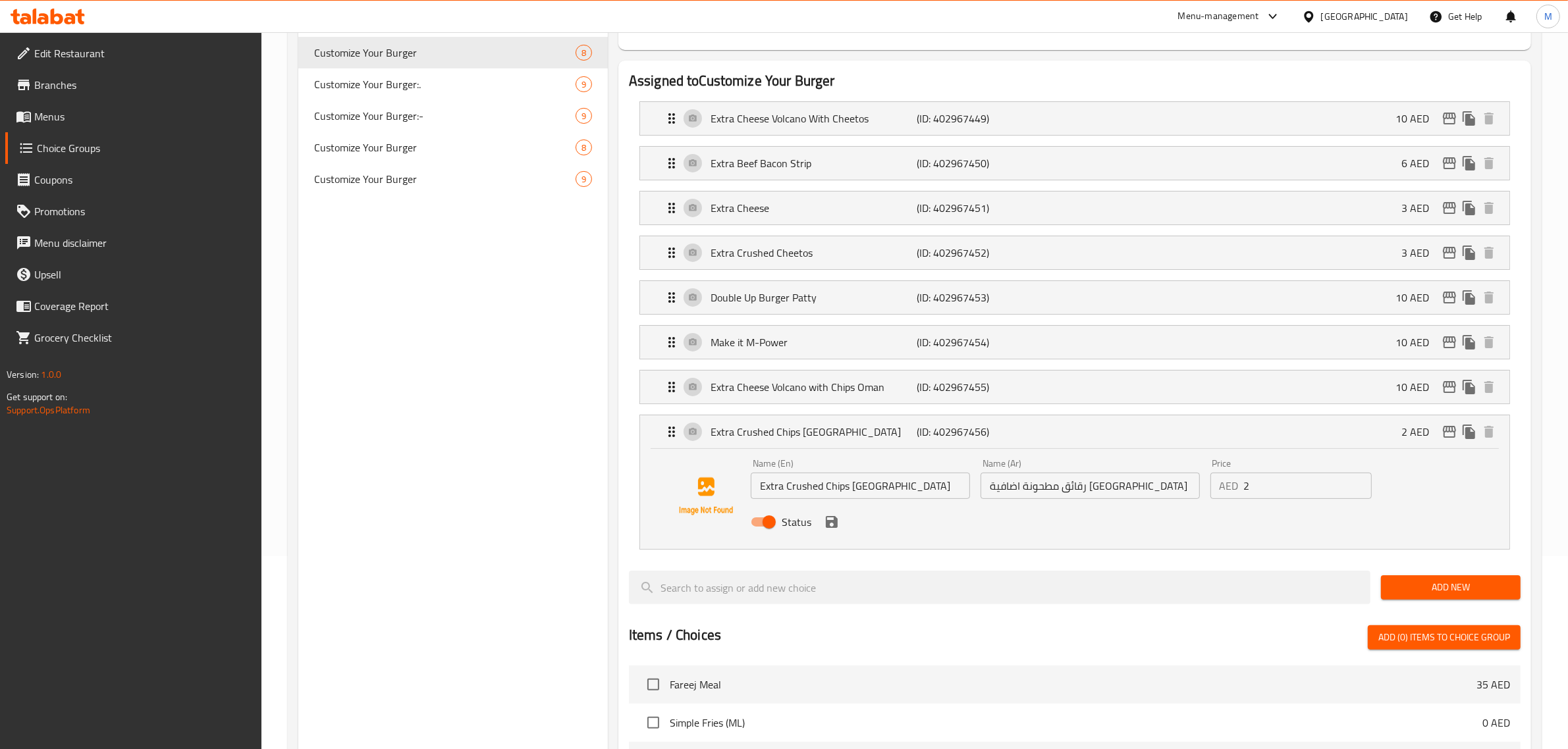
scroll to position [247, 0]
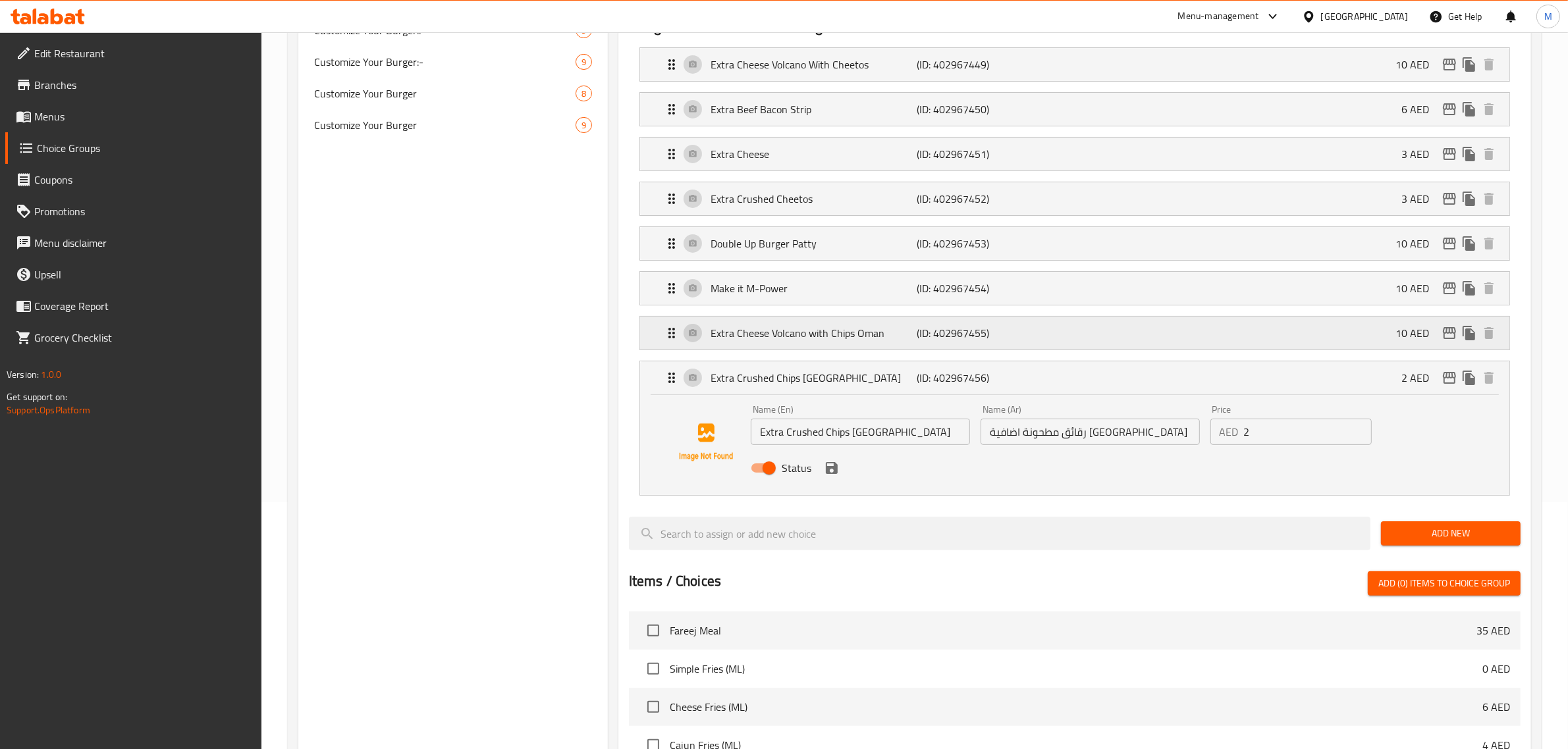
click at [1011, 333] on p "(ID: 402967455)" at bounding box center [986, 333] width 138 height 16
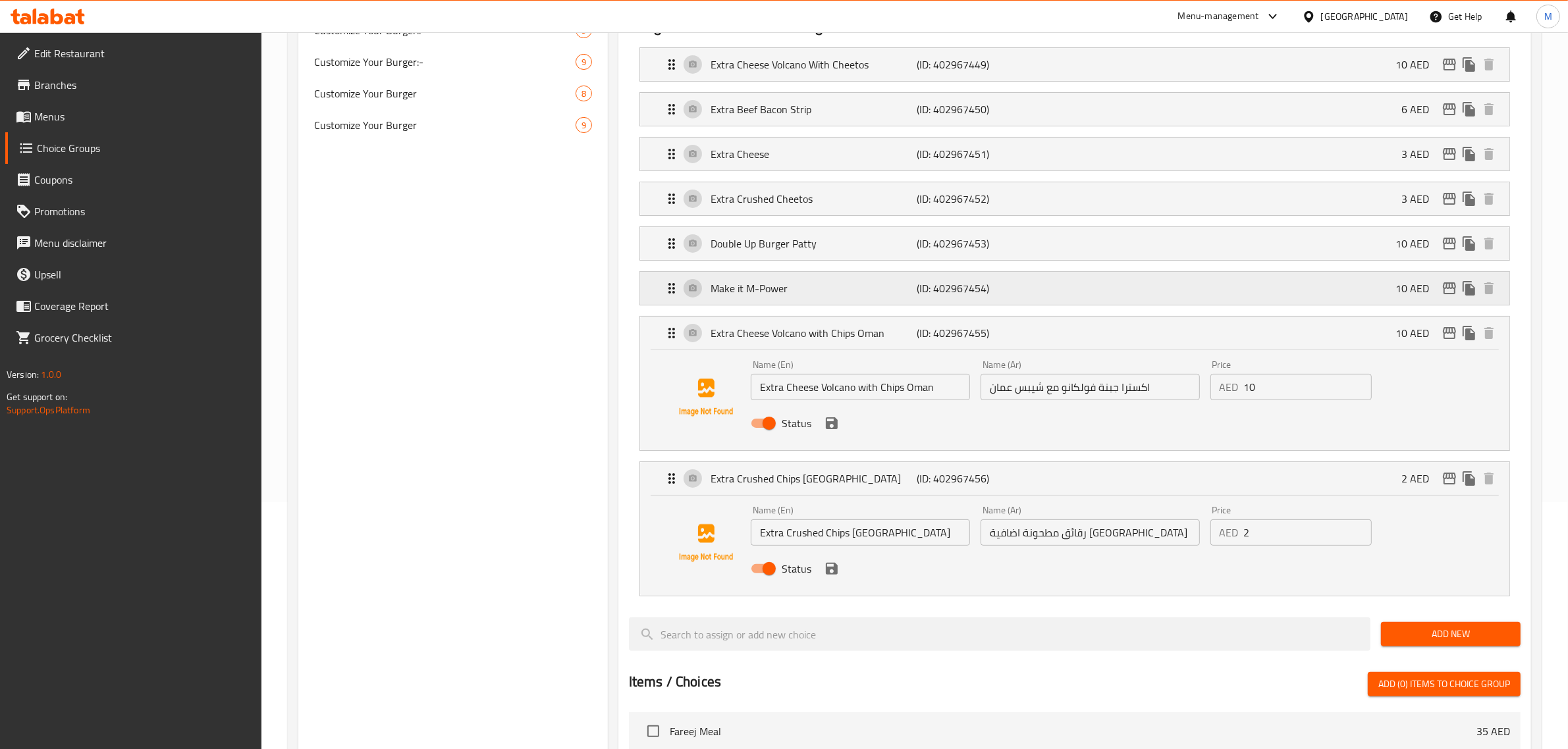
click at [1025, 278] on div "Make it M-Power (ID: 402967454) 10 AED" at bounding box center [1079, 288] width 830 height 33
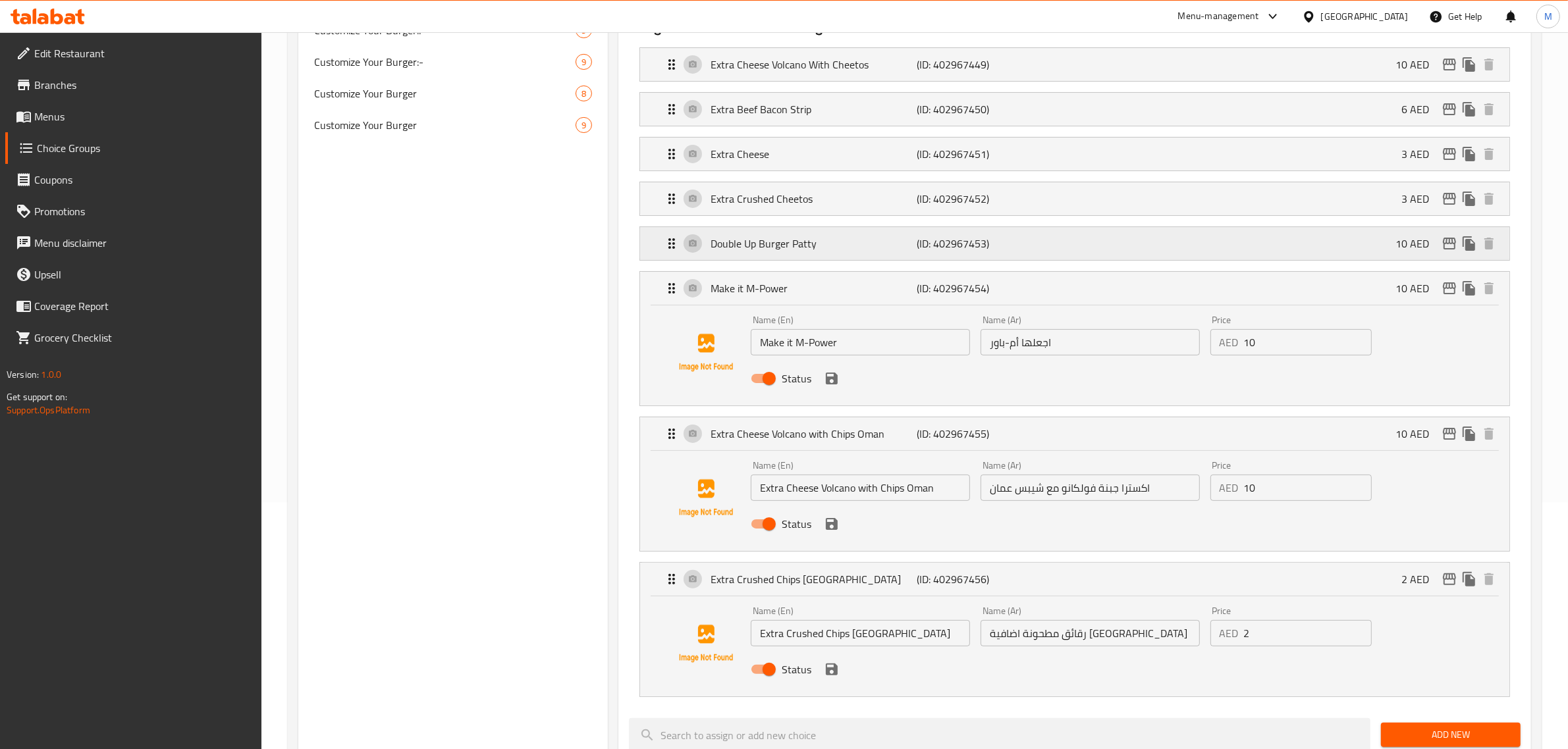
click at [1027, 242] on p "(ID: 402967453)" at bounding box center [986, 243] width 138 height 16
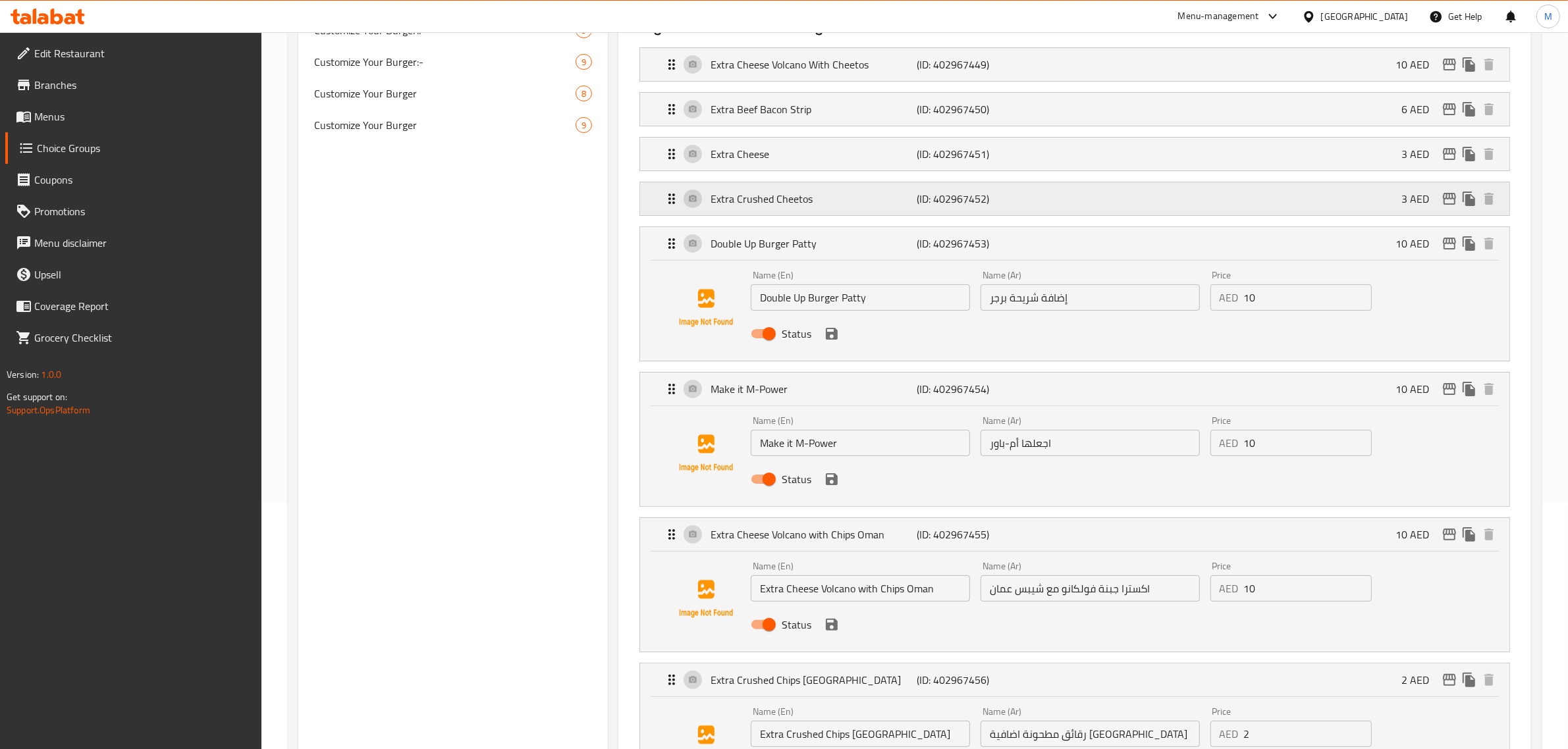
click at [1029, 199] on p "(ID: 402967452)" at bounding box center [986, 198] width 138 height 16
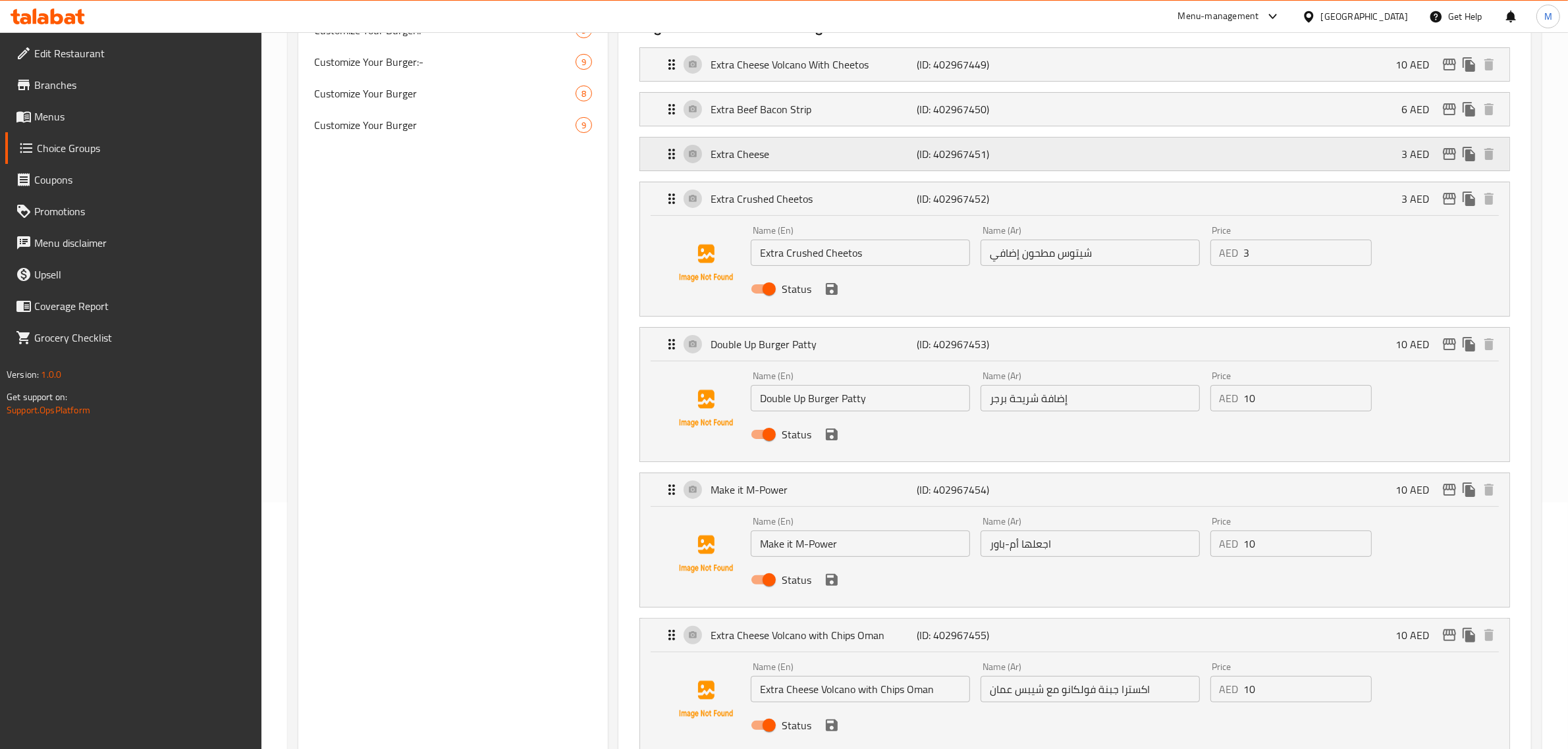
click at [1032, 152] on p "(ID: 402967451)" at bounding box center [986, 154] width 138 height 16
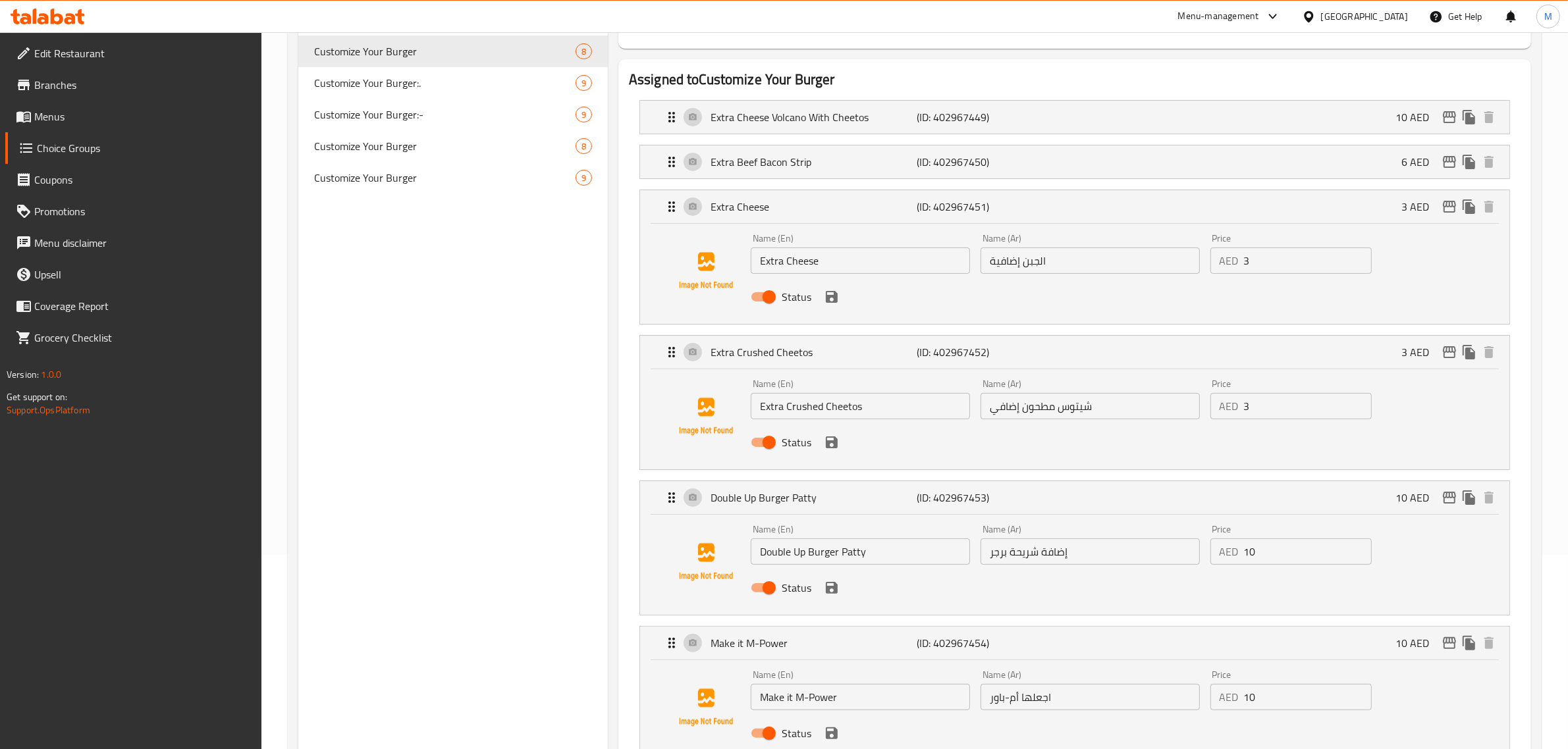
scroll to position [165, 0]
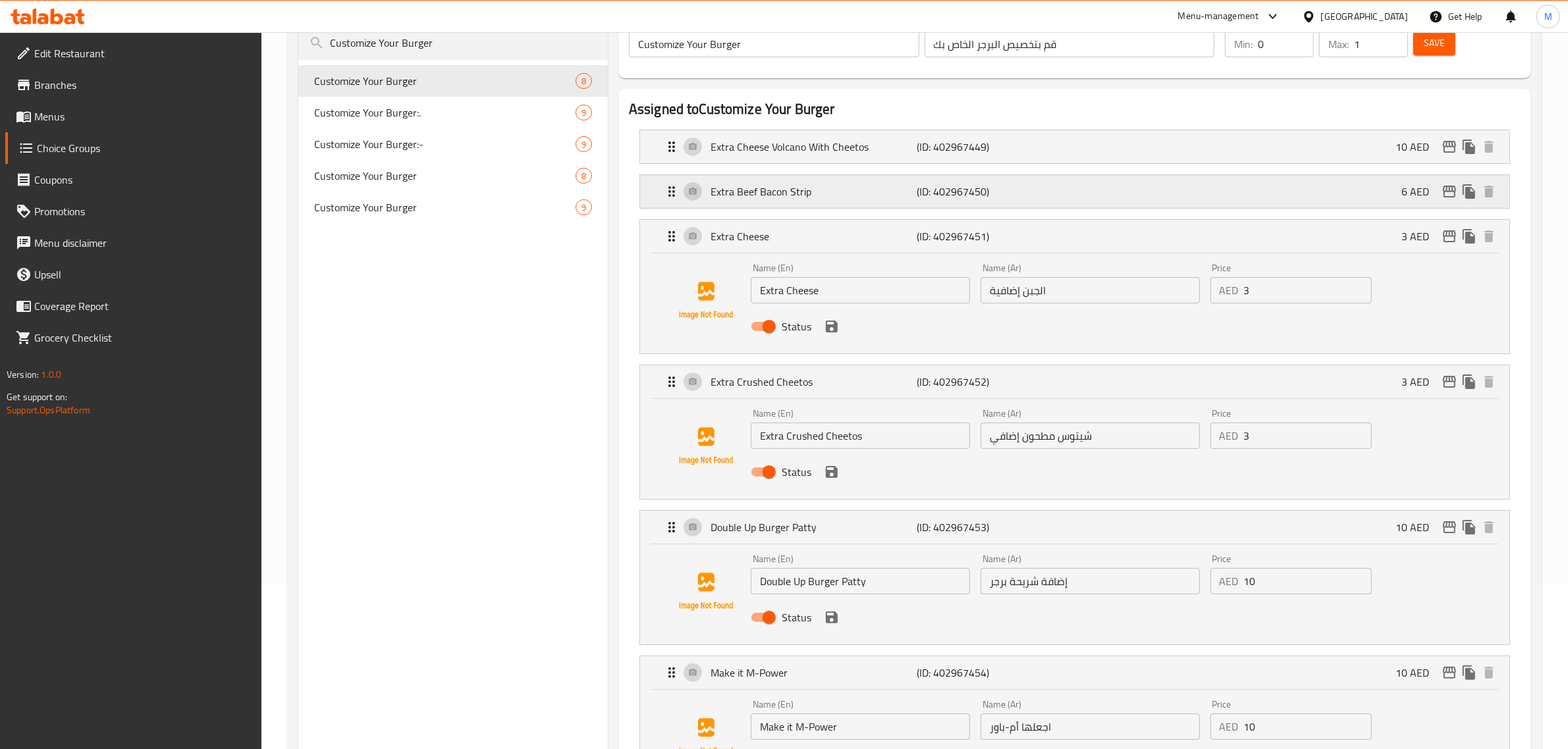
click at [1028, 196] on p "(ID: 402967450)" at bounding box center [986, 191] width 138 height 16
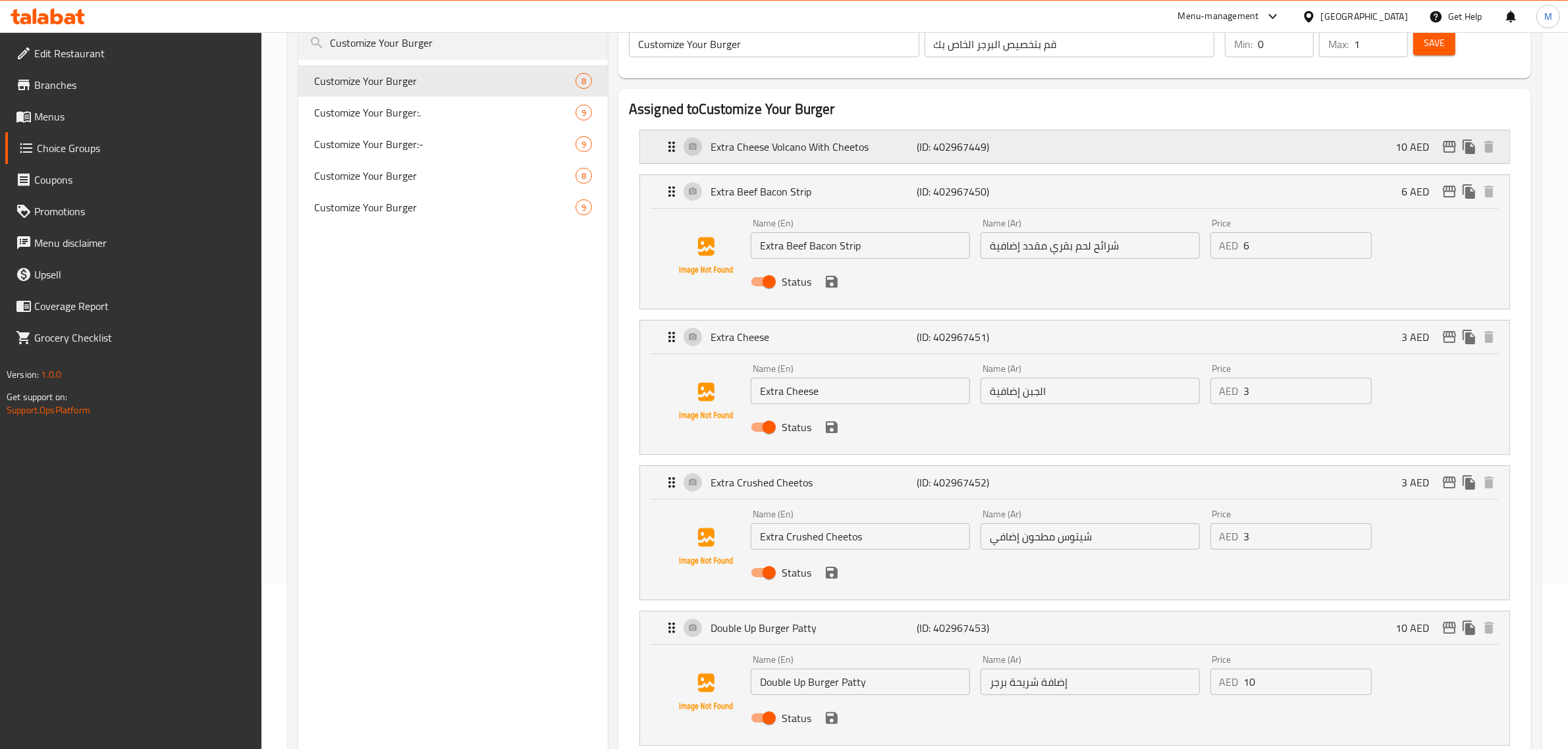
click at [1036, 156] on div "Extra Cheese Volcano With Cheetos (ID: 402967449) 10 AED" at bounding box center [1079, 146] width 830 height 33
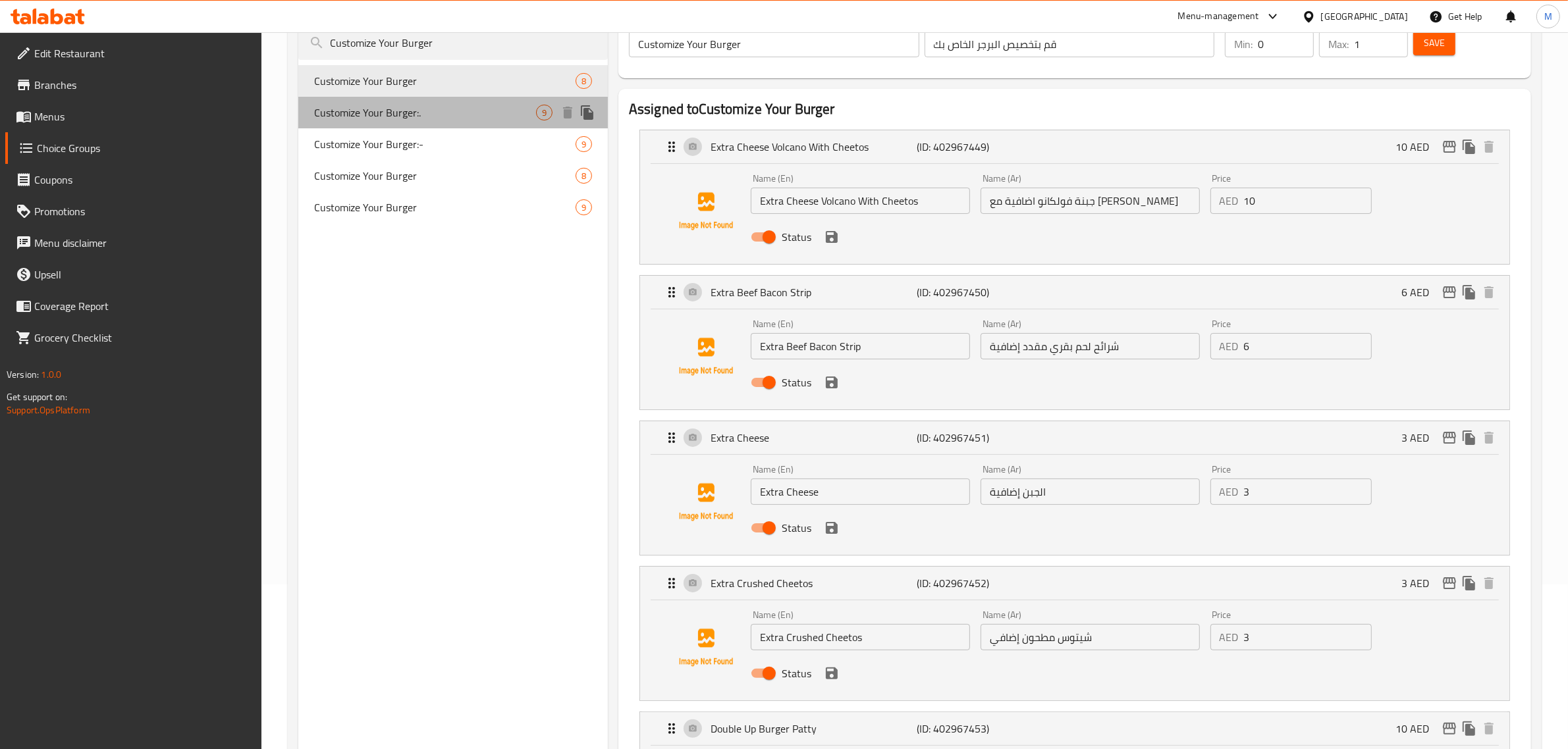
click at [445, 110] on span "Customize Your Burger:." at bounding box center [425, 112] width 222 height 16
type input "Customize Your Burger:."
type input "قم بتخصيص البرجر الخاص بك:."
type input "0"
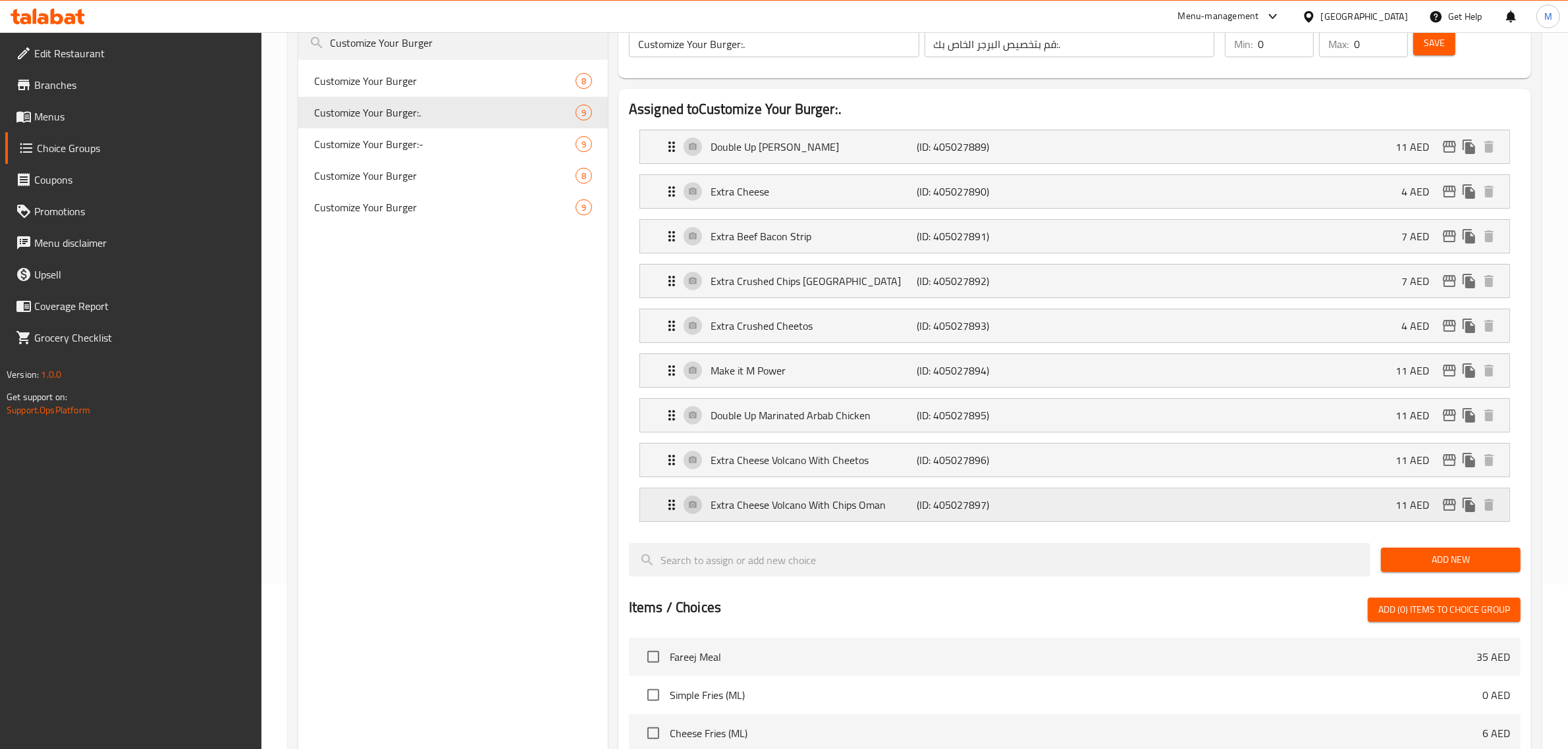
click at [936, 513] on p "(ID: 405027897)" at bounding box center [986, 504] width 138 height 16
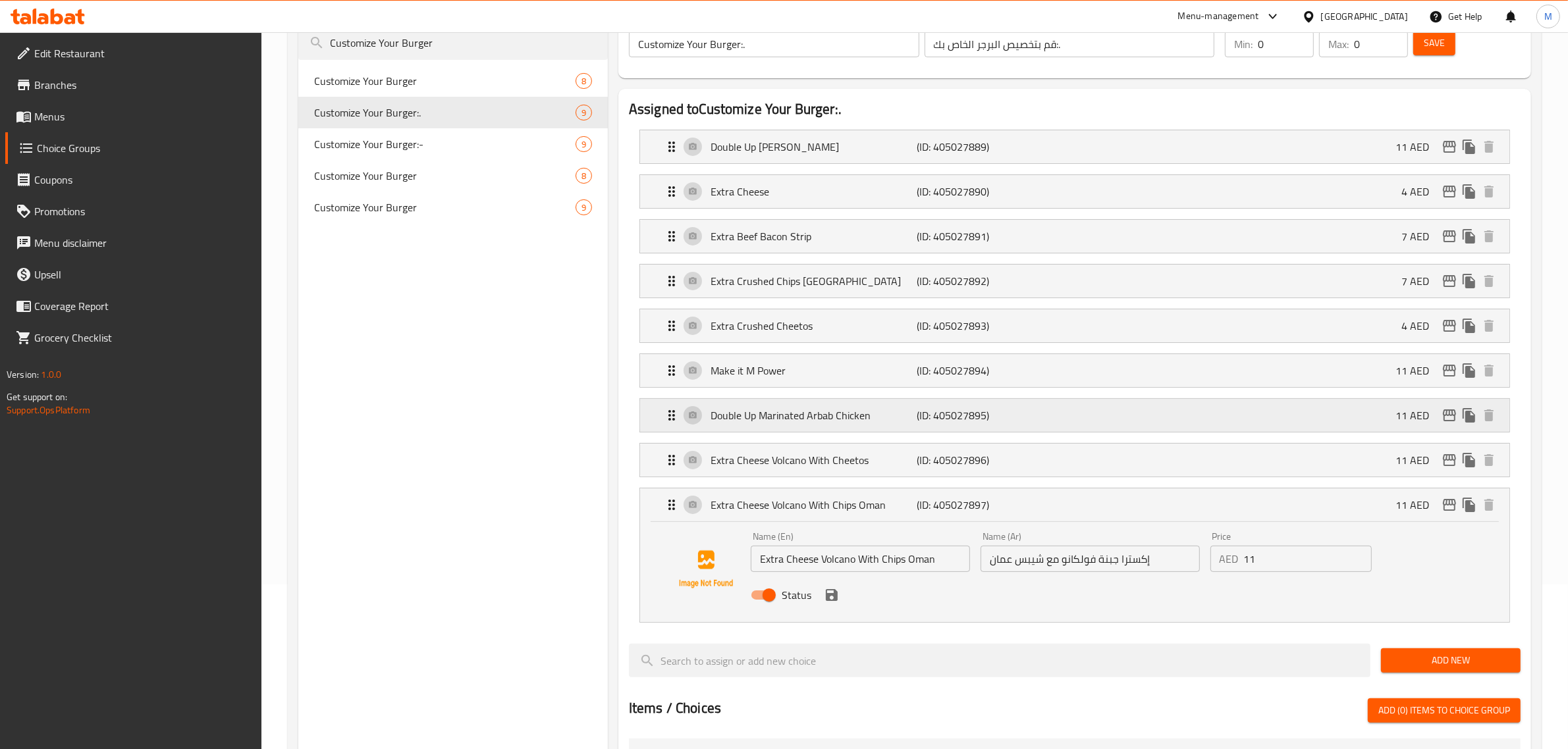
drag, startPoint x: 946, startPoint y: 454, endPoint x: 968, endPoint y: 430, distance: 32.6
click at [946, 453] on p "(ID: 405027896)" at bounding box center [986, 459] width 138 height 16
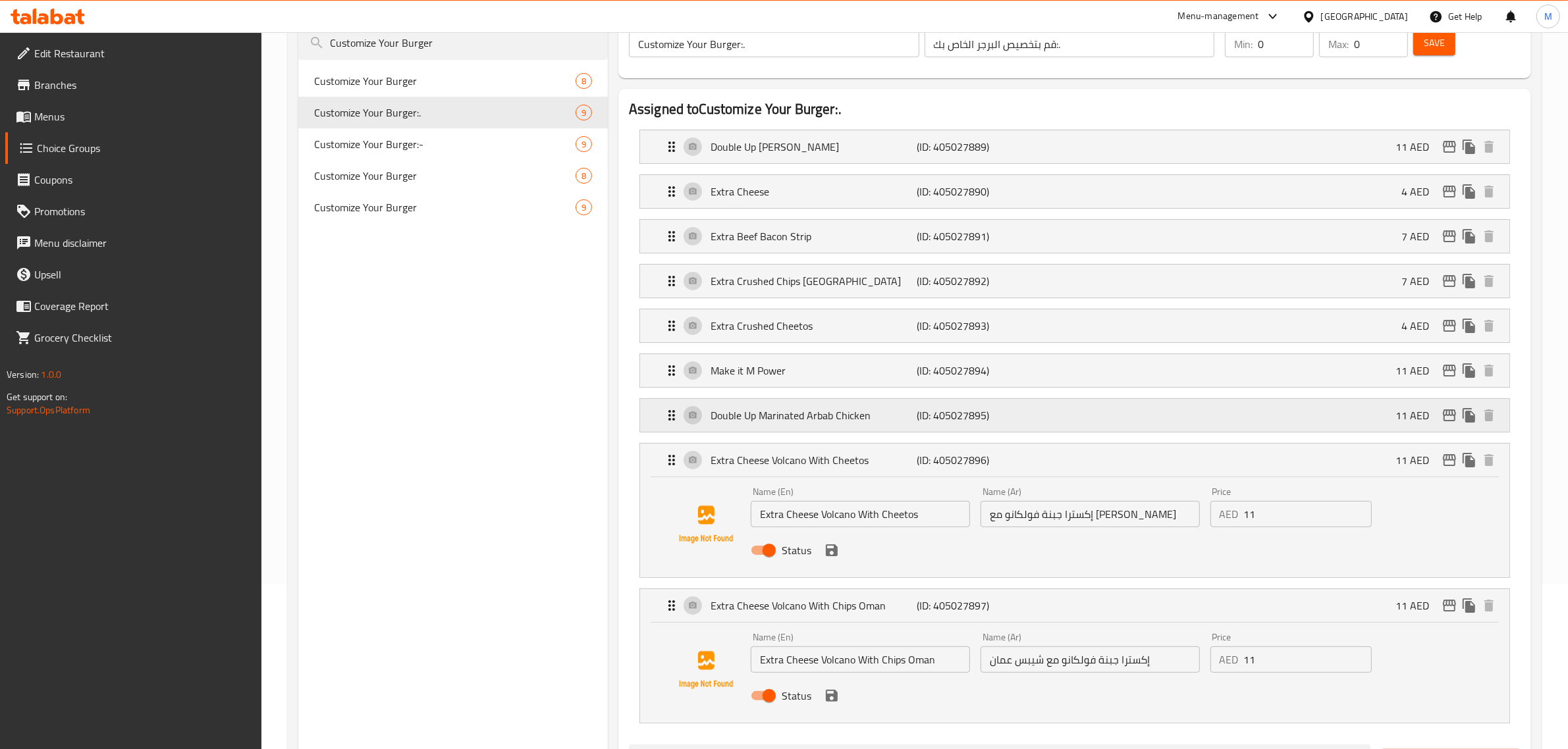
click at [989, 413] on p "(ID: 405027895)" at bounding box center [986, 415] width 138 height 16
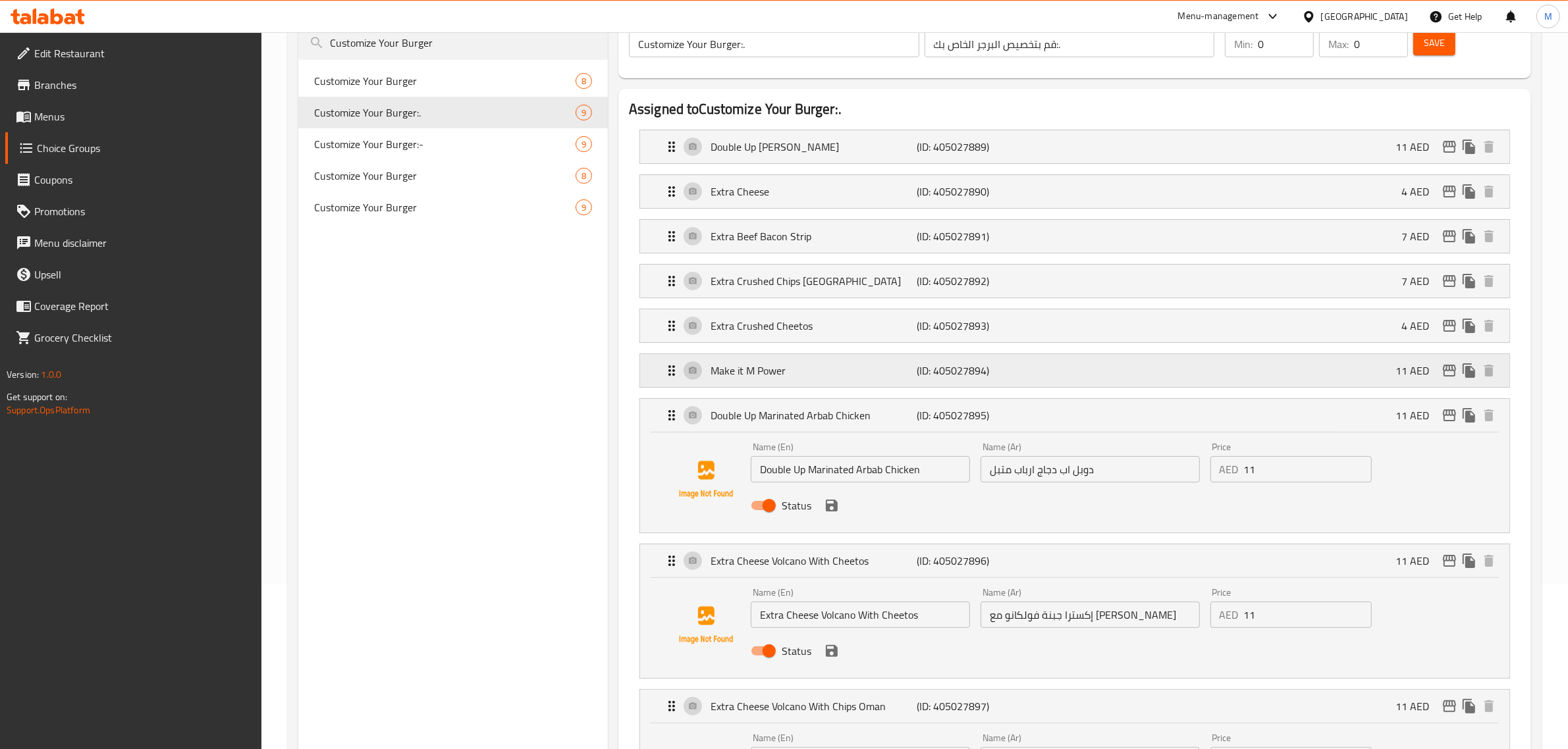
click at [993, 377] on p "(ID: 405027894)" at bounding box center [986, 370] width 138 height 16
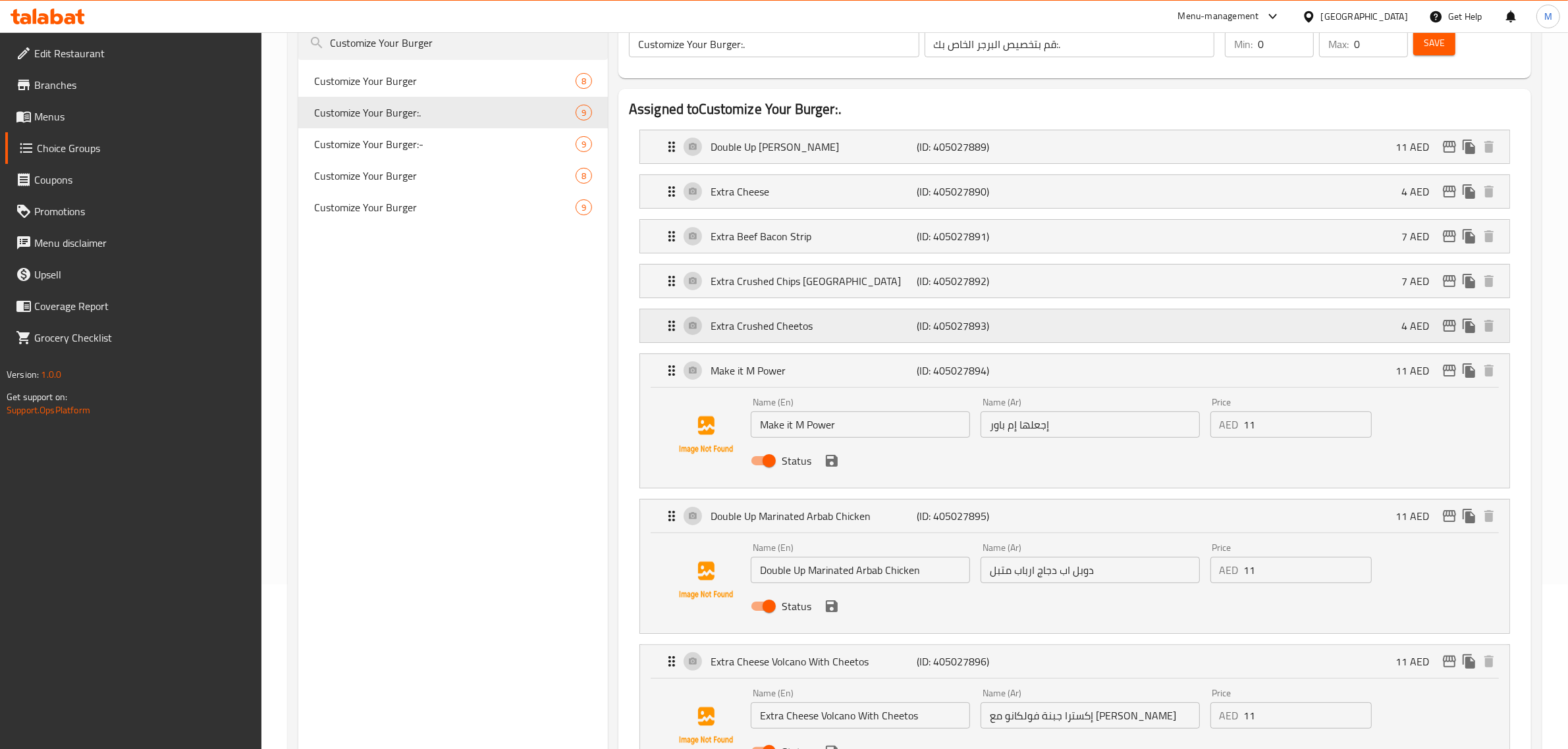
click at [1017, 333] on p "(ID: 405027893)" at bounding box center [986, 325] width 138 height 16
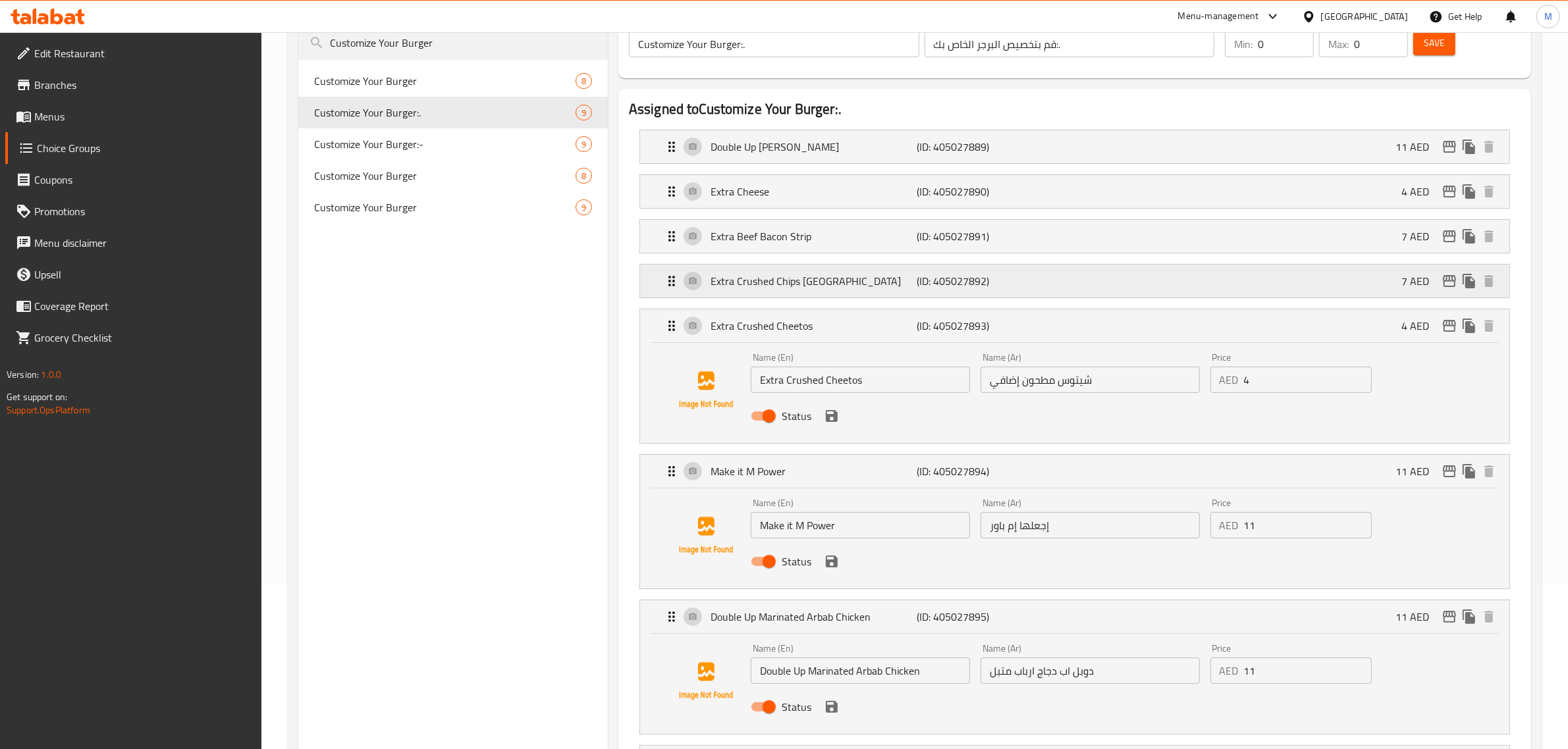
click at [1032, 288] on p "(ID: 405027892)" at bounding box center [986, 280] width 138 height 16
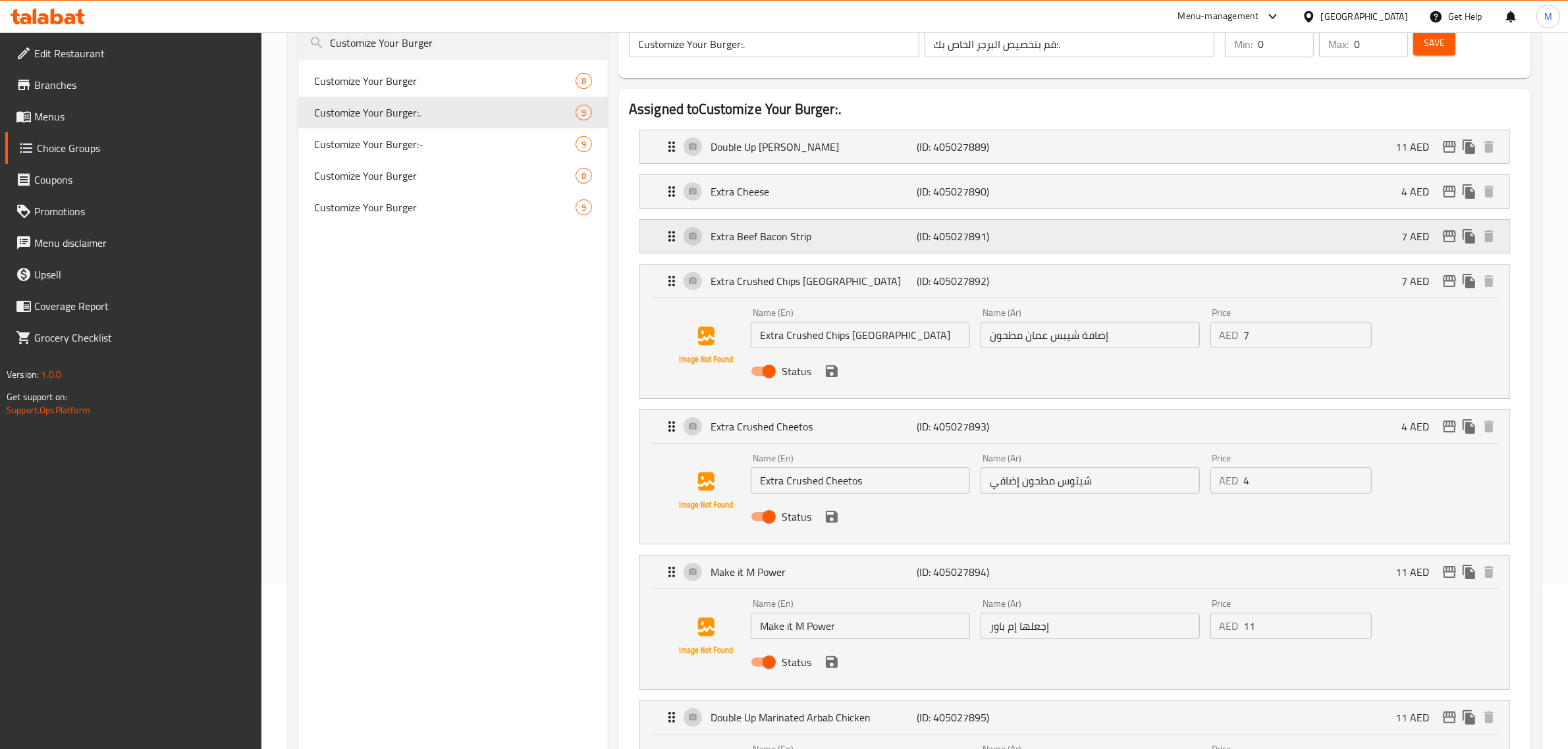
click at [1032, 249] on div "Extra Beef Bacon Strip (ID: 405027891) 7 AED" at bounding box center [1079, 236] width 830 height 33
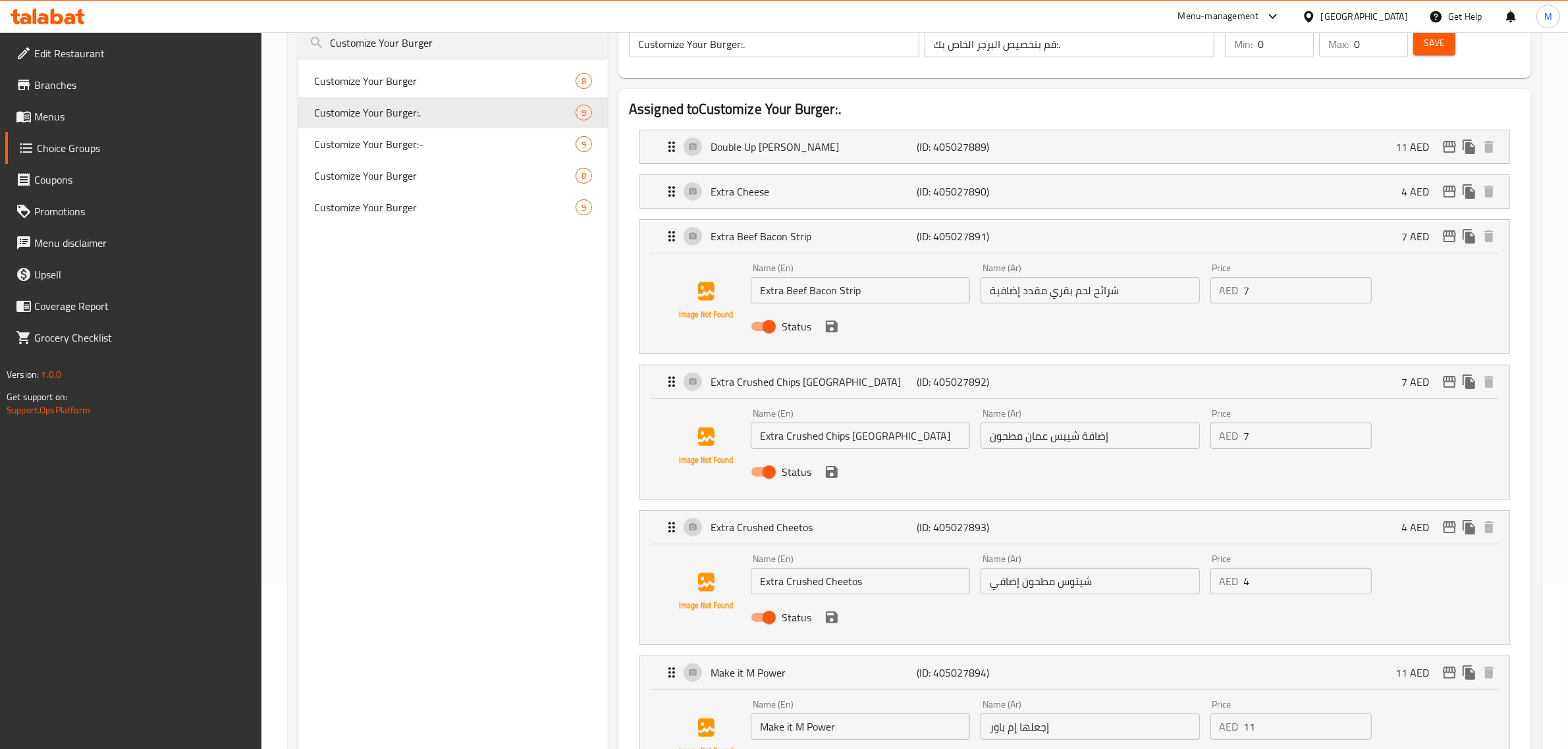
click at [1029, 210] on li "Extra Cheese (ID: 405027890) 4 AED Name (En) Extra Cheese Name (En) Name (Ar) إ…" at bounding box center [1074, 191] width 891 height 45
click at [1032, 182] on div "Extra Cheese (ID: 405027890) 4 AED" at bounding box center [1079, 191] width 830 height 33
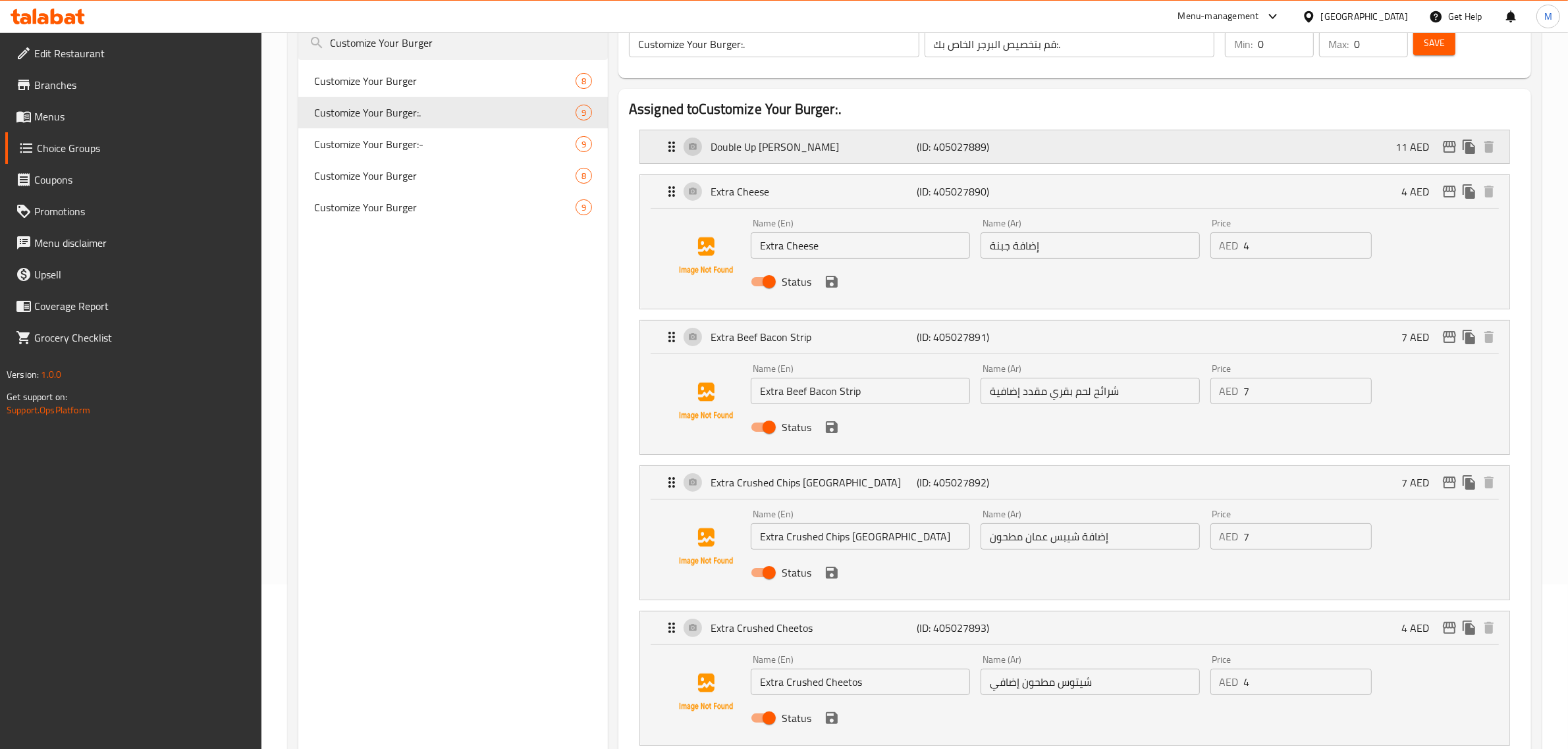
click at [1036, 156] on div "Double Up [PERSON_NAME] (ID: 405027889) 11 AED" at bounding box center [1079, 146] width 830 height 33
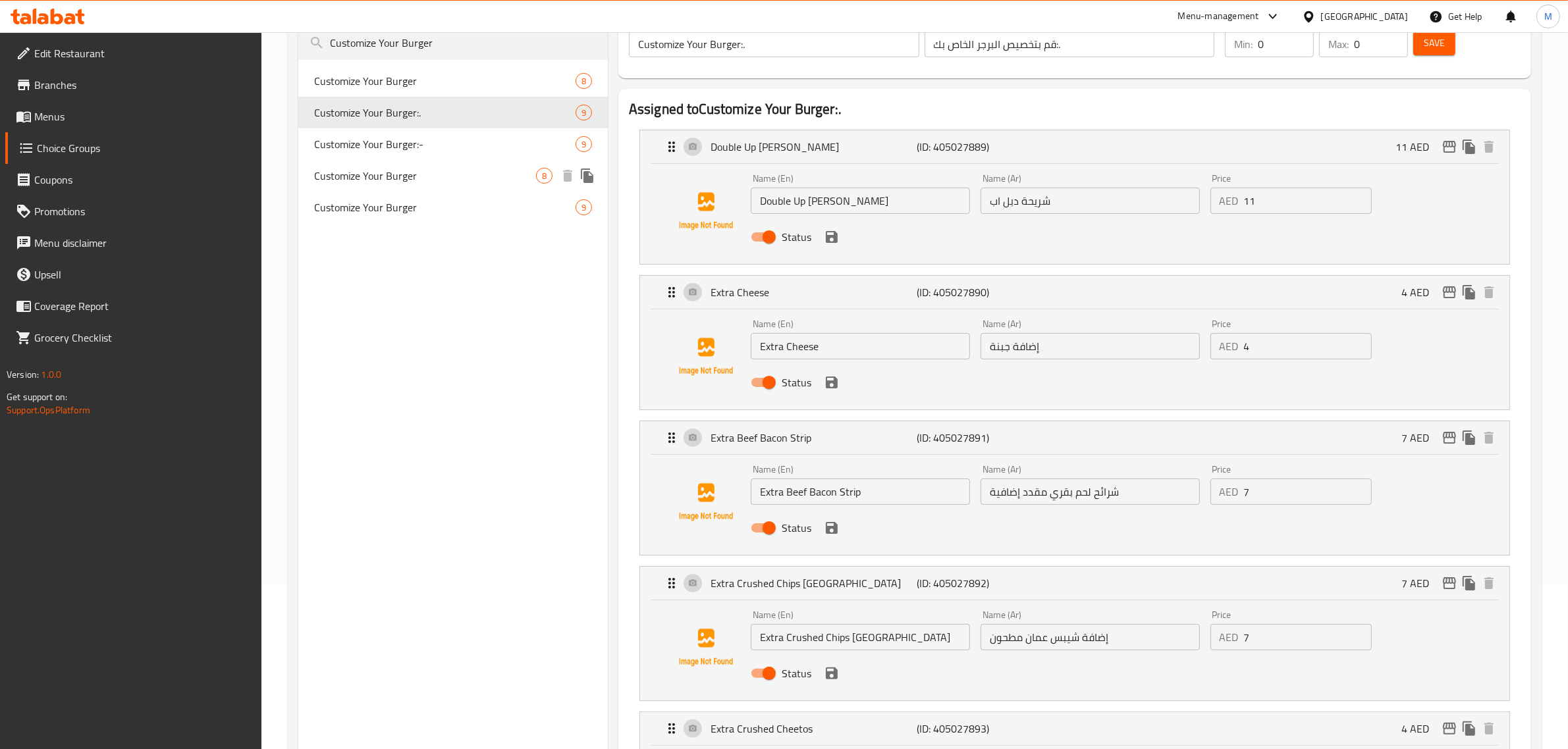
click at [410, 168] on span "Customize Your Burger" at bounding box center [425, 176] width 222 height 16
type input "Customize Your Burger"
type input "قم بتخصيص البرجر الخاص بك"
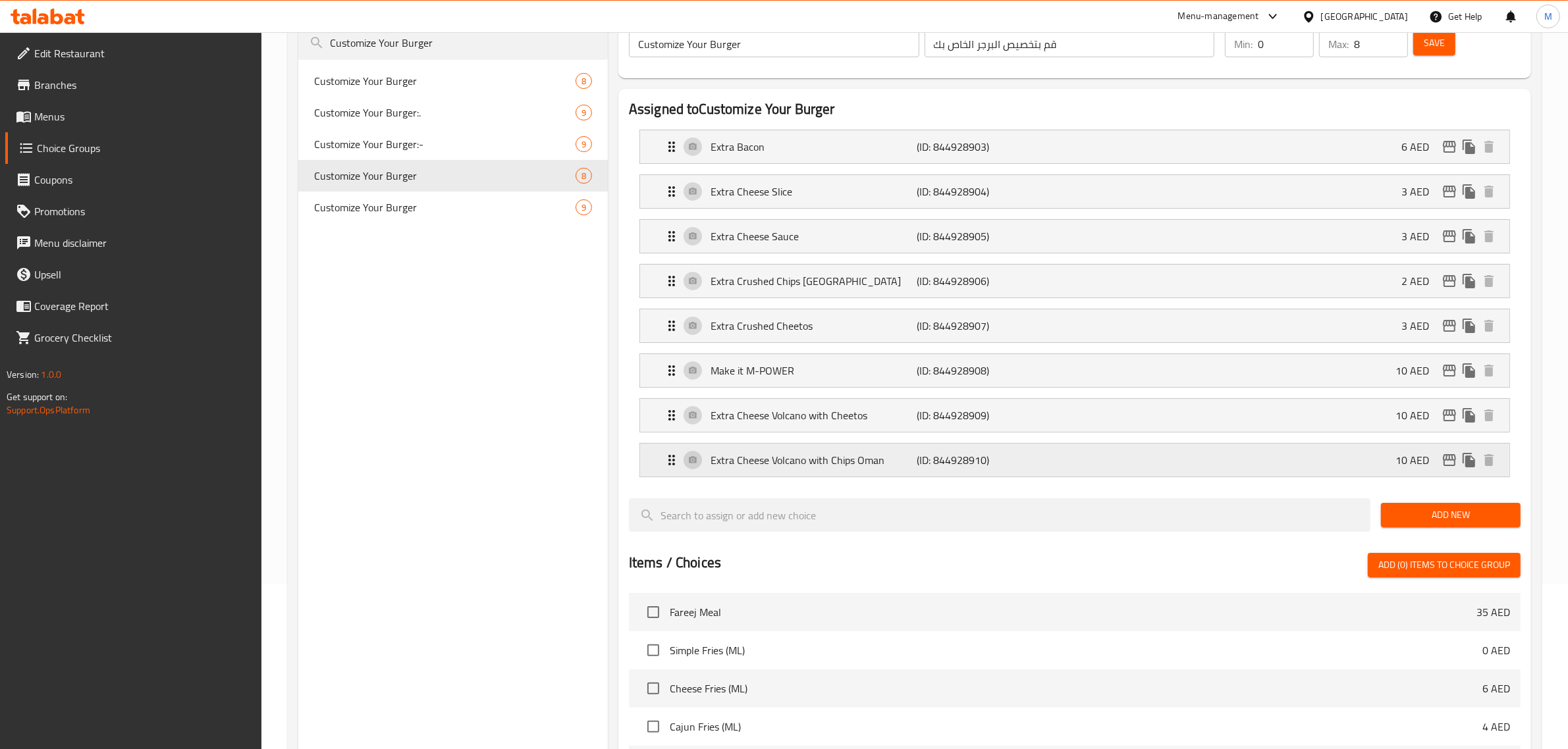
click at [1050, 455] on p "(ID: 844928910)" at bounding box center [986, 459] width 138 height 16
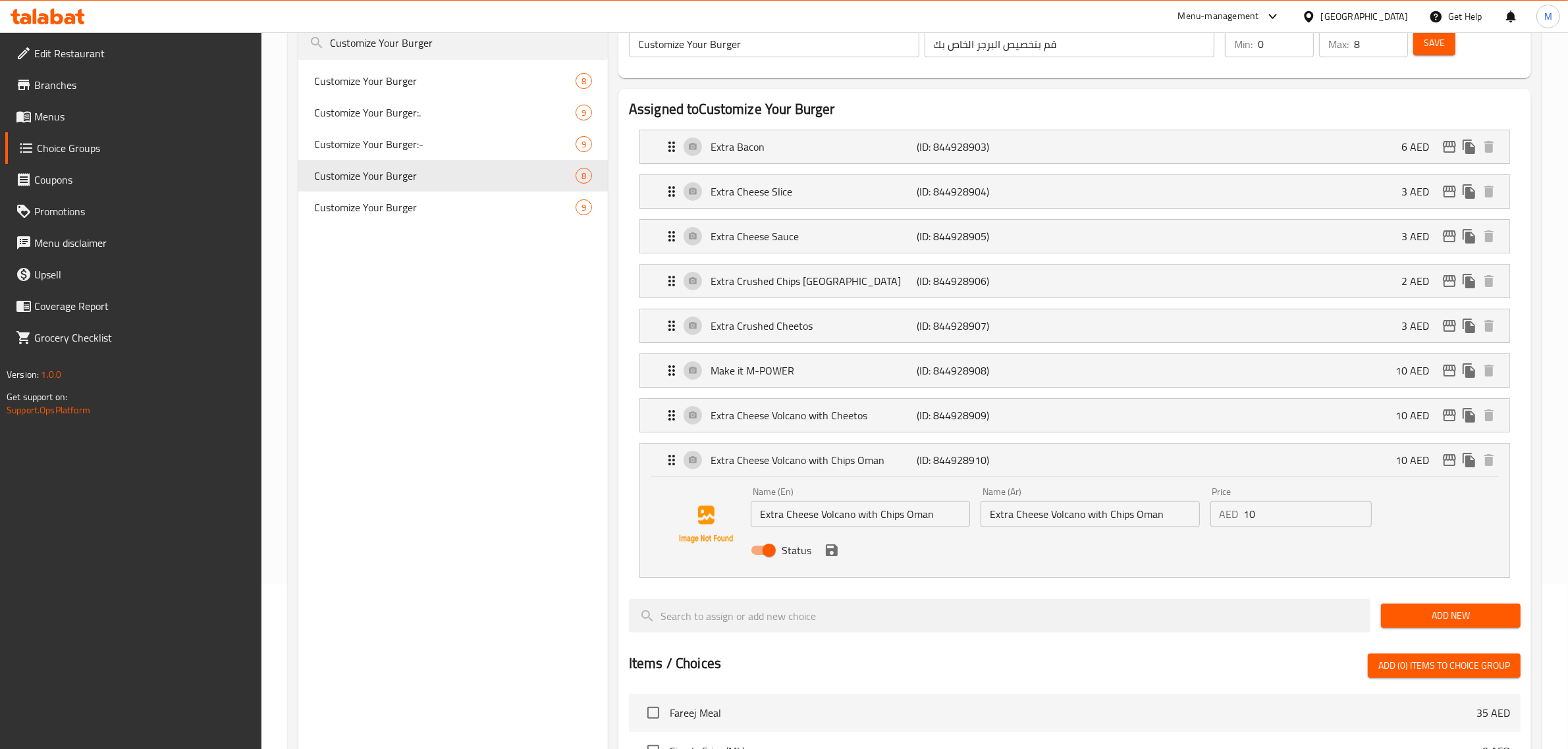
click at [936, 521] on input "Extra Cheese Volcano with Chips Oman" at bounding box center [861, 513] width 220 height 26
click at [1090, 525] on input "Extra Cheese Volcano with Chips Oman" at bounding box center [1091, 513] width 220 height 26
click at [412, 85] on span "Customize Your Burger" at bounding box center [425, 81] width 222 height 16
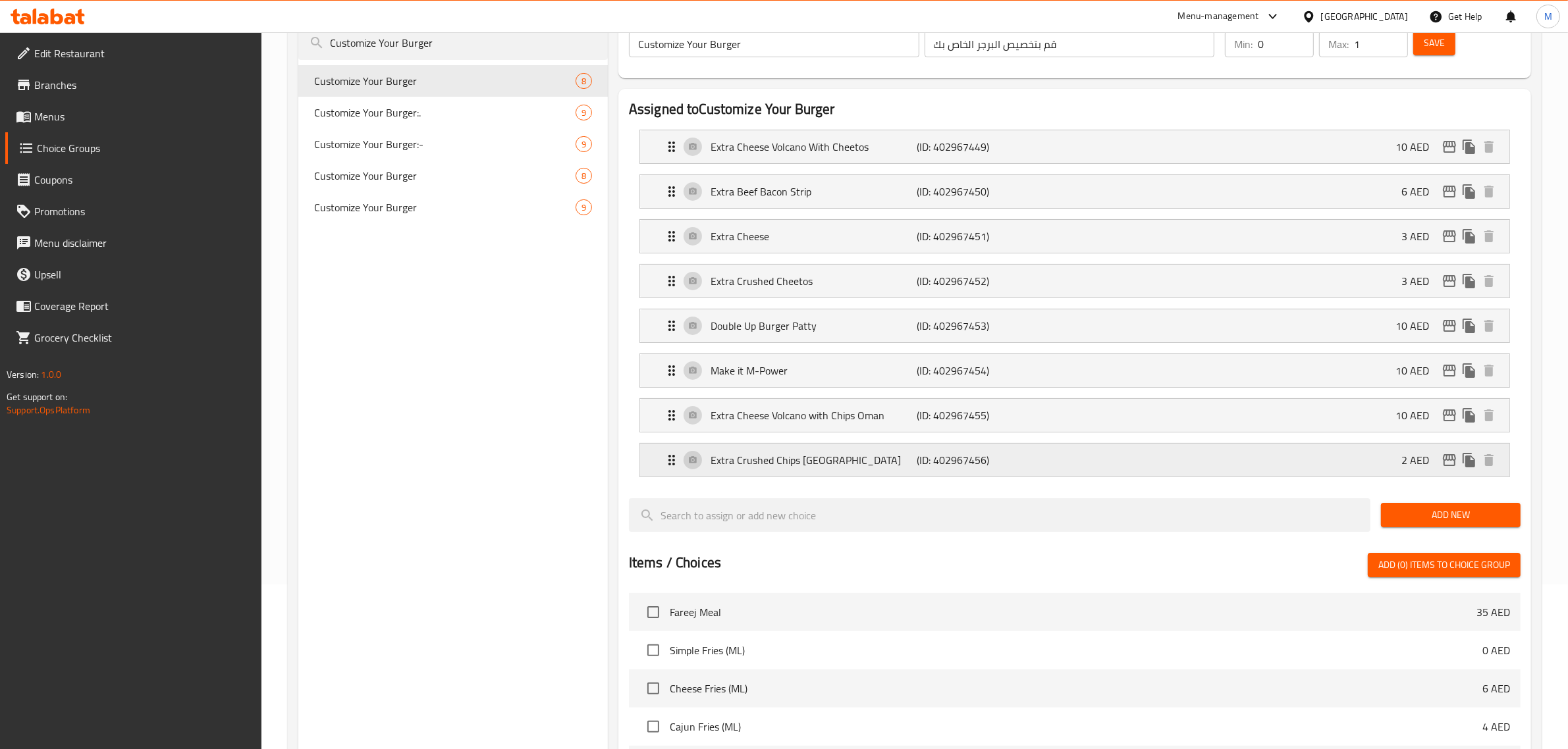
click at [1050, 459] on p "(ID: 402967456)" at bounding box center [986, 459] width 138 height 16
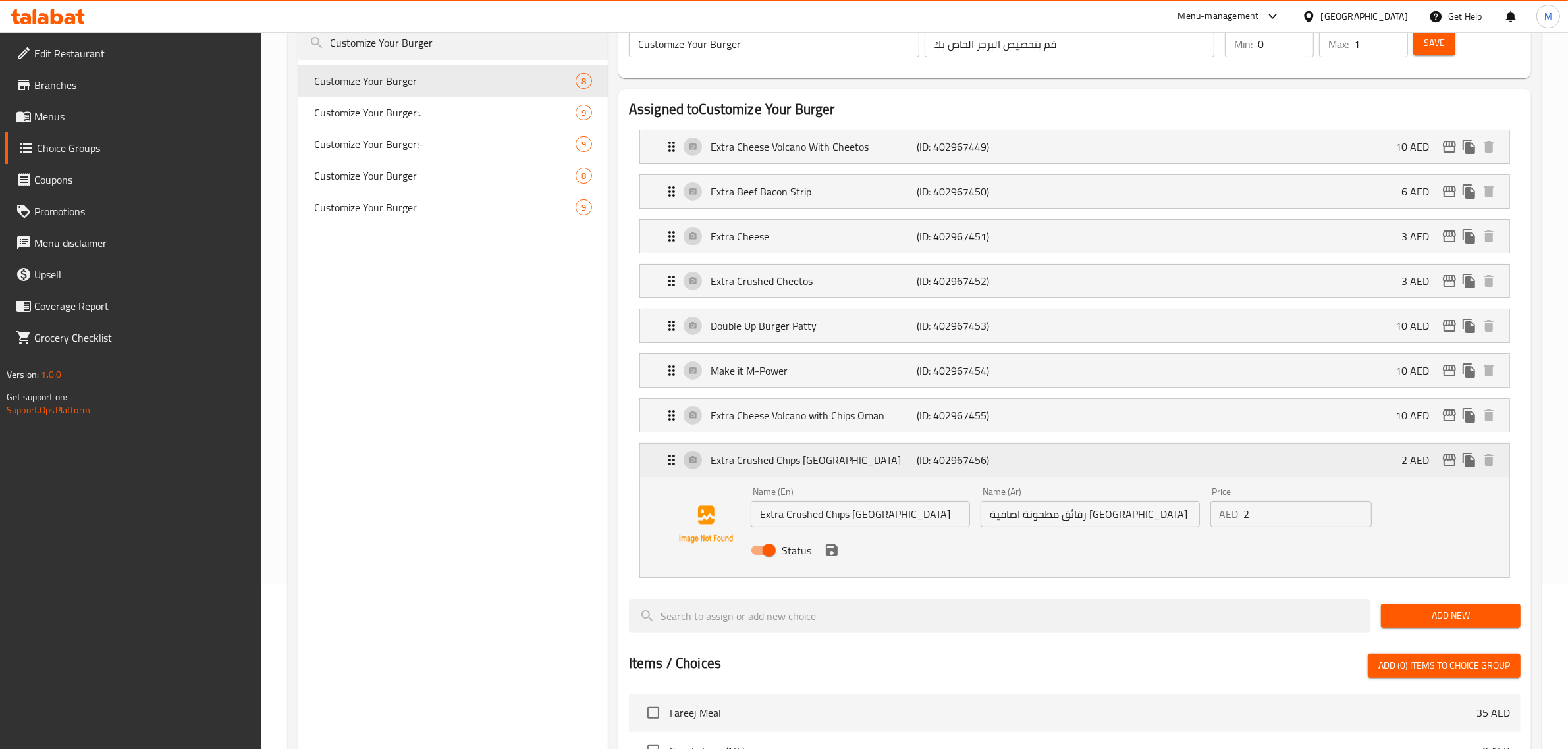
click at [1050, 459] on p "(ID: 402967456)" at bounding box center [986, 459] width 138 height 16
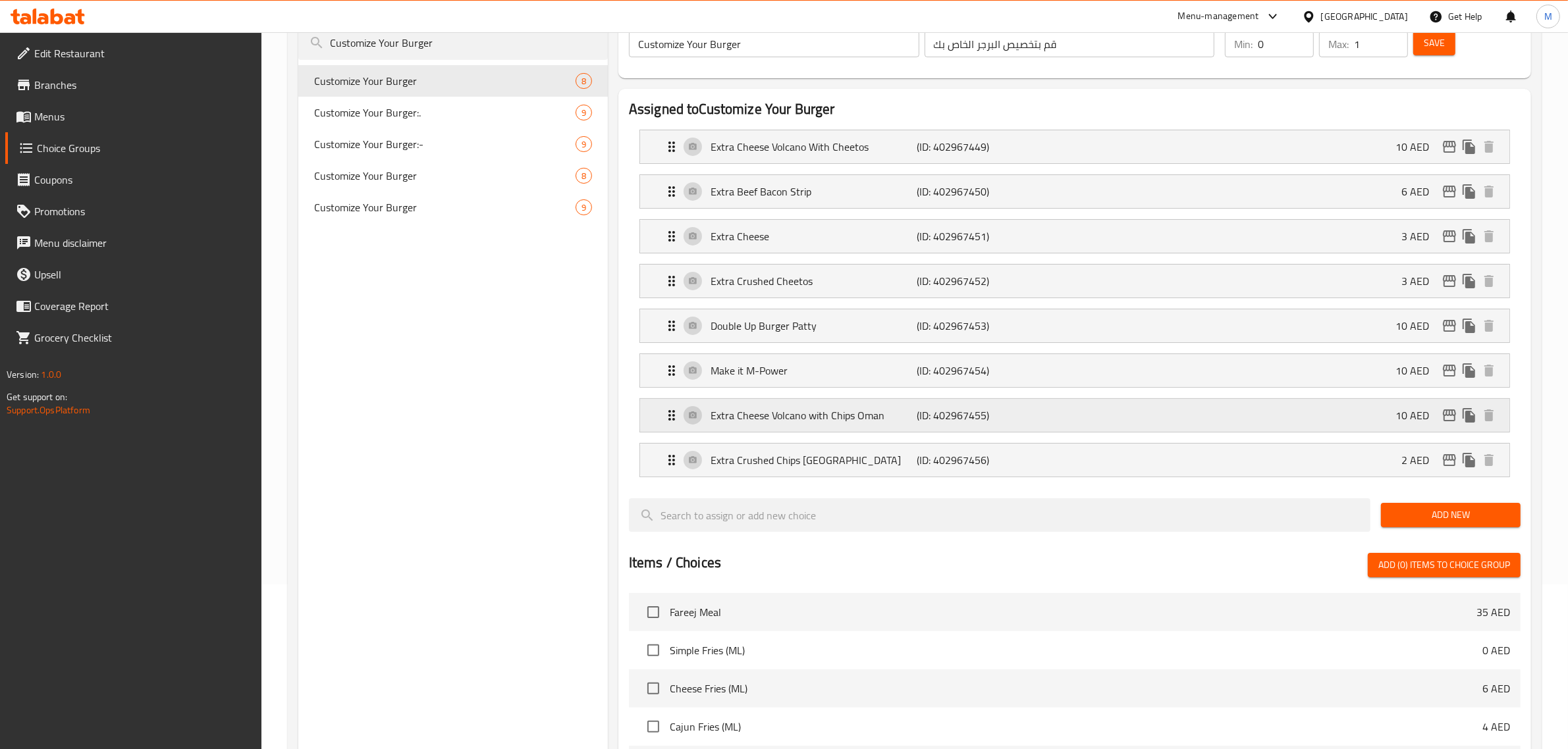
click at [1052, 413] on p "(ID: 402967455)" at bounding box center [986, 415] width 138 height 16
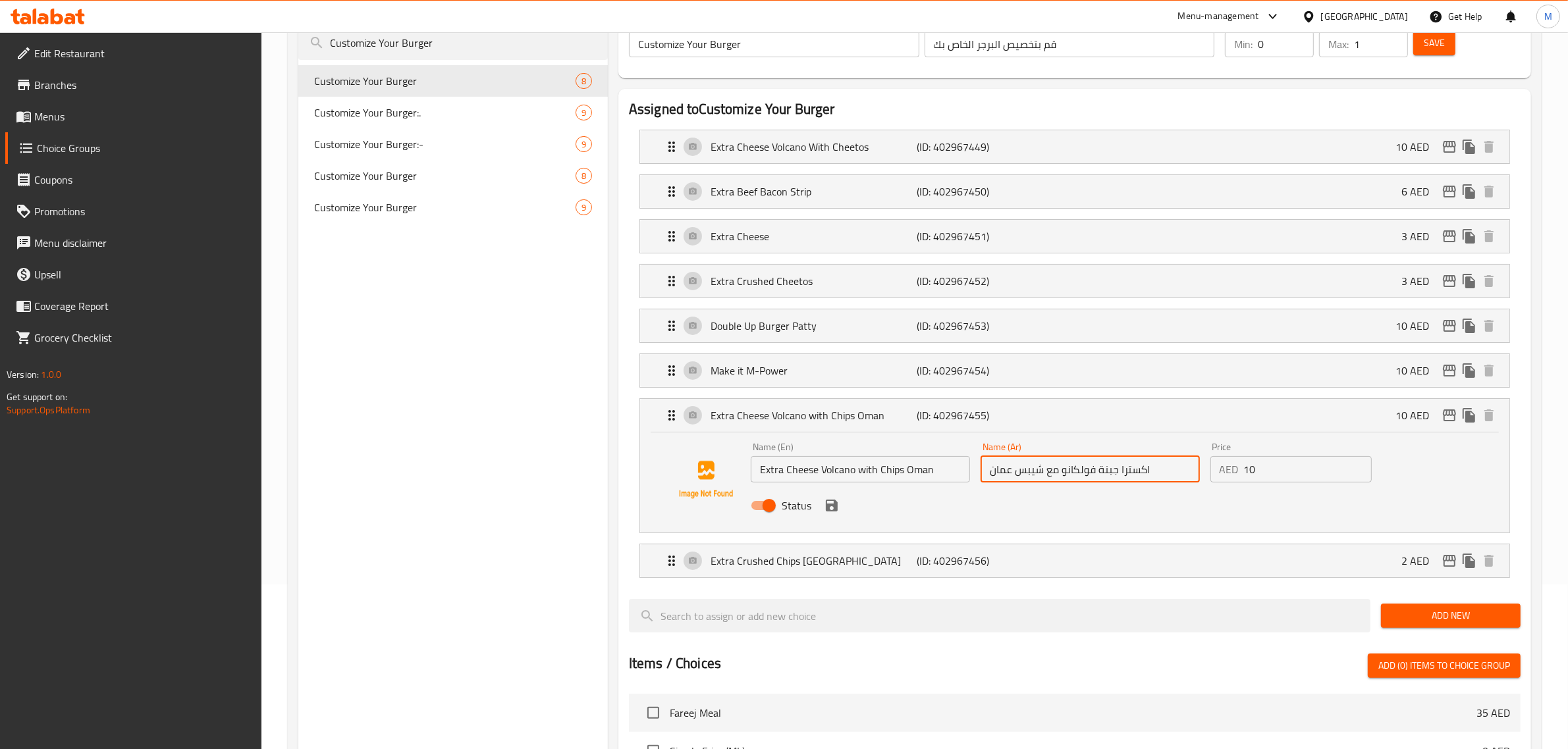
click at [1073, 473] on input "اكسترا جبنة فولكانو مع شيبس عمان" at bounding box center [1091, 469] width 220 height 26
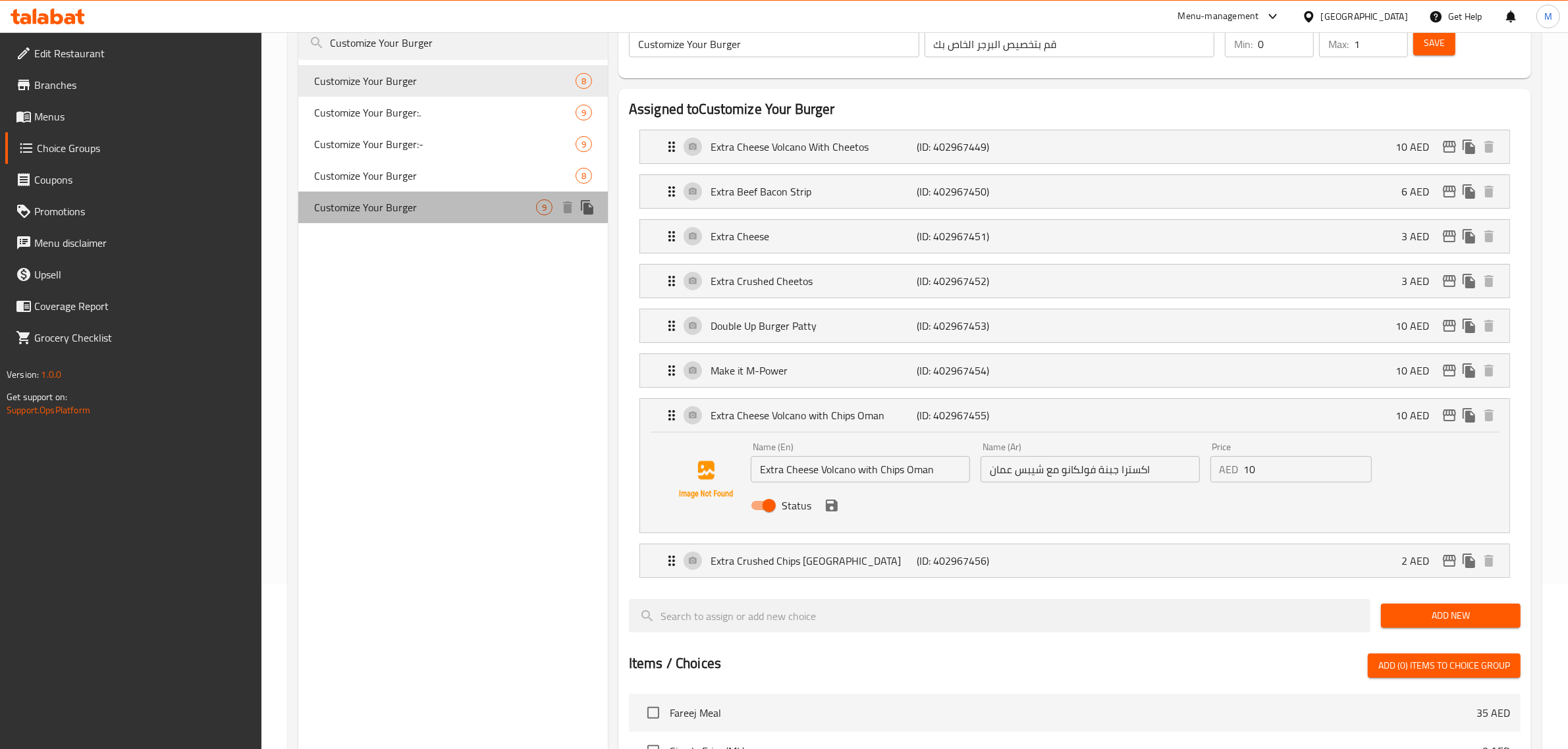
click at [418, 214] on span "Customize Your Burger" at bounding box center [425, 207] width 222 height 16
type input "9"
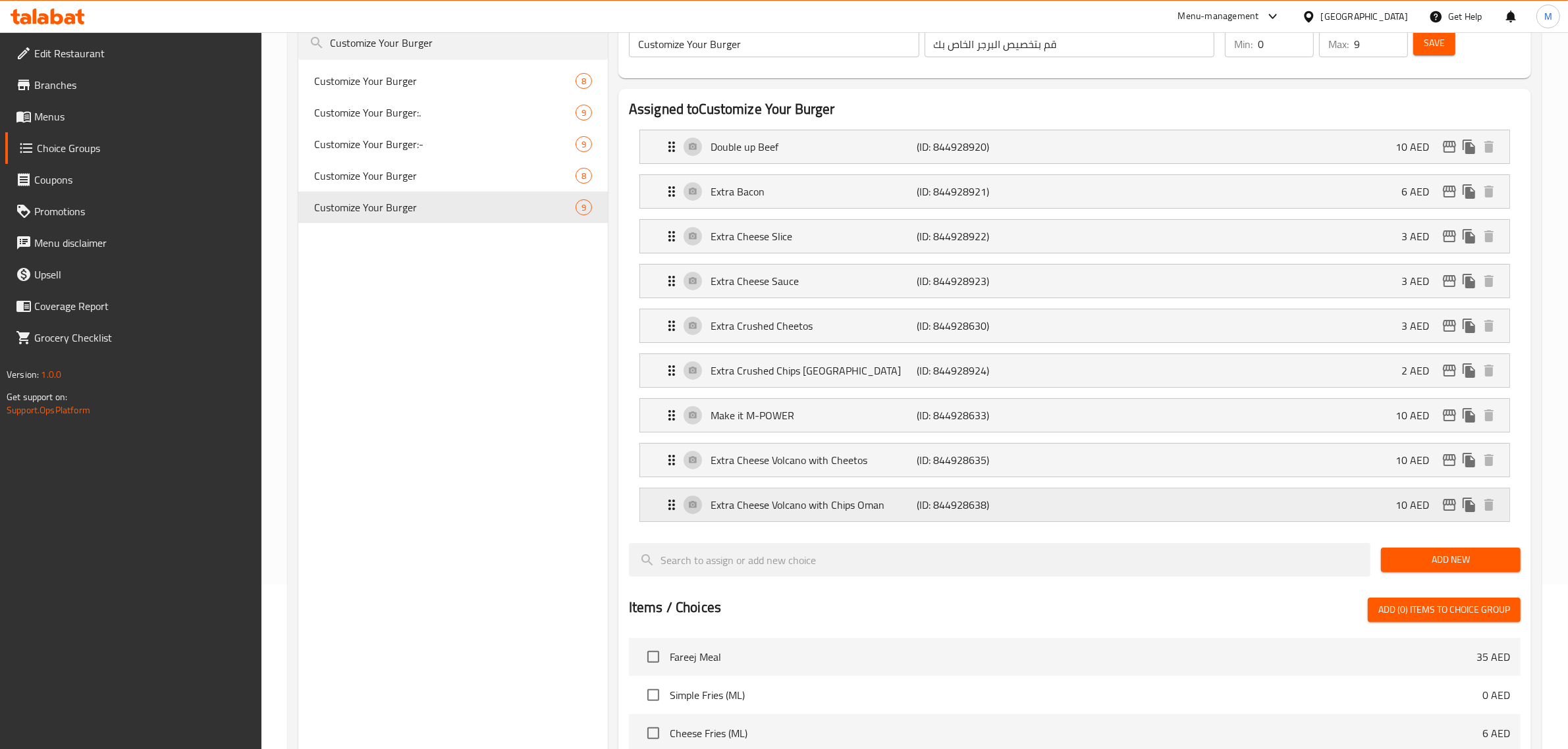
click at [1031, 505] on p "(ID: 844928638)" at bounding box center [986, 504] width 138 height 16
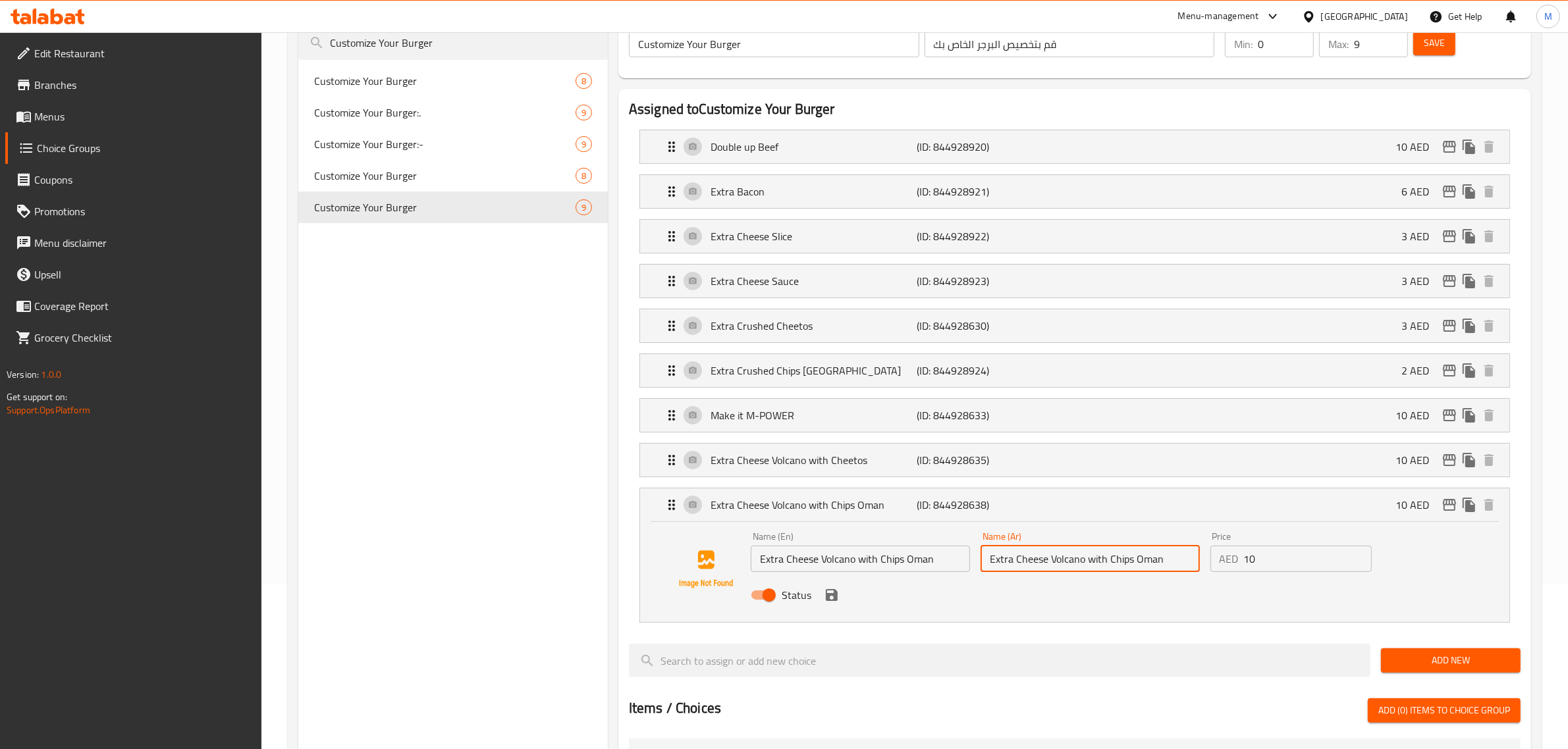
click at [1105, 572] on input "Extra Cheese Volcano with Chips Oman" at bounding box center [1091, 558] width 220 height 26
paste input "اكسترا جبنة فولكانو مع شيبس عمان"
click at [830, 601] on icon "save" at bounding box center [831, 595] width 12 height 12
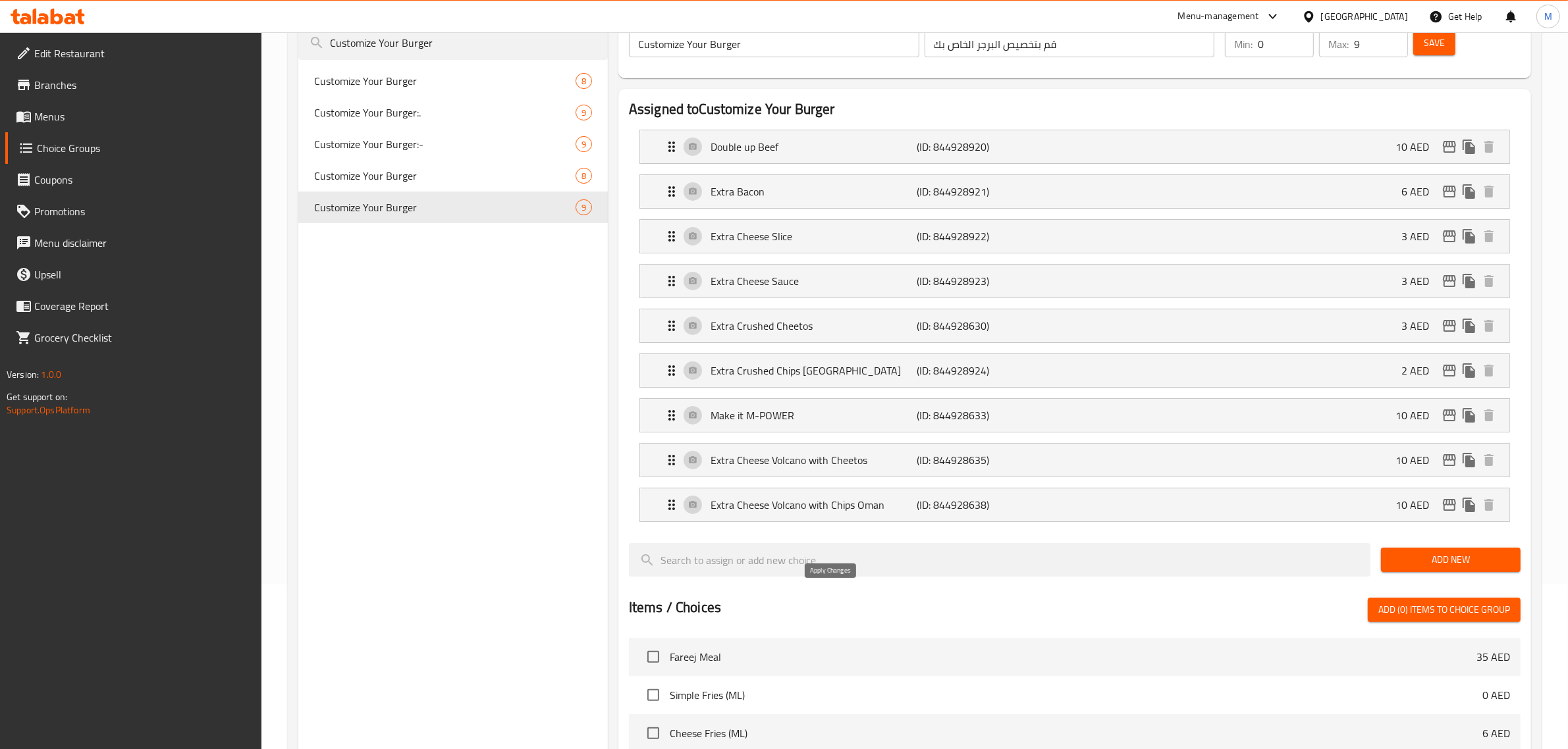
type input "اكسترا جبنة فولكانو مع شيبس عمان"
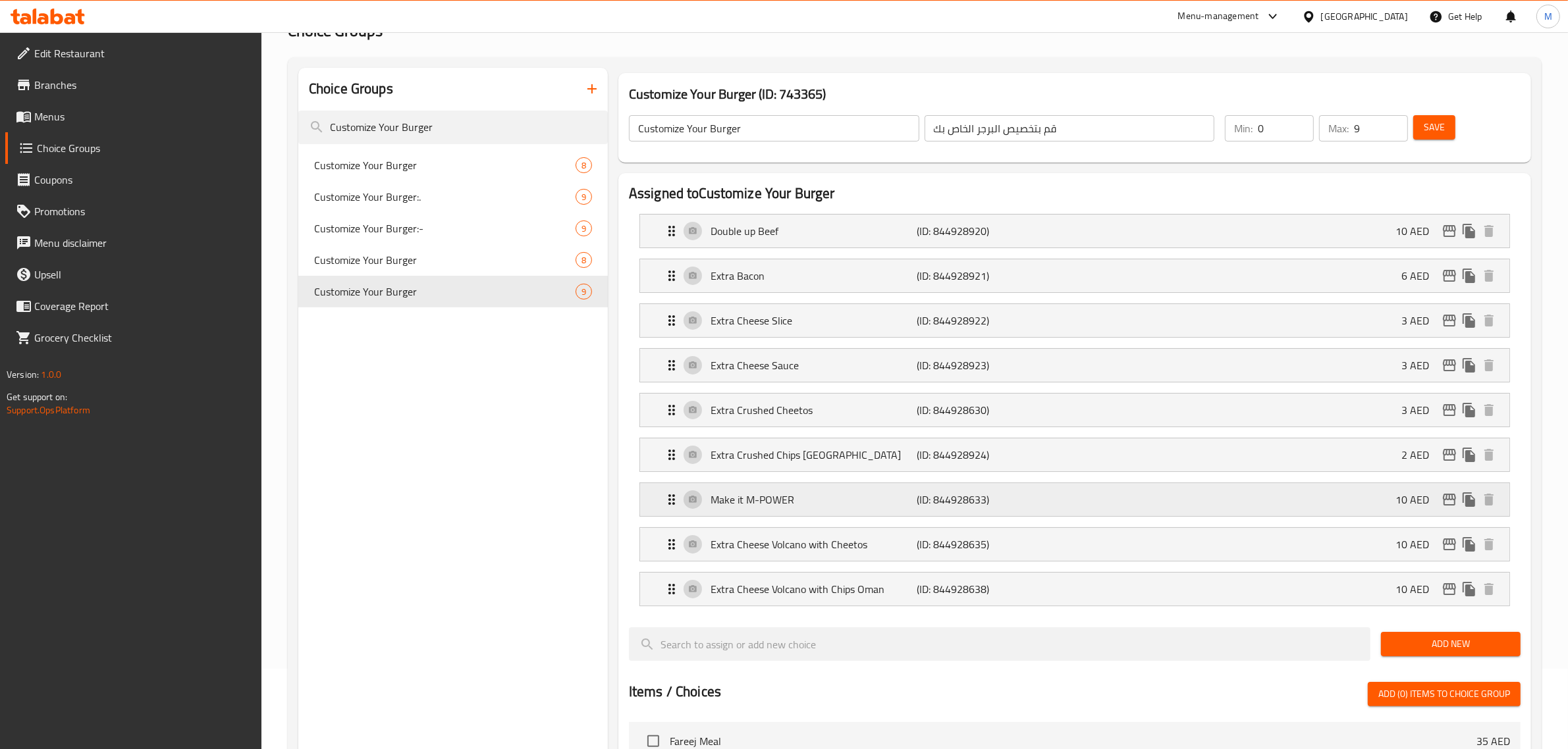
scroll to position [0, 0]
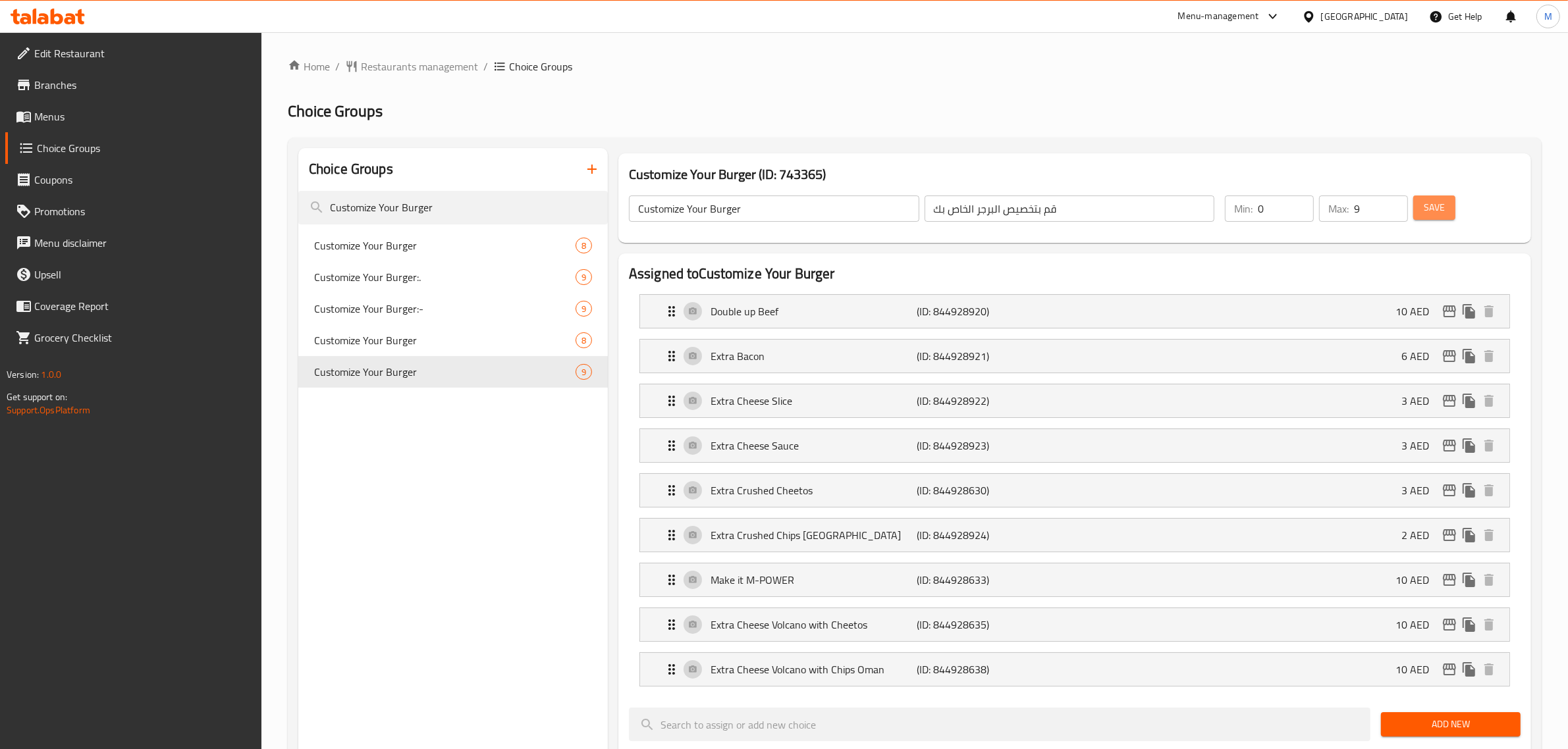
click at [1435, 209] on span "Save" at bounding box center [1434, 207] width 21 height 16
click at [1053, 624] on p "(ID: 844928635)" at bounding box center [986, 624] width 138 height 16
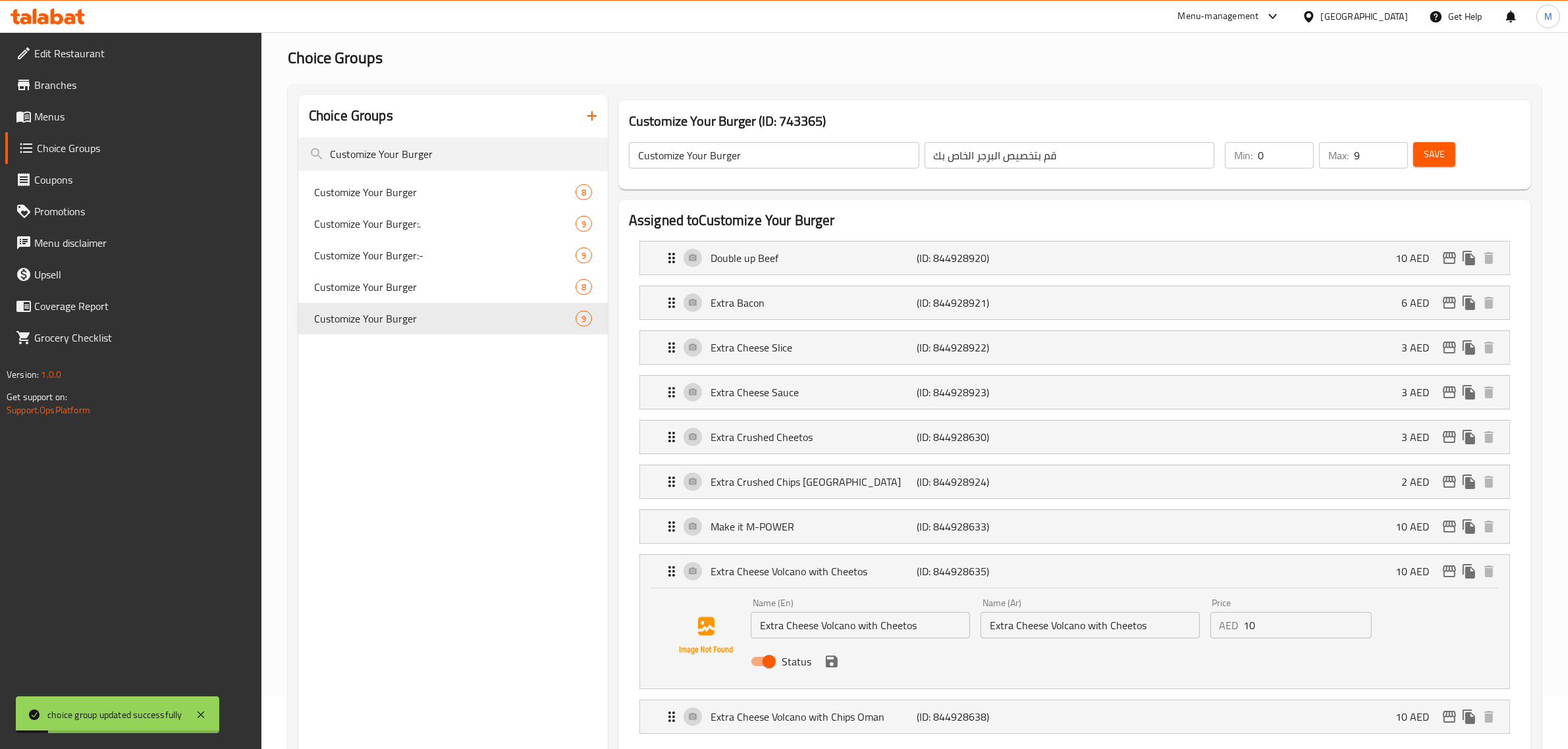
scroll to position [82, 0]
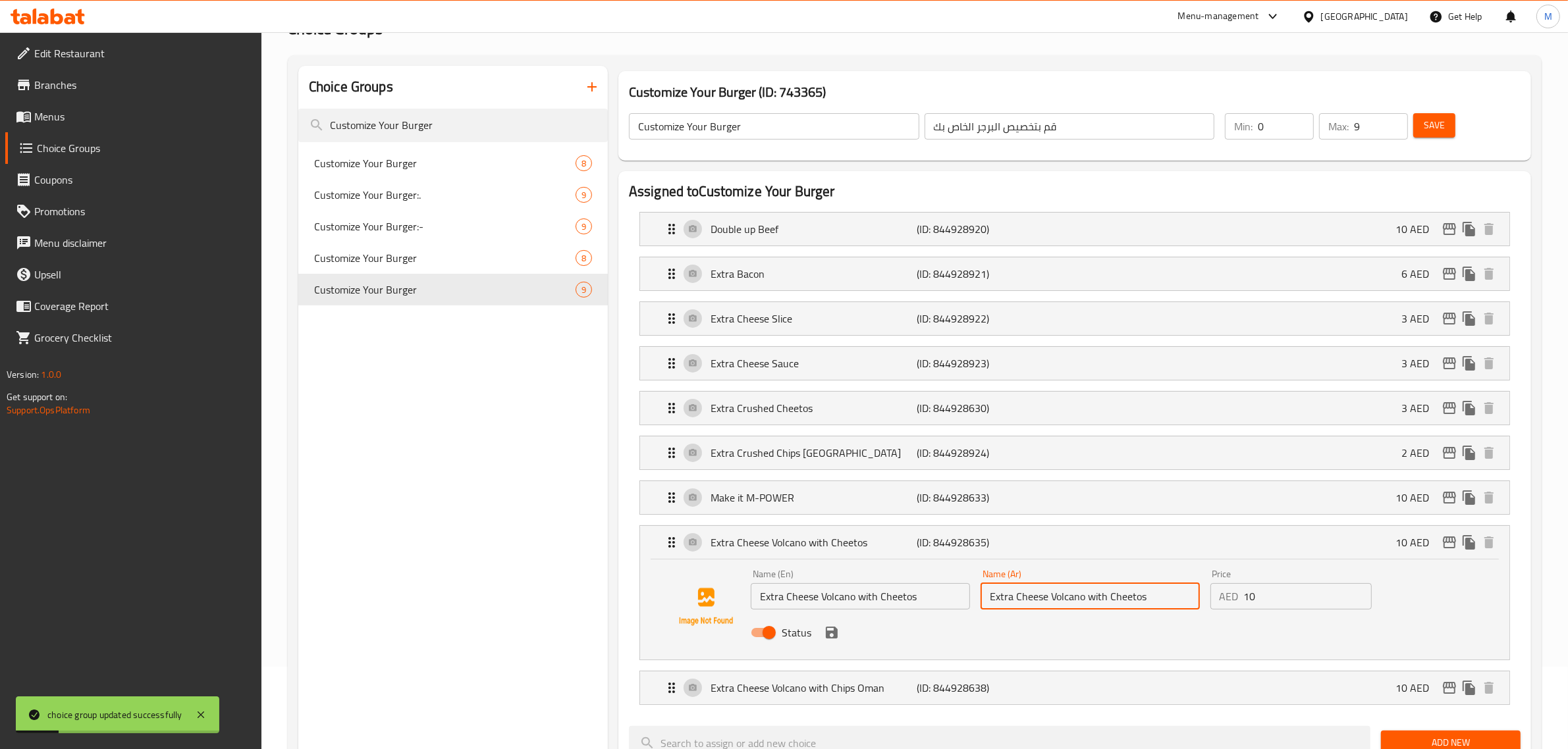
click at [1160, 598] on input "Extra Cheese Volcano with Cheetos" at bounding box center [1091, 596] width 220 height 26
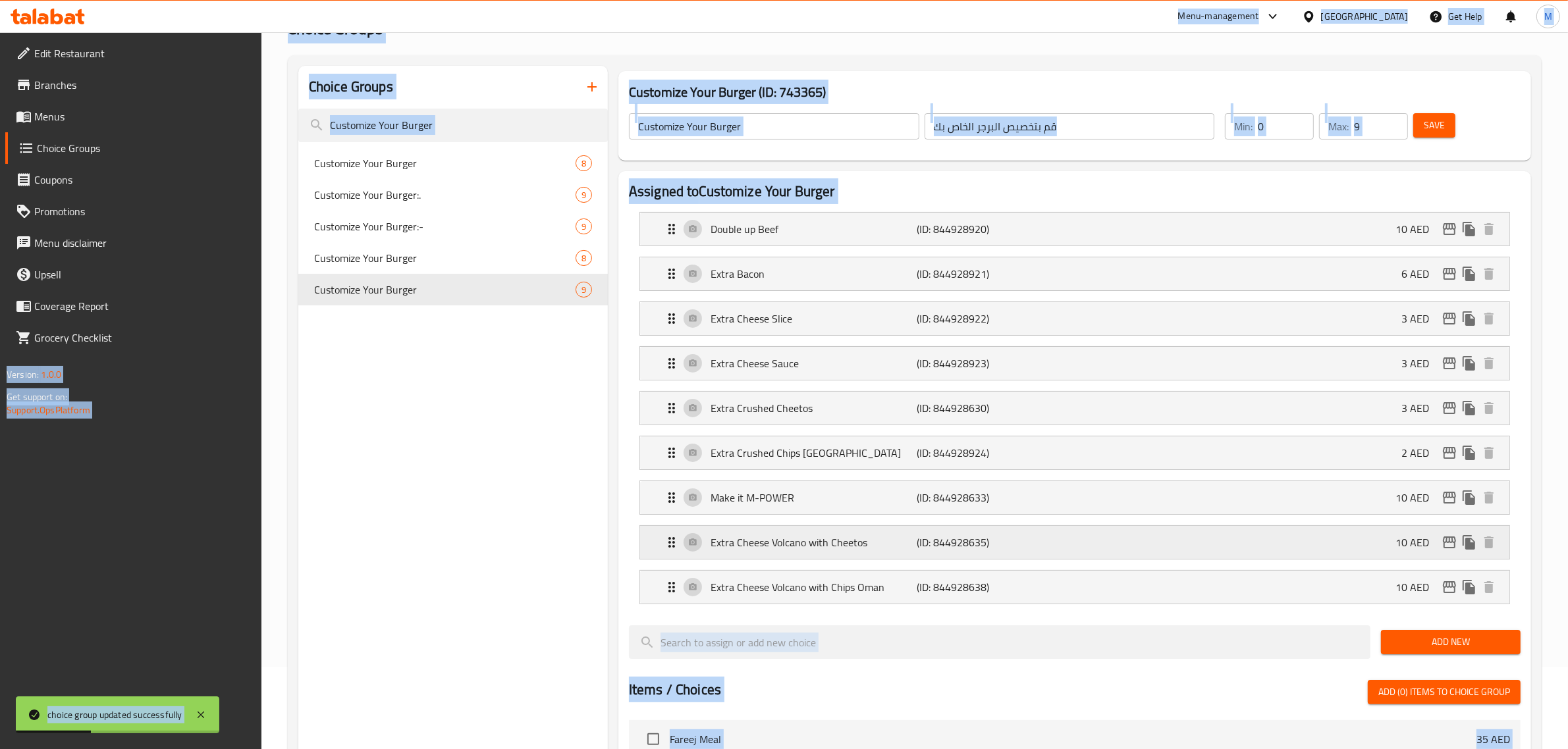
click at [1079, 540] on div "Extra Cheese Volcano with Cheetos (ID: 844928635) 10 AED" at bounding box center [1079, 542] width 830 height 33
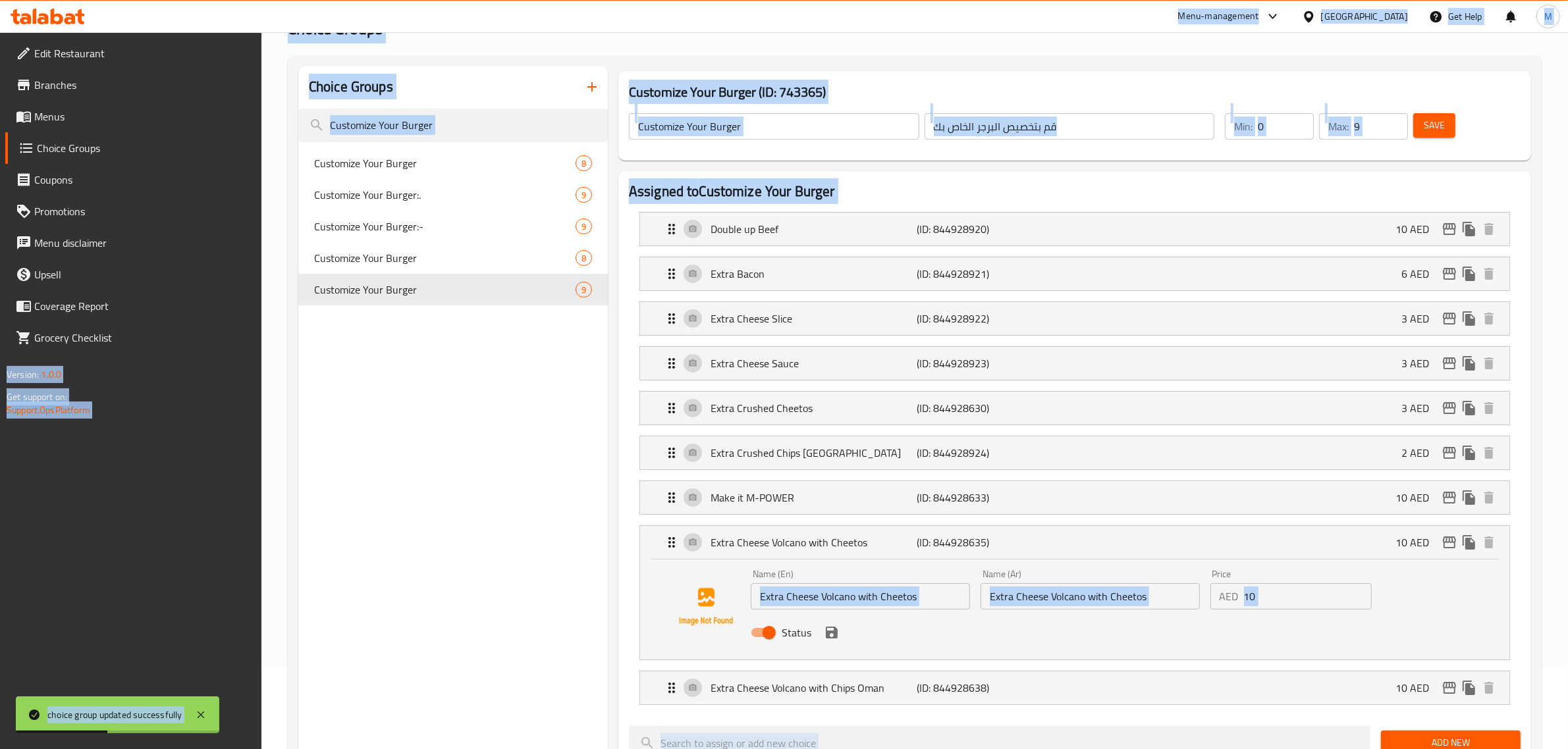
drag, startPoint x: 1138, startPoint y: 586, endPoint x: 1147, endPoint y: 594, distance: 12.0
click at [1138, 586] on input "Extra Cheese Volcano with Cheetos" at bounding box center [1091, 596] width 220 height 26
click at [1151, 600] on input "Extra Cheese Volcano with Cheetos" at bounding box center [1091, 596] width 220 height 26
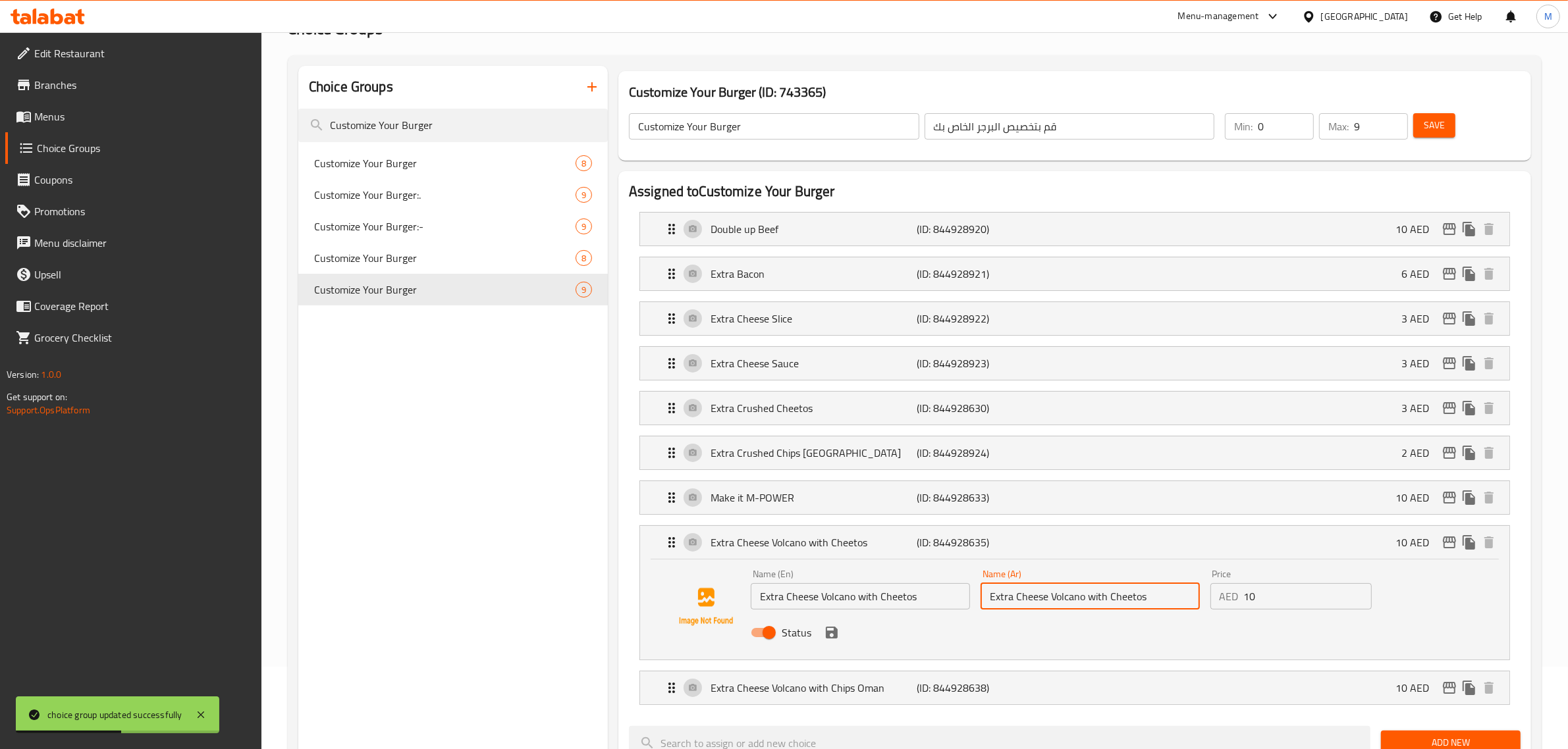
paste input "اكسترا جبنة فولكانو مع شيبس عمان"
click at [1002, 599] on input "اكسترا جبنة فولكانو مع شيبس عمان" at bounding box center [1091, 596] width 220 height 26
click at [1006, 598] on input "اكسترا جبنة فولكانو مع [PERSON_NAME]" at bounding box center [1091, 596] width 220 height 26
drag, startPoint x: 1006, startPoint y: 598, endPoint x: 1008, endPoint y: 619, distance: 21.1
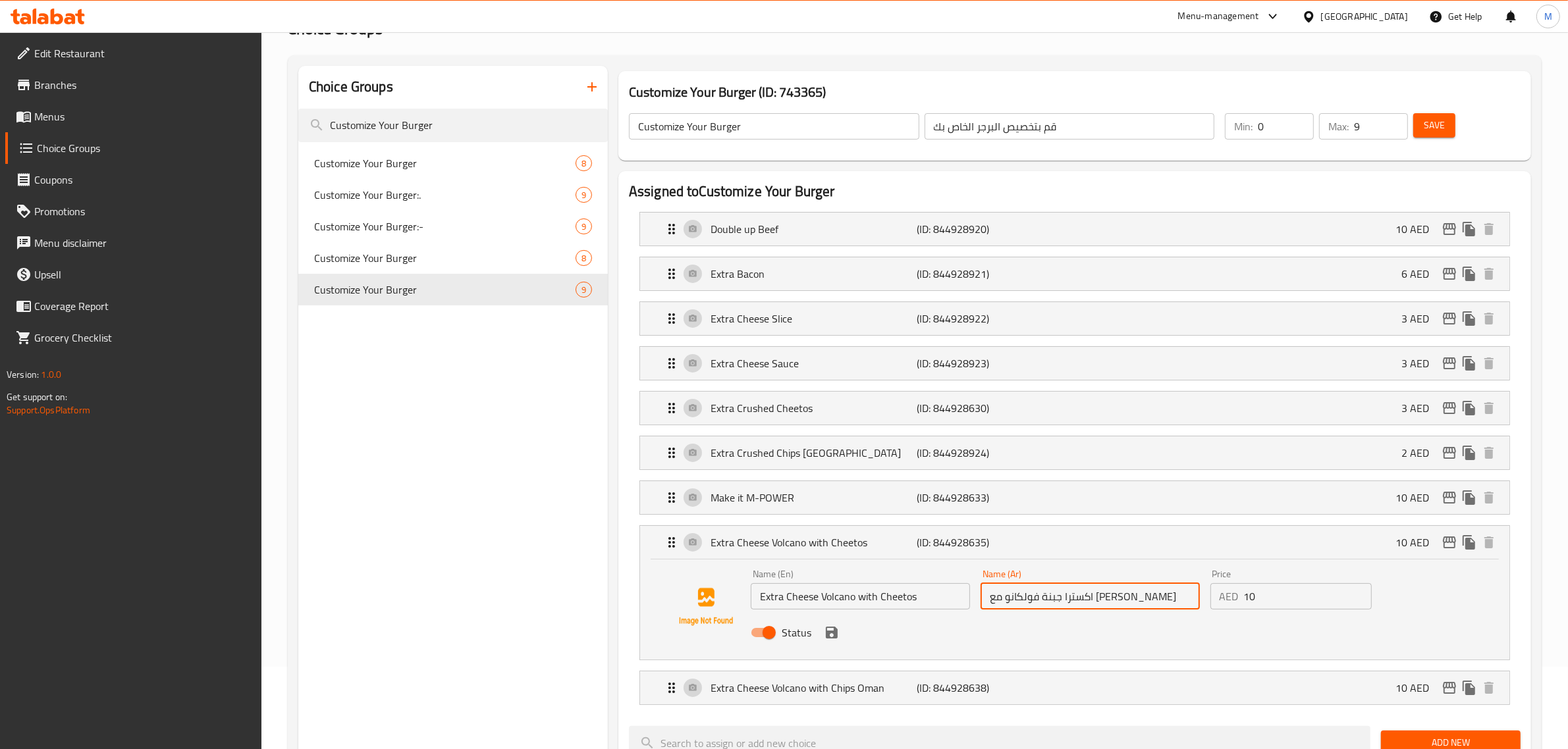
click at [1005, 598] on input "اكسترا جبنة فولكانو مع [PERSON_NAME]" at bounding box center [1091, 596] width 220 height 26
click at [992, 602] on input "اكسترا جبنة فولكانو مع [PERSON_NAME]" at bounding box center [1091, 596] width 220 height 26
click at [999, 605] on input "اكسترا جبنة فولكانو مع [PERSON_NAME]" at bounding box center [1091, 596] width 220 height 26
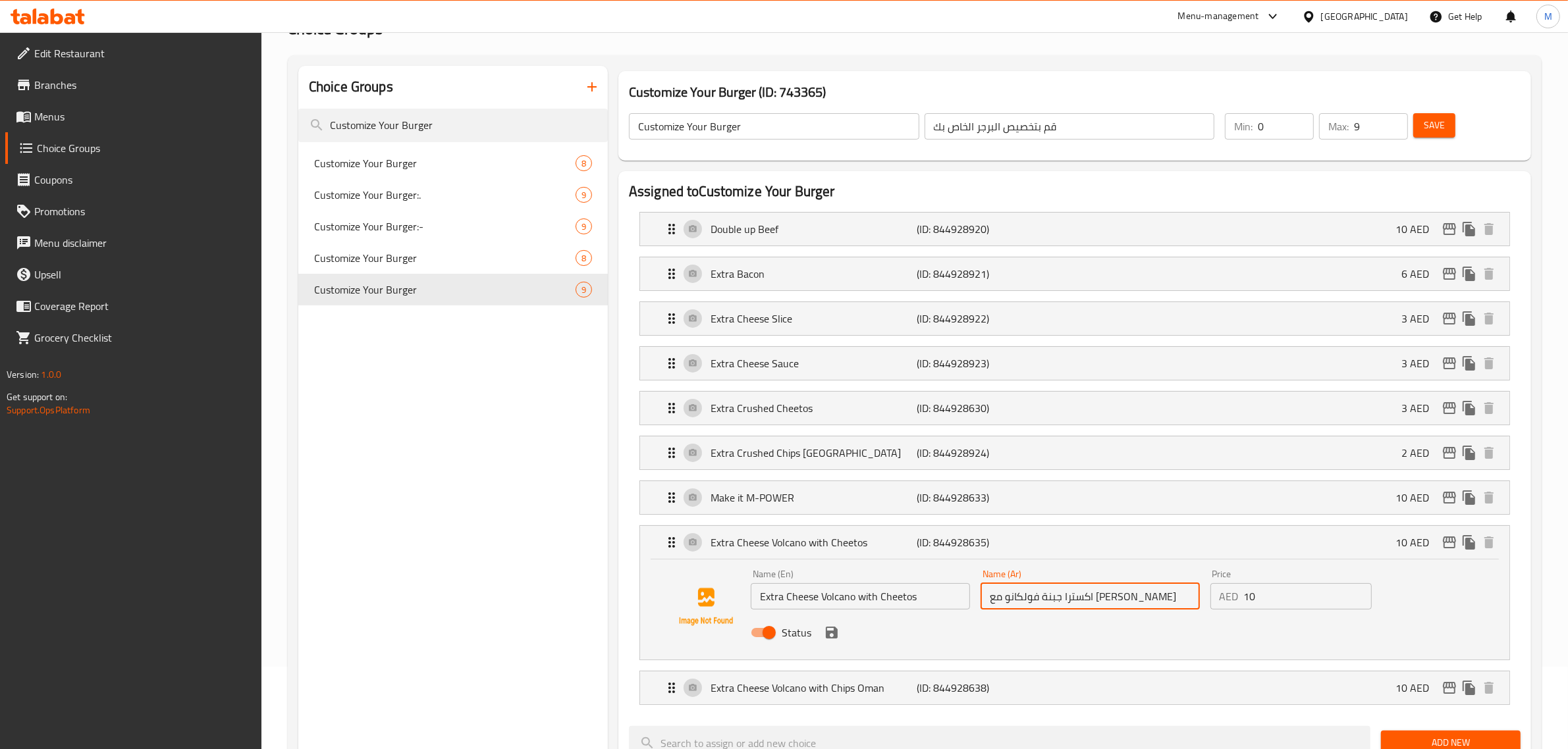
click at [831, 637] on icon "save" at bounding box center [831, 632] width 16 height 16
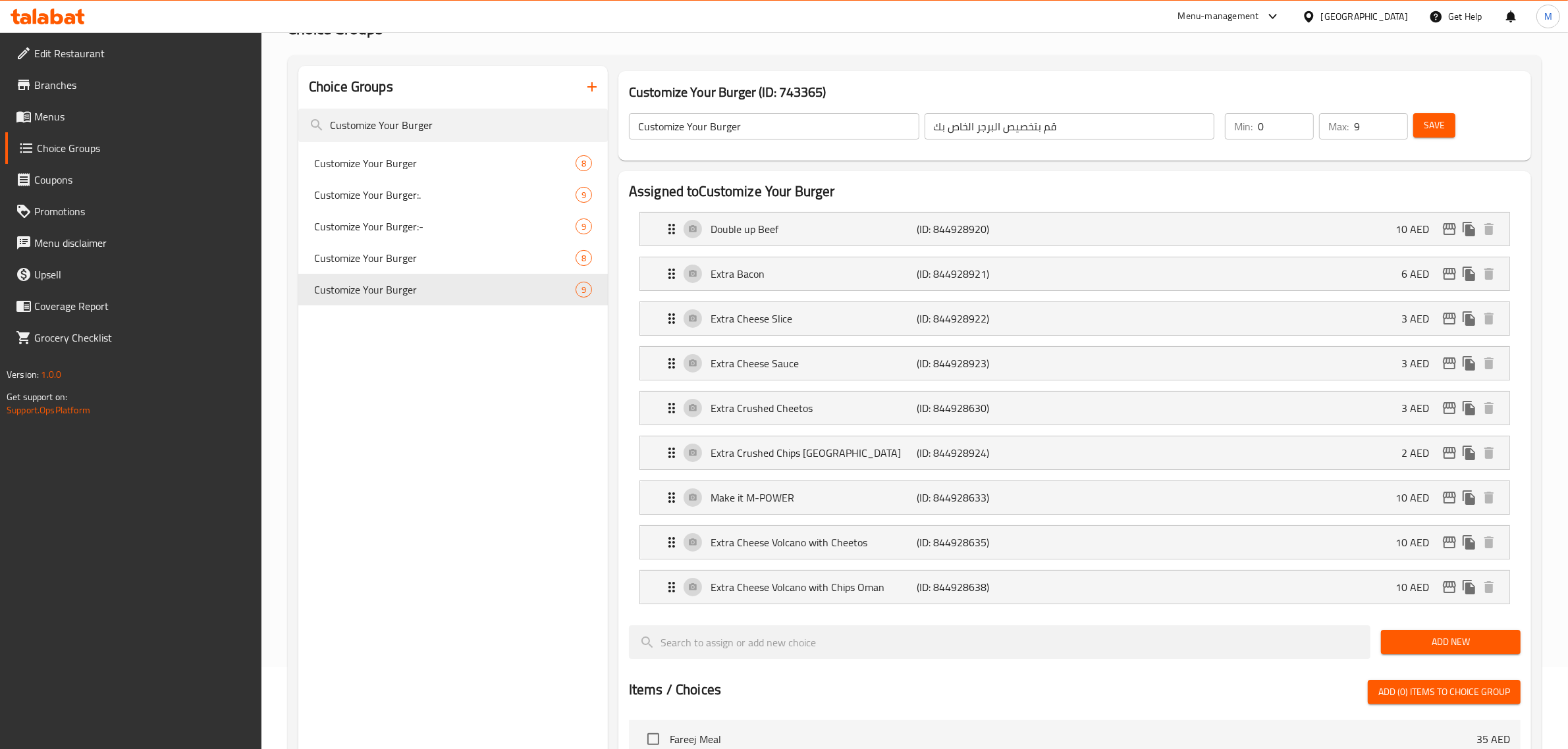
type input "اكسترا جبنة فولكانو مع [PERSON_NAME]"
click at [1081, 500] on div "Make it M-POWER (ID: 844928633) 10 AED" at bounding box center [1079, 497] width 830 height 33
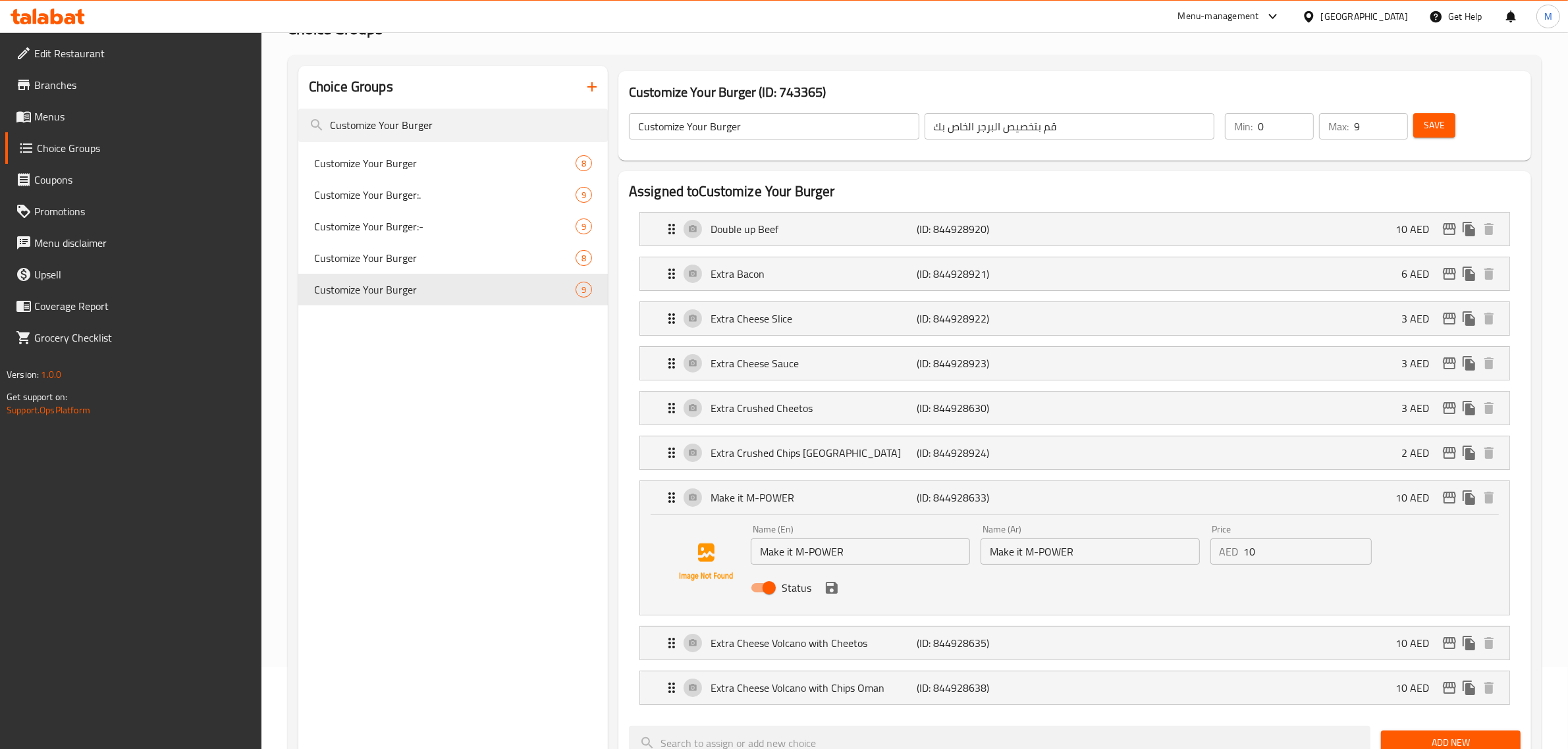
click at [936, 554] on input "Make it M-POWER" at bounding box center [861, 551] width 220 height 26
click at [1118, 561] on input "Make it M-POWER" at bounding box center [1091, 551] width 220 height 26
paste input "اجعلها"
click at [830, 589] on icon "save" at bounding box center [831, 588] width 12 height 12
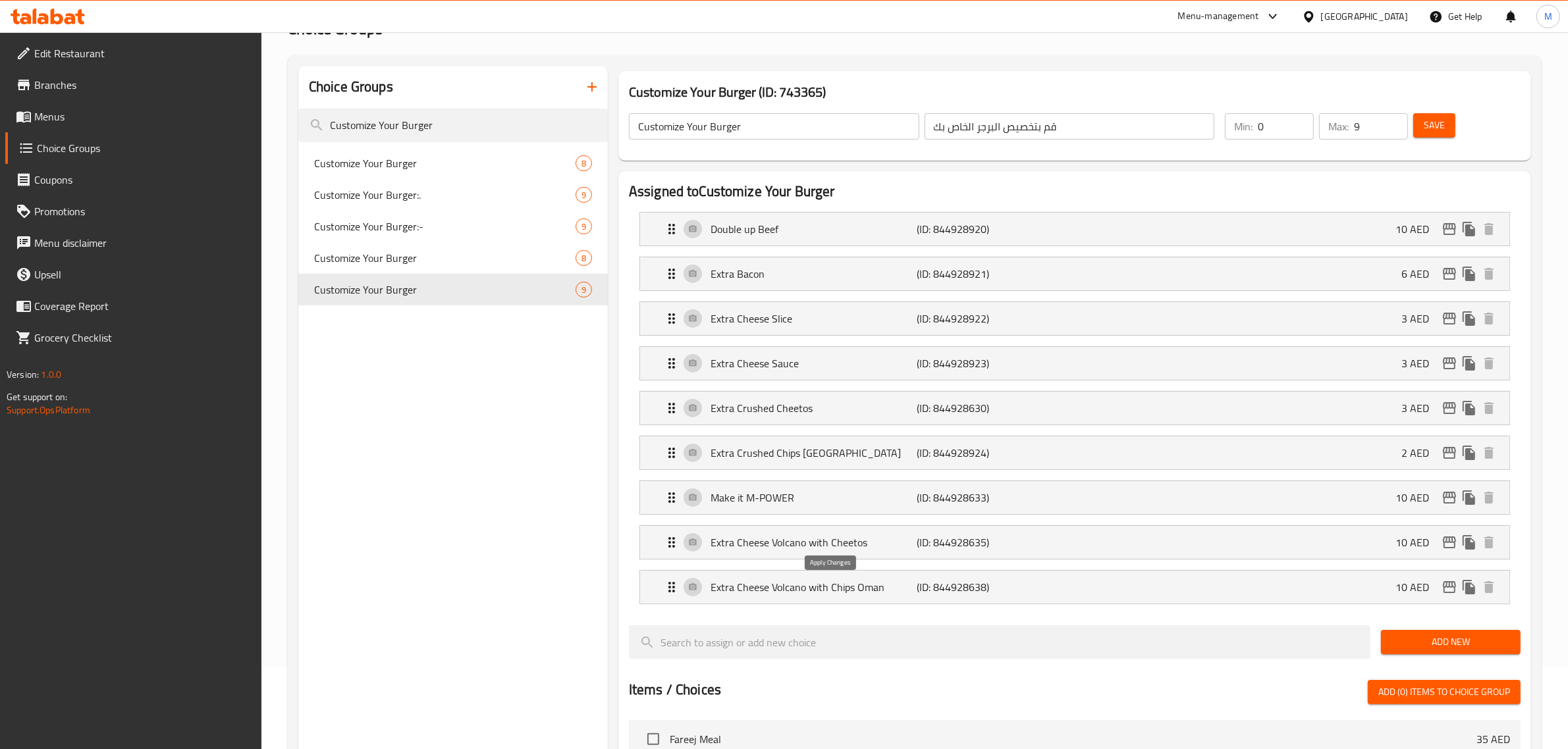
type input "اجعلها إم - باور"
click at [1025, 442] on div "Extra Crushed Chips Oman (ID: 844928924) 2 AED" at bounding box center [1079, 453] width 830 height 33
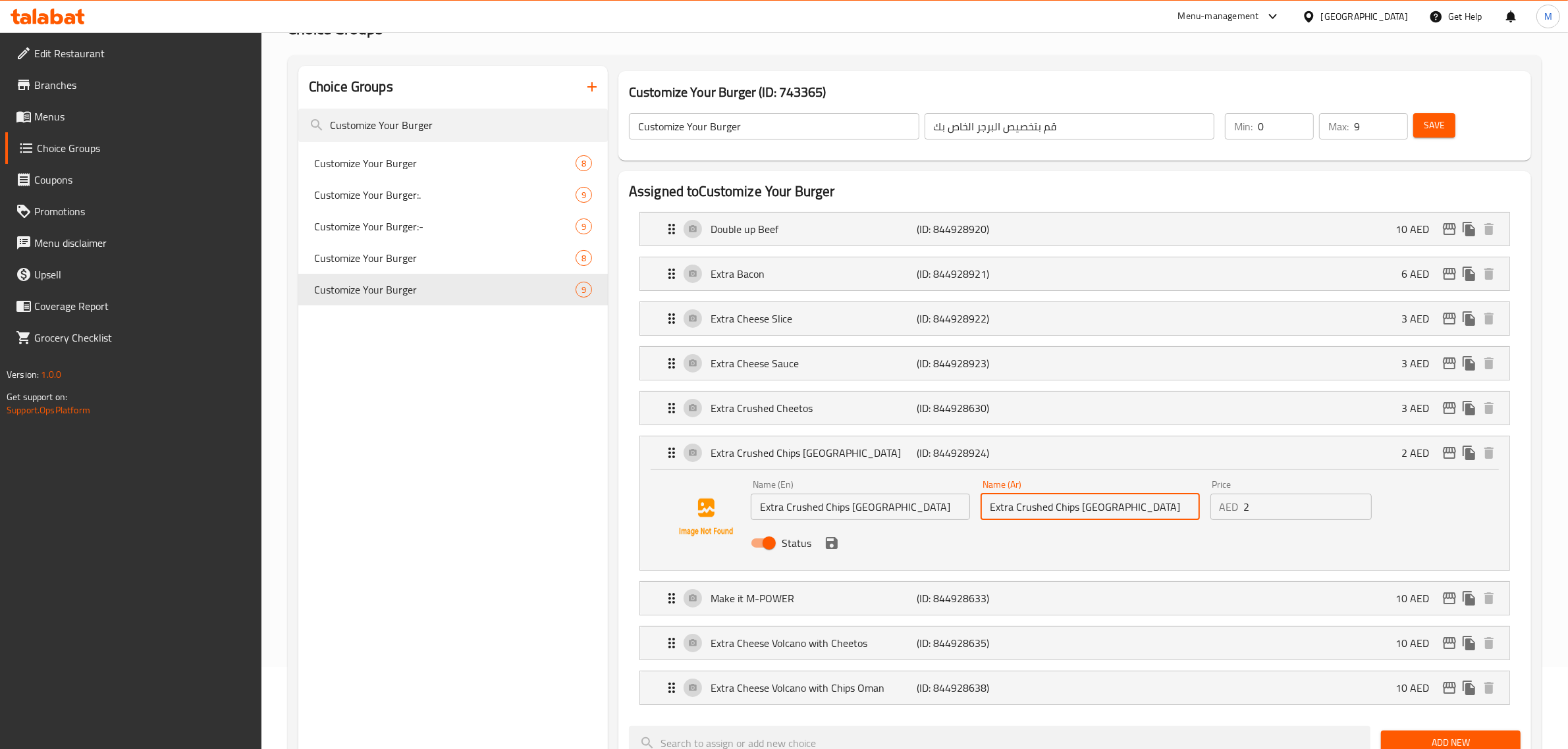
click at [1136, 503] on input "Extra Crushed Chips [GEOGRAPHIC_DATA]" at bounding box center [1091, 507] width 220 height 26
paste input "رقائق بطاطس مطحونة [GEOGRAPHIC_DATA]"
click at [1002, 507] on input "رقائق بطاطس مطحونة [GEOGRAPHIC_DATA]" at bounding box center [1091, 507] width 220 height 26
click at [1054, 511] on input "رقائق بطاطس مطحونة إضافية" at bounding box center [1091, 507] width 220 height 26
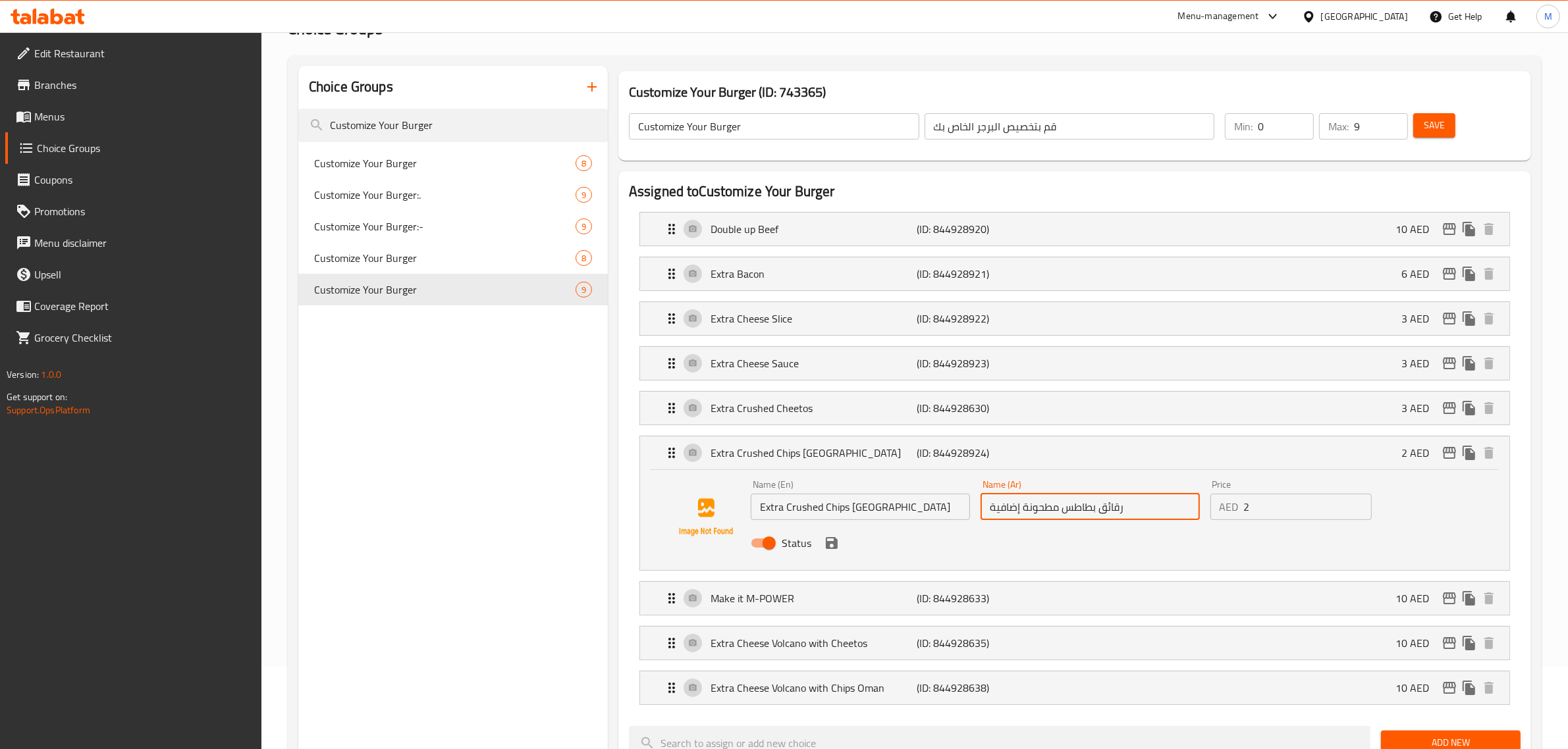
click at [1059, 510] on input "رقائق بطاطس مطحونة إضافية" at bounding box center [1091, 507] width 220 height 26
paste input "[GEOGRAPHIC_DATA]"
click at [833, 544] on icon "save" at bounding box center [831, 543] width 12 height 12
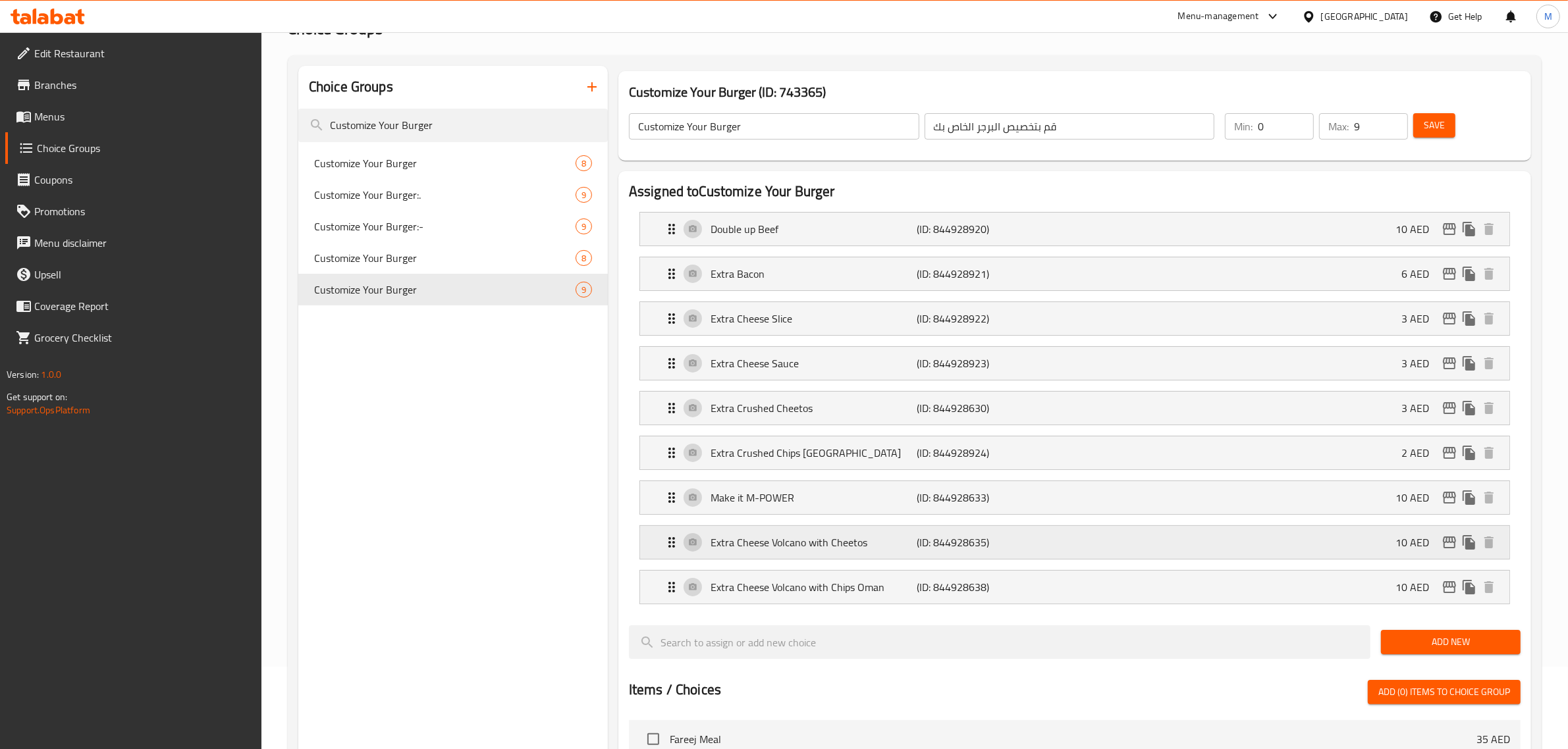
type input "رقائق بطاطس عمان مطحونة إضافية"
click at [1078, 411] on div "Extra Crushed Cheetos (ID: 844928630) 3 AED" at bounding box center [1079, 408] width 830 height 33
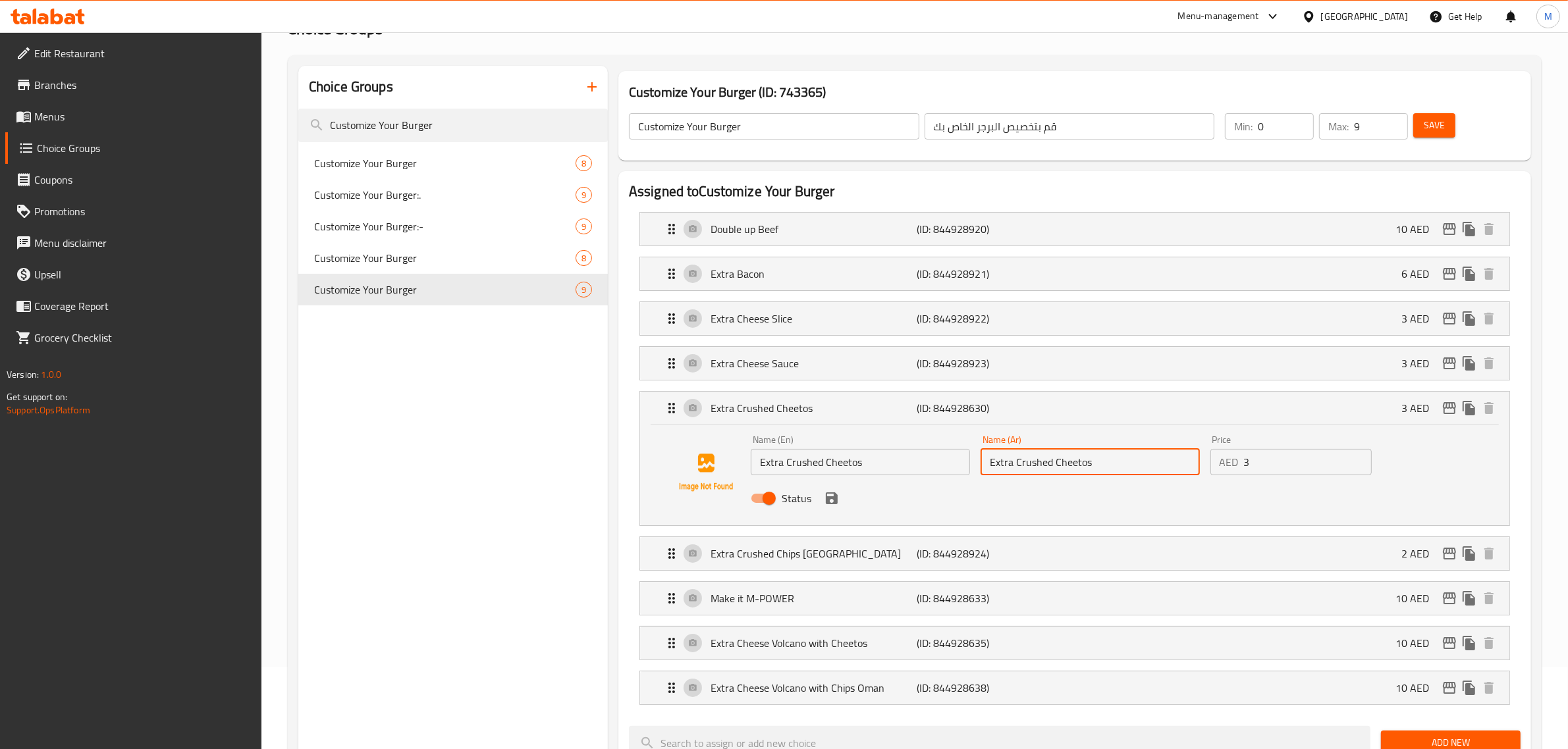
drag, startPoint x: 1098, startPoint y: 455, endPoint x: 1101, endPoint y: 464, distance: 9.5
click at [1098, 456] on input "Extra Crushed Cheetos" at bounding box center [1091, 462] width 220 height 26
click at [829, 502] on icon "save" at bounding box center [831, 498] width 12 height 12
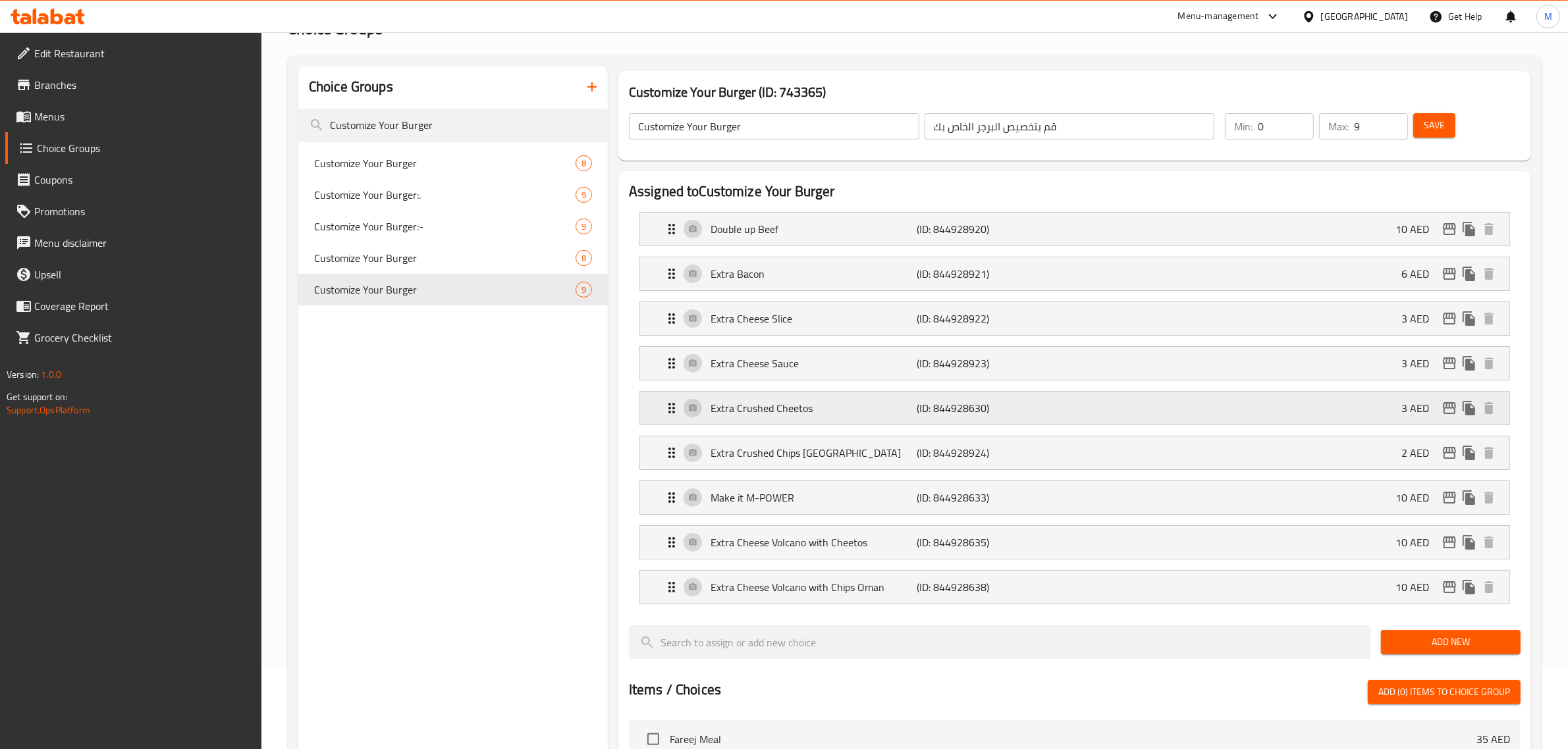
type input "شيتوس مطحون إضافي"
click at [1015, 362] on p "(ID: 844928923)" at bounding box center [986, 363] width 138 height 16
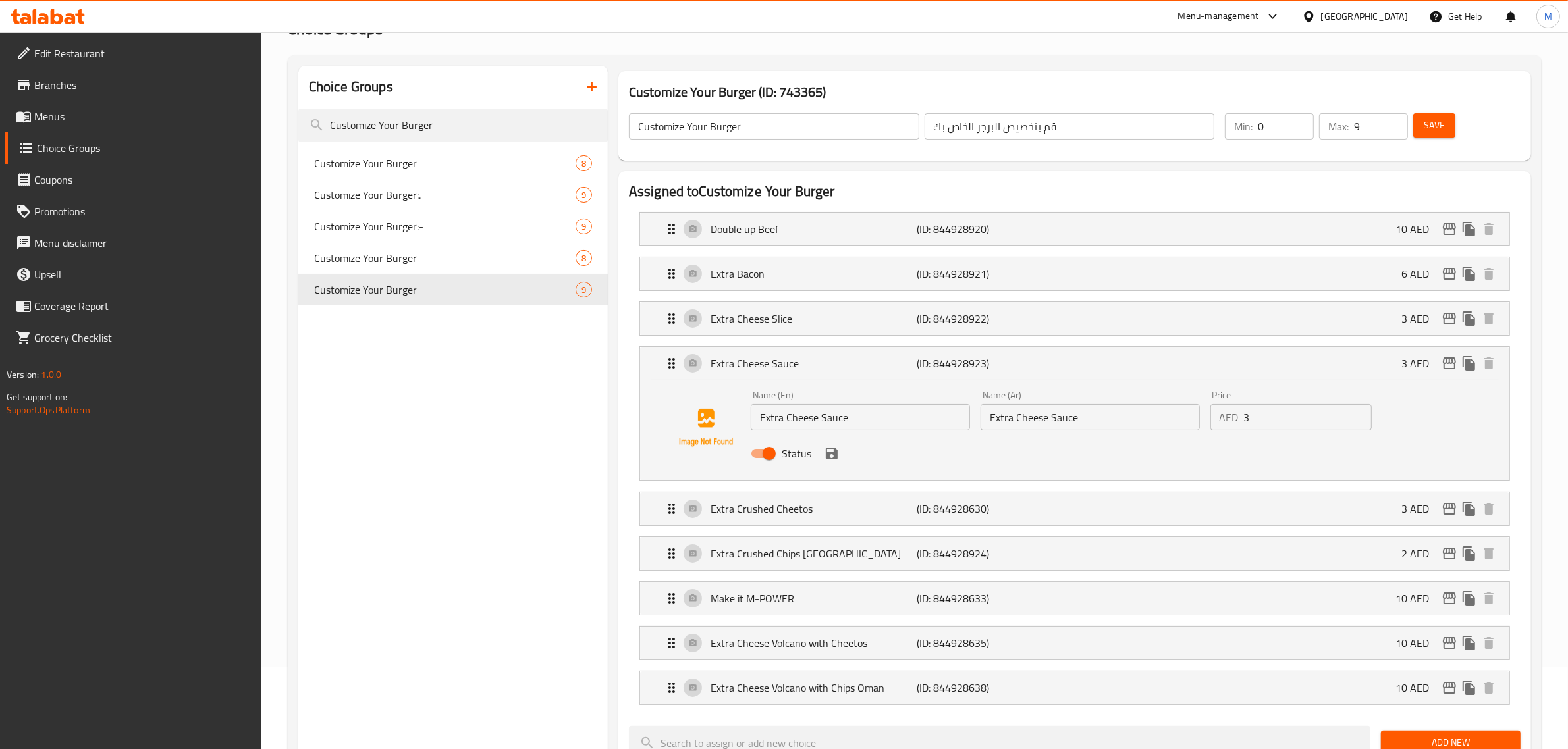
click at [1103, 406] on input "Extra Cheese Sauce" at bounding box center [1091, 417] width 220 height 26
click at [833, 459] on icon "save" at bounding box center [831, 453] width 12 height 12
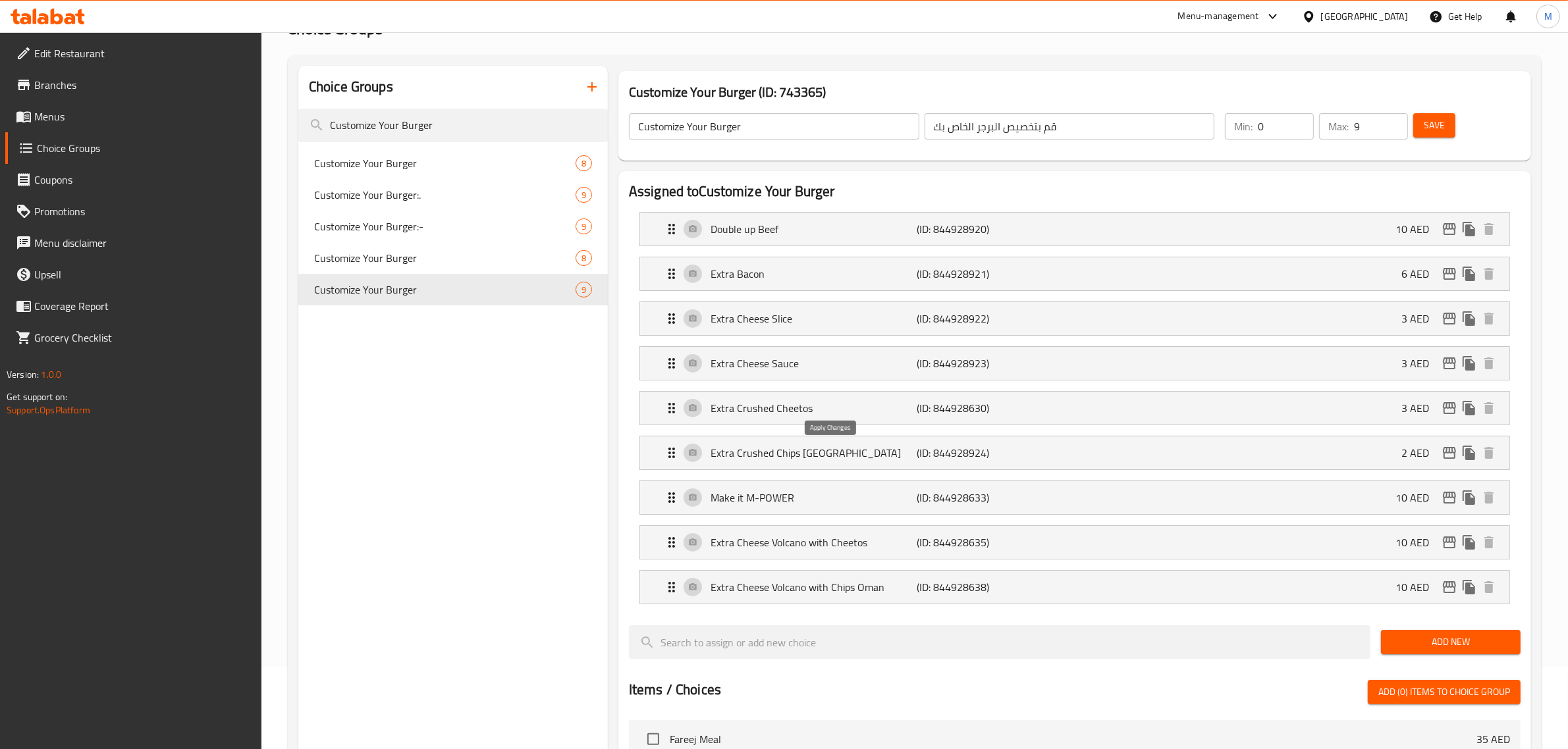
type input "صوص جبن إضافي"
click at [1035, 312] on p "(ID: 844928922)" at bounding box center [986, 318] width 138 height 16
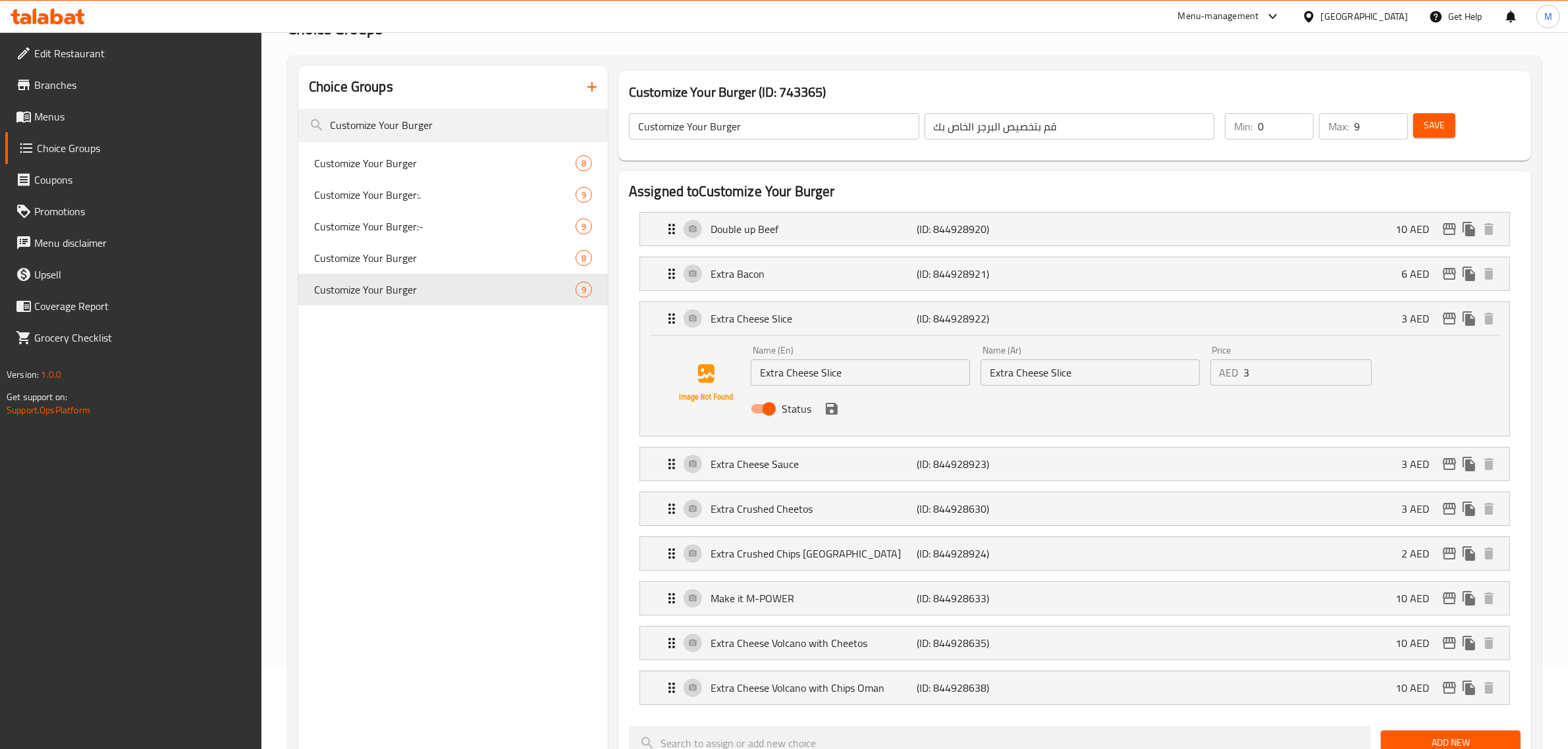
click at [1110, 383] on input "Extra Cheese Slice" at bounding box center [1091, 372] width 220 height 26
click at [830, 411] on icon "save" at bounding box center [831, 409] width 16 height 16
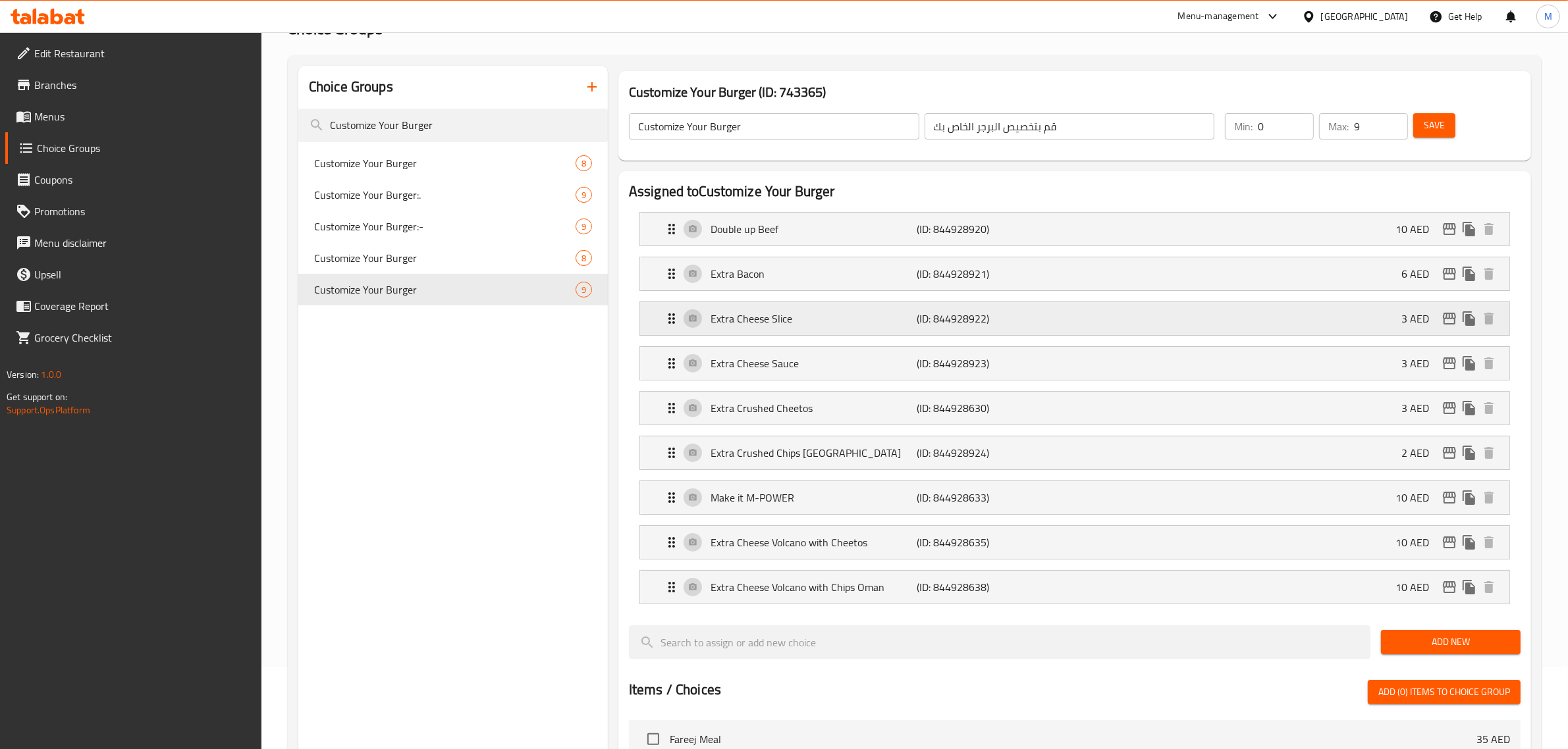
type input "شريحة جبن إضافية"
click at [1001, 282] on div "Extra Bacon (ID: 844928921) 6 AED" at bounding box center [1079, 274] width 830 height 33
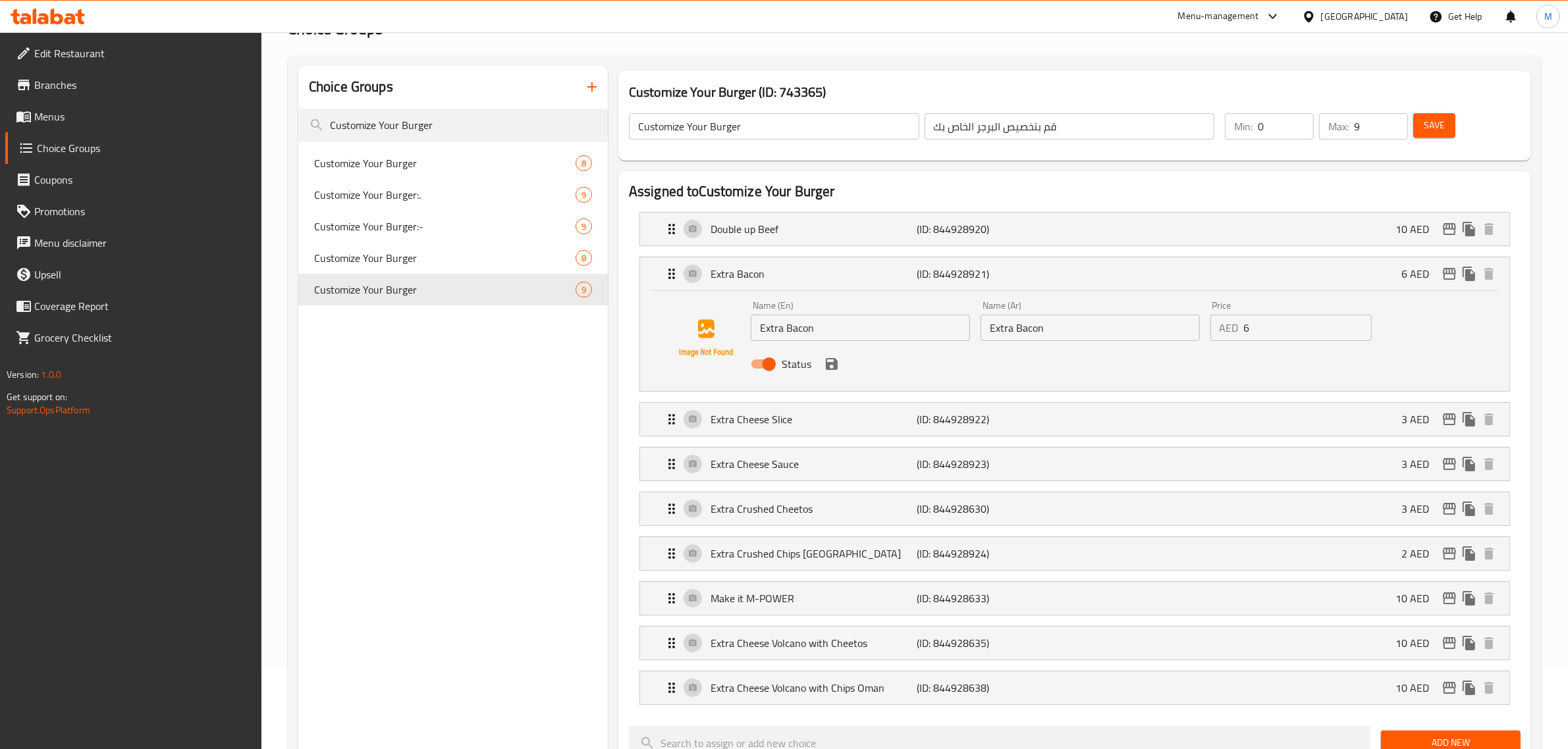
click at [782, 330] on input "Extra Bacon" at bounding box center [861, 328] width 220 height 26
type input "Extra Beef Bacon"
click at [1050, 328] on input "Extra Bacon" at bounding box center [1091, 328] width 220 height 26
click at [833, 362] on icon "save" at bounding box center [831, 364] width 12 height 12
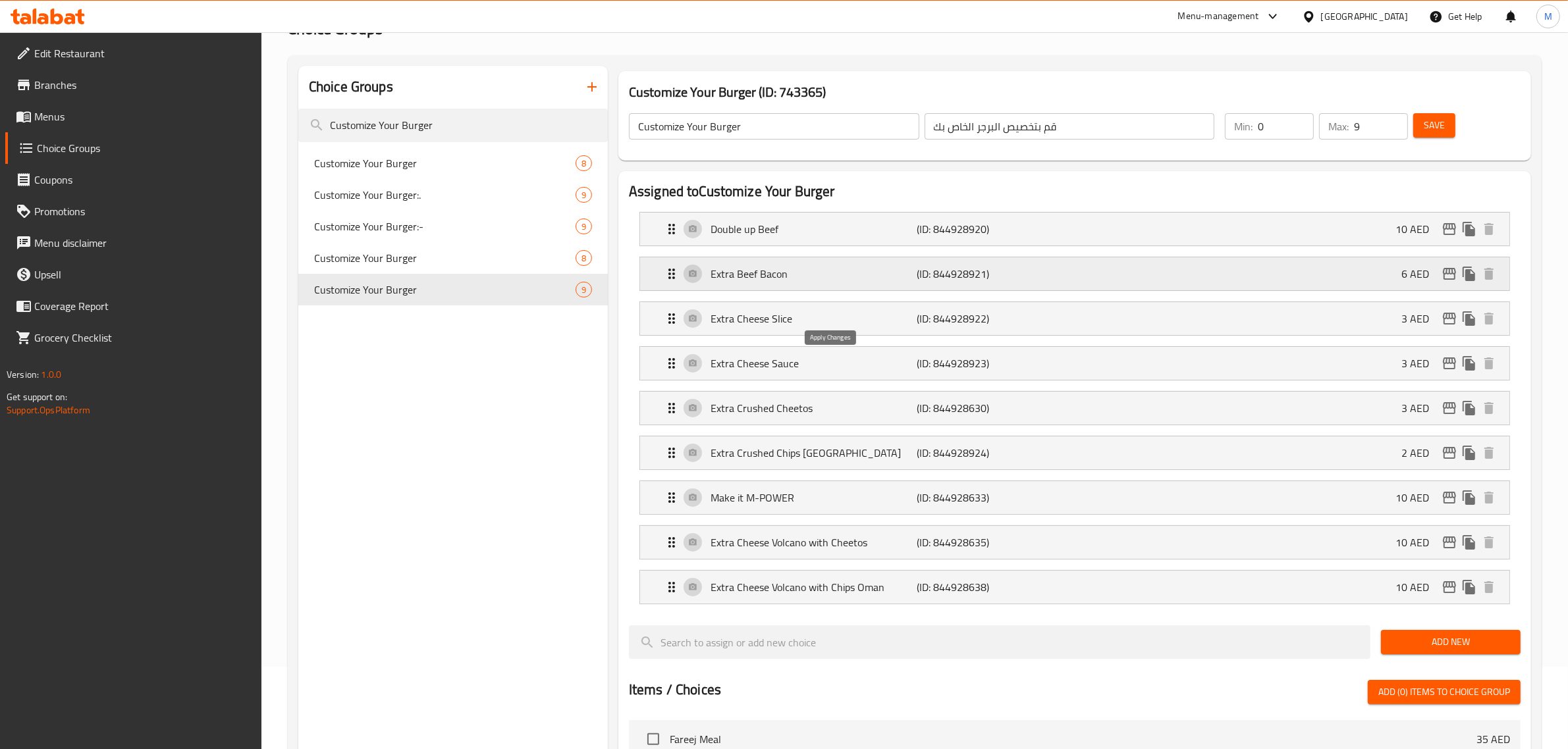
type input "بيف بيكون إضافي"
click at [1061, 225] on div "Double up Beef (ID: 844928920) 10 AED" at bounding box center [1079, 229] width 830 height 33
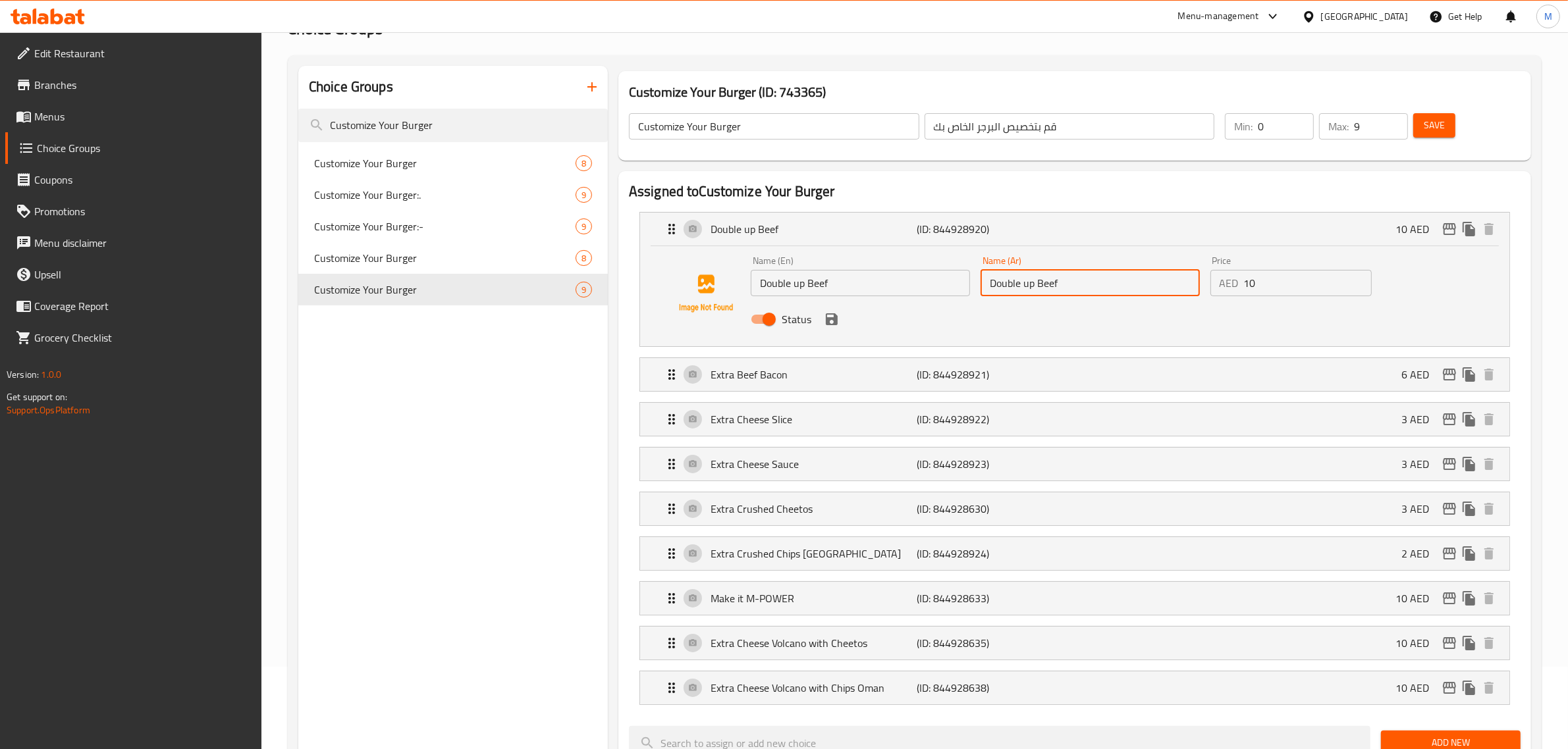
click at [1084, 280] on input "Double up Beef" at bounding box center [1091, 283] width 220 height 26
click at [835, 318] on icon "save" at bounding box center [831, 319] width 12 height 12
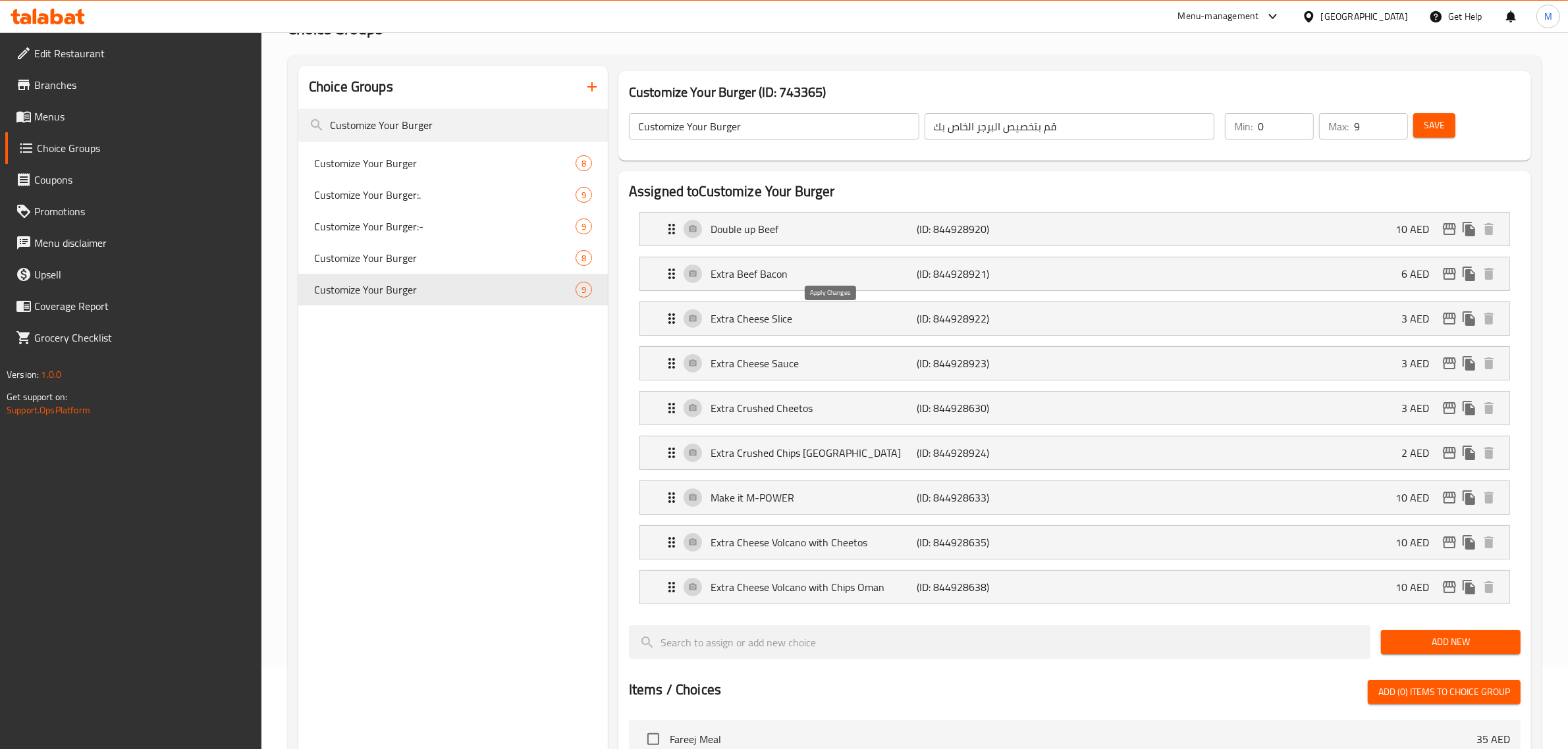
type input "دوبل أب بيف"
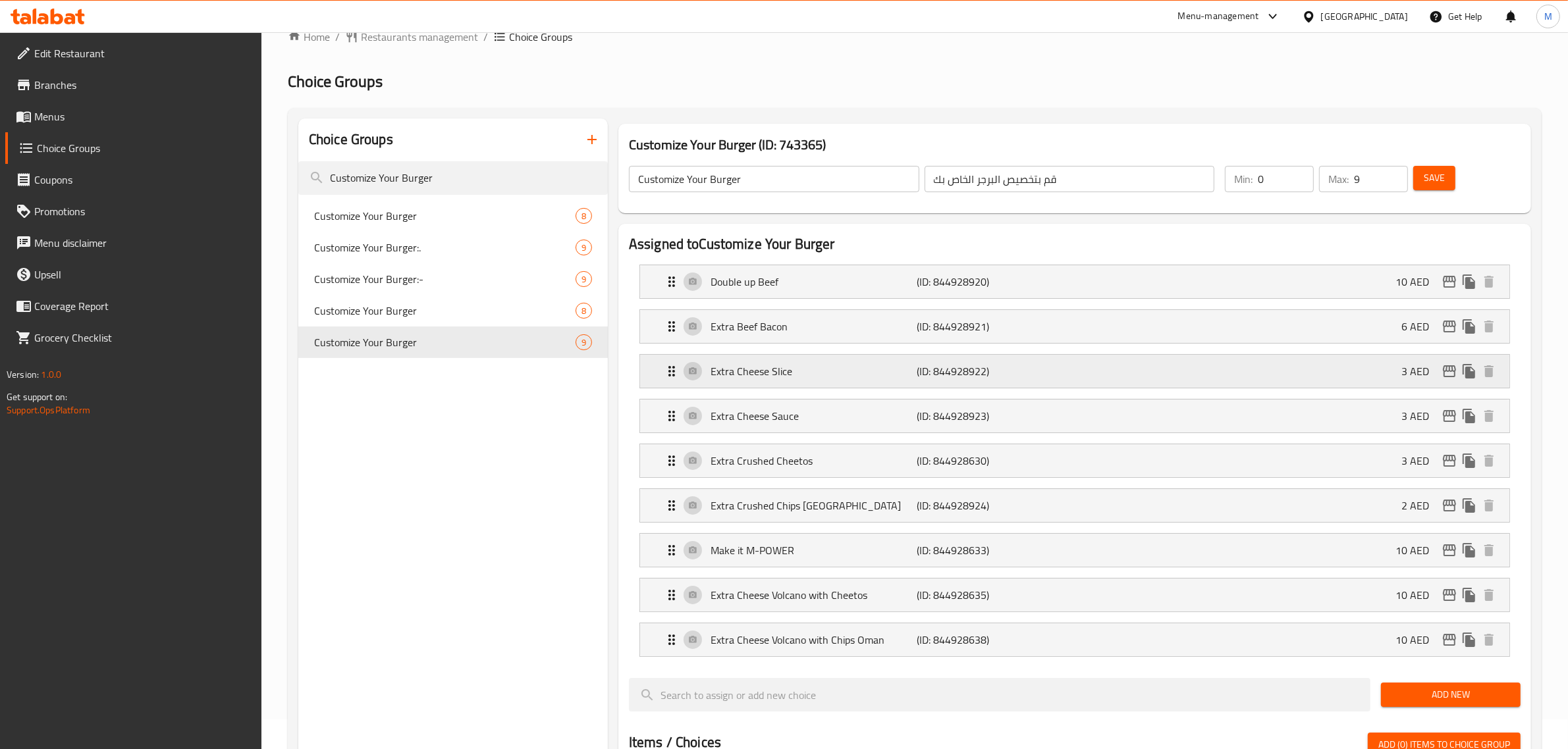
scroll to position [0, 0]
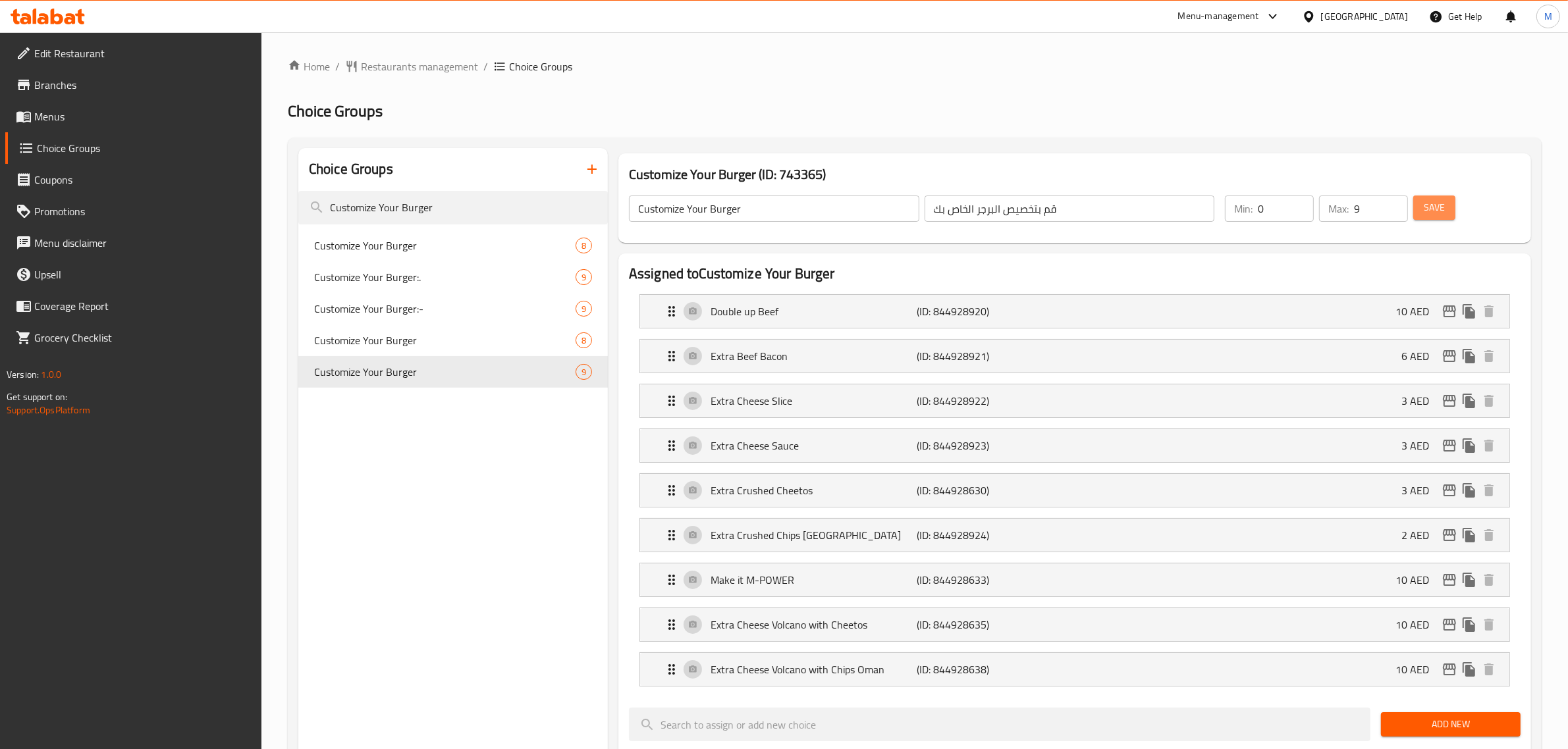
click at [1417, 212] on button "Save" at bounding box center [1435, 207] width 42 height 24
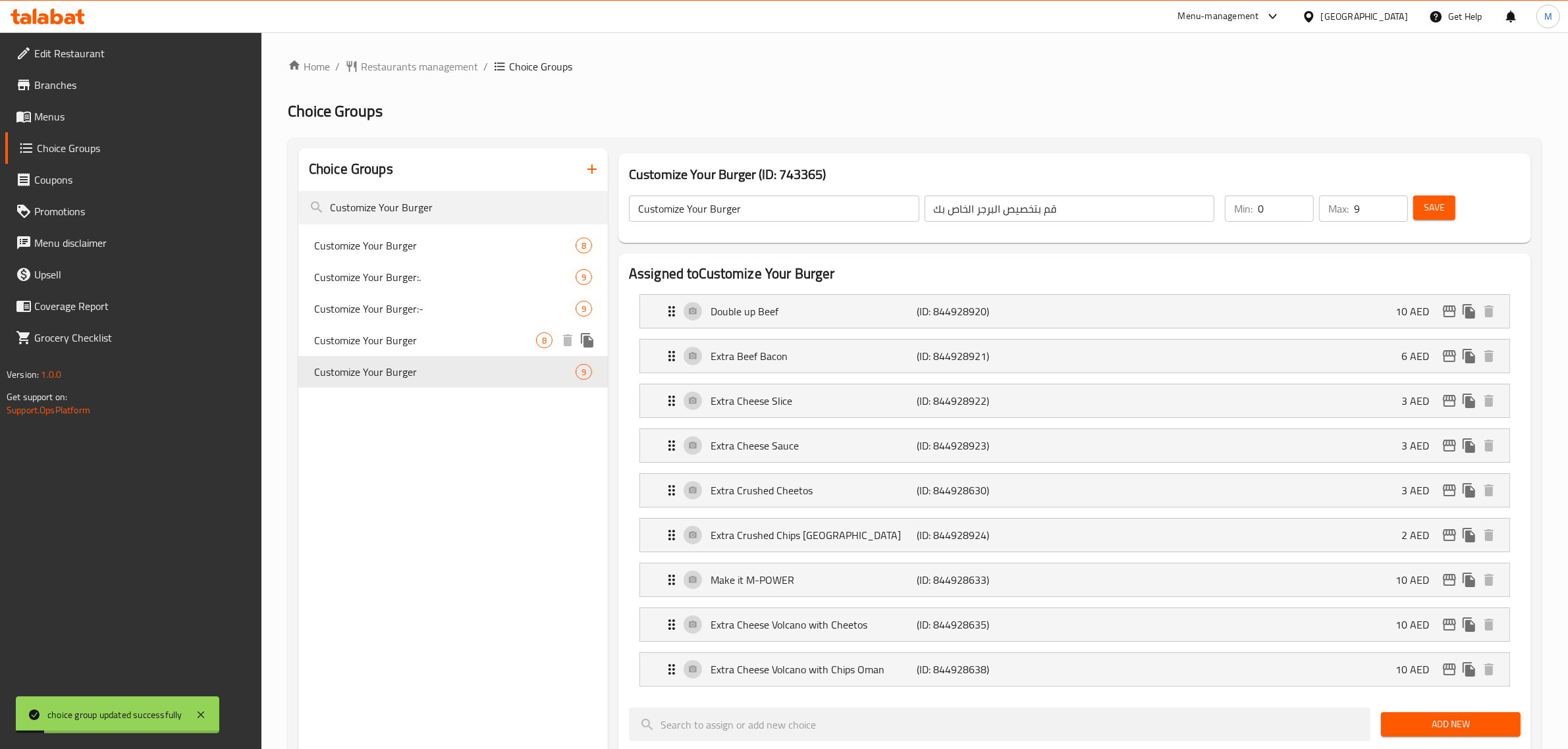
click at [413, 339] on span "Customize Your Burger" at bounding box center [425, 340] width 222 height 16
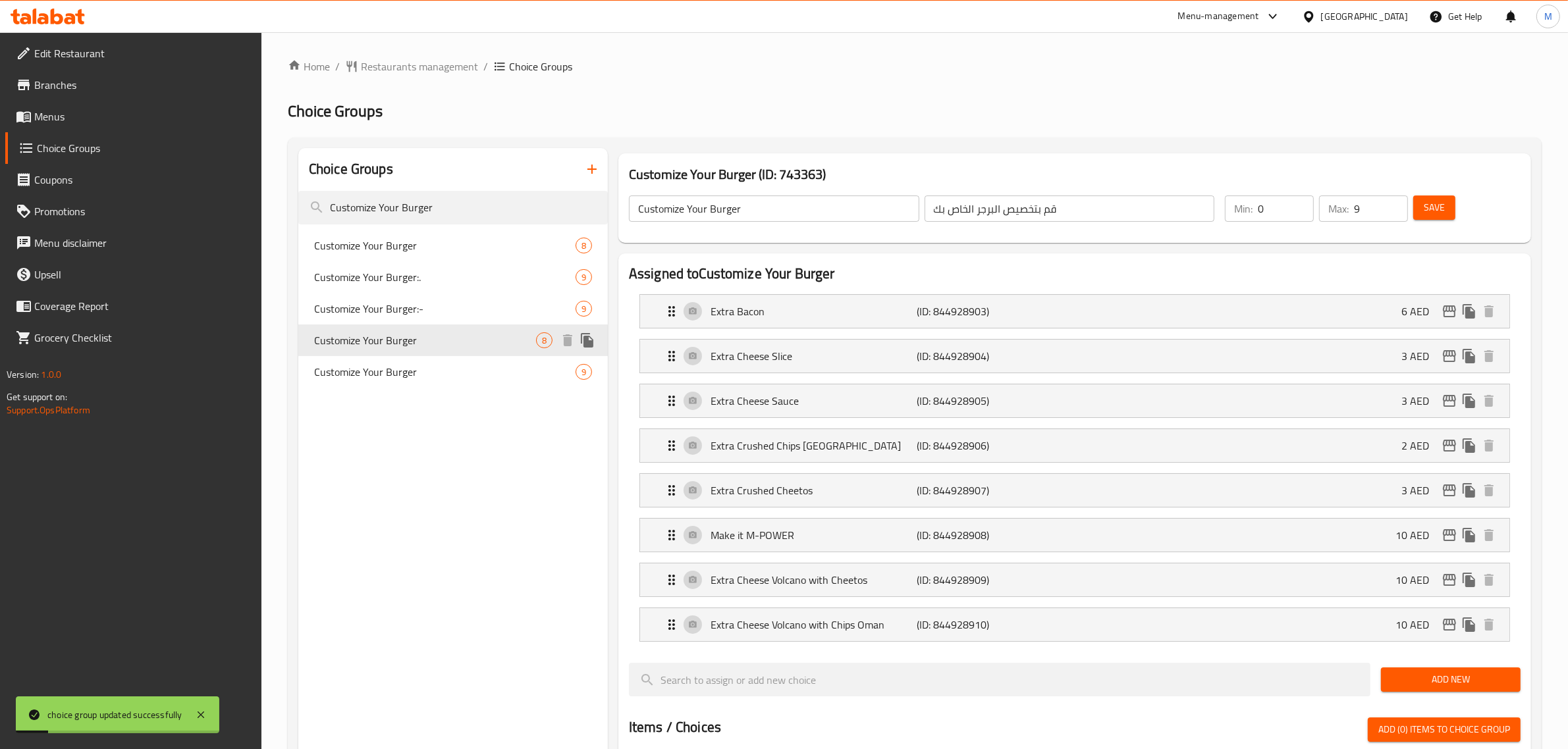
type input "8"
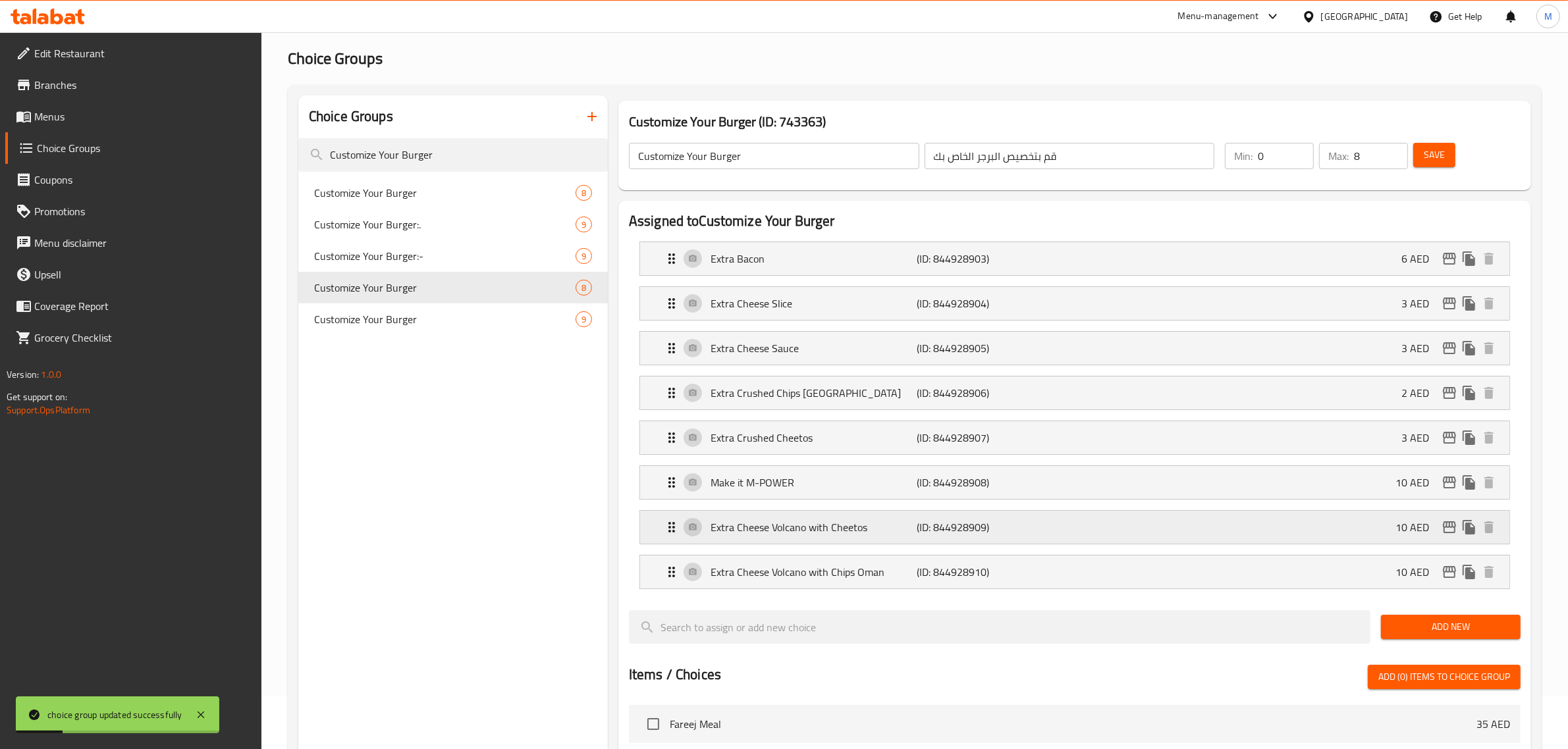
scroll to position [82, 0]
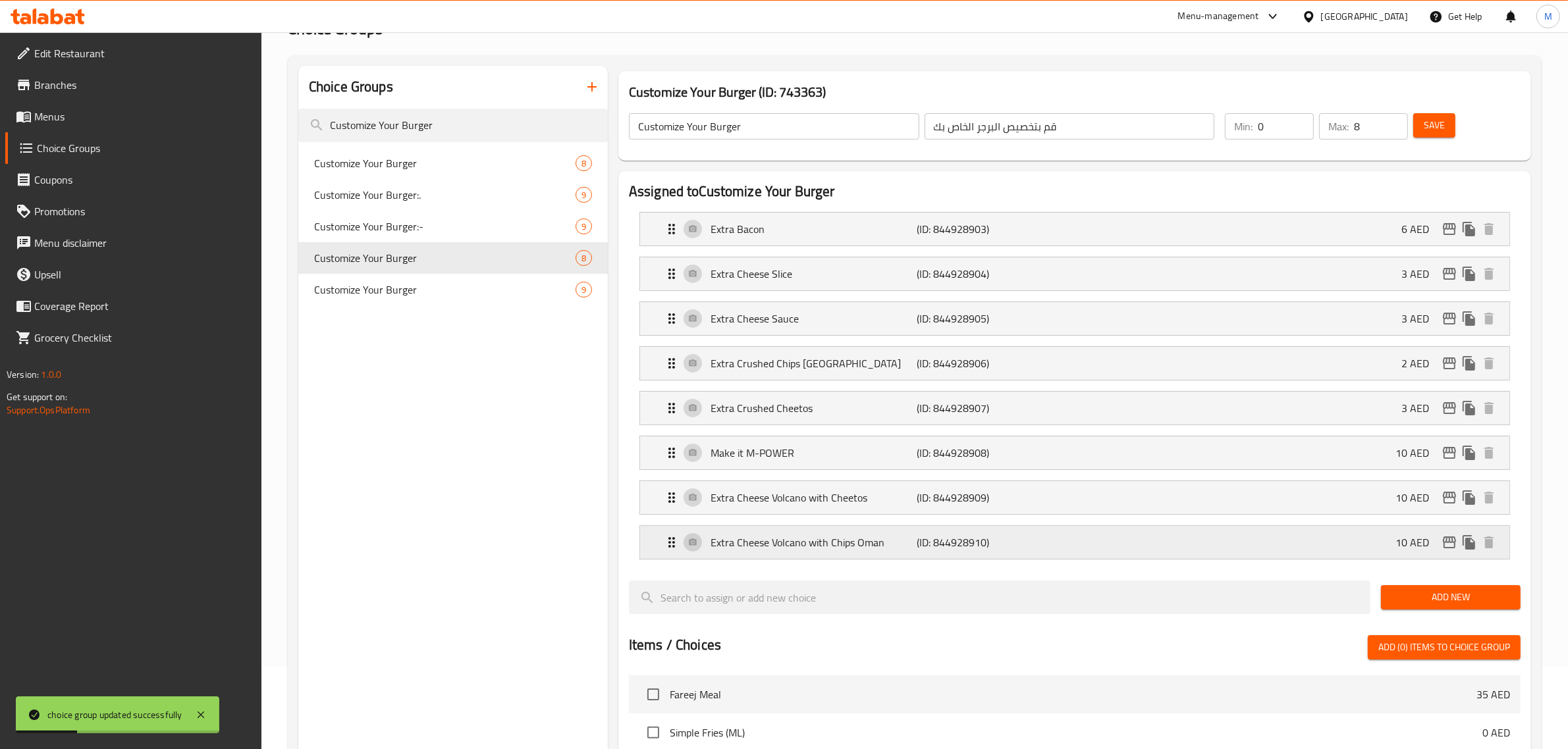
click at [1055, 547] on div "Extra Cheese Volcano with Chips Oman (ID: 844928910) 10 AED" at bounding box center [1079, 542] width 830 height 33
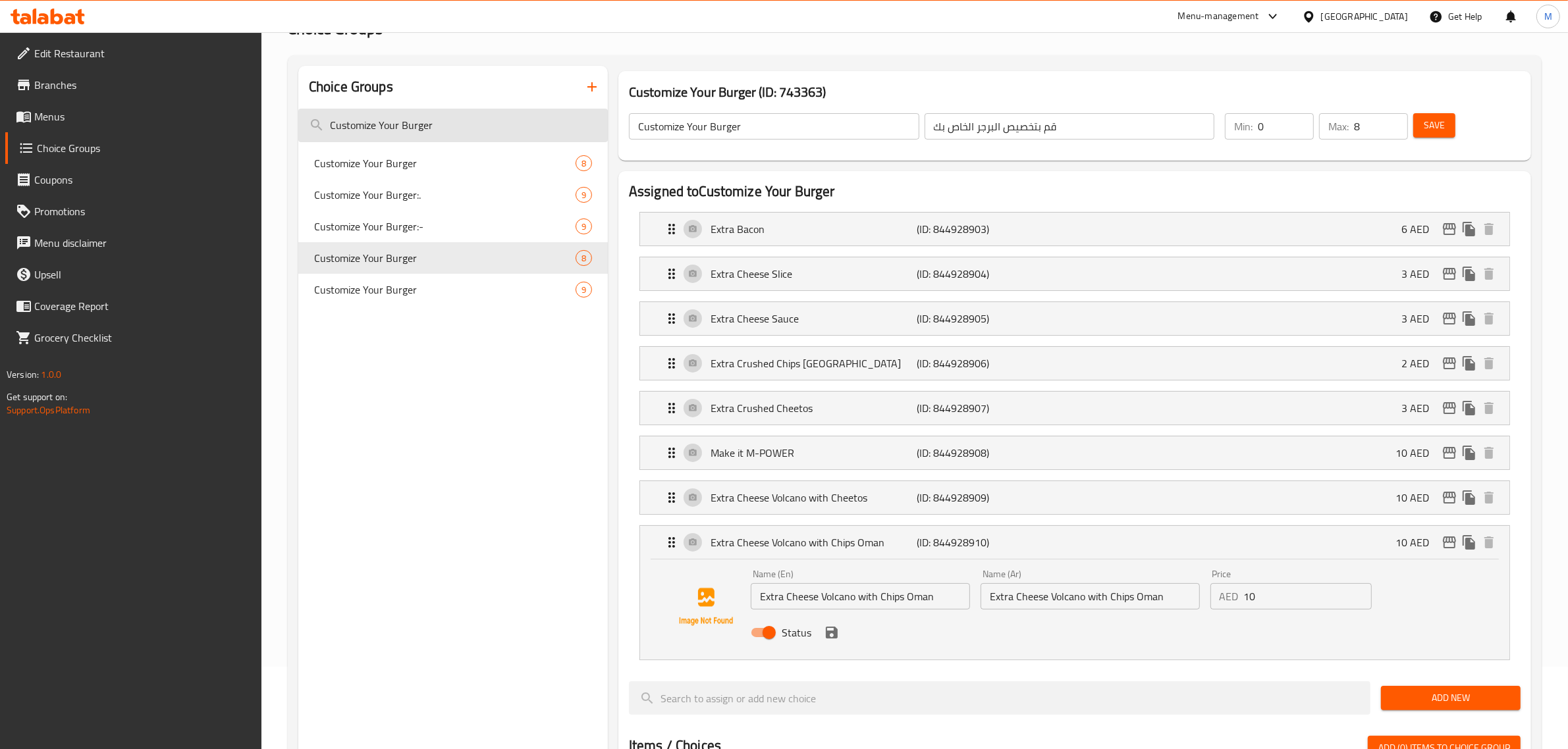
click at [496, 133] on input "Customize Your Burger" at bounding box center [453, 126] width 309 height 34
paste input "Extra Sauce on the Side"
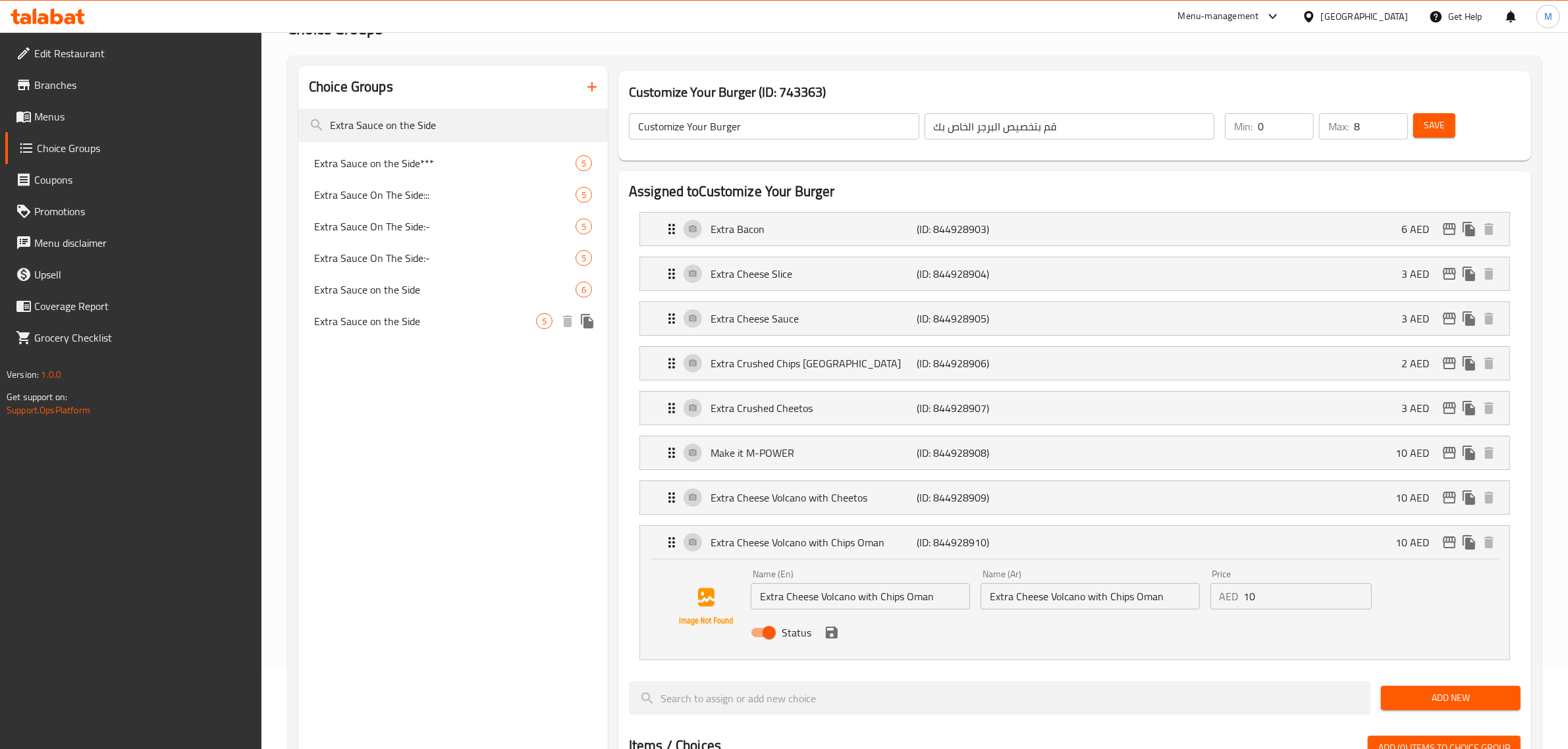
type input "Extra Sauce on the Side"
click at [456, 326] on span "Extra Sauce on the Side" at bounding box center [425, 321] width 222 height 16
type input "Extra Sauce on the Side"
type input "5"
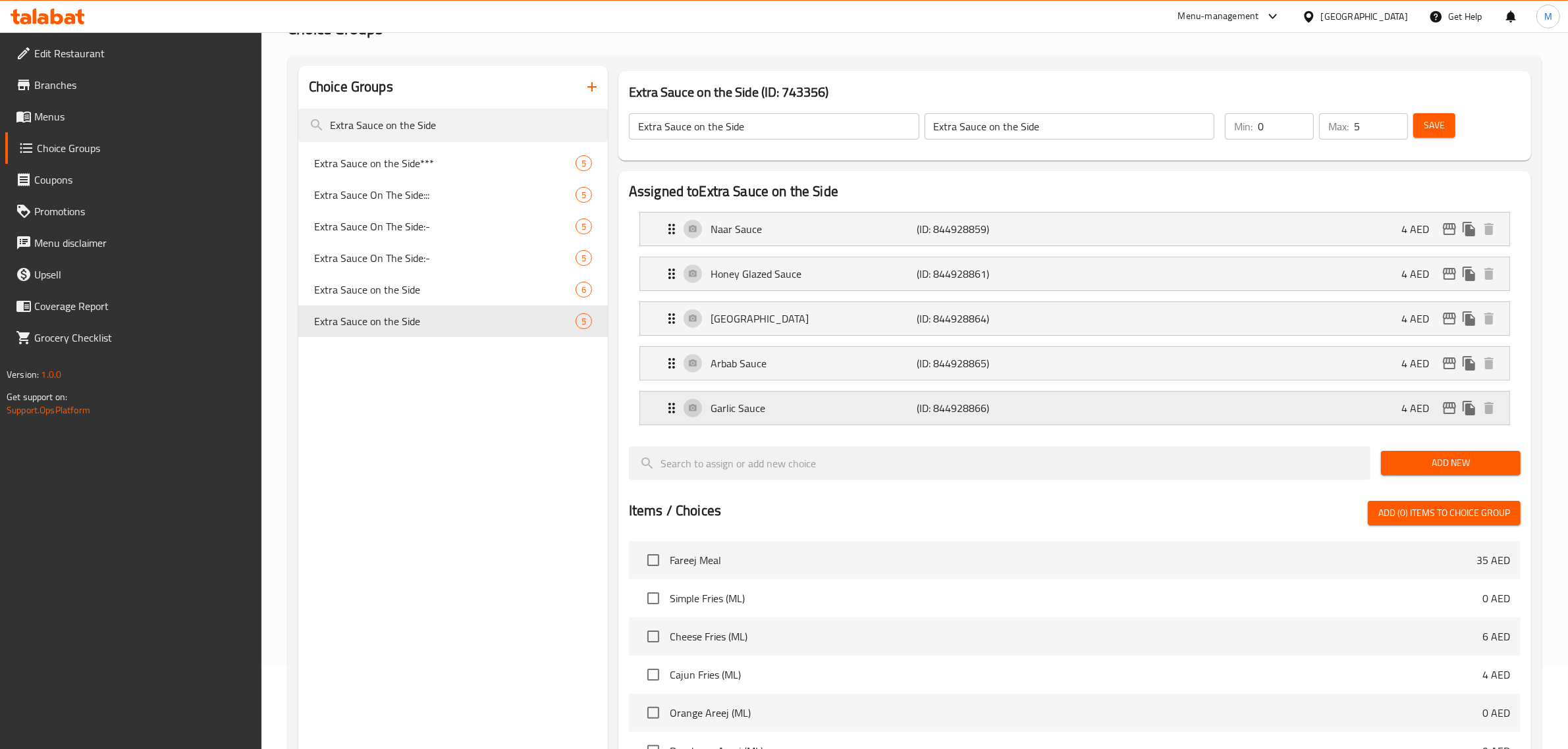
click at [906, 409] on p "Garlic Sauce" at bounding box center [814, 408] width 207 height 16
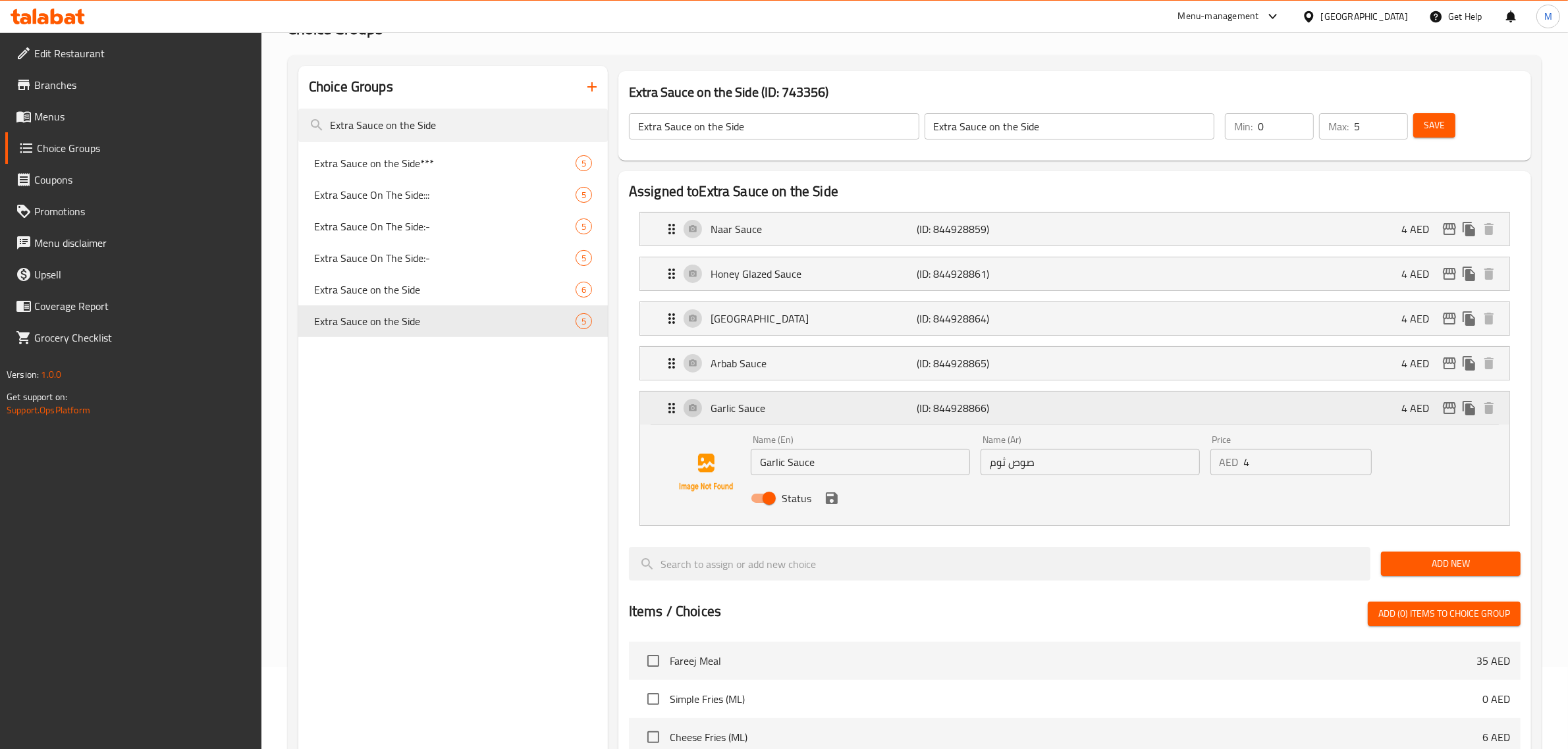
click at [906, 408] on p "Garlic Sauce" at bounding box center [814, 408] width 207 height 16
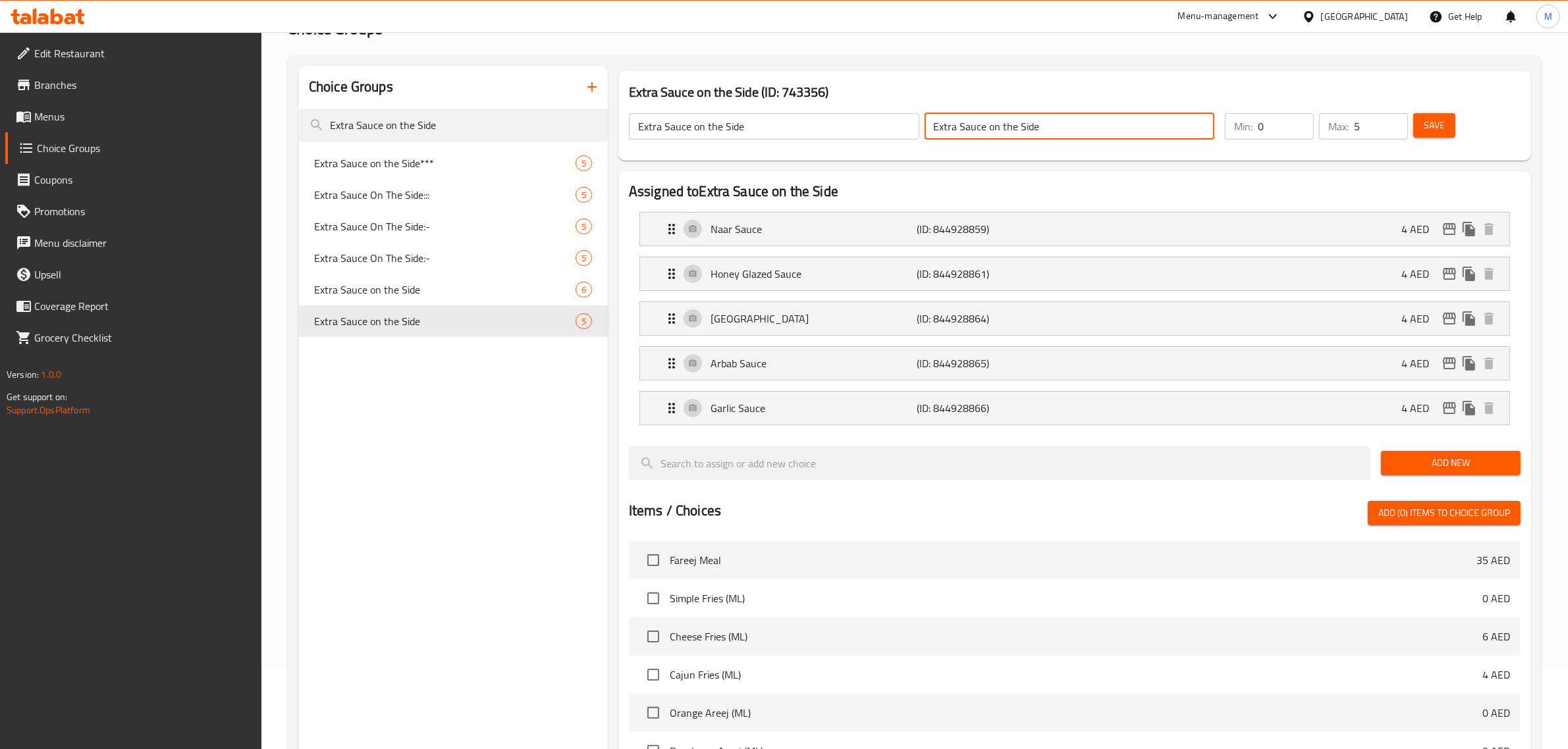
click at [1073, 117] on input "Extra Sauce on the Side" at bounding box center [1070, 126] width 291 height 26
type input "صوص جانبي إضافي"
click at [1446, 132] on button "Save" at bounding box center [1435, 125] width 42 height 24
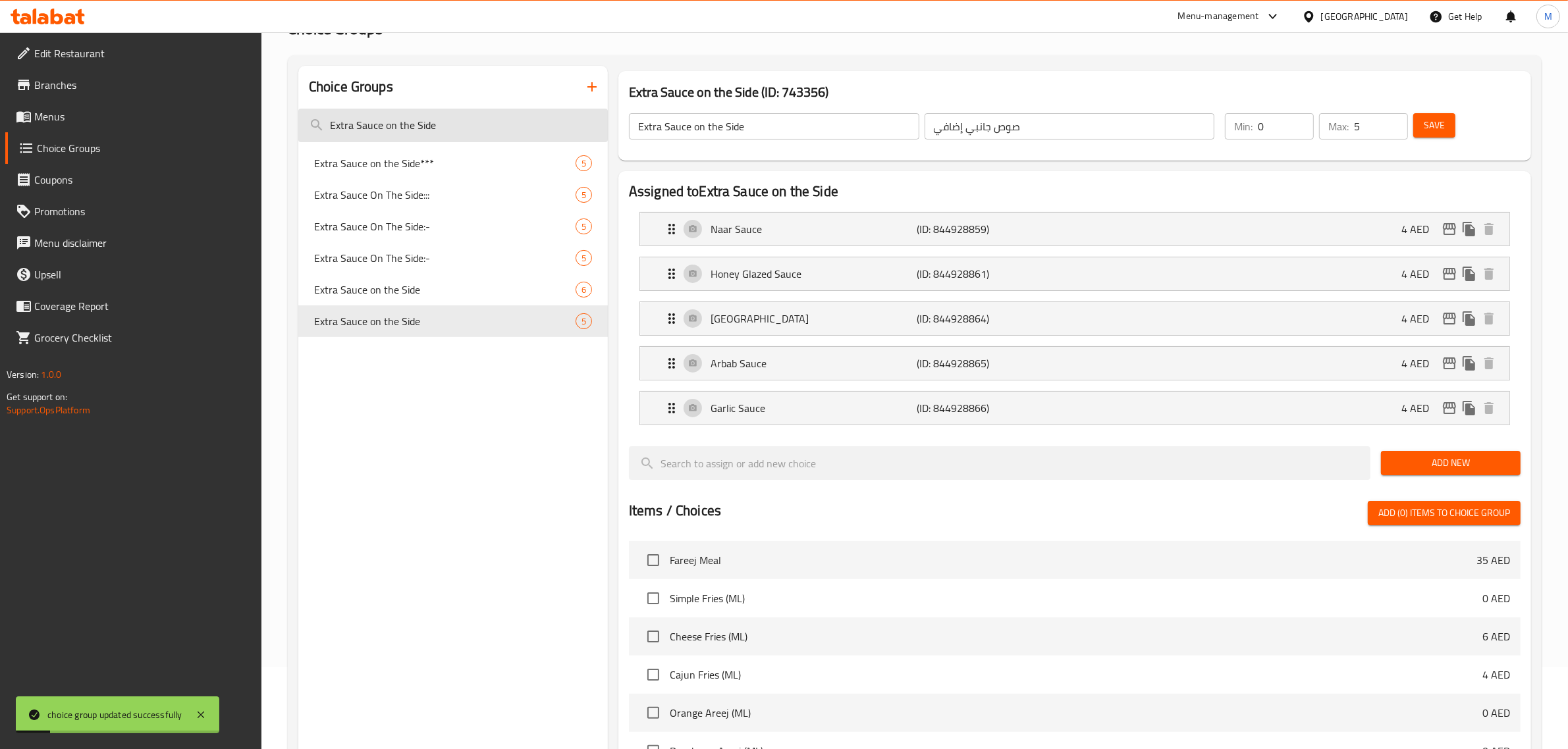
click at [440, 122] on input "Extra Sauce on the Side" at bounding box center [453, 126] width 309 height 34
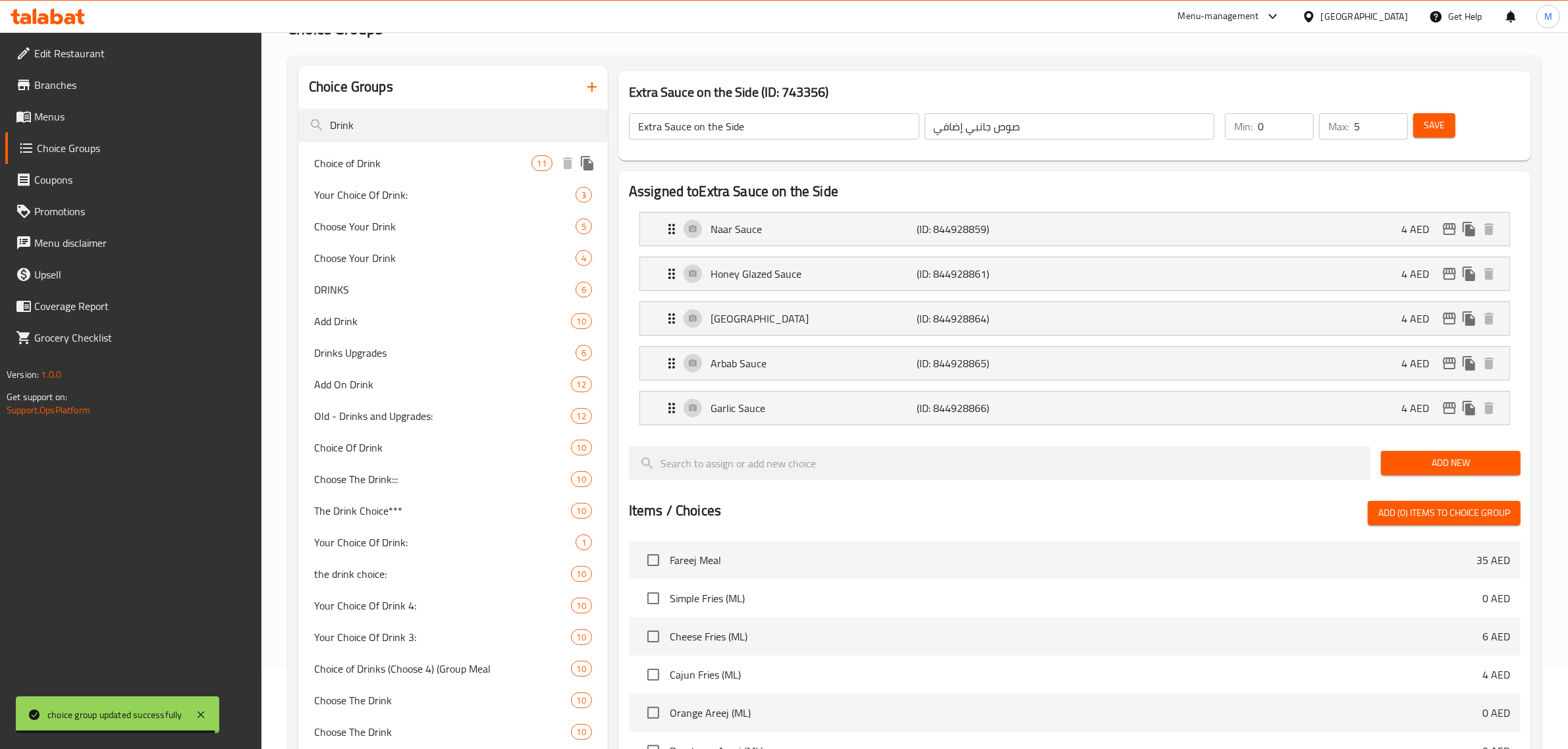
type input "Drink"
click at [538, 171] on div "Choice of Drink 11" at bounding box center [453, 163] width 309 height 31
type input "Choice of Drink"
type input "اختيار المشروب"
type input "11"
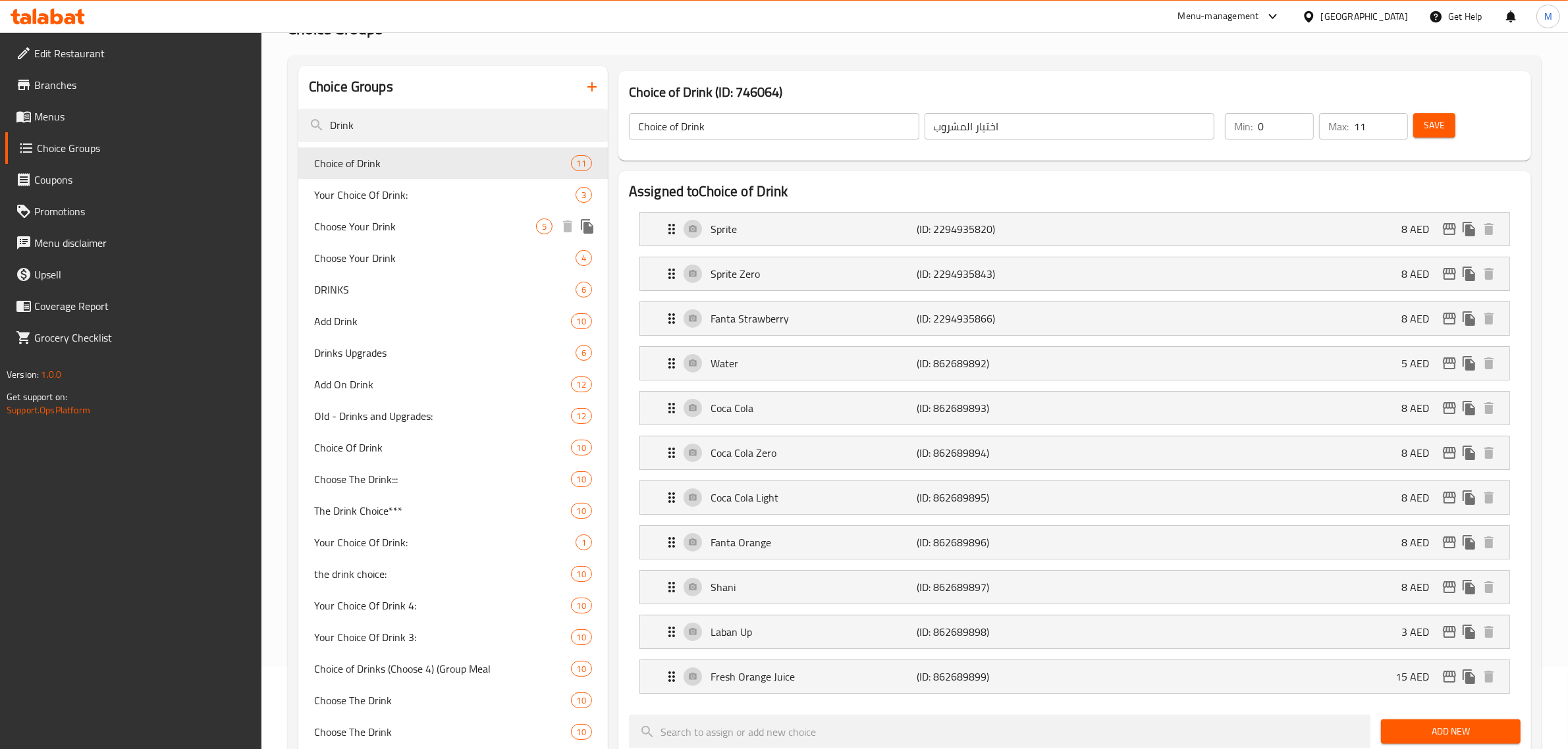
click at [475, 228] on span "Choose Your Drink" at bounding box center [425, 226] width 222 height 16
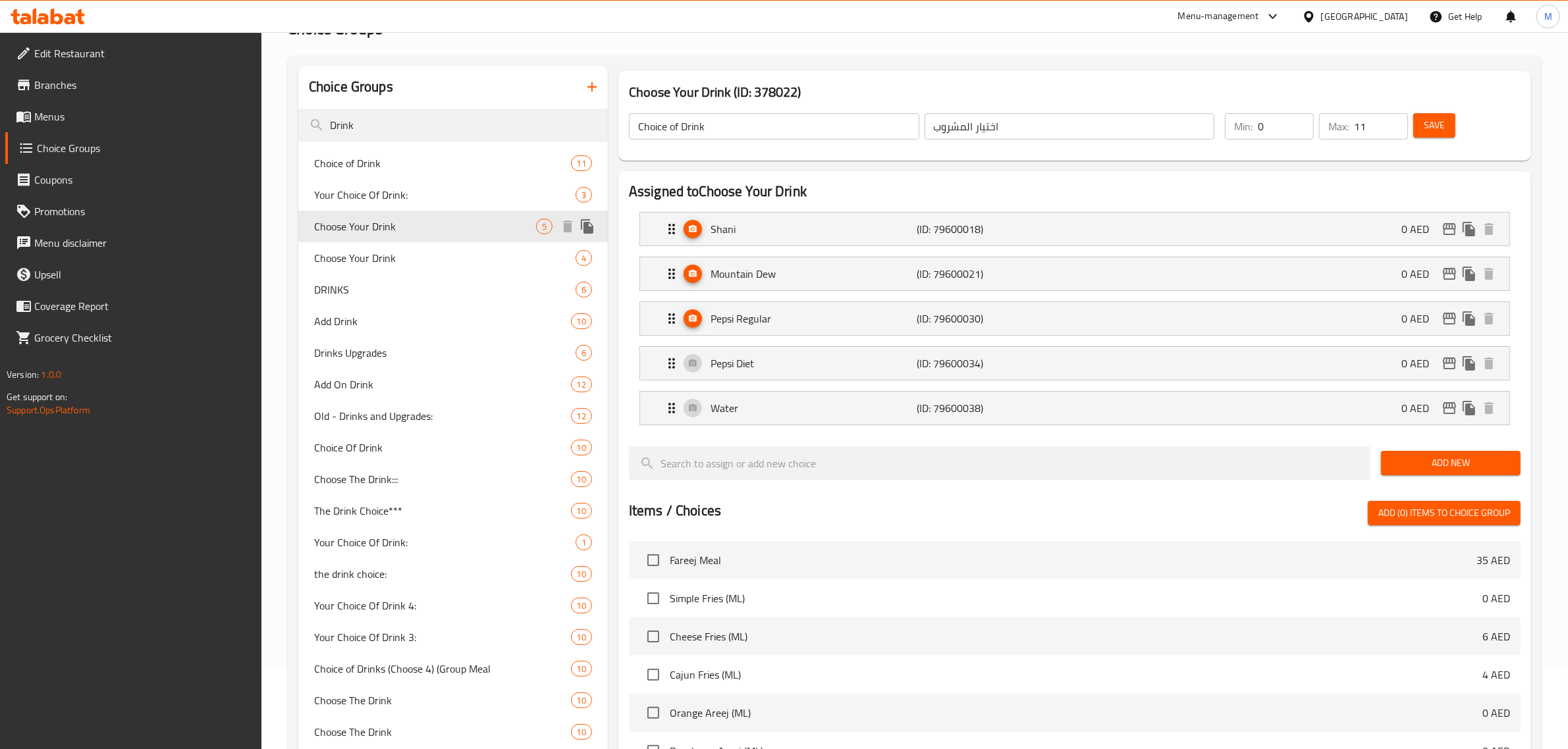
type input "Choose Your Drink"
type input "1"
click at [1032, 133] on input "Choose Your Drink" at bounding box center [1070, 126] width 291 height 26
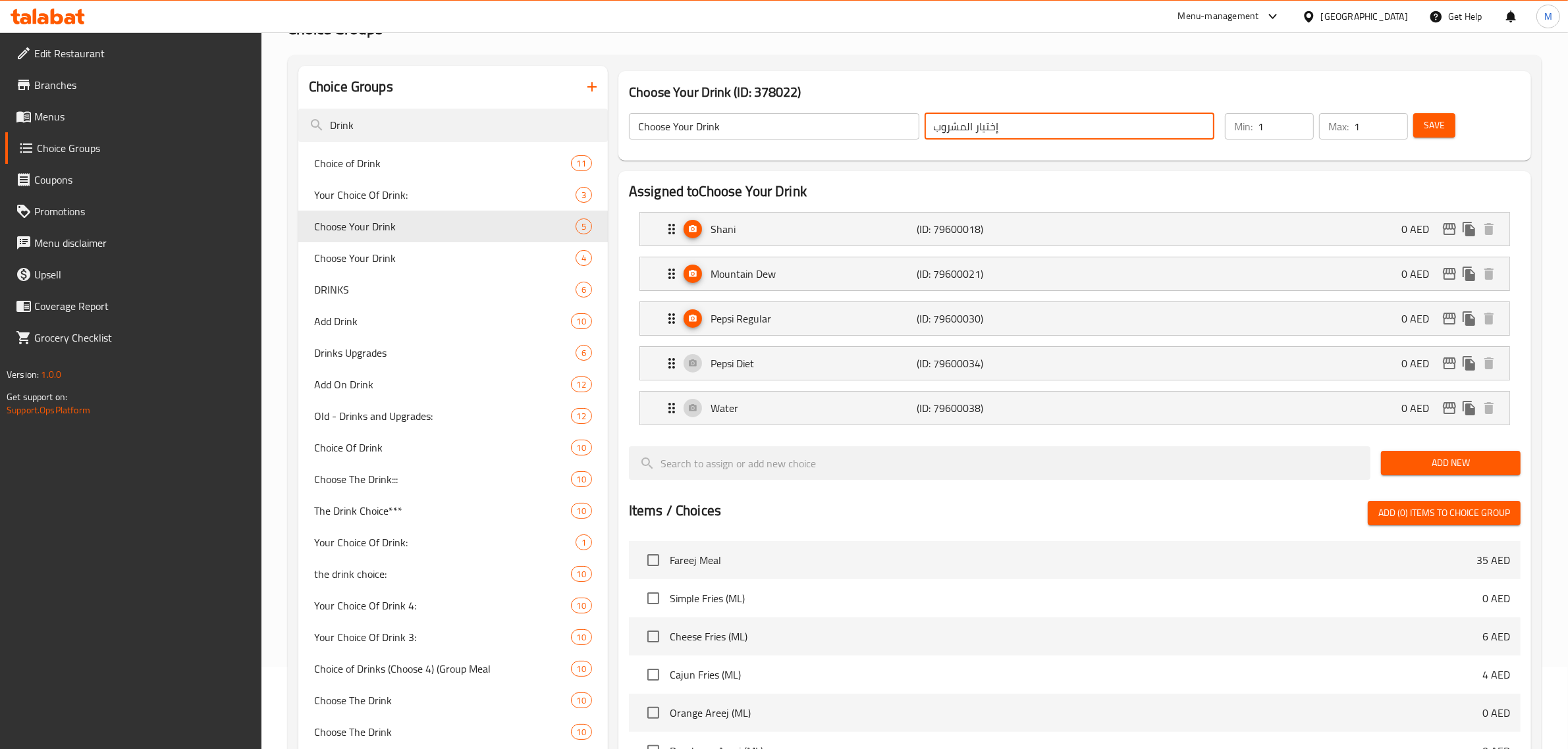
type input "إختيار المشروب"
click at [1435, 137] on button "Save" at bounding box center [1435, 125] width 42 height 24
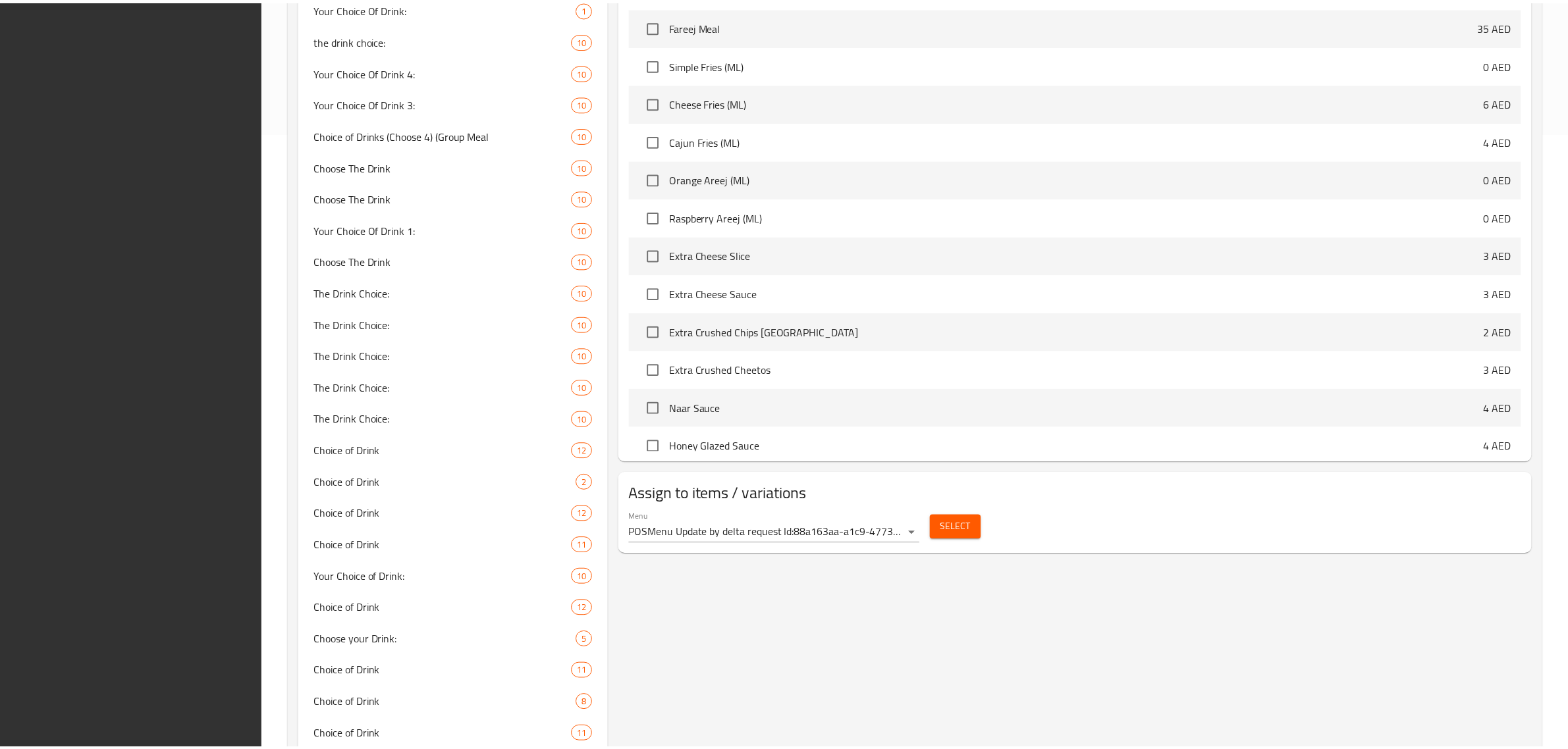
scroll to position [720, 0]
